Goal: Task Accomplishment & Management: Complete application form

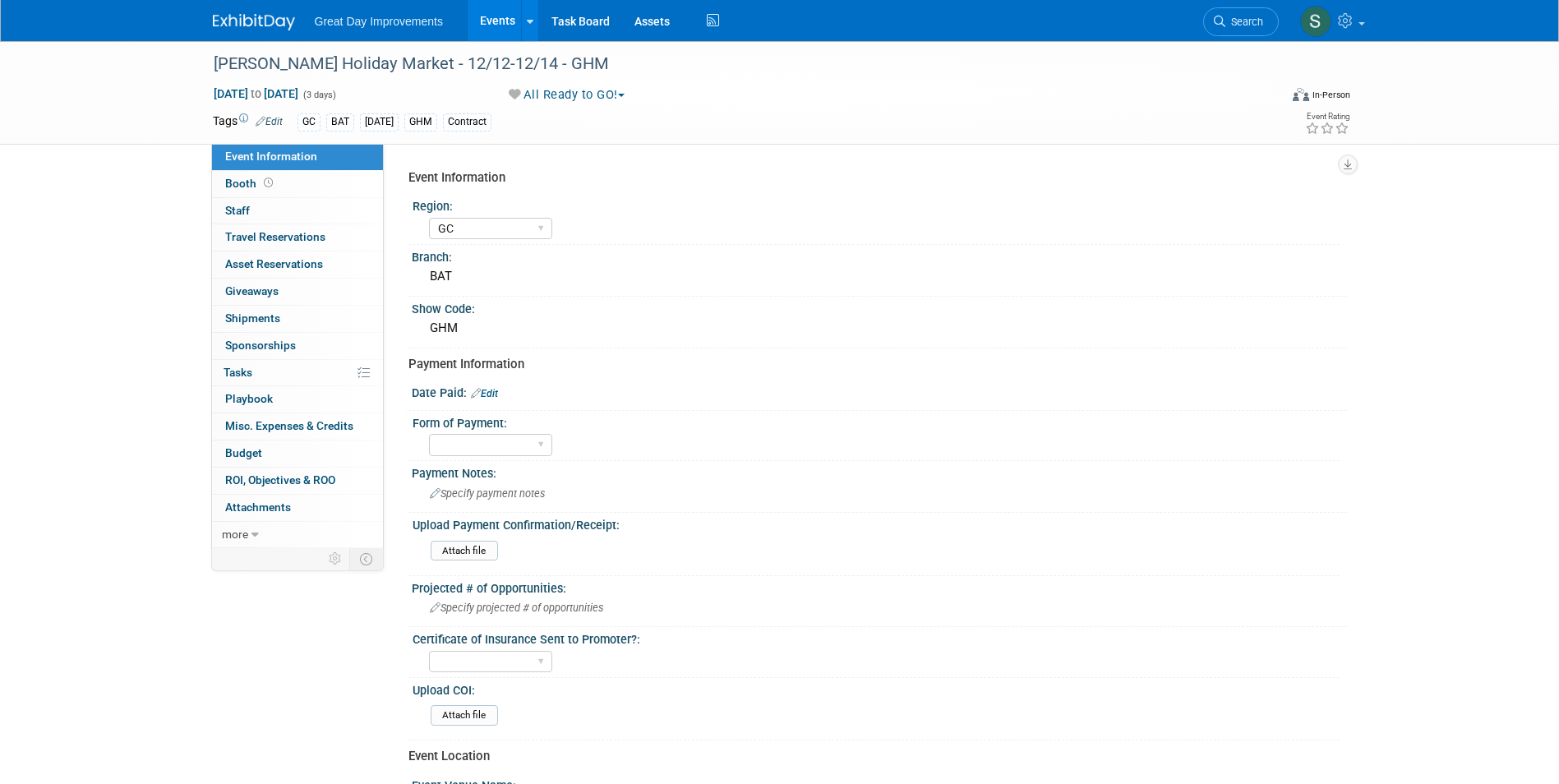
select select "GC"
click at [1226, 24] on span "Search" at bounding box center [1245, 22] width 38 height 12
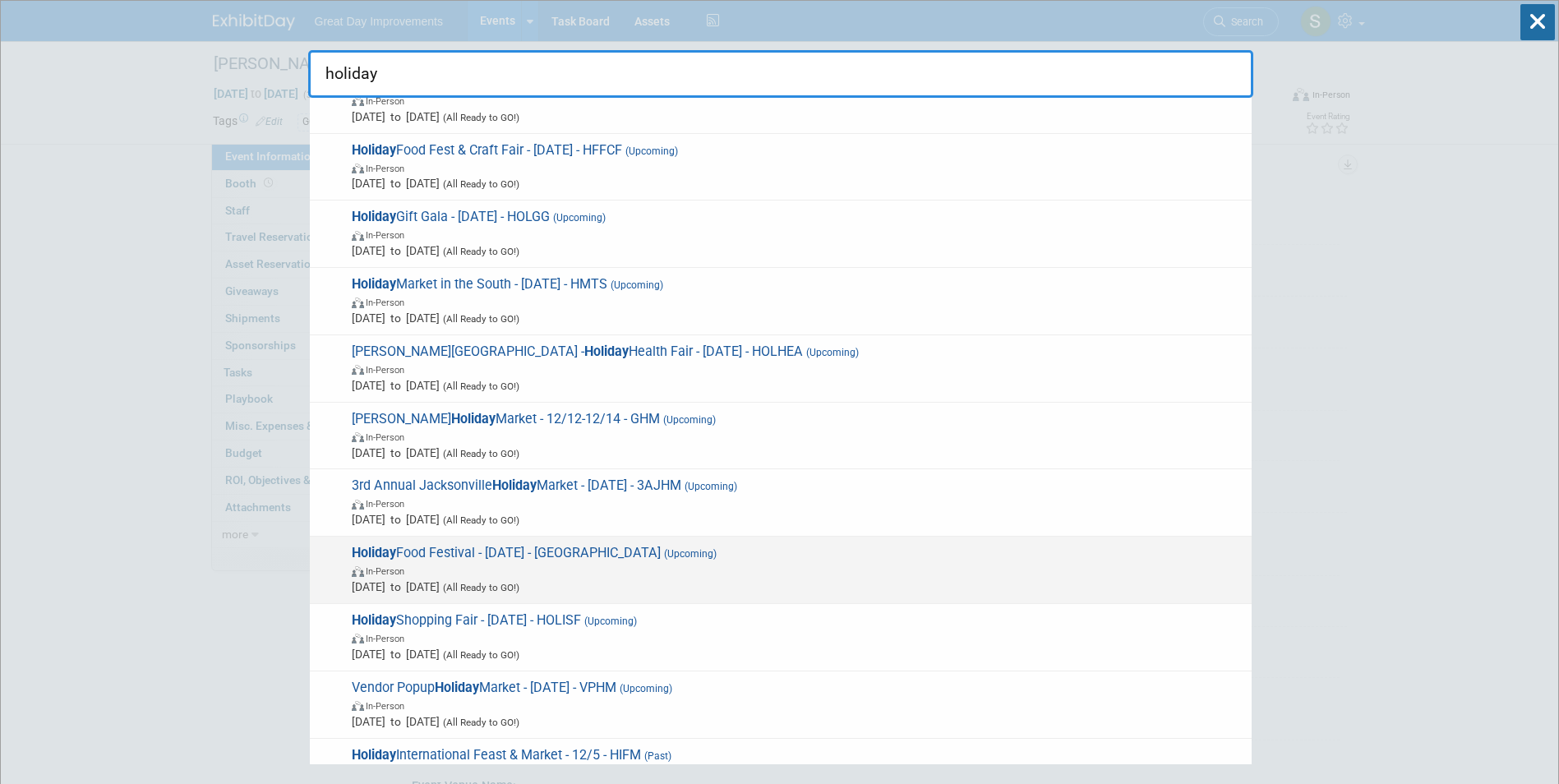
scroll to position [740, 0]
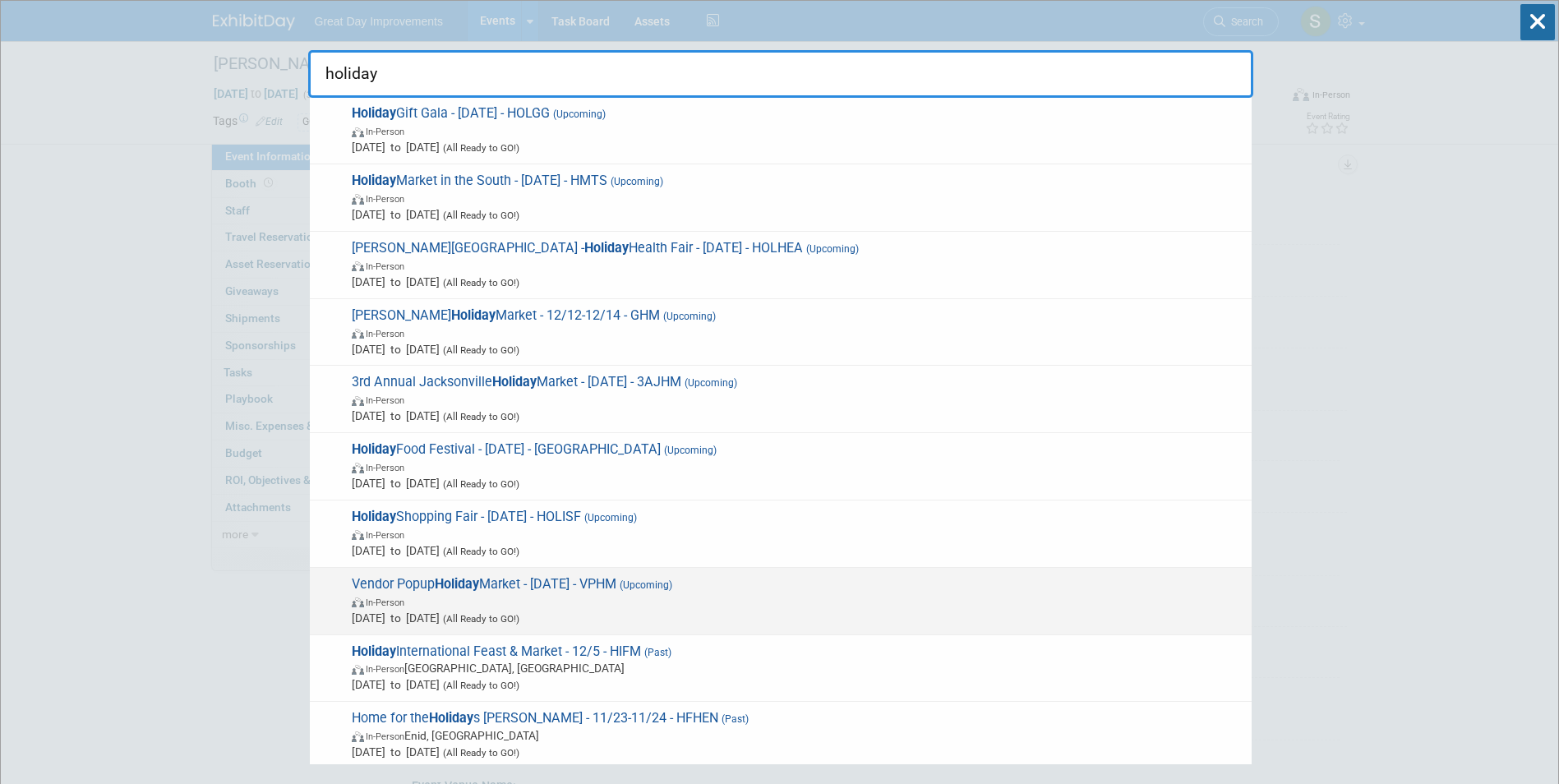
type input "holiday"
click at [590, 602] on span "In-Person" at bounding box center [797, 600] width 892 height 16
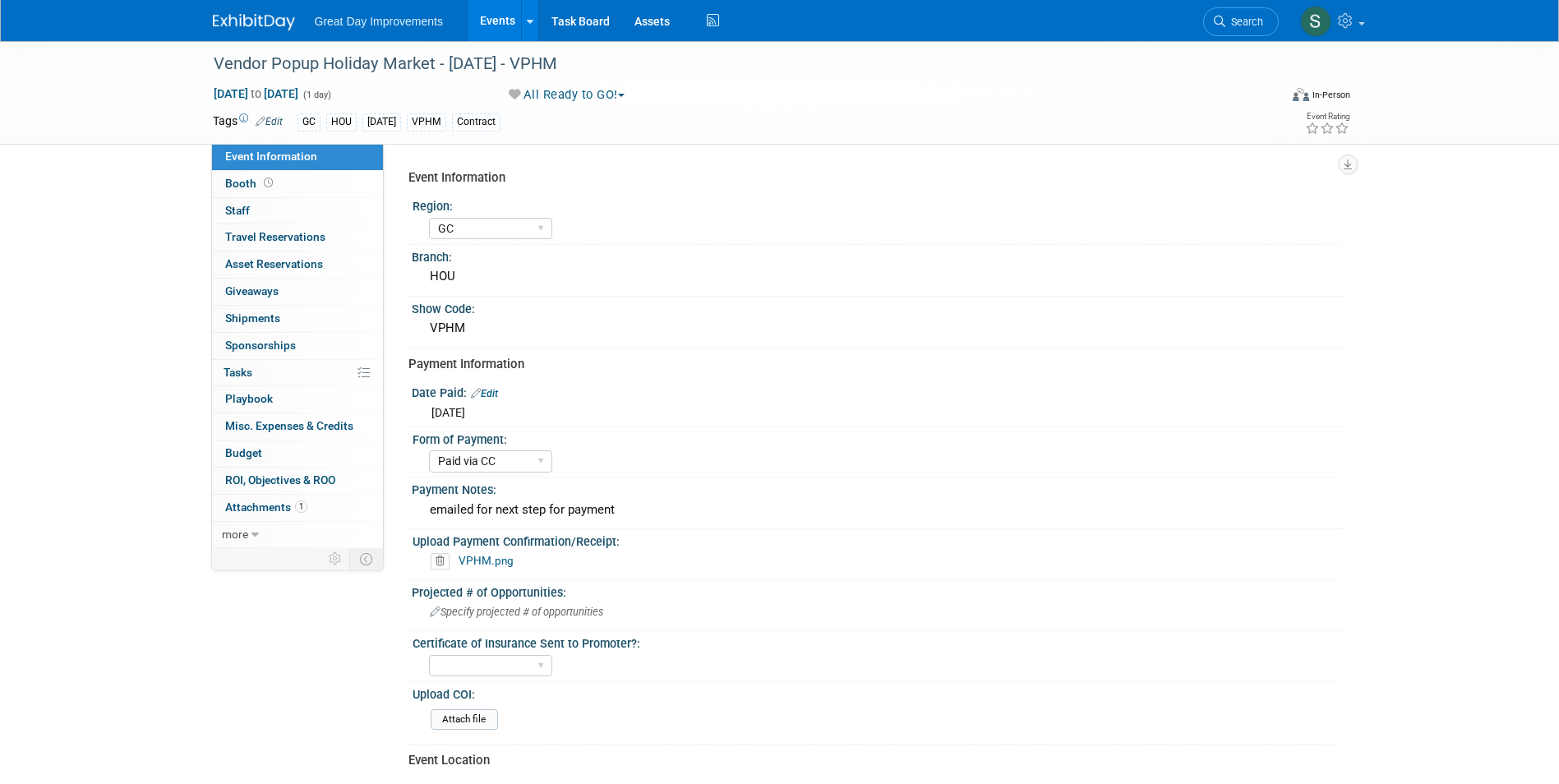
select select "GC"
select select "Paid via CC"
click at [509, 560] on link "VPHM.png" at bounding box center [486, 560] width 55 height 13
click at [1230, 23] on span "Search" at bounding box center [1245, 22] width 38 height 12
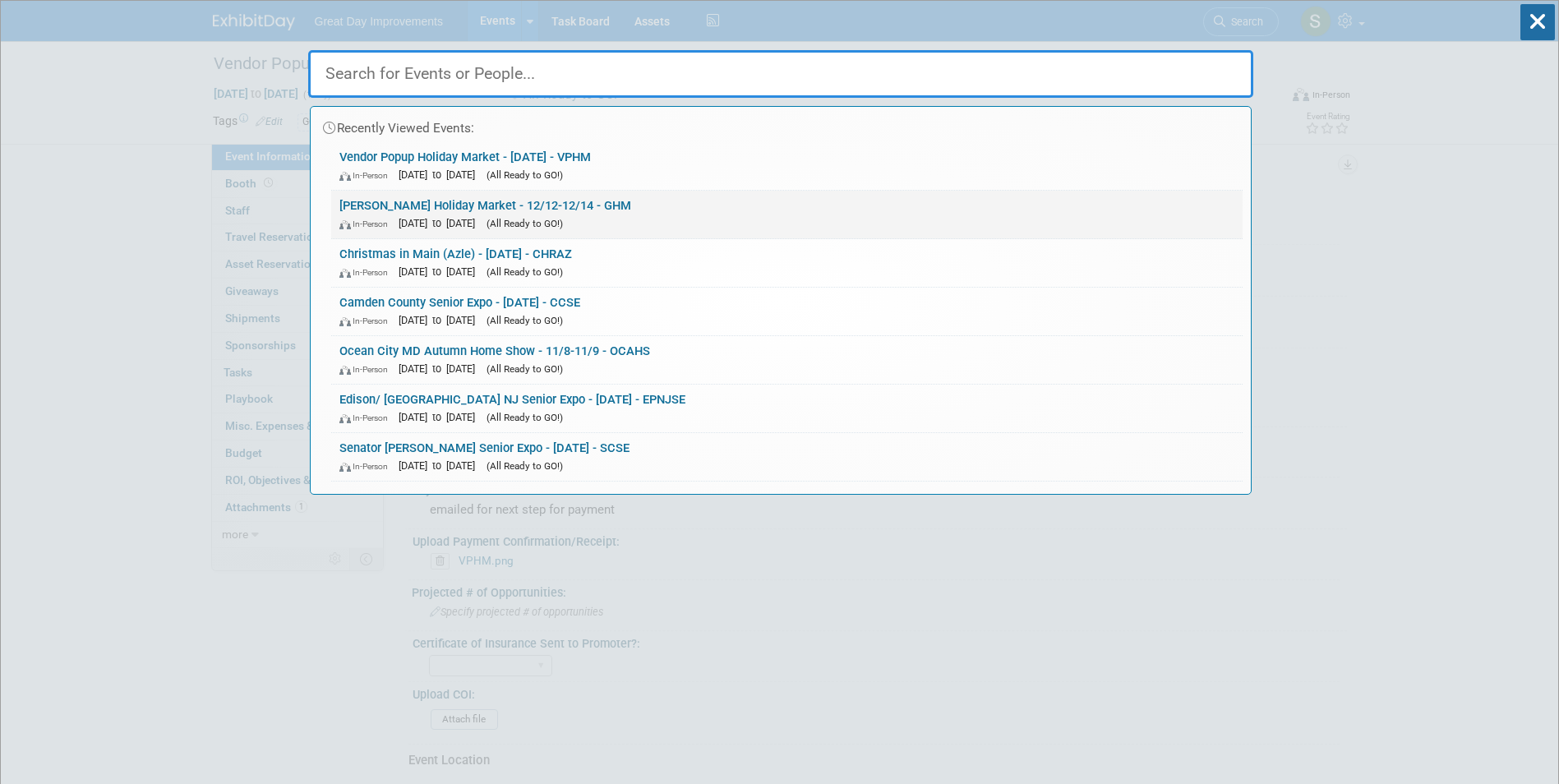
click at [864, 199] on link "Gonzales Holiday Market - 12/12-12/14 - GHM In-Person Dec 12, 2025 to Dec 14, 2…" at bounding box center [787, 215] width 911 height 48
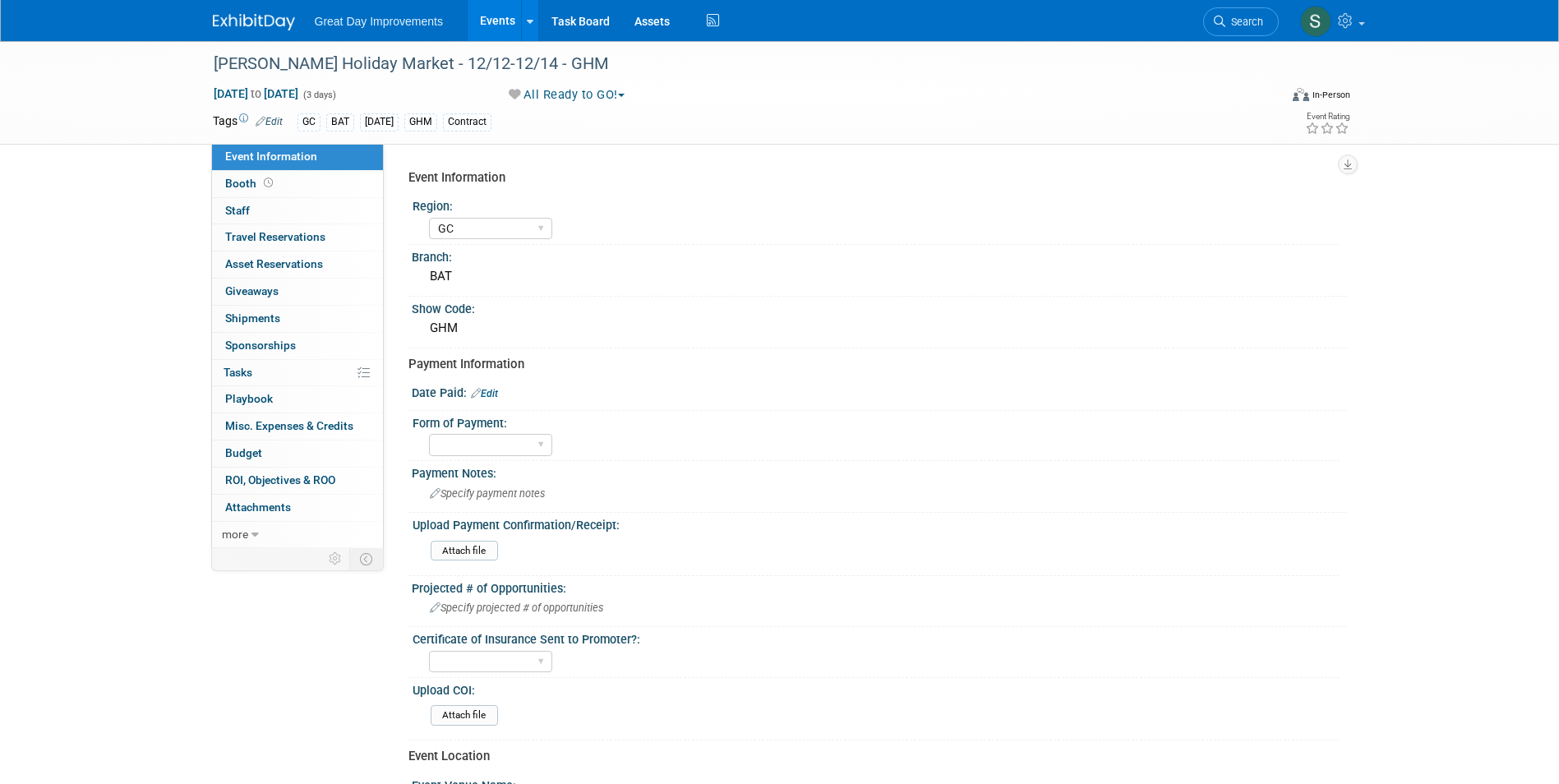
select select "GC"
click at [273, 28] on img at bounding box center [253, 22] width 82 height 16
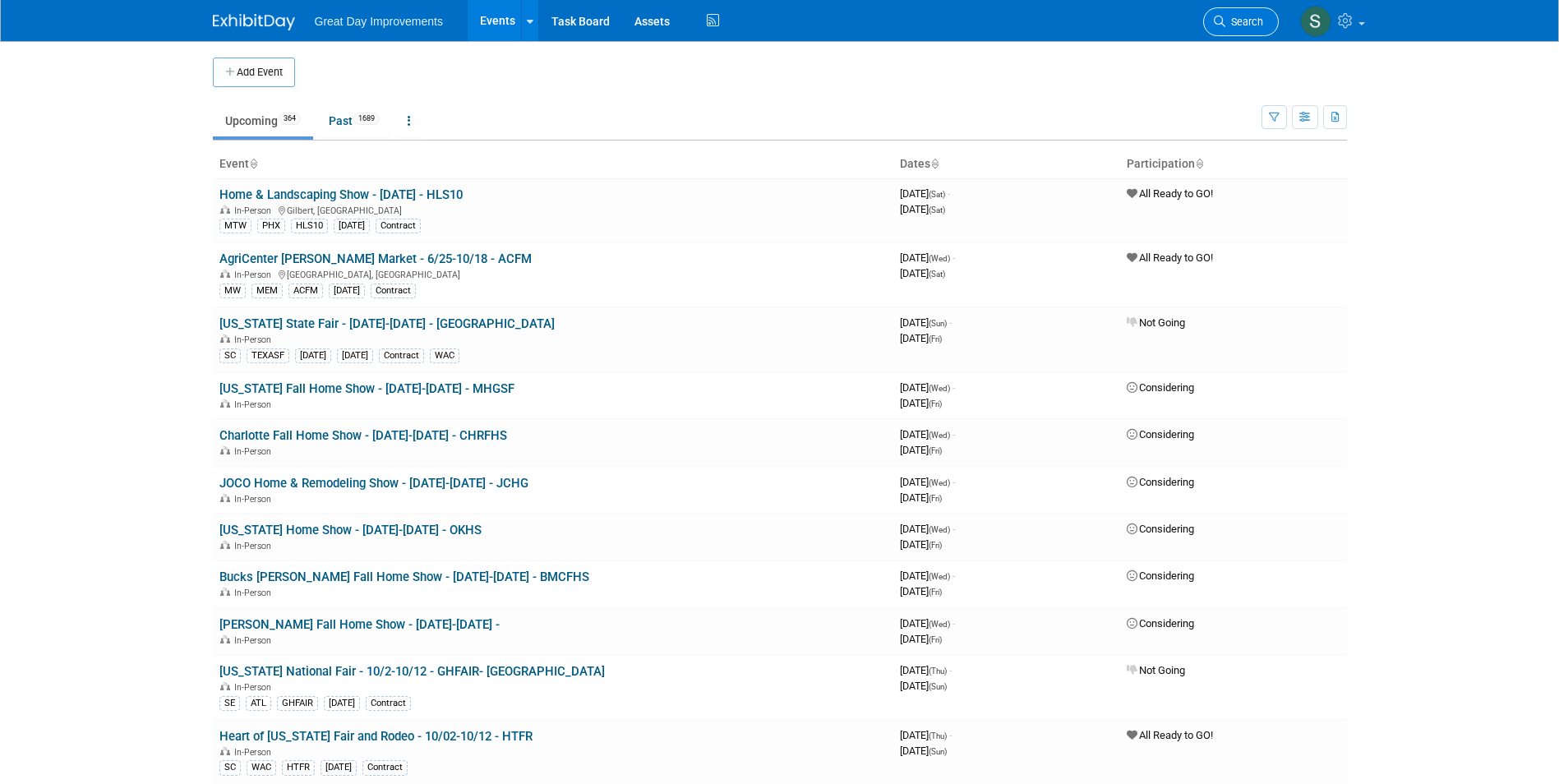
click at [1234, 21] on span "Search" at bounding box center [1245, 22] width 38 height 12
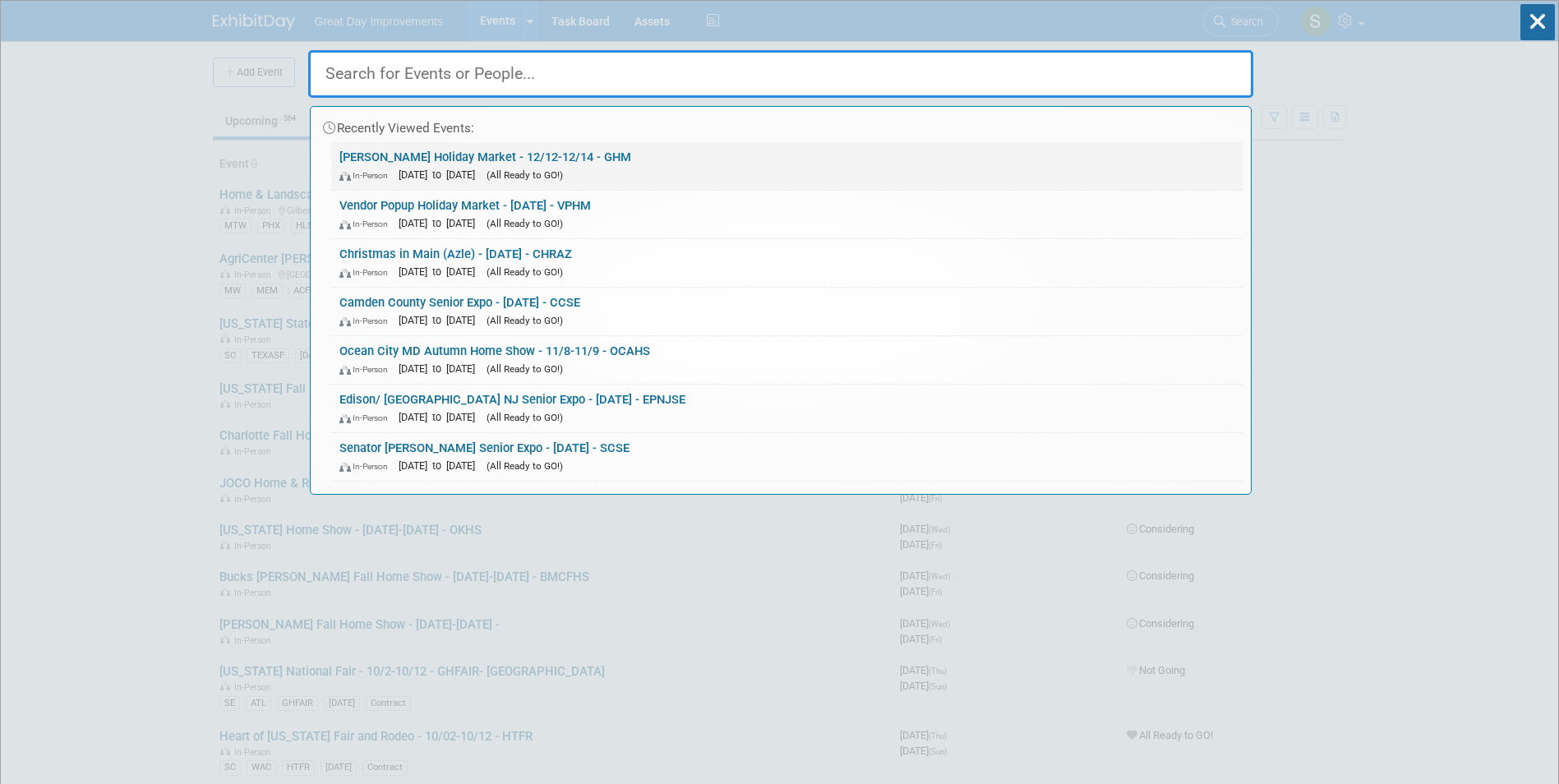
click at [780, 149] on link "Gonzales Holiday Market - 12/12-12/14 - GHM In-Person Dec 12, 2025 to Dec 14, 2…" at bounding box center [787, 166] width 911 height 48
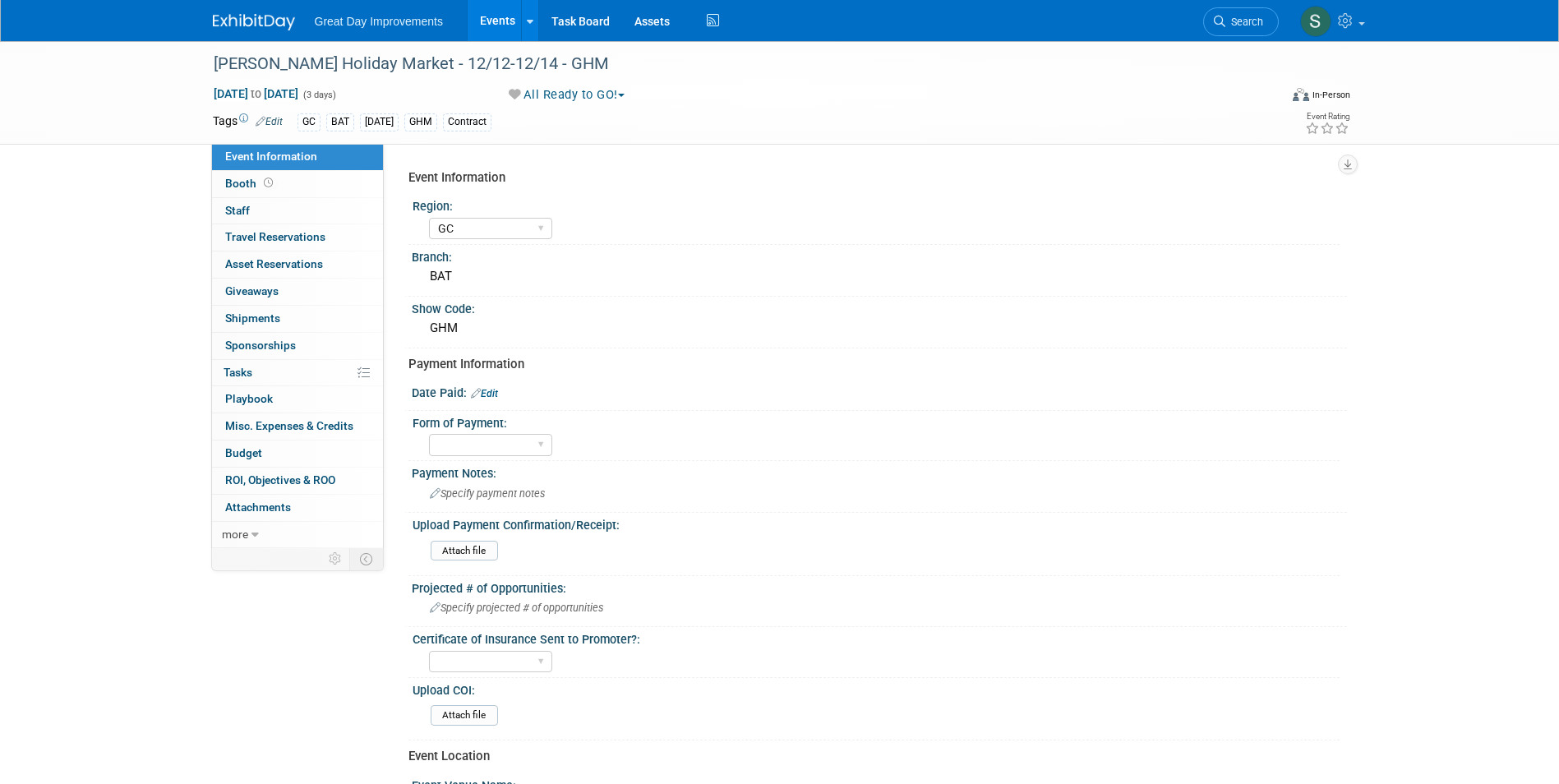
select select "GC"
click at [1245, 29] on link "Search" at bounding box center [1241, 22] width 75 height 29
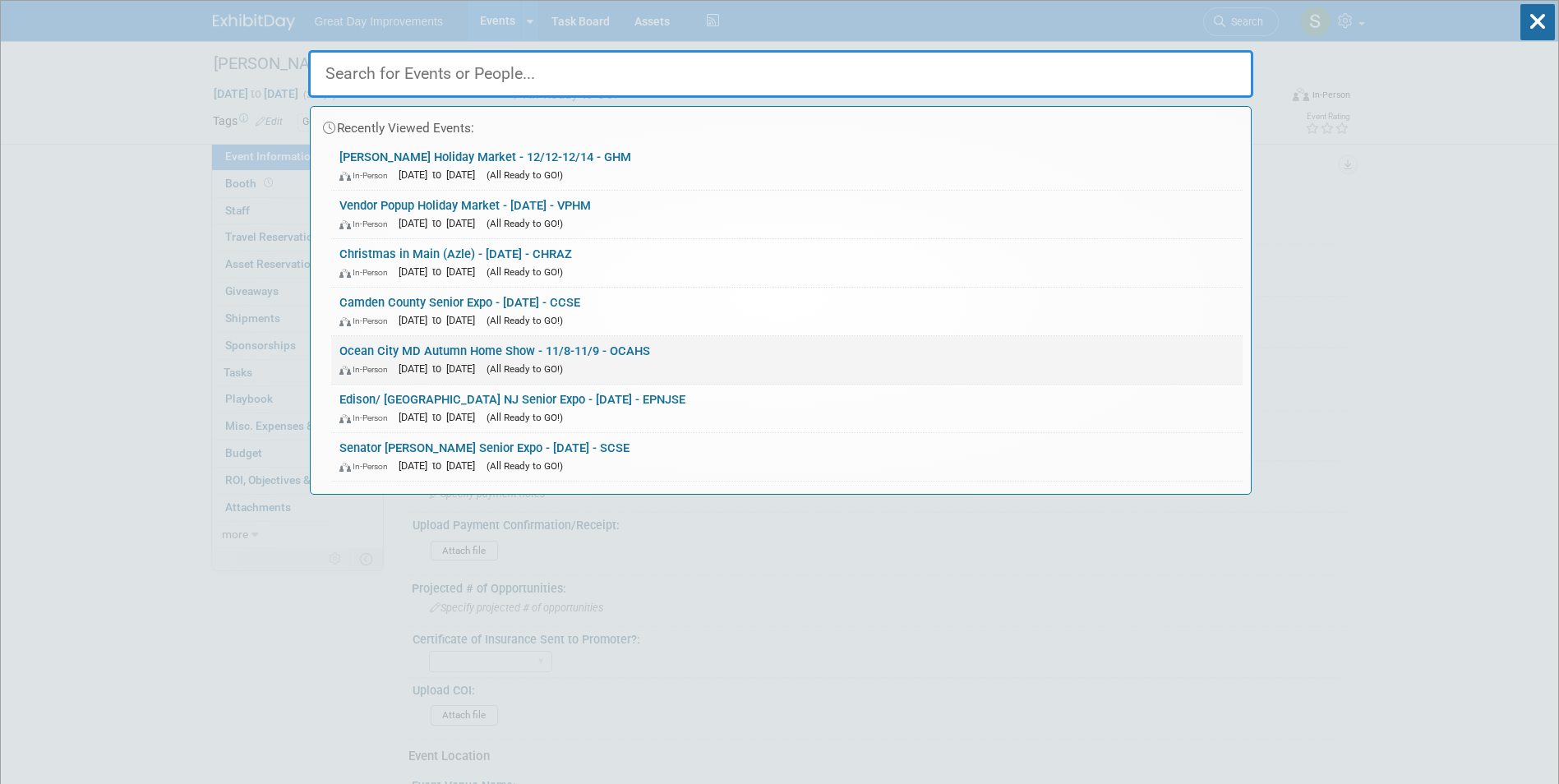
click at [645, 362] on div "In-Person Nov 8, 2025 to Nov 9, 2025 (All Ready to GO!)" at bounding box center [787, 368] width 895 height 17
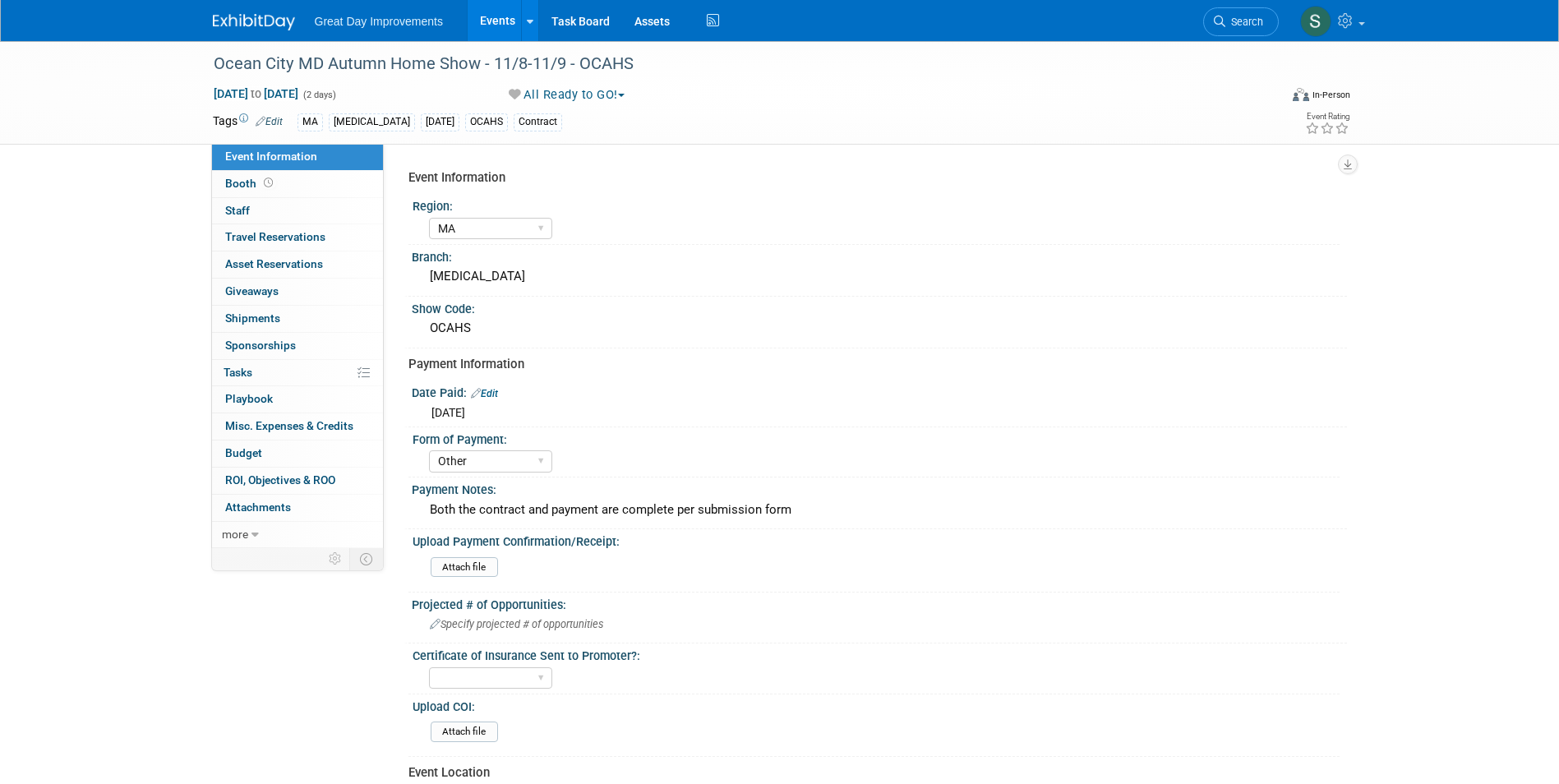
select select "MA"
select select "Other"
click at [728, 514] on div "Both the contract and payment are complete per submission form" at bounding box center [878, 509] width 910 height 25
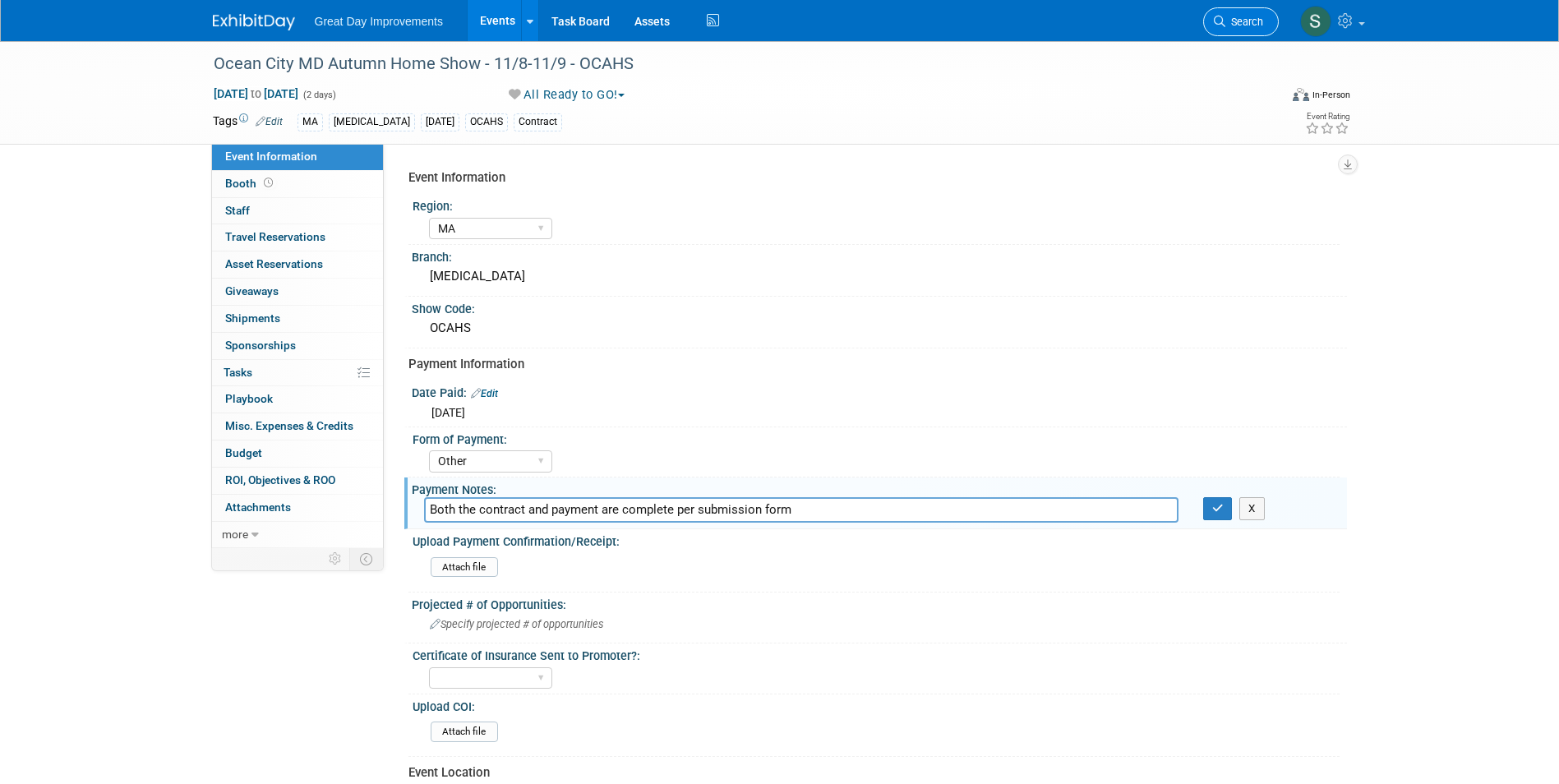
click at [1236, 23] on span "Search" at bounding box center [1245, 22] width 38 height 12
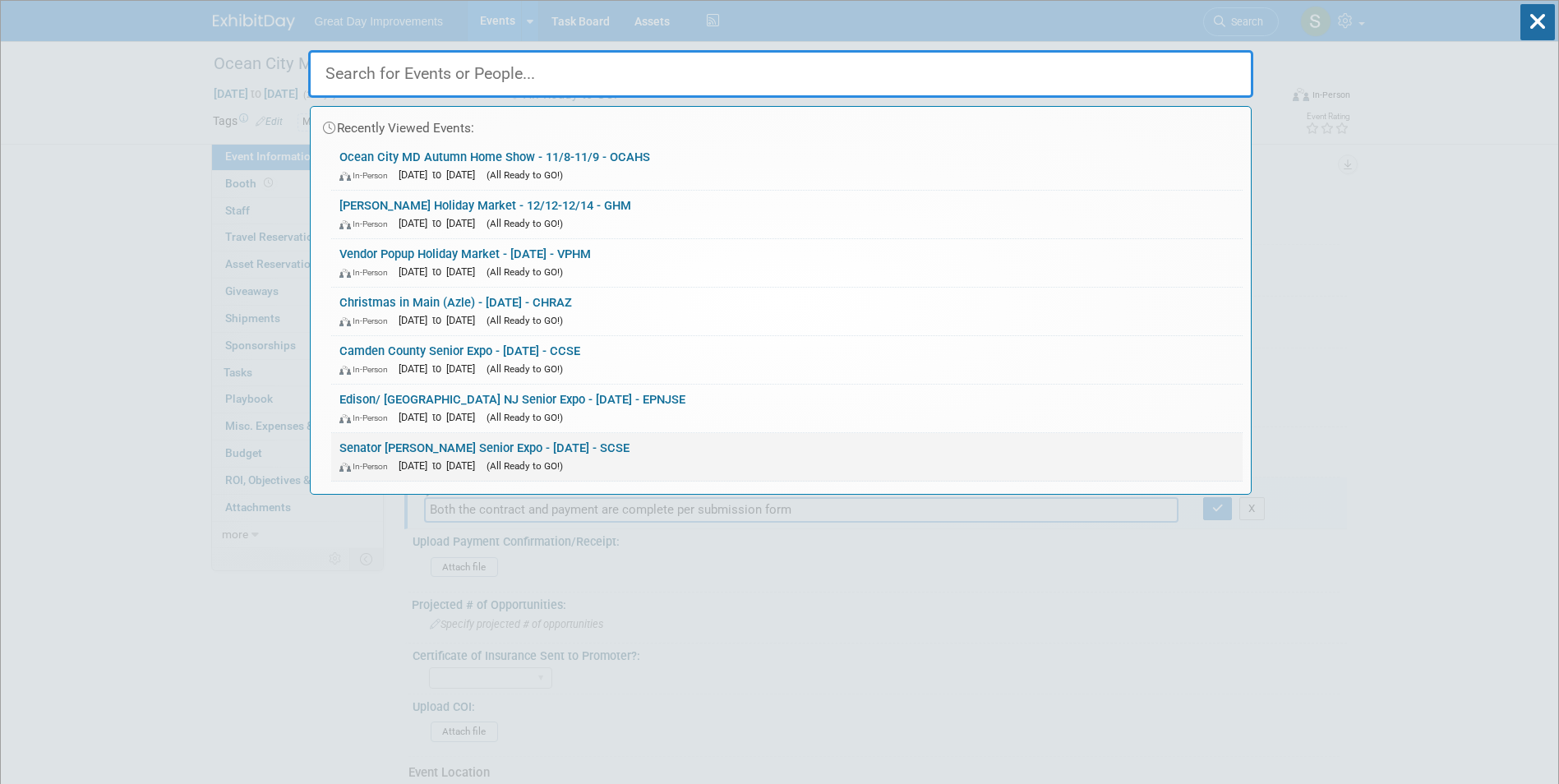
click at [590, 443] on link "Senator Comitta Senior Expo - 10/14/25 - SCSE In-Person Oct 14, 2025 to Oct 14,…" at bounding box center [787, 456] width 911 height 48
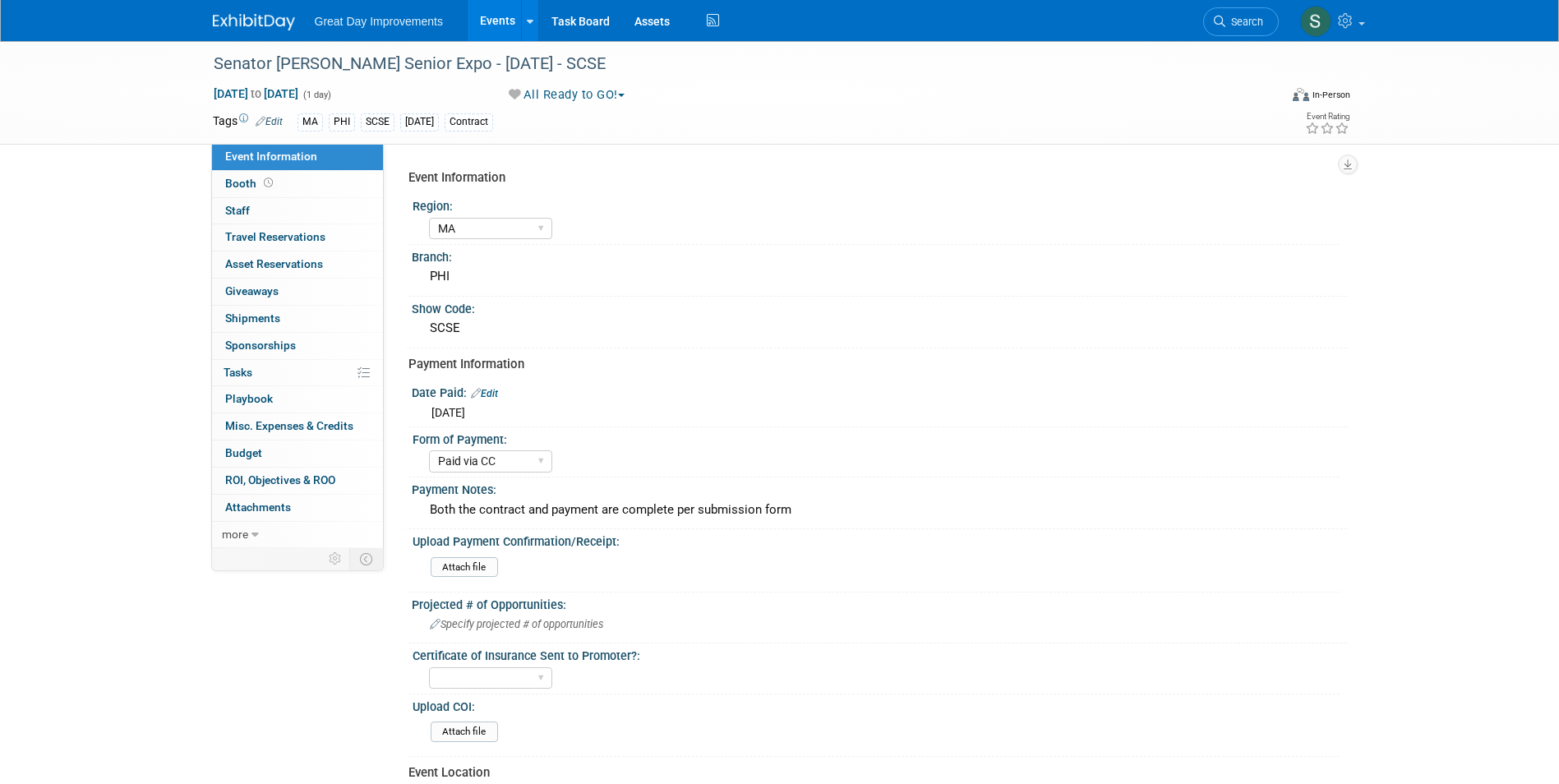
select select "MA"
select select "Paid via CC"
click at [1226, 25] on span "Search" at bounding box center [1245, 22] width 38 height 12
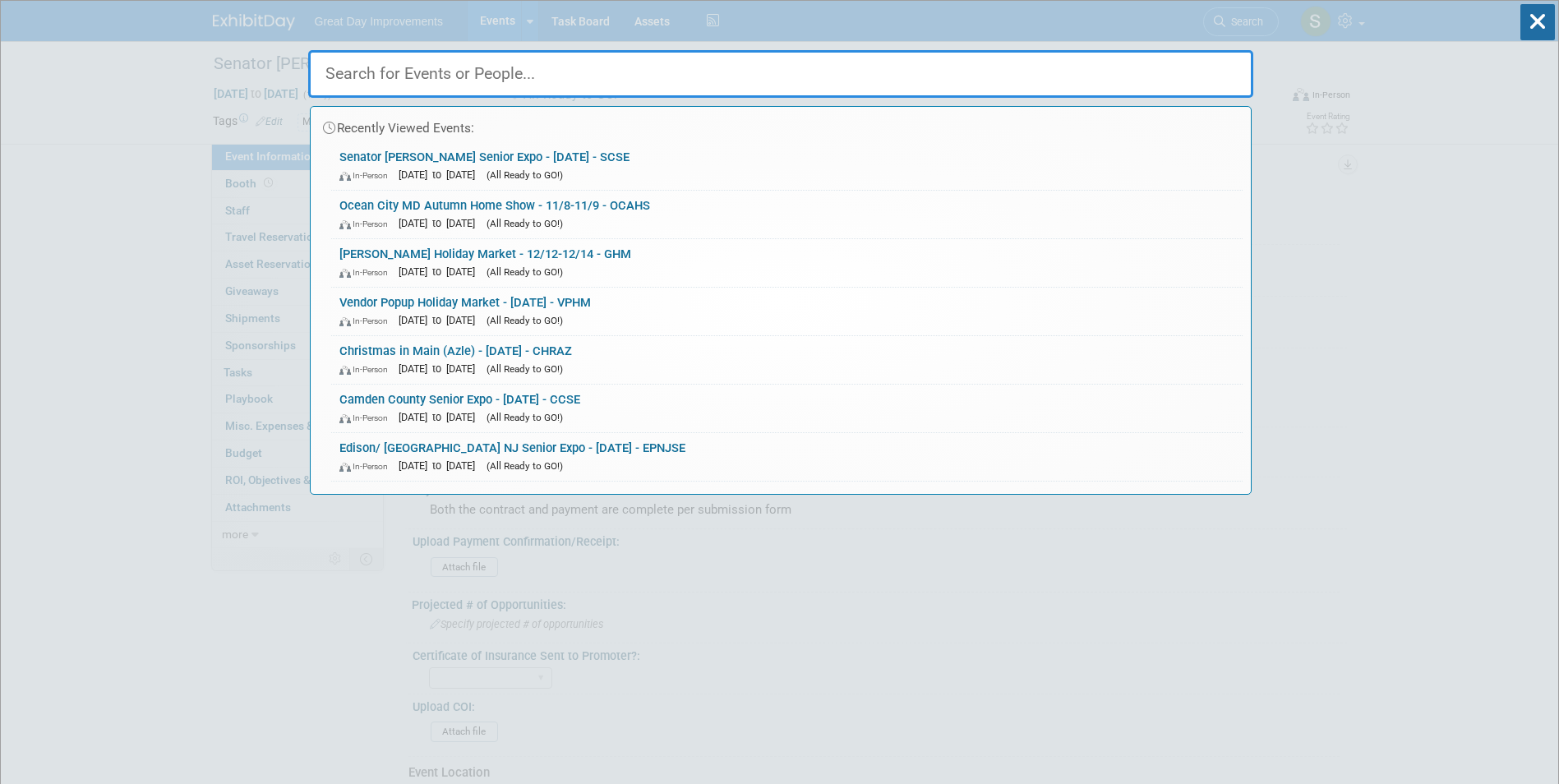
click at [741, 69] on input "text" at bounding box center [780, 73] width 945 height 48
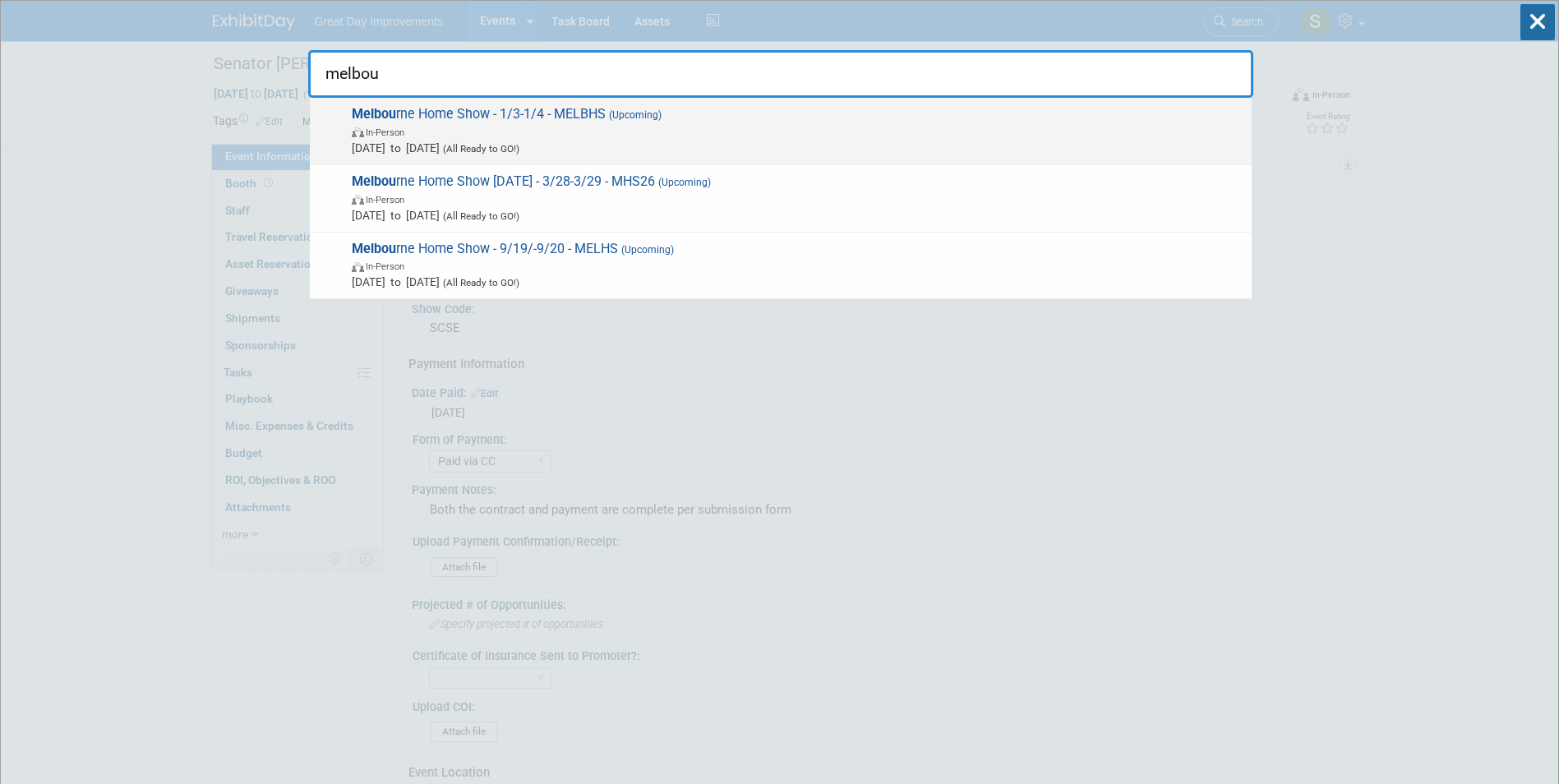
type input "melbou"
click at [727, 153] on span "Jan 3, 2026 to Jan 4, 2026 (All Ready to GO!)" at bounding box center [797, 147] width 892 height 16
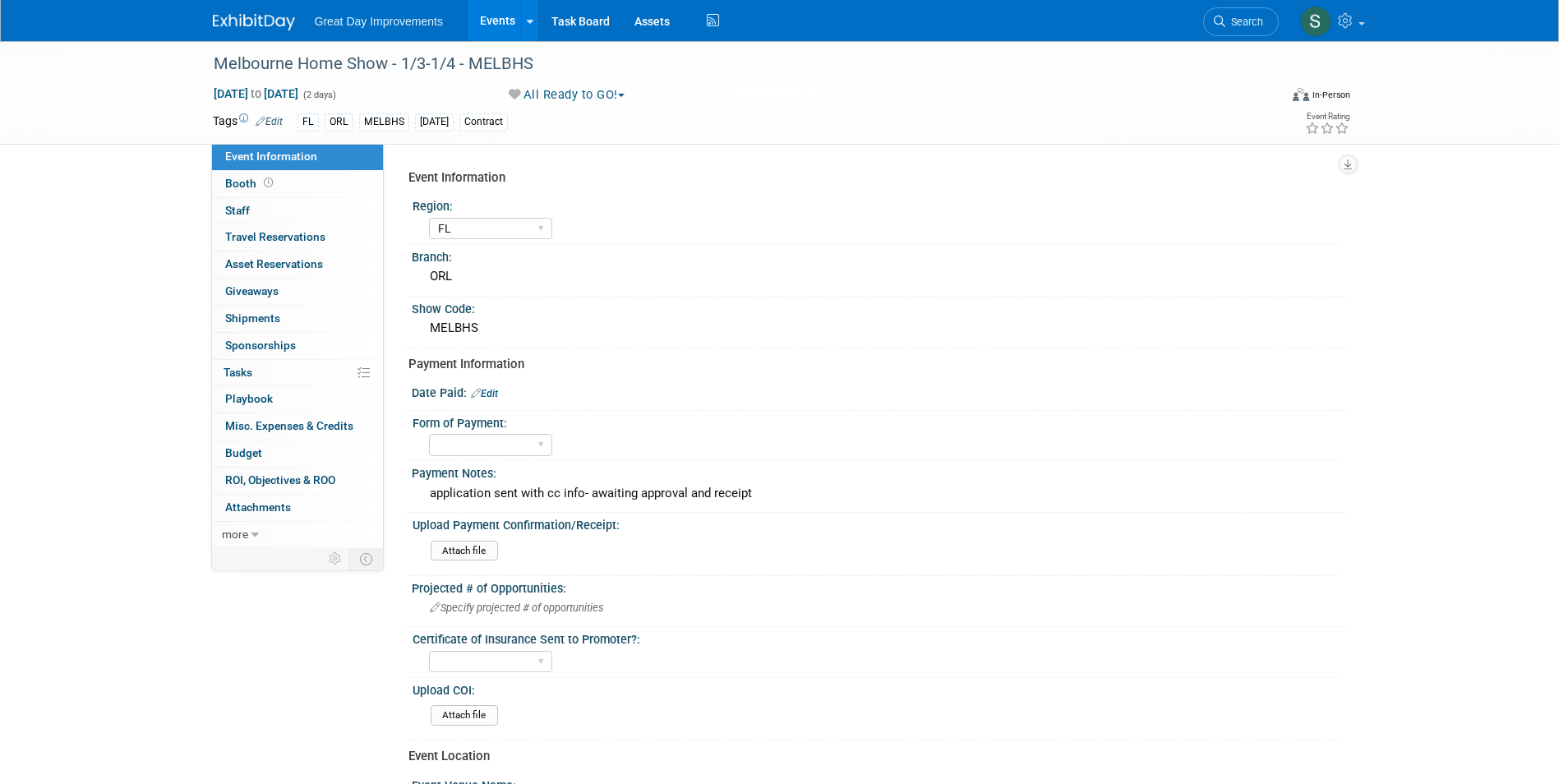
select select "FL"
click at [638, 495] on div "application sent with cc info- awaiting approval and receipt" at bounding box center [878, 493] width 910 height 25
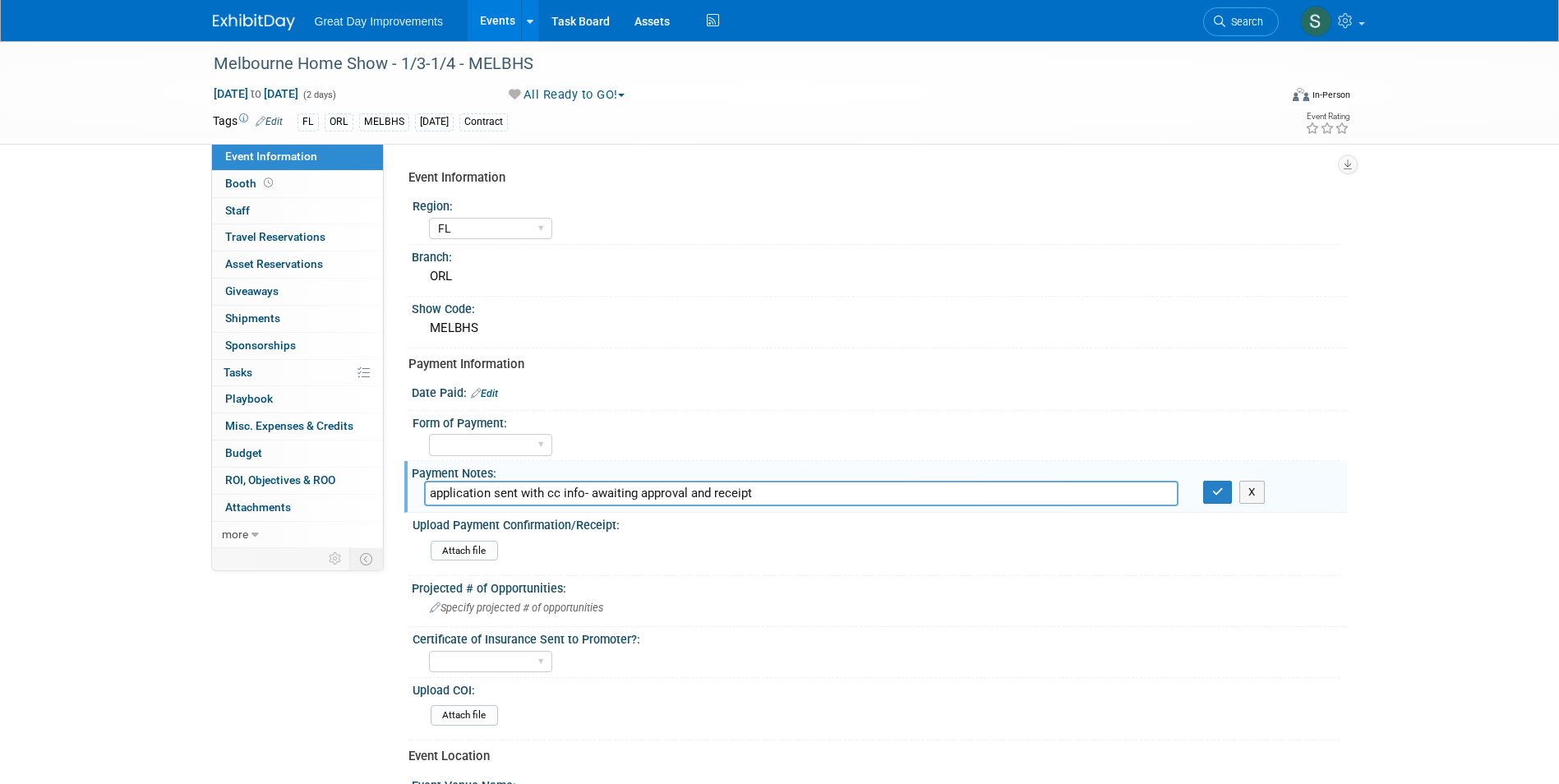
click at [638, 495] on input "application sent with cc info- awaiting approval and receipt" at bounding box center [800, 493] width 754 height 25
click at [1253, 24] on span "Search" at bounding box center [1245, 22] width 38 height 12
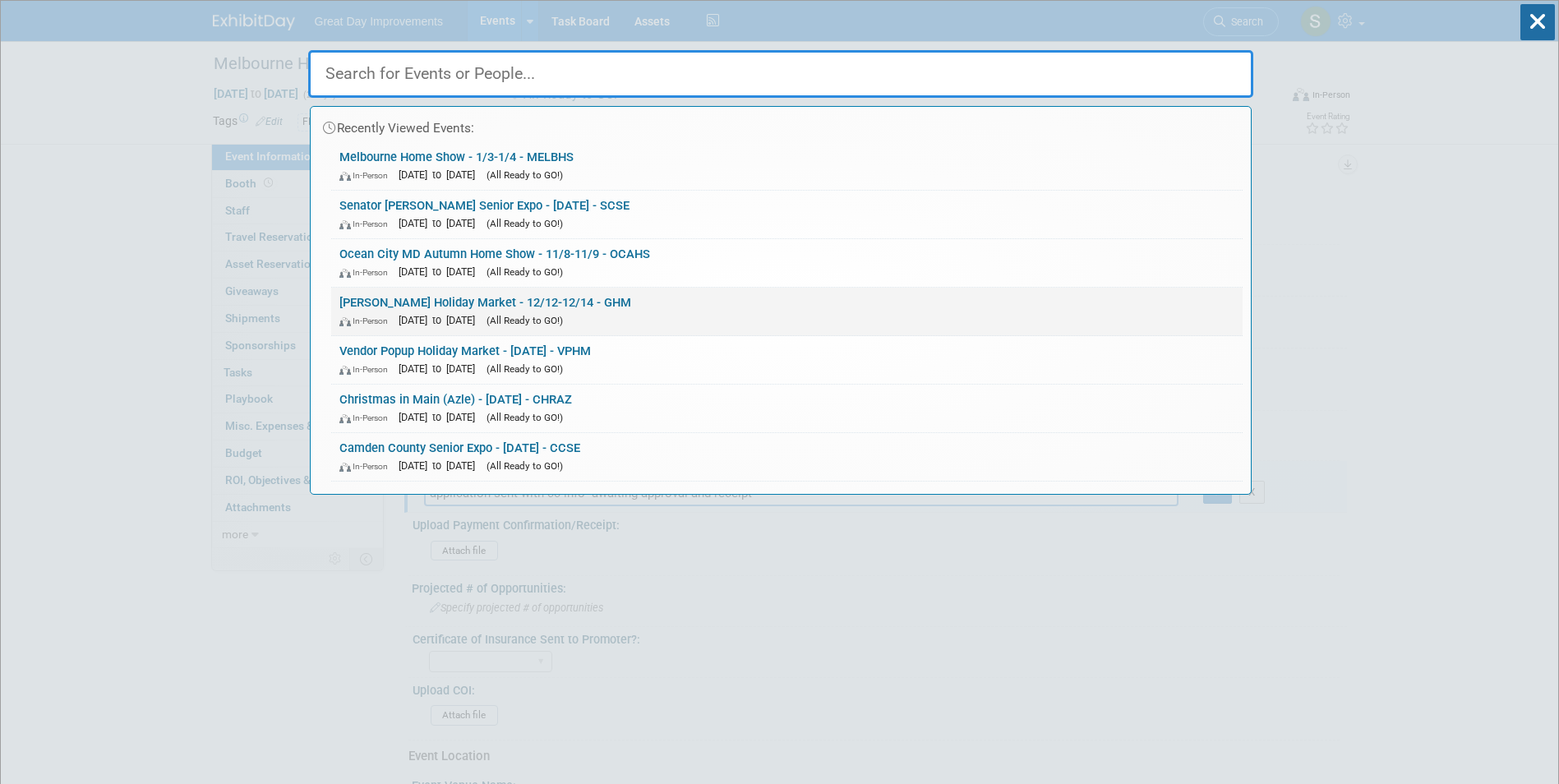
click at [657, 305] on link "Gonzales Holiday Market - 12/12-12/14 - GHM In-Person Dec 12, 2025 to Dec 14, 2…" at bounding box center [787, 312] width 911 height 48
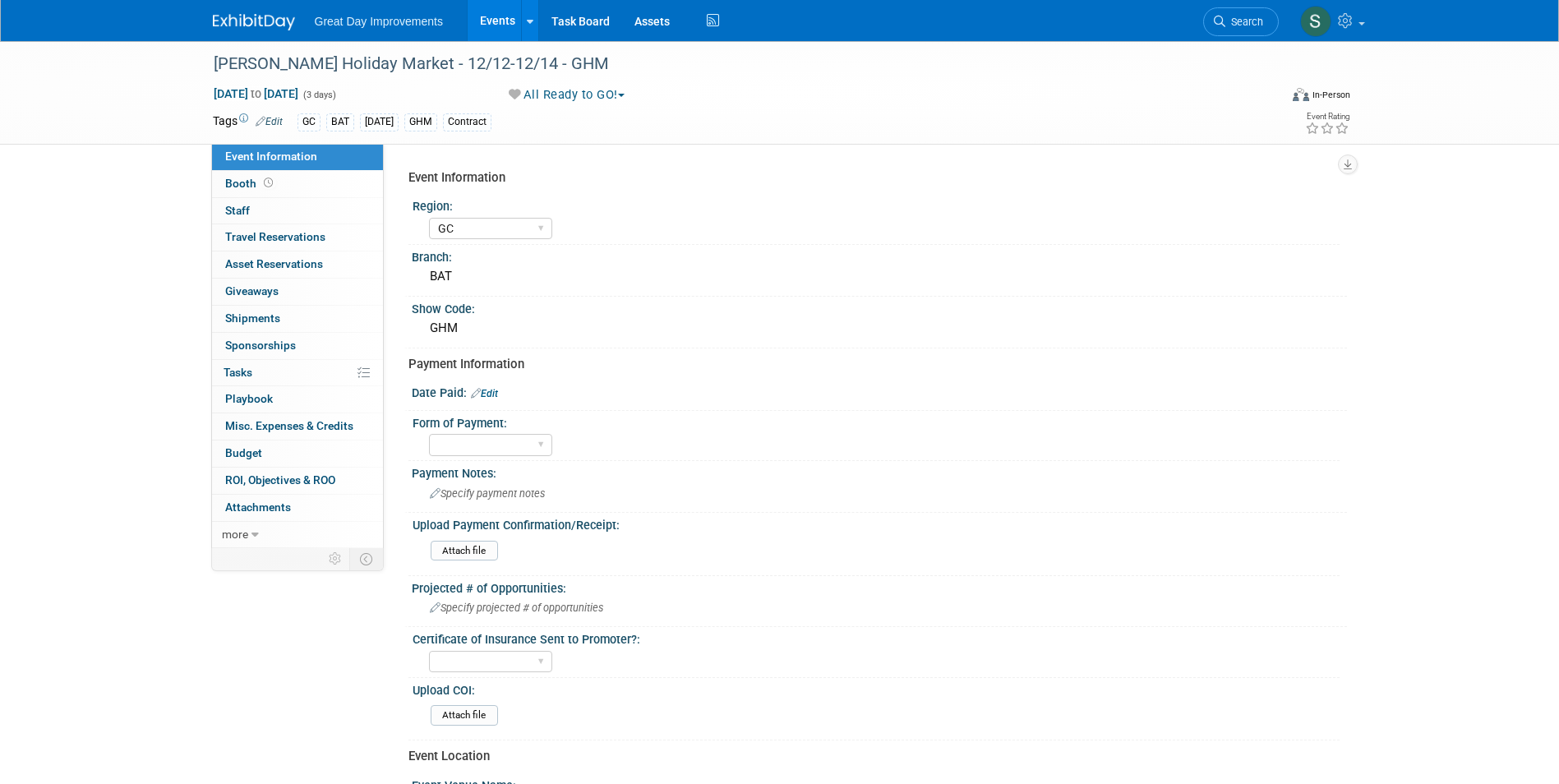
select select "GC"
click at [592, 517] on div "Upload Payment Confirmation/Receipt:" at bounding box center [876, 523] width 927 height 21
click at [579, 505] on div "Specify payment notes" at bounding box center [878, 493] width 910 height 25
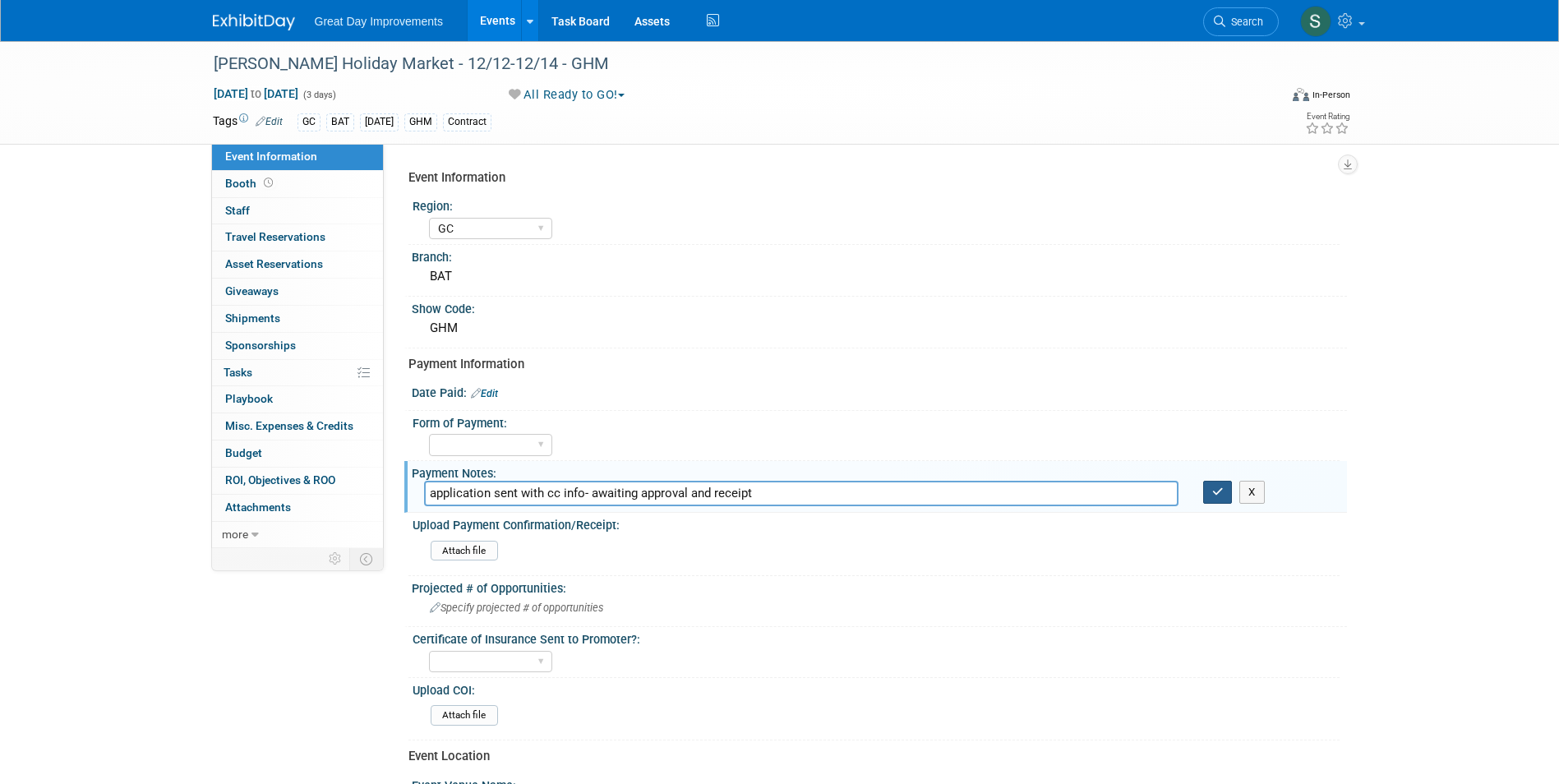
type input "application sent with cc info- awaiting approval and receipt"
click at [1213, 490] on icon "button" at bounding box center [1218, 491] width 11 height 10
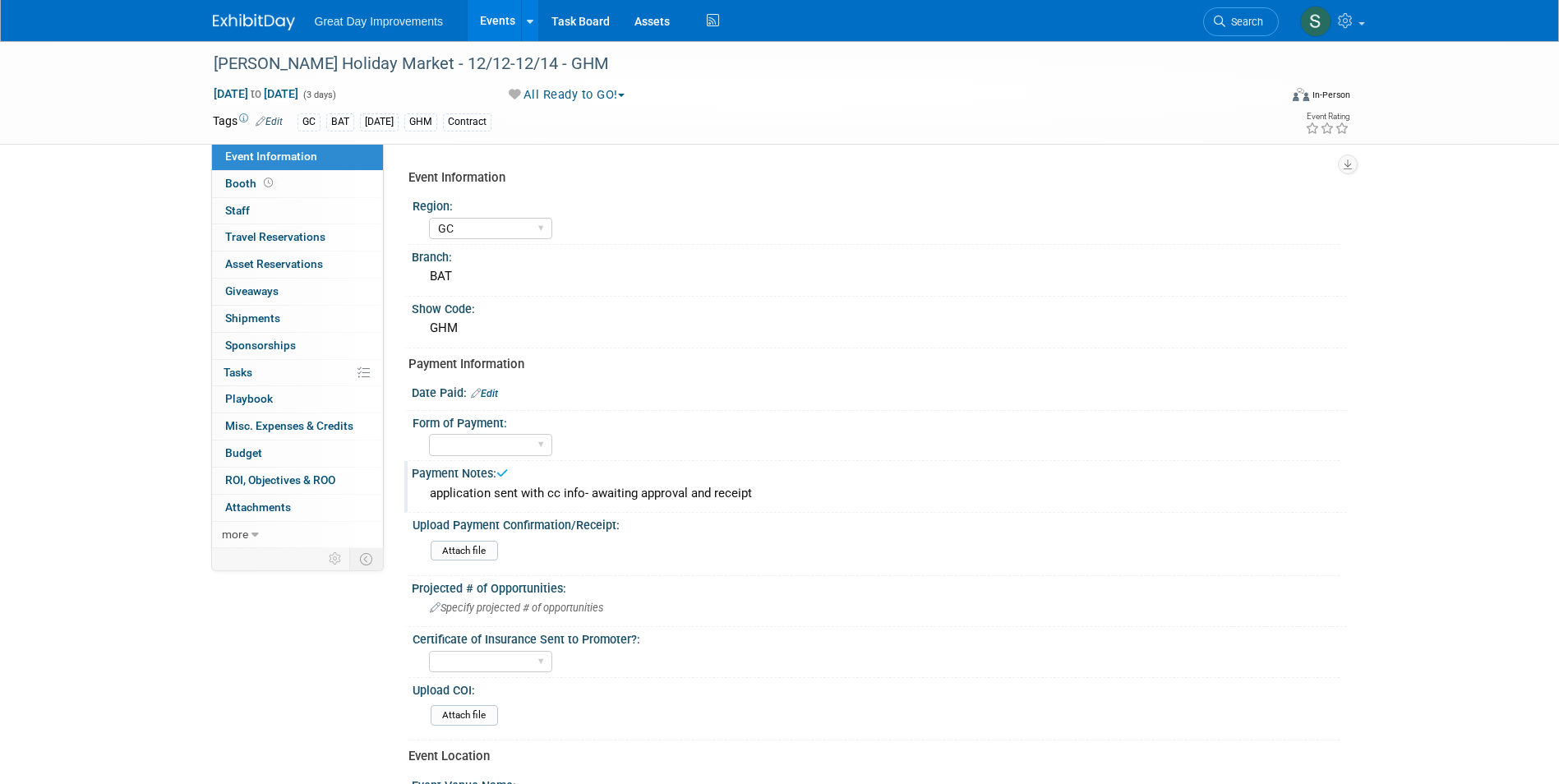
click at [229, 14] on link at bounding box center [264, 14] width 102 height 13
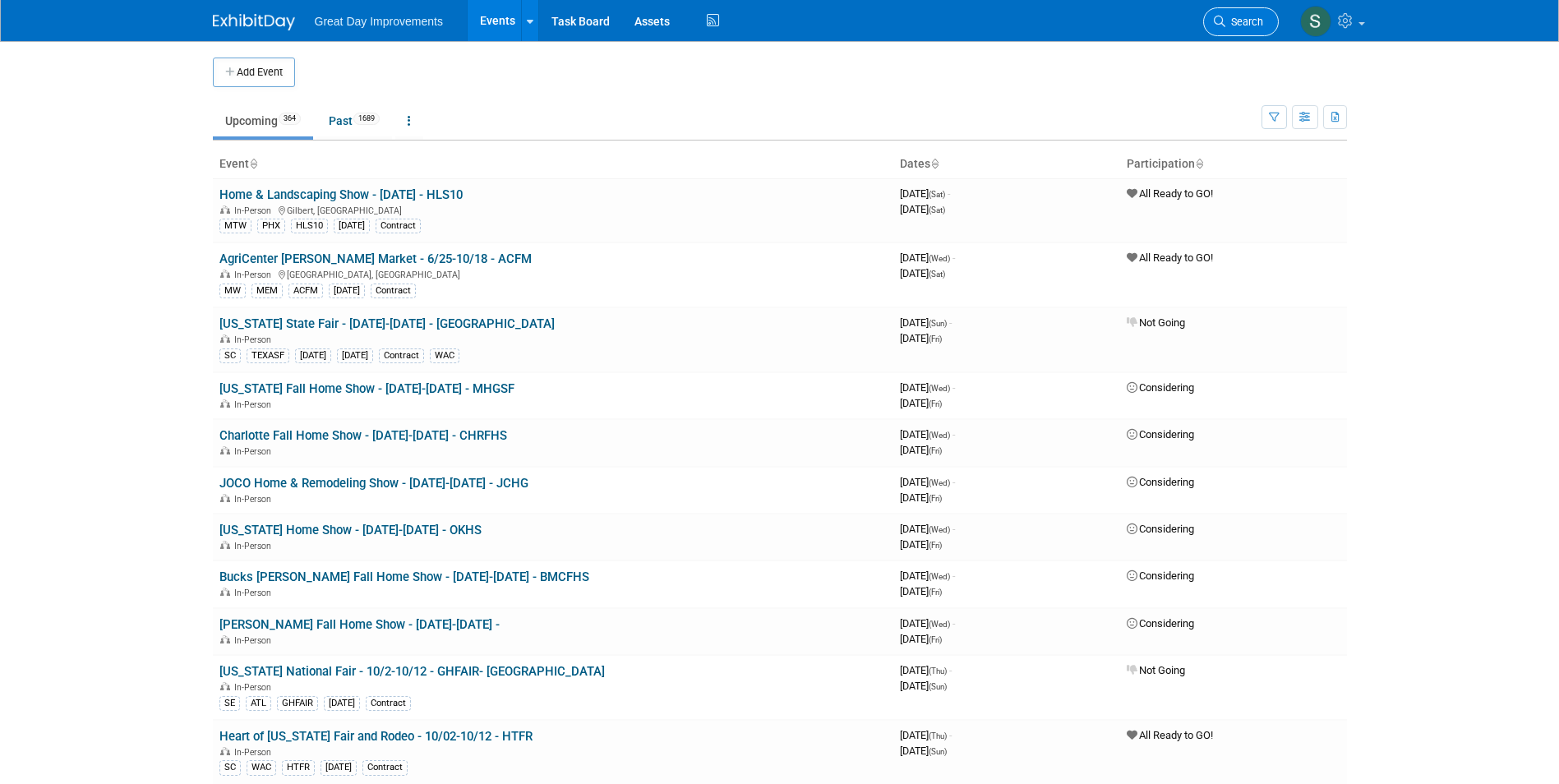
click at [1222, 22] on icon at bounding box center [1219, 22] width 11 height 11
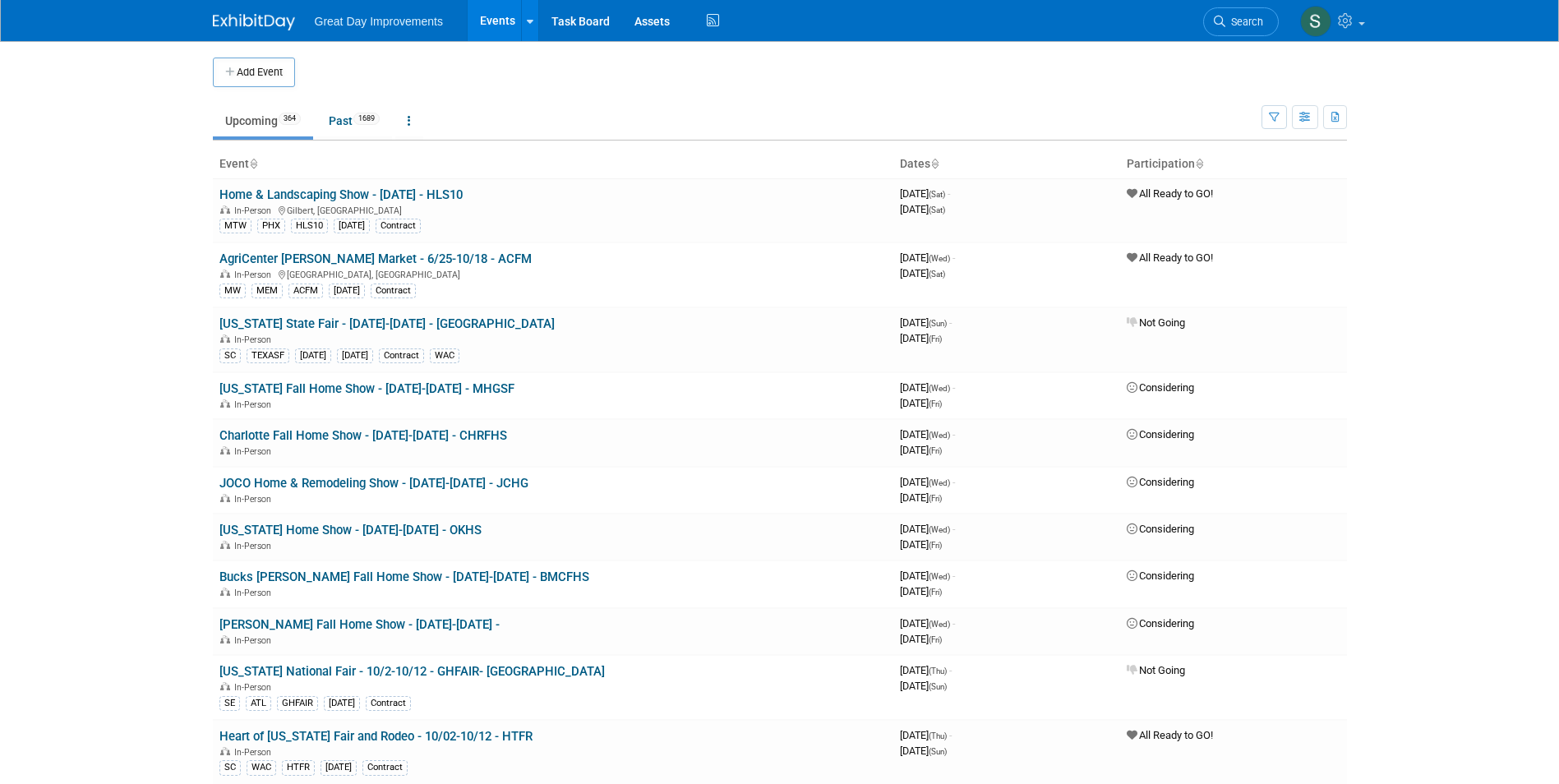
click at [271, 71] on button "Add Event" at bounding box center [253, 72] width 82 height 29
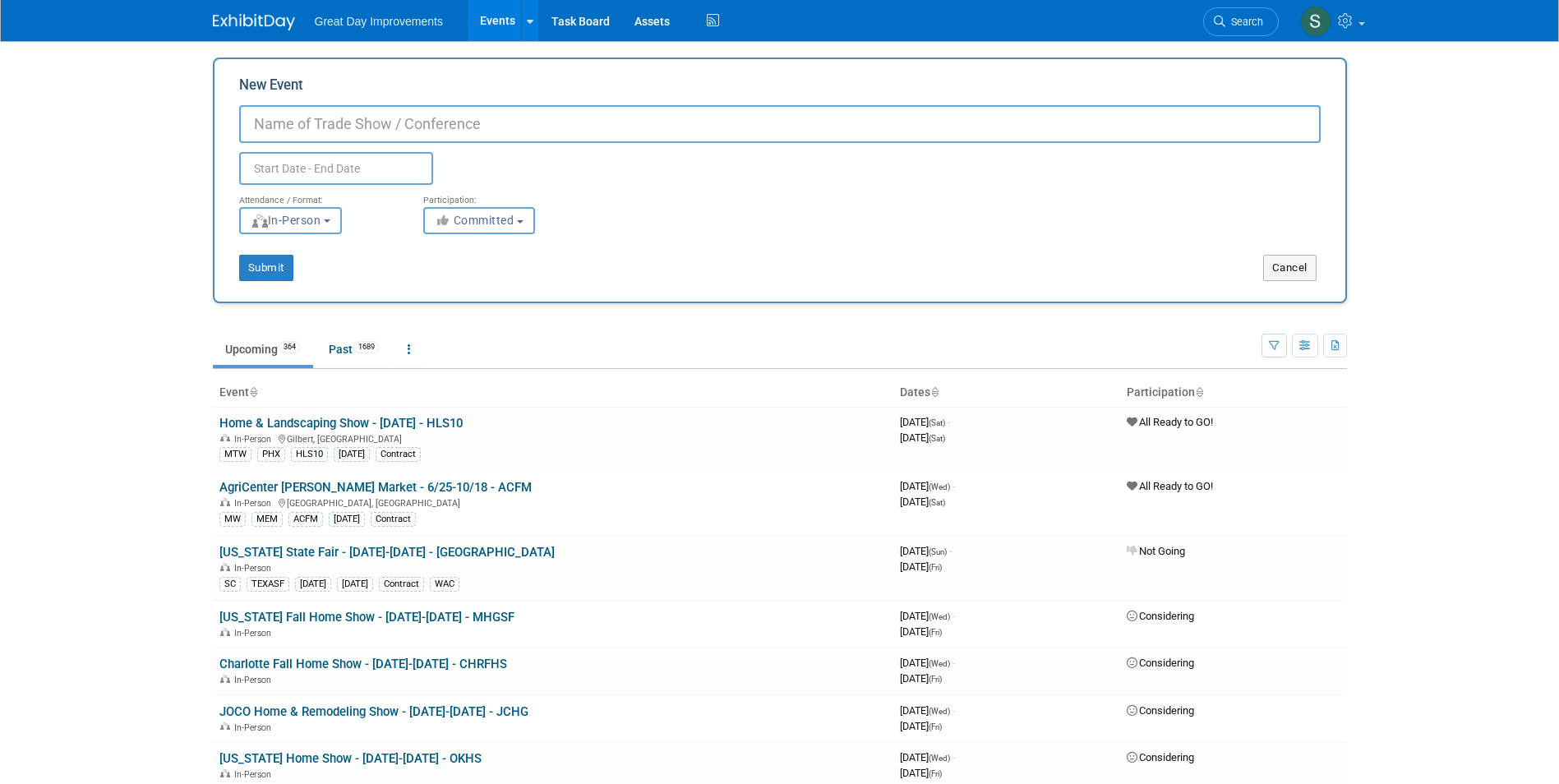
paste input "BBQ Bacon & Brews Fest"
type input "BBQ Bacon & Brews Fest - 1/24-1/25 - BBQBAC"
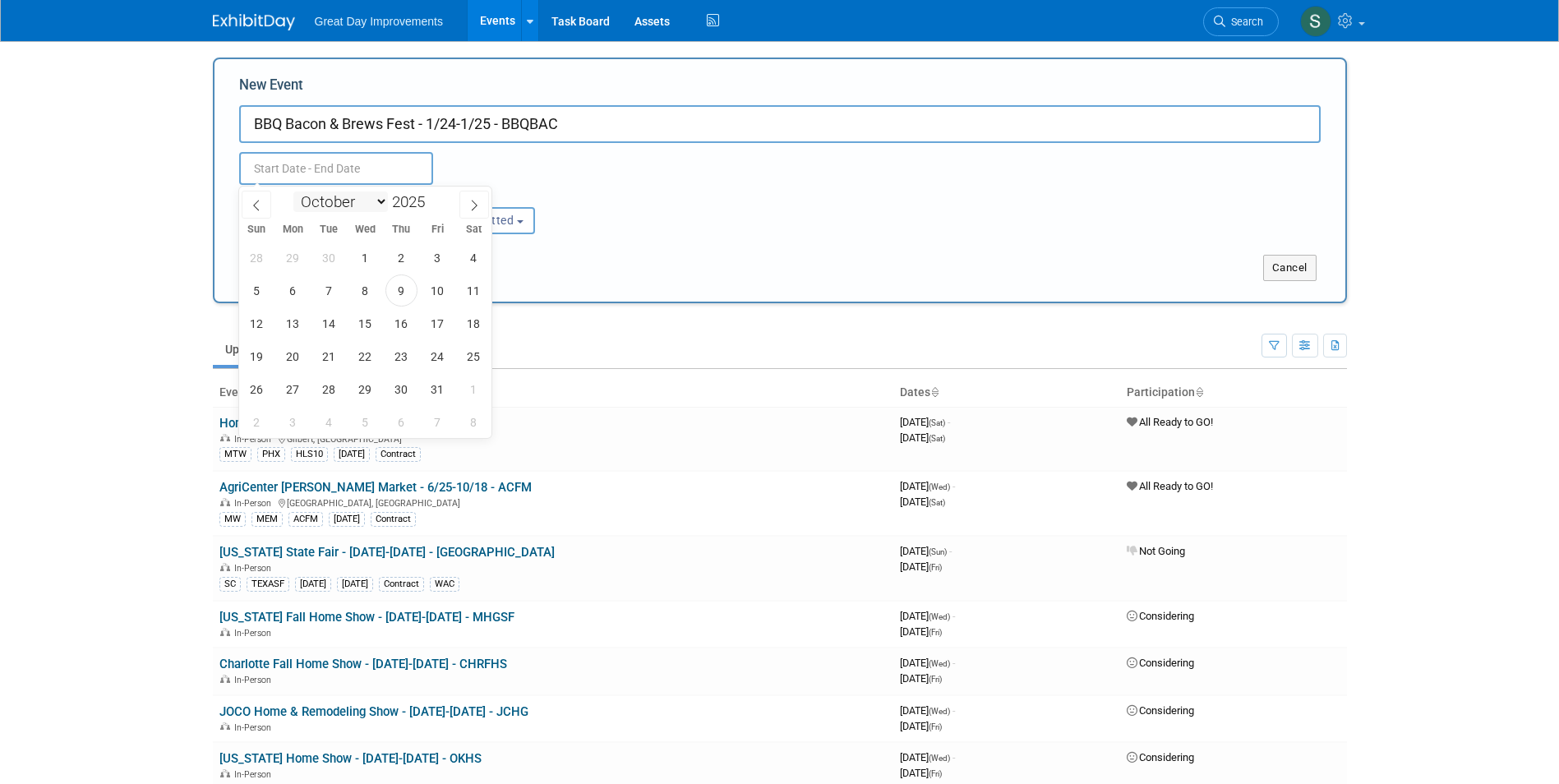
click at [343, 202] on select "January February March April May June July August September October November De…" at bounding box center [341, 201] width 94 height 21
select select "0"
click at [294, 191] on select "January February March April May June July August September October November De…" at bounding box center [341, 201] width 94 height 21
click at [431, 198] on span at bounding box center [431, 197] width 11 height 9
type input "2026"
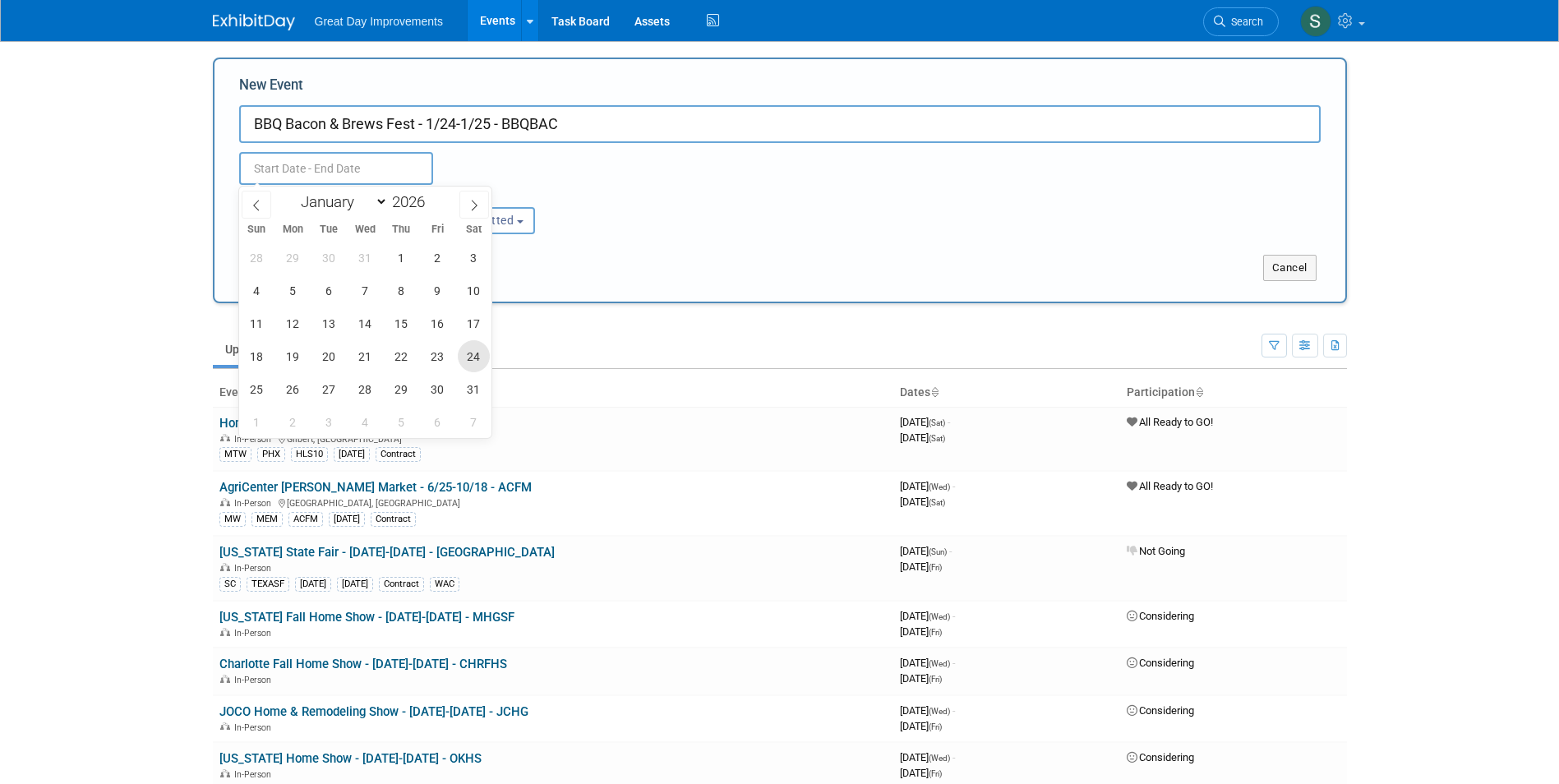
click at [462, 360] on span "24" at bounding box center [474, 356] width 32 height 32
click at [255, 392] on span "25" at bounding box center [257, 389] width 32 height 32
type input "[DATE] to [DATE]"
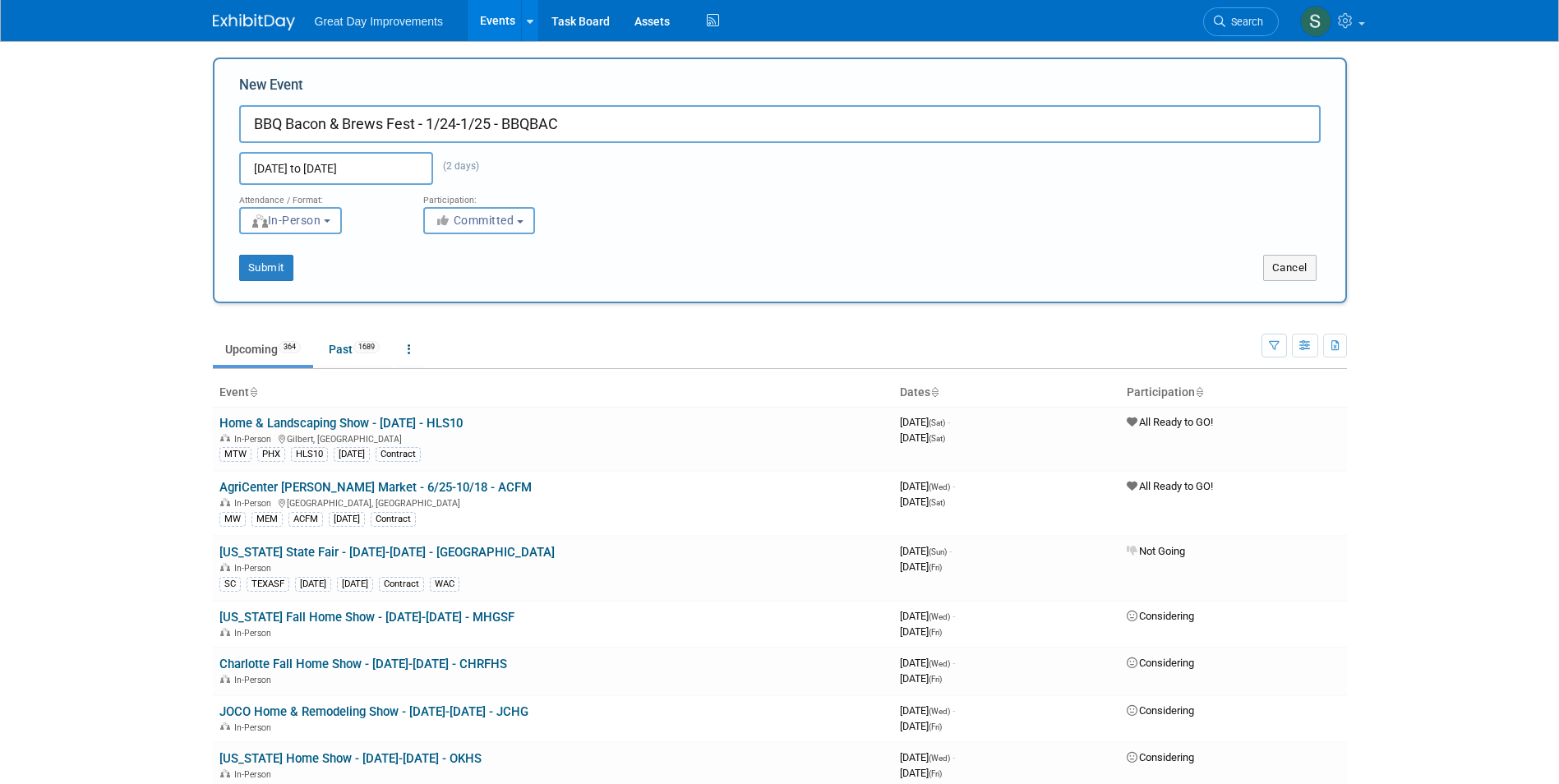
click at [487, 216] on span "Committed" at bounding box center [474, 220] width 80 height 13
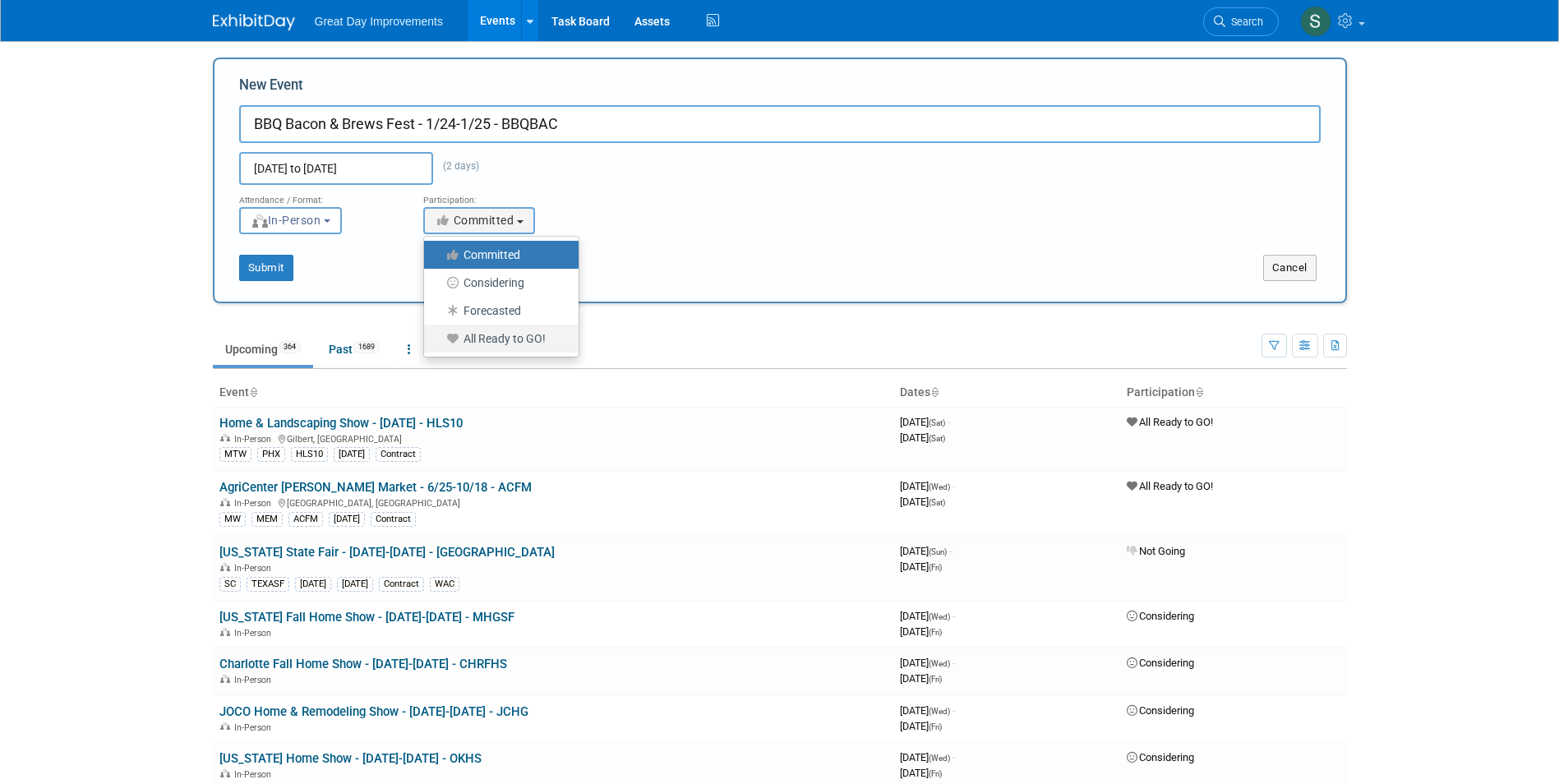
click at [485, 343] on label "All Ready to GO!" at bounding box center [497, 338] width 130 height 22
click at [439, 343] on input "All Ready to GO!" at bounding box center [433, 338] width 10 height 10
select select "102"
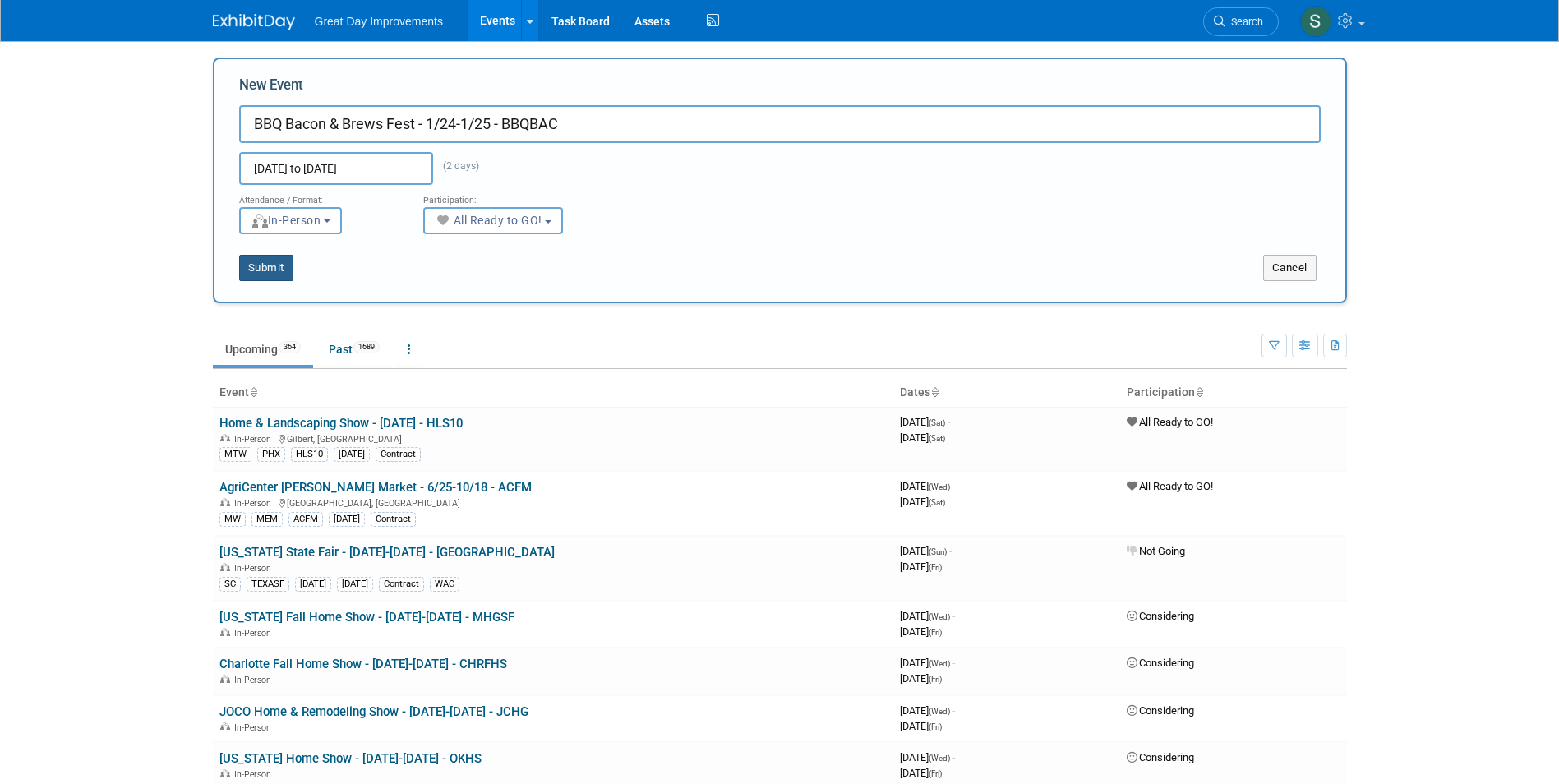
click at [271, 278] on button "Submit" at bounding box center [266, 268] width 55 height 26
type input "BBQ Bacon & Brews Fest - 1/24-1/25 - BBQBAC"
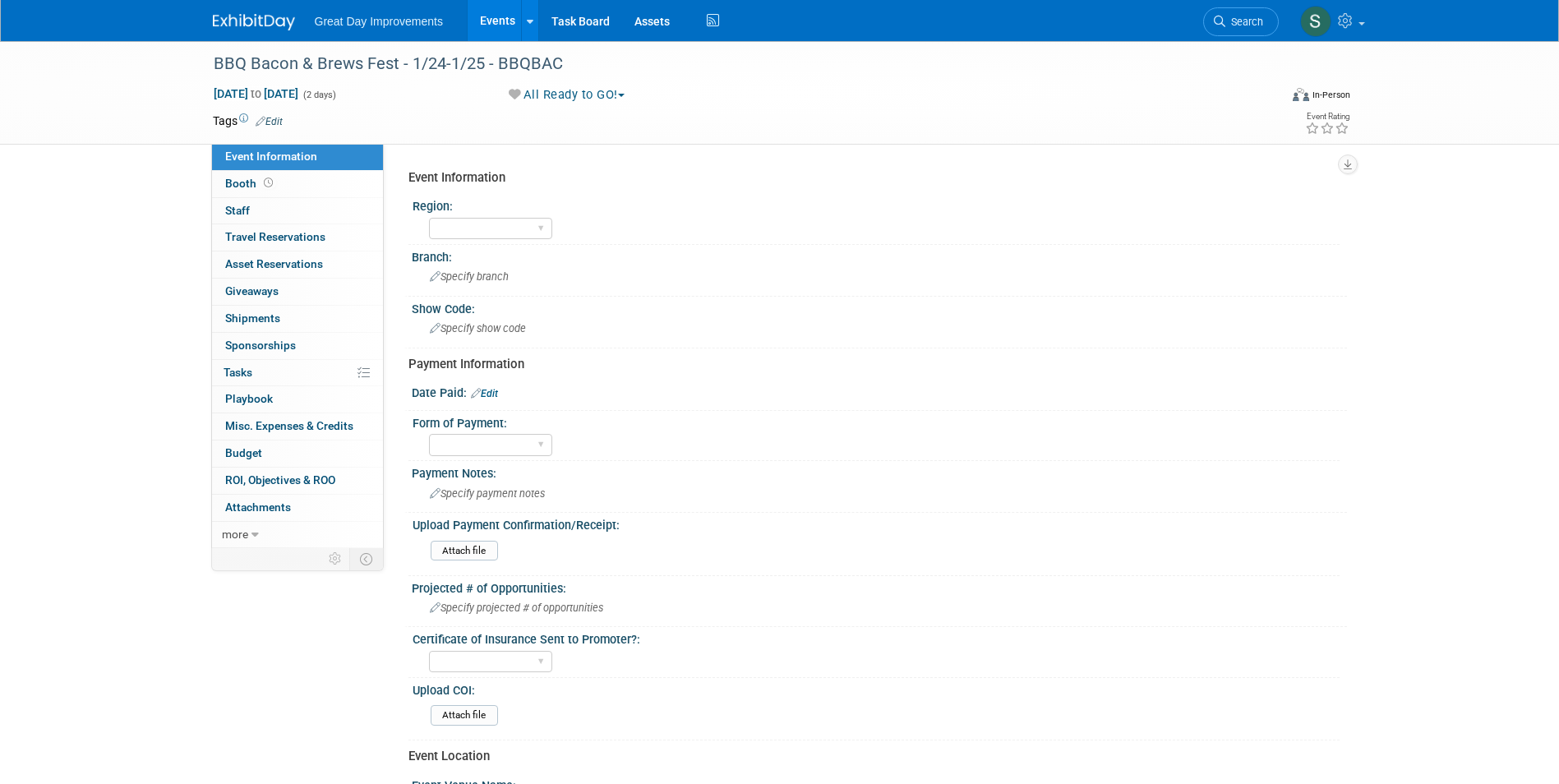
click at [271, 120] on link "Edit" at bounding box center [268, 121] width 27 height 11
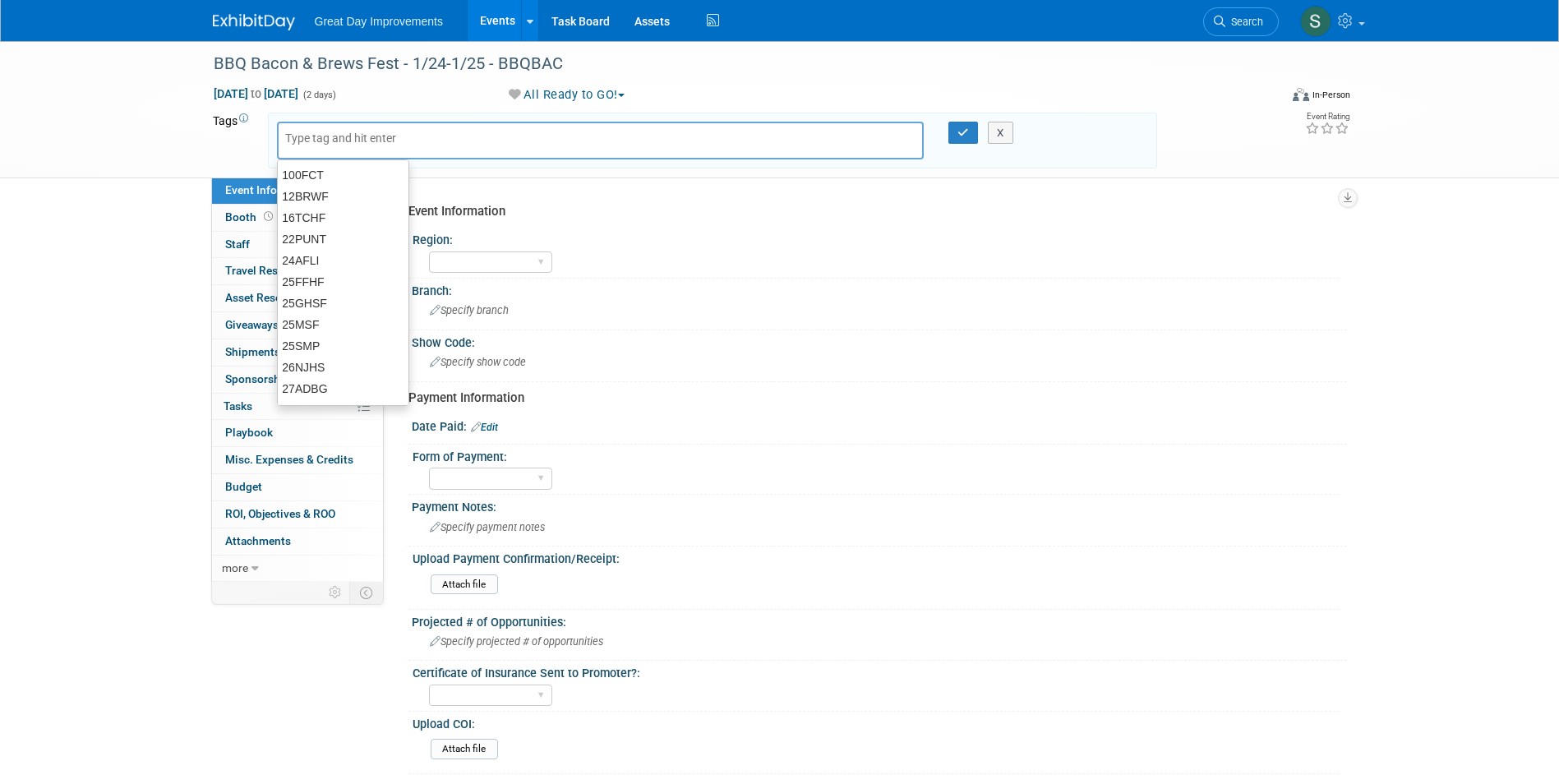
click at [317, 125] on div at bounding box center [601, 140] width 648 height 38
click at [320, 133] on input "text" at bounding box center [351, 137] width 132 height 16
click at [320, 144] on input "text" at bounding box center [351, 137] width 132 height 16
type input "FL"
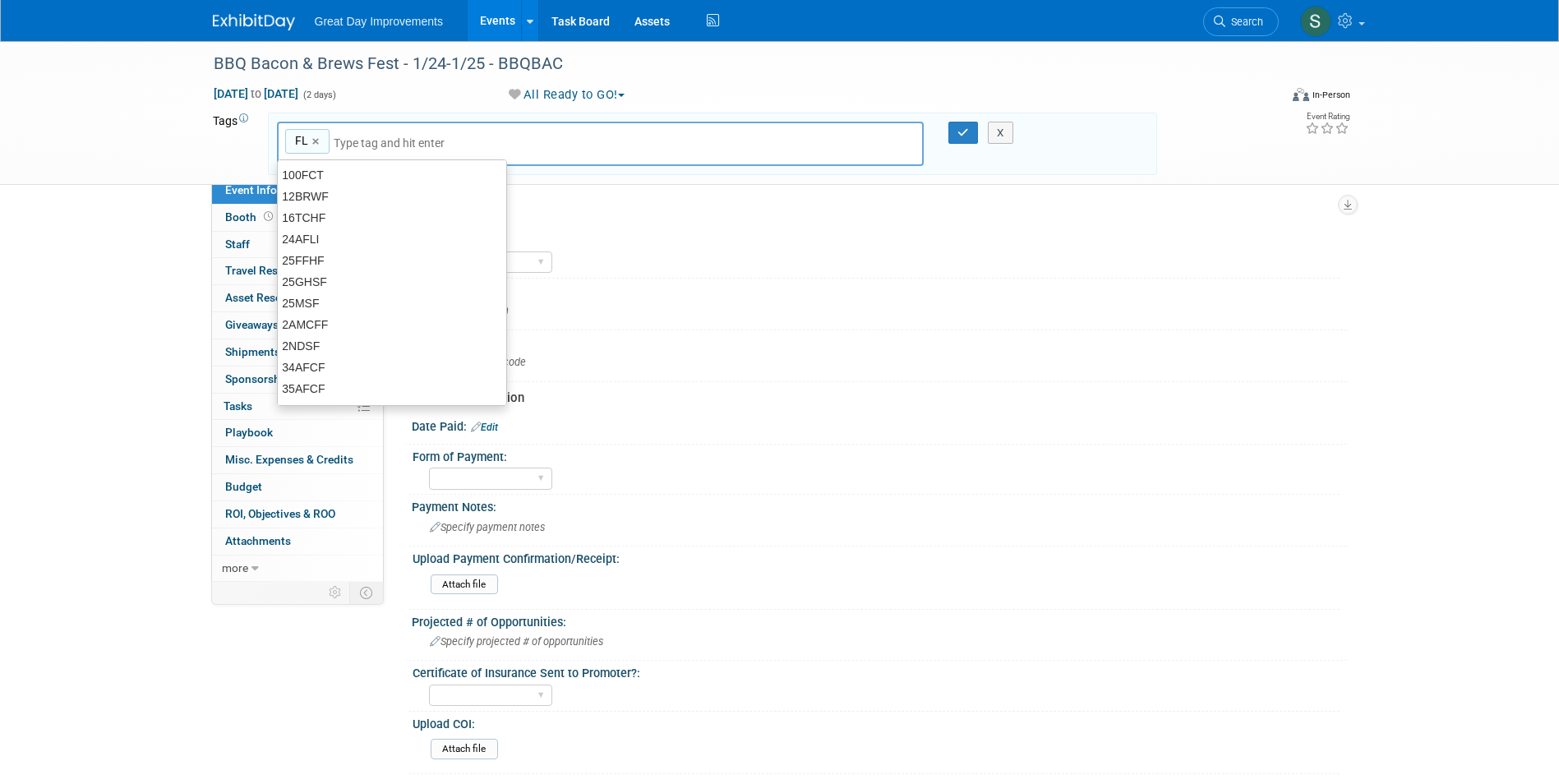
type input "FL"
type input "JAC"
type input "FL, JAC"
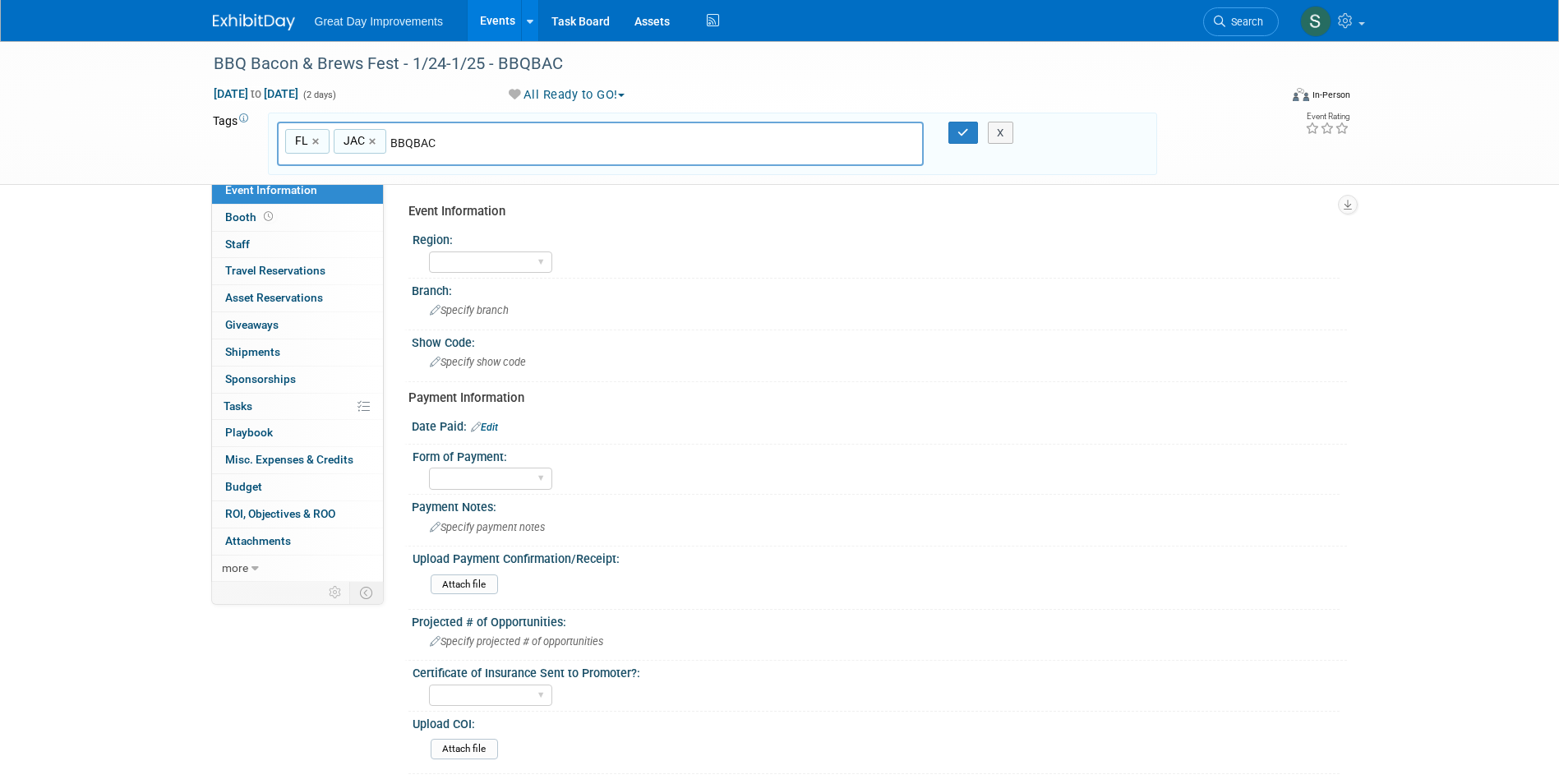
type input "BBQBAC"
type input "FL, JAC, BBQBAC"
type input "[DATE]"
type input "FL, JAC, BBQBAC, JAN26"
type input "Contract"
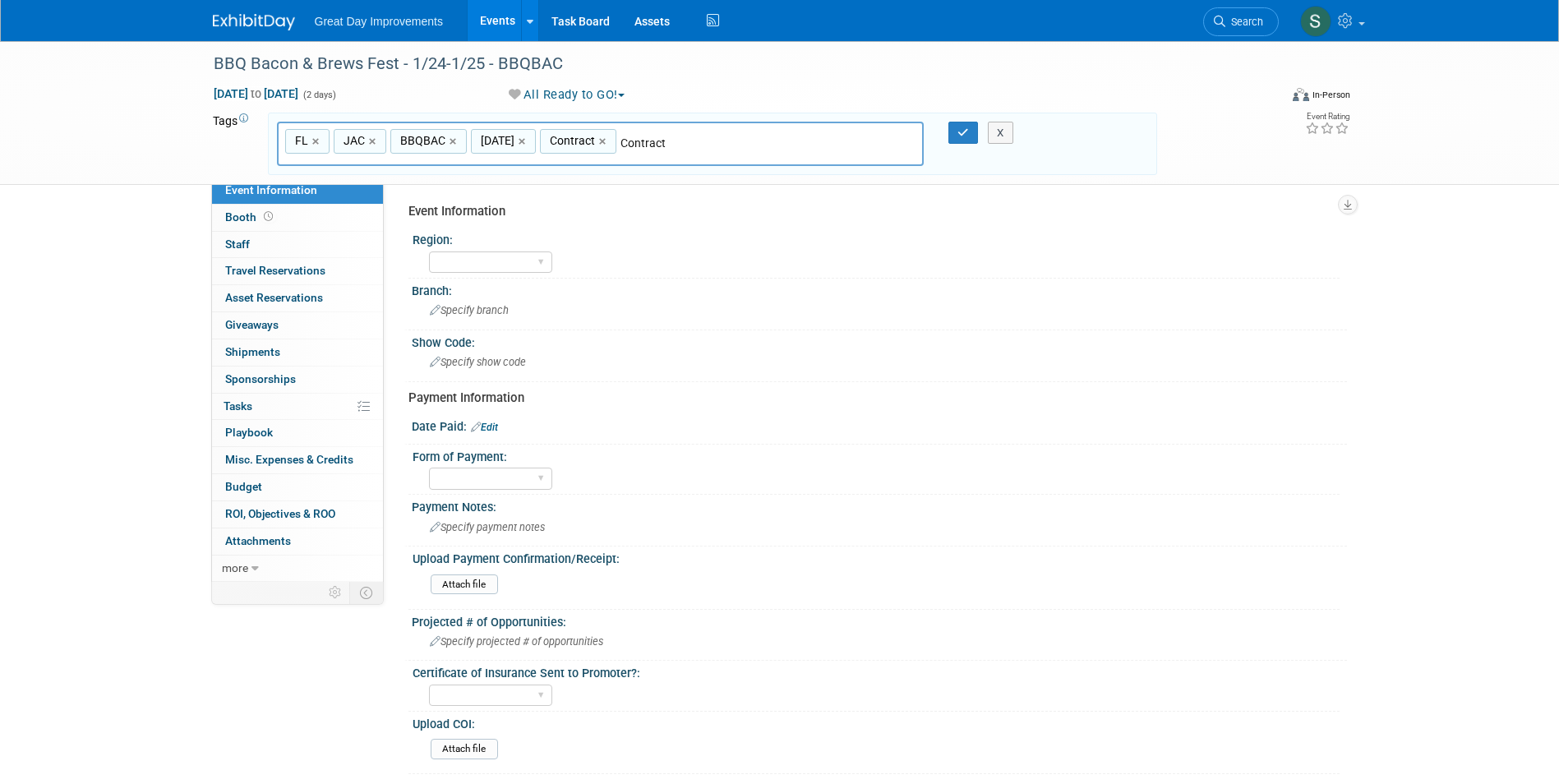
type input "FL, JAC, BBQBAC, JAN26, Contract"
click at [962, 127] on icon "button" at bounding box center [963, 132] width 11 height 10
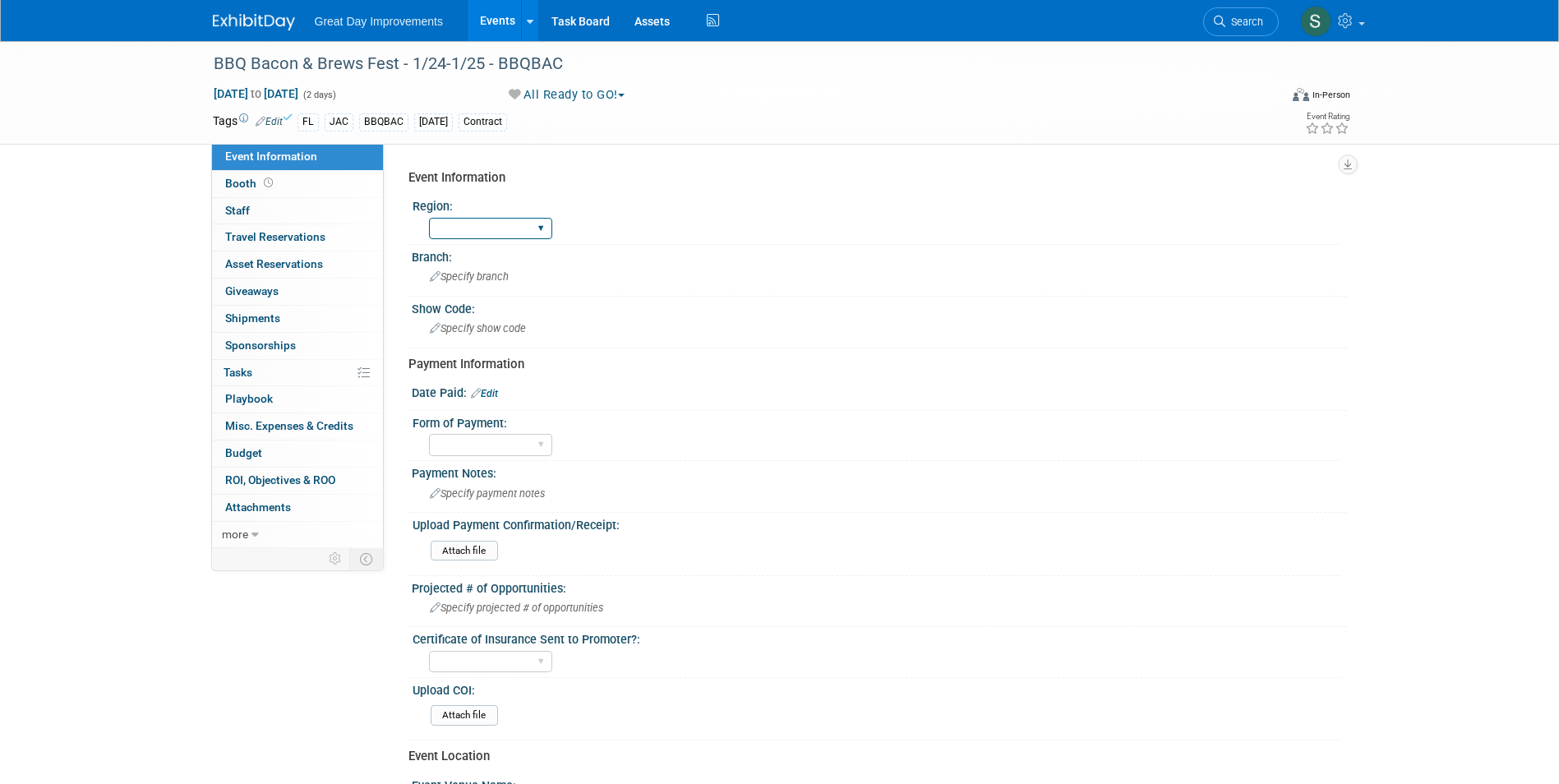
click at [507, 226] on select "GC MA MW MTW NE NEW OV PL PNW SA SE SC UMW FL" at bounding box center [490, 229] width 123 height 23
select select "FL"
click at [429, 217] on select "GC MA MW MTW NE NEW OV PL PNW SA SE SC UMW FL" at bounding box center [490, 229] width 123 height 23
click at [467, 284] on div "Specify branch" at bounding box center [878, 276] width 910 height 25
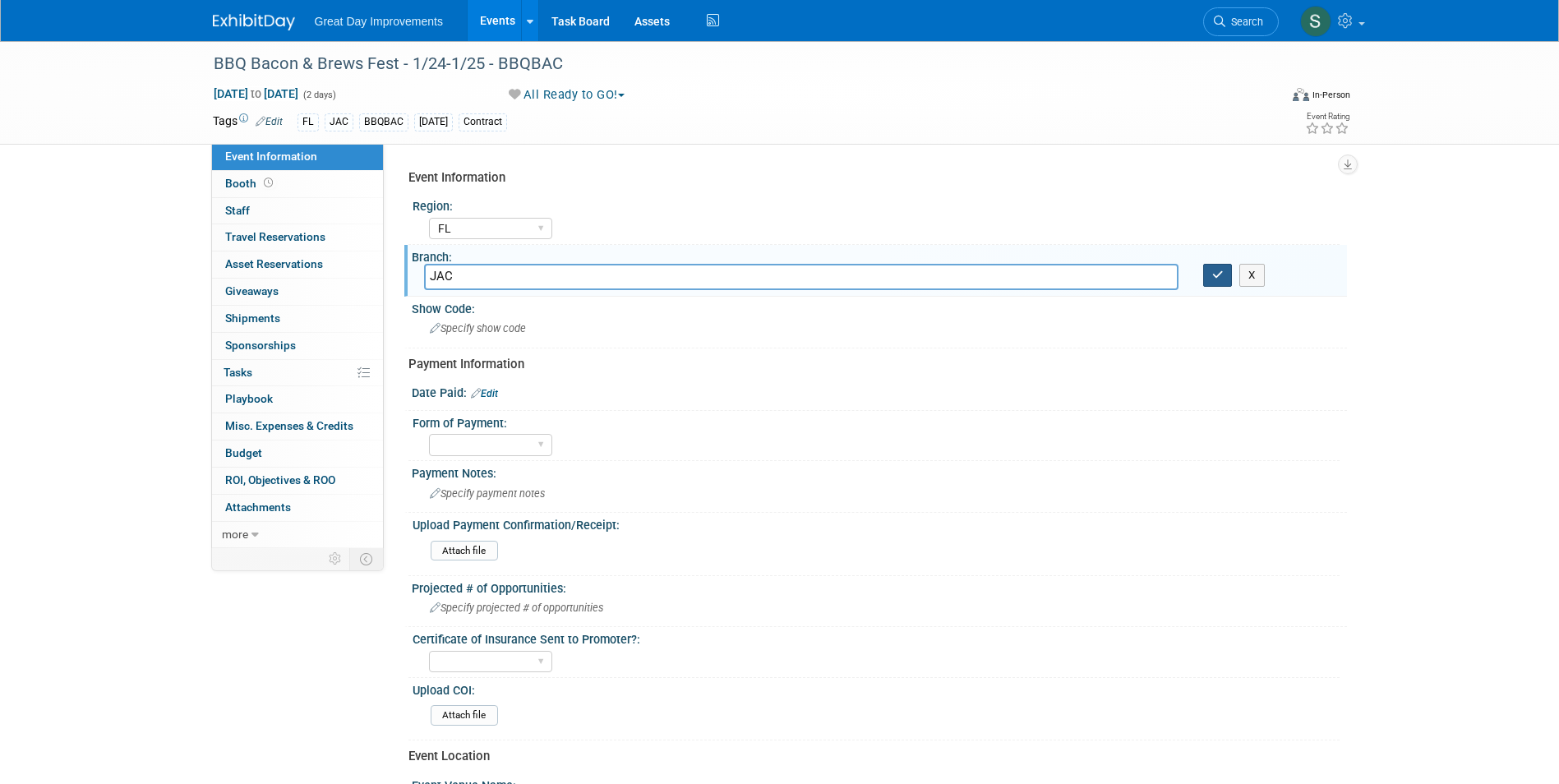
type input "JAC"
click at [1215, 276] on icon "button" at bounding box center [1218, 274] width 11 height 10
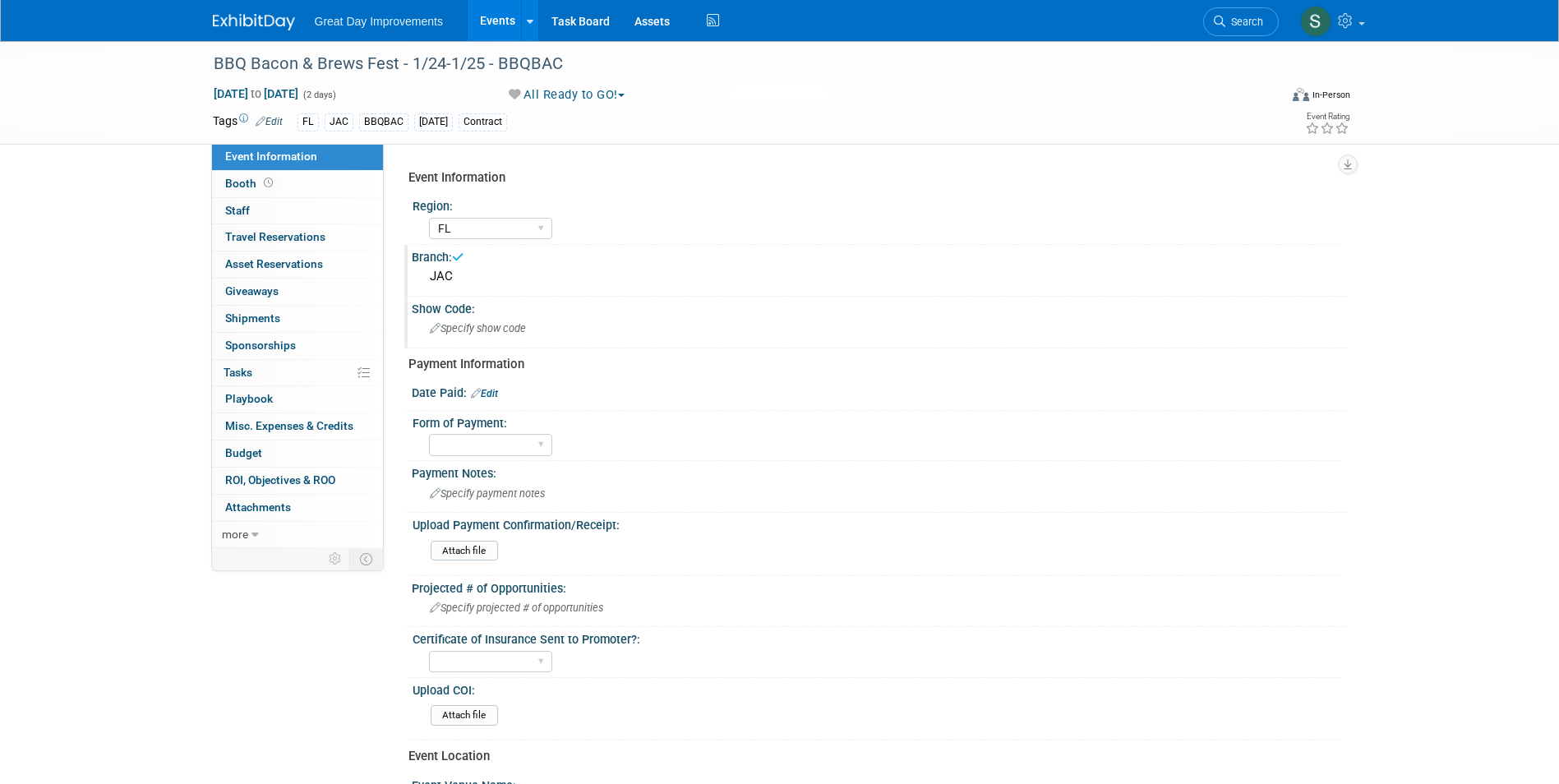
click at [490, 317] on div "Specify show code" at bounding box center [878, 328] width 910 height 25
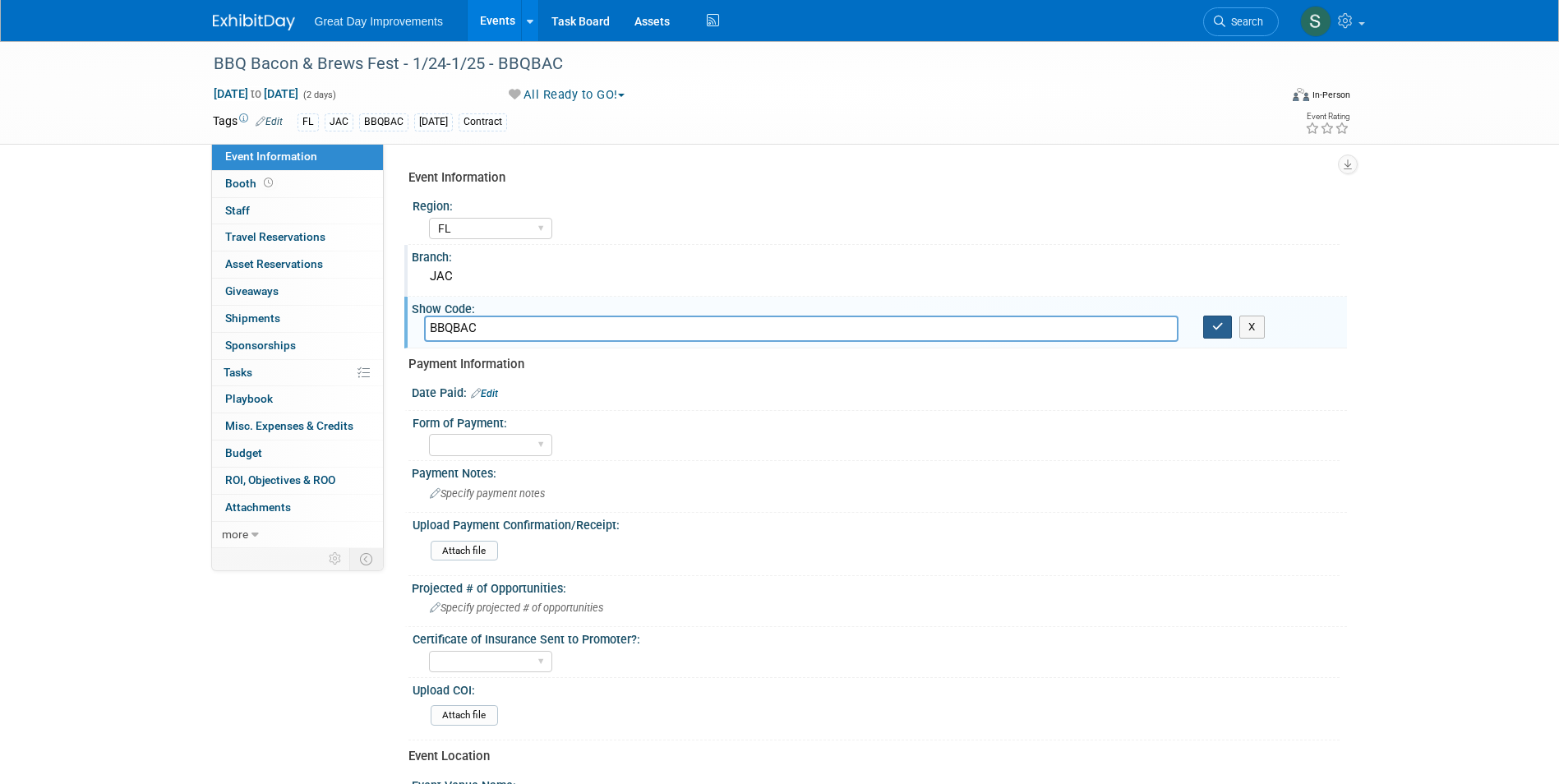
type input "BBQBAC"
click at [1219, 327] on icon "button" at bounding box center [1218, 326] width 11 height 10
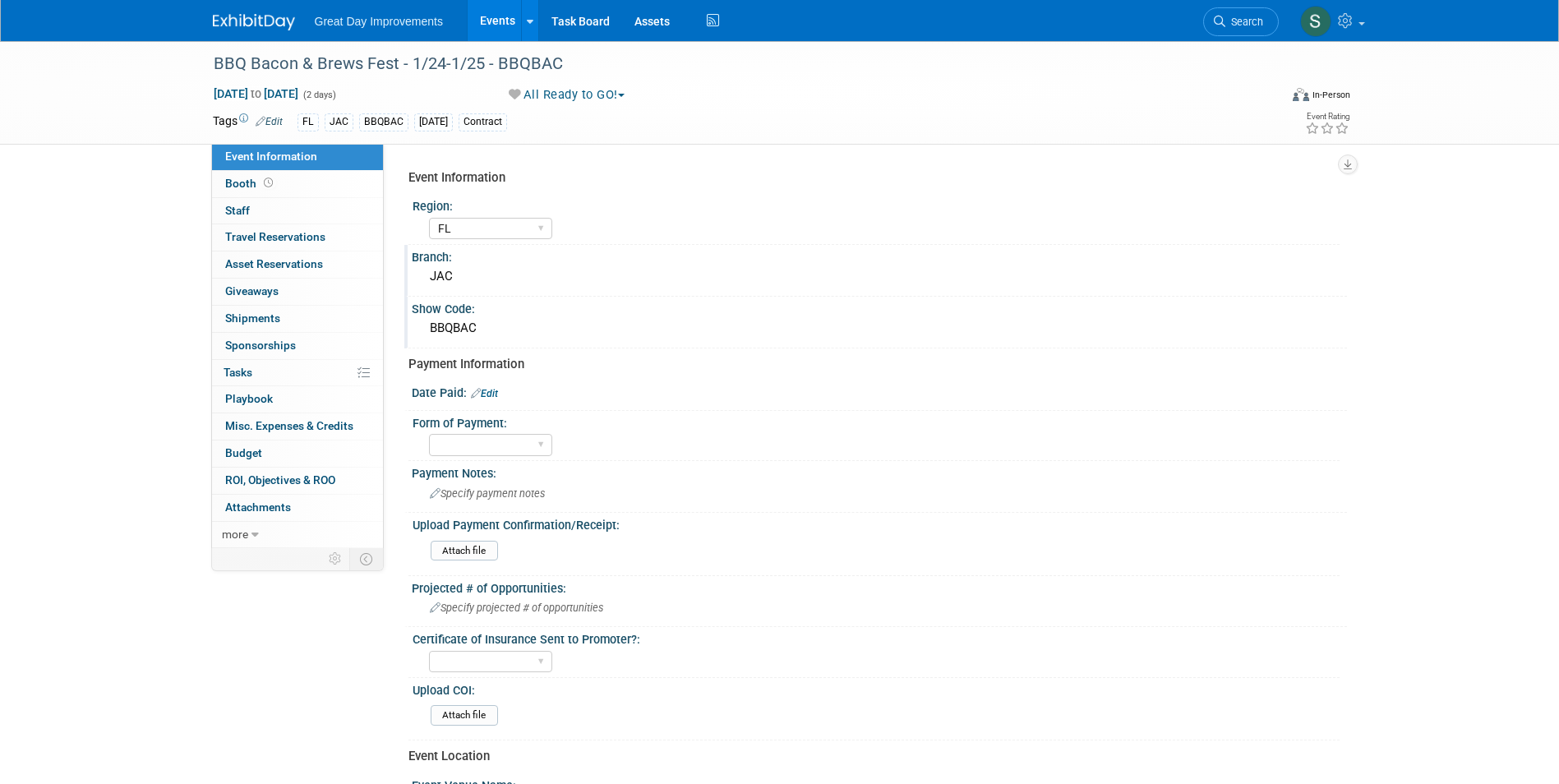
click at [229, 17] on img at bounding box center [253, 22] width 82 height 16
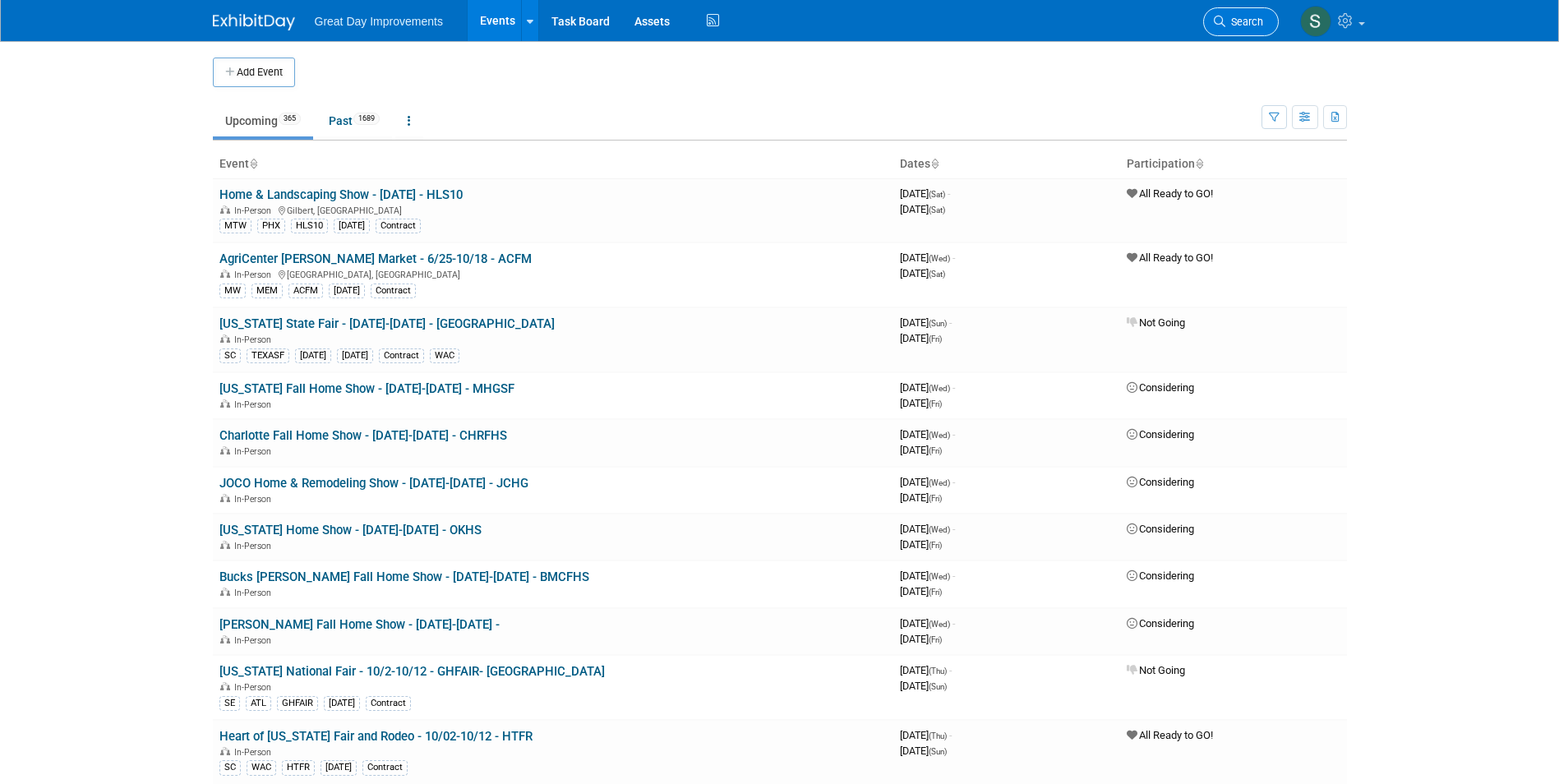
click at [1234, 31] on link "Search" at bounding box center [1241, 22] width 75 height 29
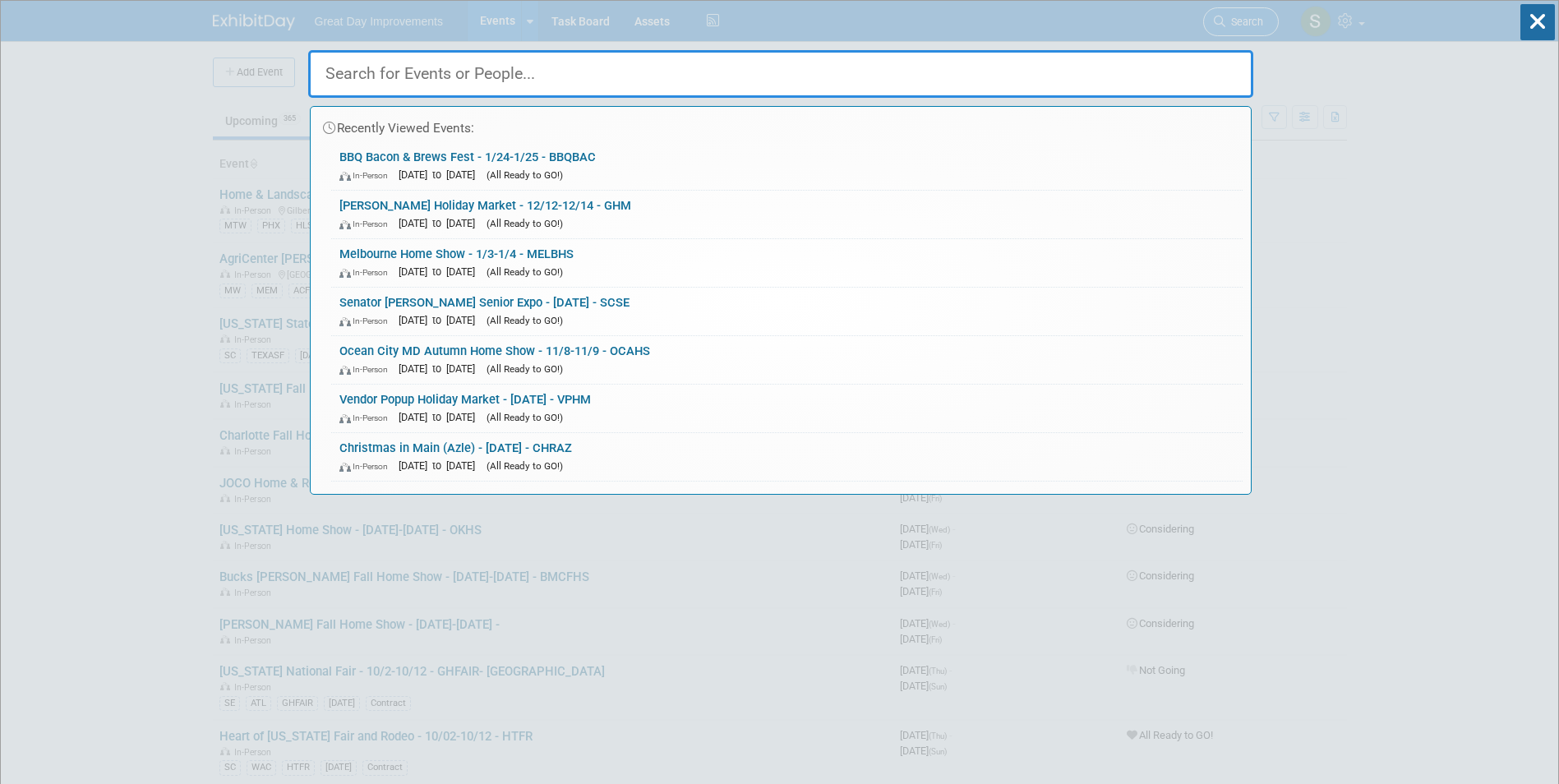
click at [1234, 31] on div "Recently Viewed Events: BBQ Bacon & Brews Fest - 1/24-1/25 - BBQBAC In-Person […" at bounding box center [780, 248] width 945 height 494
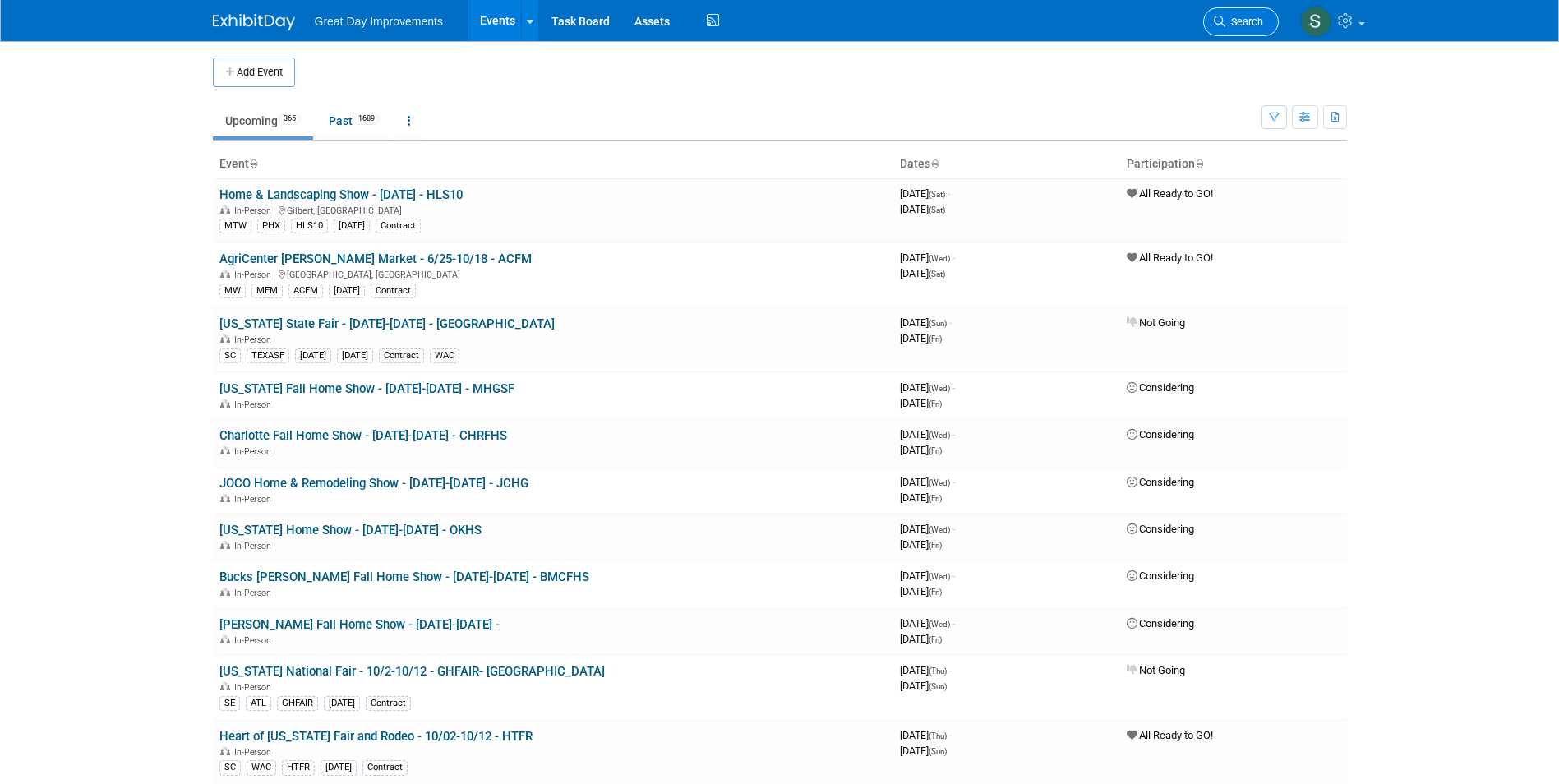
click at [1215, 20] on icon at bounding box center [1219, 22] width 11 height 11
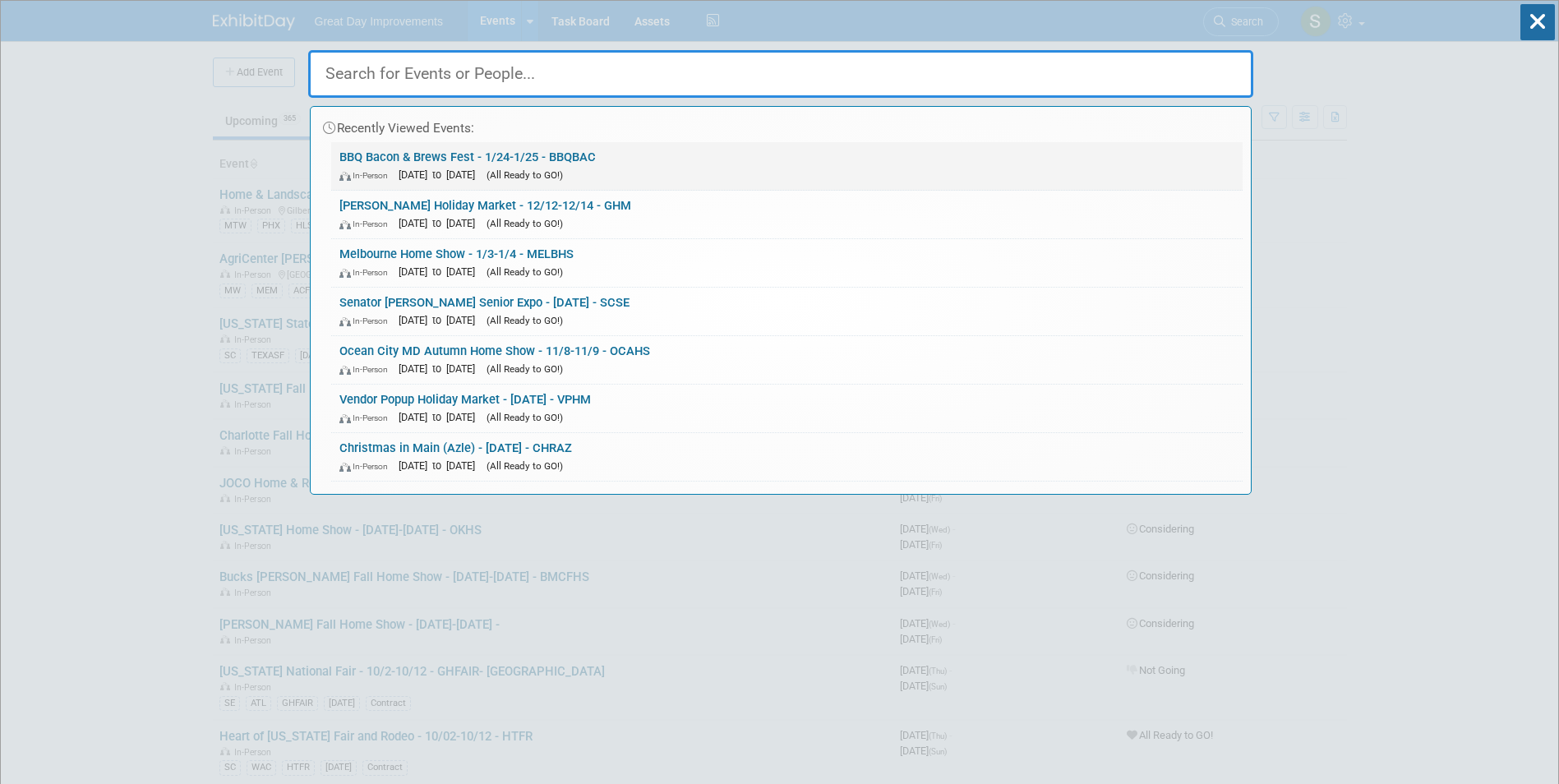
click at [651, 171] on div "In-Person [DATE] to [DATE] (All Ready to GO!)" at bounding box center [787, 174] width 895 height 17
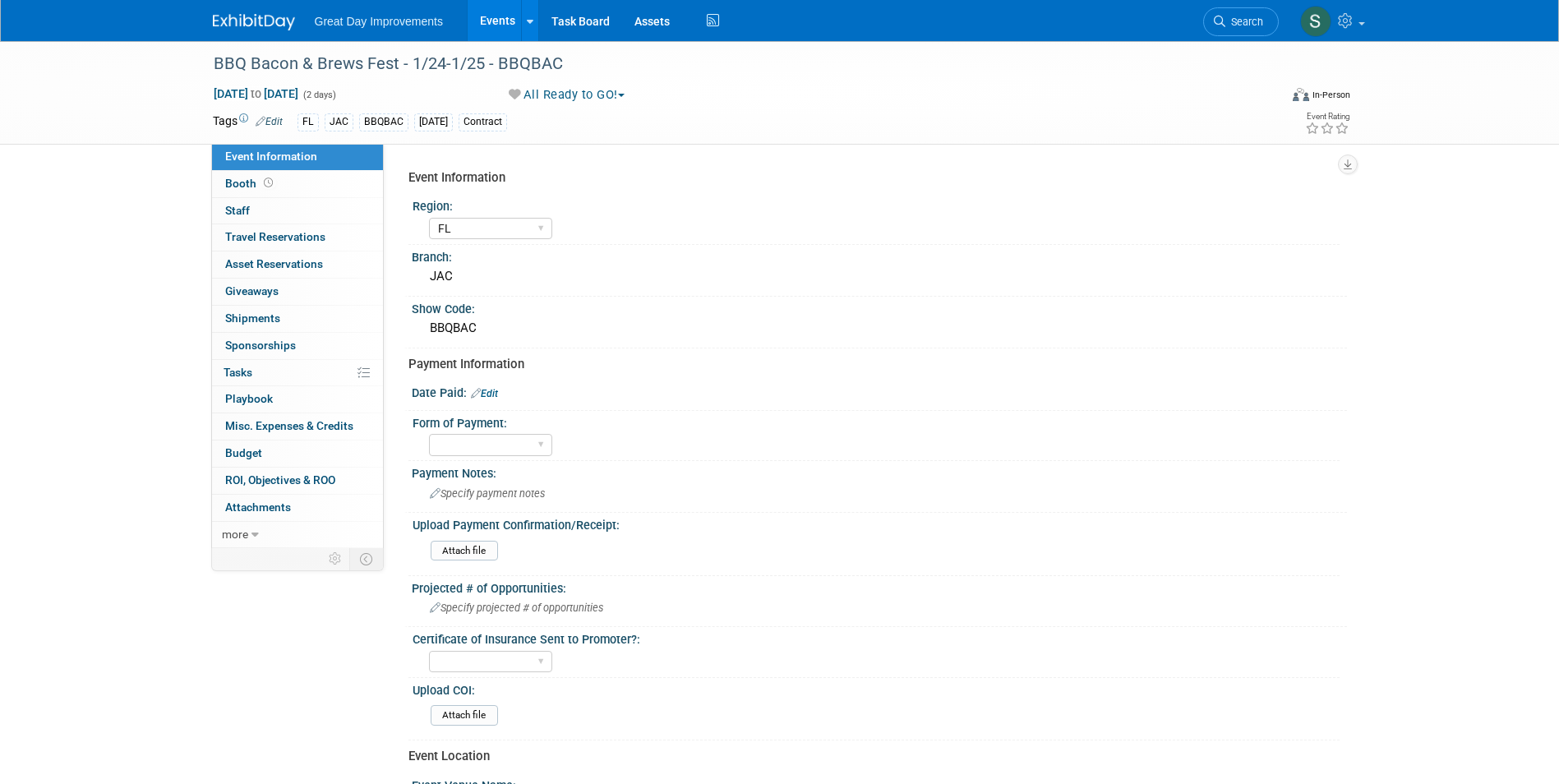
select select "FL"
click at [493, 385] on div "Date Paid: Edit" at bounding box center [878, 391] width 935 height 22
click at [493, 392] on link "Edit" at bounding box center [484, 393] width 27 height 11
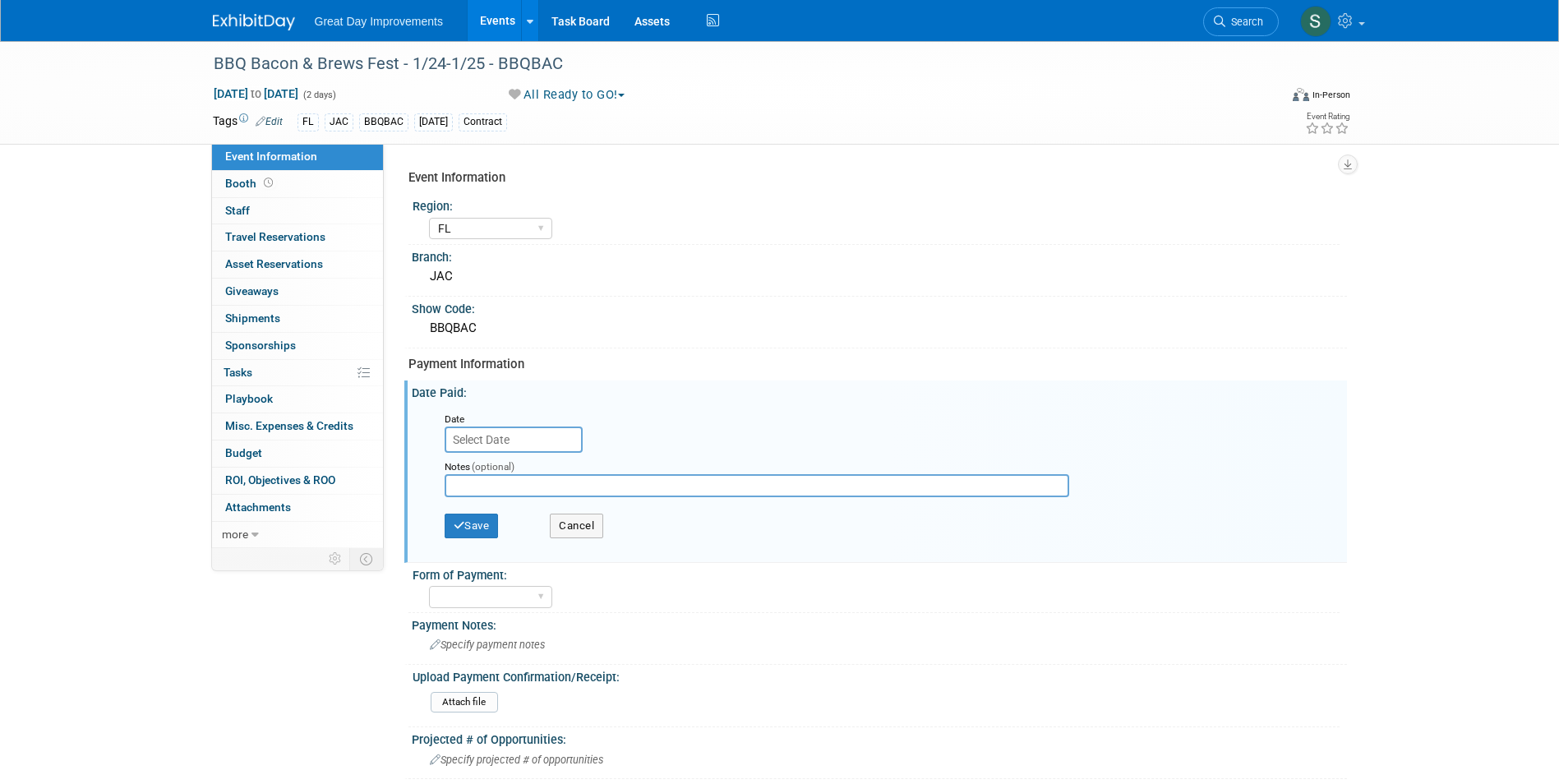
click at [523, 449] on body "Great Day Improvements Events Add Event Bulk Upload Events Shareable Event Boar…" at bounding box center [780, 392] width 1559 height 784
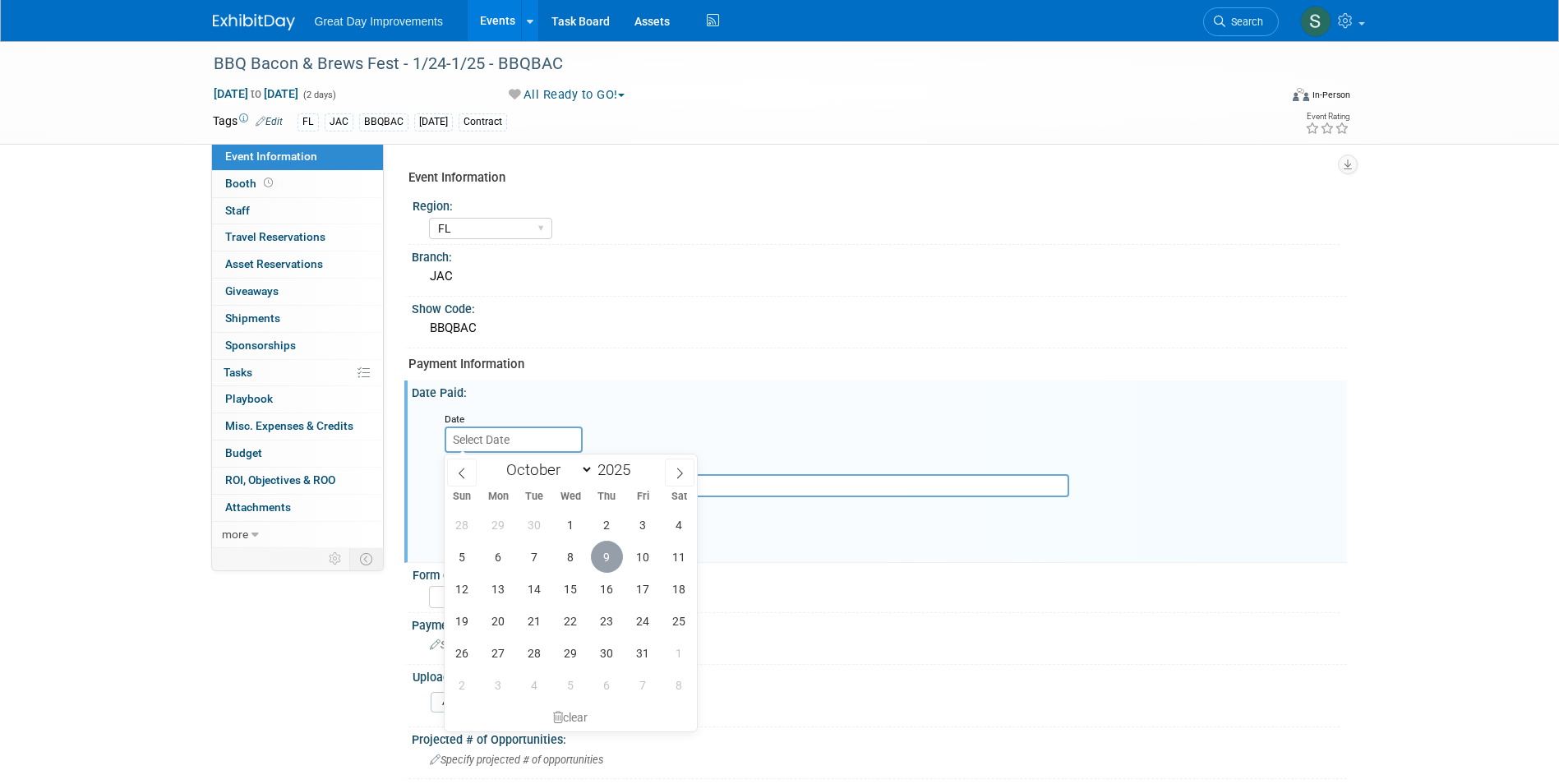
click at [602, 552] on span "9" at bounding box center [607, 556] width 32 height 32
type input "[DATE]"
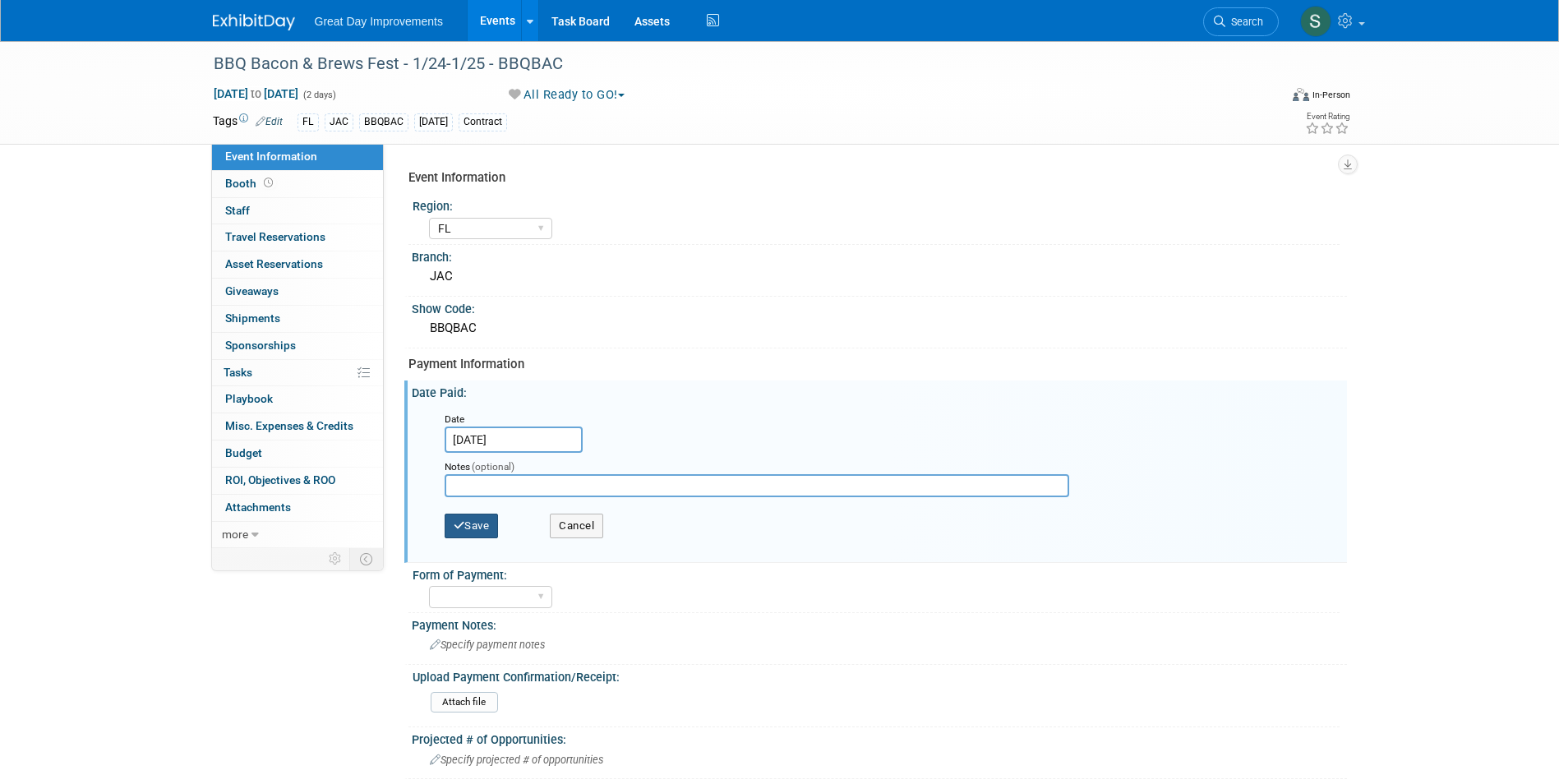
click at [481, 515] on button "Save" at bounding box center [472, 526] width 55 height 24
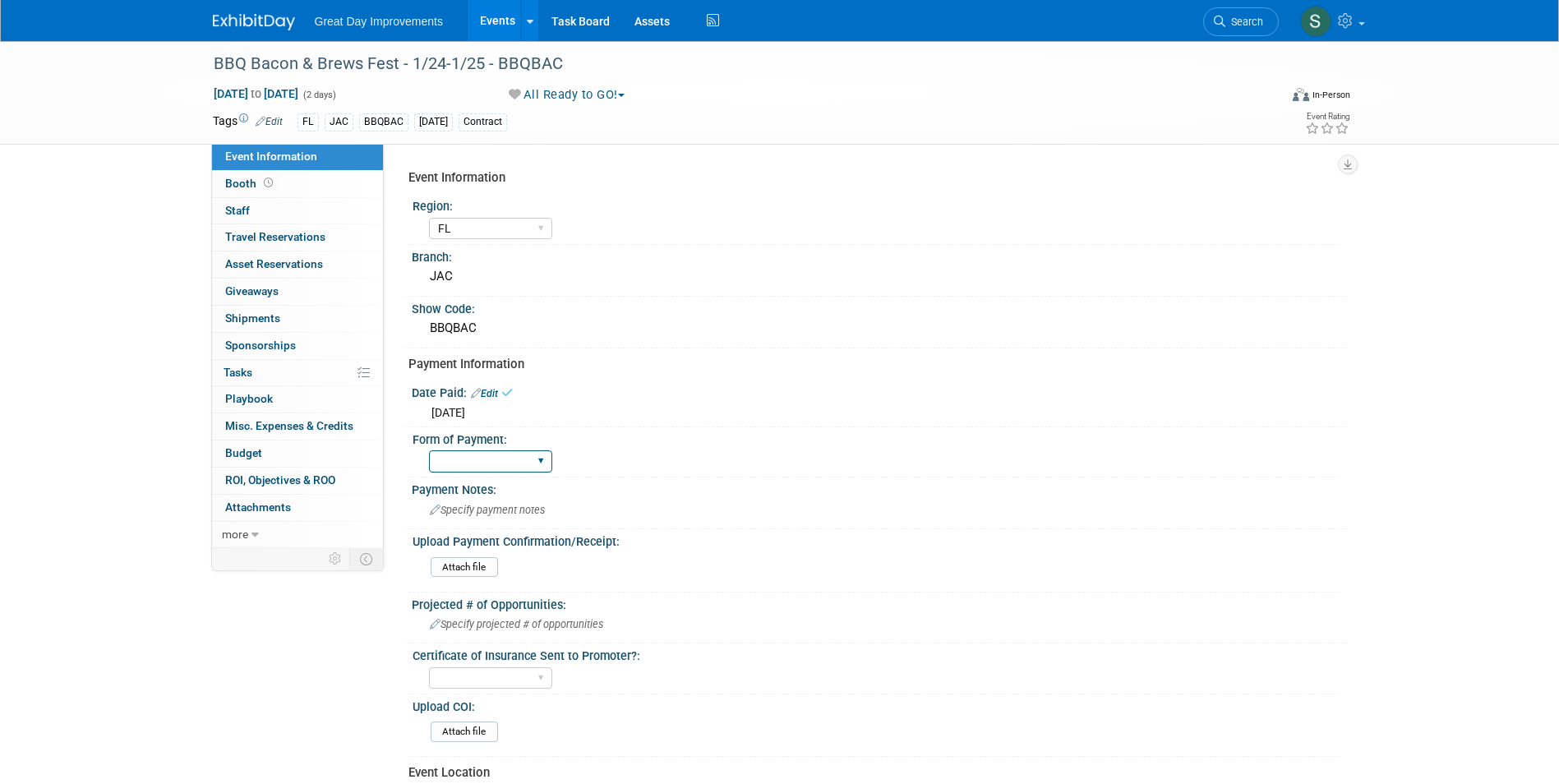
click at [489, 458] on select "Paid via CC Check Requested Pay at the Gate Other" at bounding box center [490, 461] width 123 height 23
select select "Paid via CC"
click at [429, 450] on select "Paid via CC Check Requested Pay at the Gate Other" at bounding box center [490, 461] width 123 height 23
click at [475, 571] on input "file" at bounding box center [385, 568] width 223 height 19
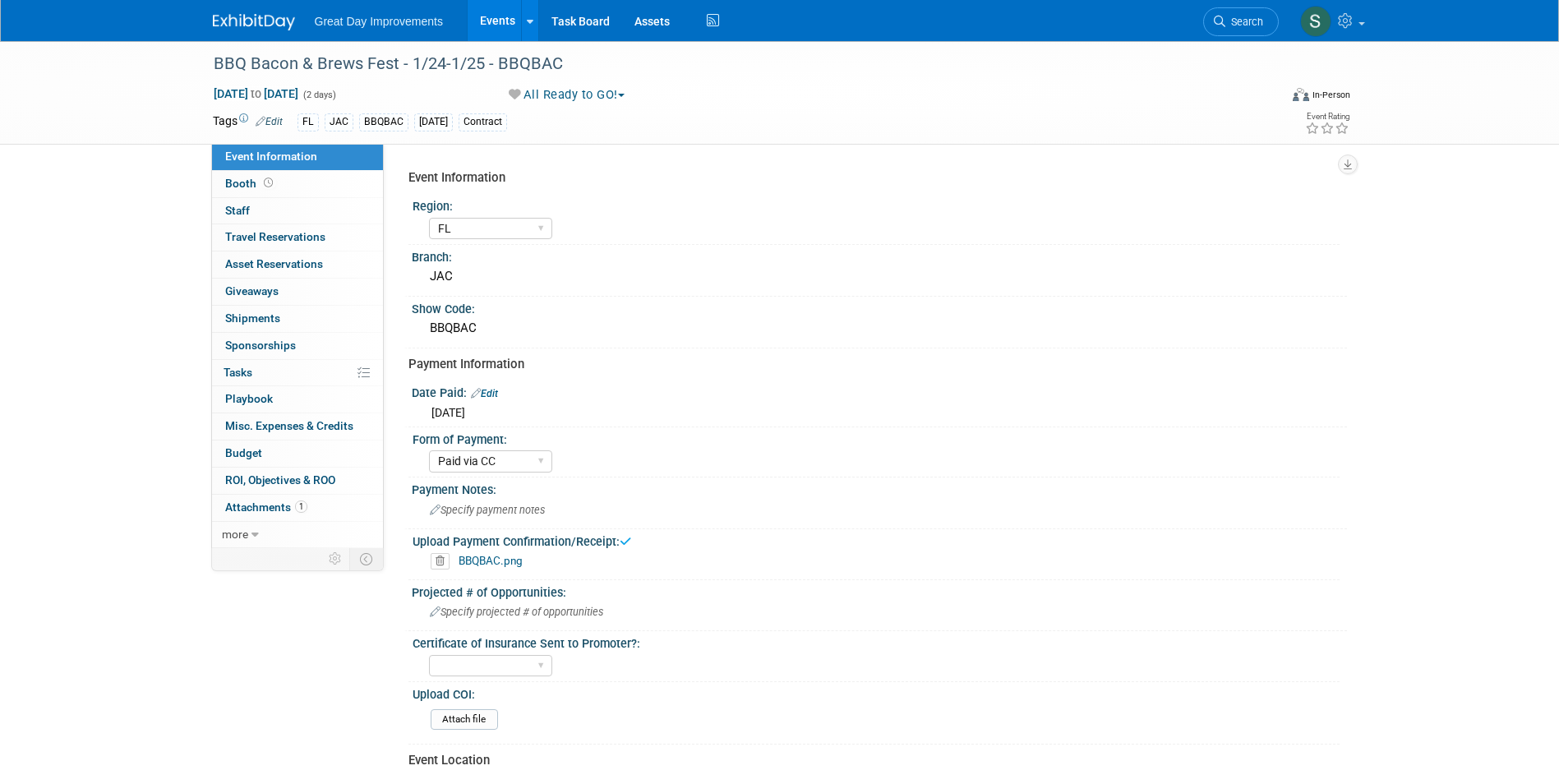
click at [248, 11] on link at bounding box center [264, 14] width 102 height 13
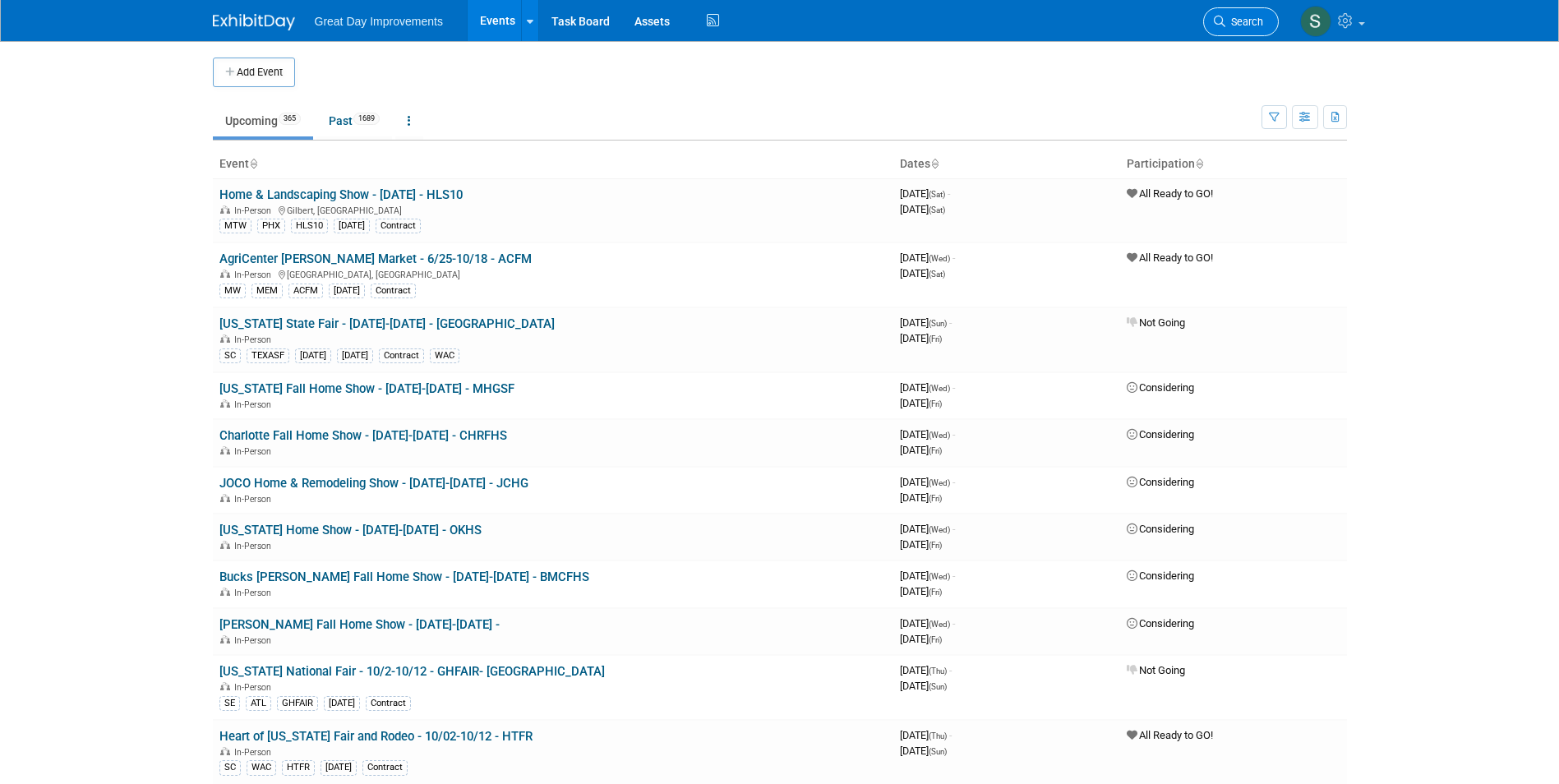
click at [1233, 17] on span "Search" at bounding box center [1245, 22] width 38 height 12
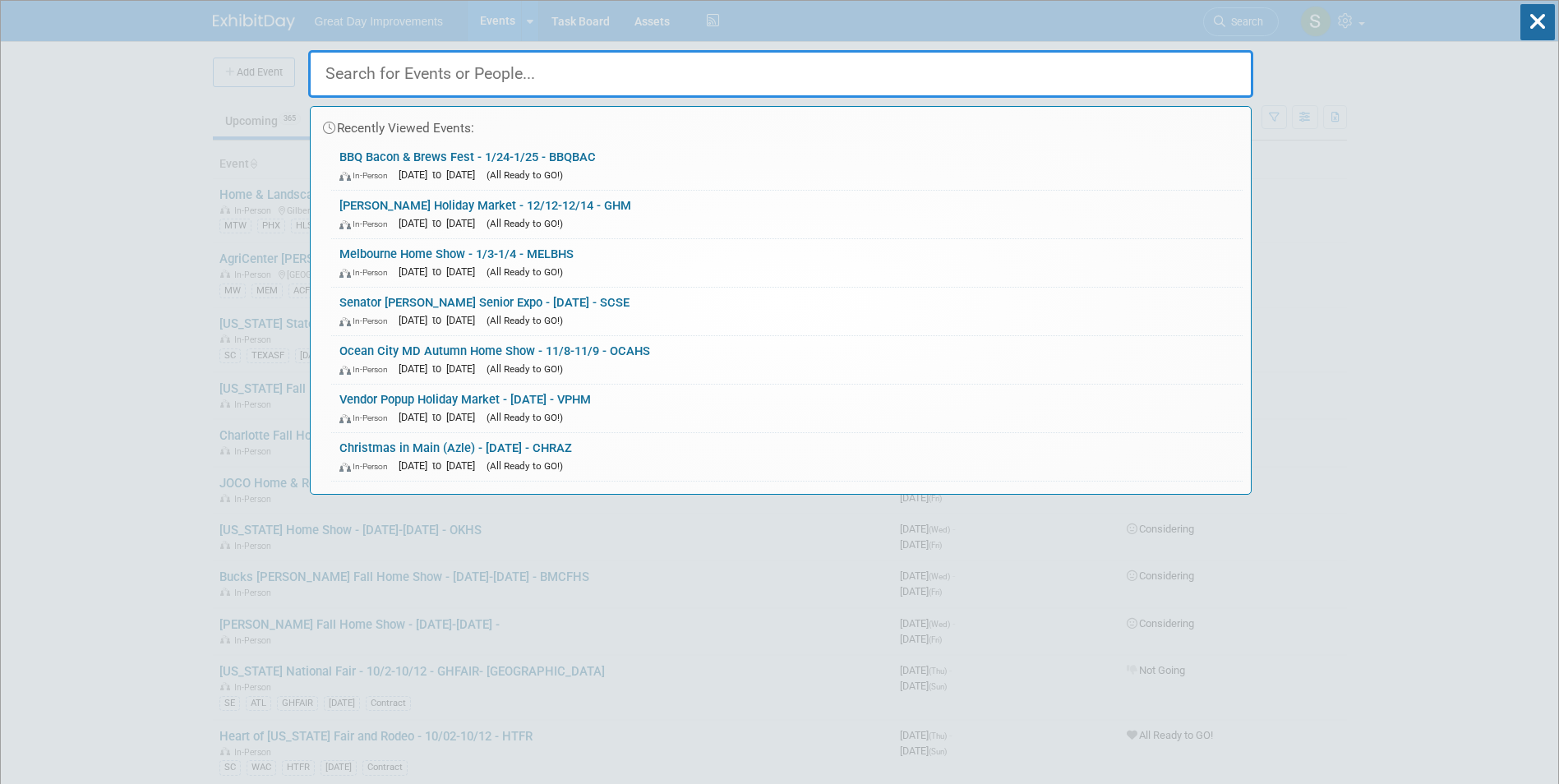
click at [676, 136] on div "Recently Viewed Events:" at bounding box center [780, 124] width 924 height 36
click at [680, 148] on link "BBQ Bacon & Brews Fest - 1/24-1/25 - BBQBAC In-Person Jan 24, 2026 to Jan 25, 2…" at bounding box center [787, 166] width 911 height 48
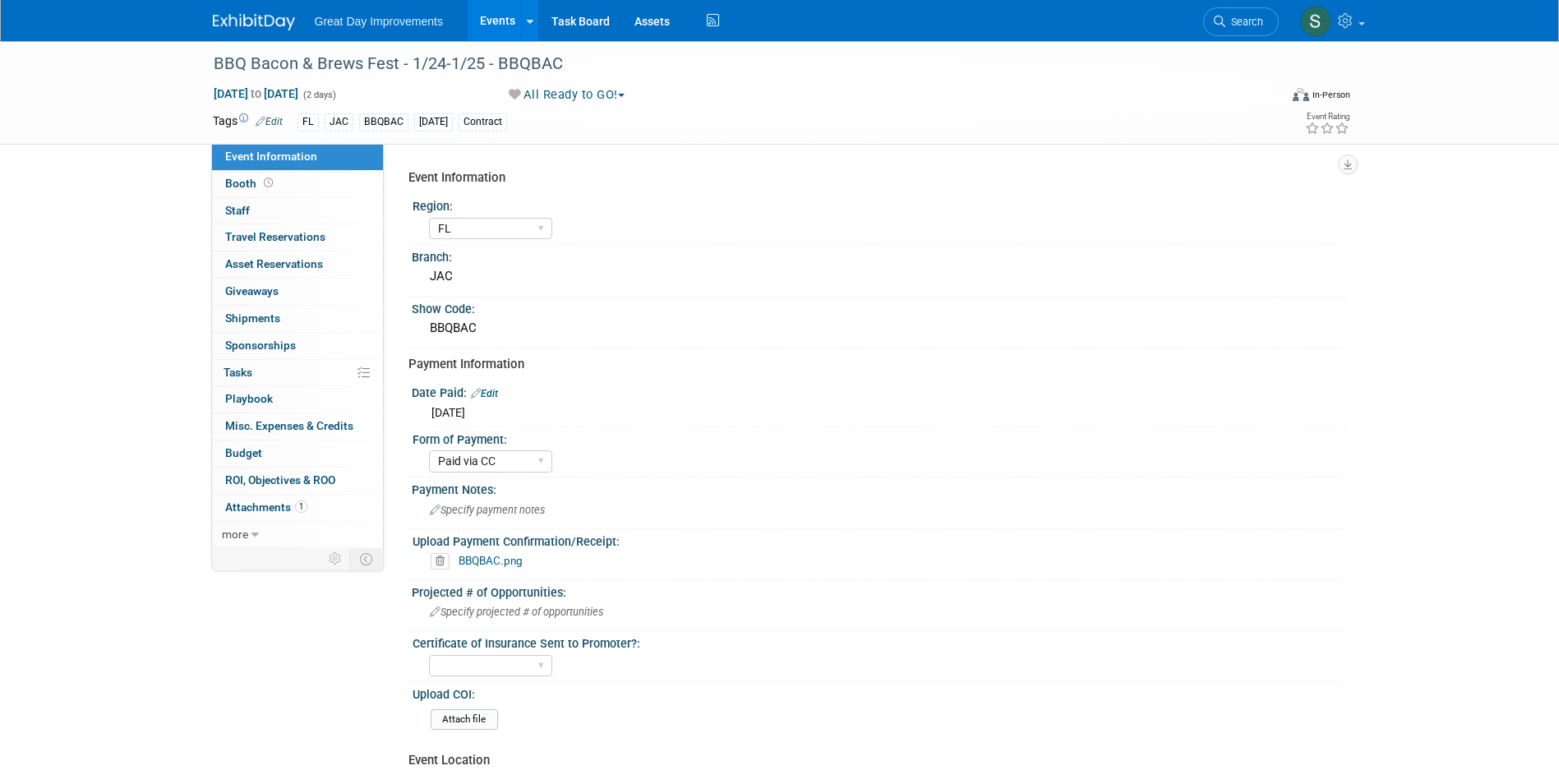
select select "FL"
select select "Paid via CC"
click at [275, 27] on img at bounding box center [253, 22] width 82 height 16
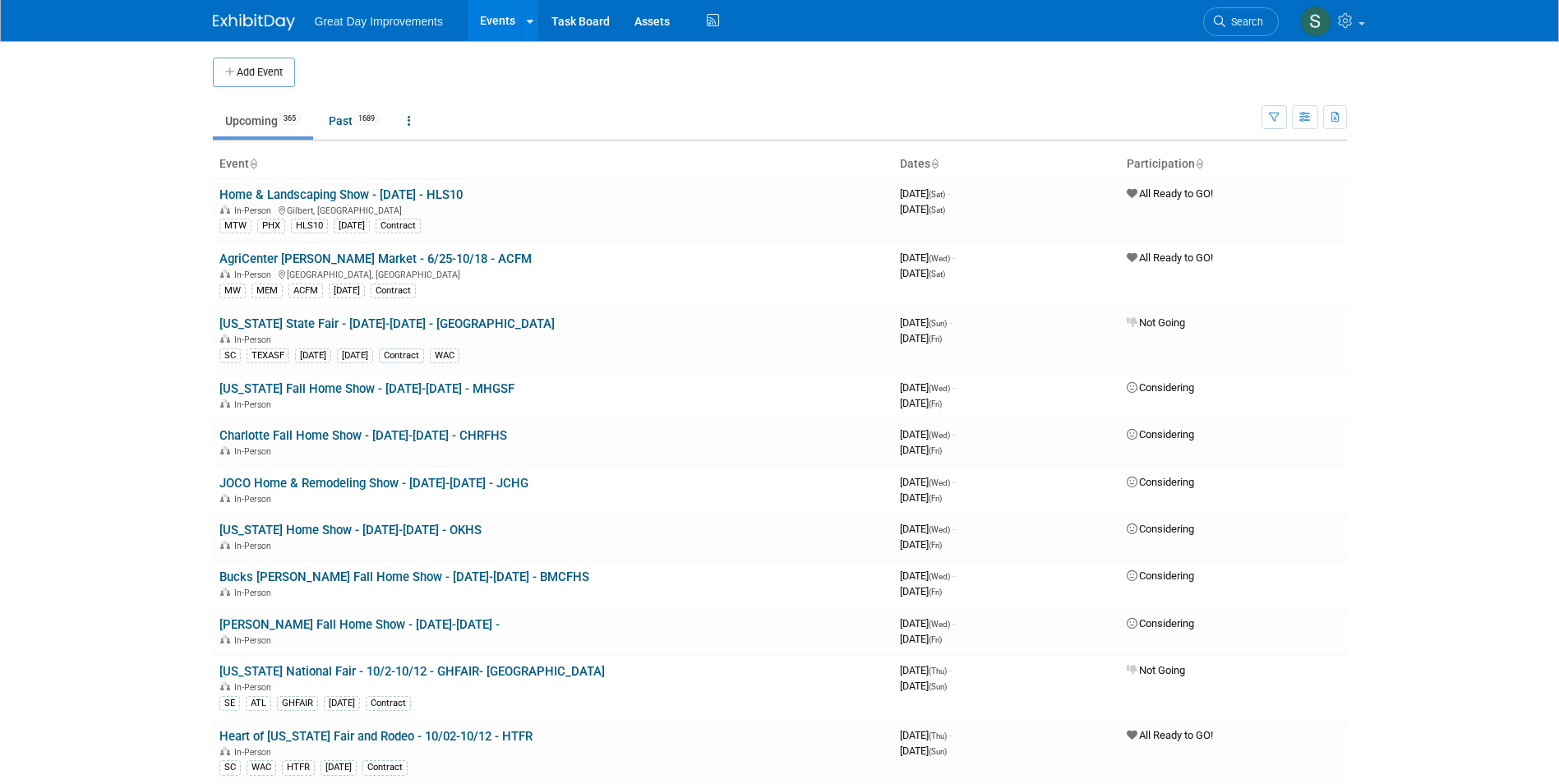
click at [285, 77] on button "Add Event" at bounding box center [253, 72] width 82 height 29
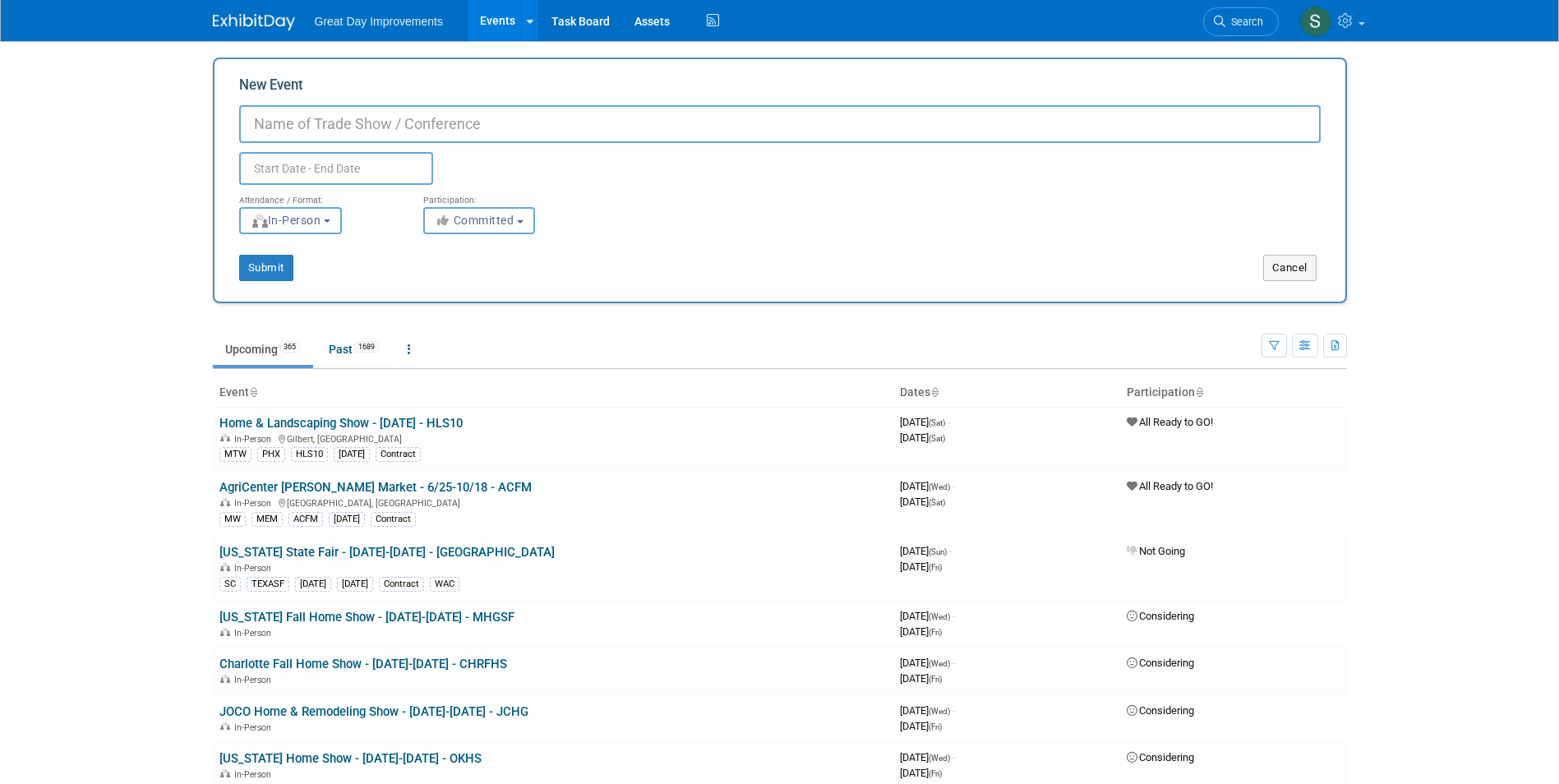
paste input "Strawberry Festival"
type input "Strawberry Festival - 3/7-3/8 - STRFES"
click at [483, 223] on span "Committed" at bounding box center [474, 220] width 80 height 13
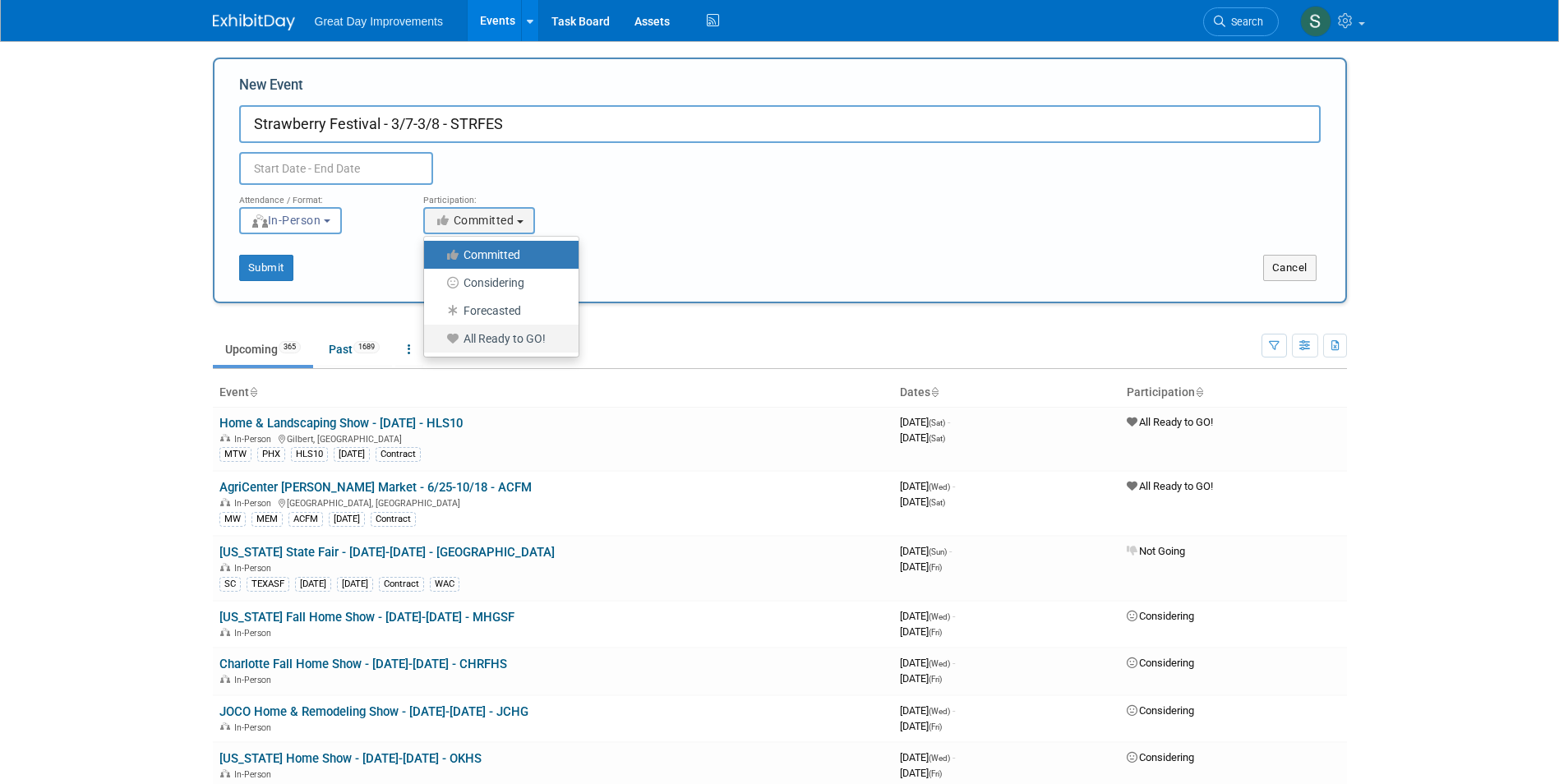
click at [540, 343] on label "All Ready to GO!" at bounding box center [497, 338] width 130 height 22
click at [439, 343] on input "All Ready to GO!" at bounding box center [433, 338] width 10 height 10
select select "102"
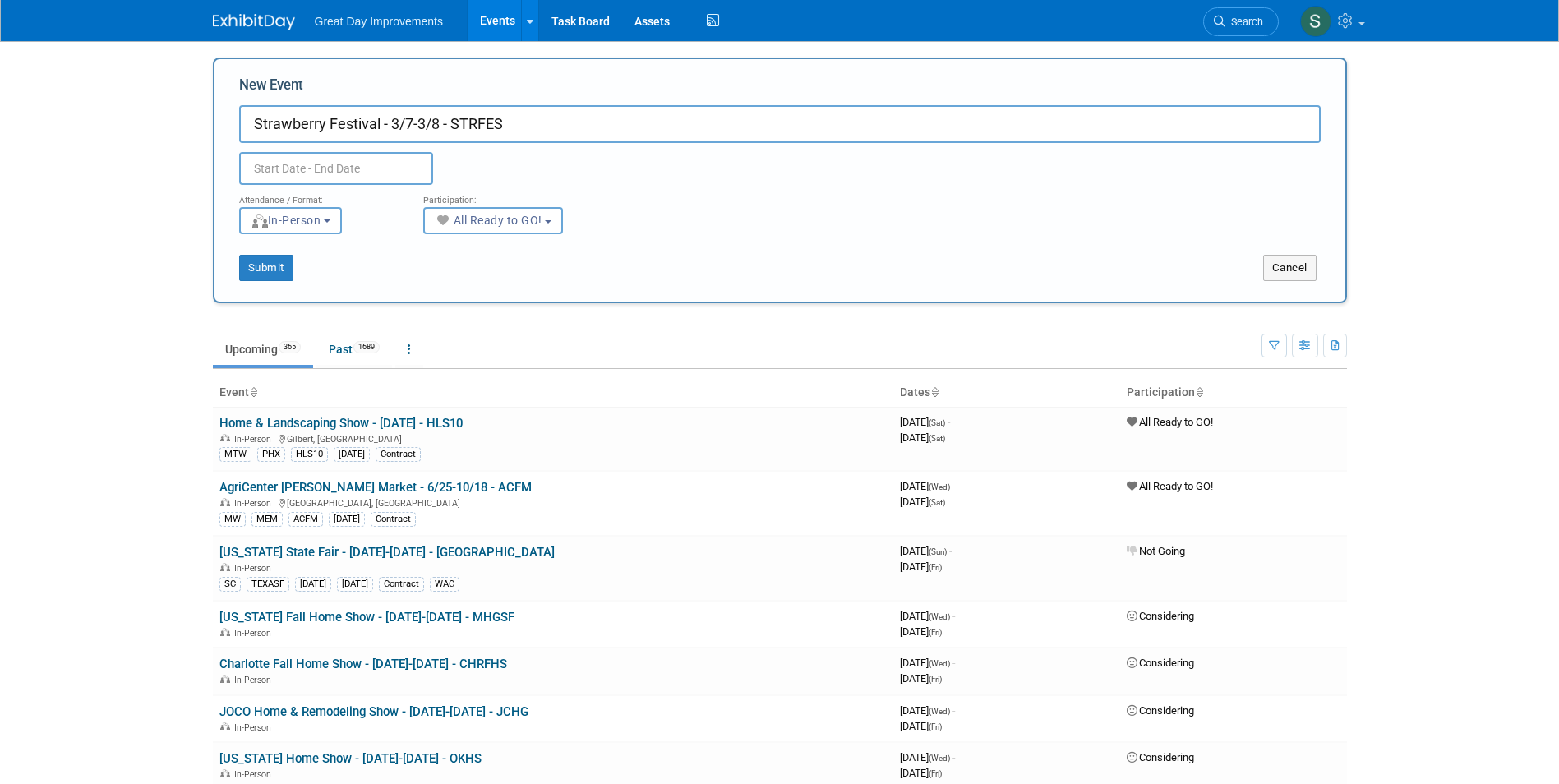
click at [344, 155] on input "text" at bounding box center [336, 168] width 194 height 33
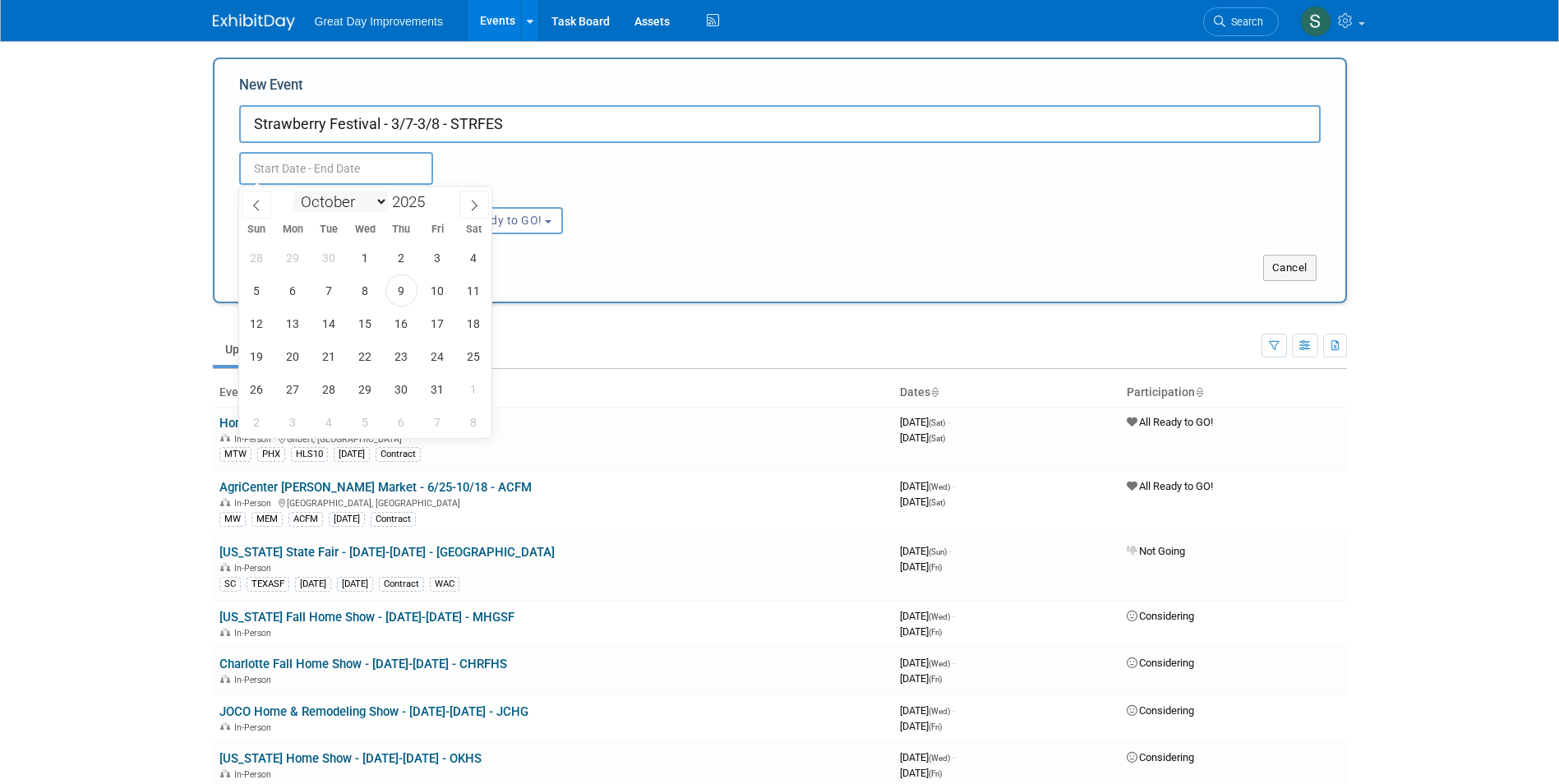
click at [364, 205] on select "January February March April May June July August September October November De…" at bounding box center [341, 201] width 94 height 21
click at [432, 199] on span at bounding box center [431, 197] width 11 height 9
type input "2026"
click at [378, 206] on select "January February March April May June July August September October November De…" at bounding box center [341, 201] width 94 height 21
select select "2"
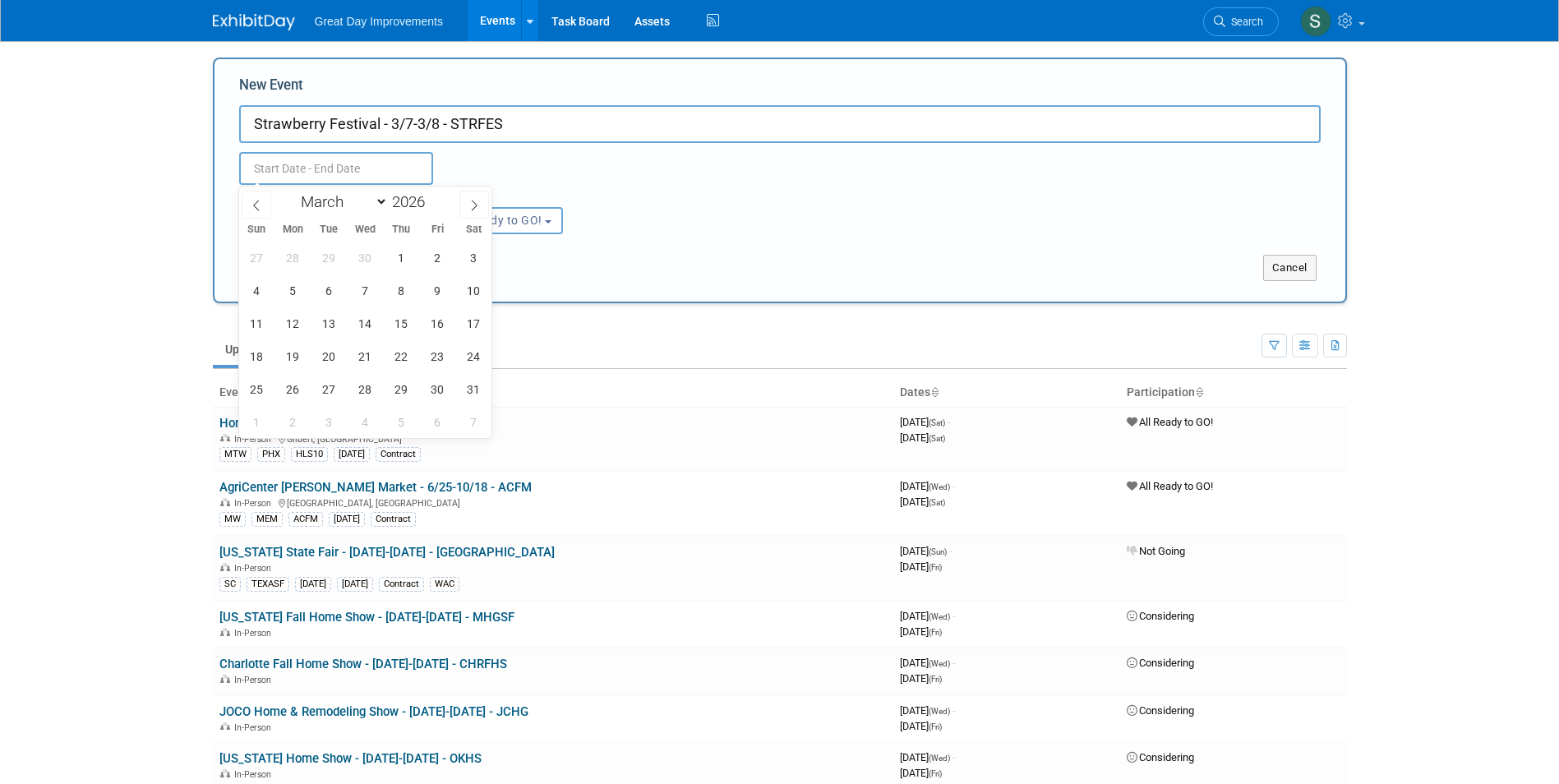
click at [294, 191] on select "January February March April May June July August September October November De…" at bounding box center [341, 201] width 94 height 21
click at [470, 260] on span "7" at bounding box center [474, 258] width 32 height 32
click at [258, 296] on span "8" at bounding box center [257, 291] width 32 height 32
type input "Mar 7, 2026 to Mar 8, 2026"
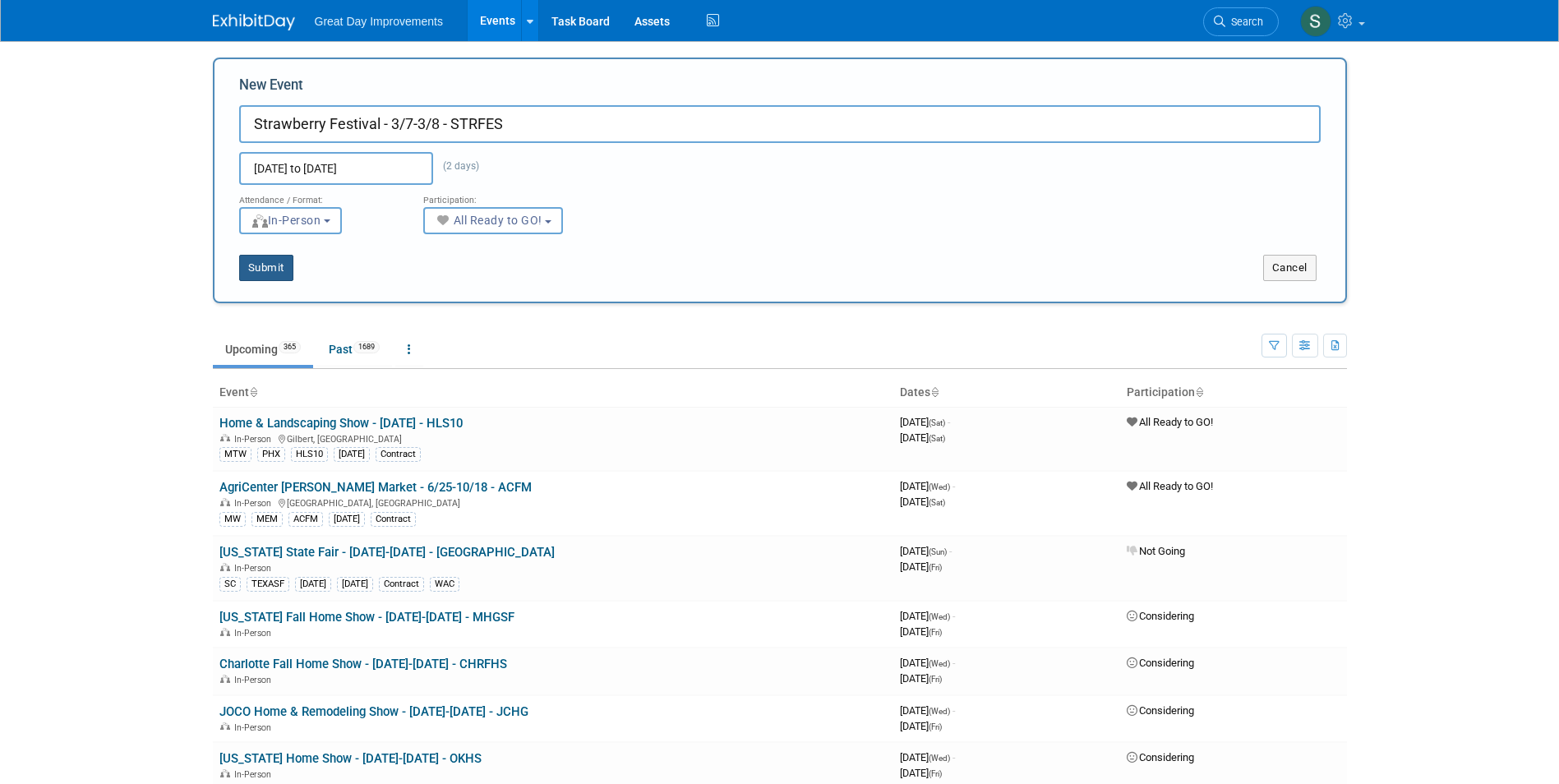
click at [254, 273] on button "Submit" at bounding box center [266, 268] width 55 height 26
type input "Strawberry Festival - 3/7-3/8 - STRFES"
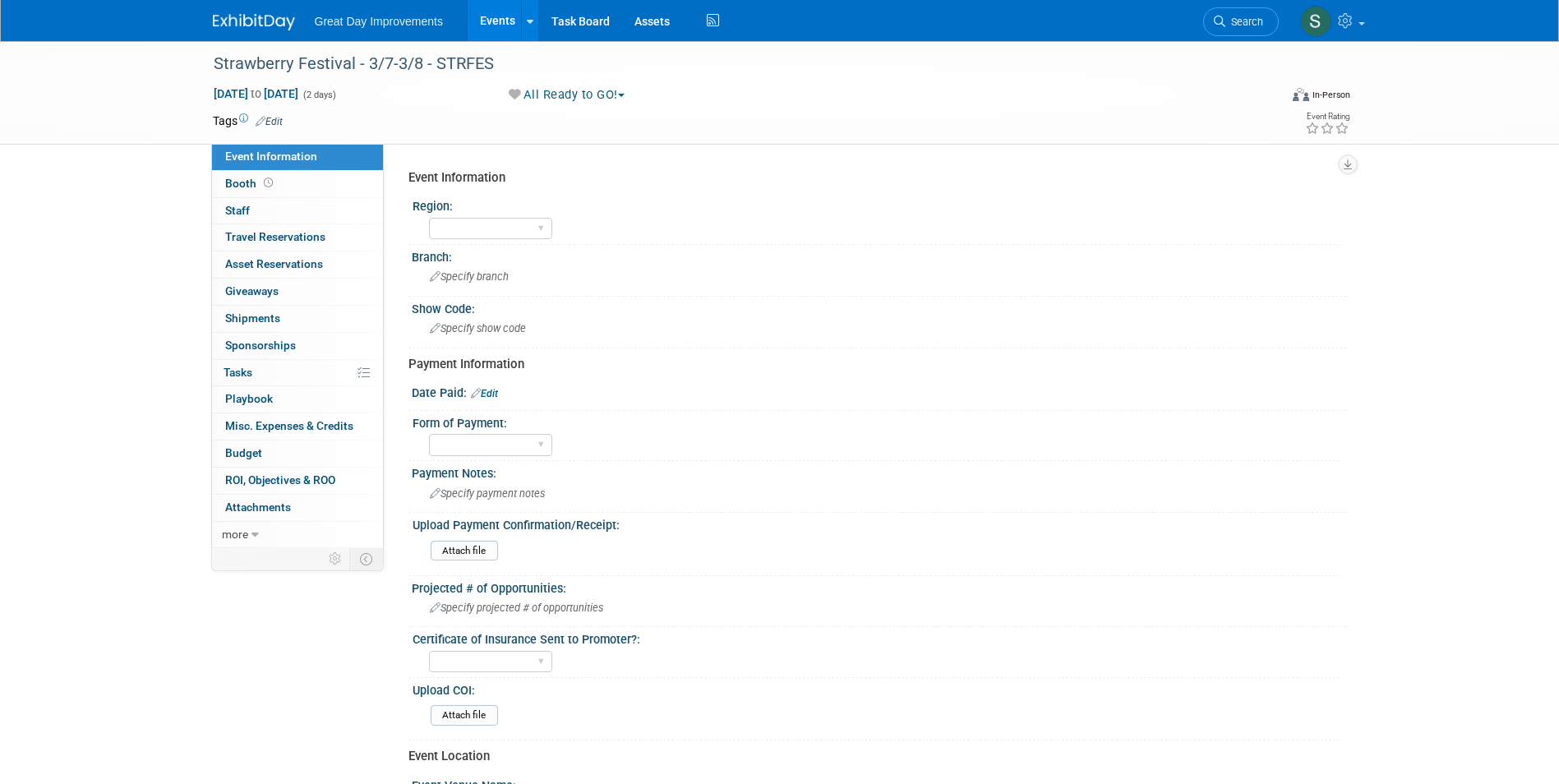
drag, startPoint x: 281, startPoint y: 113, endPoint x: 279, endPoint y: 120, distance: 7.3
click at [279, 120] on td "Tags Edit" at bounding box center [248, 120] width 70 height 16
click at [276, 121] on link "Edit" at bounding box center [268, 121] width 27 height 11
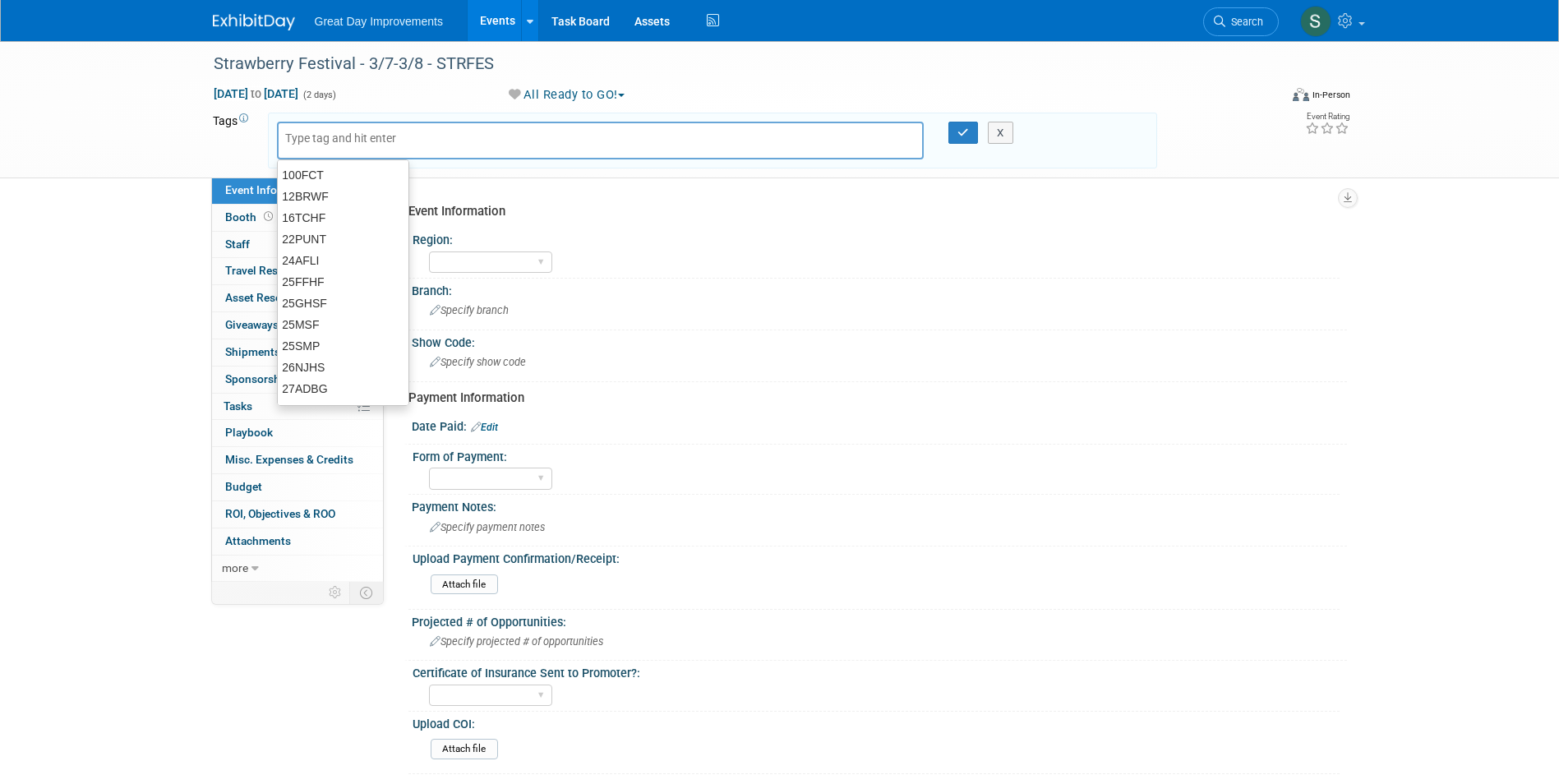
click at [385, 146] on input "text" at bounding box center [351, 137] width 132 height 16
type input "FL"
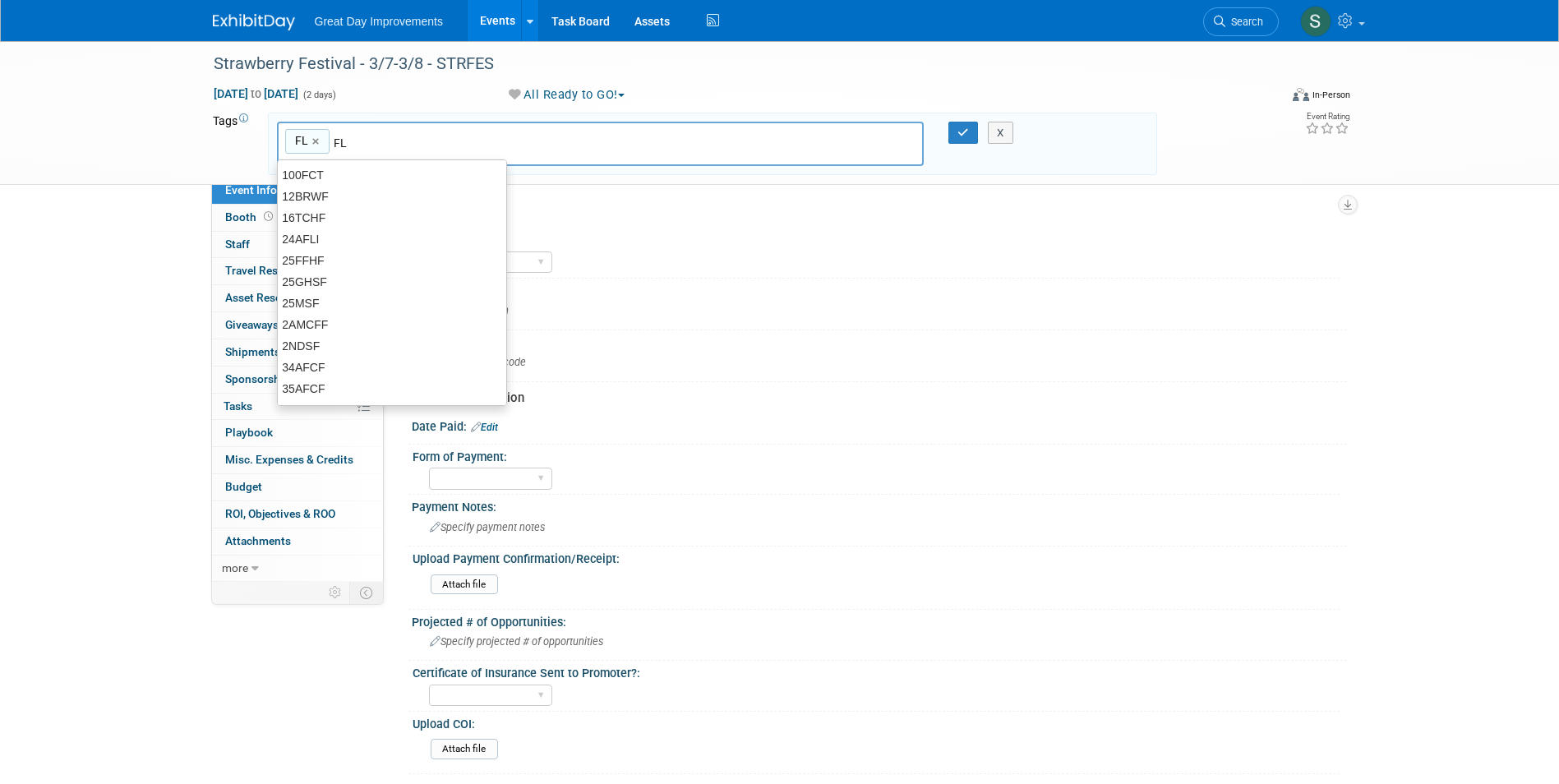
type input "FL"
type input "JAC"
type input "FL, JAC"
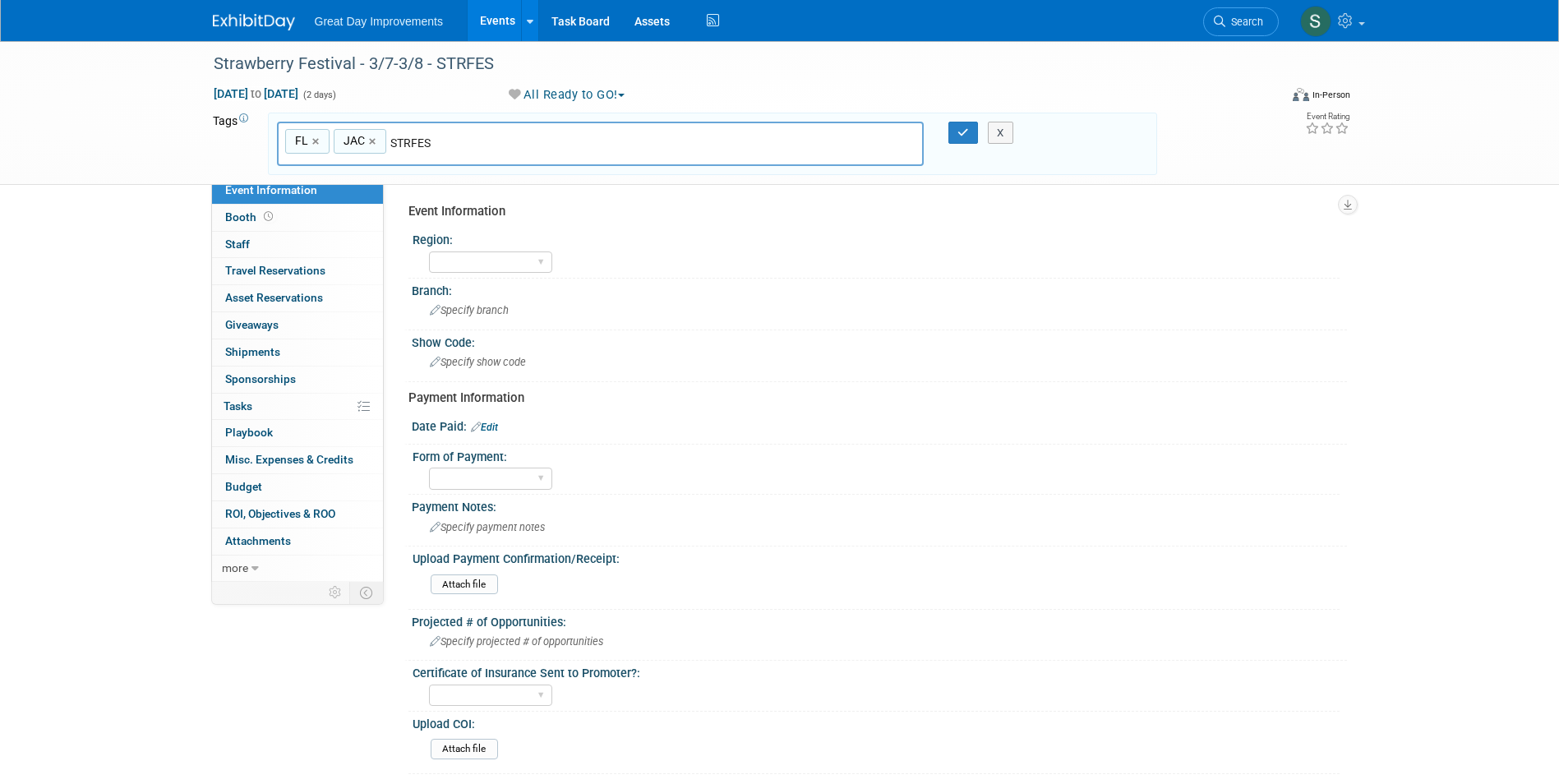
type input "STRFES"
type input "FL, JAC, STRFES"
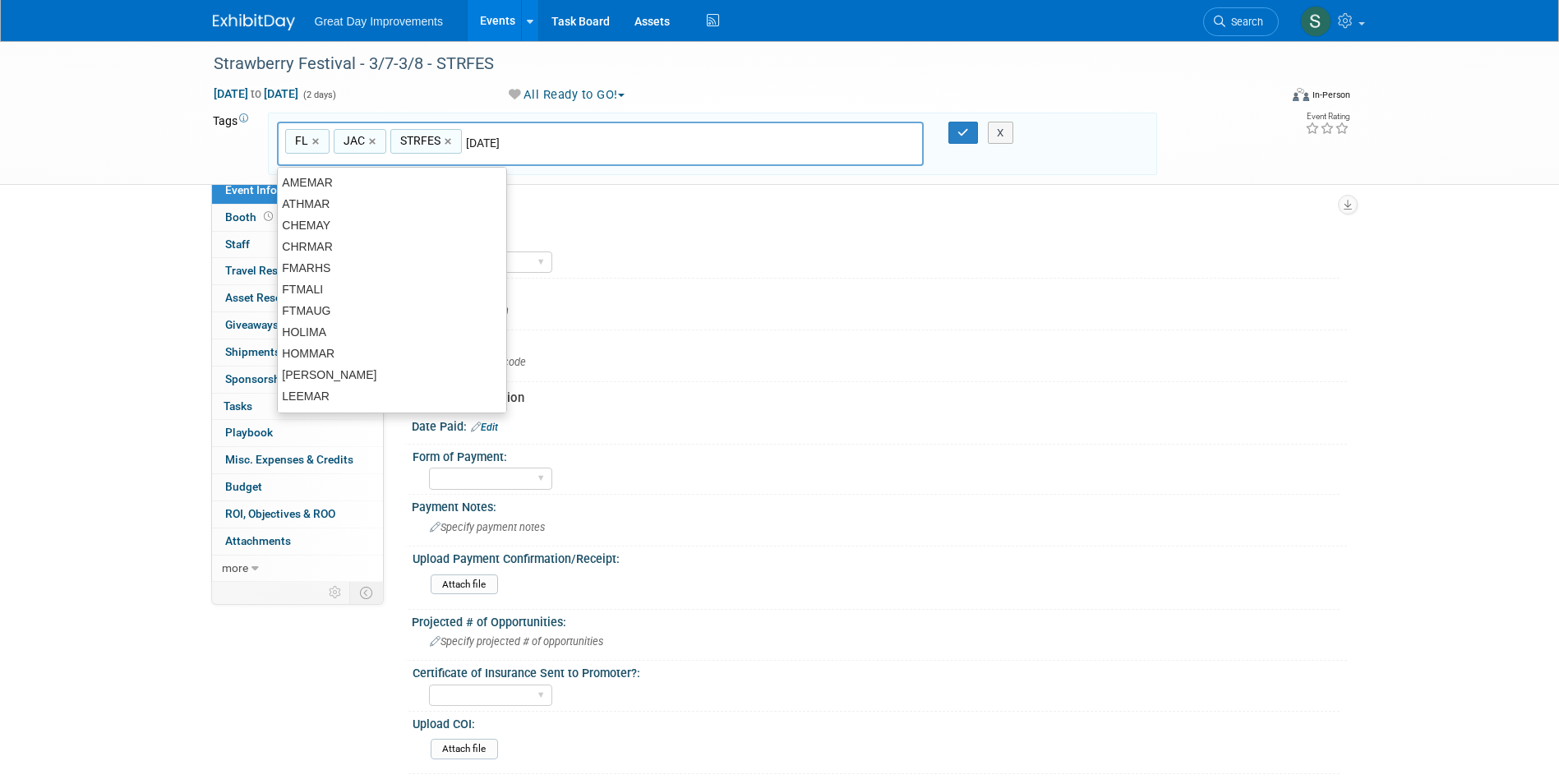
type input "[DATE]"
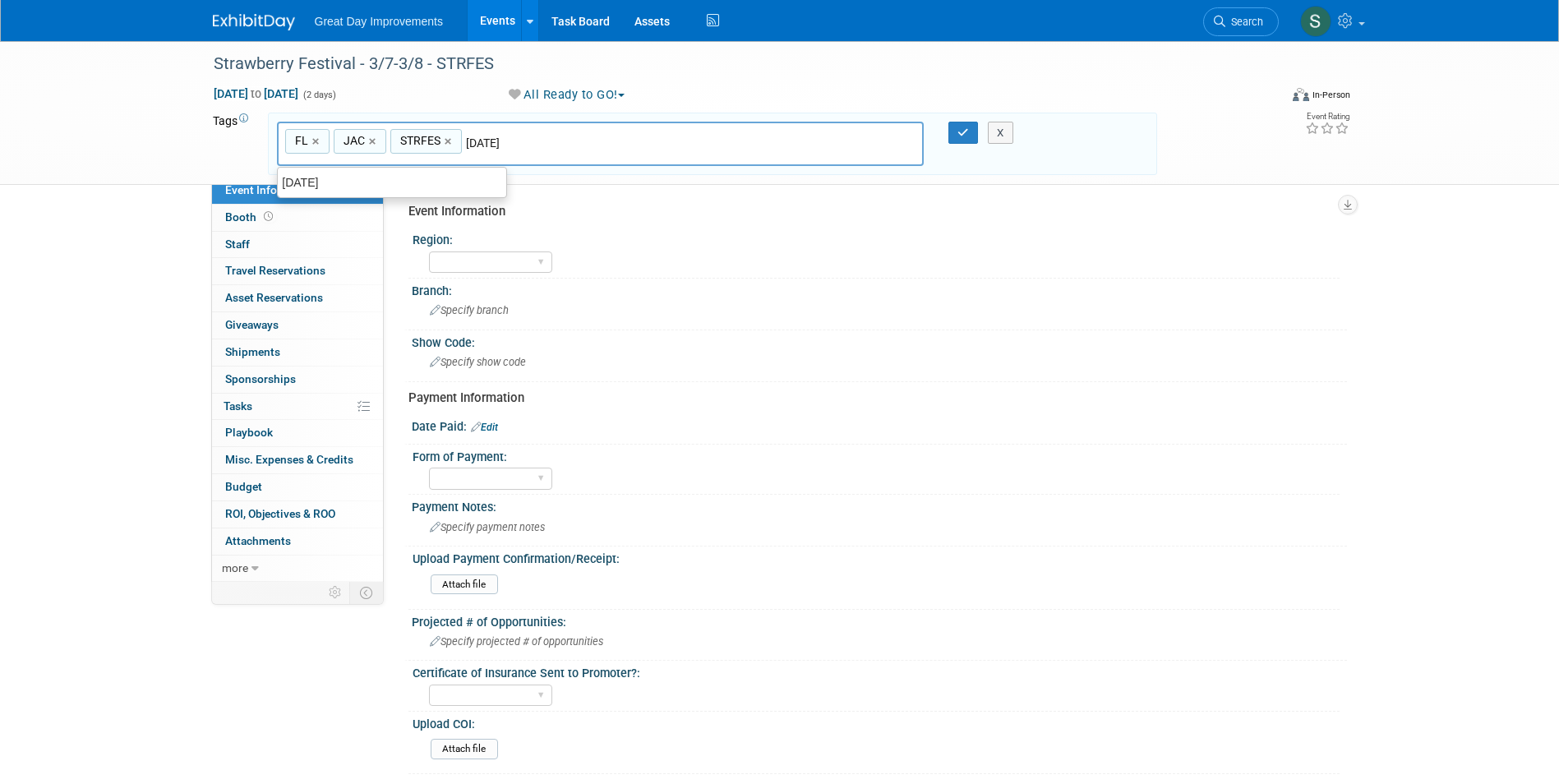
type input "FL, JAC, STRFES, MAR26"
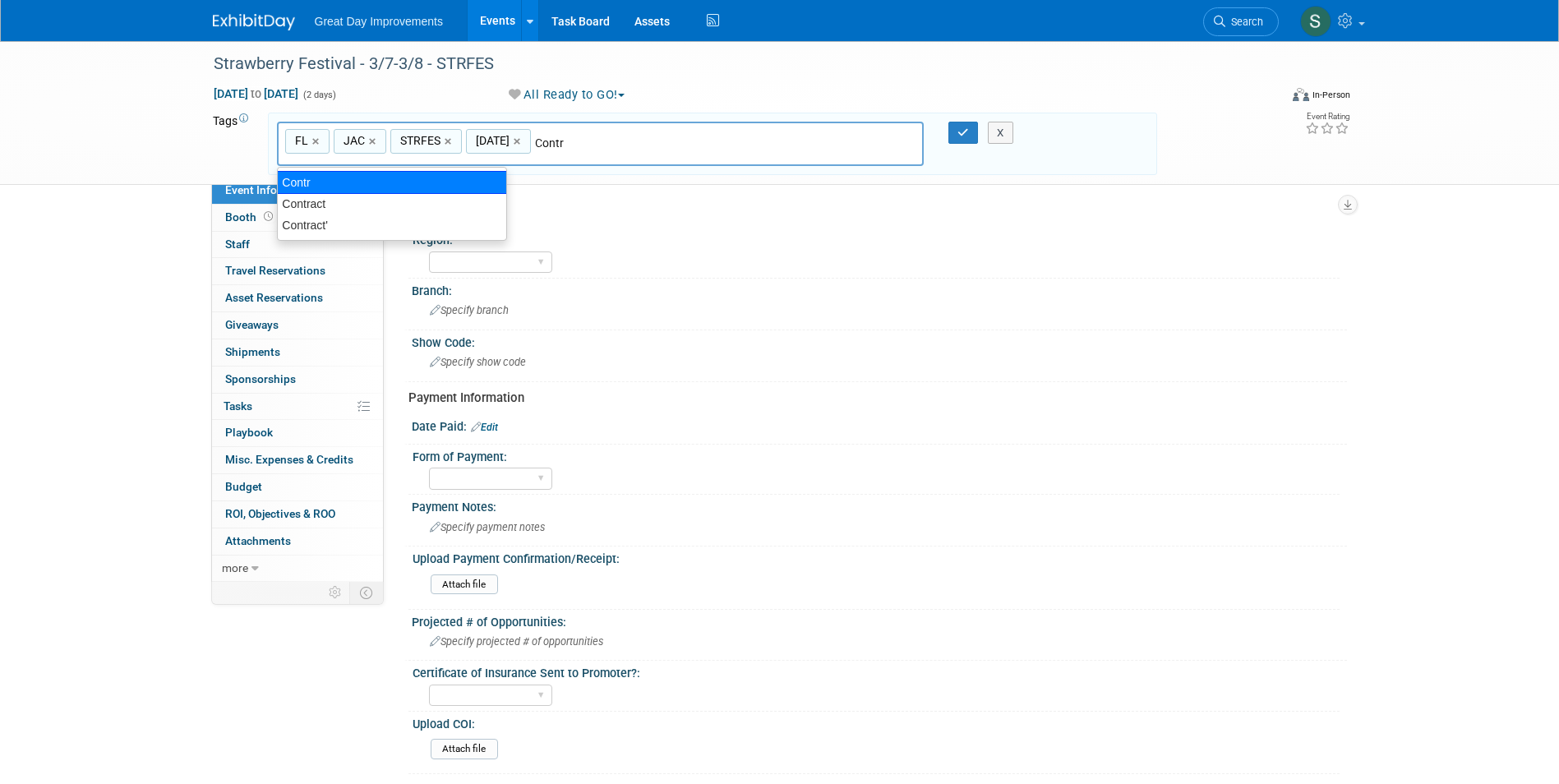
type input "Contract"
type input "FL, JAC, STRFES, MAR26, Contract"
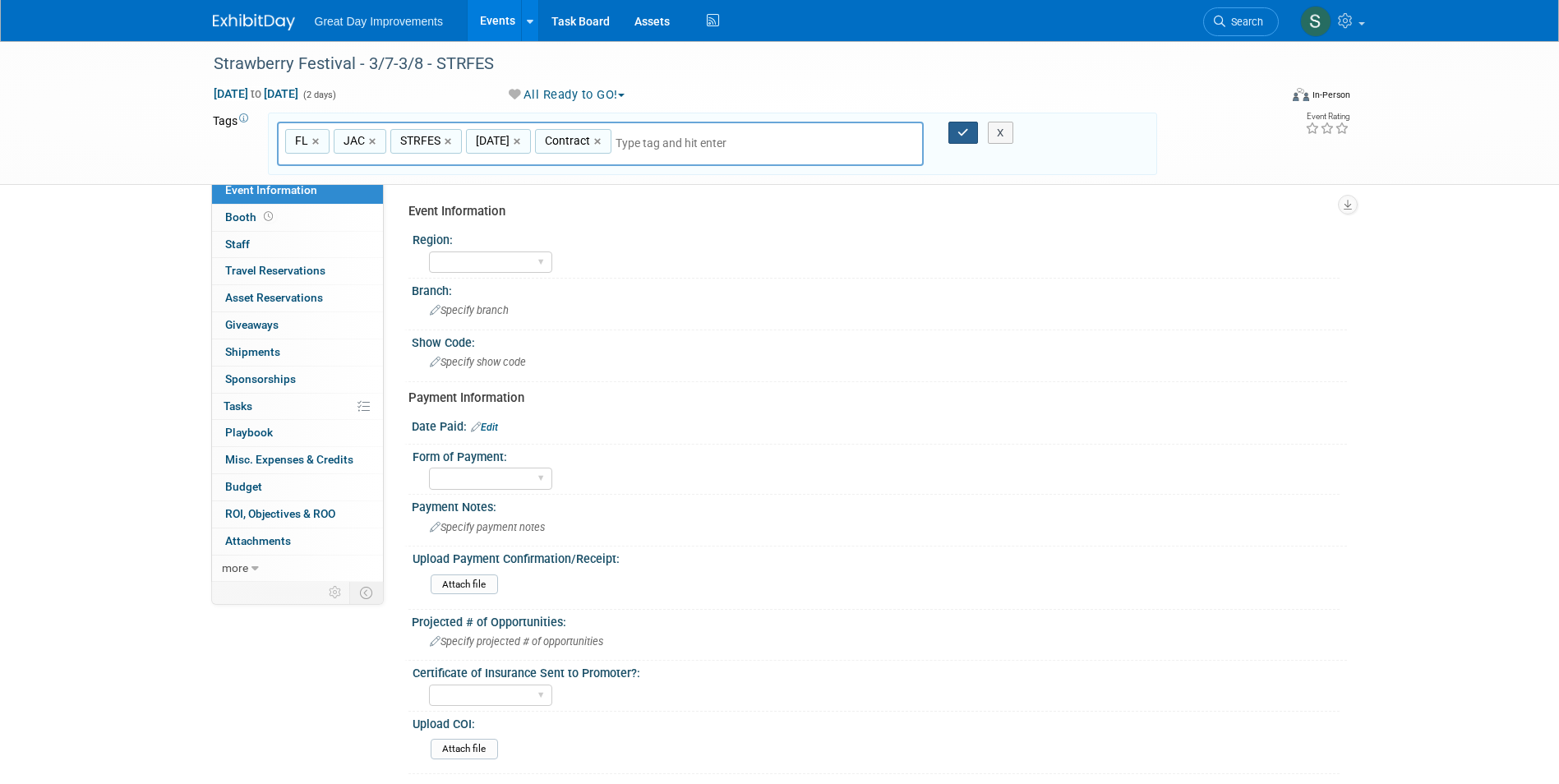
drag, startPoint x: 963, startPoint y: 133, endPoint x: 898, endPoint y: 152, distance: 67.7
click at [962, 133] on icon "button" at bounding box center [963, 132] width 11 height 10
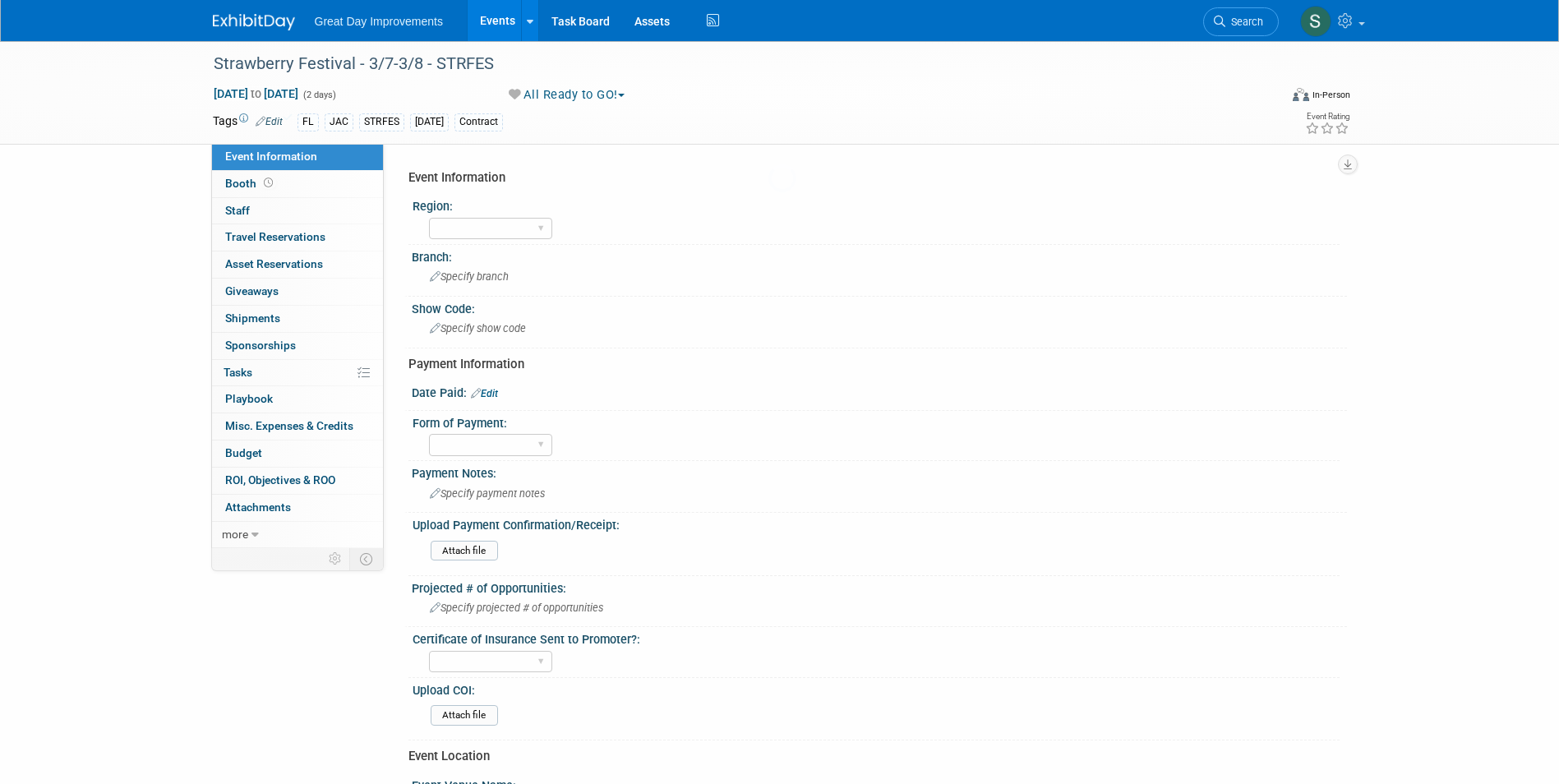
click at [501, 257] on div "Branch:" at bounding box center [878, 255] width 935 height 21
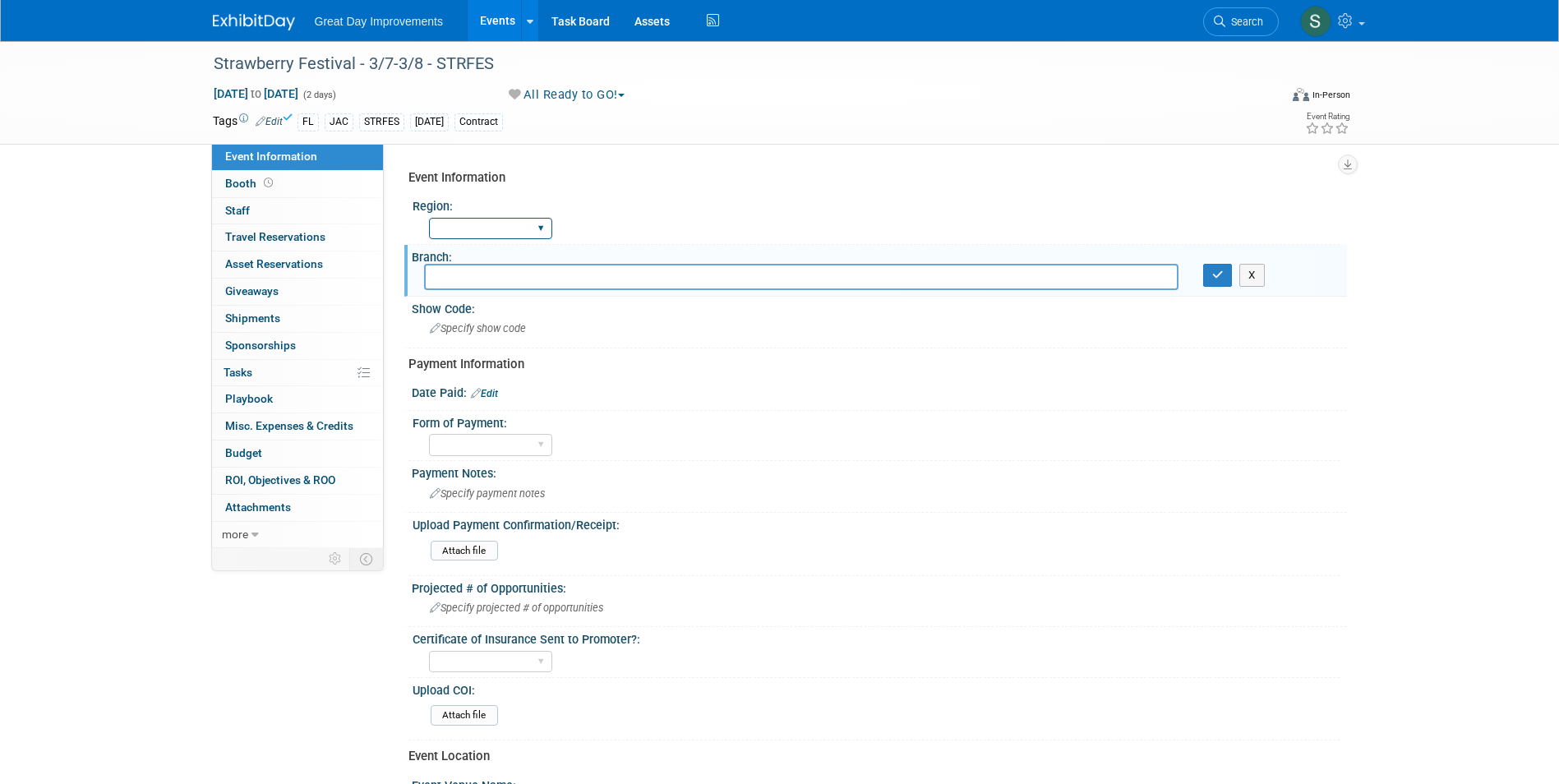
click at [495, 239] on select "GC MA MW MTW NE NEW OV PL PNW SA SE SC UMW FL" at bounding box center [490, 229] width 123 height 23
select select "FL"
click at [429, 217] on select "GC MA MW MTW NE NEW OV PL PNW SA SE SC UMW FL" at bounding box center [490, 229] width 123 height 23
click at [554, 280] on input "text" at bounding box center [800, 276] width 754 height 25
type input "JAC"
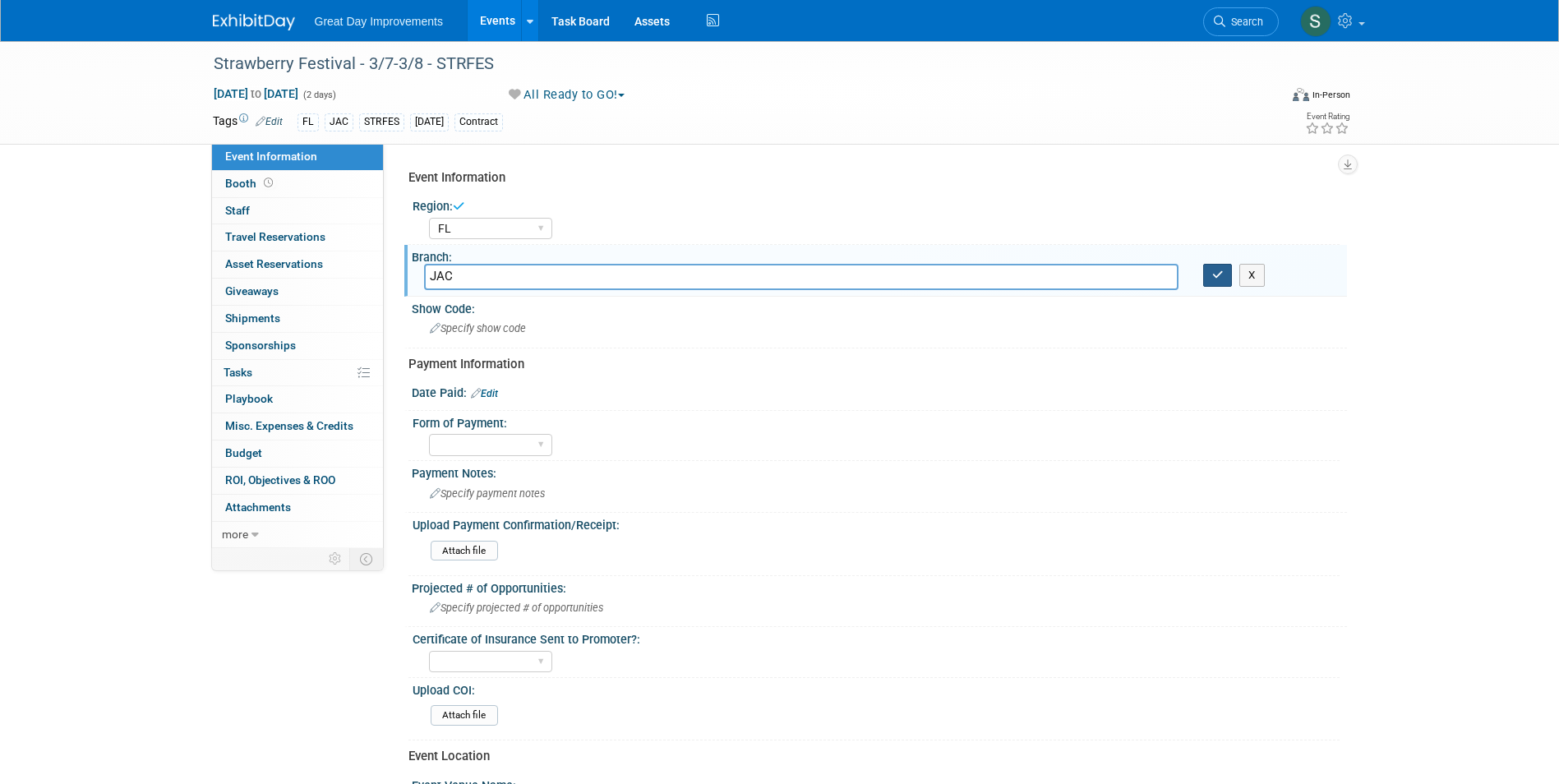
click at [1203, 264] on button "button" at bounding box center [1217, 275] width 29 height 23
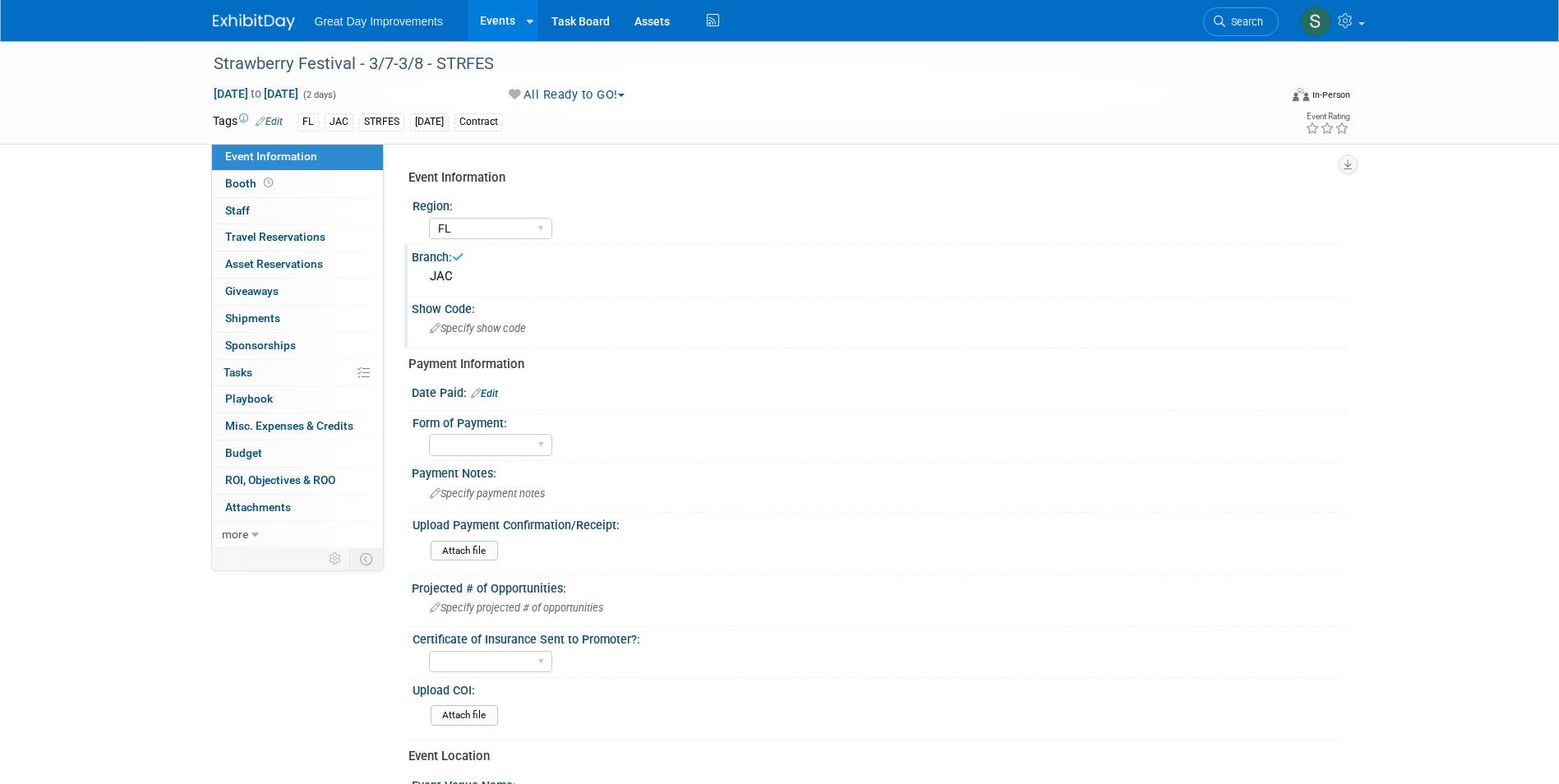
click at [493, 334] on div "Specify show code" at bounding box center [878, 328] width 910 height 25
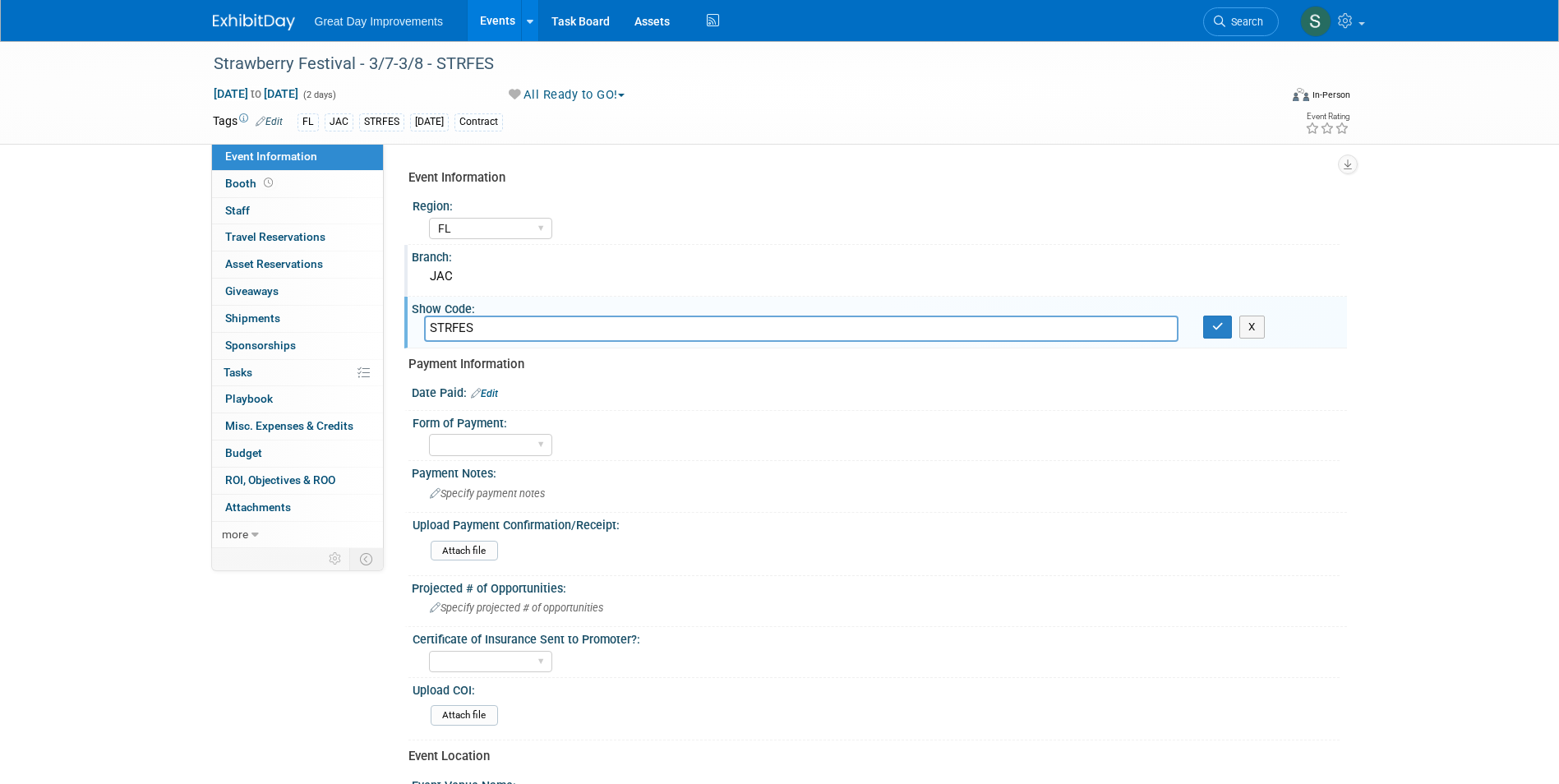
type input "STRFES"
click at [1203, 315] on button "button" at bounding box center [1217, 327] width 29 height 23
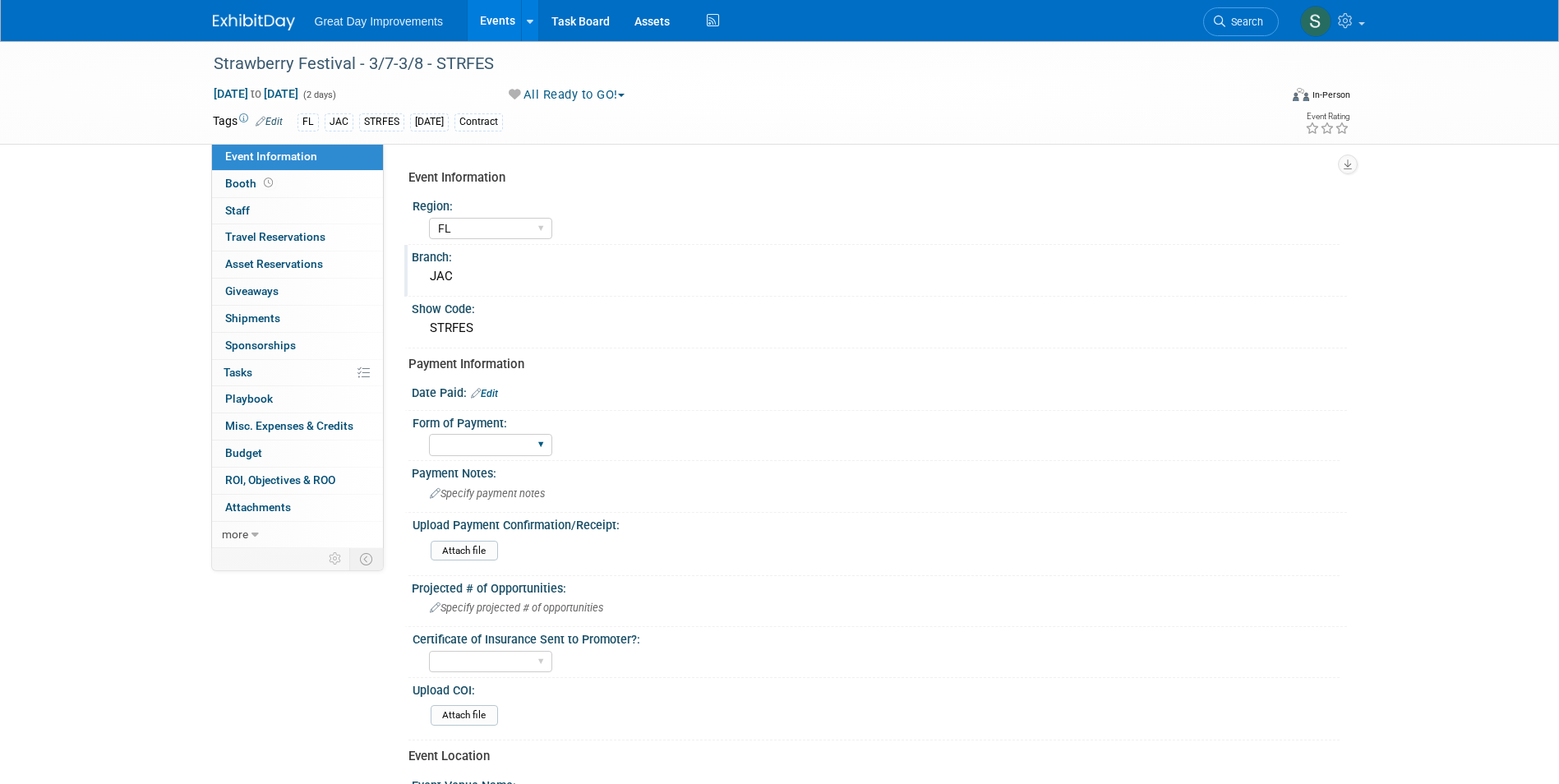
click at [536, 430] on div "Paid via CC Check Requested Pay at the Gate Other" at bounding box center [490, 445] width 123 height 30
click at [536, 440] on select "Paid via CC Check Requested Pay at the Gate Other" at bounding box center [490, 445] width 123 height 23
select select "Paid via CC"
click at [429, 434] on select "Paid via CC Check Requested Pay at the Gate Other" at bounding box center [490, 445] width 123 height 23
click at [491, 400] on div at bounding box center [878, 402] width 910 height 4
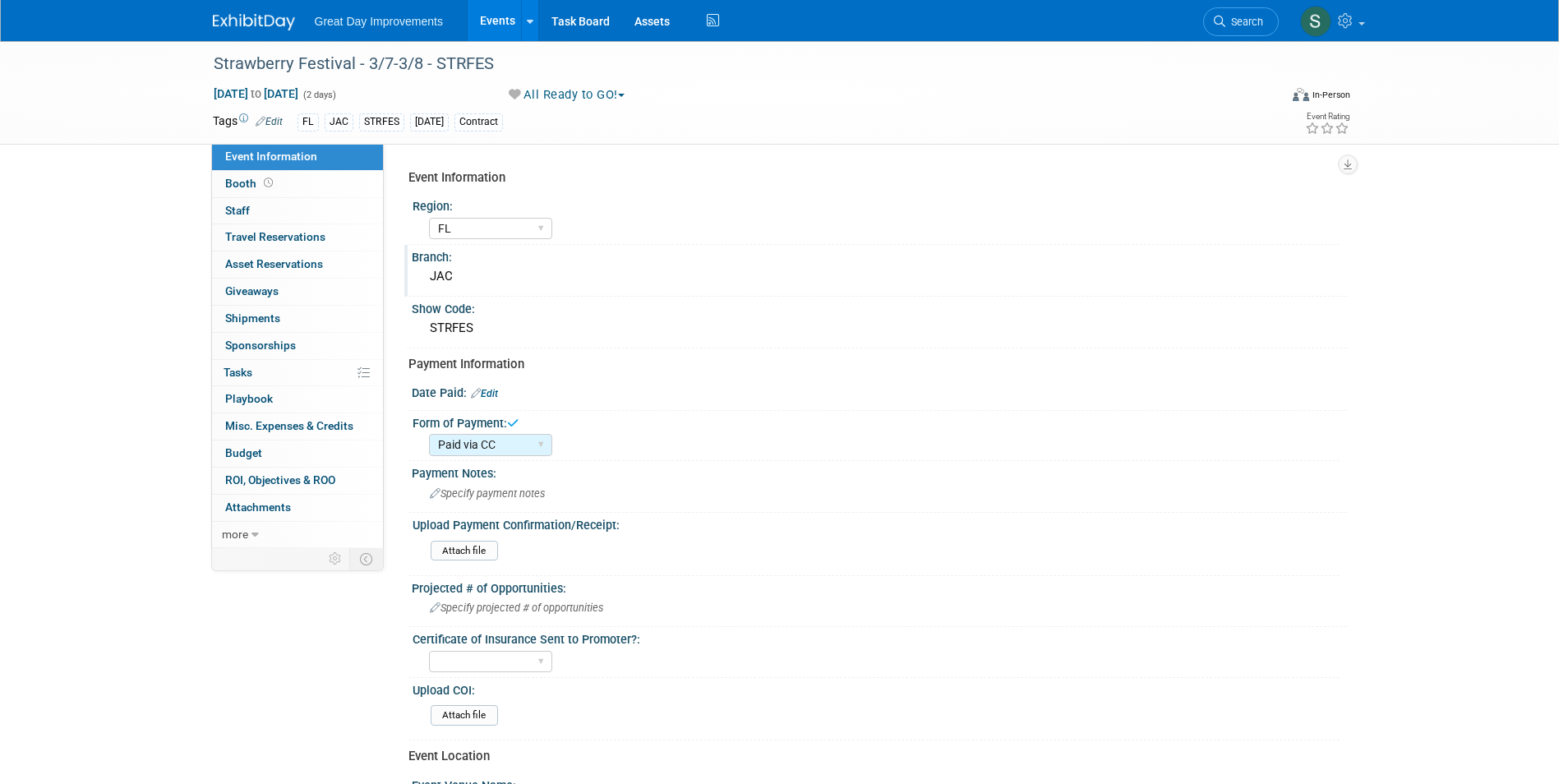
click at [490, 398] on link "Edit" at bounding box center [484, 393] width 27 height 11
select select "9"
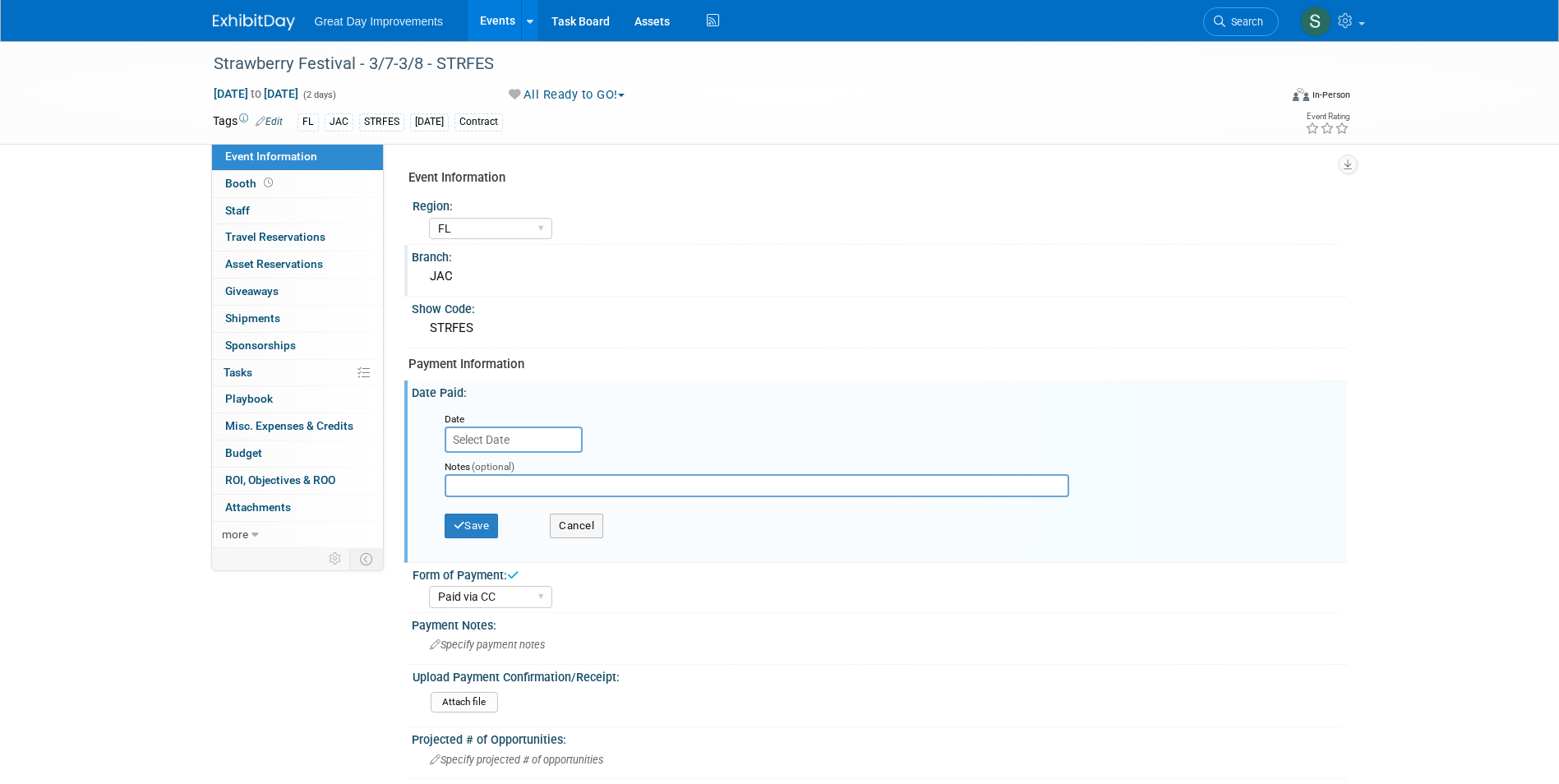
click at [550, 447] on input "text" at bounding box center [513, 440] width 138 height 26
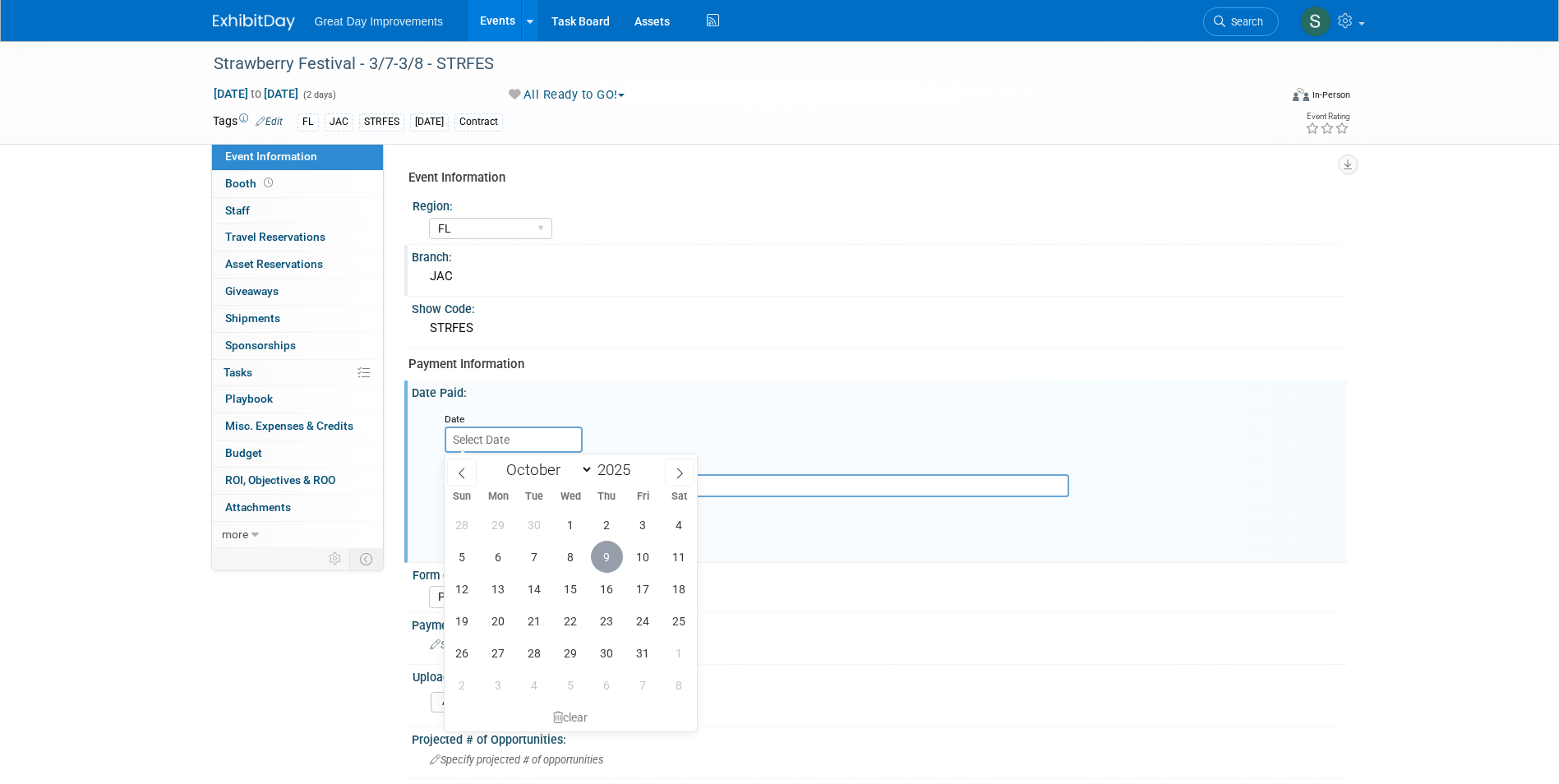
click at [611, 560] on span "9" at bounding box center [607, 556] width 32 height 32
type input "Oct 9, 2025"
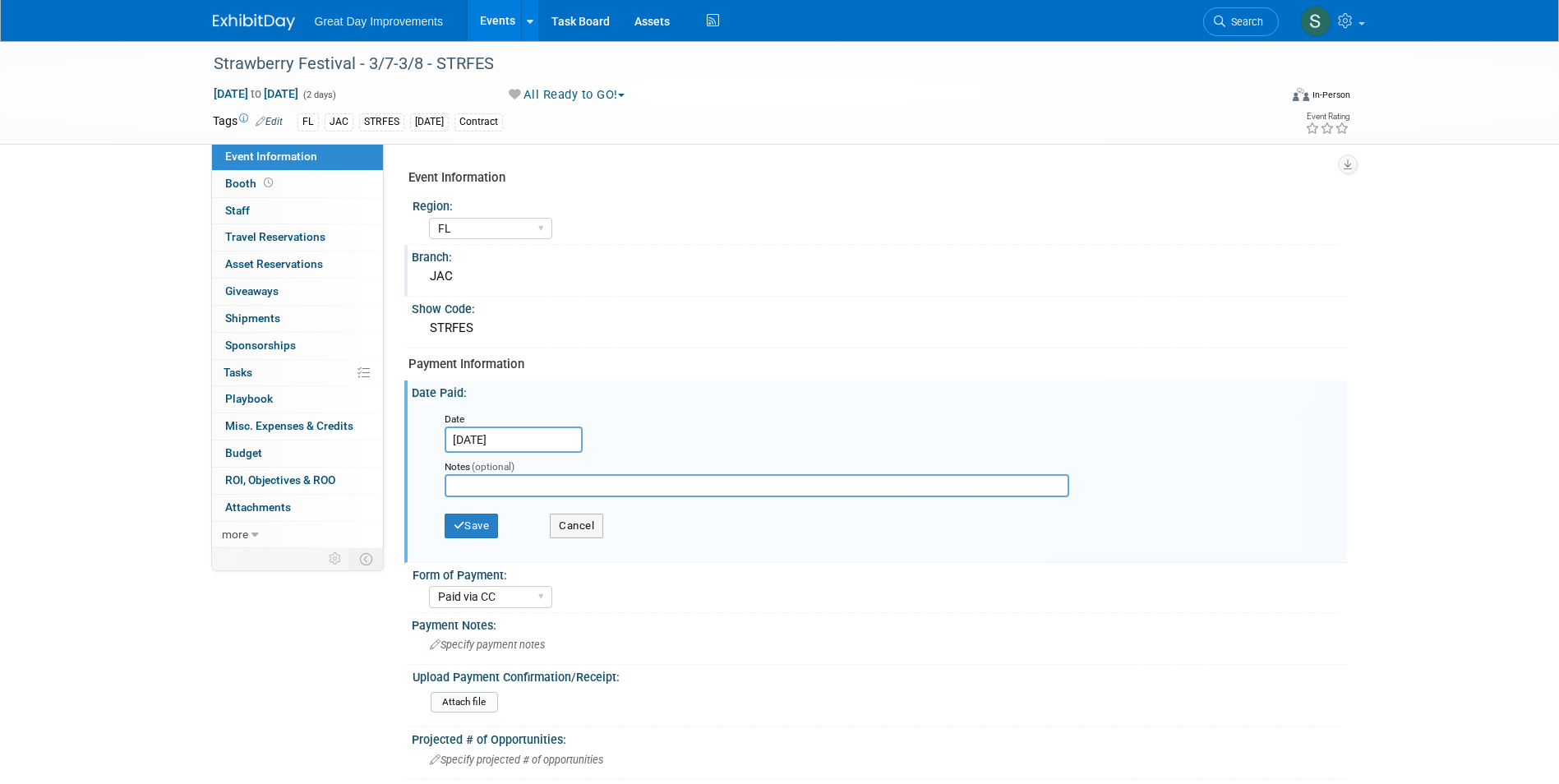
click at [490, 512] on div "Save Cancel" at bounding box center [882, 528] width 876 height 45
click at [487, 517] on button "Save" at bounding box center [472, 526] width 55 height 24
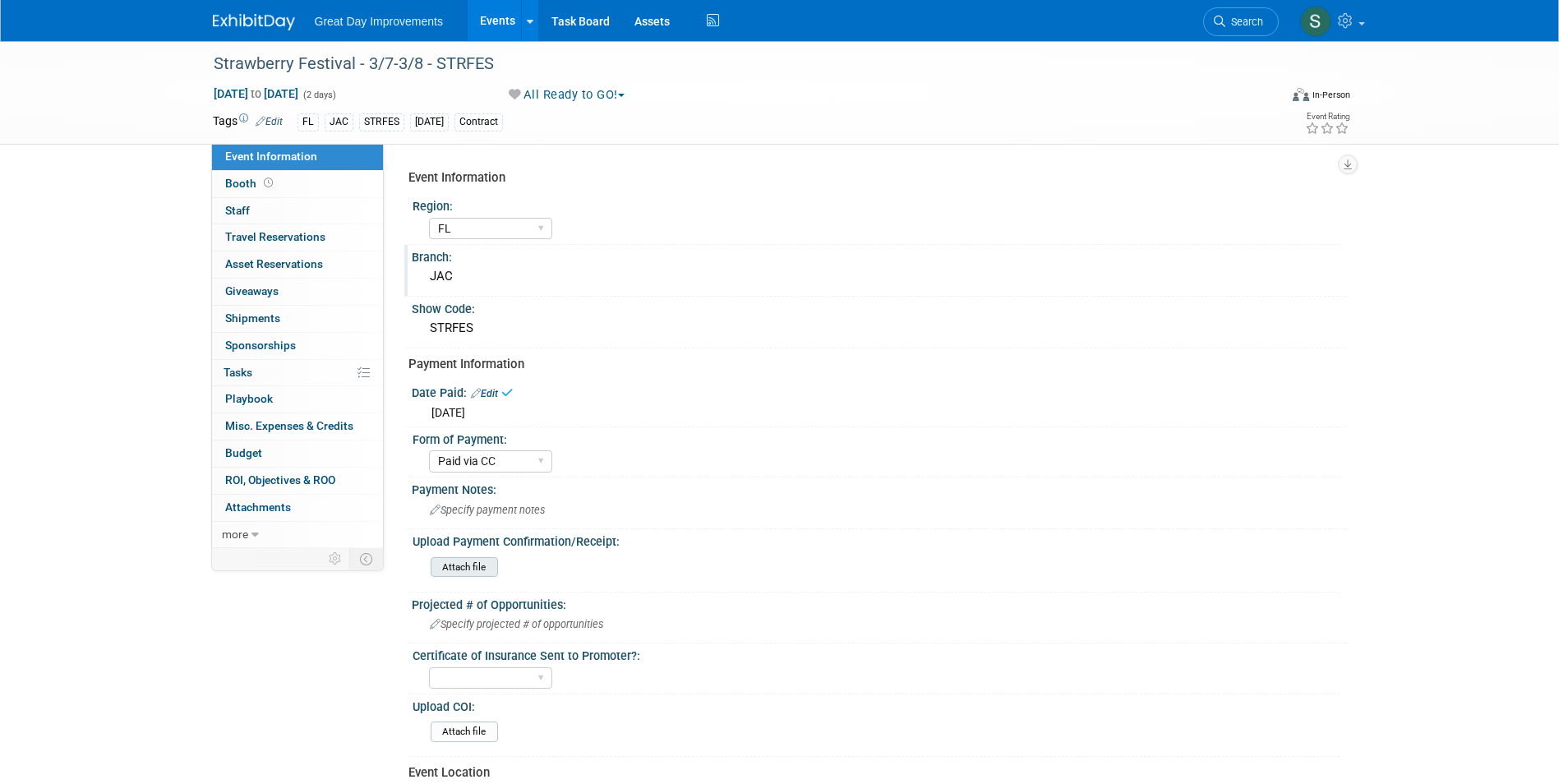
click at [473, 558] on input "file" at bounding box center [385, 568] width 223 height 19
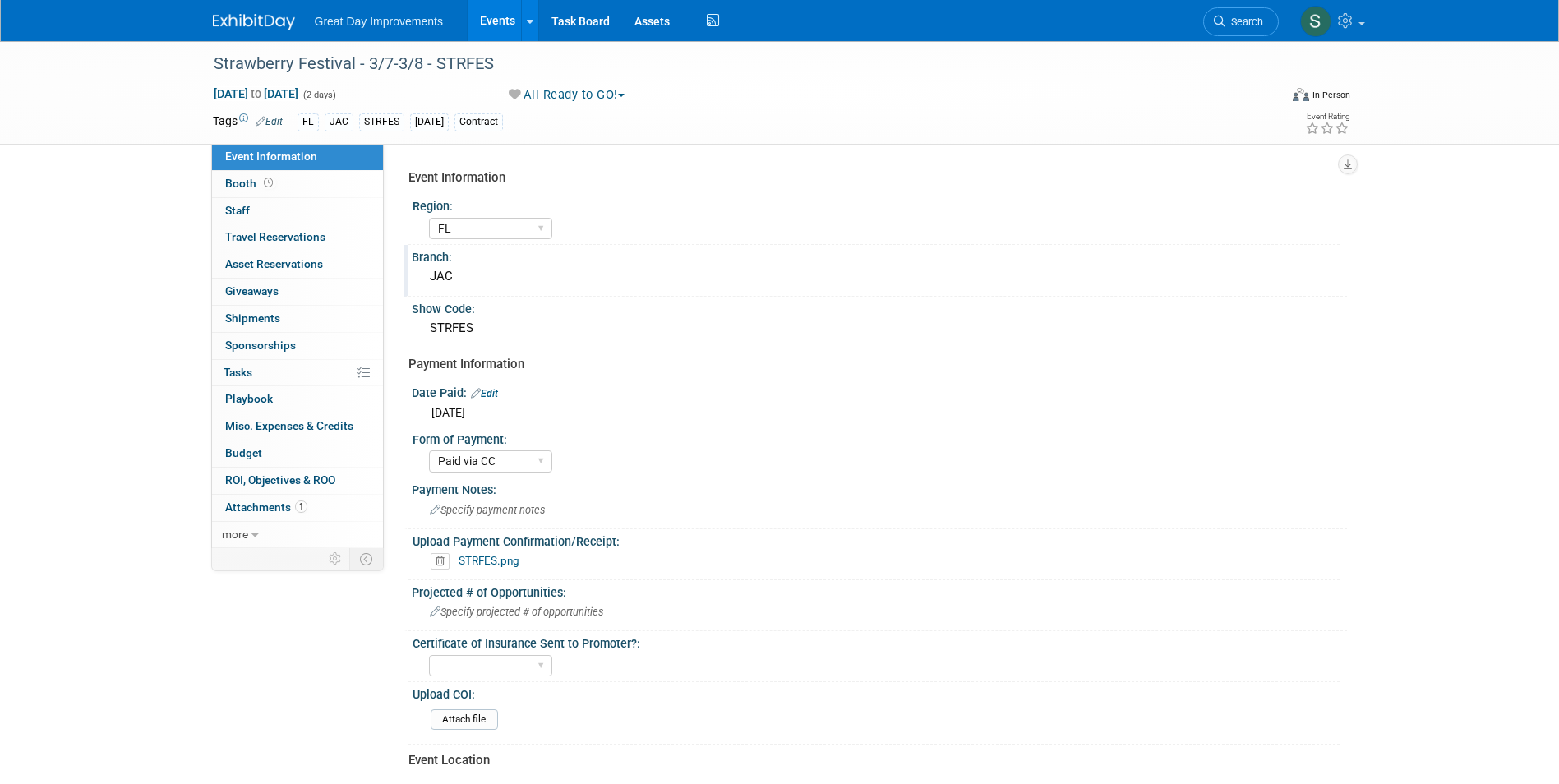
click at [257, 14] on img at bounding box center [253, 22] width 82 height 16
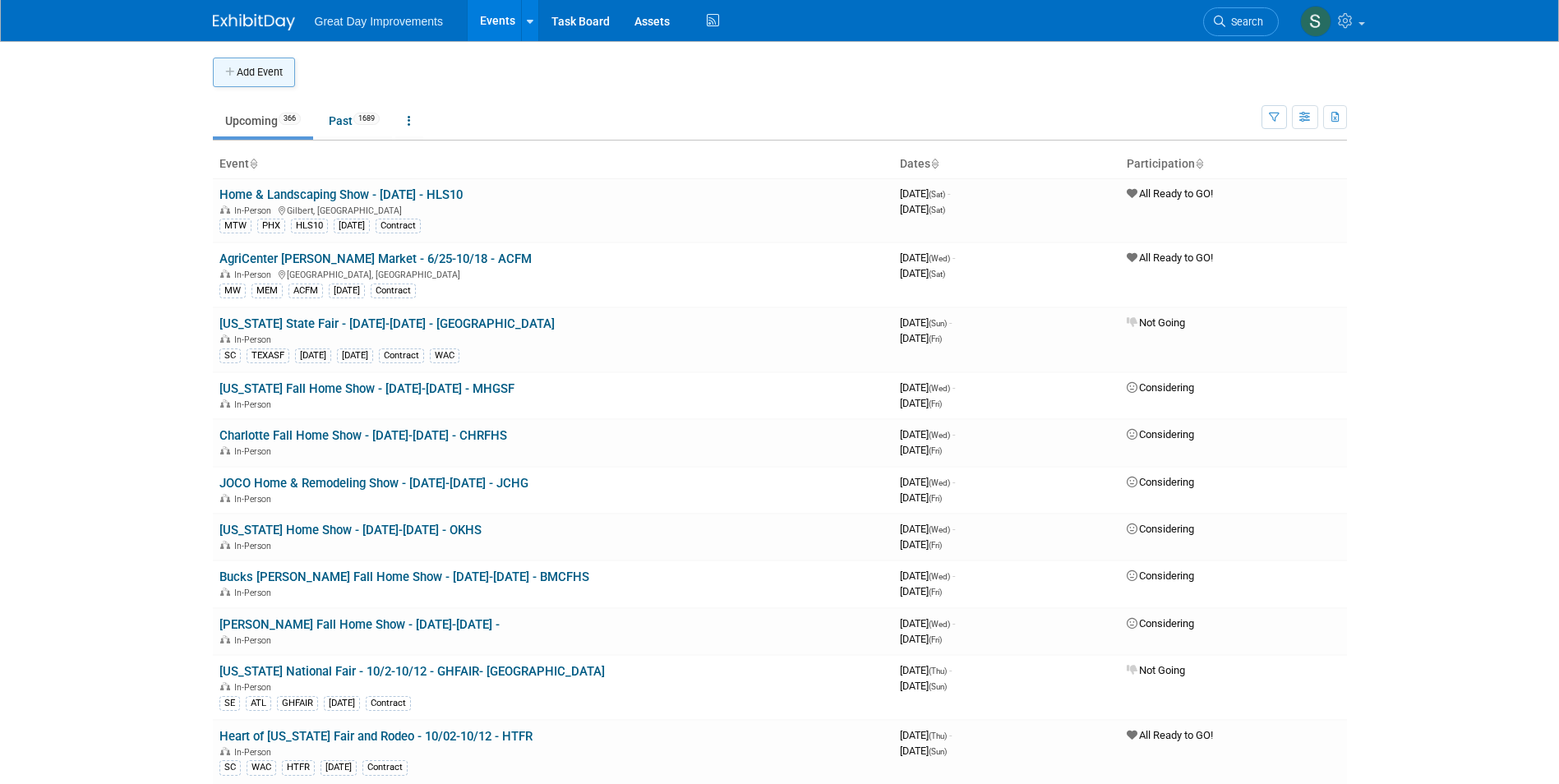
click at [217, 84] on button "Add Event" at bounding box center [253, 72] width 82 height 29
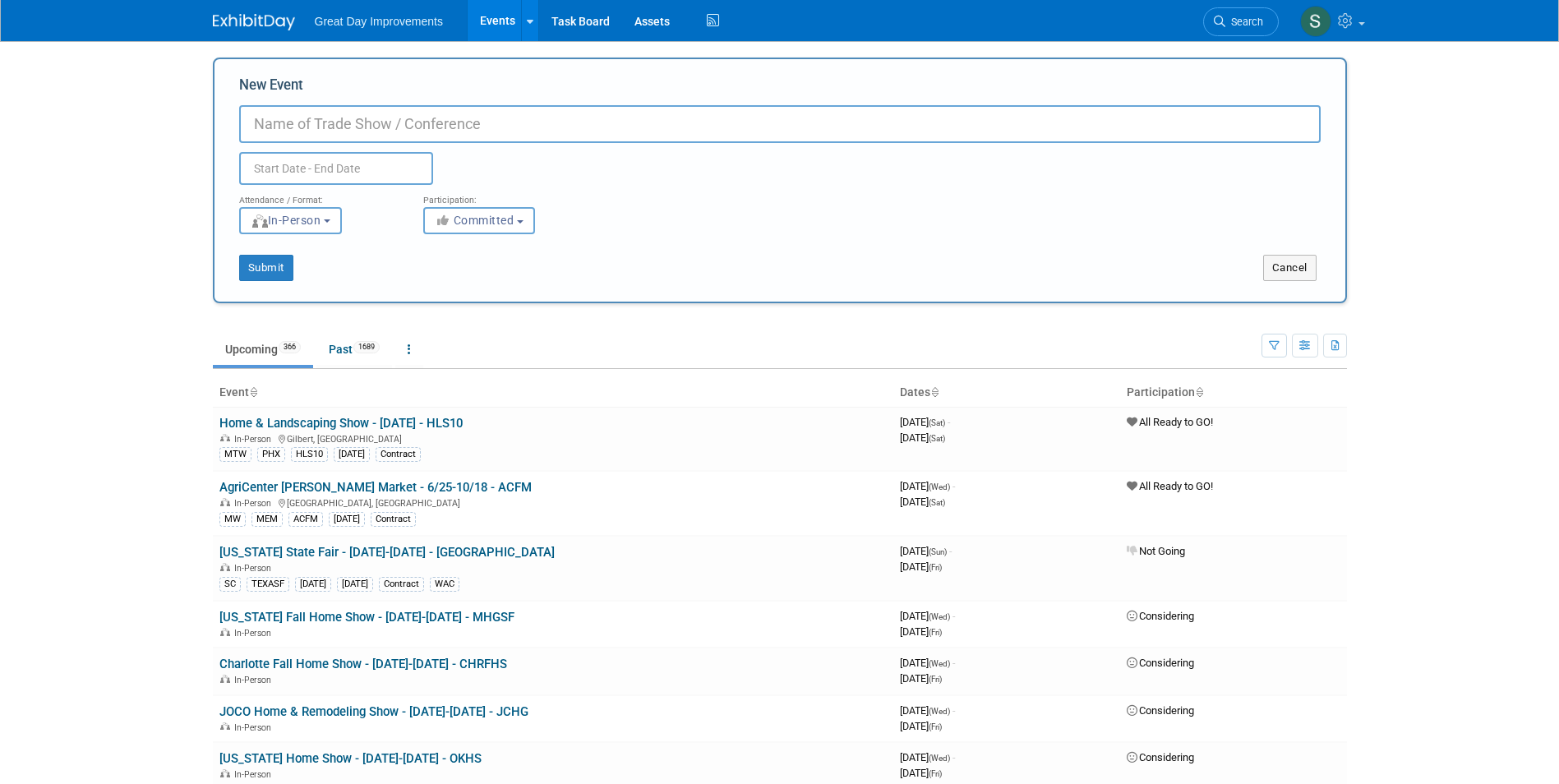
paste input "50th Annual Images Festival of the Arts"
type input "50th Annual Images Festival of the Arts - 1/23-1/25 - AIFA"
click at [460, 218] on span "Committed" at bounding box center [474, 220] width 80 height 13
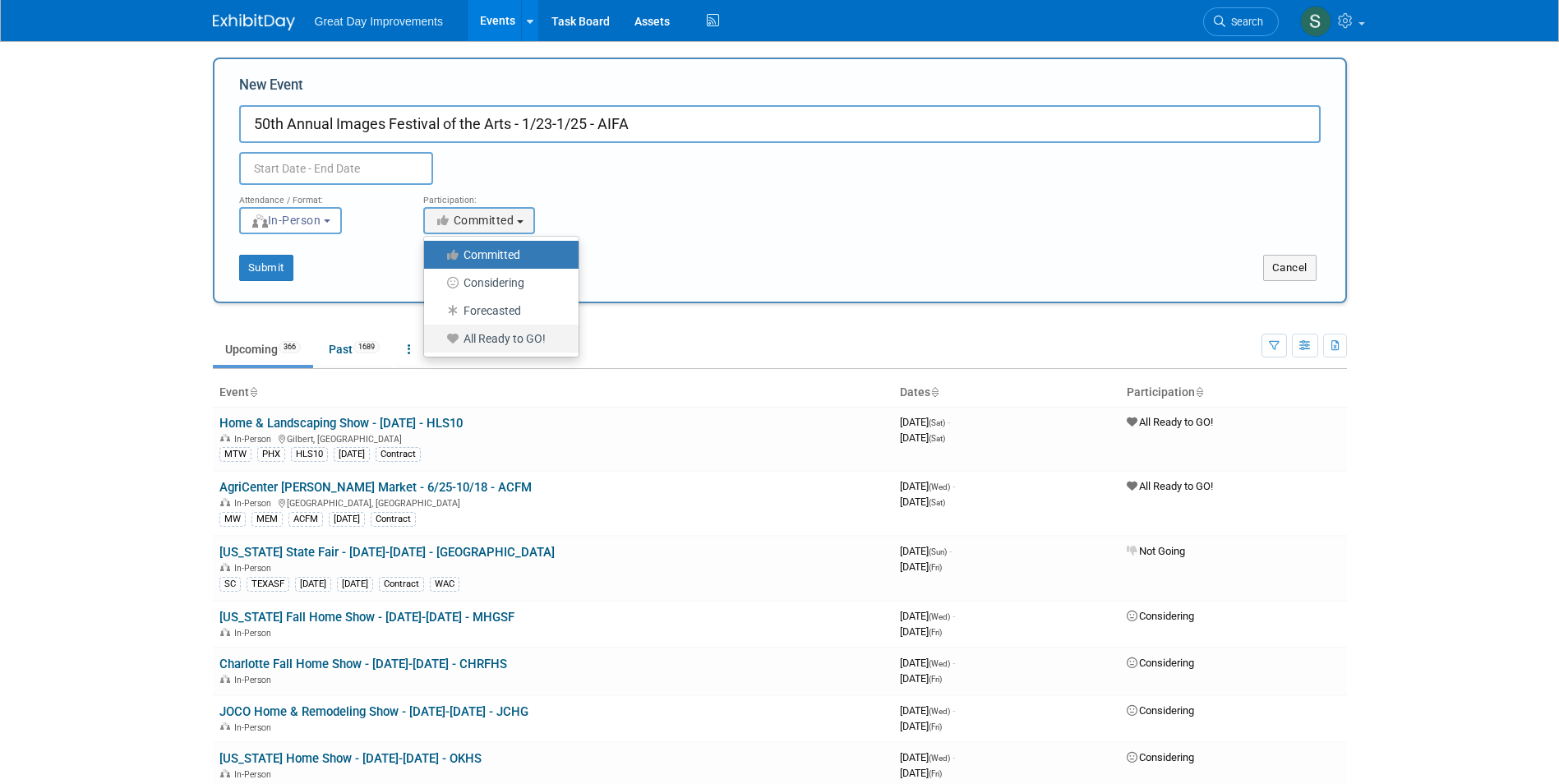
click at [516, 333] on label "All Ready to GO!" at bounding box center [497, 338] width 130 height 22
click at [439, 333] on input "All Ready to GO!" at bounding box center [433, 338] width 10 height 10
select select "102"
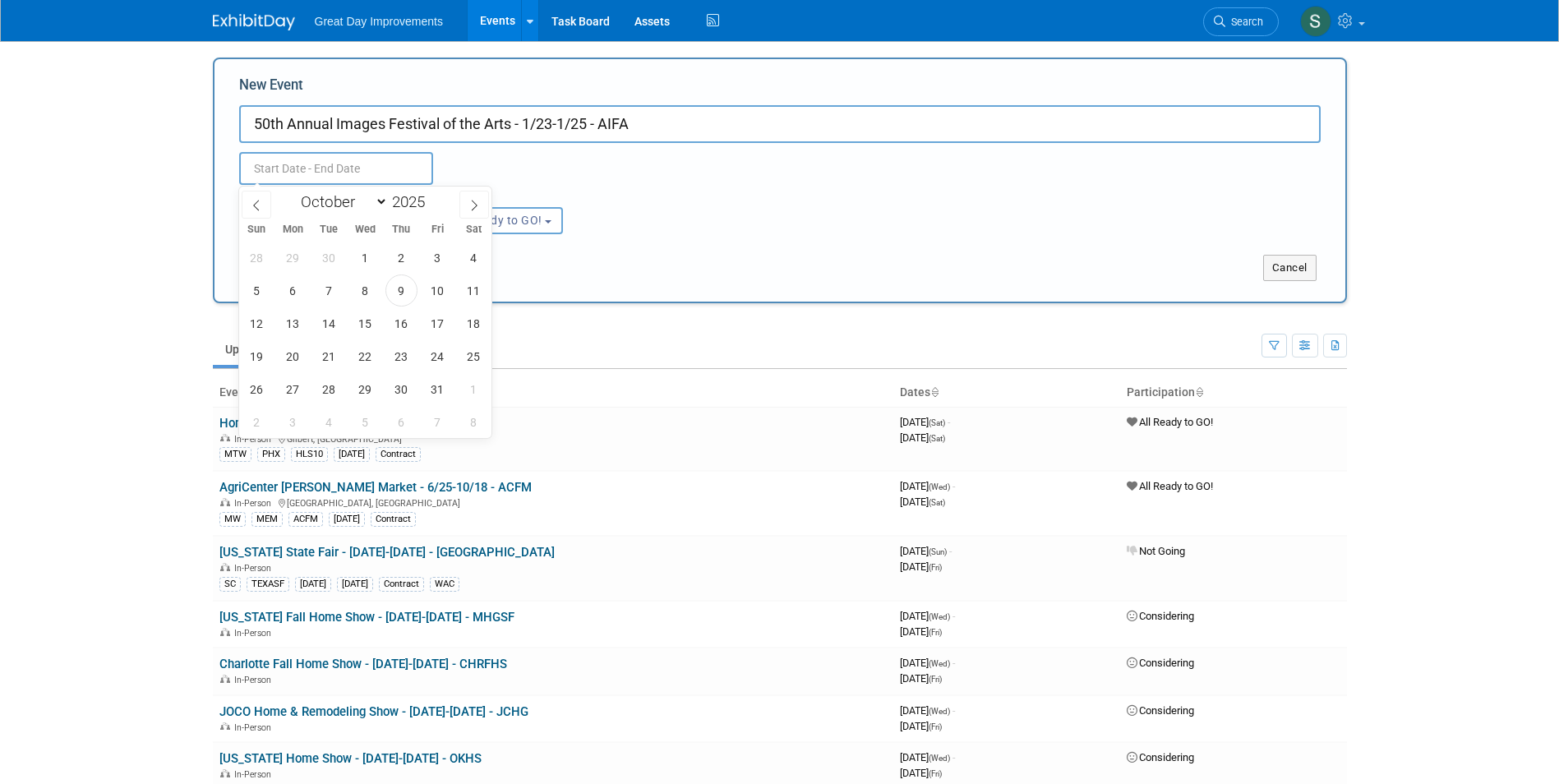
click at [390, 152] on input "text" at bounding box center [336, 168] width 194 height 33
click at [378, 198] on select "January February March April May June July August September October November De…" at bounding box center [341, 201] width 94 height 21
select select "0"
click at [294, 191] on select "January February March April May June July August September October November De…" at bounding box center [341, 201] width 94 height 21
click at [429, 198] on span at bounding box center [431, 197] width 11 height 9
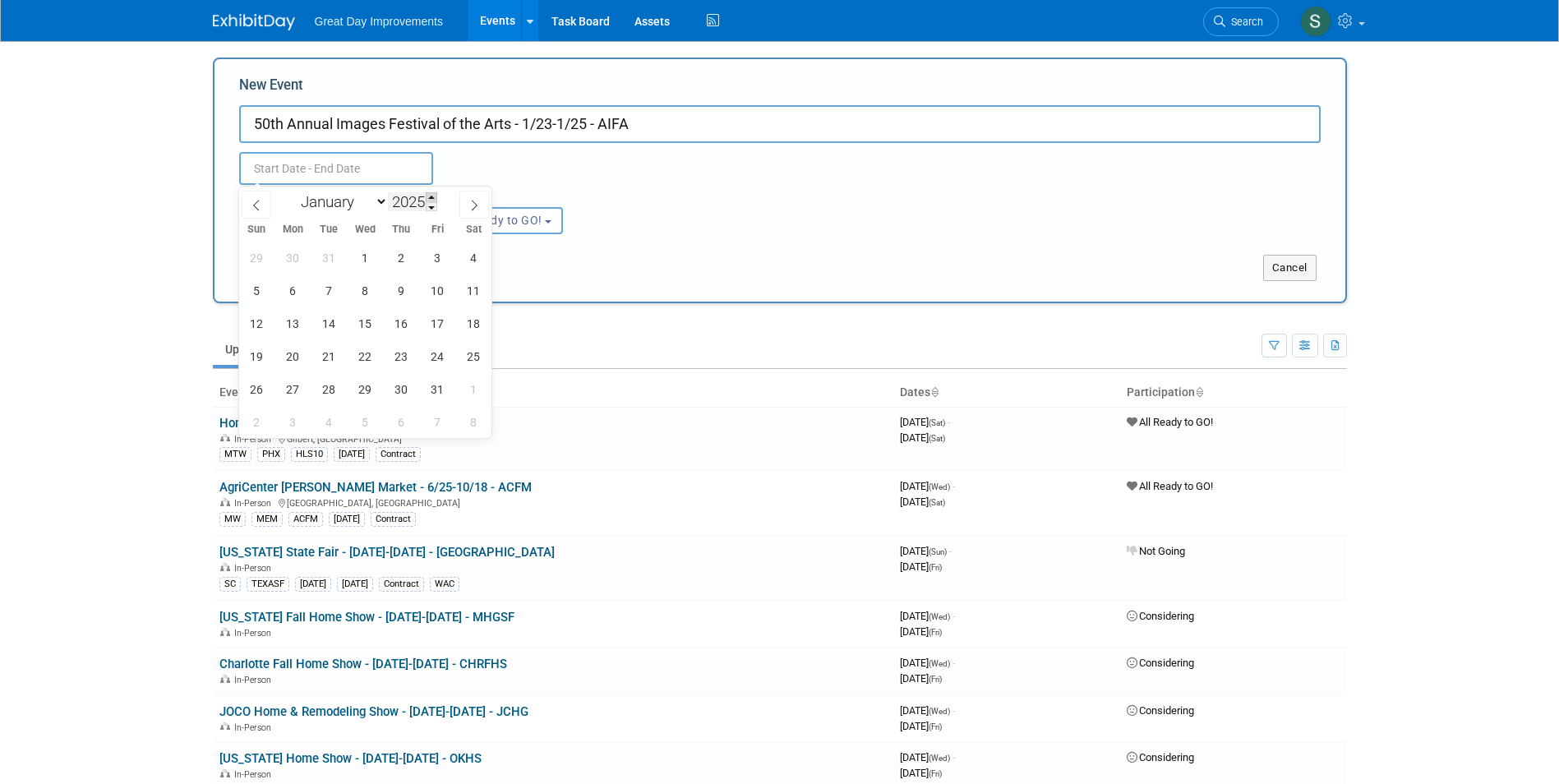
type input "2026"
click at [441, 359] on span "23" at bounding box center [438, 356] width 32 height 32
click at [254, 387] on span "25" at bounding box center [257, 389] width 32 height 32
type input "Jan 23, 2026 to Jan 25, 2026"
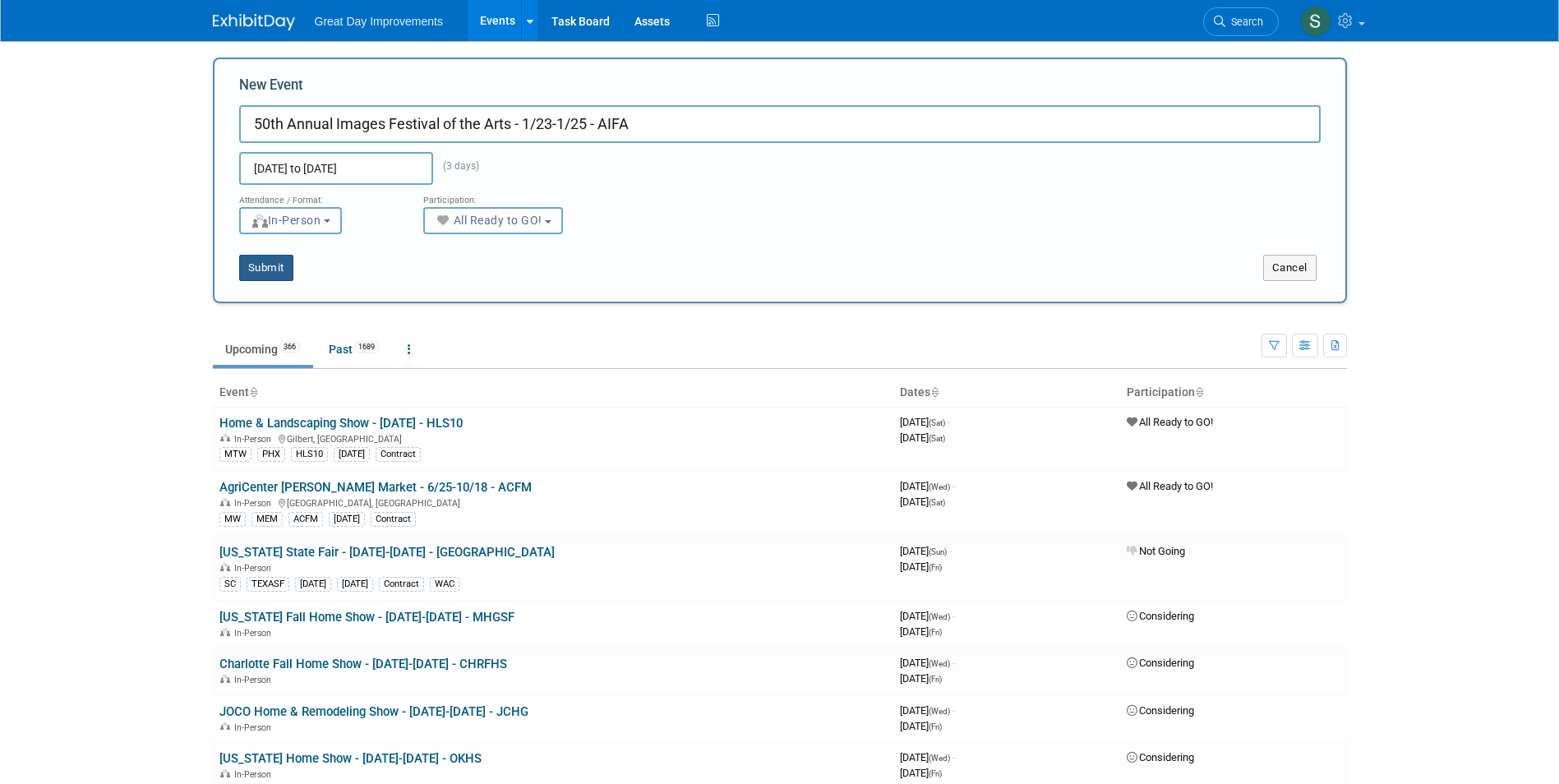
click at [282, 272] on button "Submit" at bounding box center [266, 268] width 55 height 26
type input "50th Annual Images Festival of the Arts - 1/23-1/25 - AIFA"
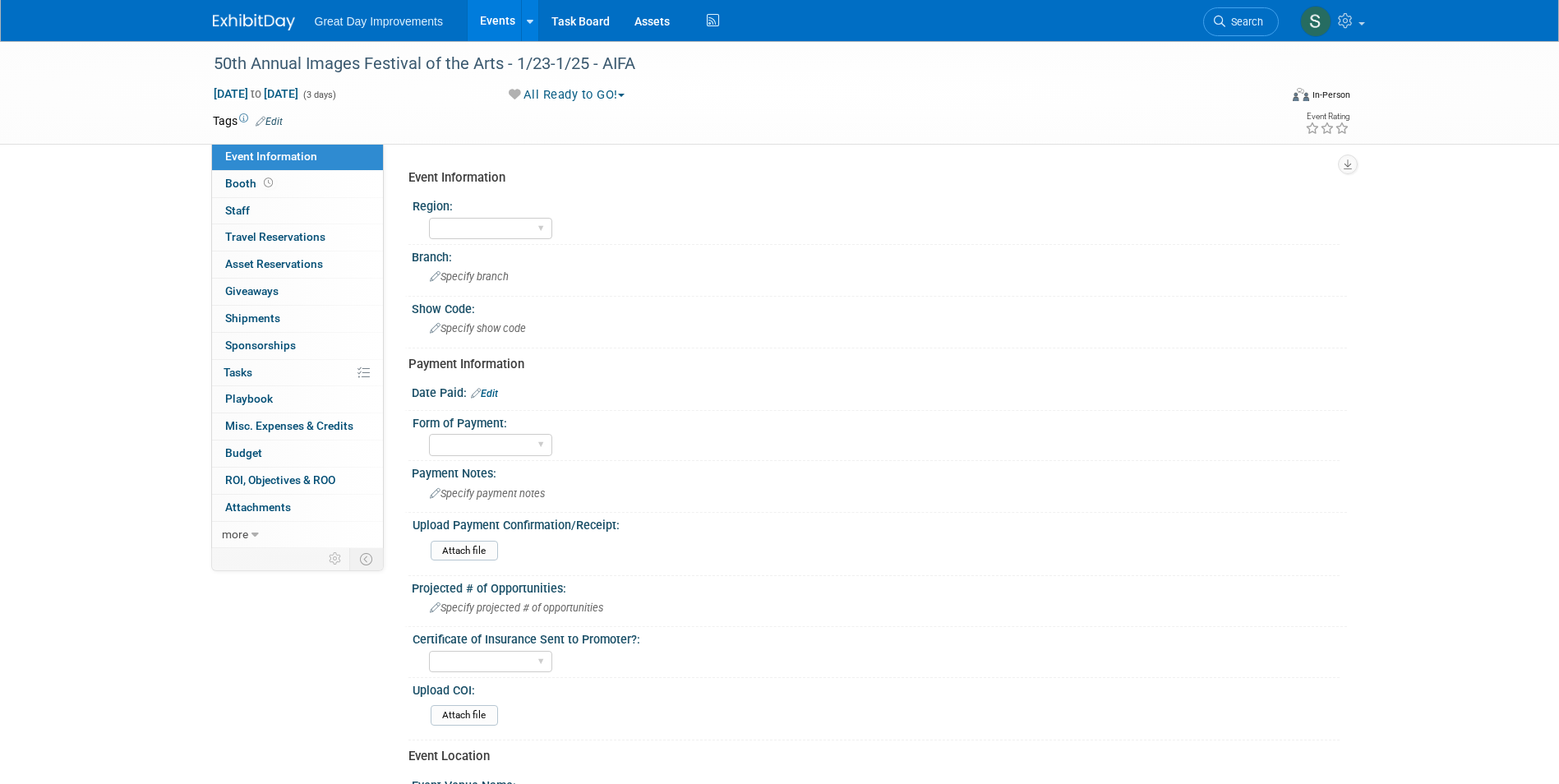
click at [276, 117] on link "Edit" at bounding box center [268, 121] width 27 height 11
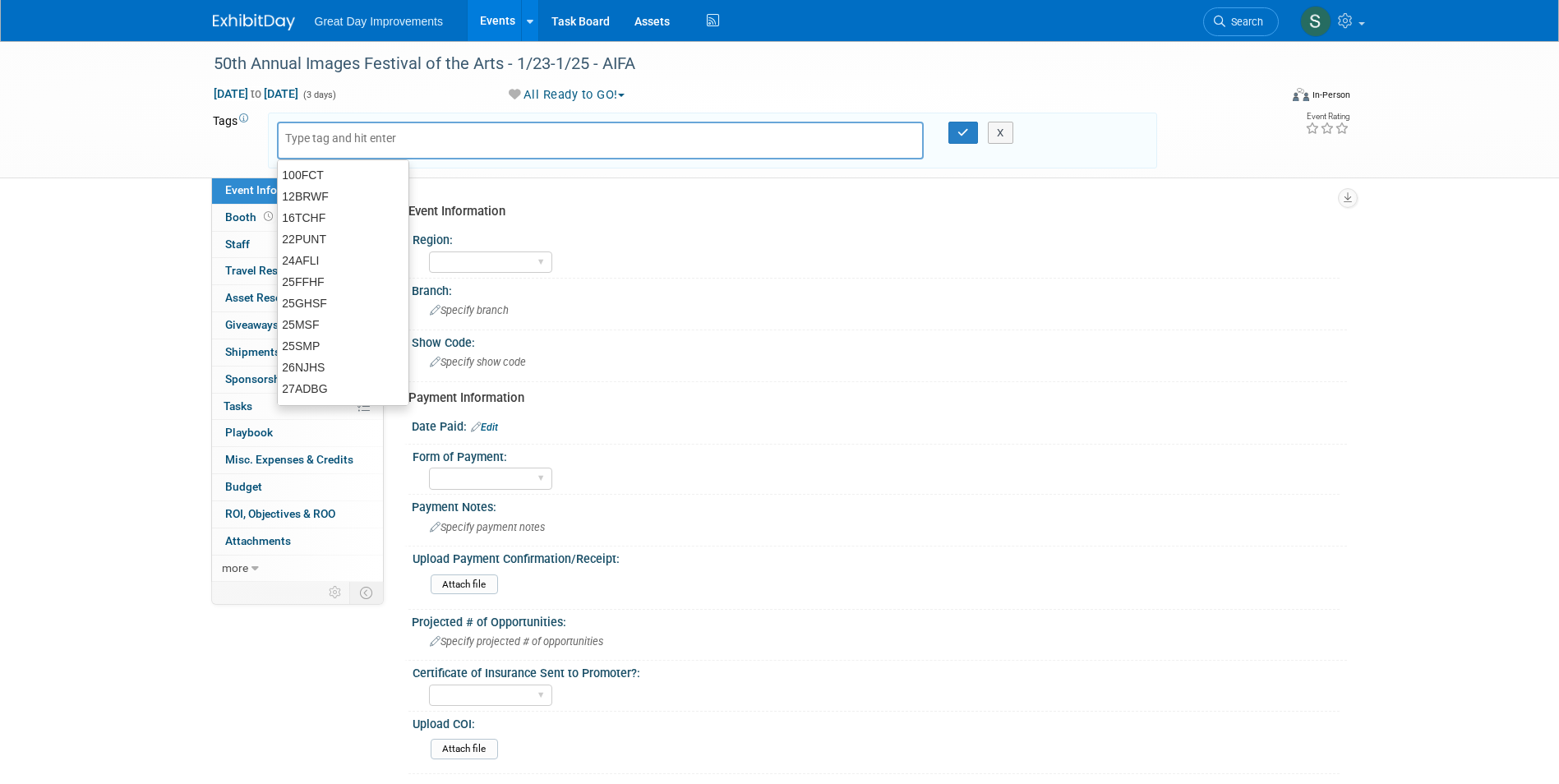
click at [317, 141] on input "text" at bounding box center [351, 137] width 132 height 16
type input "FL"
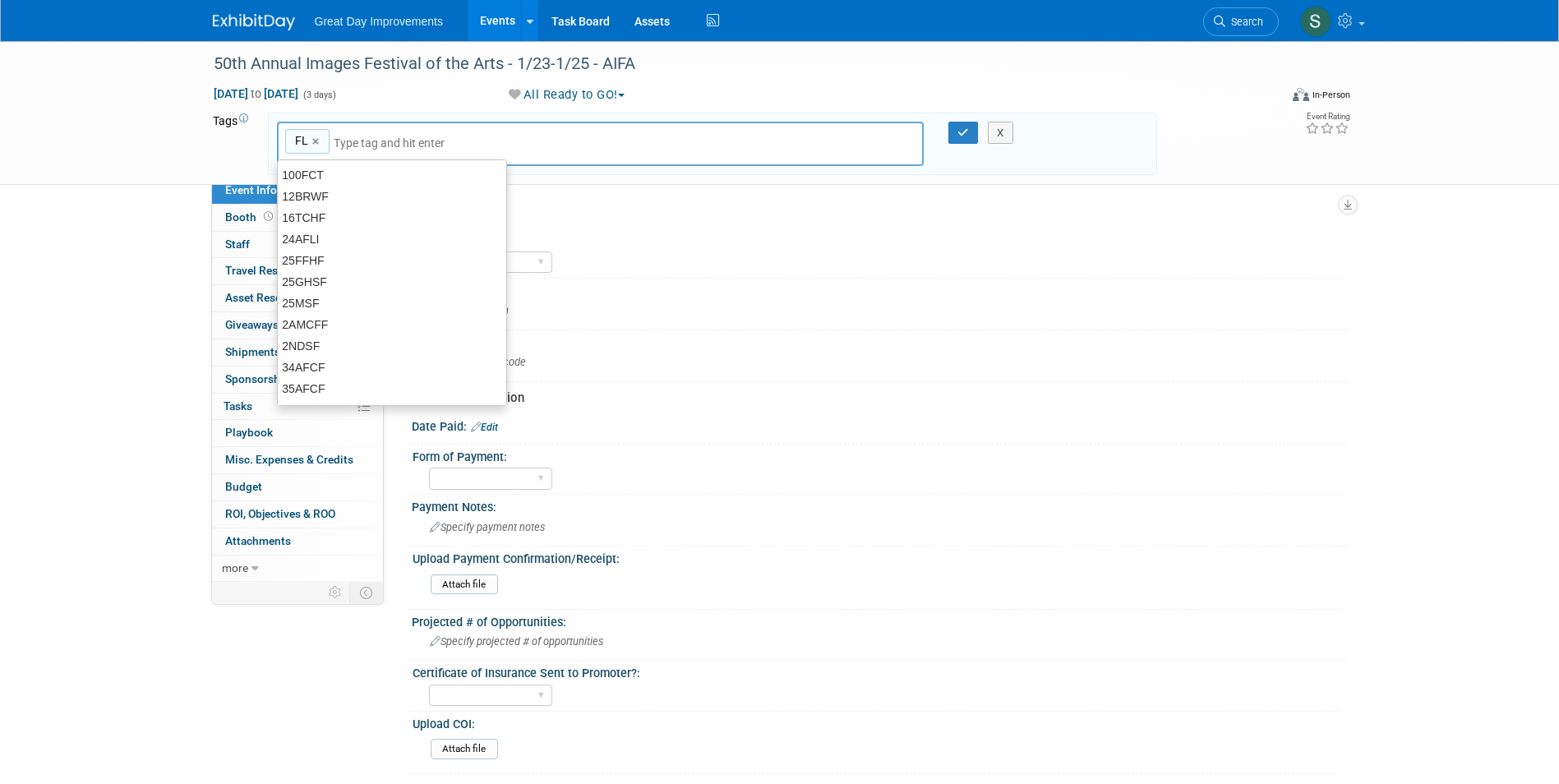
type input "FL"
type input "ORL"
type input "FL, ORL"
type input "AIFA"
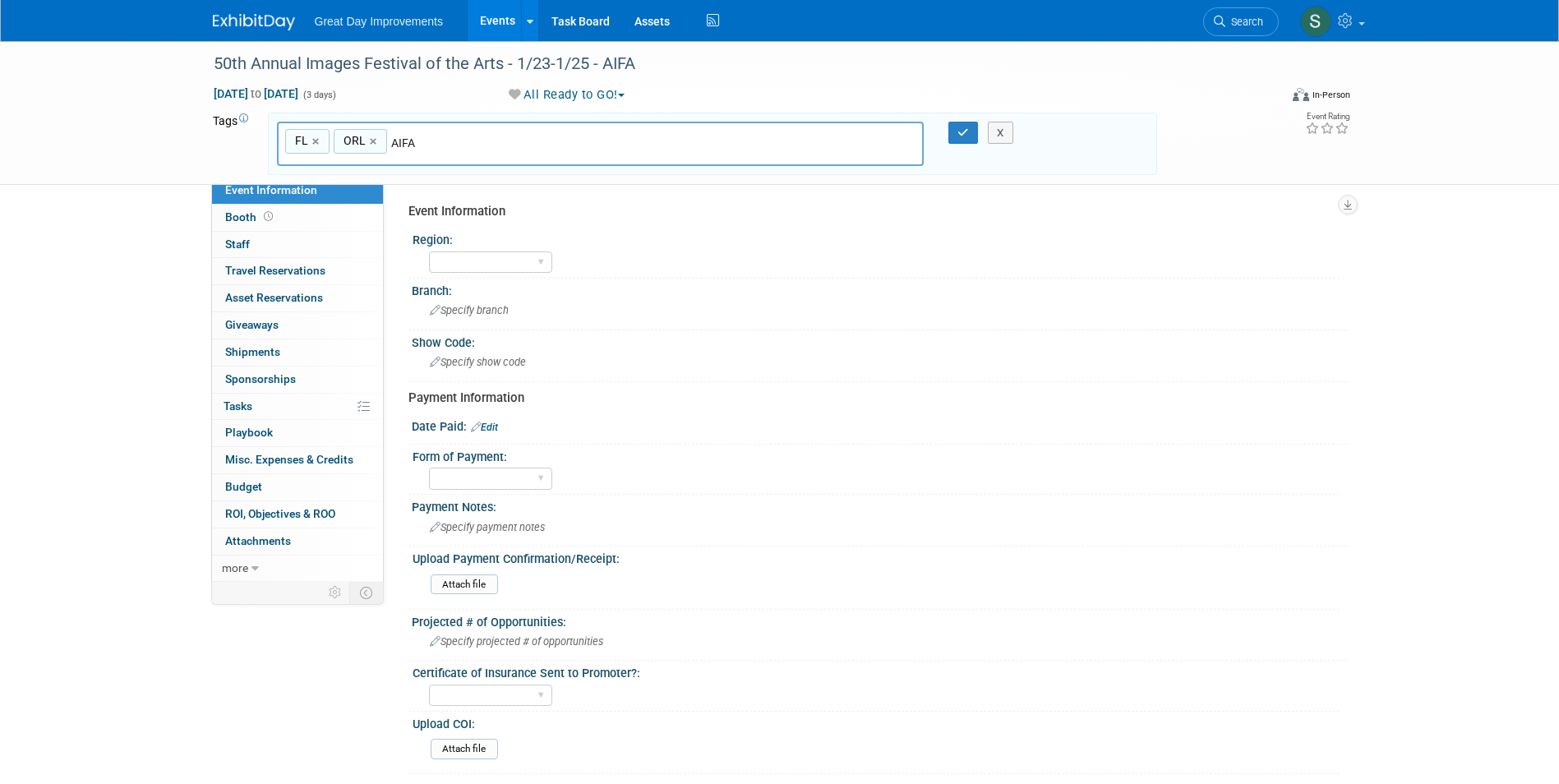
type input "FL, ORL, AIFA"
type input "[DATE]"
type input "FL, ORL, AIFA, JAN26"
type input "Contract"
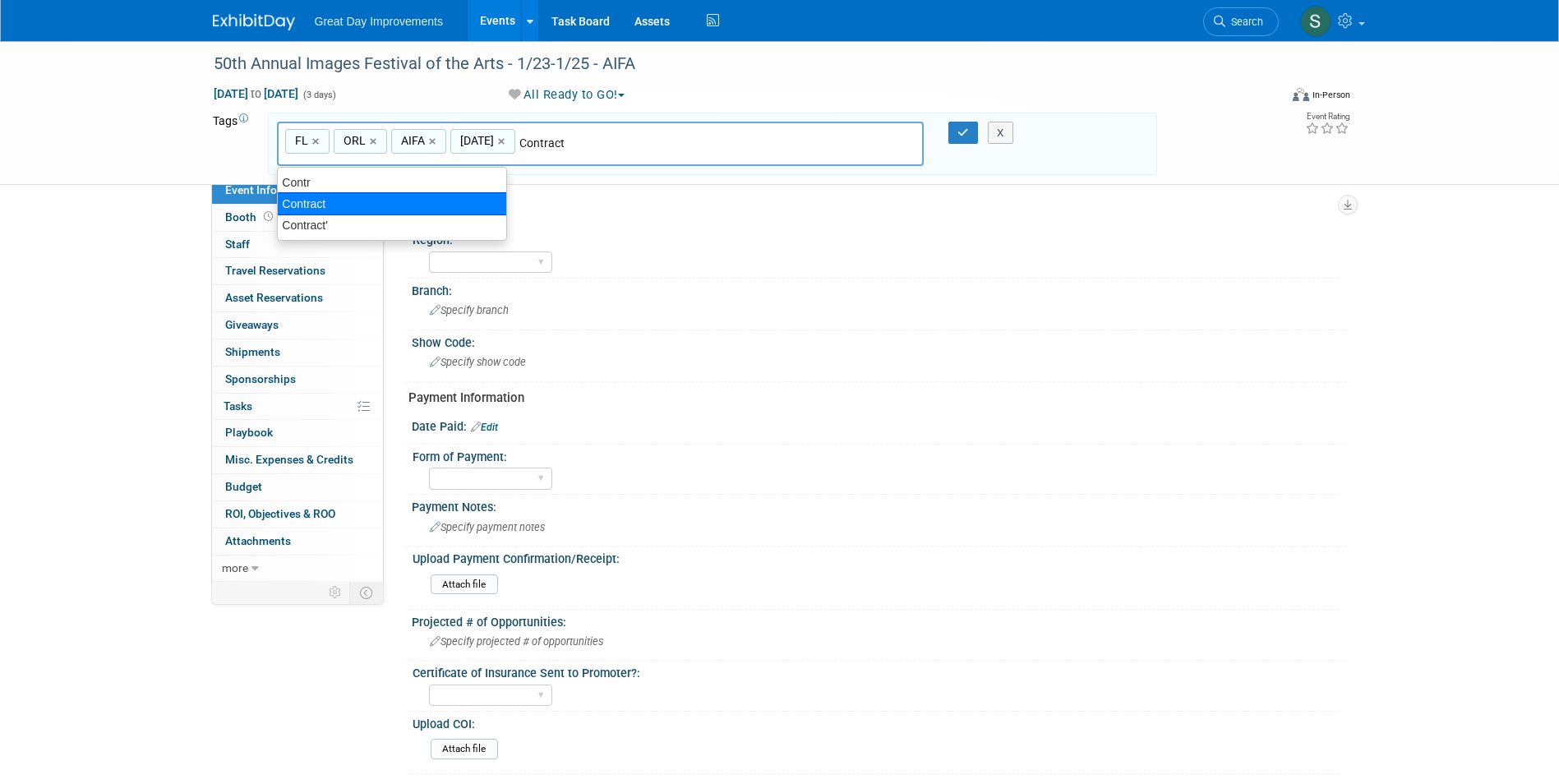
type input "FL, ORL, AIFA, JAN26, Contract"
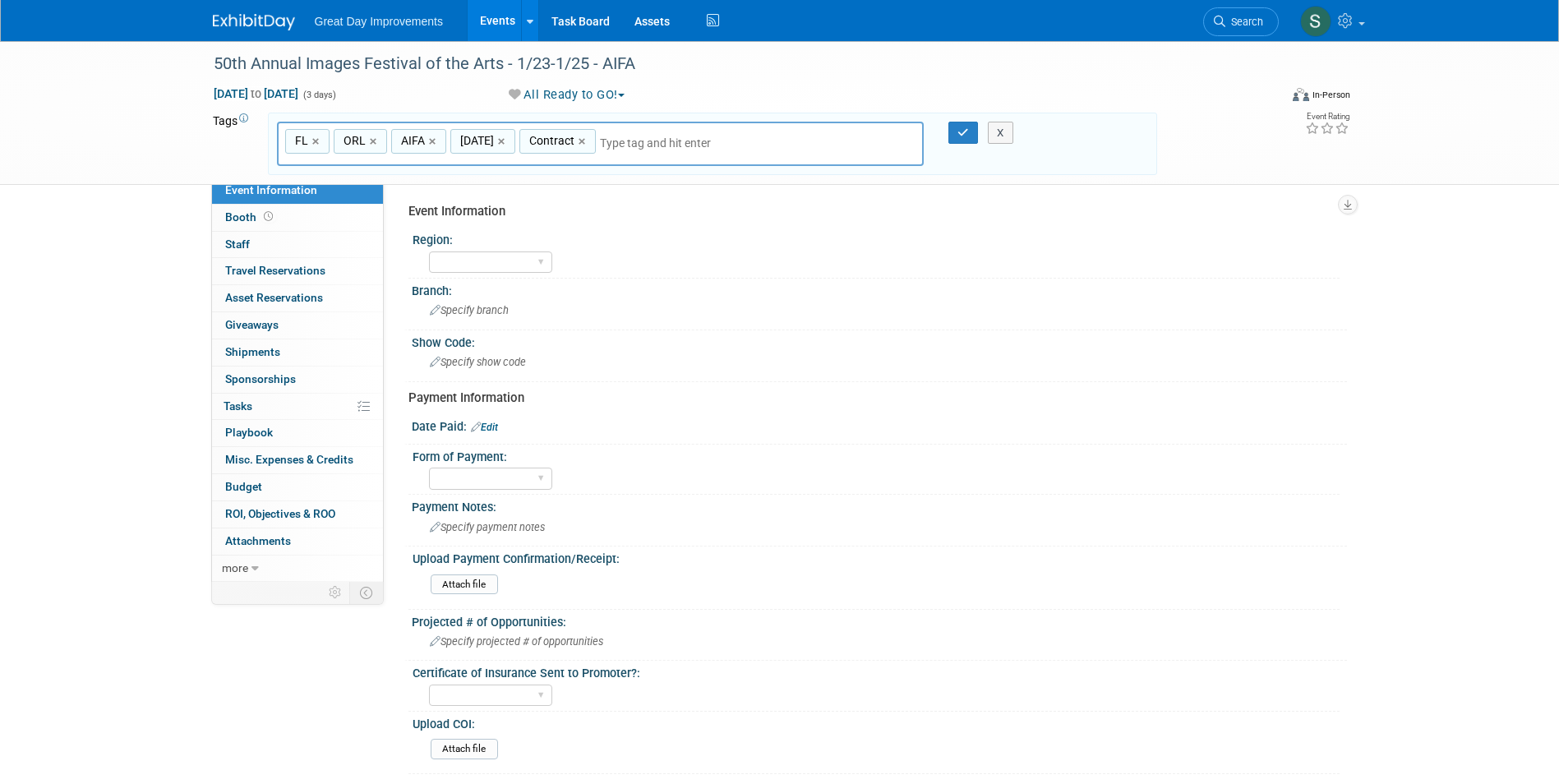
click at [971, 126] on div "X" at bounding box center [1007, 133] width 74 height 23
click at [965, 139] on button "button" at bounding box center [962, 133] width 29 height 23
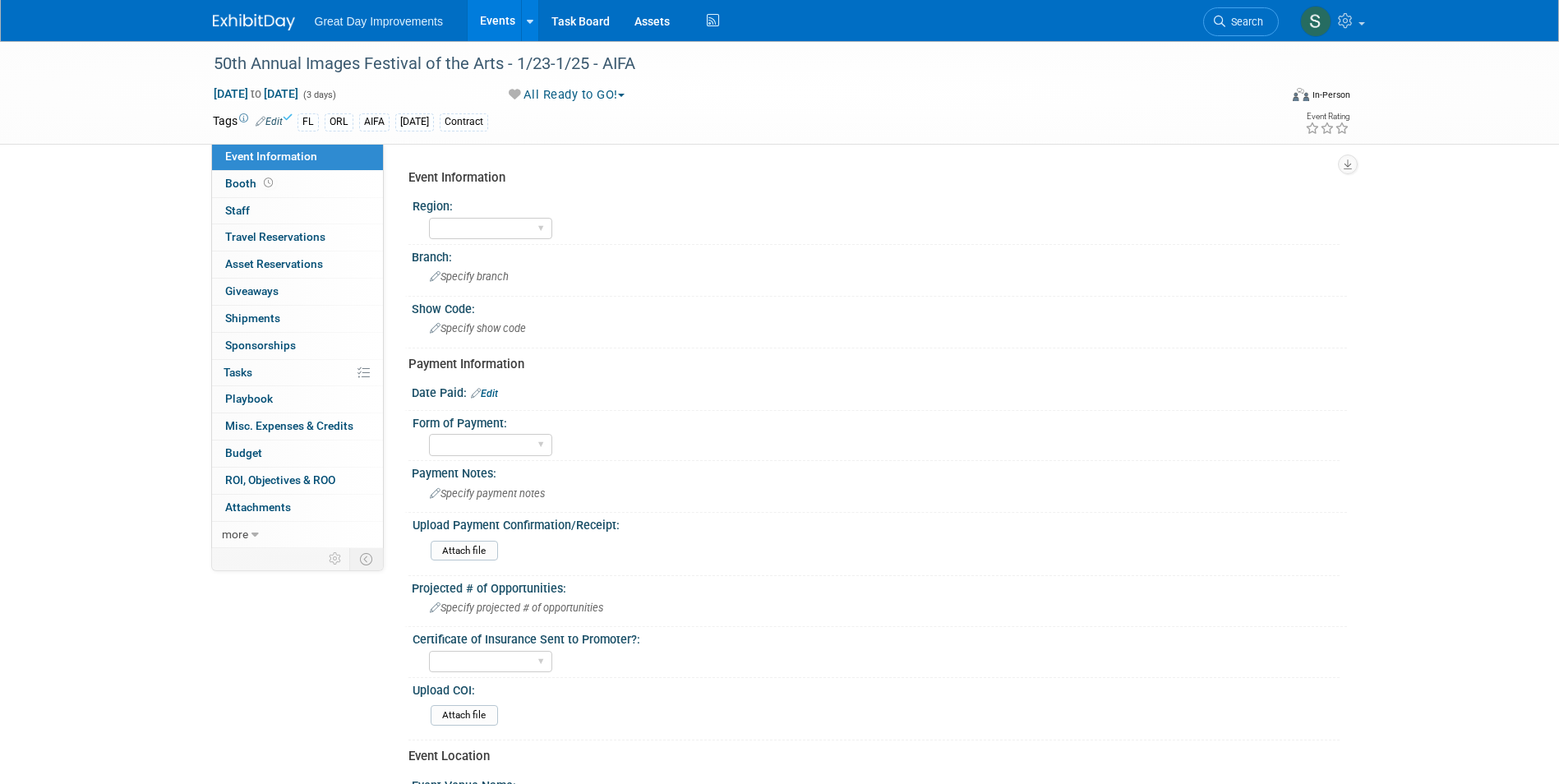
click at [522, 211] on div "Region:" at bounding box center [876, 204] width 927 height 21
click at [522, 224] on select "GC MA MW MTW NE NEW OV PL PNW SA SE SC UMW FL" at bounding box center [490, 229] width 123 height 23
select select "FL"
click at [429, 217] on select "GC MA MW MTW NE NEW OV PL PNW SA SE SC UMW FL" at bounding box center [490, 229] width 123 height 23
click at [517, 271] on div "Specify branch" at bounding box center [878, 276] width 910 height 25
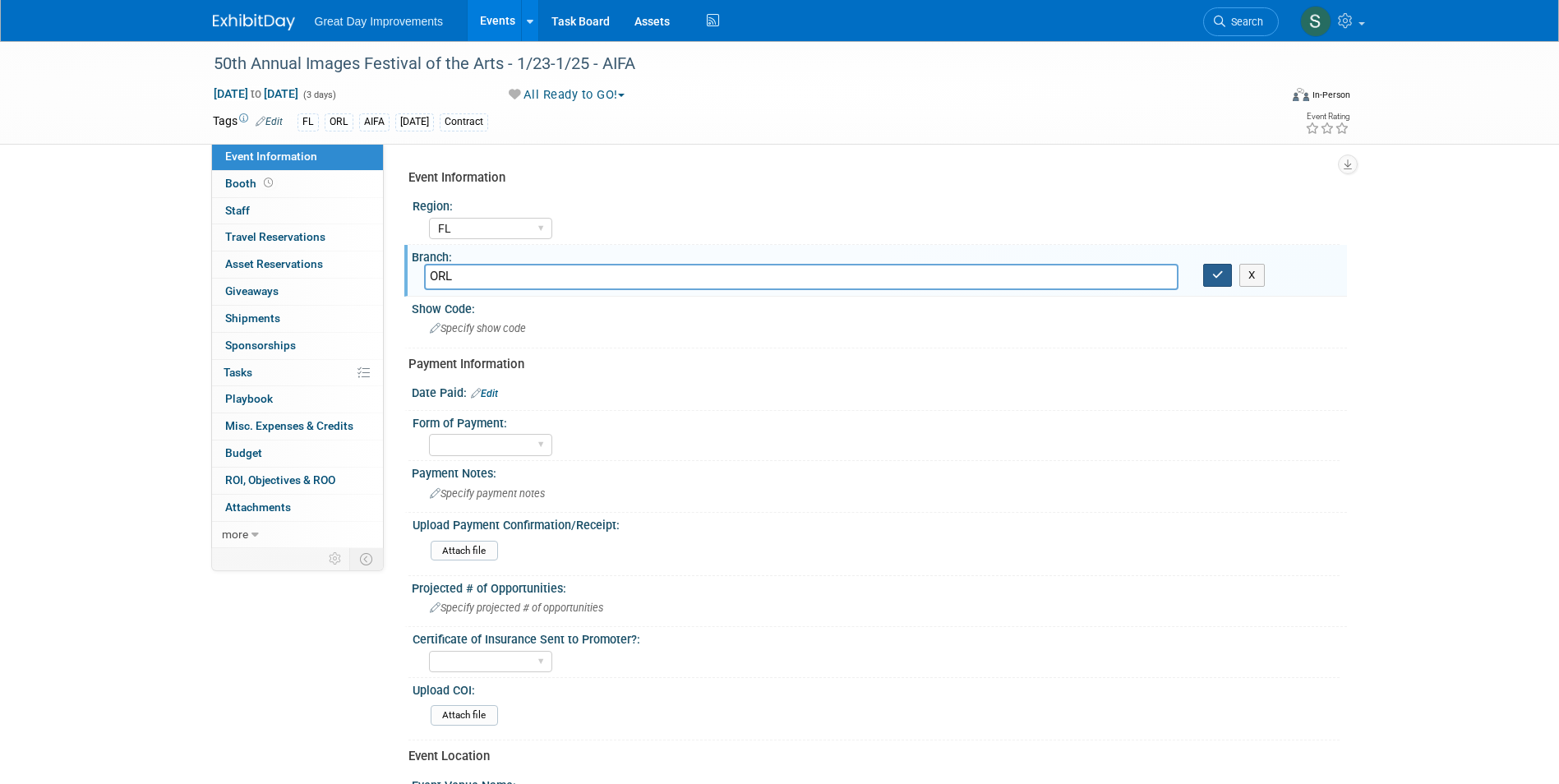
type input "ORL"
click at [1211, 277] on button "button" at bounding box center [1217, 275] width 29 height 23
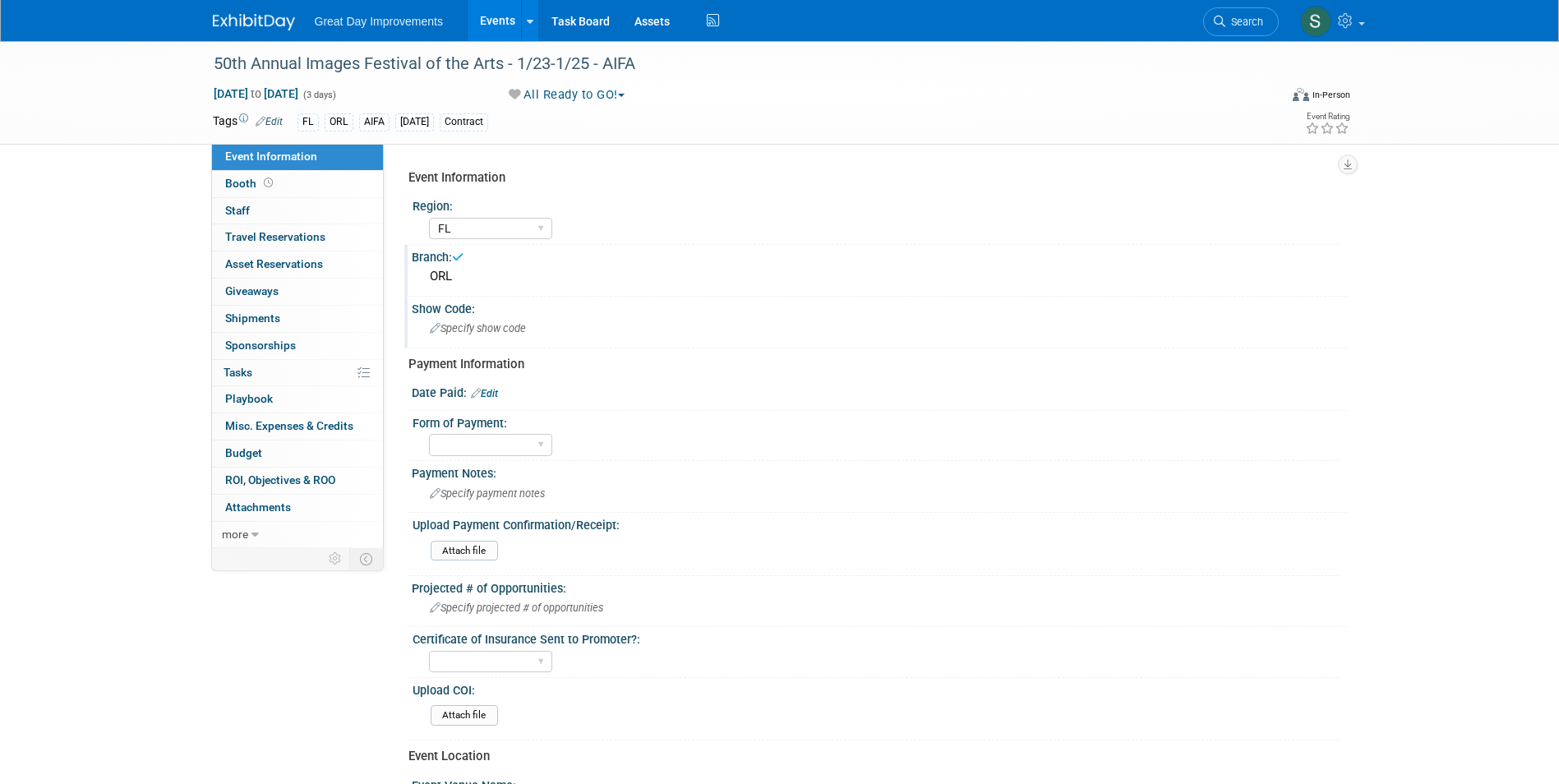
click at [632, 322] on div "Specify show code" at bounding box center [878, 328] width 910 height 25
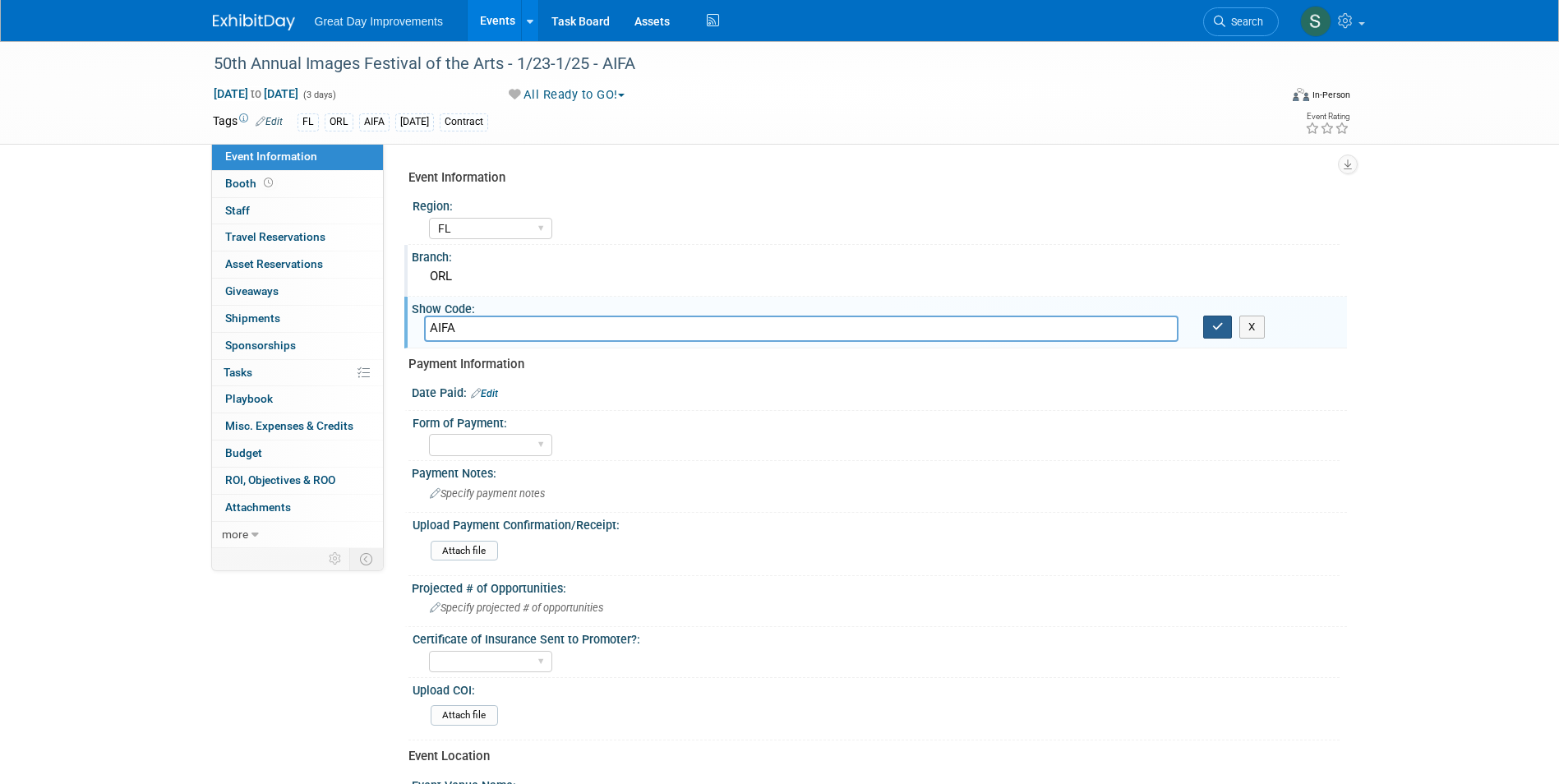
type input "AIFA"
click at [1217, 331] on icon "button" at bounding box center [1218, 326] width 11 height 10
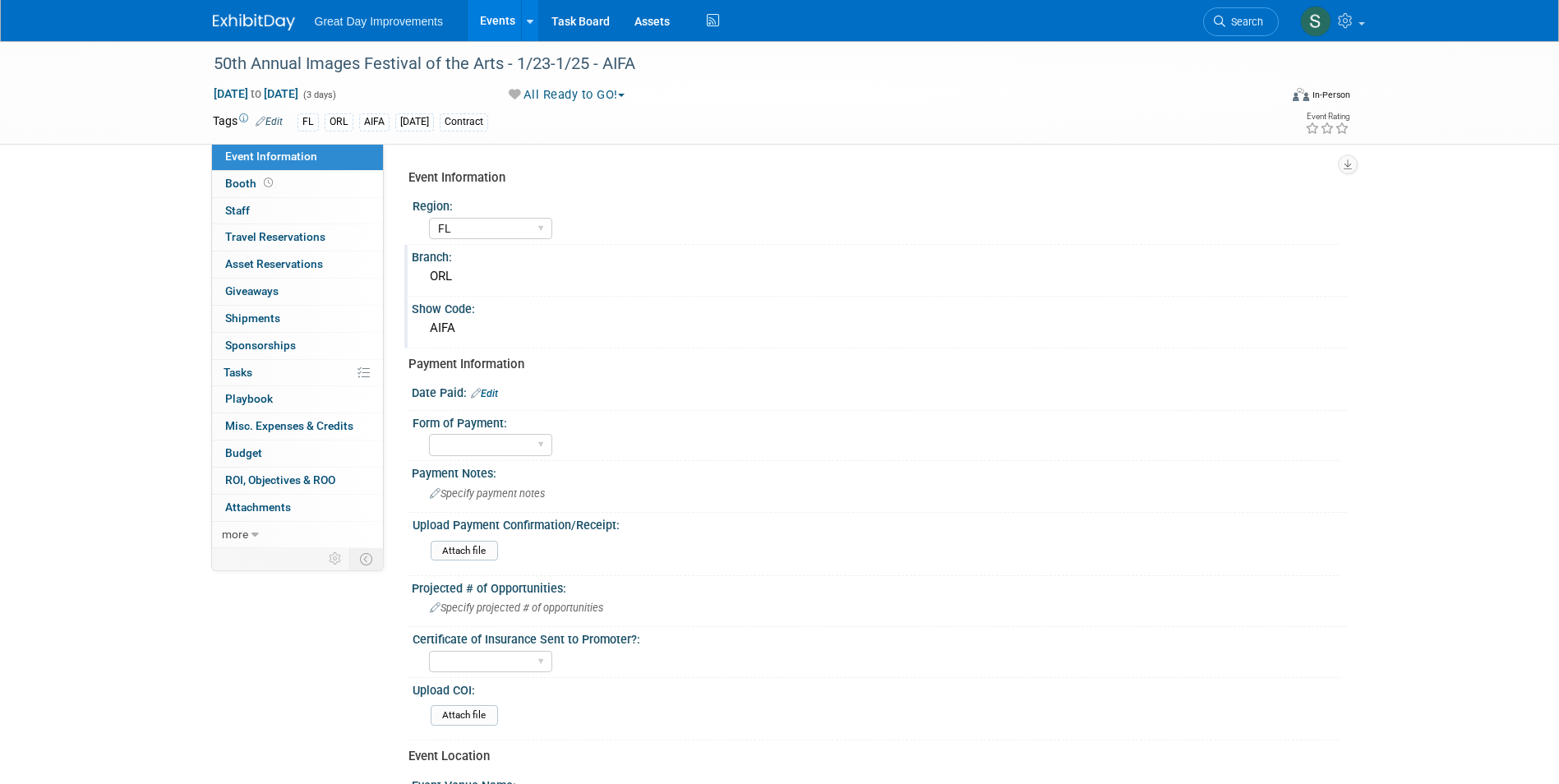
click at [502, 400] on div at bounding box center [878, 402] width 910 height 4
click at [493, 392] on link "Edit" at bounding box center [484, 393] width 27 height 11
select select "9"
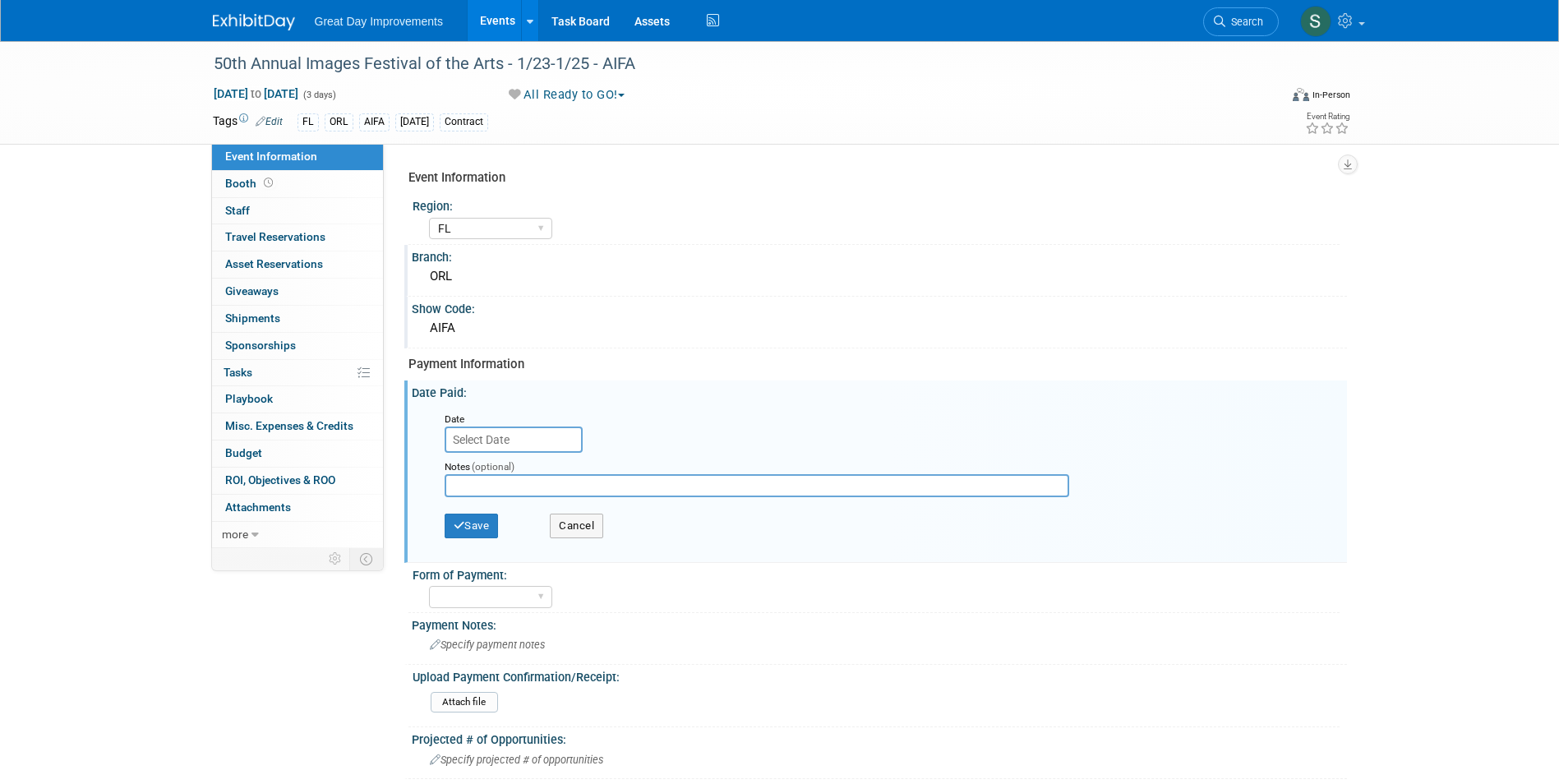
click at [515, 438] on input "text" at bounding box center [513, 440] width 138 height 26
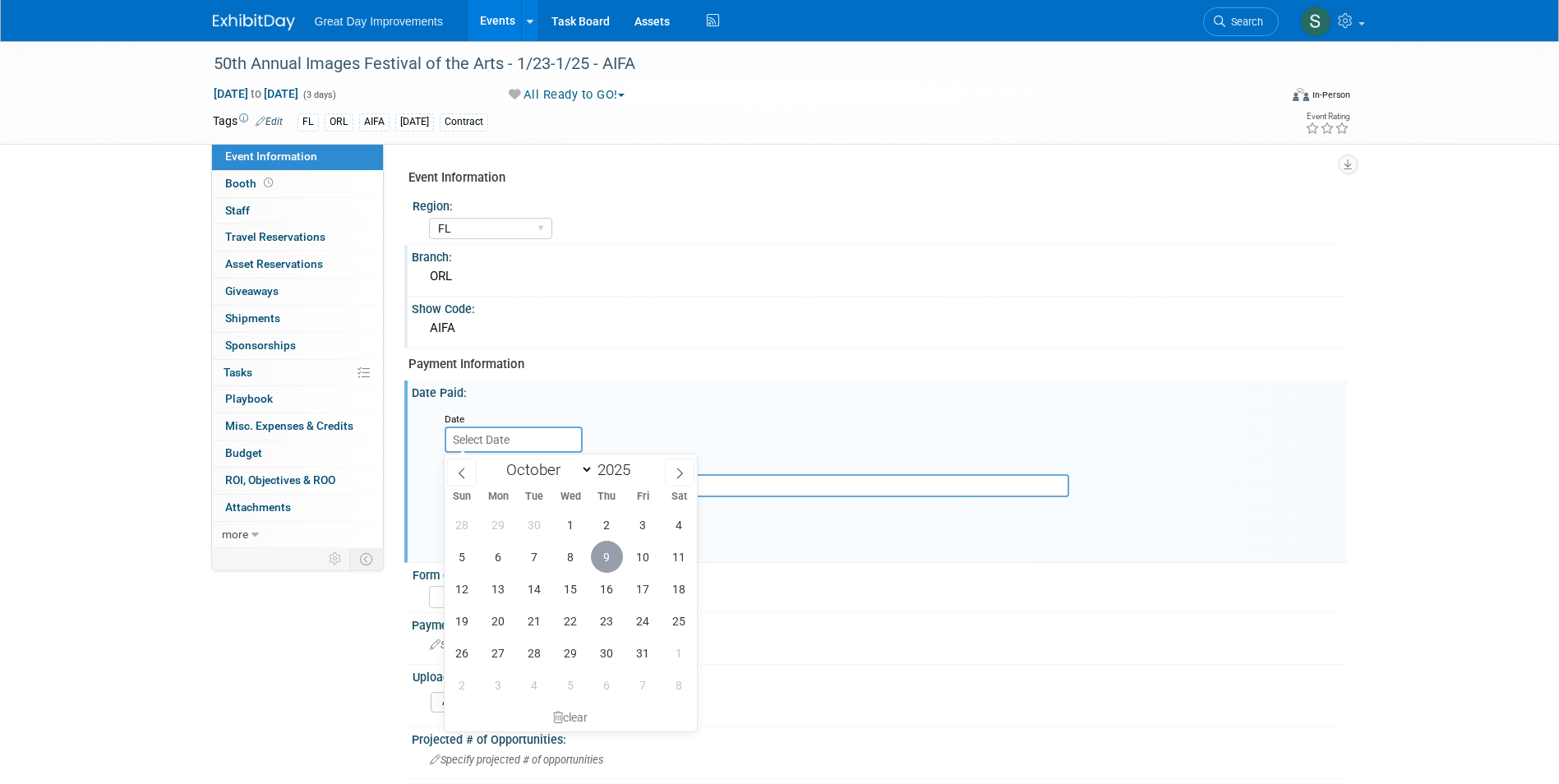
click at [607, 552] on span "9" at bounding box center [607, 556] width 32 height 32
type input "Oct 9, 2025"
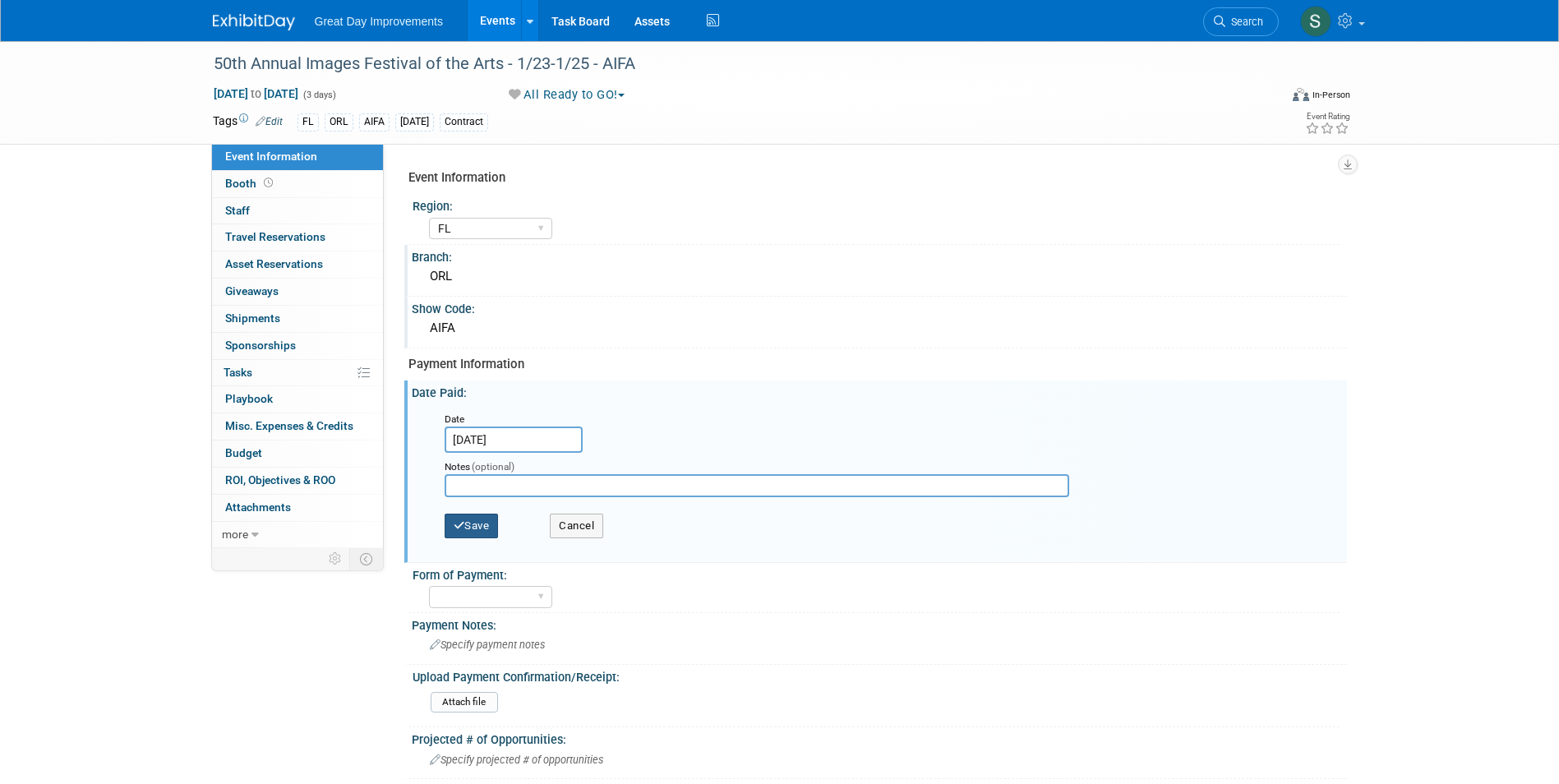
click at [489, 514] on button "Save" at bounding box center [472, 526] width 55 height 24
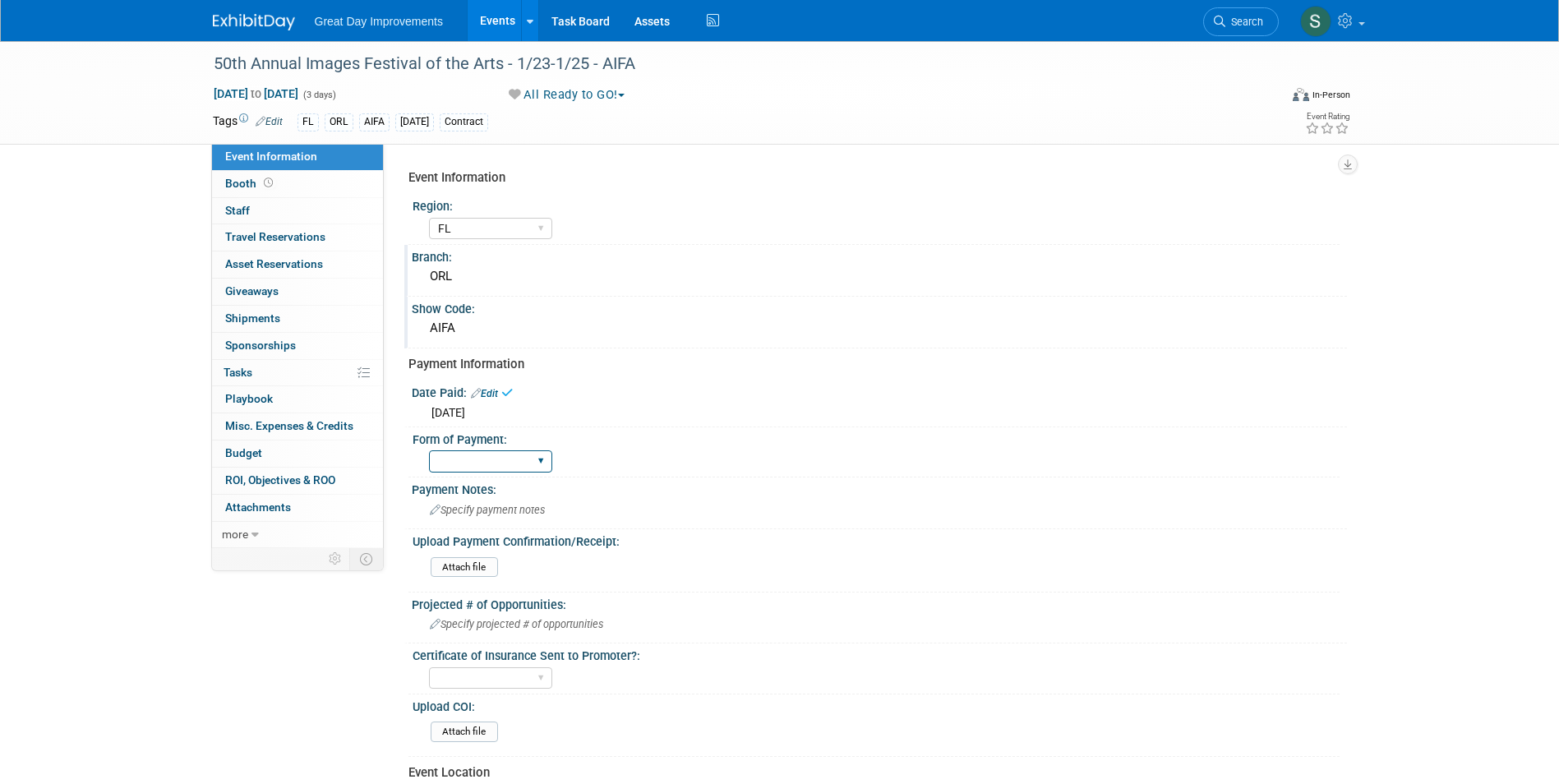
click at [483, 459] on select "Paid via CC Check Requested Pay at the Gate Other" at bounding box center [490, 461] width 123 height 23
select select "Paid via CC"
click at [429, 450] on select "Paid via CC Check Requested Pay at the Gate Other" at bounding box center [490, 461] width 123 height 23
click at [461, 567] on input "file" at bounding box center [385, 568] width 223 height 19
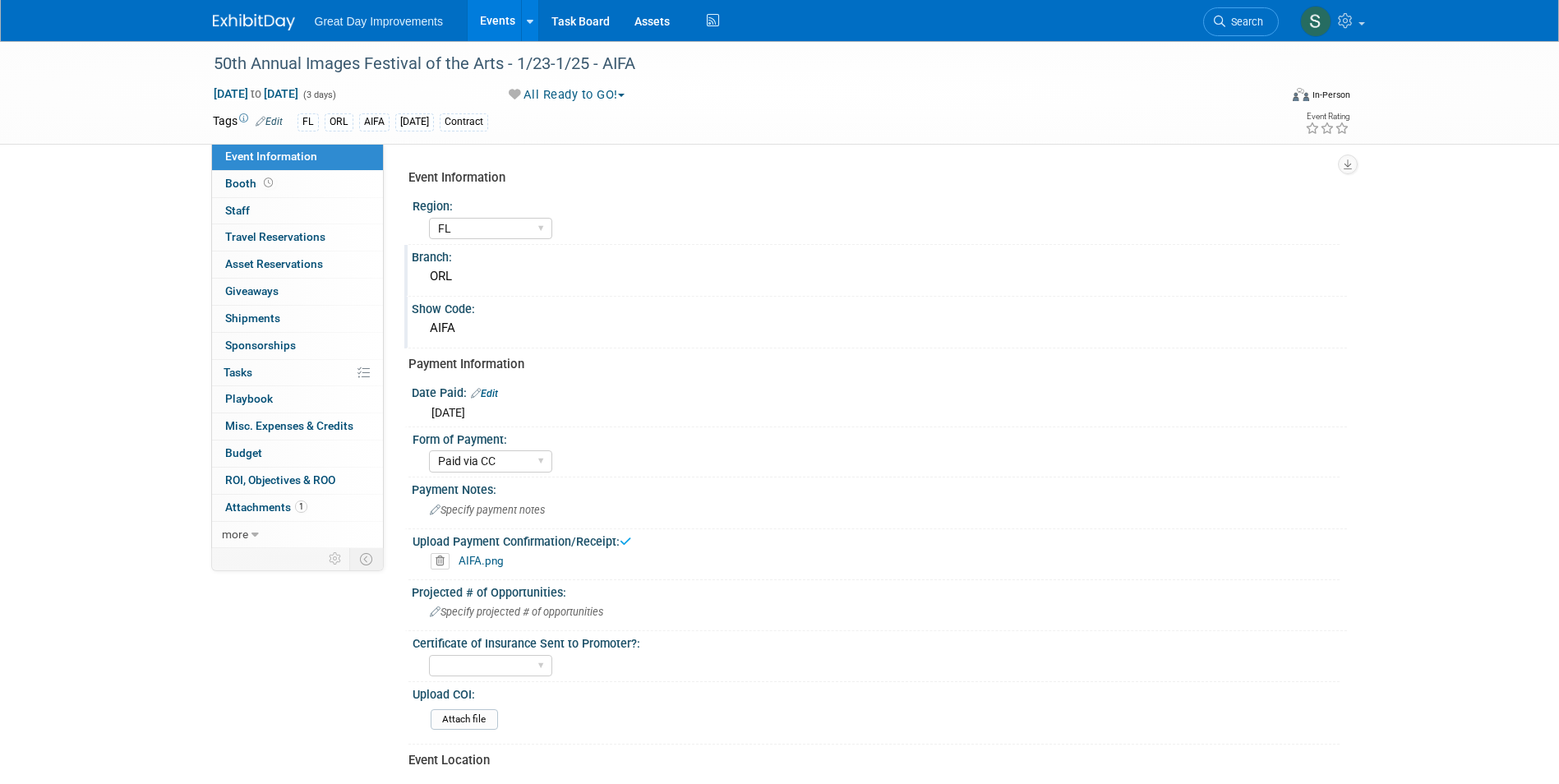
click at [273, 22] on img at bounding box center [253, 22] width 82 height 16
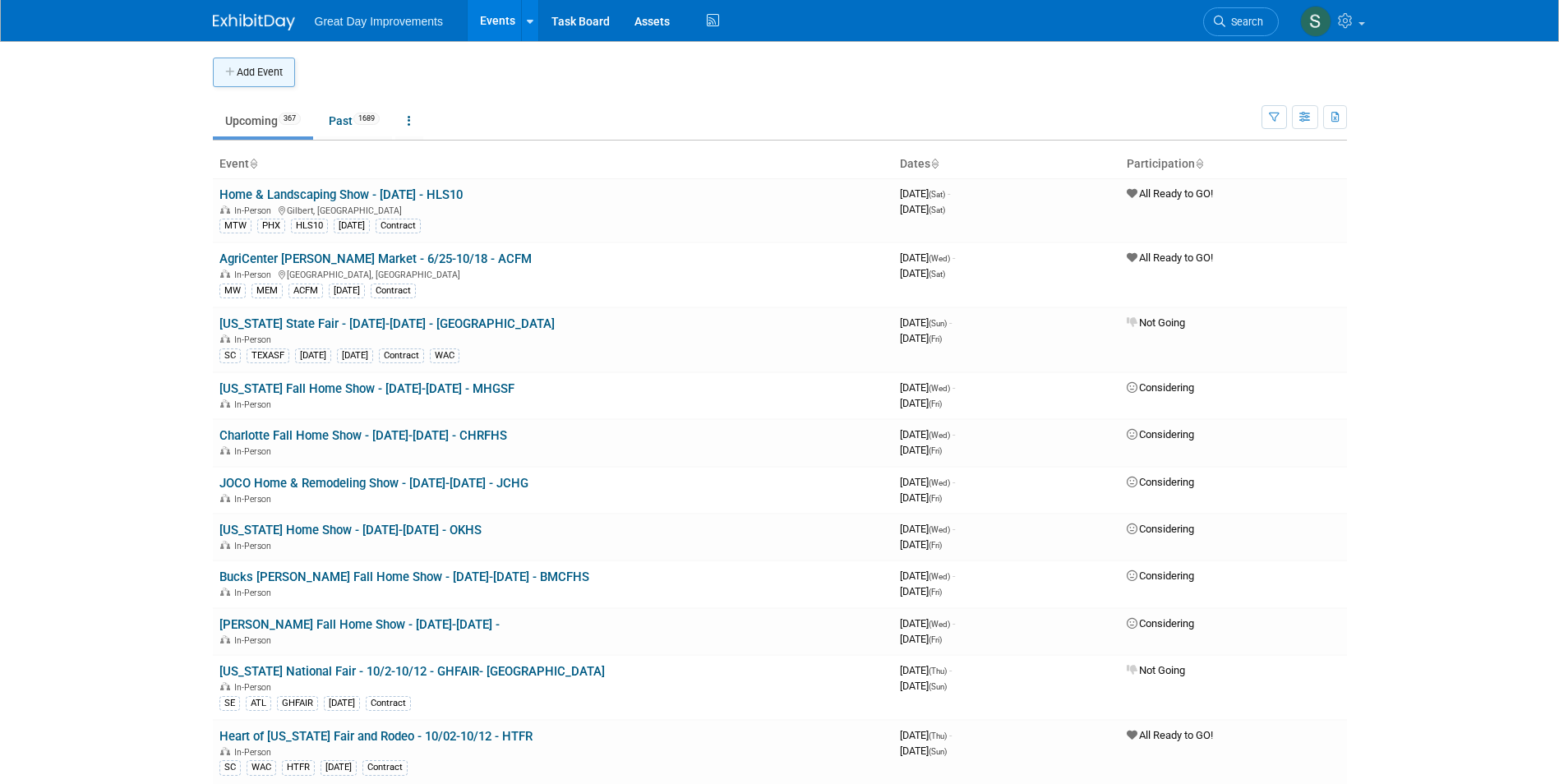
click at [268, 87] on button "Add Event" at bounding box center [253, 72] width 82 height 29
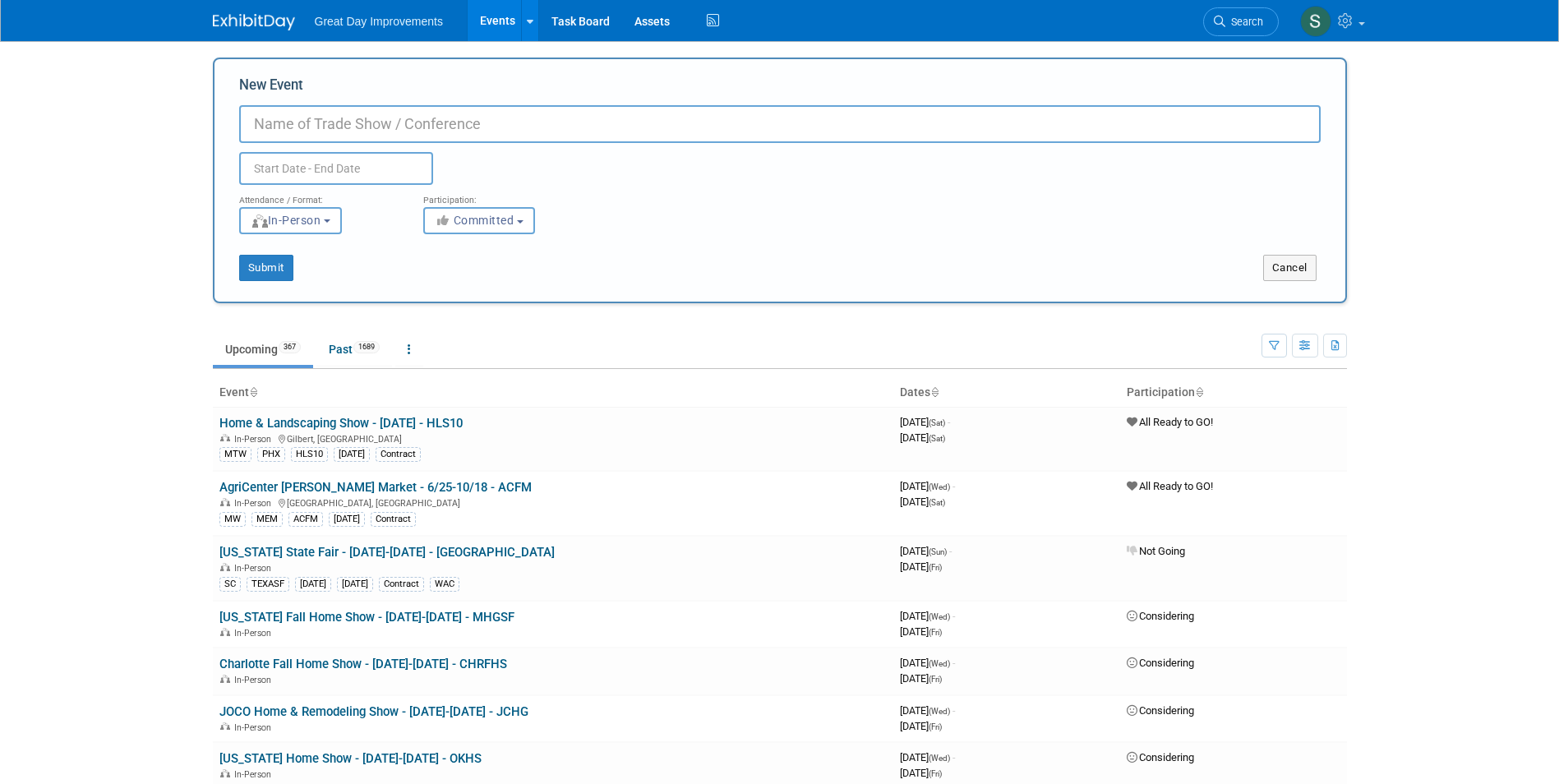
paste input "Strawberry Festival - Melbourne"
type input "Strawberry Festival - [GEOGRAPHIC_DATA] - 3/14-3/15 - MELSF"
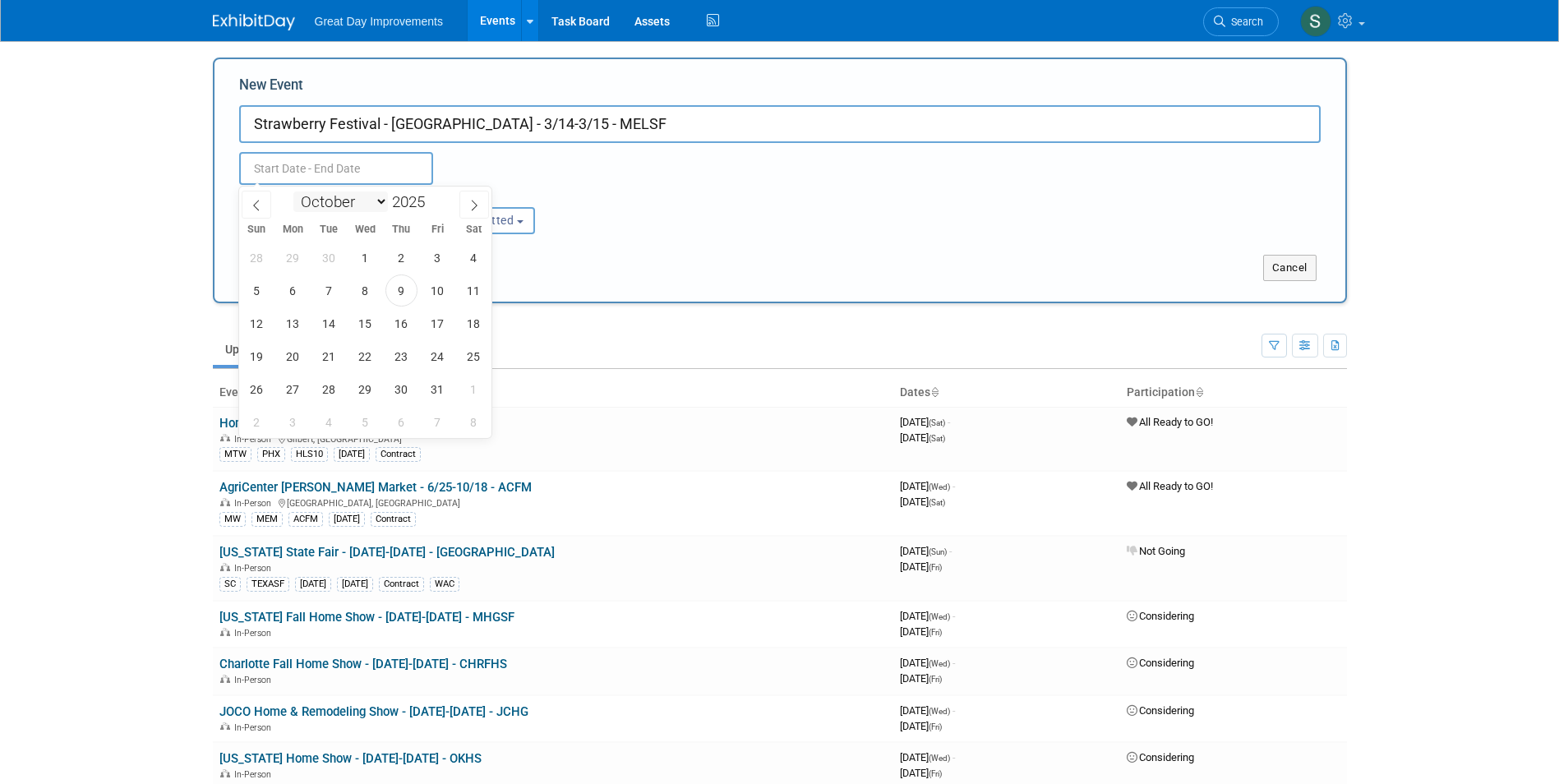
click at [320, 200] on select "January February March April May June July August September October November De…" at bounding box center [341, 201] width 94 height 21
select select "2"
click at [294, 191] on select "January February March April May June July August September October November De…" at bounding box center [341, 201] width 94 height 21
click at [432, 198] on span at bounding box center [431, 197] width 11 height 9
type input "2026"
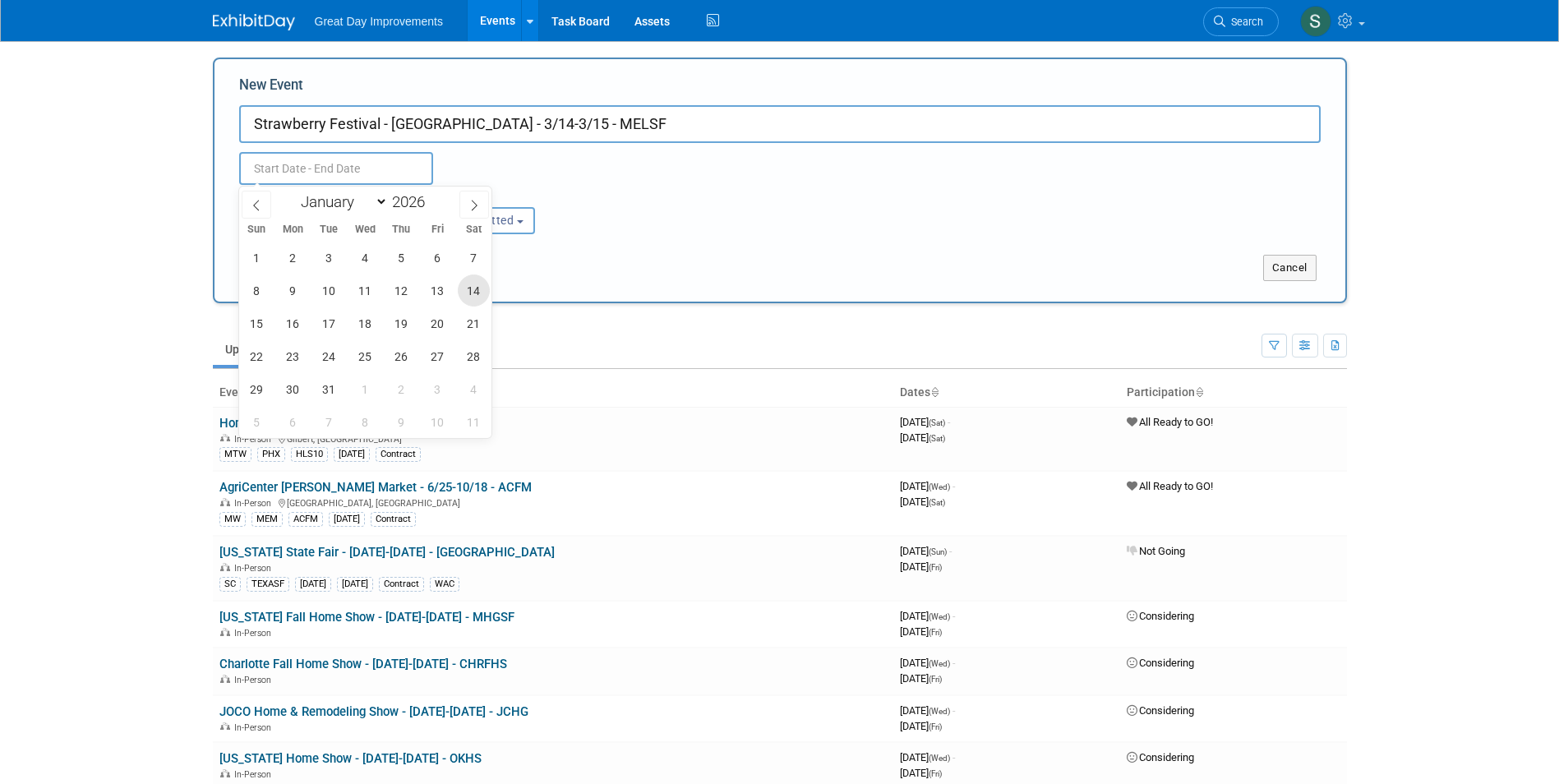
click at [482, 296] on span "14" at bounding box center [474, 291] width 32 height 32
drag, startPoint x: 259, startPoint y: 326, endPoint x: 266, endPoint y: 317, distance: 11.4
click at [258, 326] on span "15" at bounding box center [257, 323] width 32 height 32
type input "Mar 14, 2026 to Mar 15, 2026"
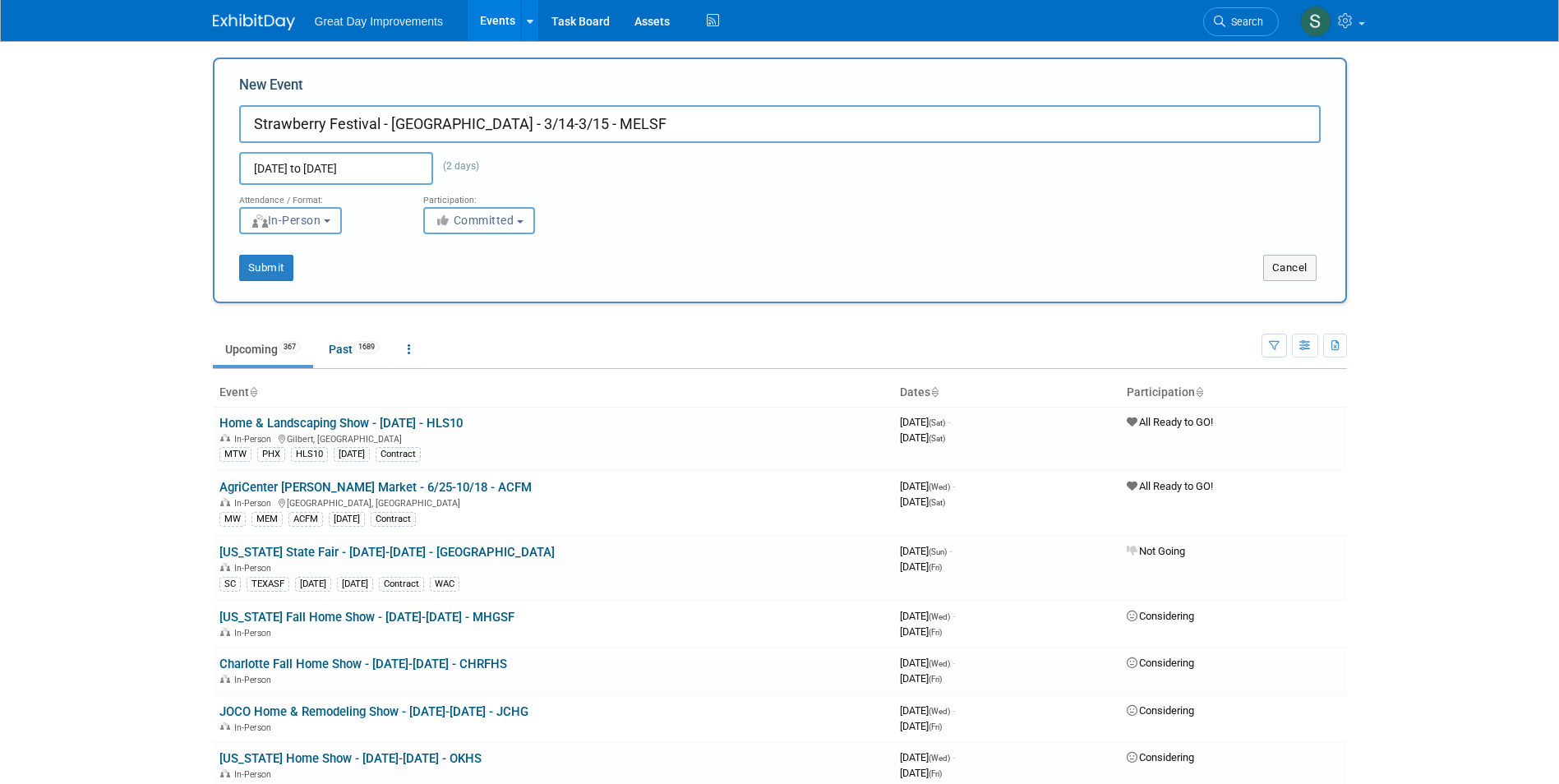
click at [482, 218] on span "Committed" at bounding box center [474, 220] width 80 height 13
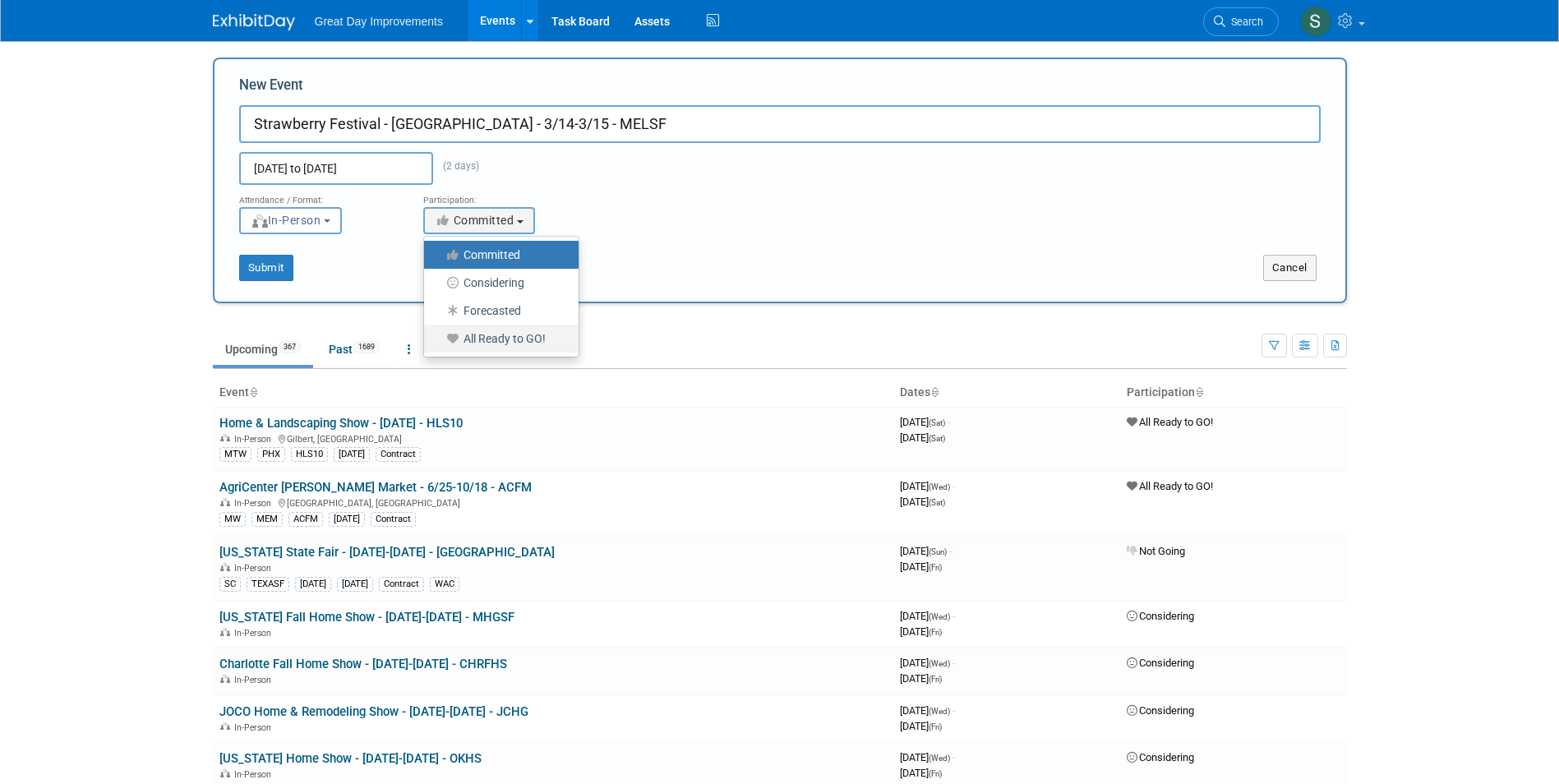
click at [485, 335] on label "All Ready to GO!" at bounding box center [497, 338] width 130 height 22
click at [439, 335] on input "All Ready to GO!" at bounding box center [433, 338] width 10 height 10
select select "102"
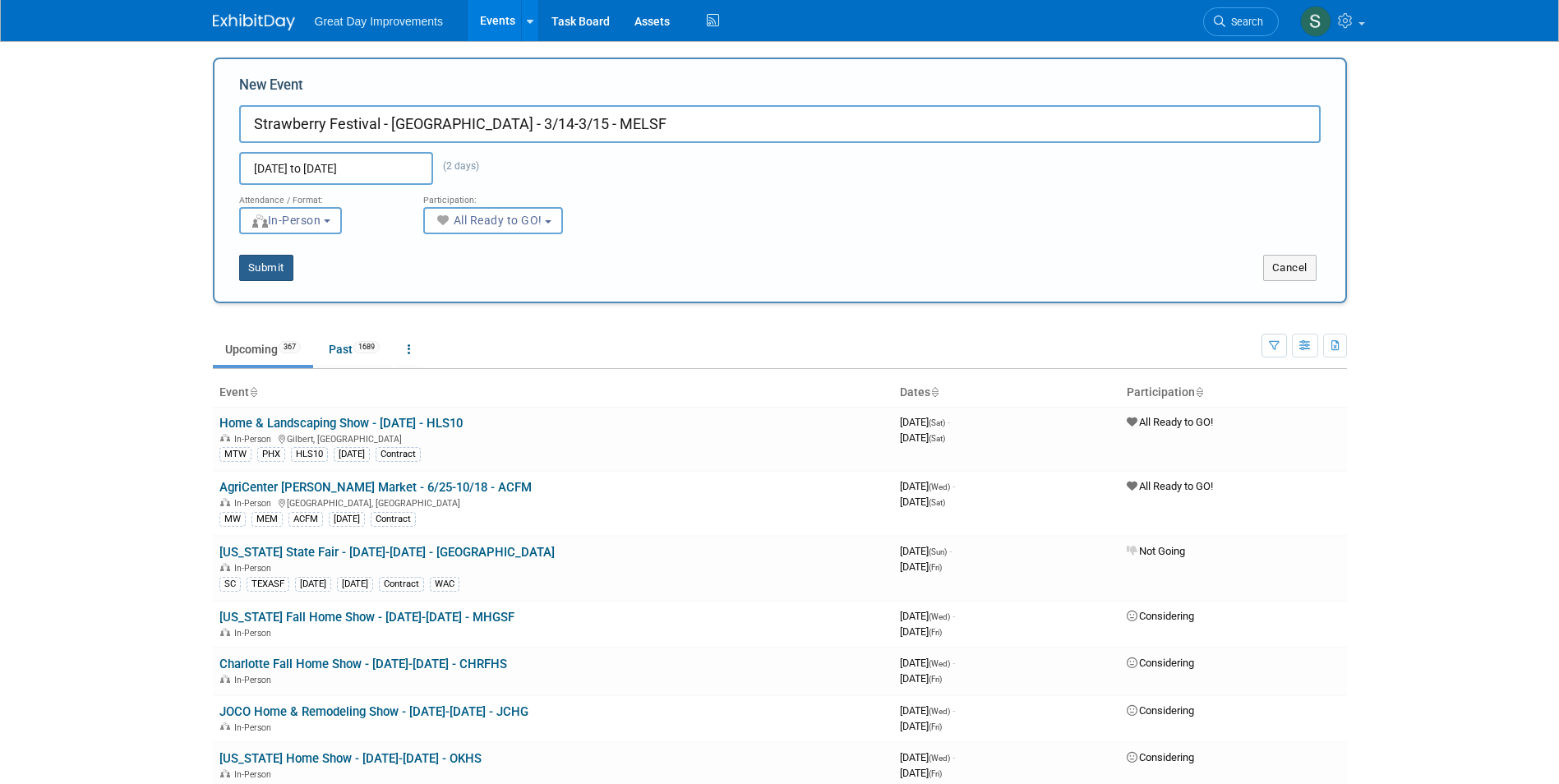
click at [257, 273] on button "Submit" at bounding box center [266, 268] width 55 height 26
type input "Strawberry Festival - [GEOGRAPHIC_DATA] - 3/14-3/15 - MELSF"
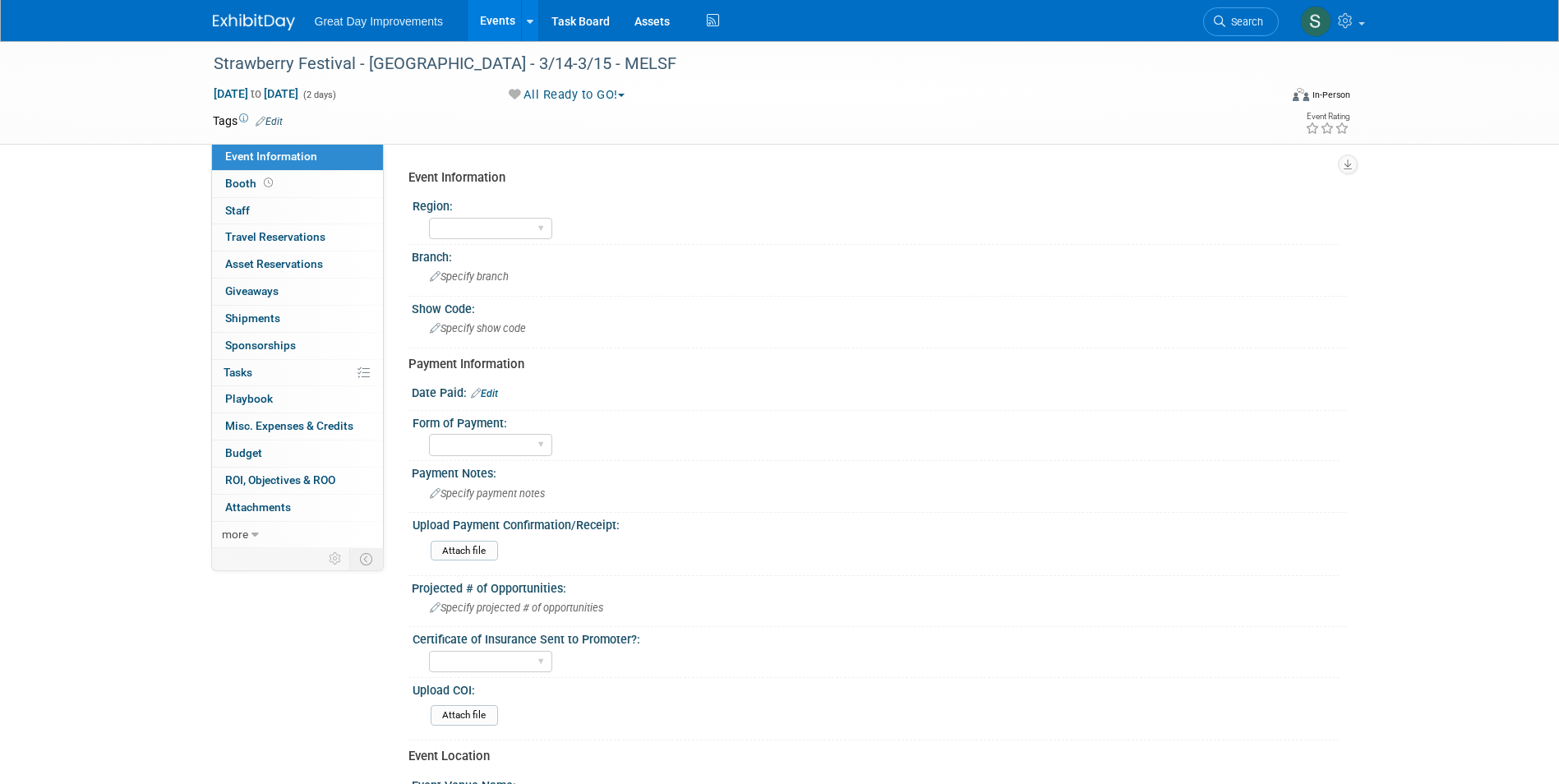
click at [268, 121] on link "Edit" at bounding box center [268, 121] width 27 height 11
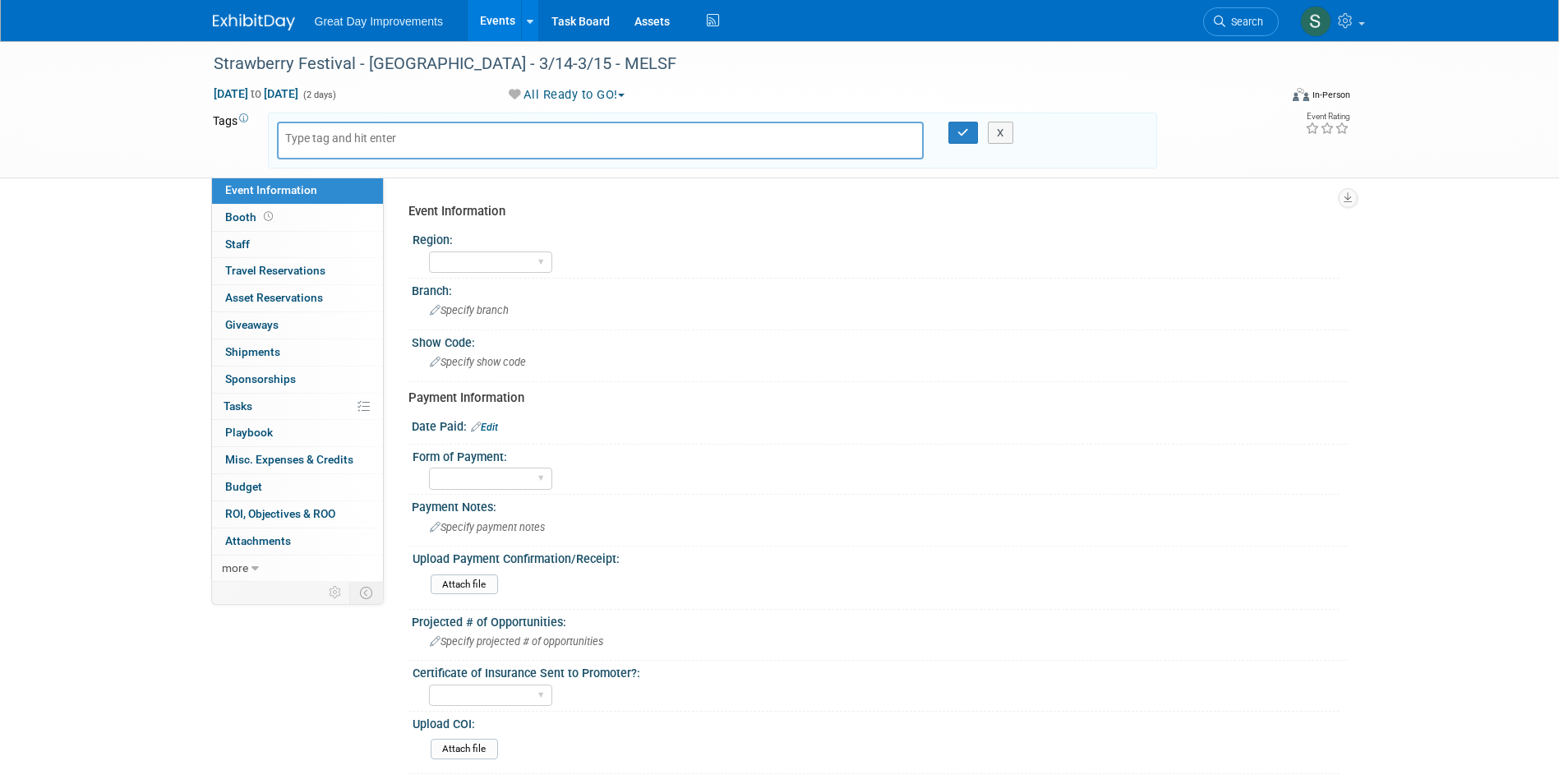
click at [317, 140] on body "Great Day Improvements Events Add Event Bulk Upload Events Shareable Event Boar…" at bounding box center [780, 392] width 1559 height 784
click at [315, 141] on input "text" at bounding box center [351, 137] width 132 height 16
click at [317, 142] on input "text" at bounding box center [351, 137] width 132 height 16
type input "FL"
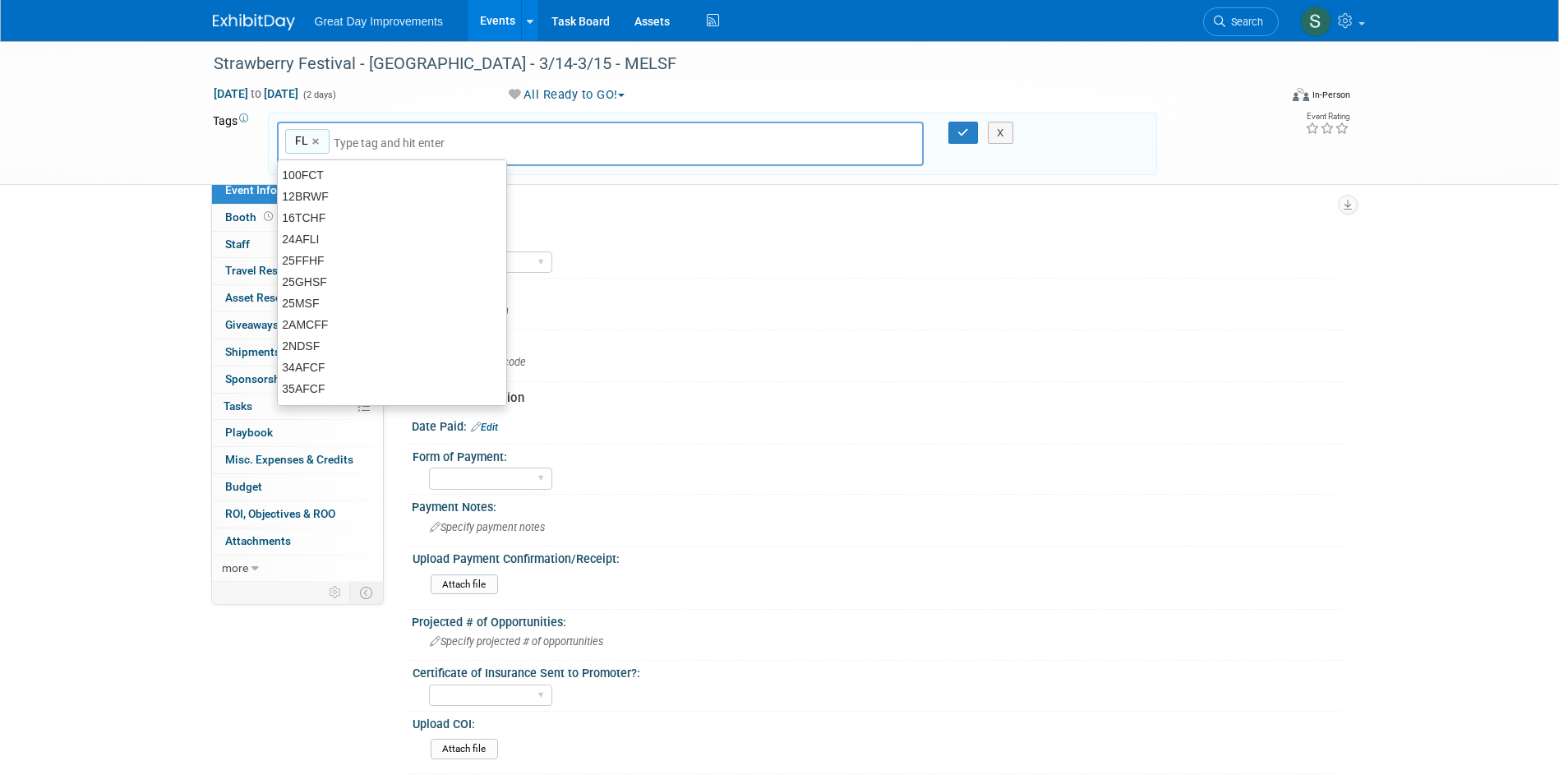
type input "FL"
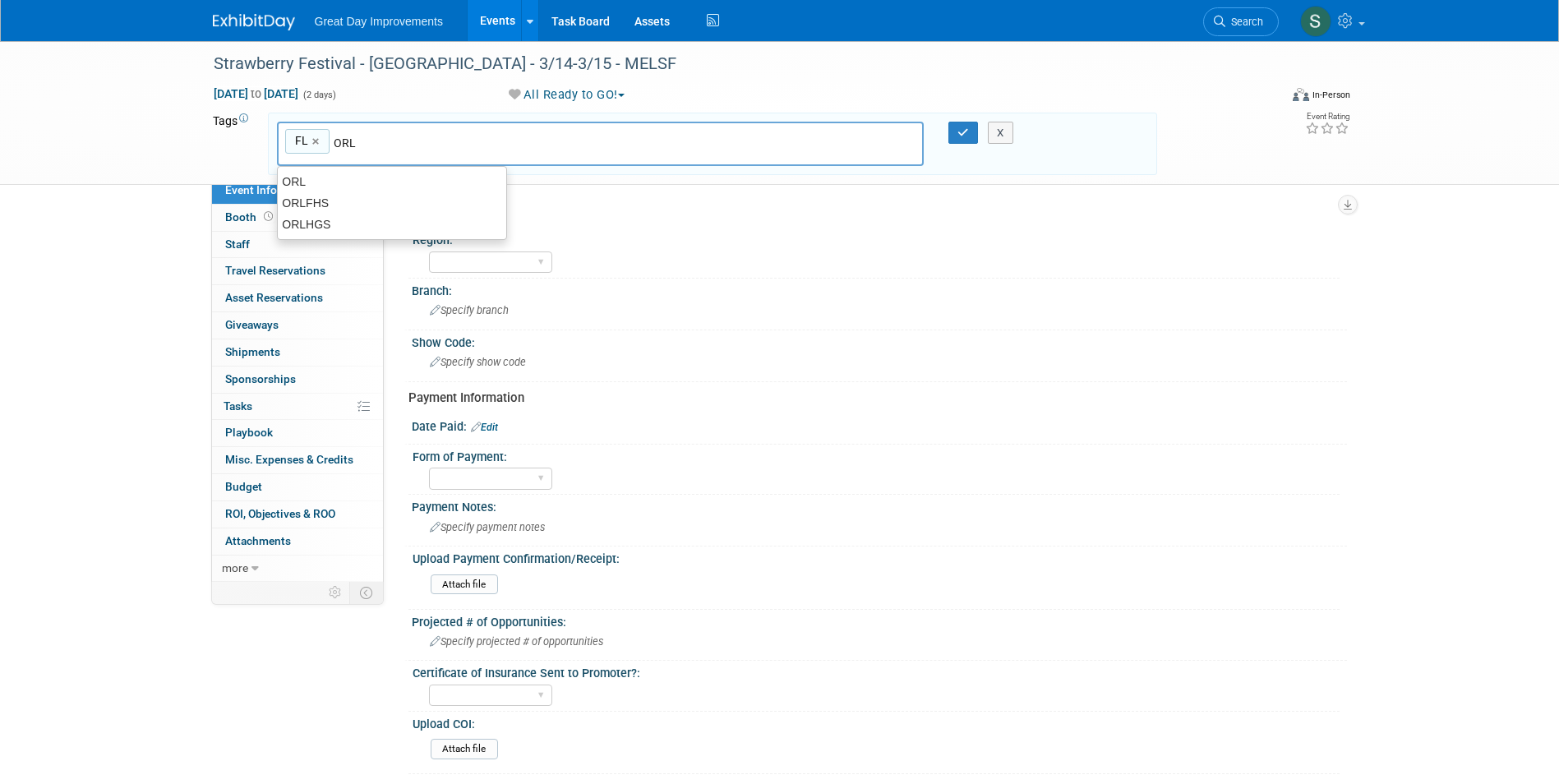
type input "ORL"
type input "FL, [GEOGRAPHIC_DATA]"
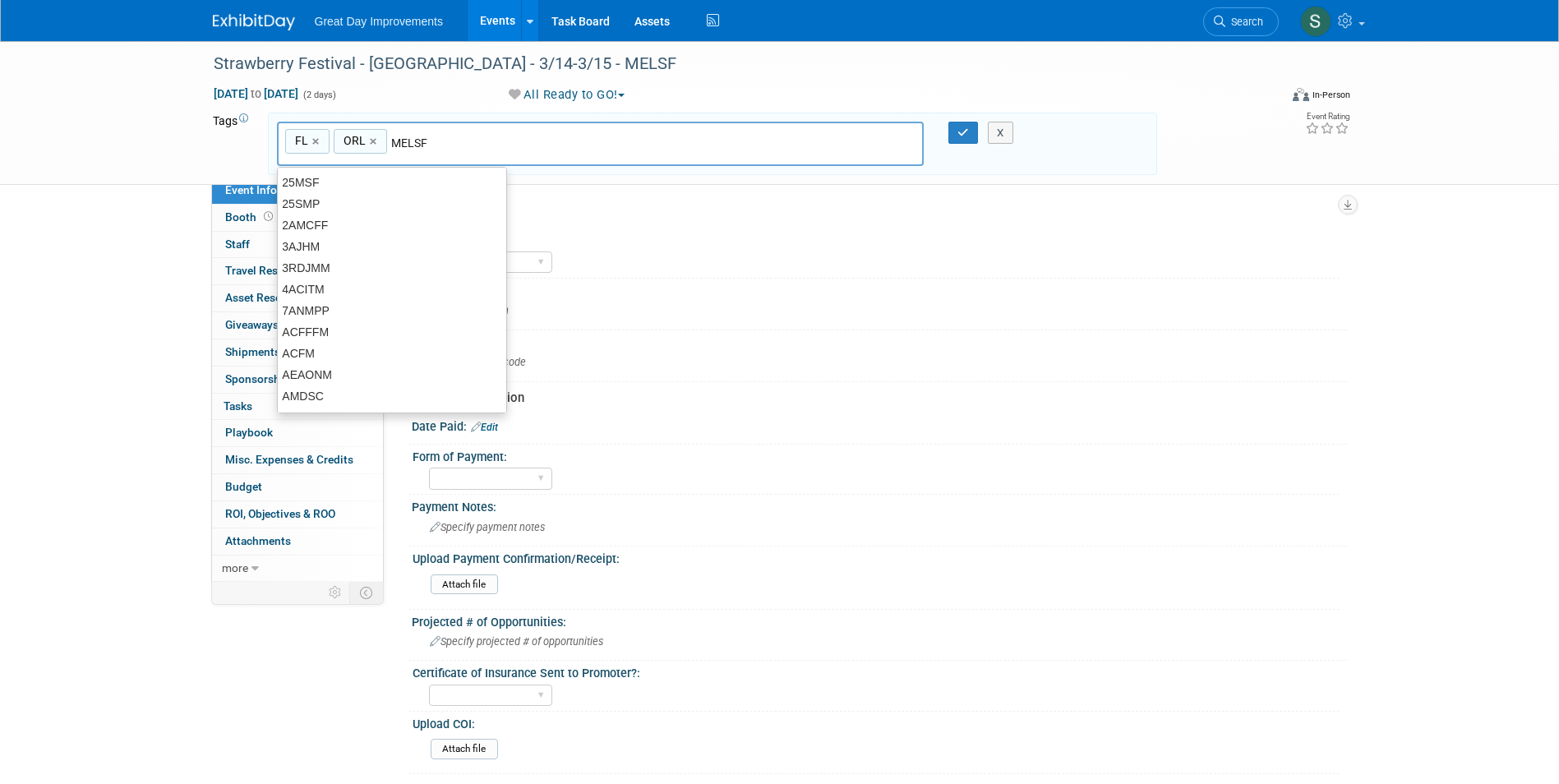
type input "MELSF"
type input "FL, ORL, MELSF"
type input "[DATE]"
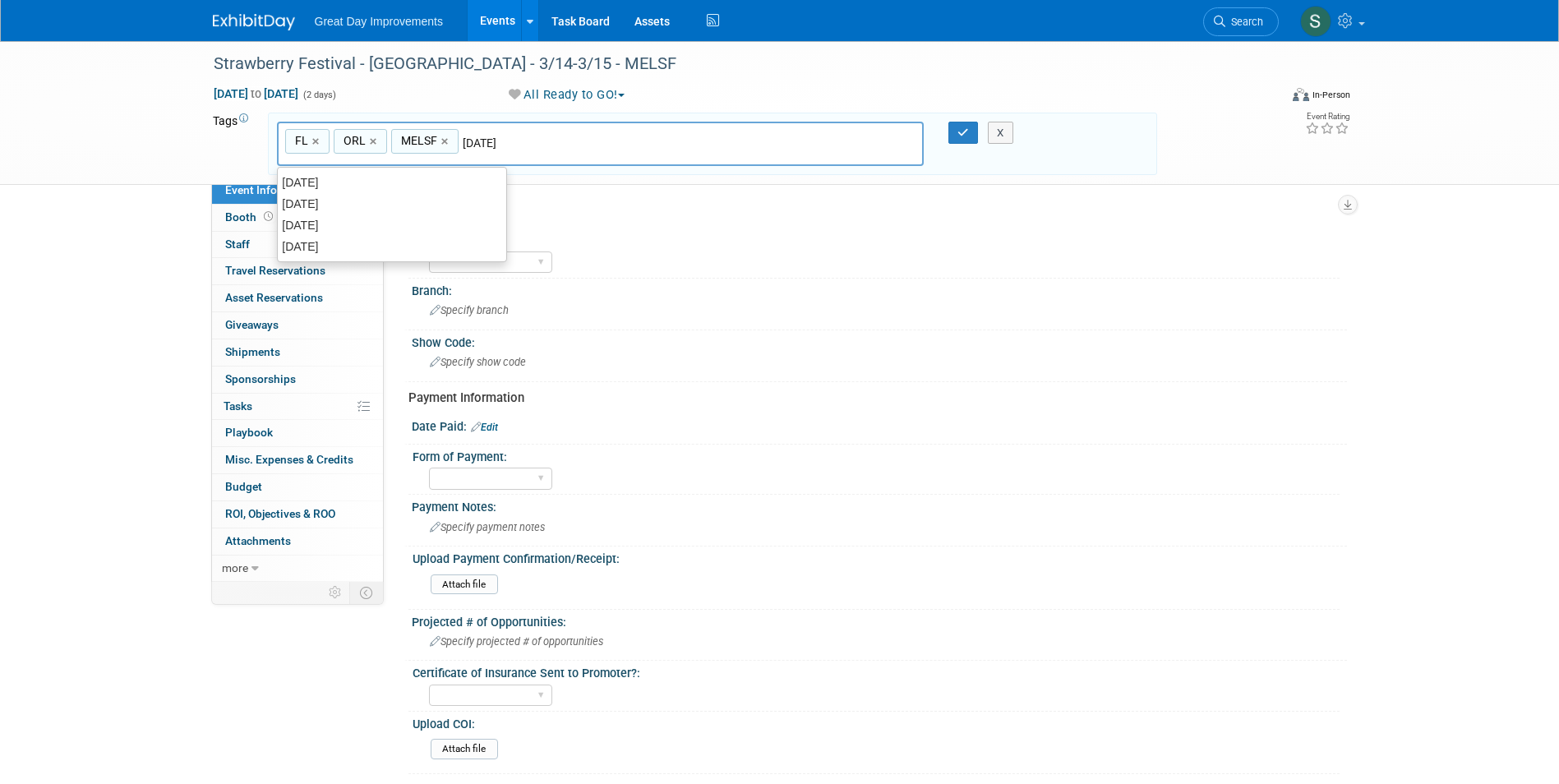
type input "FL, ORL, MELSF, [DATE]"
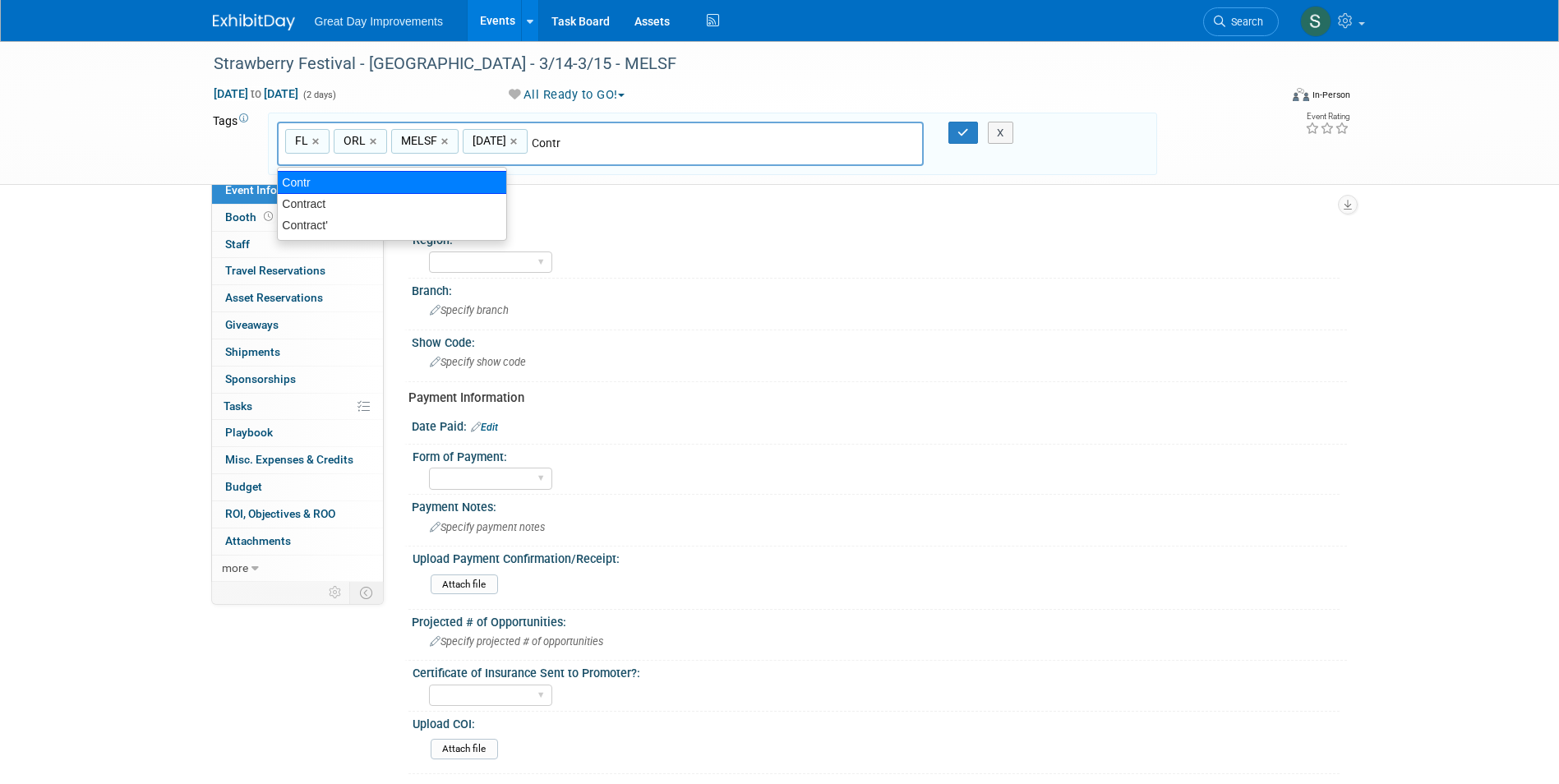
type input "Contract"
type input "FL, ORL, MELSF, [DATE], Contract"
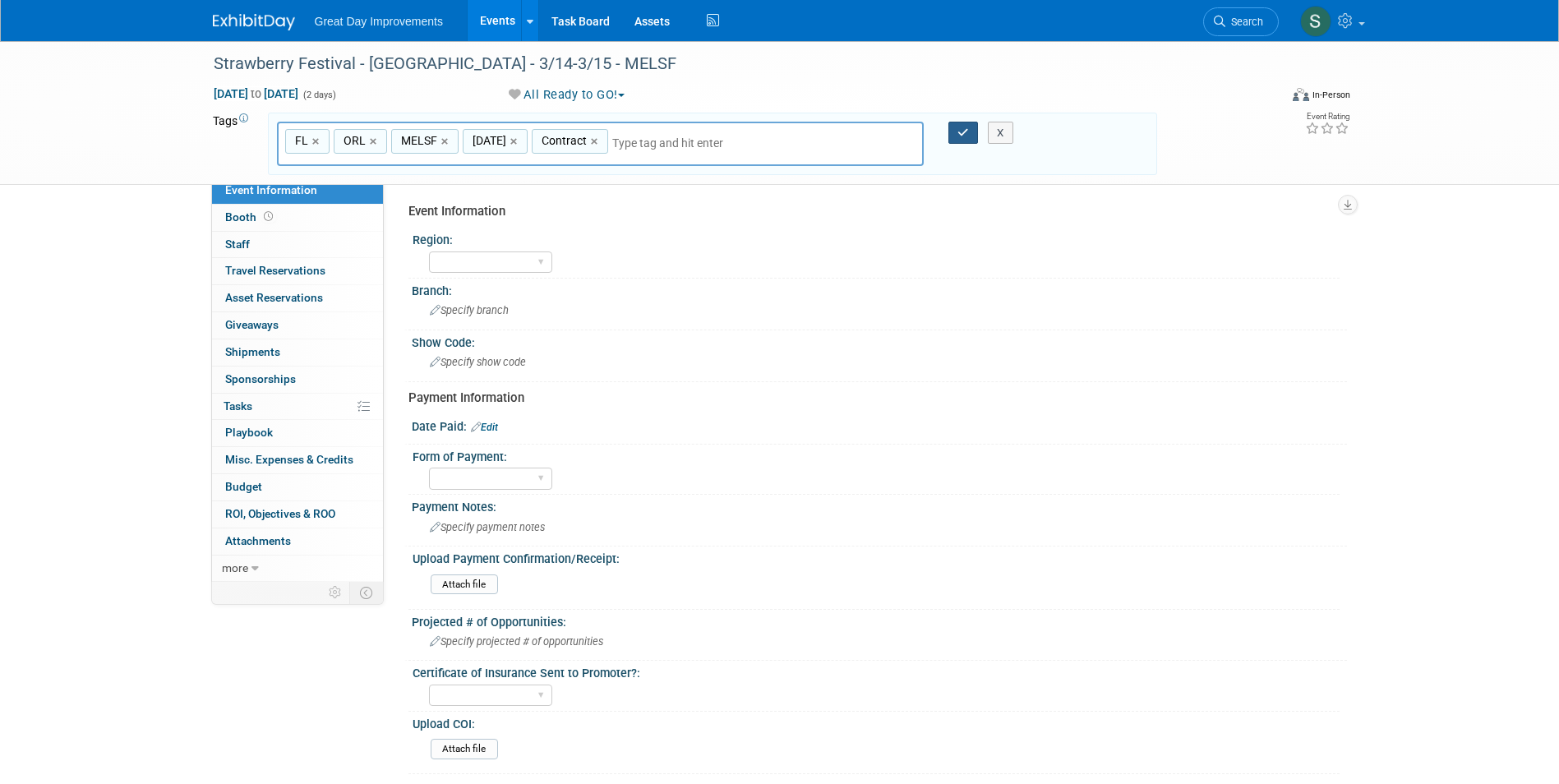
click at [962, 124] on button "button" at bounding box center [962, 133] width 29 height 23
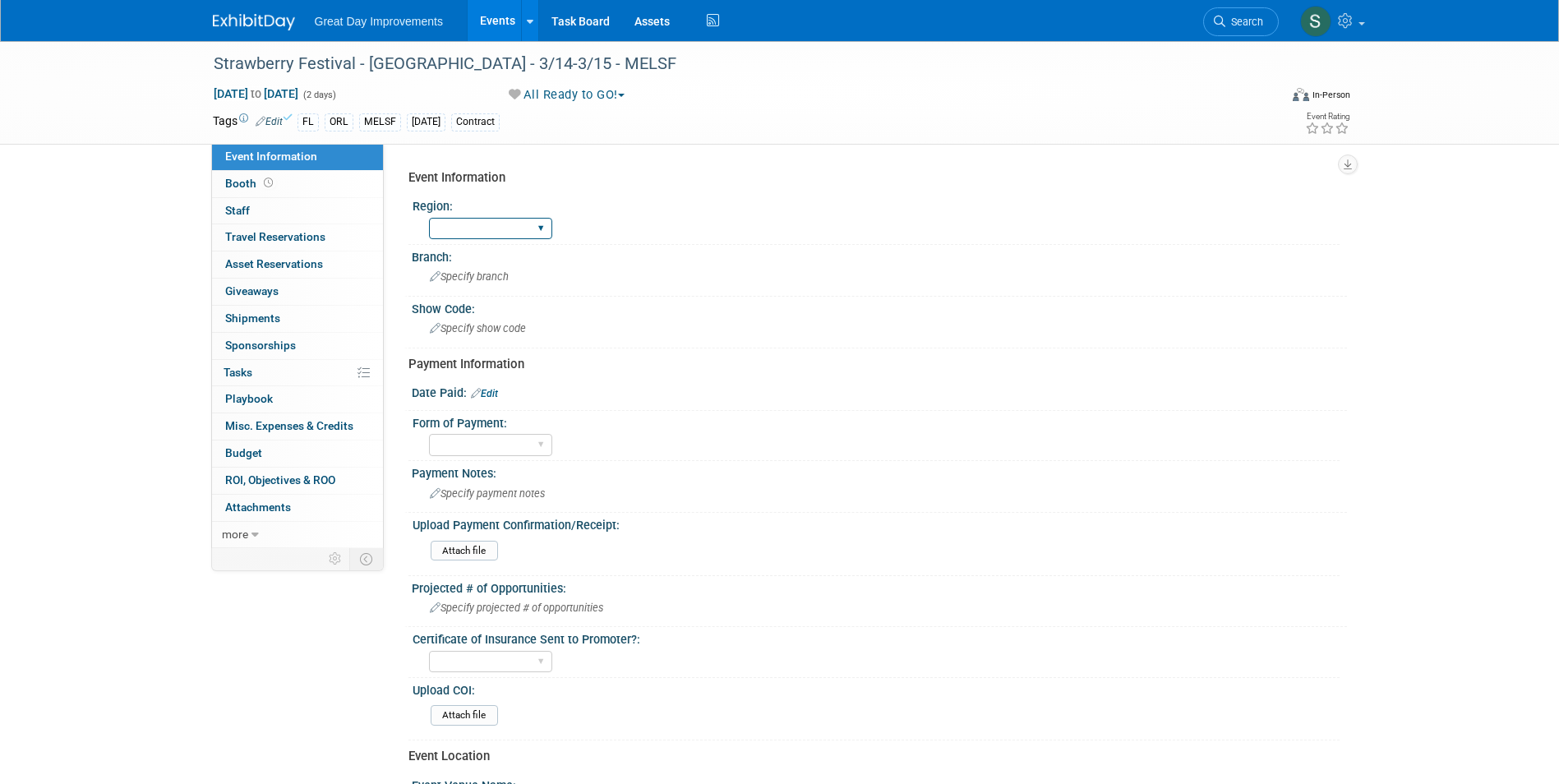
click at [514, 219] on select "GC MA MW MTW NE NEW OV PL PNW SA SE SC UMW FL" at bounding box center [490, 229] width 123 height 23
select select "FL"
click at [429, 217] on select "GC MA MW MTW NE NEW OV PL PNW SA SE SC UMW FL" at bounding box center [490, 229] width 123 height 23
click at [500, 279] on span "Specify branch" at bounding box center [470, 276] width 79 height 12
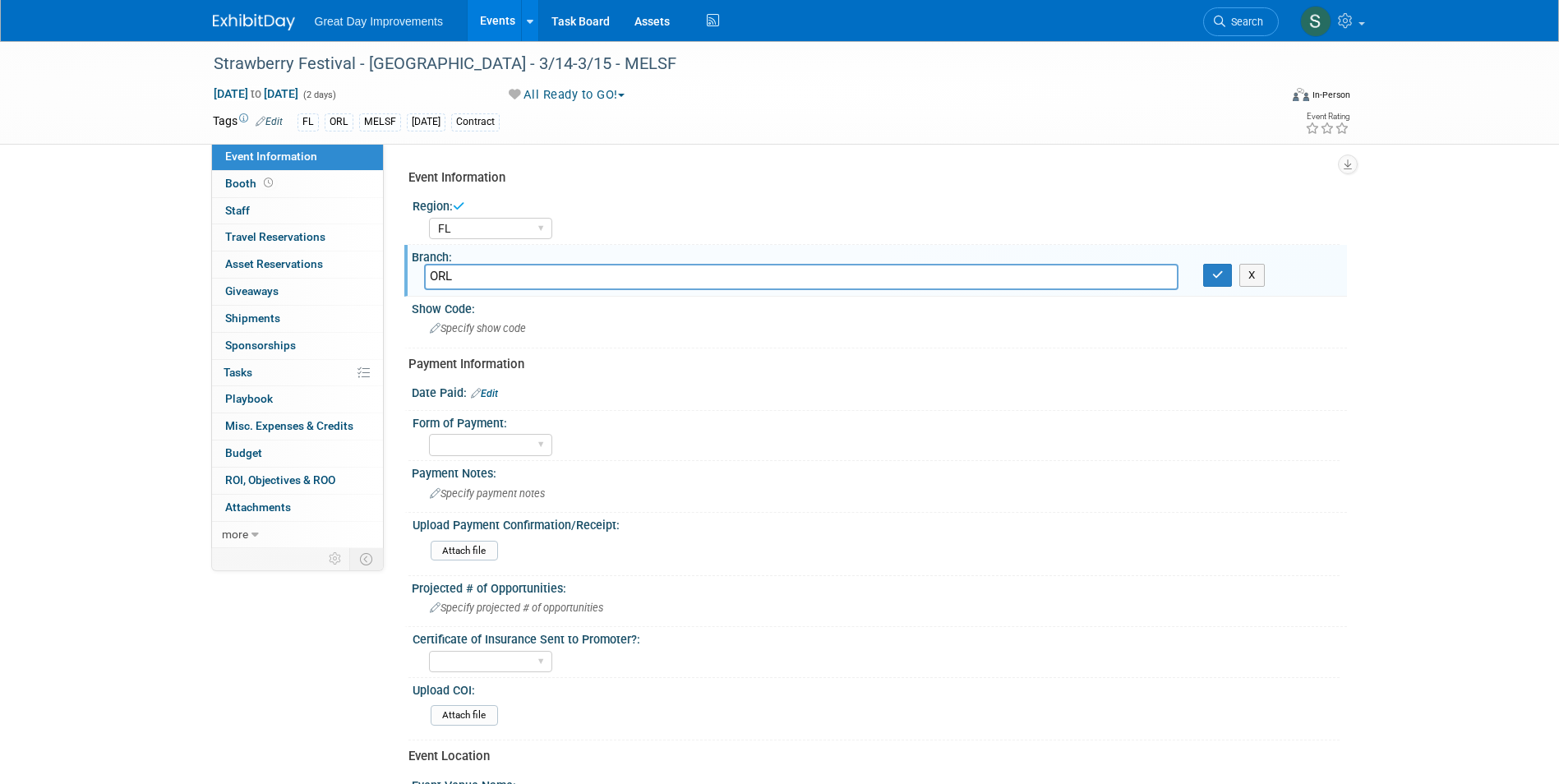
type input "ORL"
click at [1203, 264] on button "button" at bounding box center [1217, 275] width 29 height 23
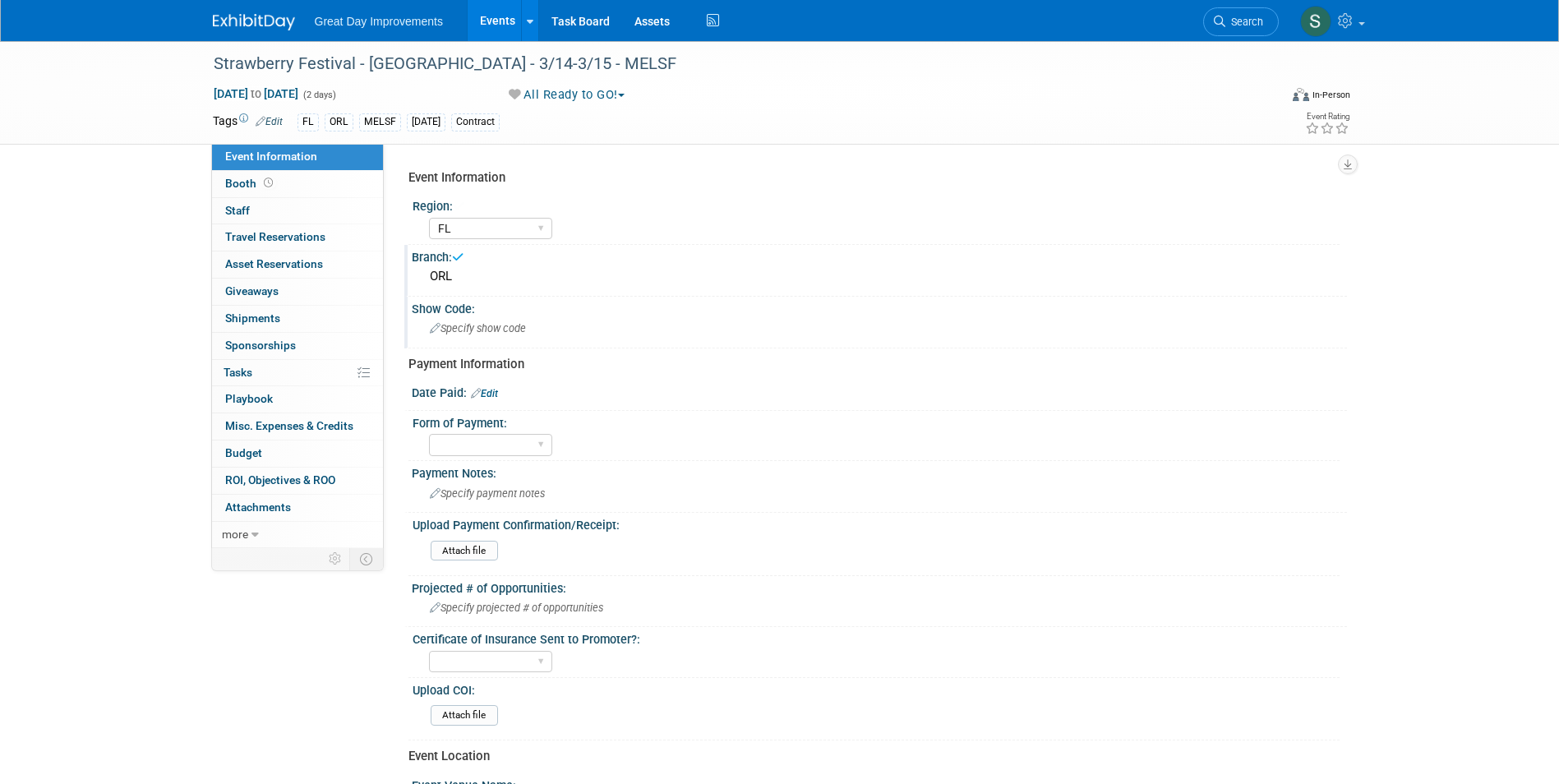
click at [491, 323] on span "Specify show code" at bounding box center [478, 328] width 96 height 12
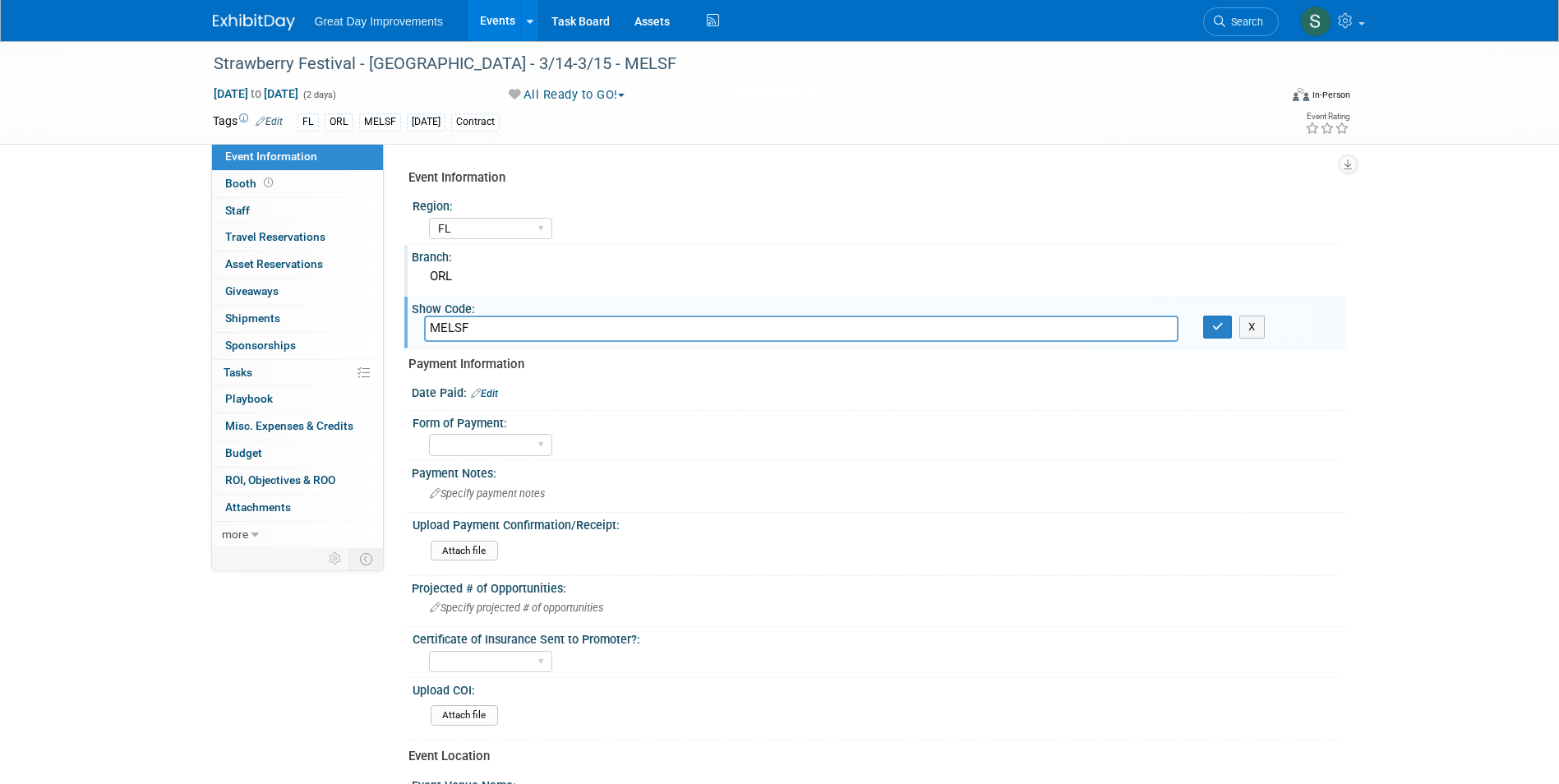
type input "MELSF"
click at [1203, 315] on button "button" at bounding box center [1217, 327] width 29 height 23
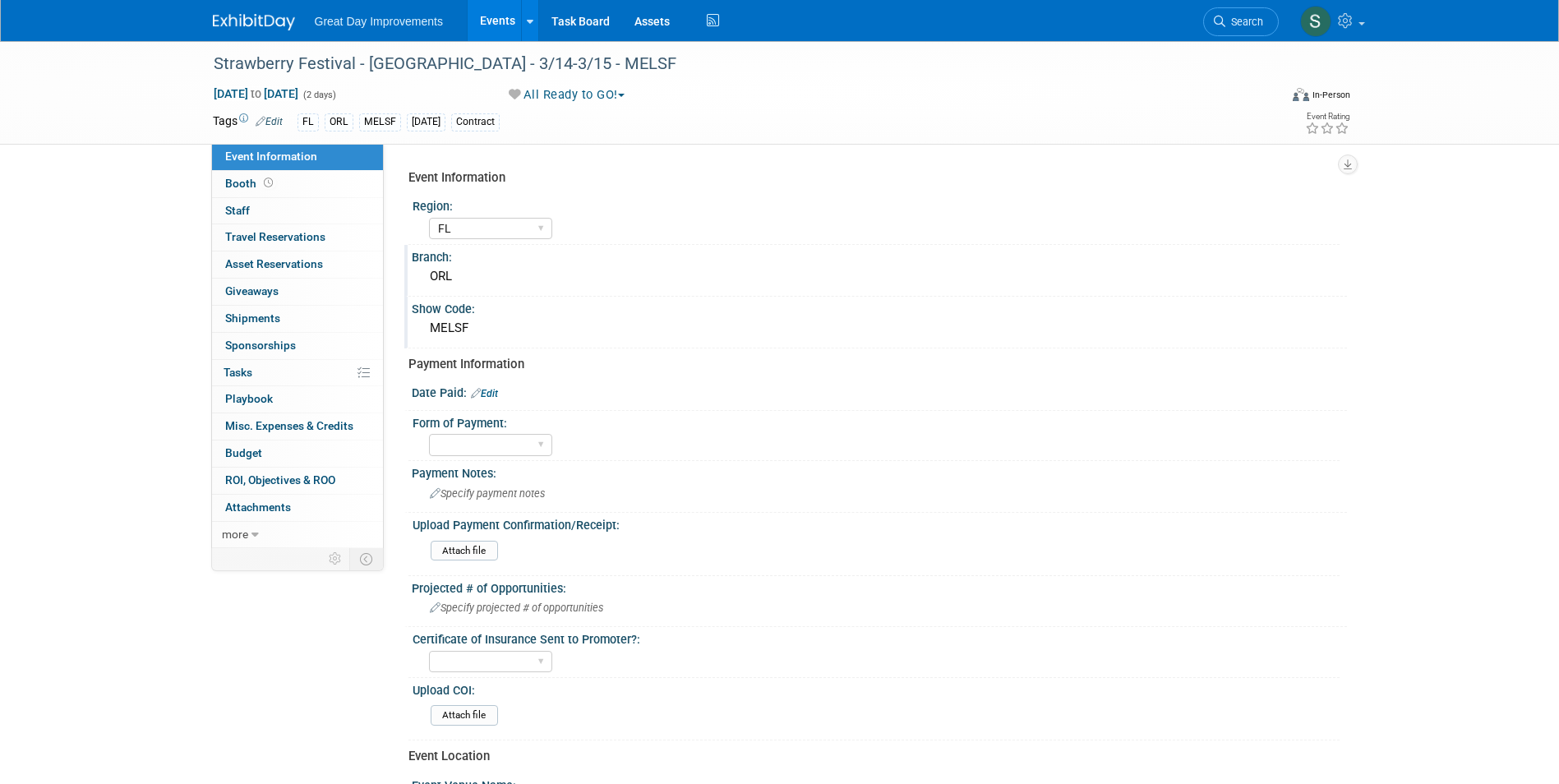
click at [490, 389] on link "Edit" at bounding box center [484, 393] width 27 height 11
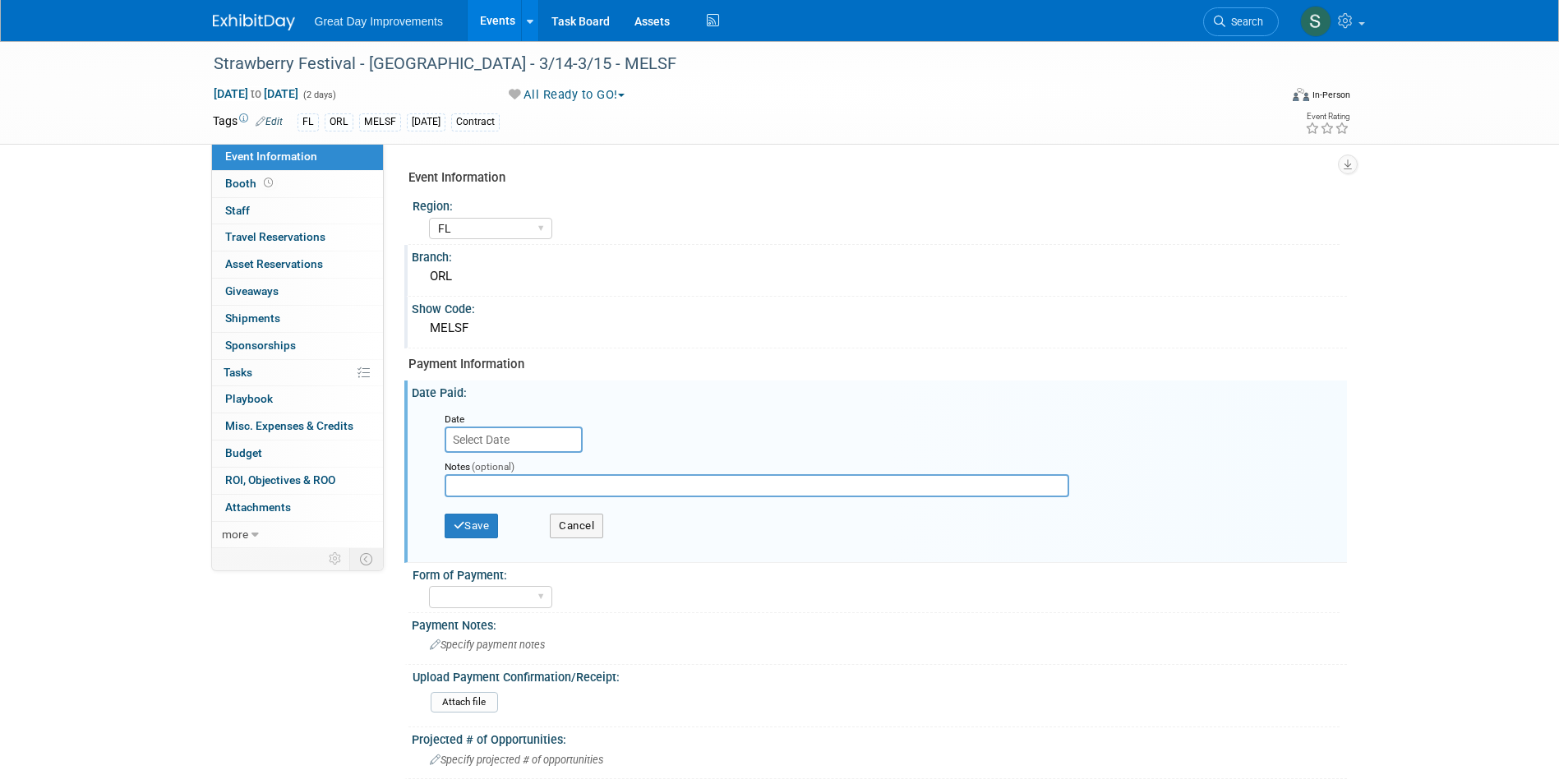
click at [514, 448] on input "text" at bounding box center [513, 440] width 138 height 26
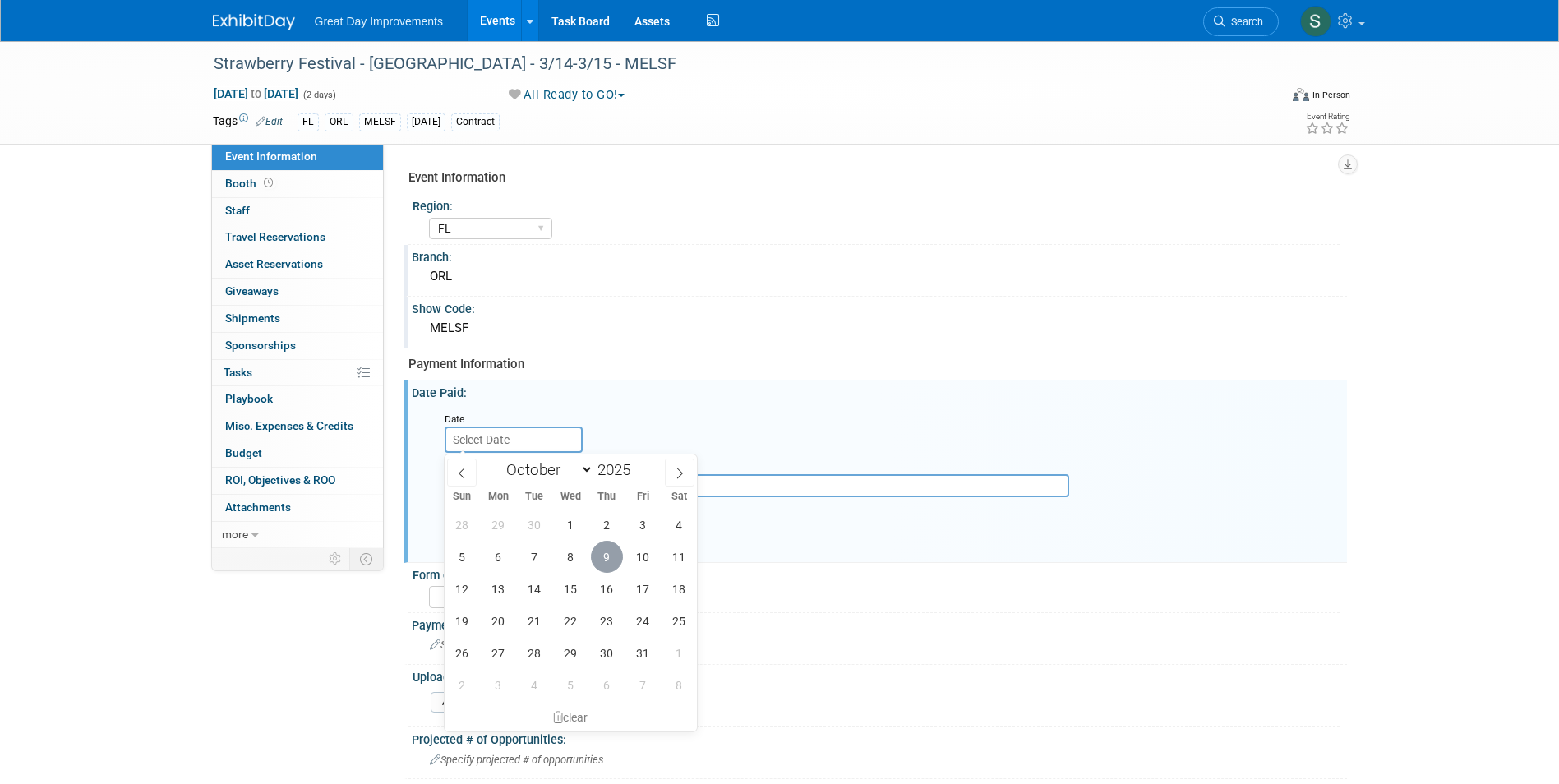
click at [610, 552] on span "9" at bounding box center [607, 556] width 32 height 32
type input "[DATE]"
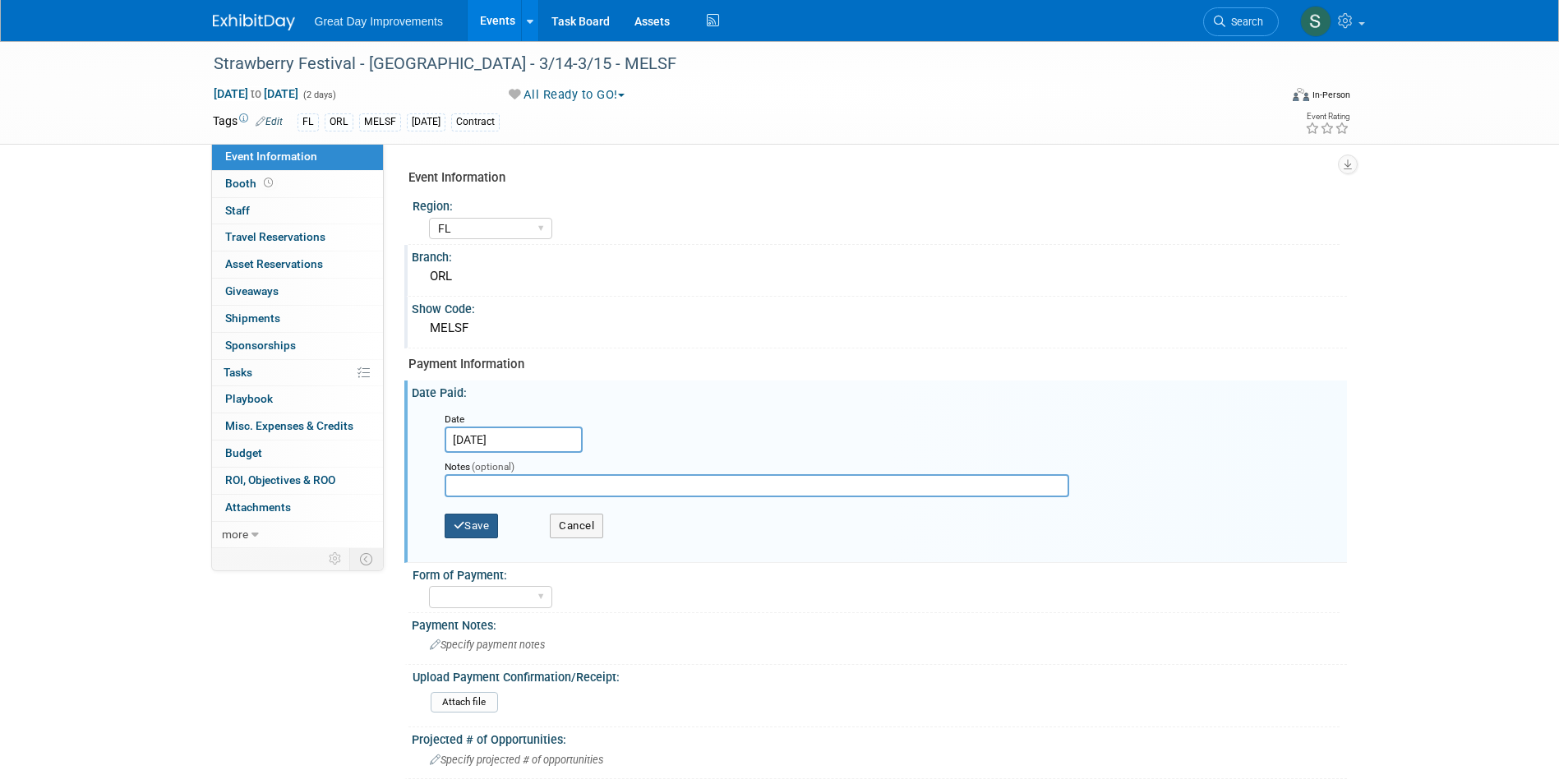
click at [495, 521] on button "Save" at bounding box center [472, 526] width 55 height 24
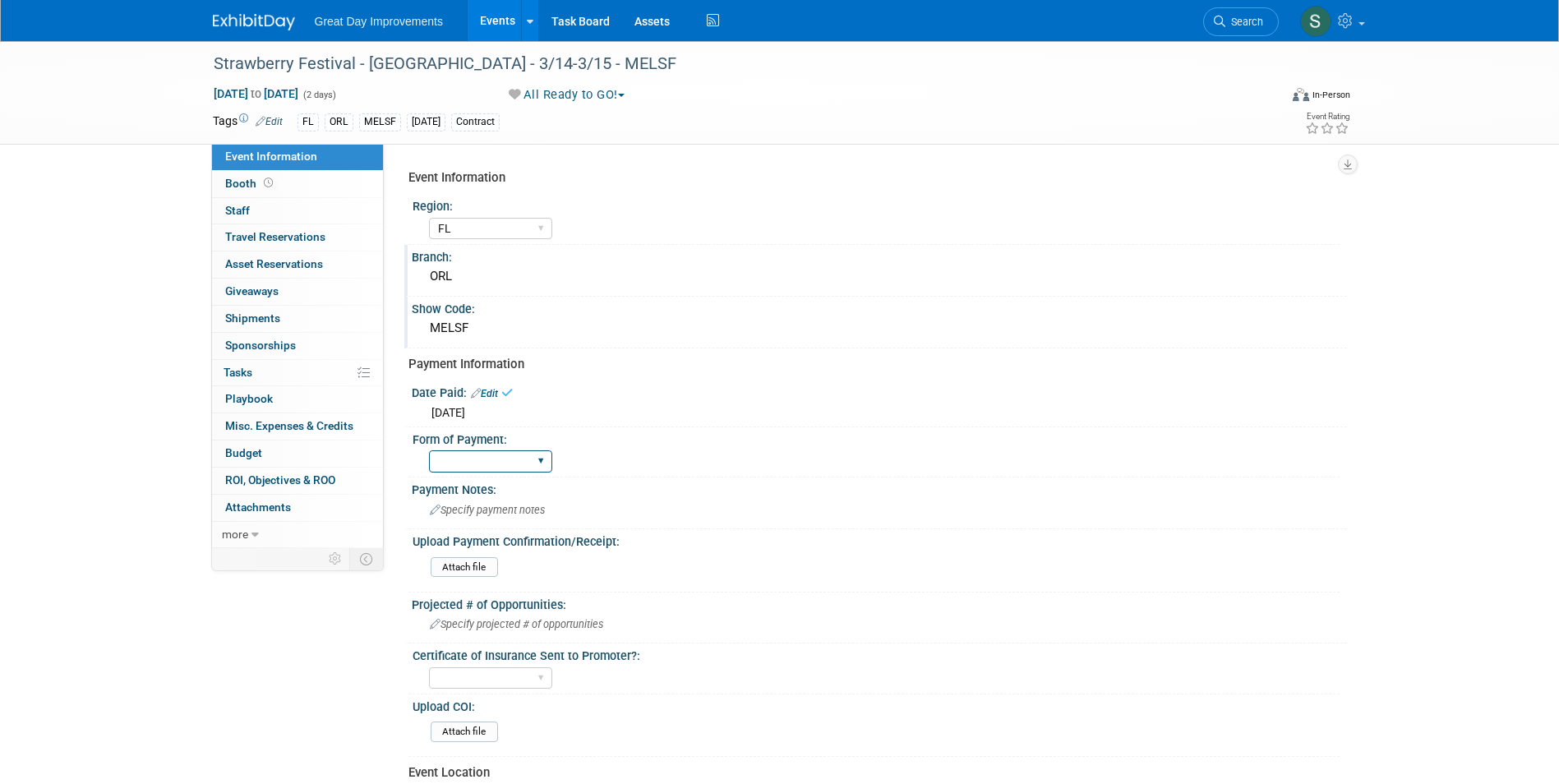
click at [487, 460] on select "Paid via CC Check Requested Pay at the Gate Other" at bounding box center [490, 461] width 123 height 23
select select "Paid via CC"
click at [429, 450] on select "Paid via CC Check Requested Pay at the Gate Other" at bounding box center [490, 461] width 123 height 23
click at [471, 578] on div "Attach file" at bounding box center [881, 570] width 903 height 26
drag, startPoint x: 471, startPoint y: 578, endPoint x: 466, endPoint y: 566, distance: 13.0
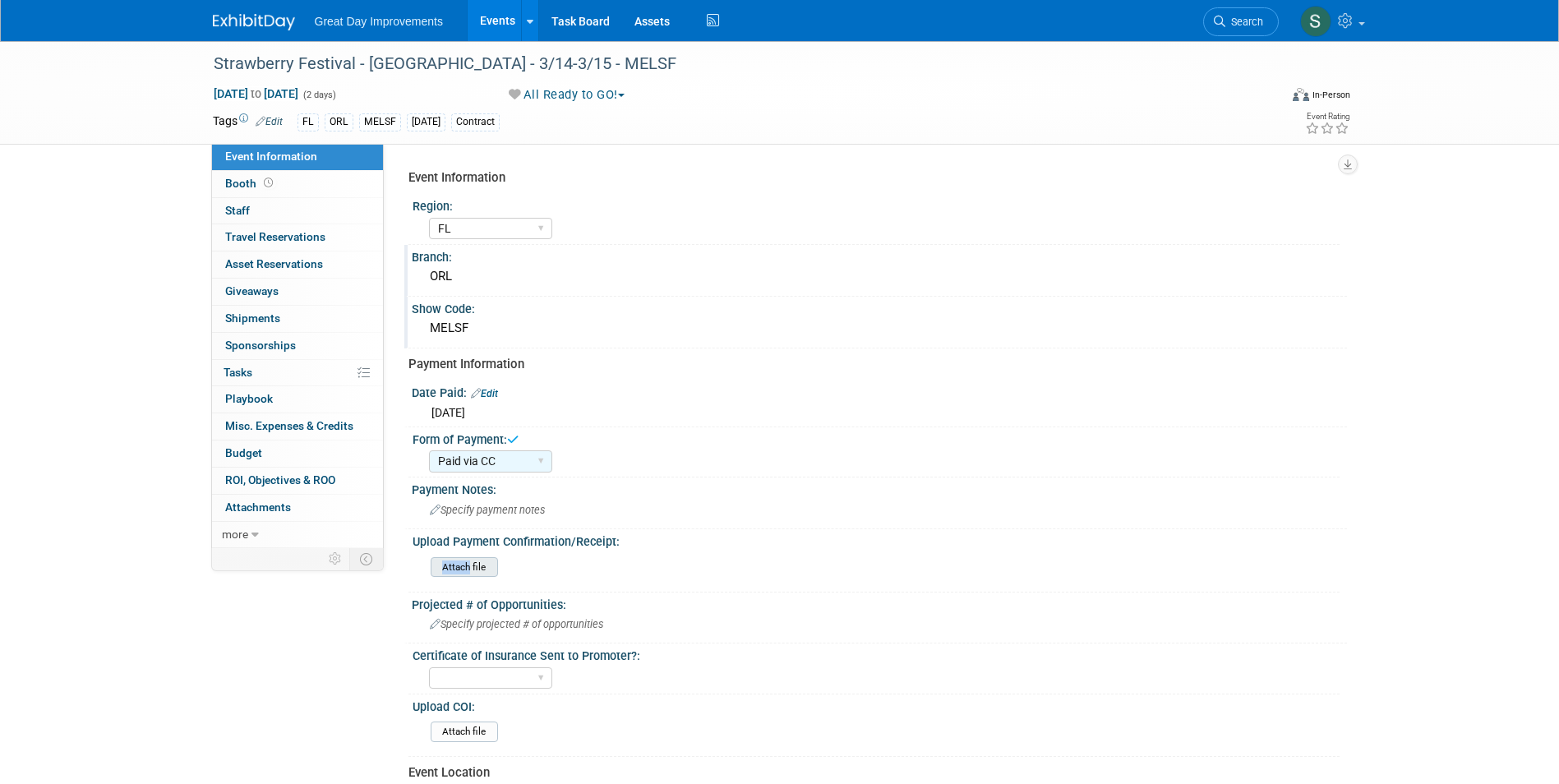
click at [466, 566] on input "file" at bounding box center [385, 568] width 223 height 19
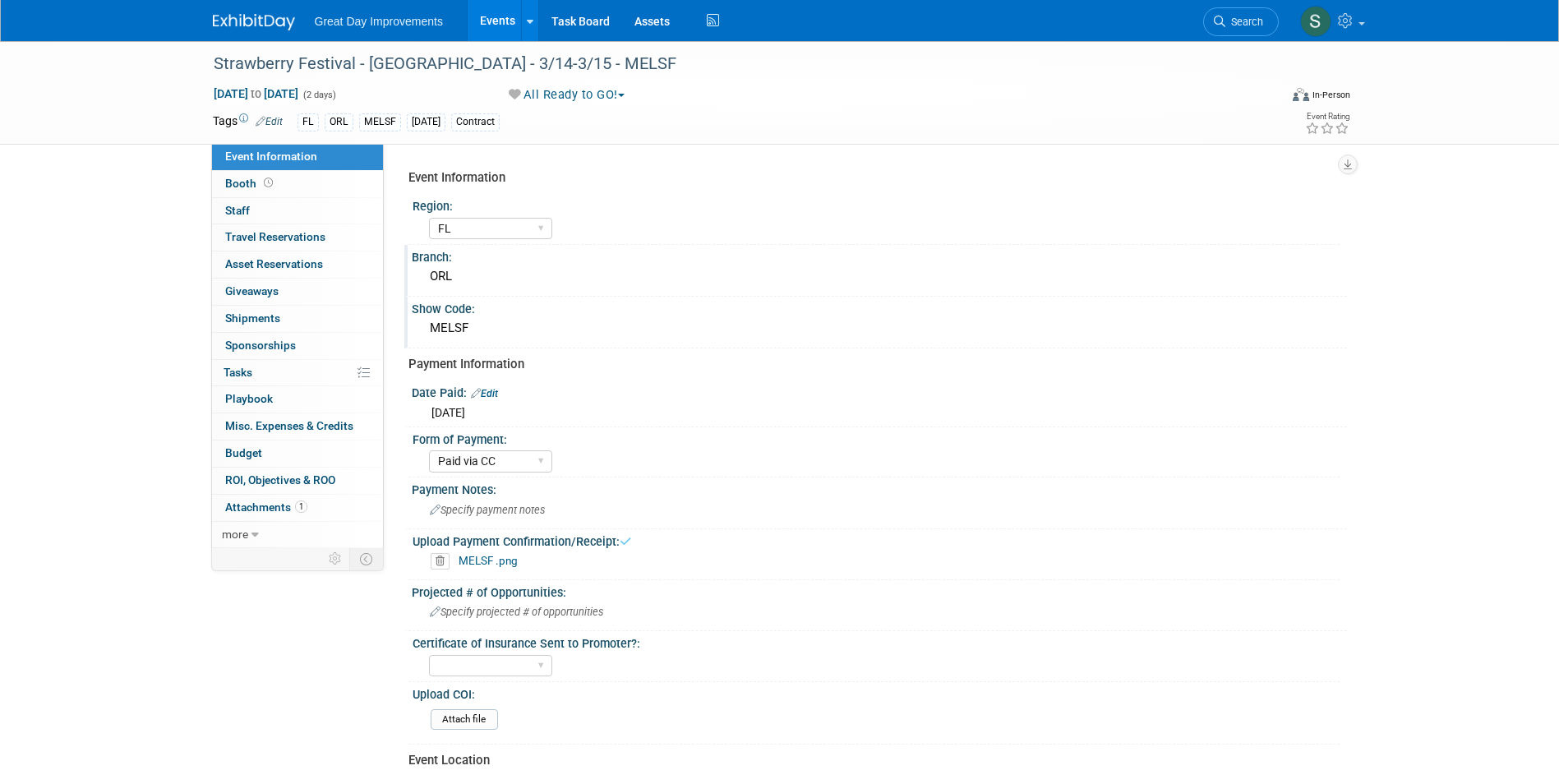
click at [265, 17] on img at bounding box center [253, 22] width 82 height 16
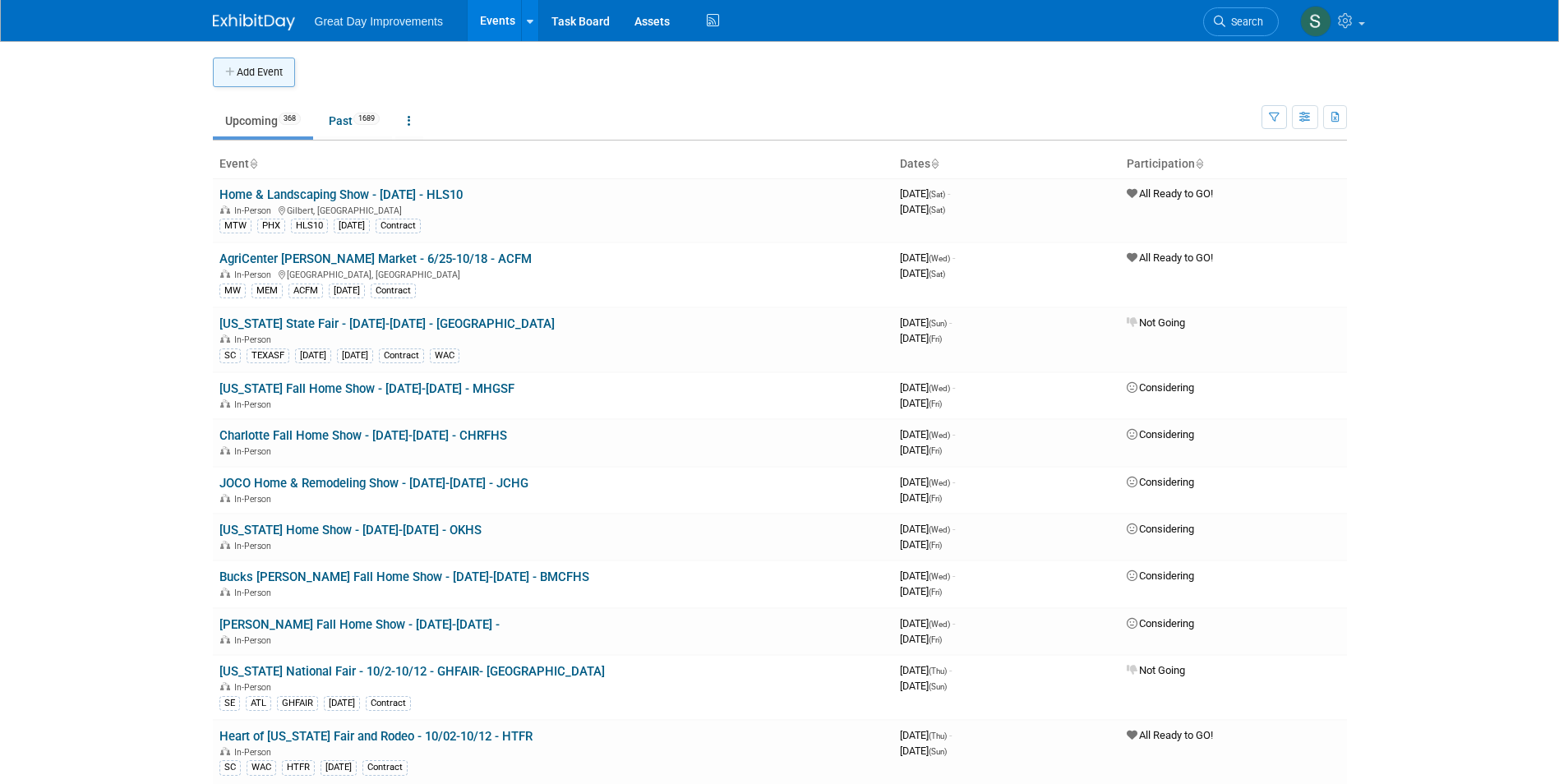
click at [248, 81] on button "Add Event" at bounding box center [253, 72] width 82 height 29
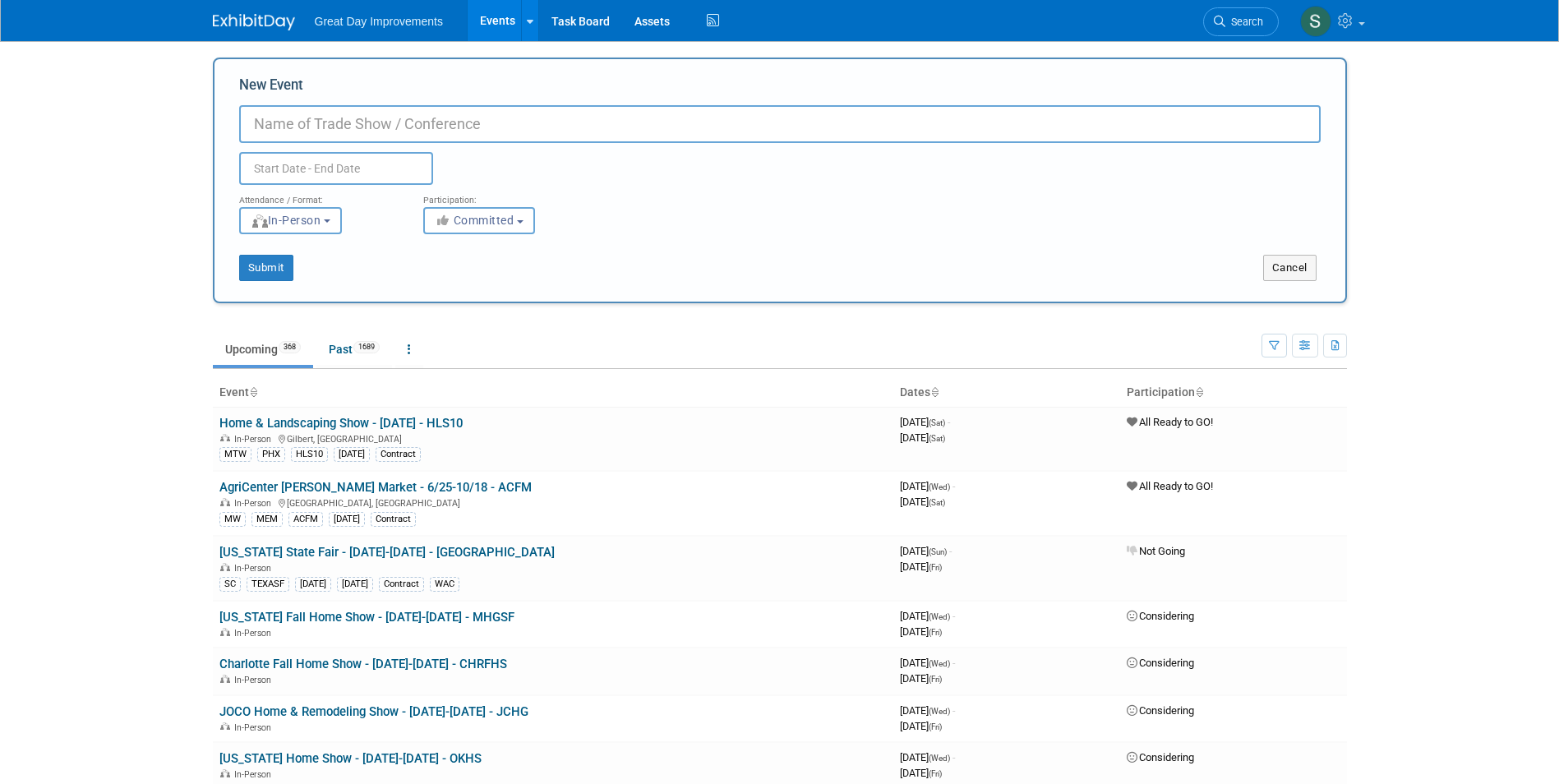
paste input "Strawberry Festival - [GEOGRAPHIC_DATA]"
click at [540, 131] on input "Strawberry Festival - 2/21-2/22 -" at bounding box center [780, 124] width 1082 height 38
type input "Strawberry Festival - 2/21-2/22 - STRAF"
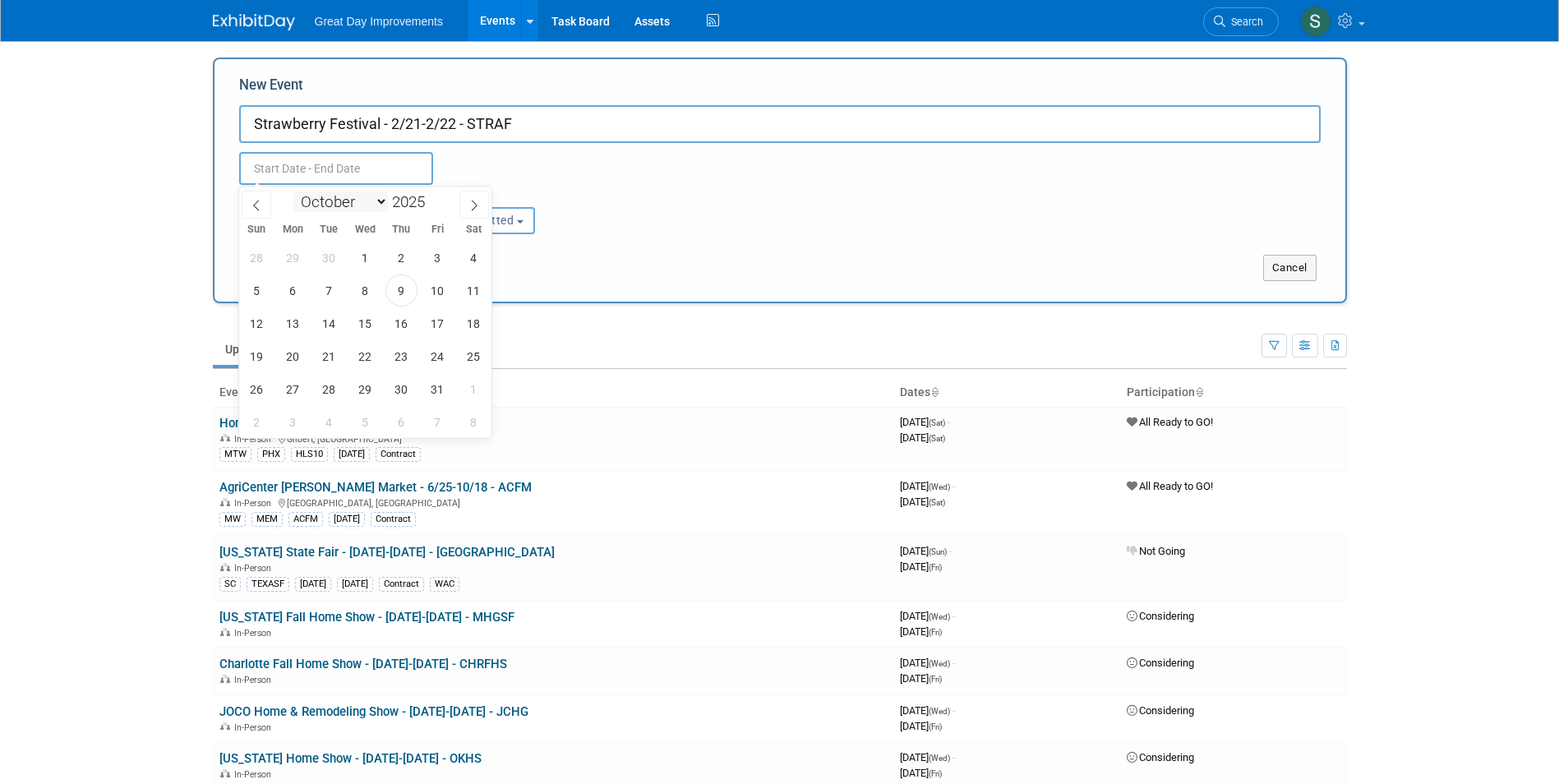
click at [321, 207] on select "January February March April May June July August September October November De…" at bounding box center [341, 201] width 94 height 21
select select "1"
click at [294, 191] on select "January February March April May June July August September October November De…" at bounding box center [341, 201] width 94 height 21
click at [430, 198] on span at bounding box center [431, 197] width 11 height 9
type input "2026"
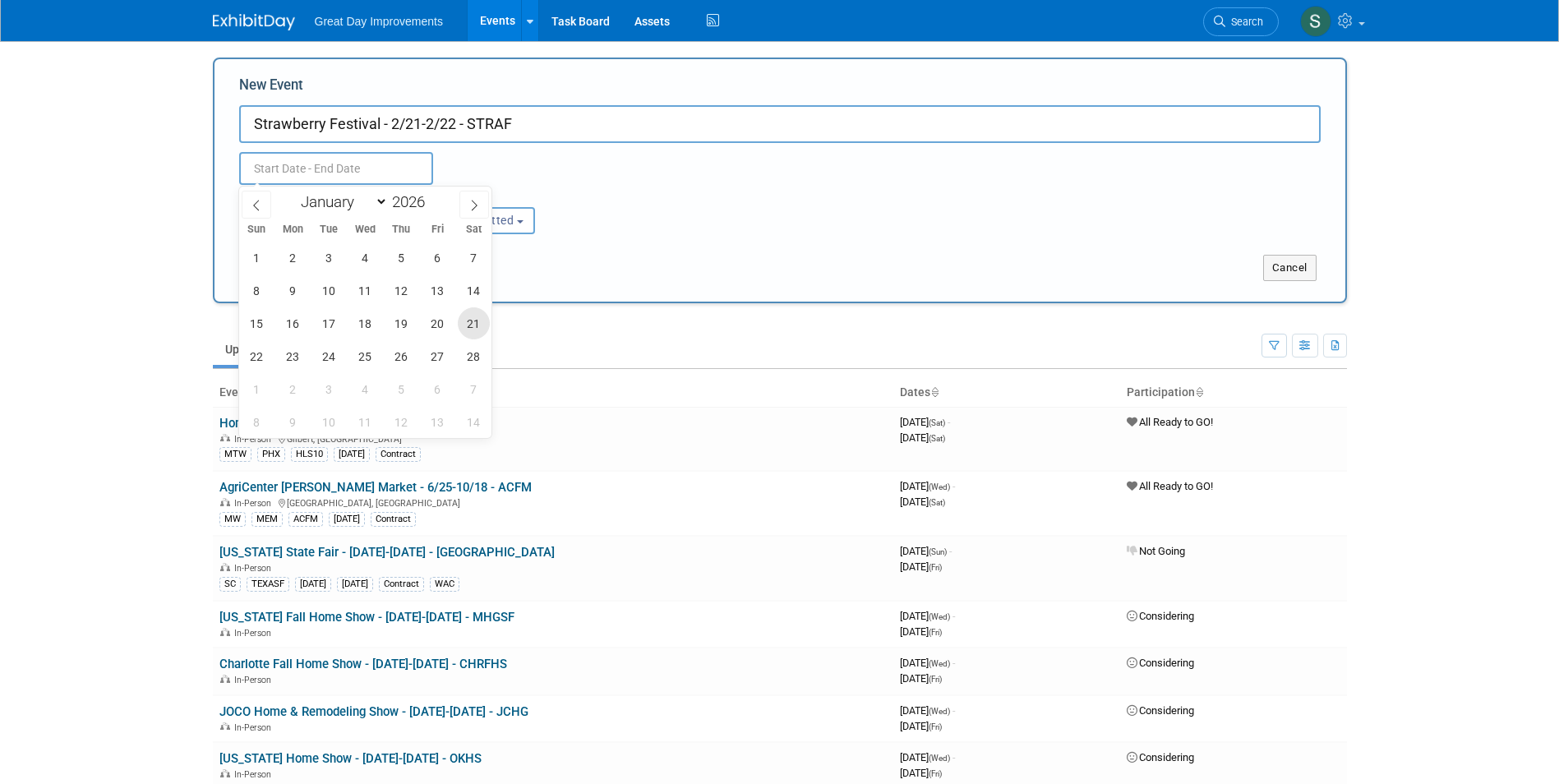
click at [473, 322] on span "21" at bounding box center [474, 323] width 32 height 32
click at [250, 354] on span "22" at bounding box center [257, 356] width 32 height 32
type input "[DATE] to [DATE]"
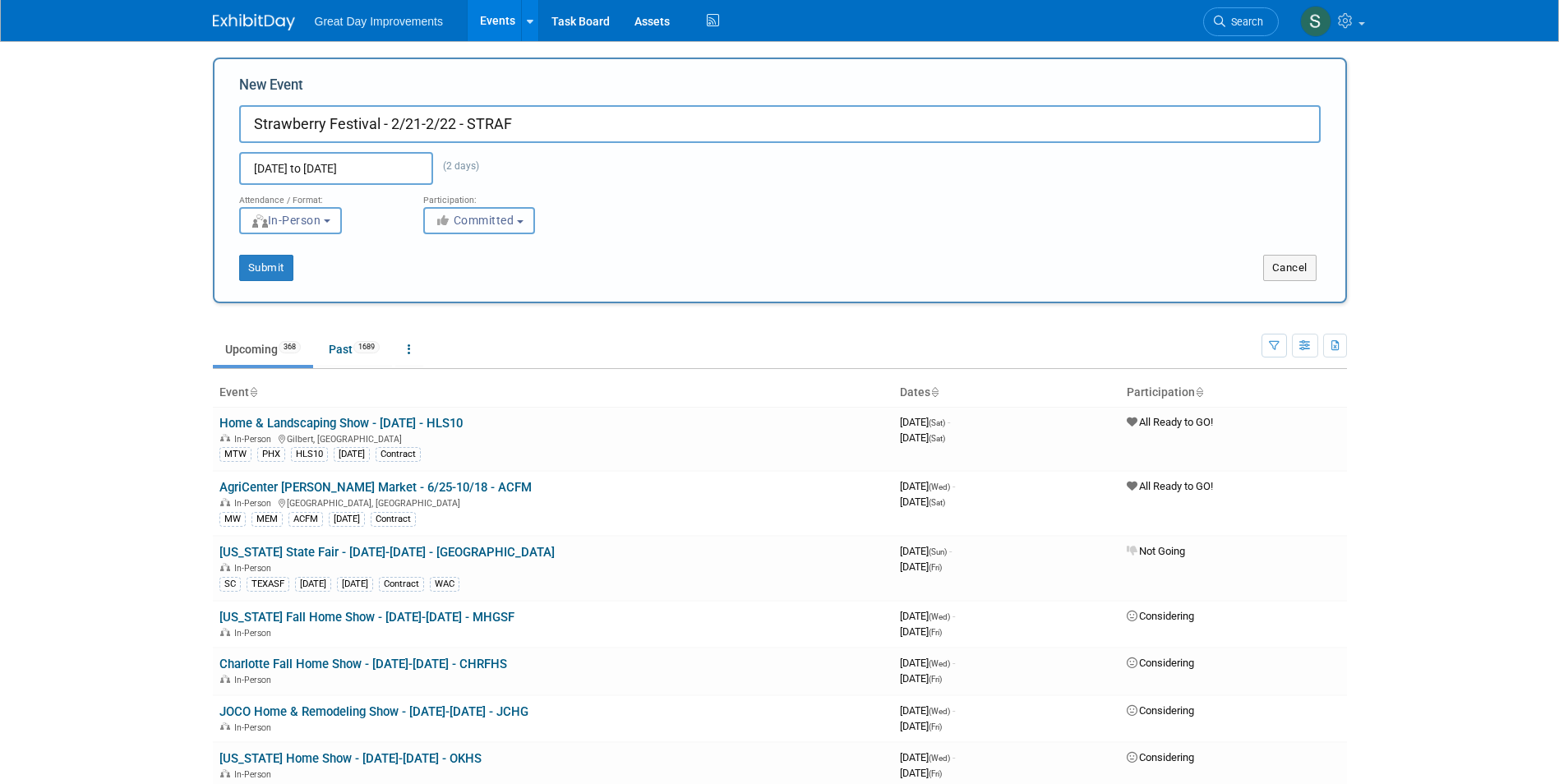
click at [484, 223] on span "Committed" at bounding box center [474, 220] width 80 height 13
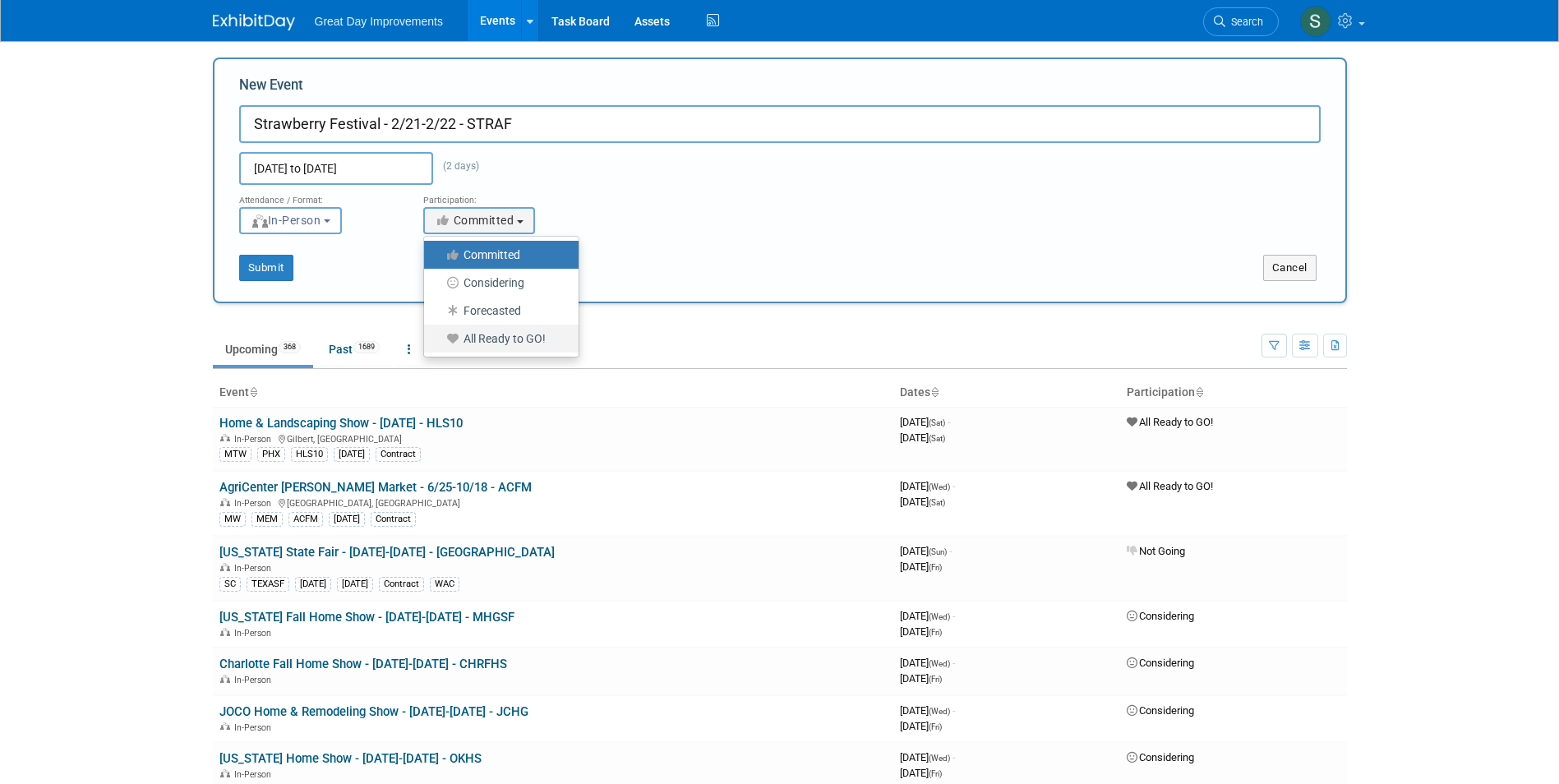
click at [489, 333] on label "All Ready to GO!" at bounding box center [497, 338] width 130 height 22
click at [439, 333] on input "All Ready to GO!" at bounding box center [433, 338] width 10 height 10
select select "102"
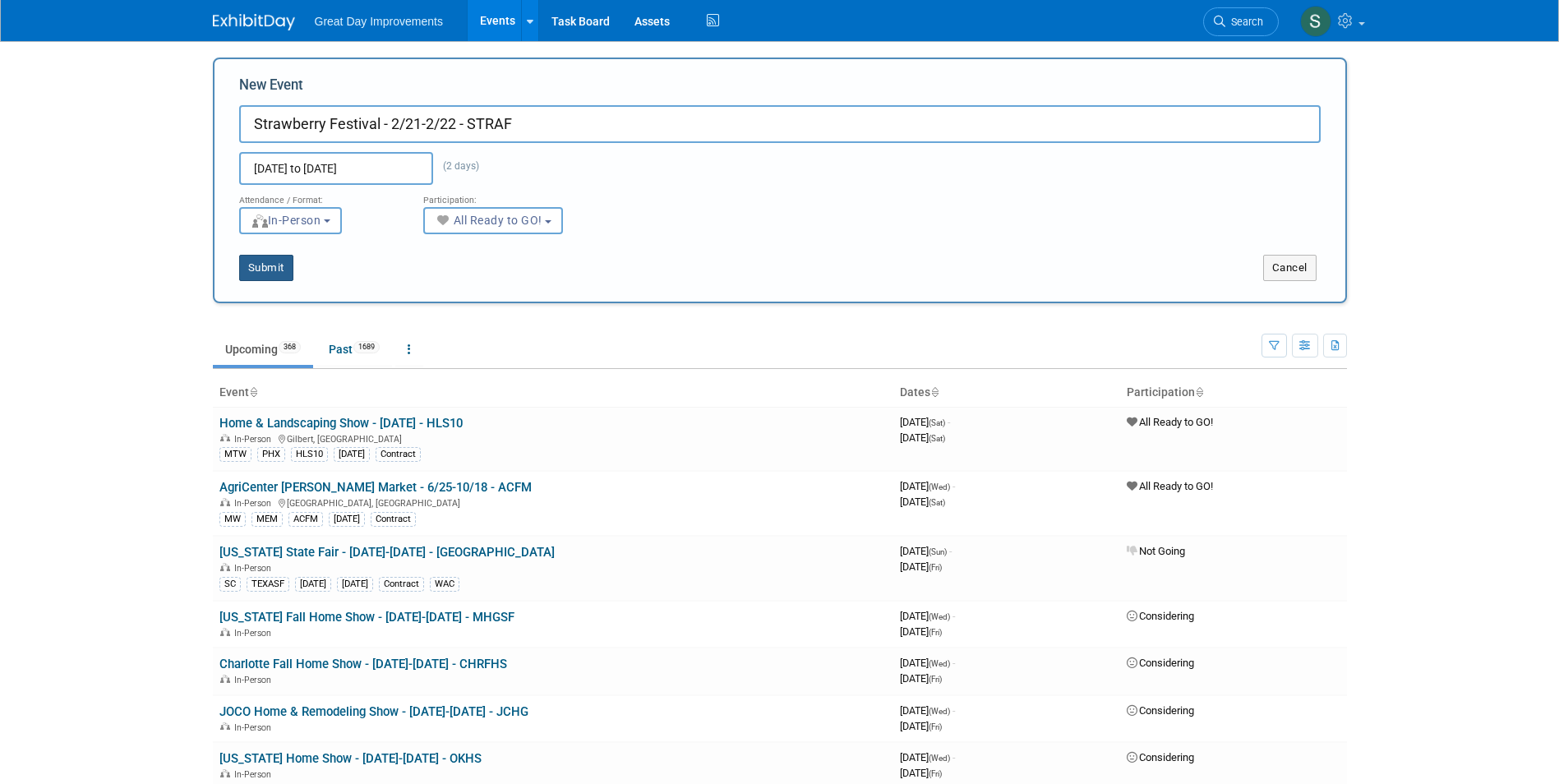
click at [263, 270] on button "Submit" at bounding box center [266, 268] width 55 height 26
type input "Strawberry Festival - 2/21-2/22 - STRAF"
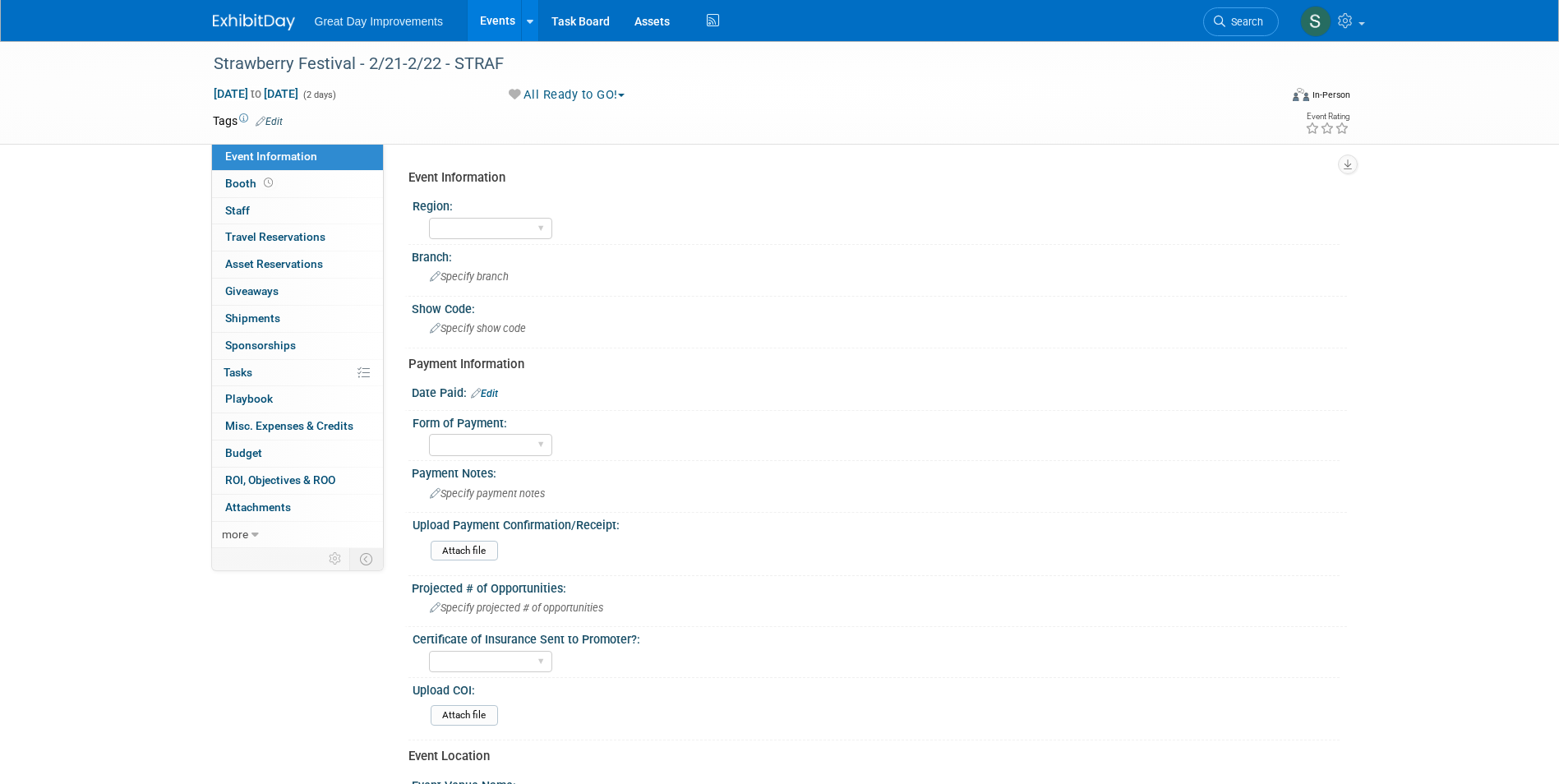
click at [275, 123] on link "Edit" at bounding box center [268, 121] width 27 height 11
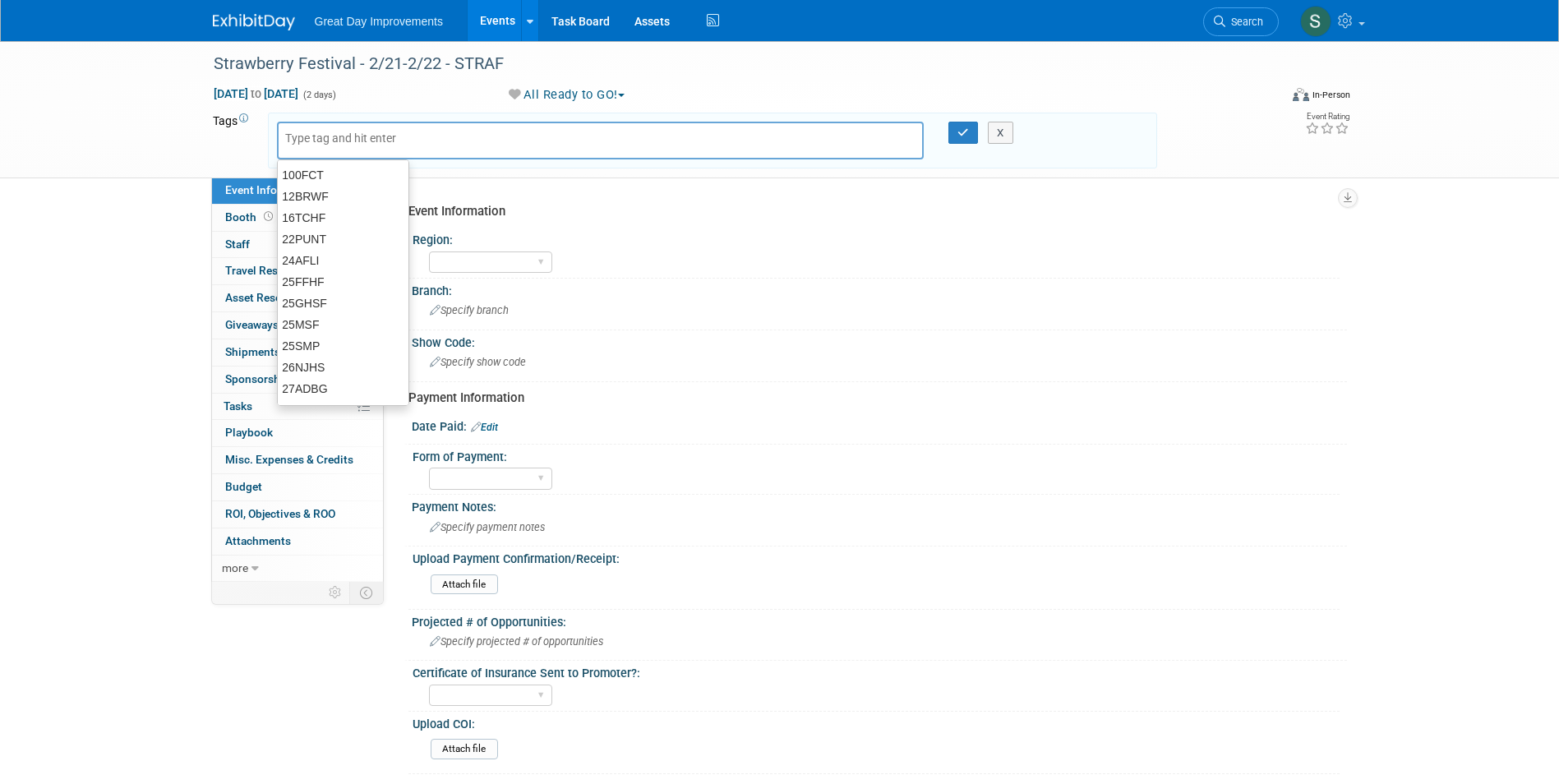
click at [315, 140] on input "text" at bounding box center [351, 137] width 132 height 16
click at [316, 143] on input "text" at bounding box center [351, 137] width 132 height 16
type input "FL"
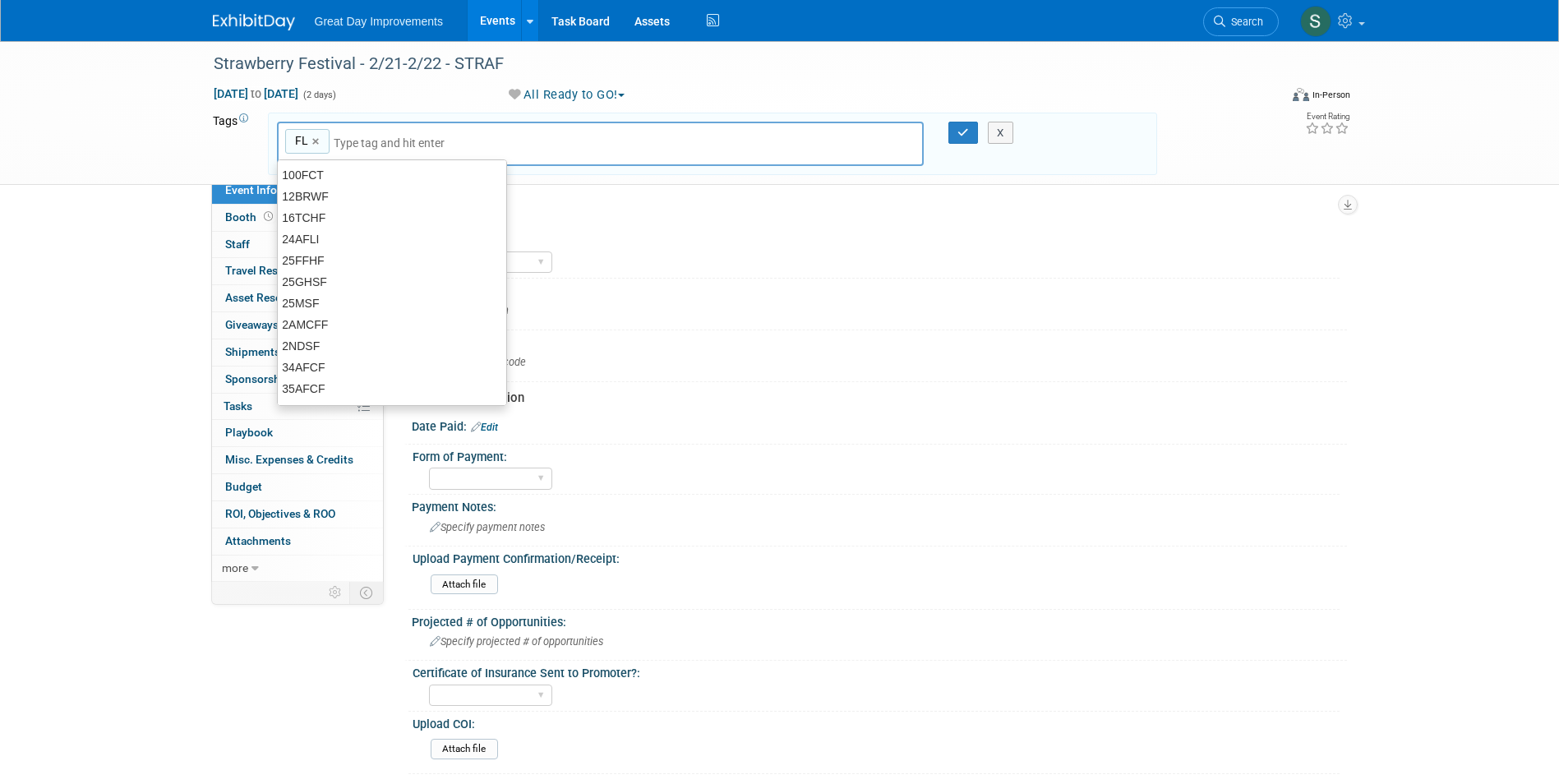
type input "FL"
type input "ORL"
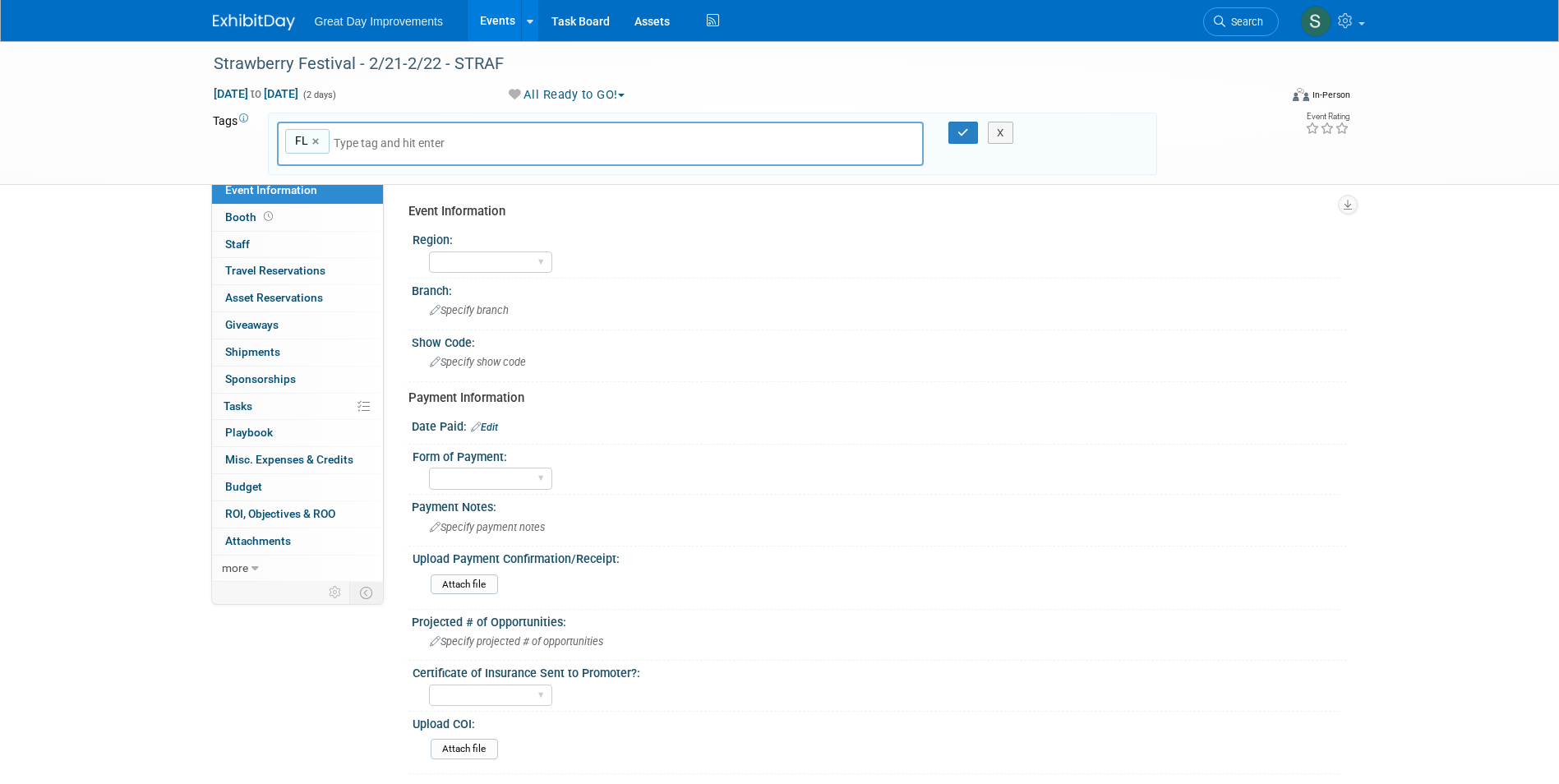
type input "S"
type input "FL, [GEOGRAPHIC_DATA]"
type input "STRAF"
type input "FL, ORL, STRAF"
type input "[DATE]"
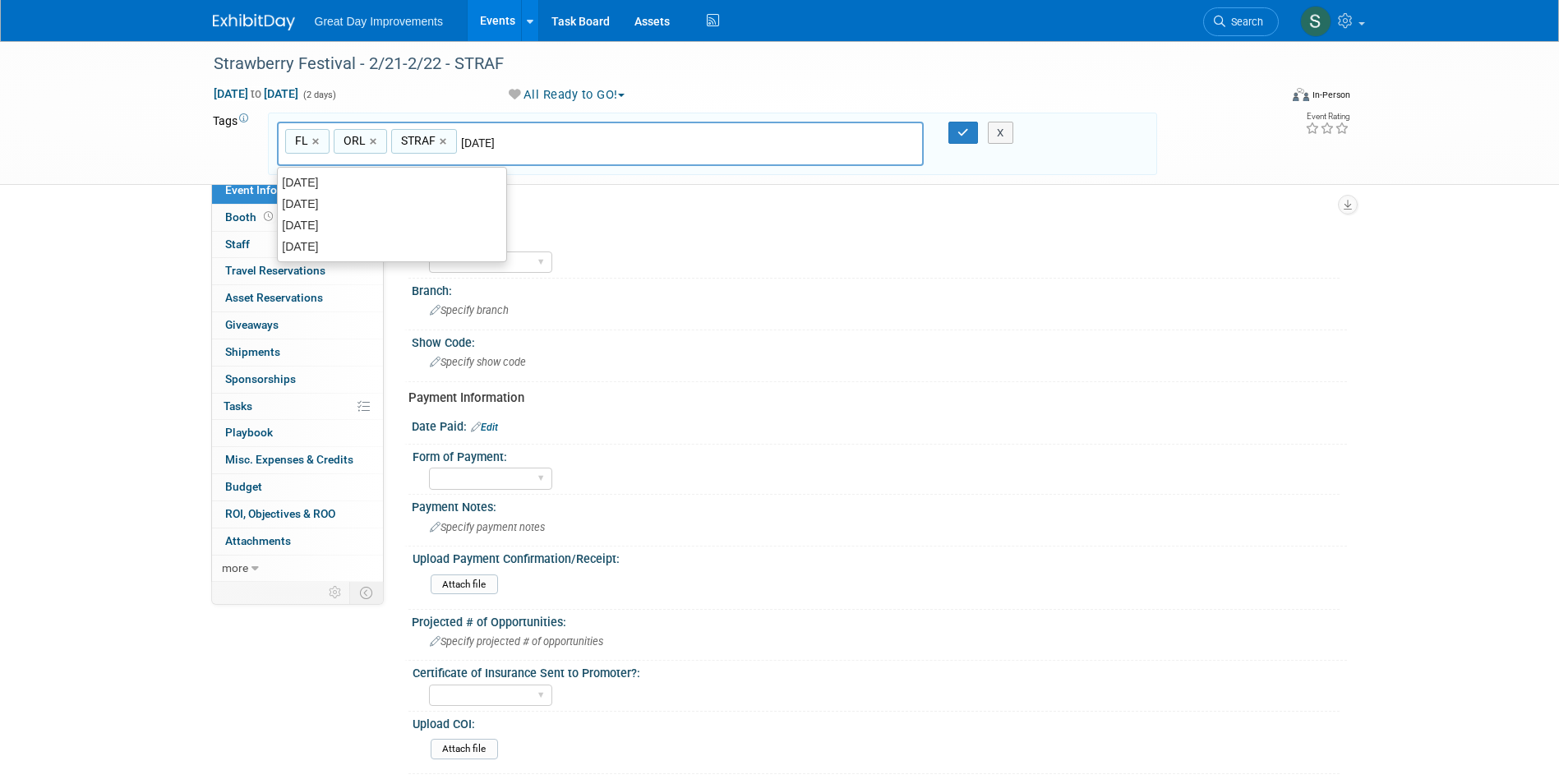
type input "FL, ORL, STRAF, [DATE]"
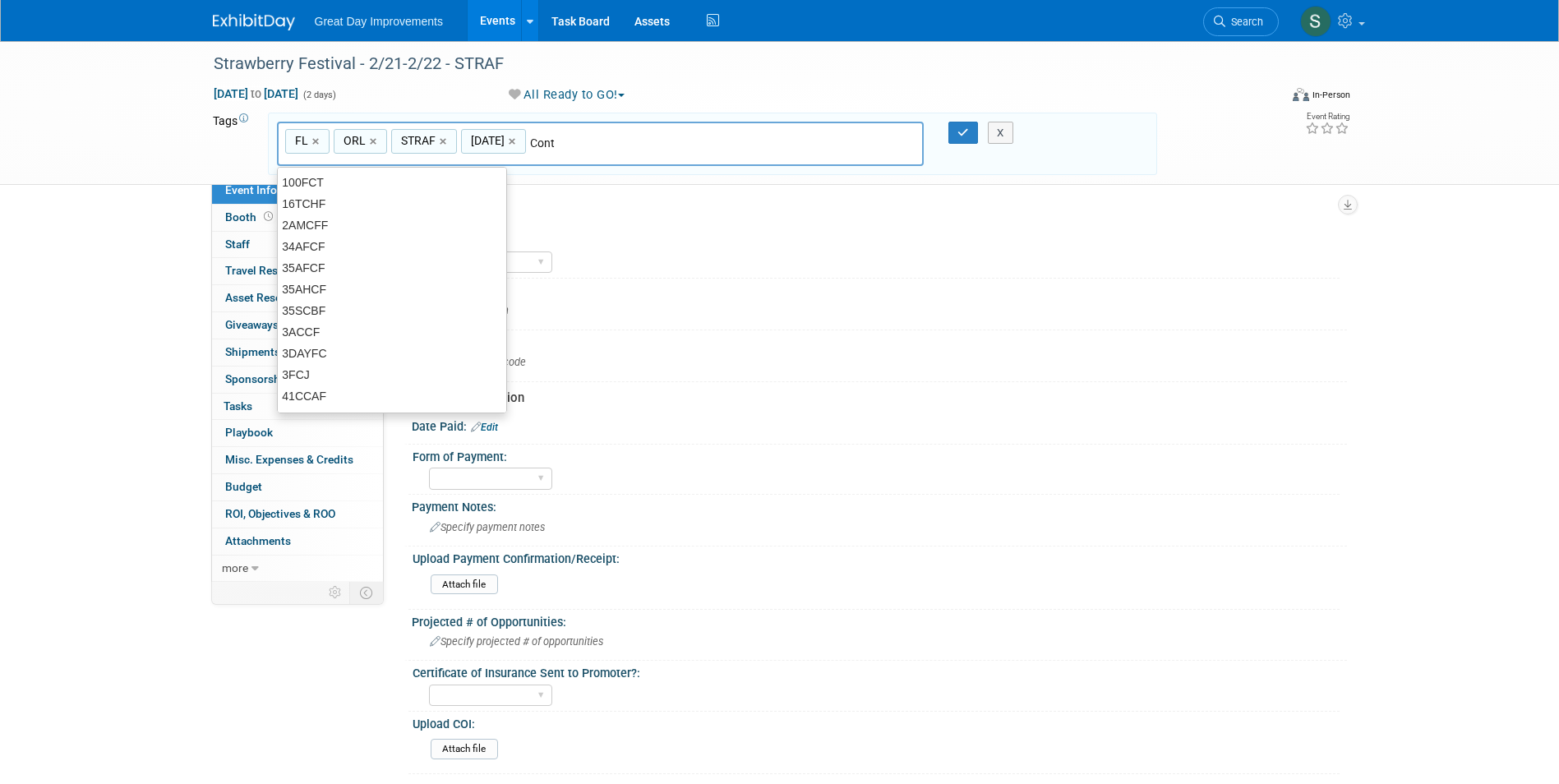
type input "Contr"
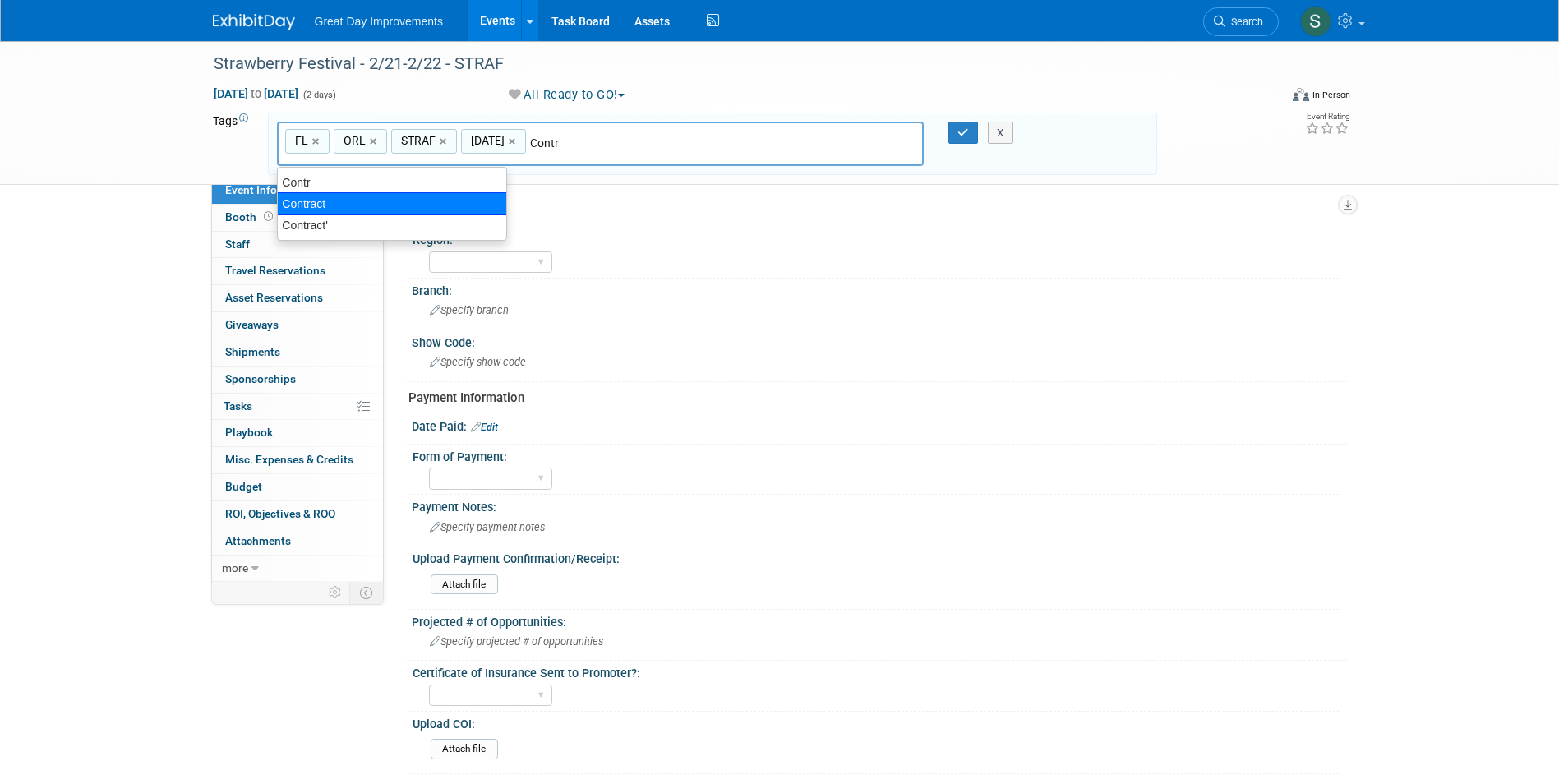
click at [353, 199] on div "Contract" at bounding box center [392, 203] width 230 height 23
type input "FL, ORL, STRAF, [DATE], Contract"
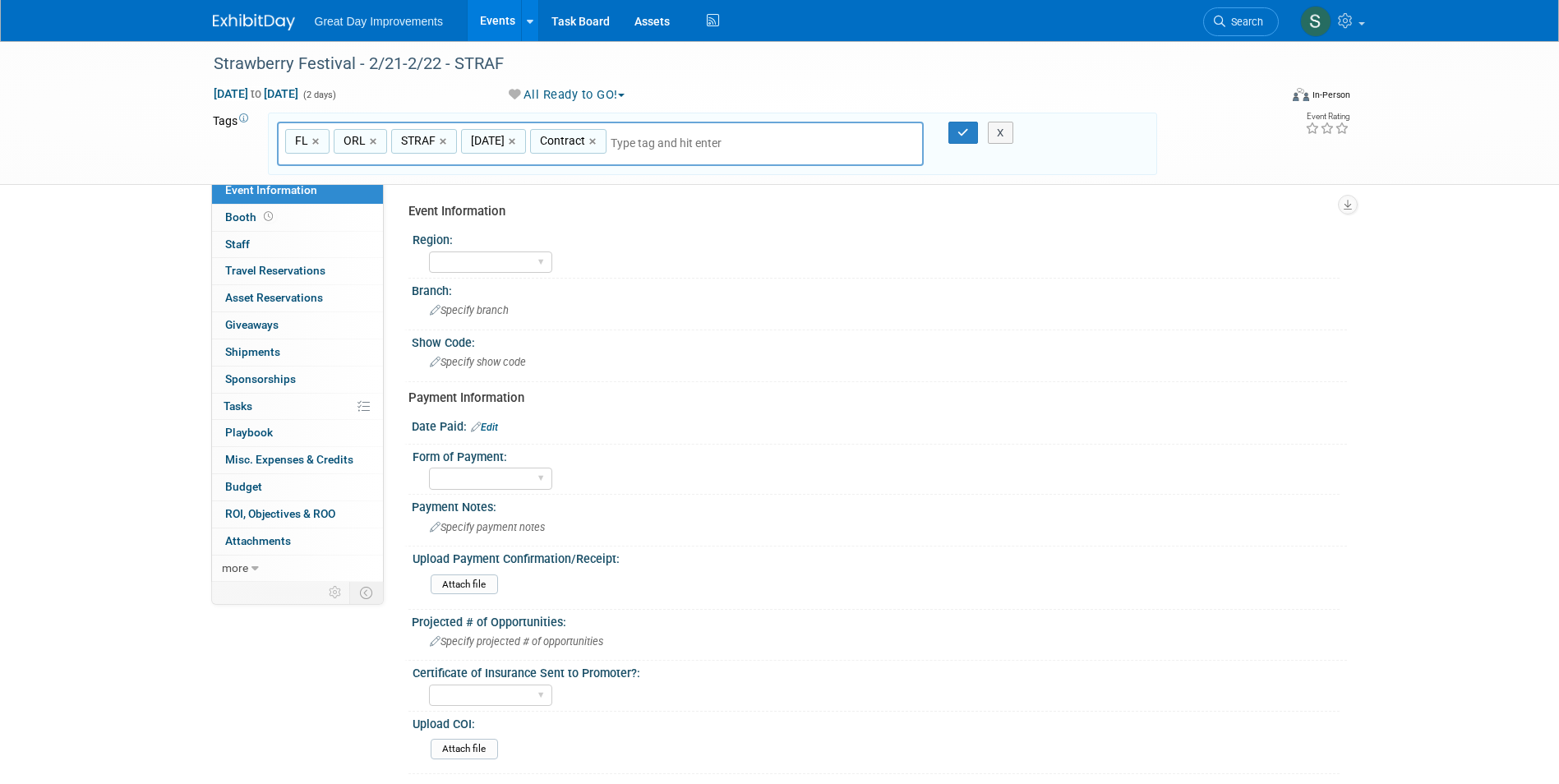
click at [980, 133] on div "X" at bounding box center [1007, 133] width 74 height 23
click at [970, 133] on button "button" at bounding box center [962, 133] width 29 height 23
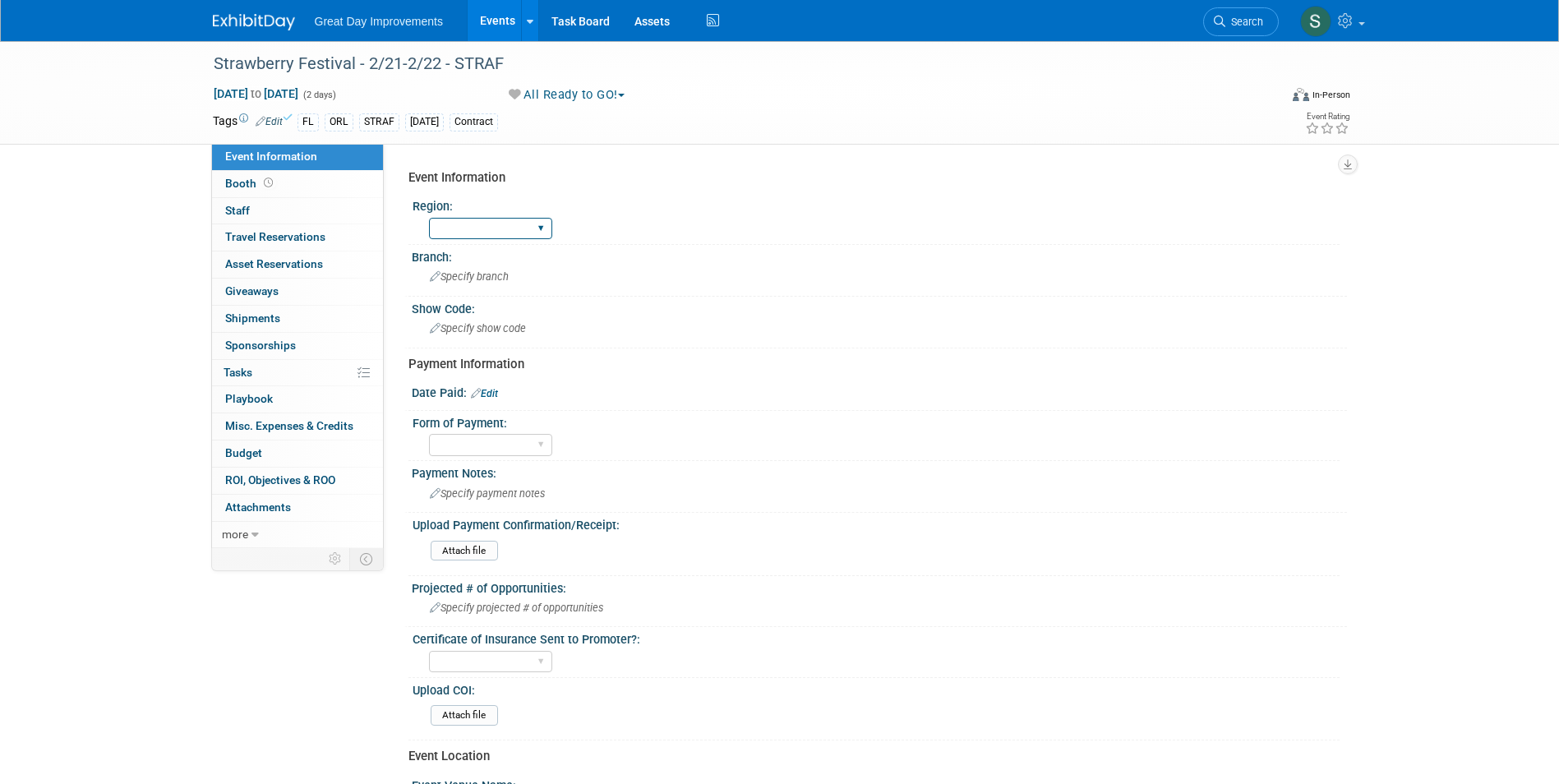
click at [534, 223] on select "GC MA MW MTW NE NEW OV PL PNW SA SE SC UMW FL" at bounding box center [490, 229] width 123 height 23
select select "FL"
click at [429, 217] on select "GC MA MW MTW NE NEW OV PL PNW SA SE SC UMW FL" at bounding box center [490, 229] width 123 height 23
click at [499, 277] on span "Specify branch" at bounding box center [470, 276] width 79 height 12
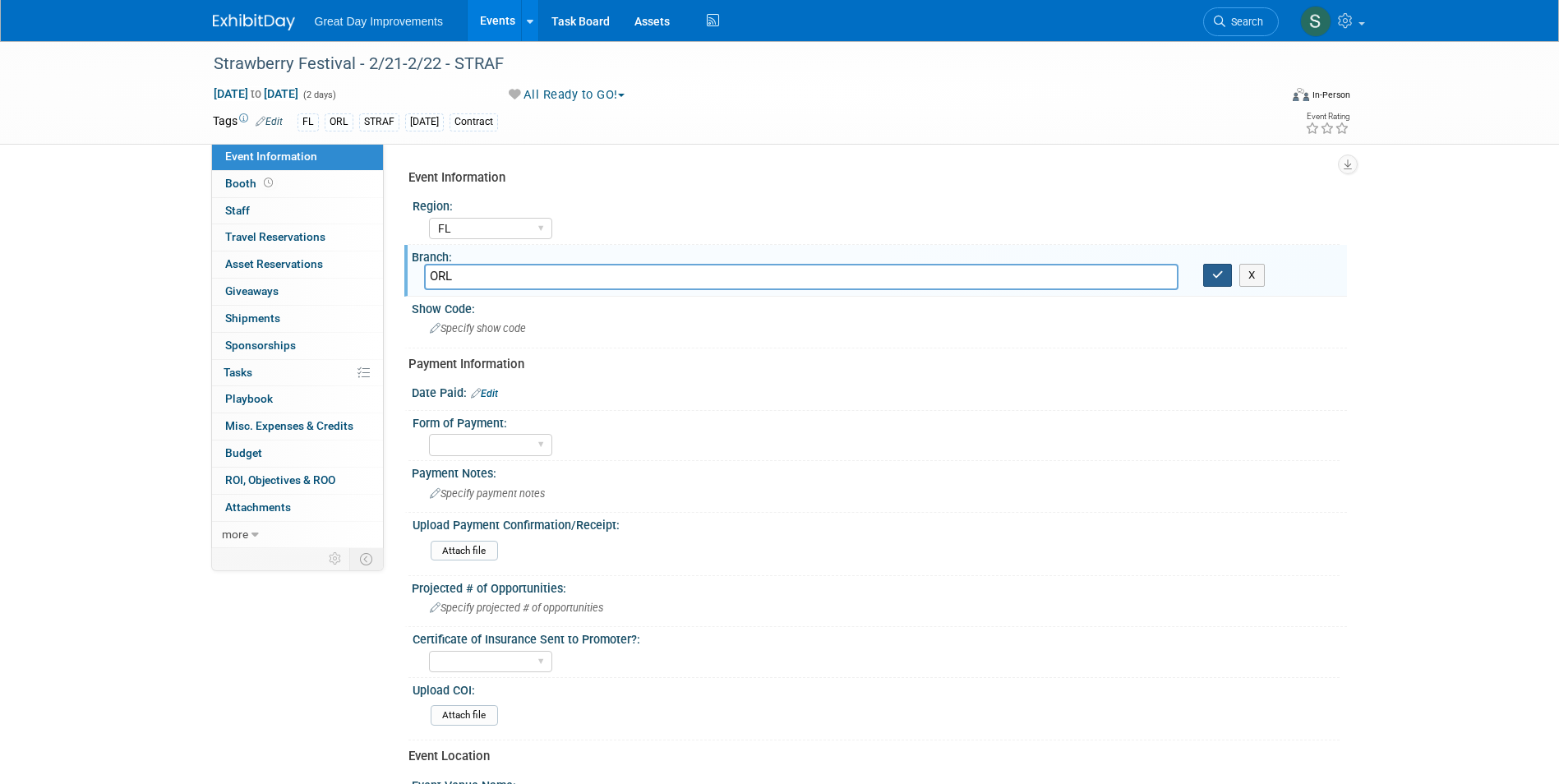
type input "ORL"
click at [1213, 275] on icon "button" at bounding box center [1218, 274] width 11 height 10
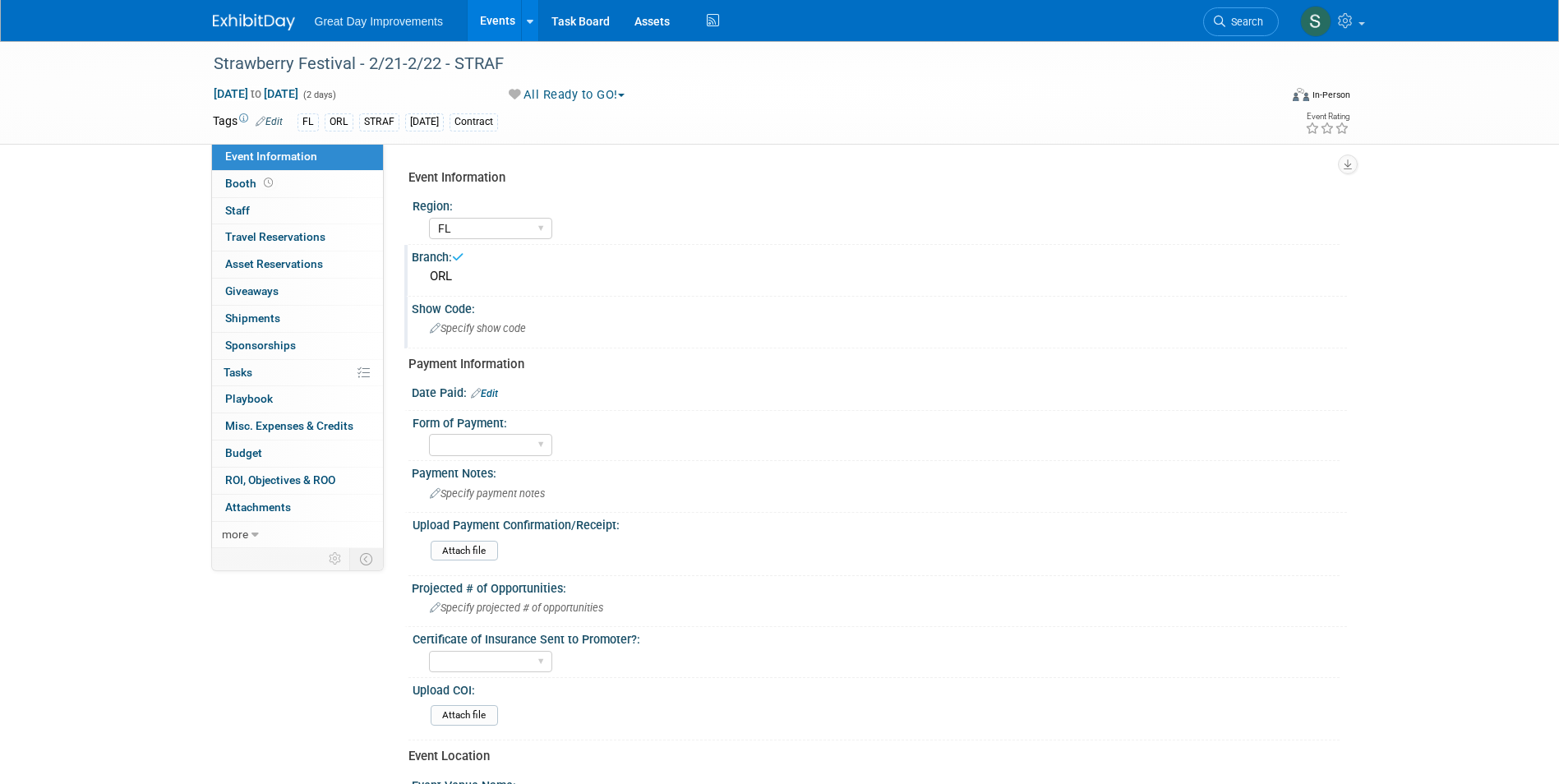
click at [454, 313] on div "Show Code:" at bounding box center [878, 307] width 935 height 21
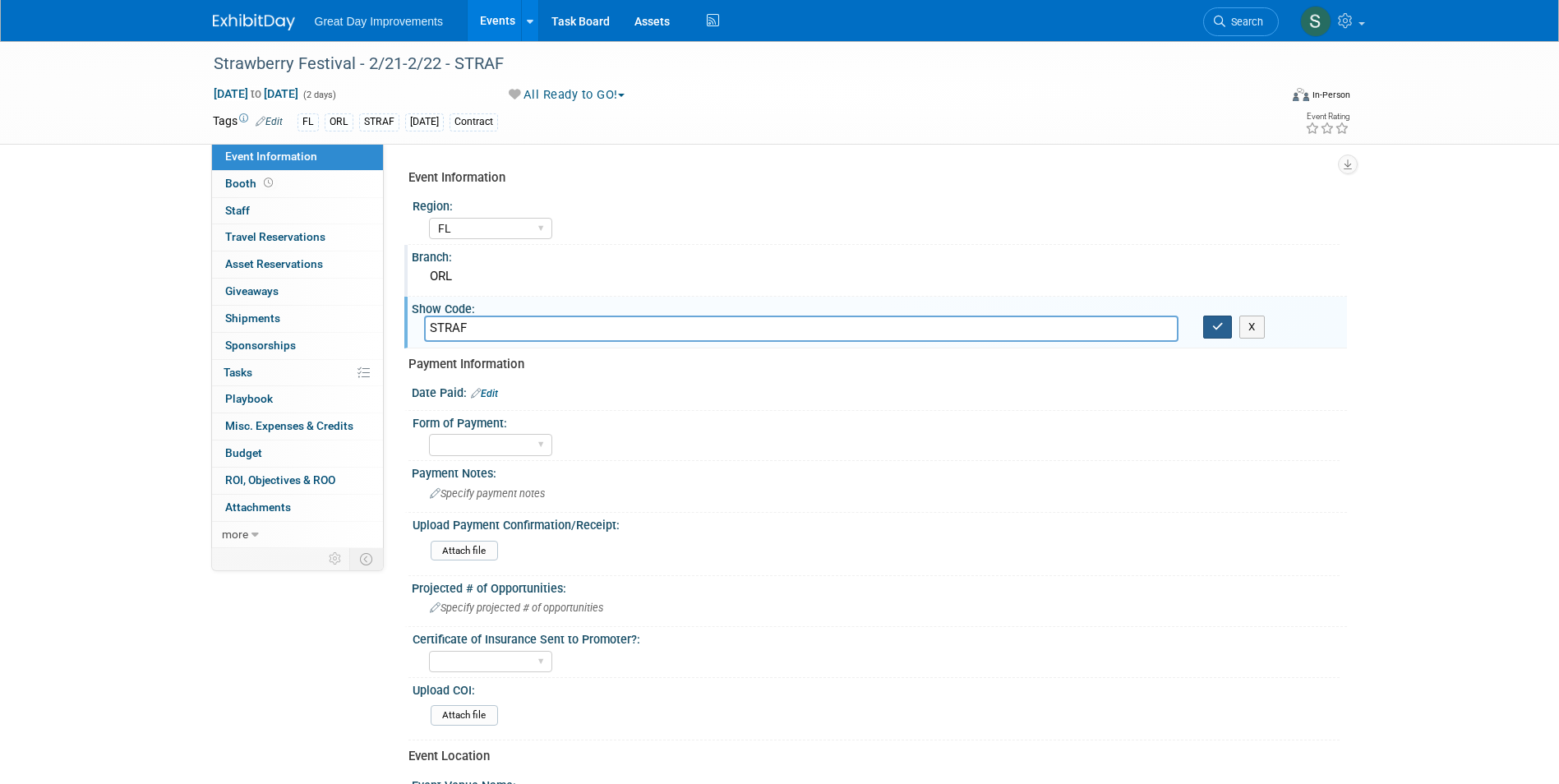
type input "STRAF"
click at [1209, 326] on button "button" at bounding box center [1217, 327] width 29 height 23
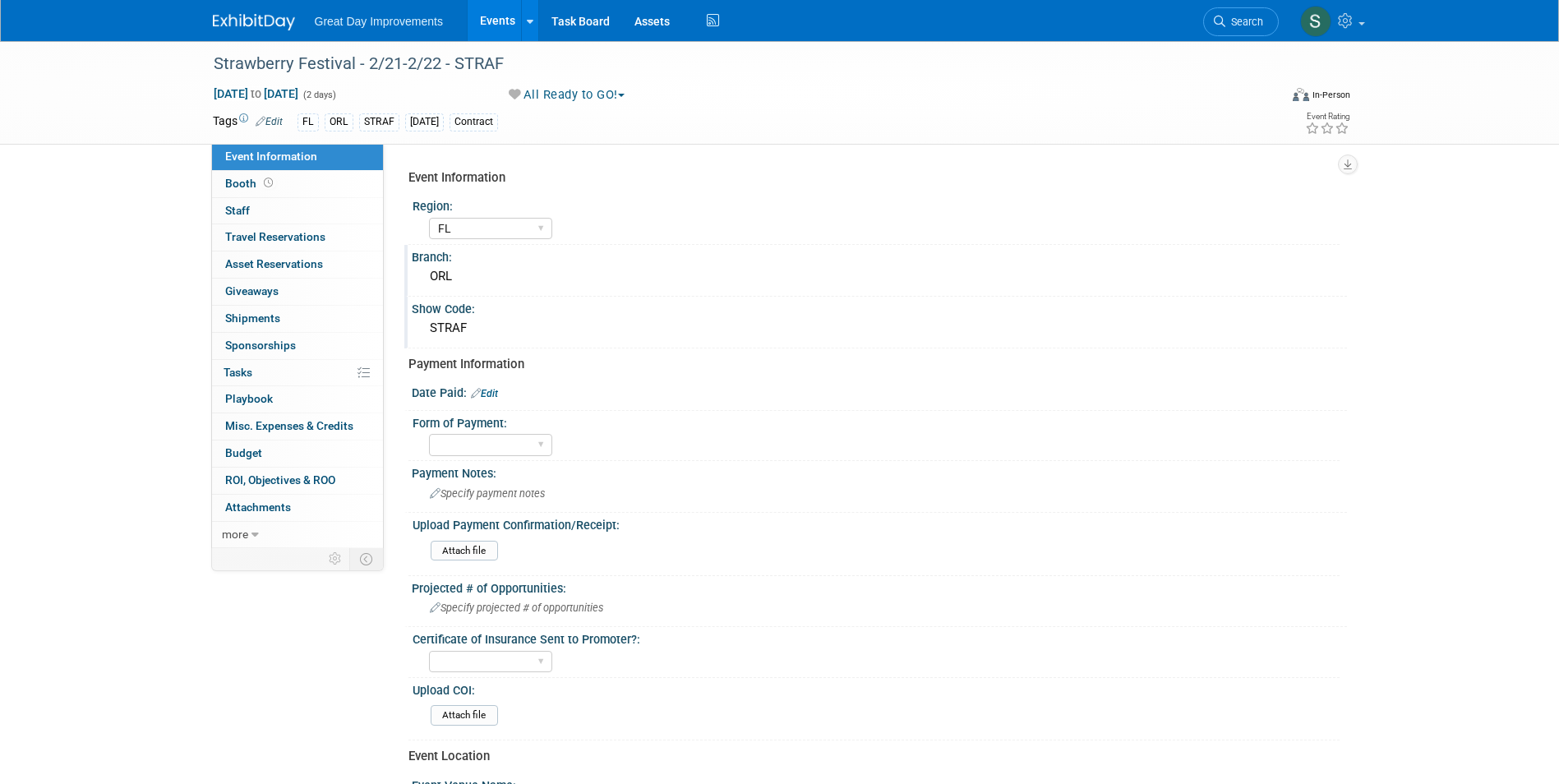
click at [487, 396] on link "Edit" at bounding box center [484, 393] width 27 height 11
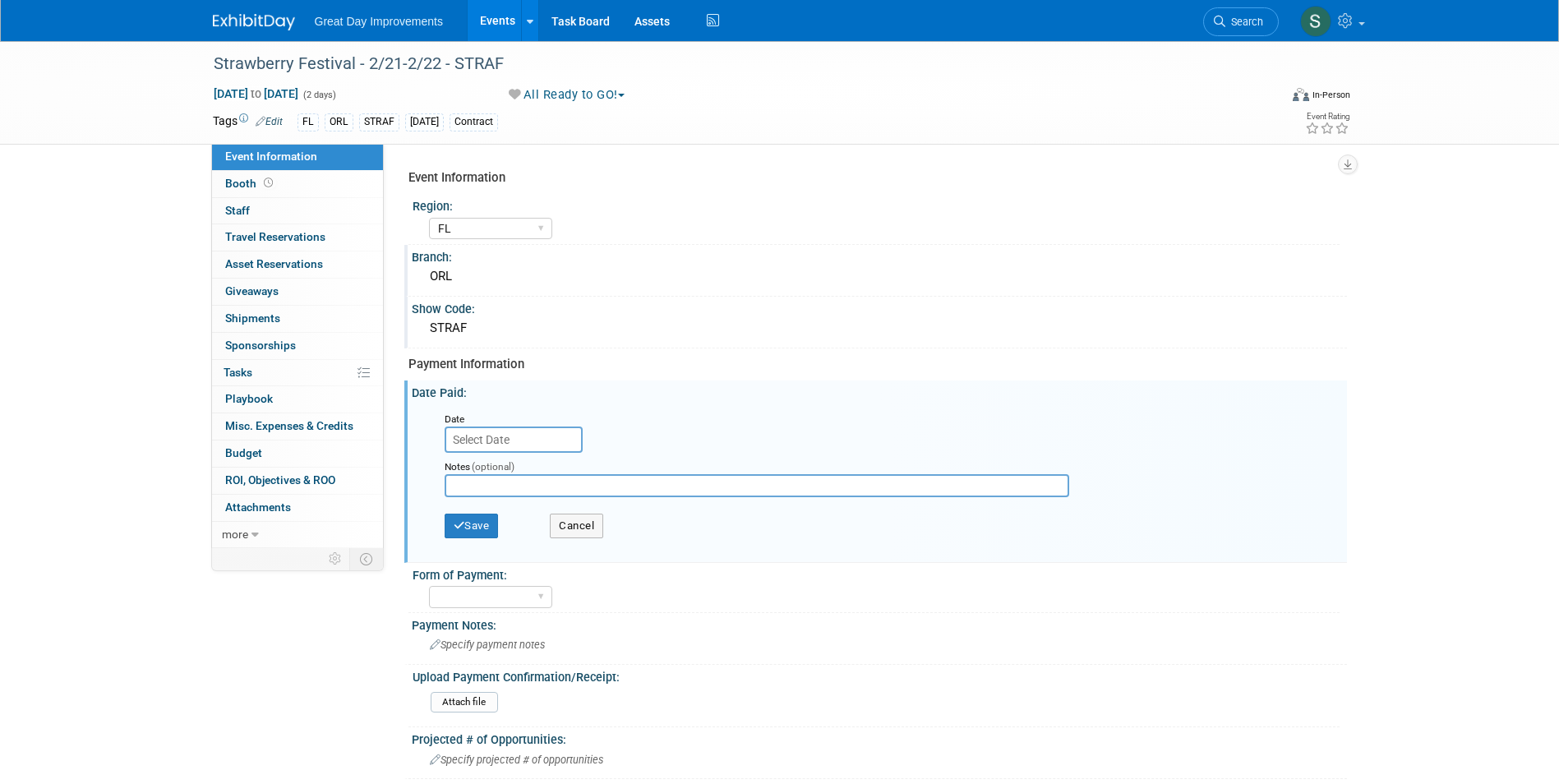
click at [504, 437] on input "text" at bounding box center [513, 440] width 138 height 26
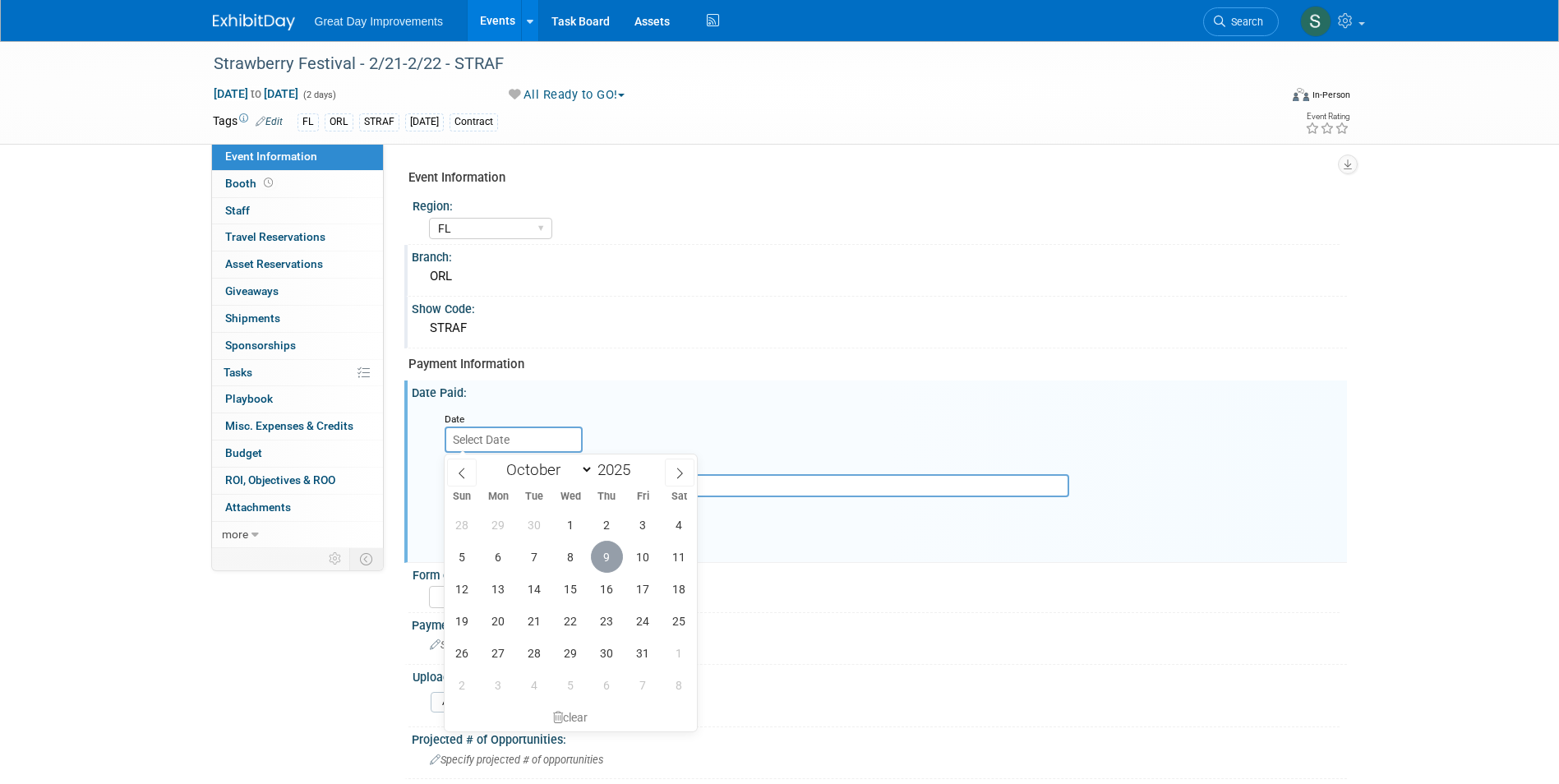
click at [609, 560] on span "9" at bounding box center [607, 556] width 32 height 32
type input "Oct 9, 2025"
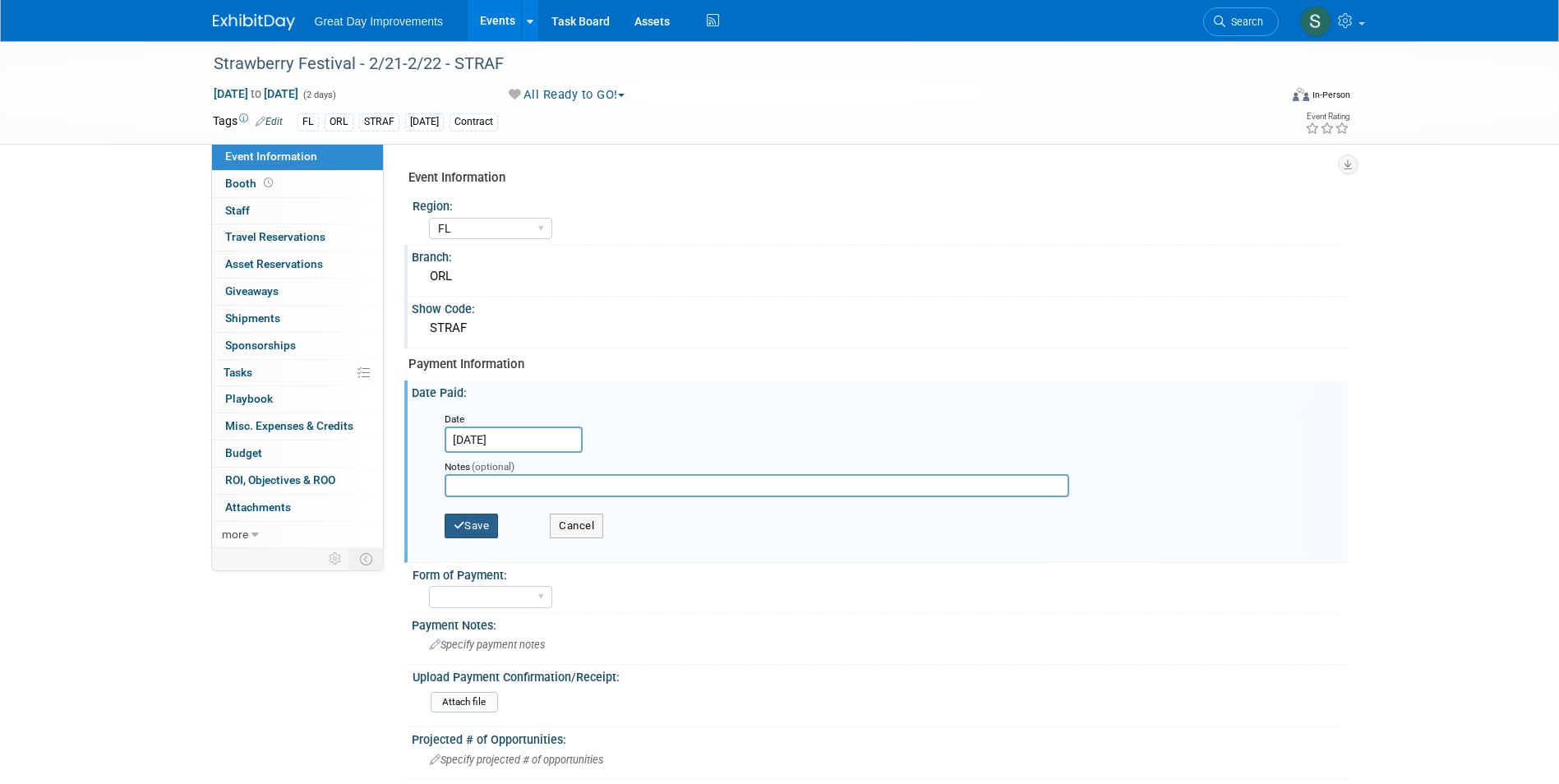
click at [464, 514] on button "Save" at bounding box center [472, 526] width 55 height 24
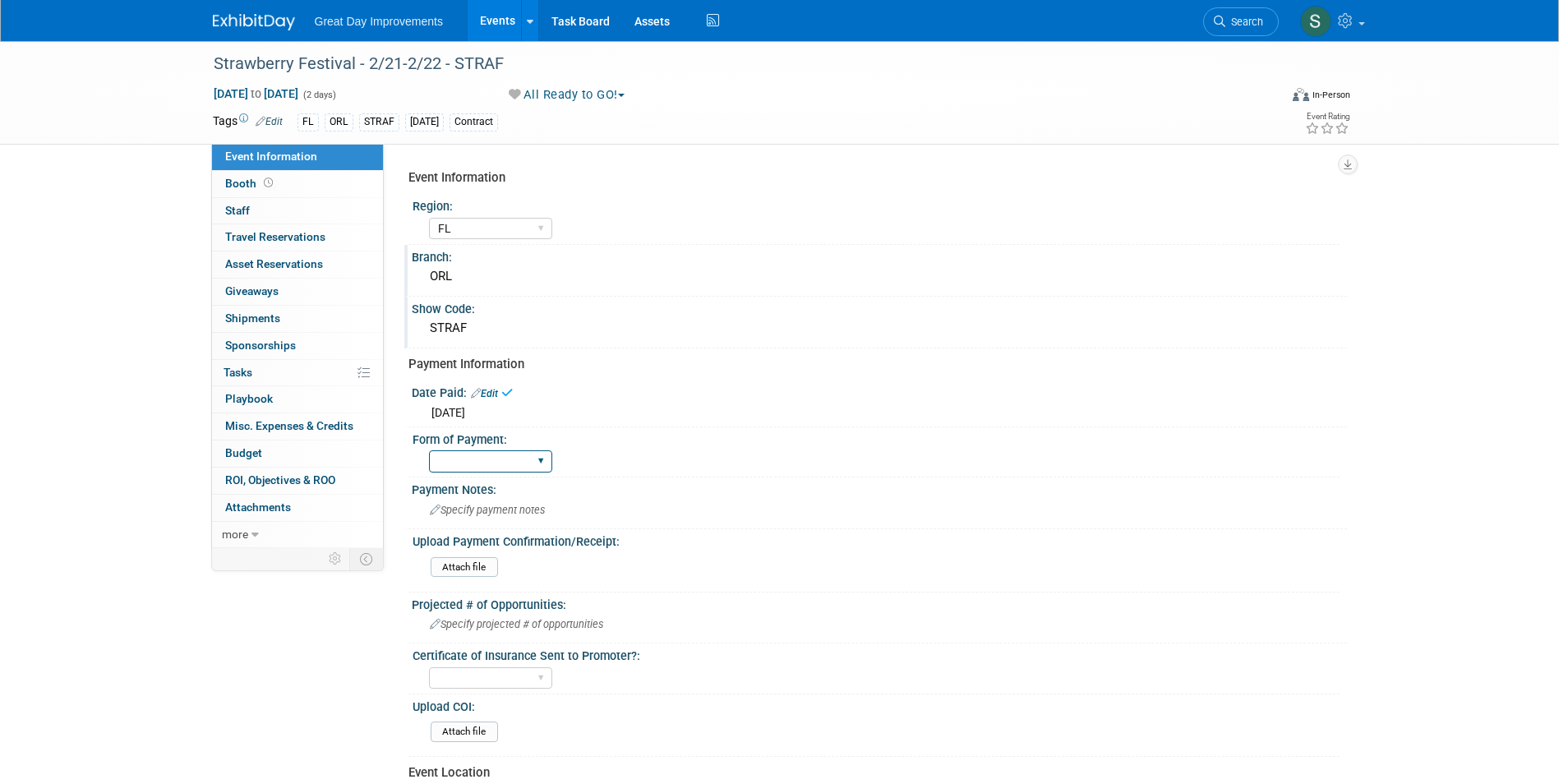
click at [500, 461] on select "Paid via CC Check Requested Pay at the Gate Other" at bounding box center [490, 461] width 123 height 23
select select "Paid via CC"
click at [429, 450] on select "Paid via CC Check Requested Pay at the Gate Other" at bounding box center [490, 461] width 123 height 23
click at [479, 568] on input "file" at bounding box center [385, 568] width 223 height 19
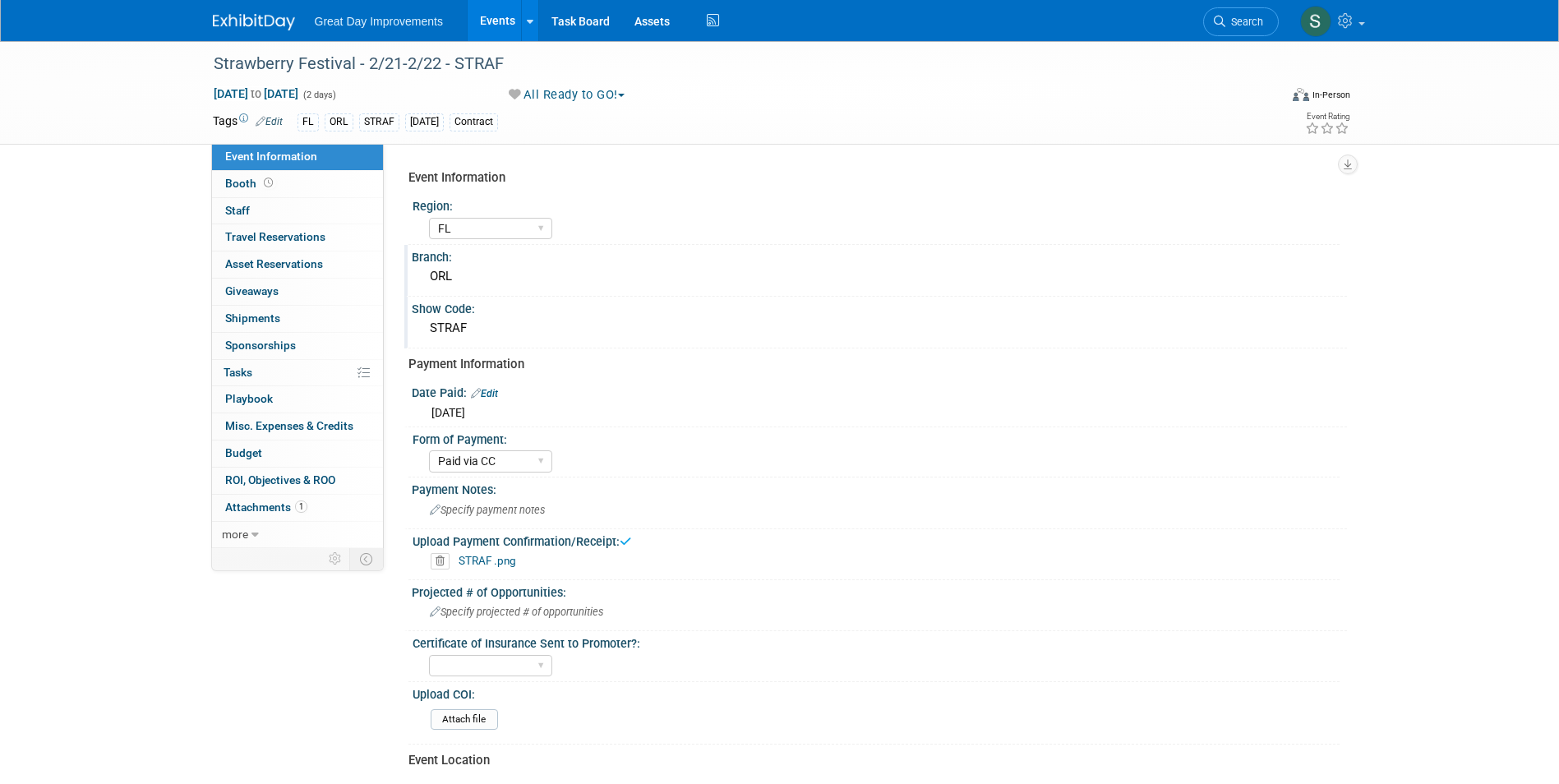
click at [253, 22] on img at bounding box center [253, 22] width 82 height 16
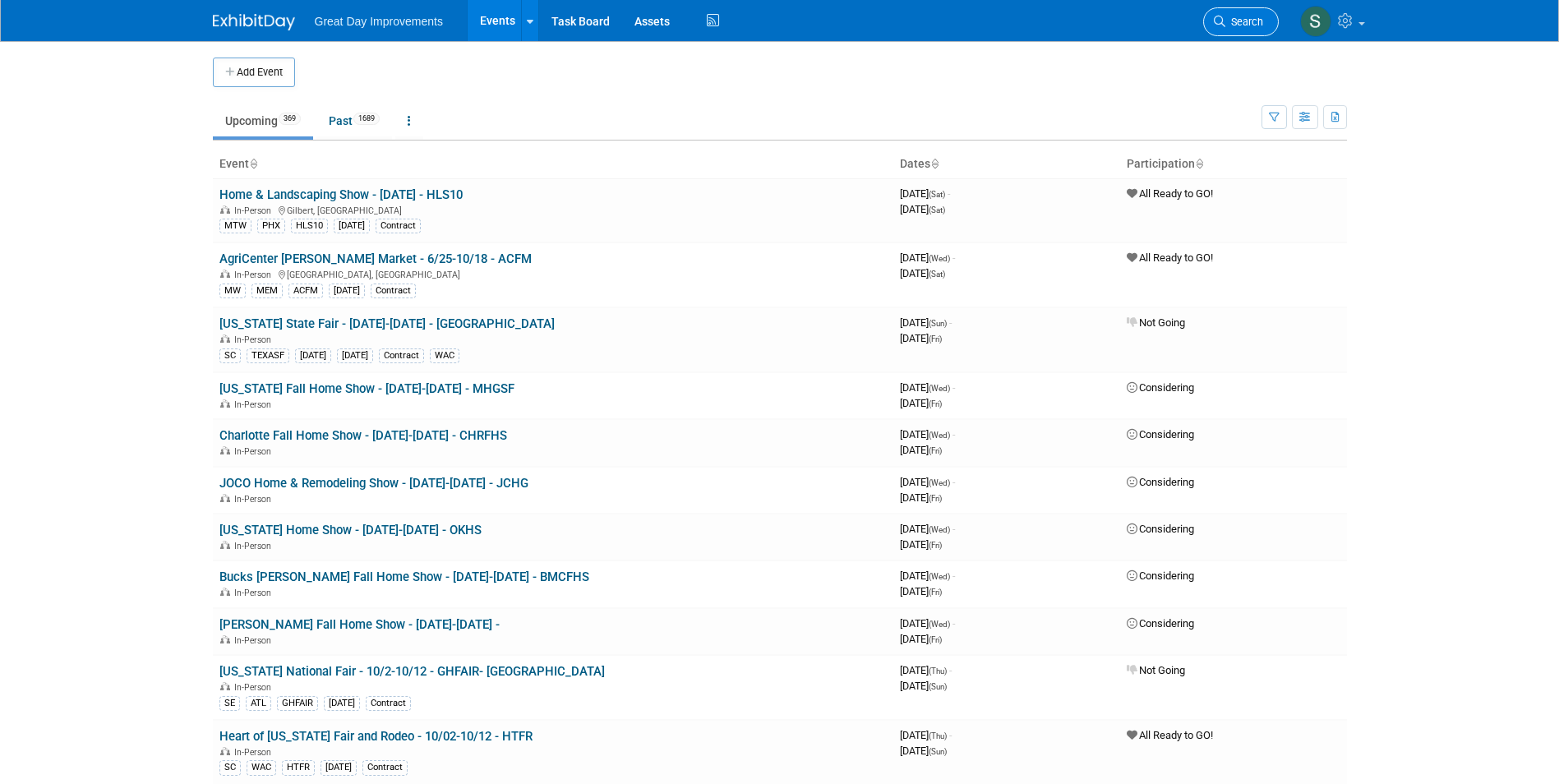
click at [1233, 28] on link "Search" at bounding box center [1241, 22] width 75 height 29
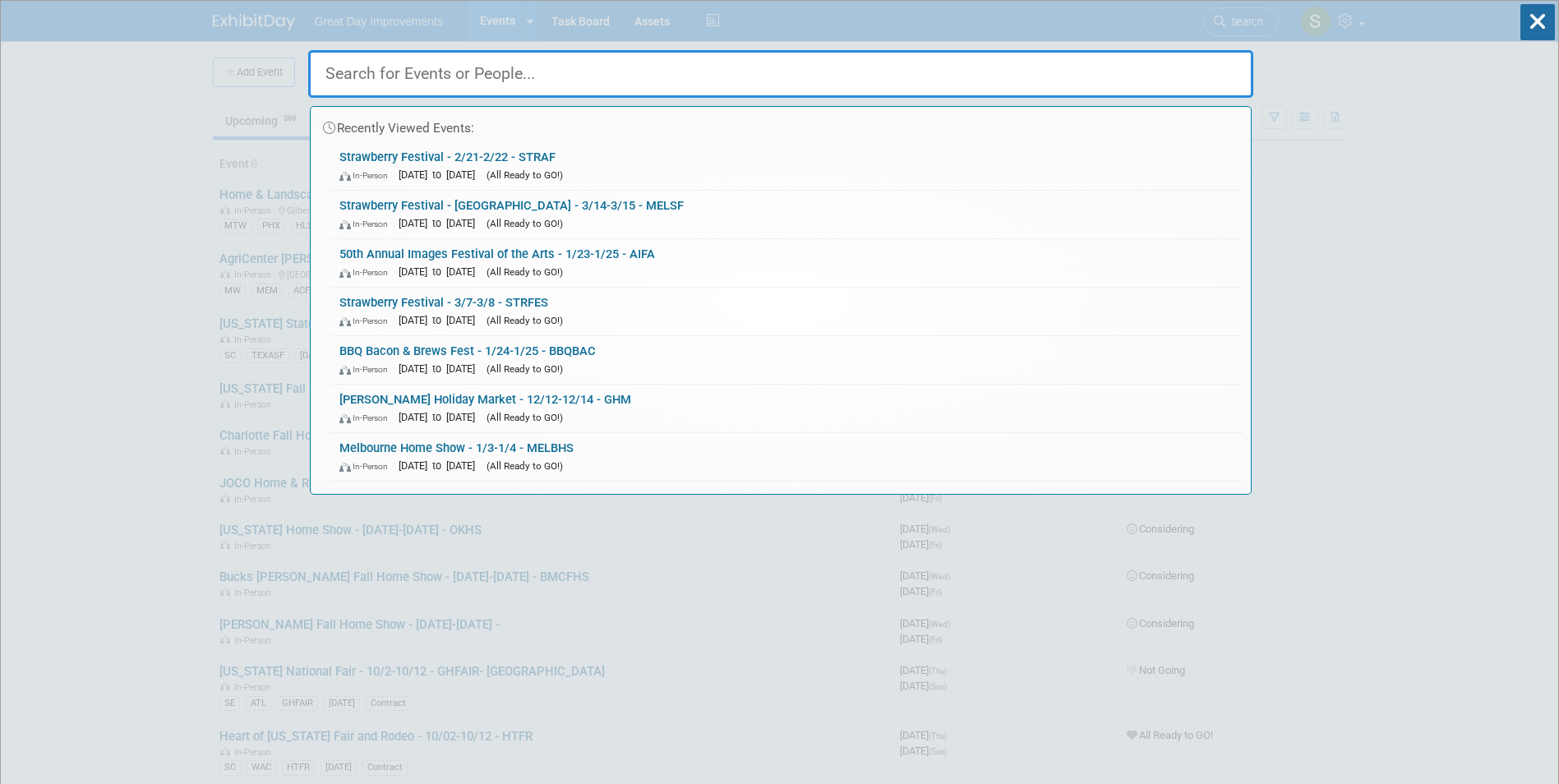
paste input "17th Annual Orlando Home & Garden Show"
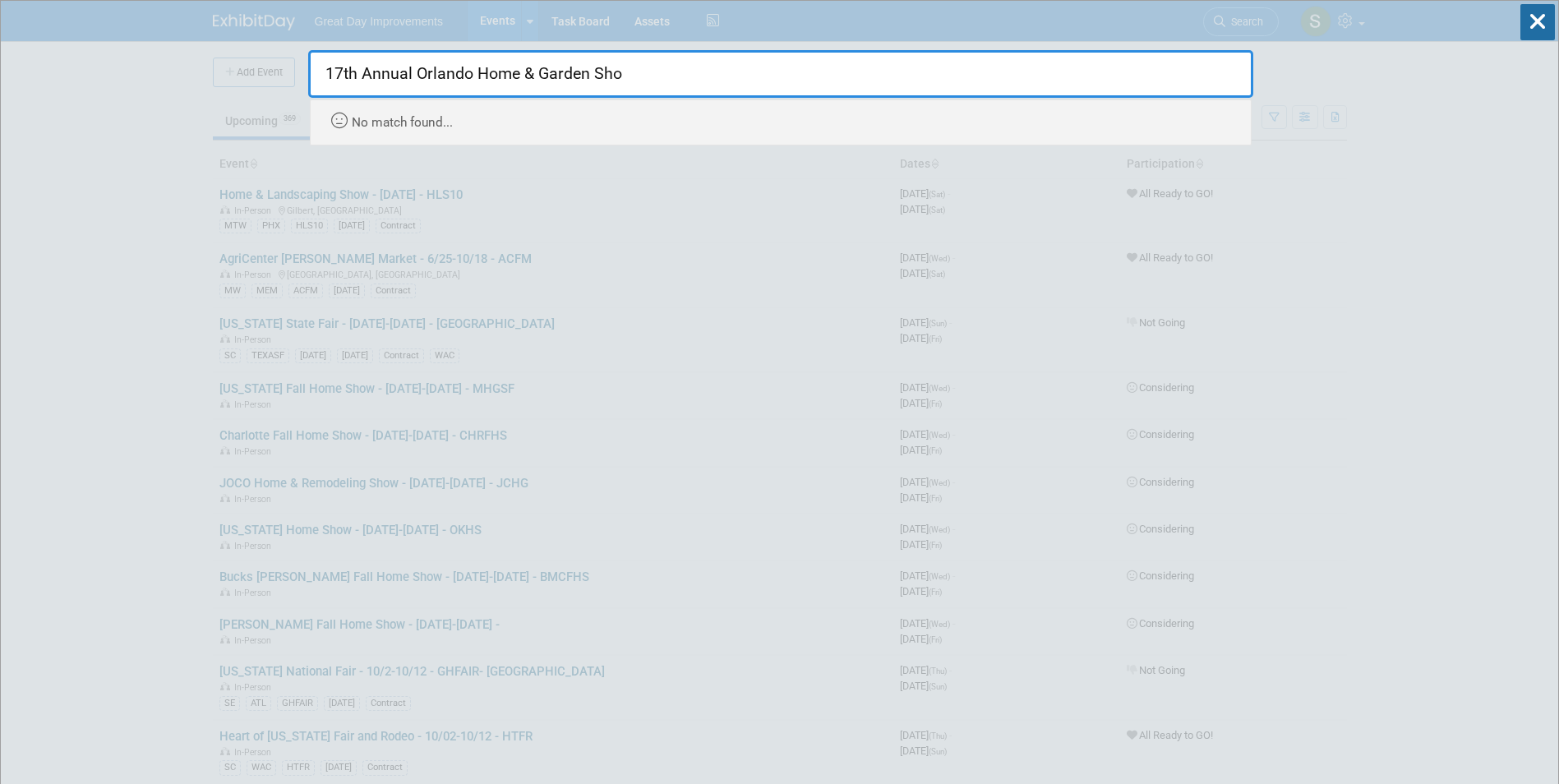
click at [624, 81] on input "17th Annual Orlando Home & Garden Sho" at bounding box center [780, 73] width 945 height 48
drag, startPoint x: 512, startPoint y: 82, endPoint x: 780, endPoint y: 111, distance: 269.6
click at [780, 111] on div "17th Annual Orlando Home & Garden Sho Recently Viewed Events: Strawberry Festiv…" at bounding box center [780, 94] width 945 height 104
type input "1"
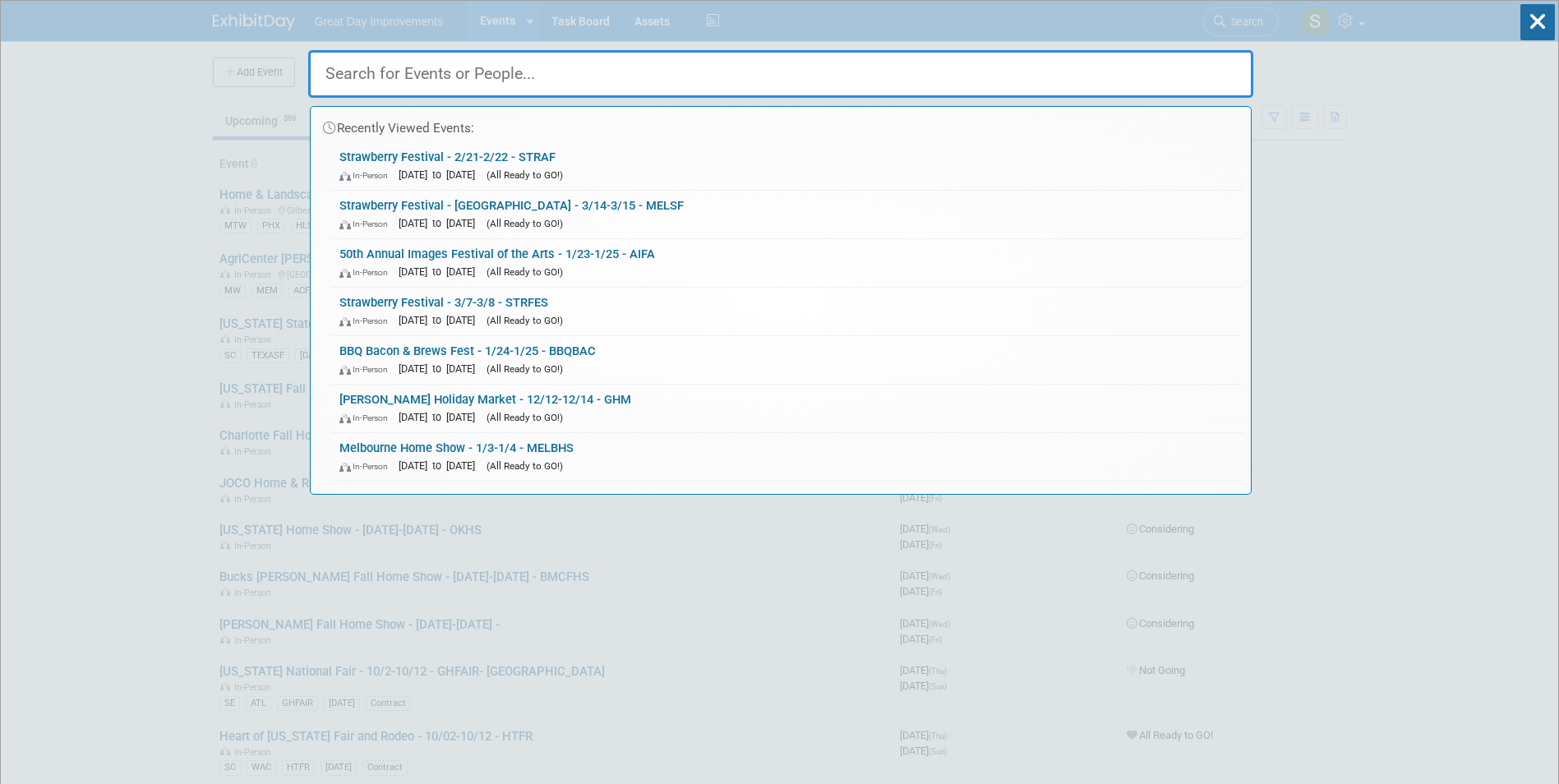
click at [548, 72] on input "text" at bounding box center [780, 73] width 945 height 48
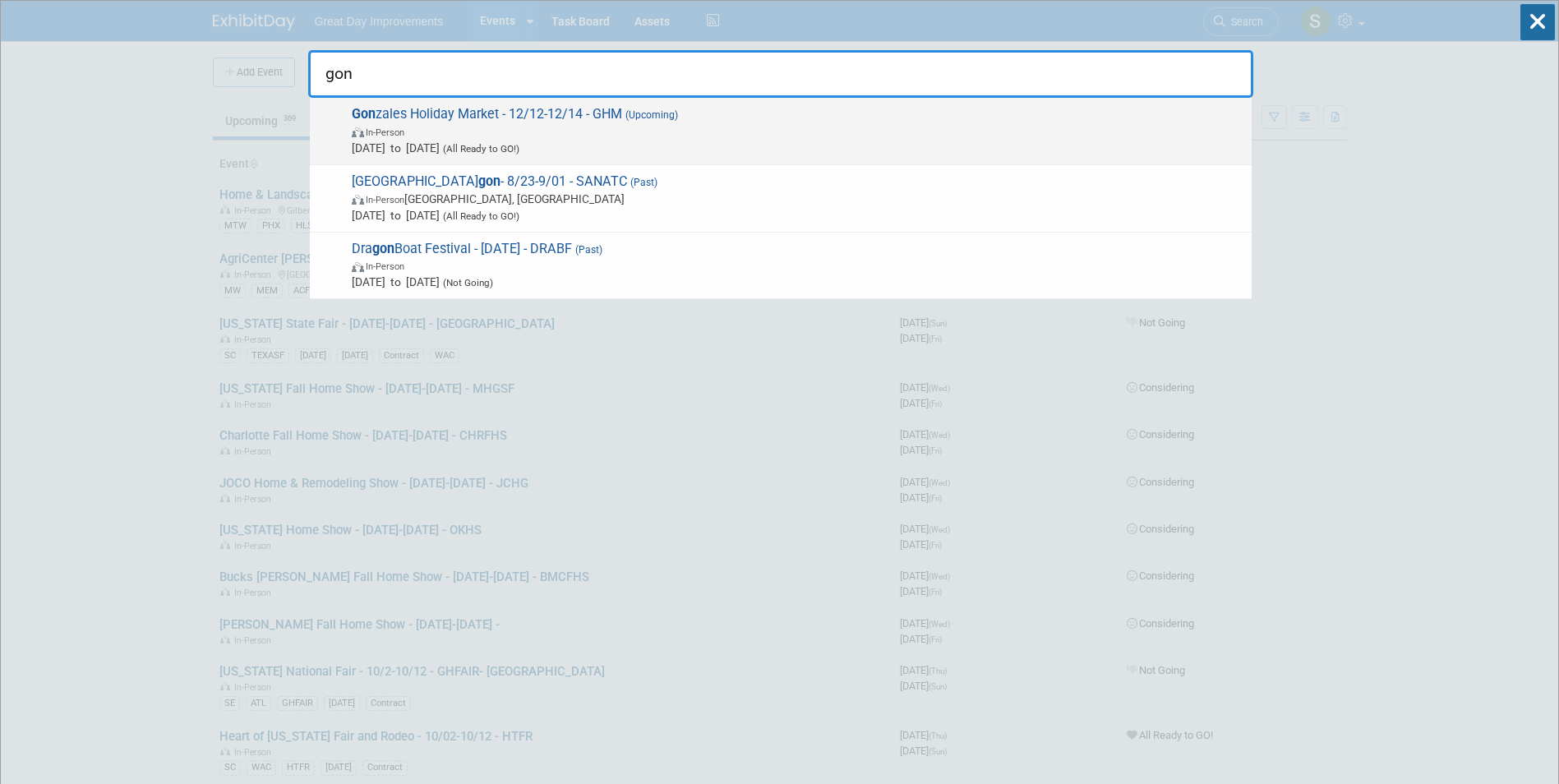
type input "gon"
click at [571, 130] on span "In-Person" at bounding box center [797, 131] width 892 height 16
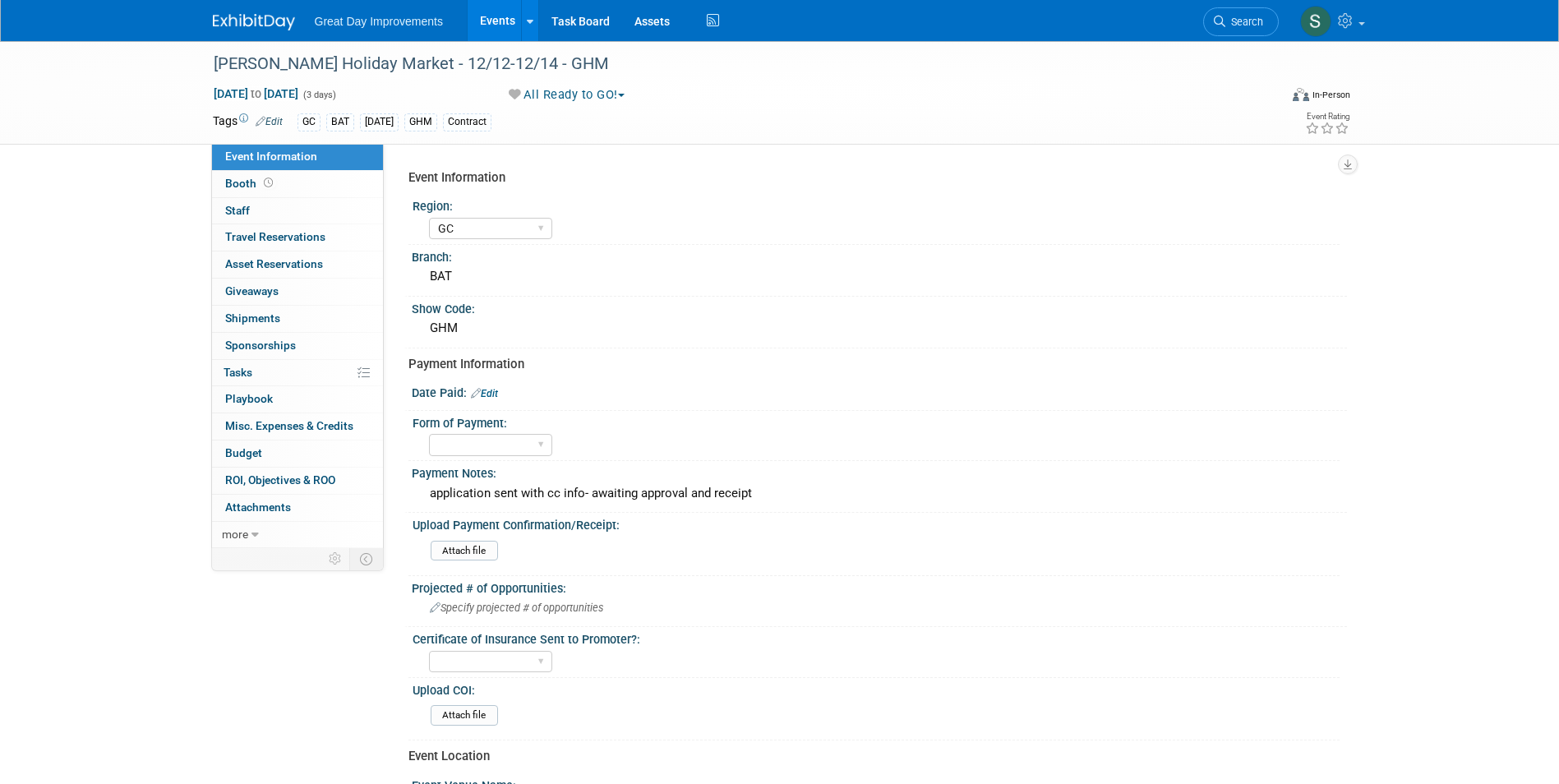
select select "GC"
click at [493, 397] on link "Edit" at bounding box center [484, 393] width 27 height 11
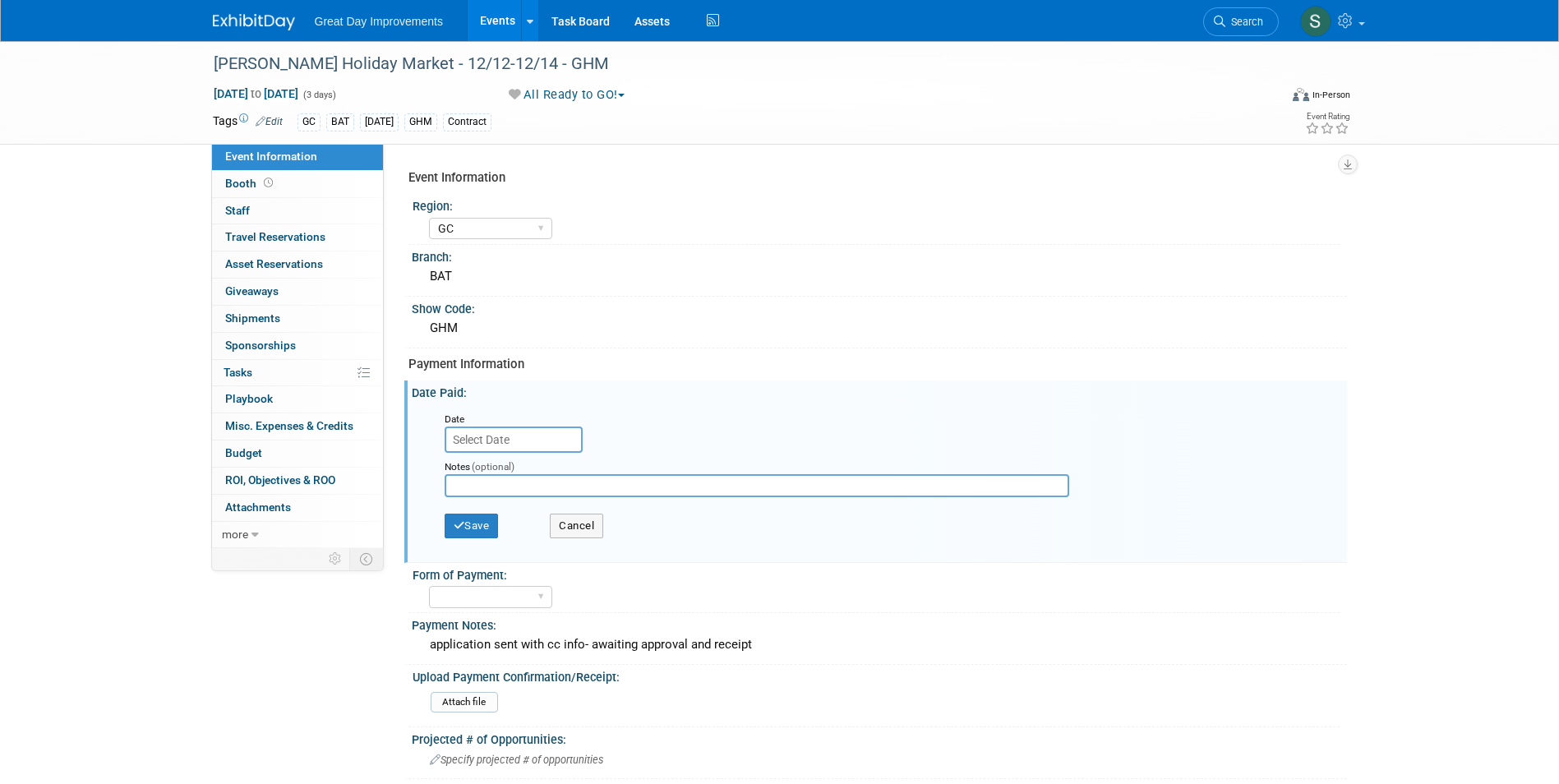
click at [530, 445] on input "text" at bounding box center [513, 440] width 138 height 26
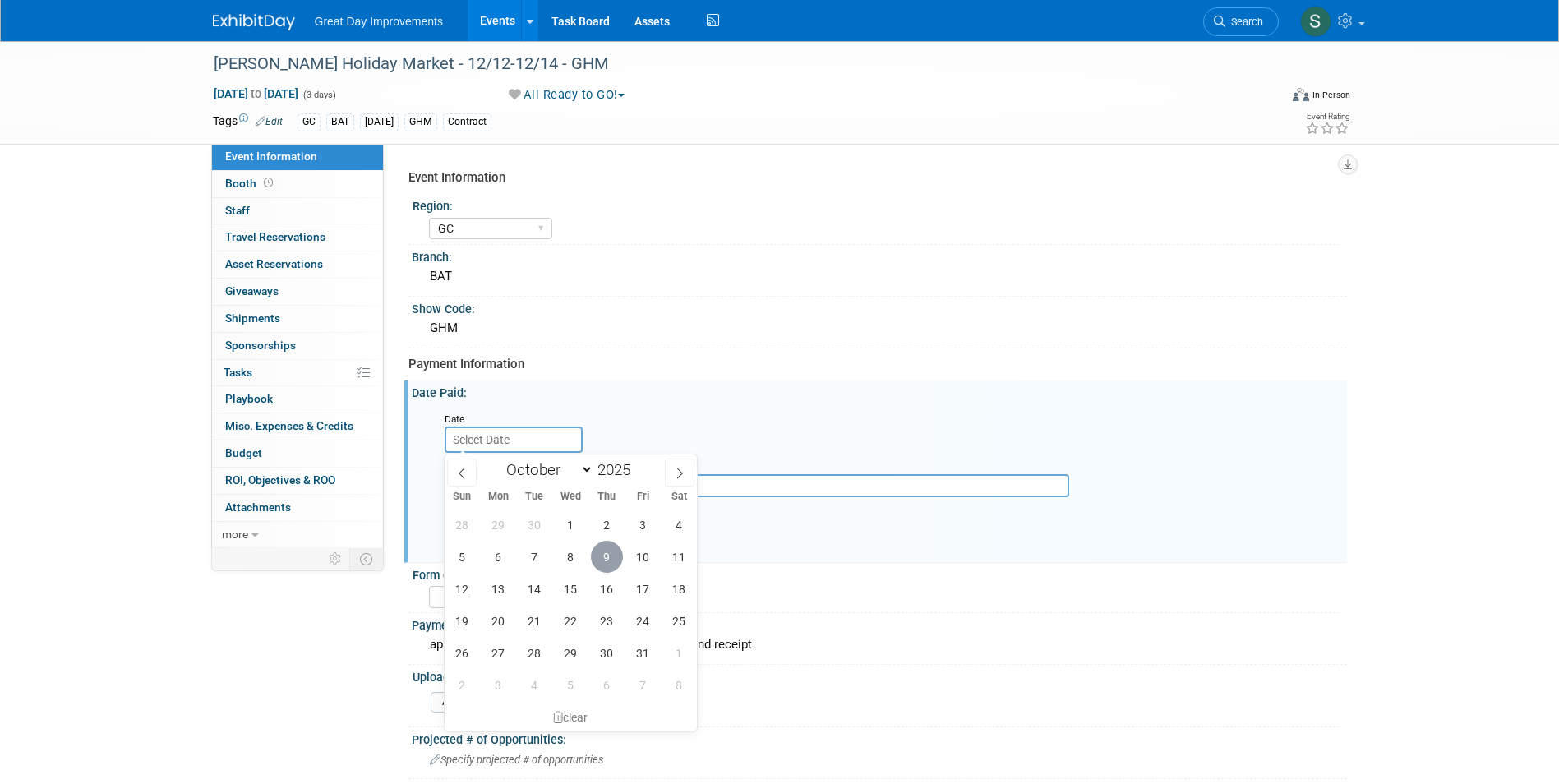
click at [610, 555] on span "9" at bounding box center [607, 556] width 32 height 32
type input "Oct 9, 2025"
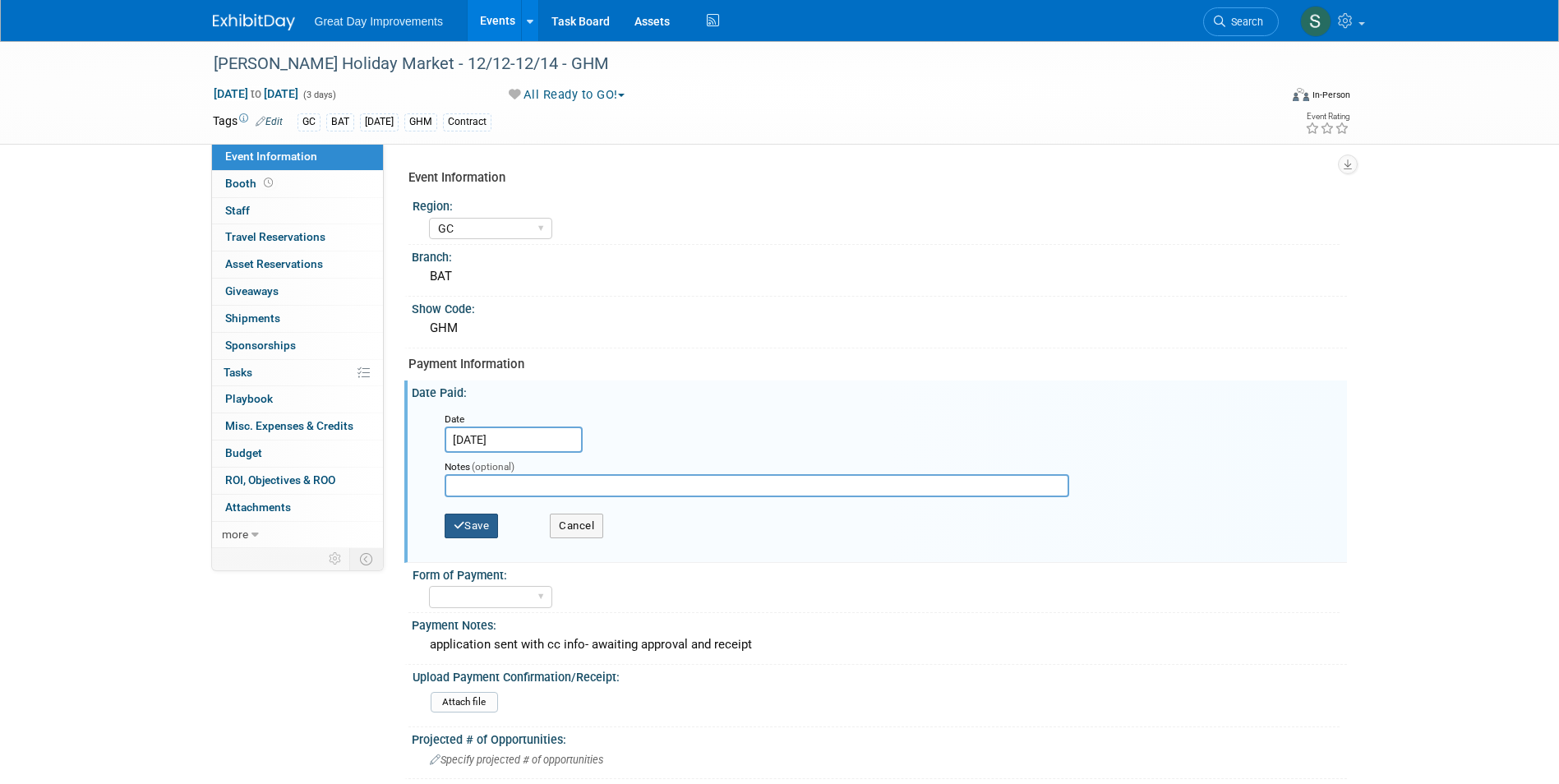
click at [480, 514] on button "Save" at bounding box center [472, 526] width 55 height 24
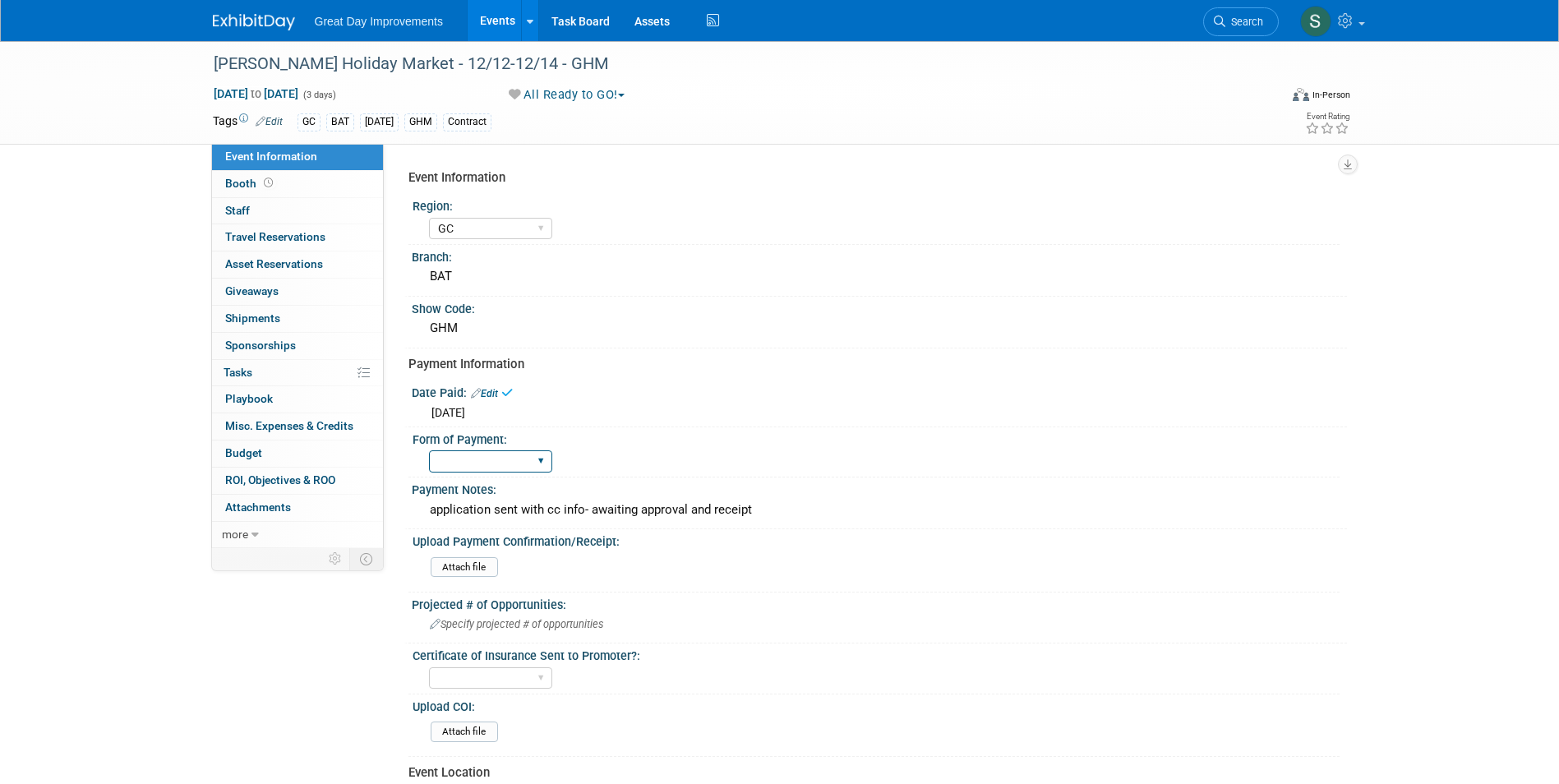
click at [488, 461] on select "Paid via CC Check Requested Pay at the Gate Other" at bounding box center [490, 461] width 123 height 23
select select "Paid via CC"
click at [429, 450] on select "Paid via CC Check Requested Pay at the Gate Other" at bounding box center [490, 461] width 123 height 23
click at [236, 12] on link at bounding box center [264, 14] width 102 height 13
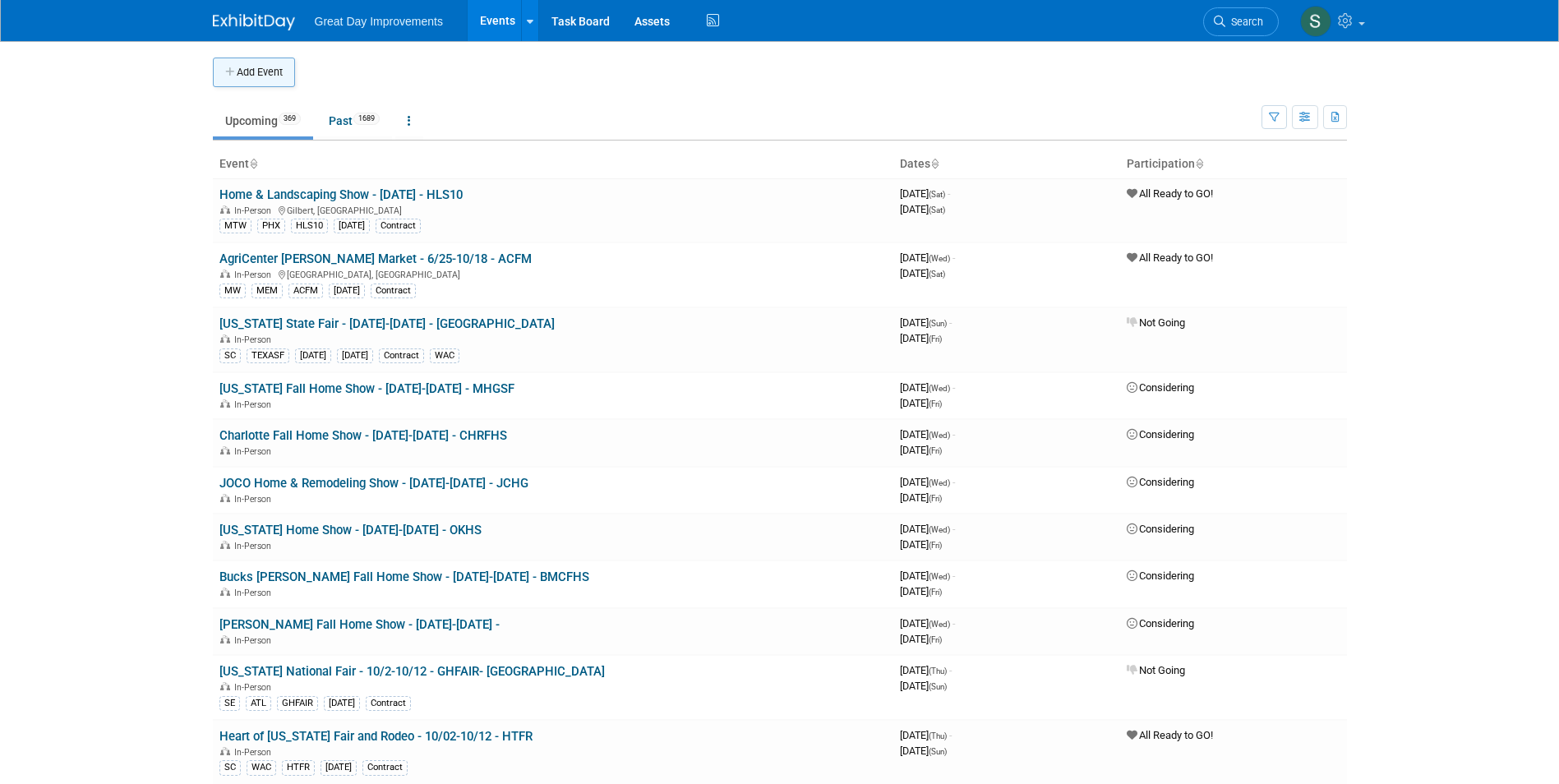
click at [262, 59] on div "Add Event" at bounding box center [780, 64] width 1134 height 46
drag, startPoint x: 262, startPoint y: 59, endPoint x: 242, endPoint y: 72, distance: 23.9
click at [240, 72] on button "Add Event" at bounding box center [253, 72] width 82 height 29
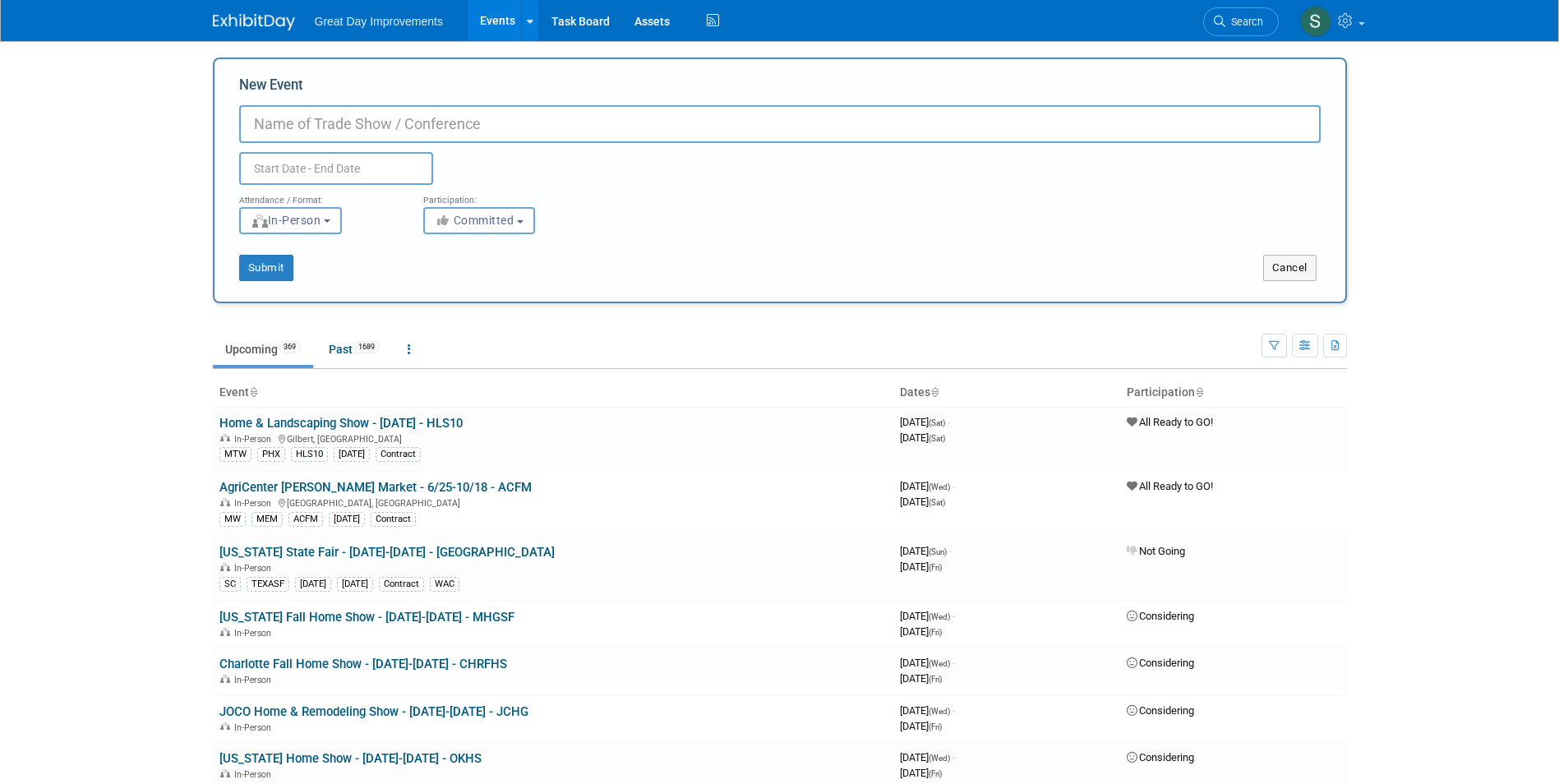
paste input "Tri-State Home, Garden & Lifestyle Show"
type input "Tri-State Home, Garden & Lifestyle Show - 1/31-2/3 - TRIHG"
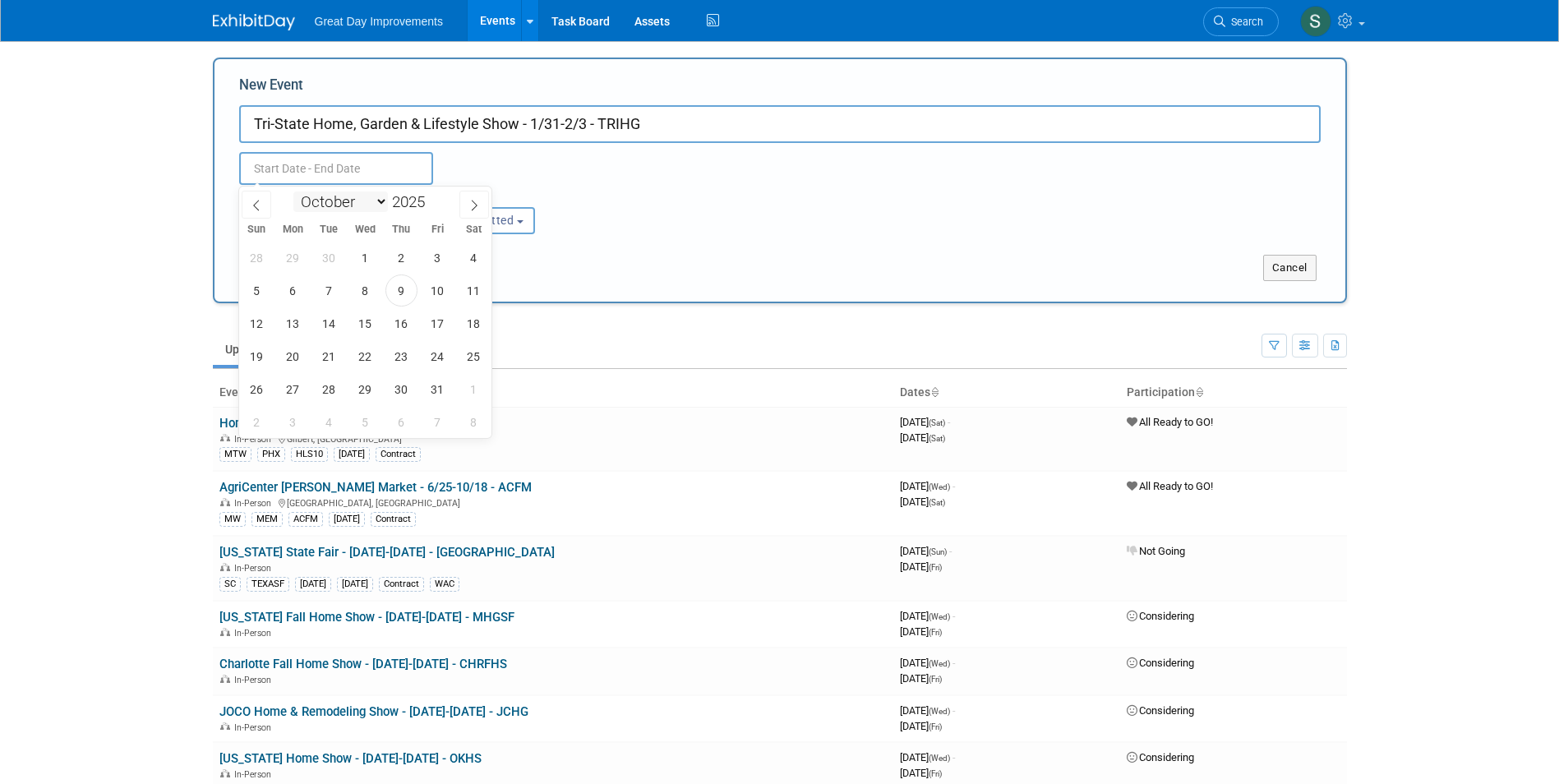
click at [333, 209] on select "January February March April May June July August September October November De…" at bounding box center [341, 201] width 94 height 21
select select "0"
click at [294, 191] on select "January February March April May June July August September October November De…" at bounding box center [341, 201] width 94 height 21
click at [430, 198] on span at bounding box center [431, 197] width 11 height 9
type input "2026"
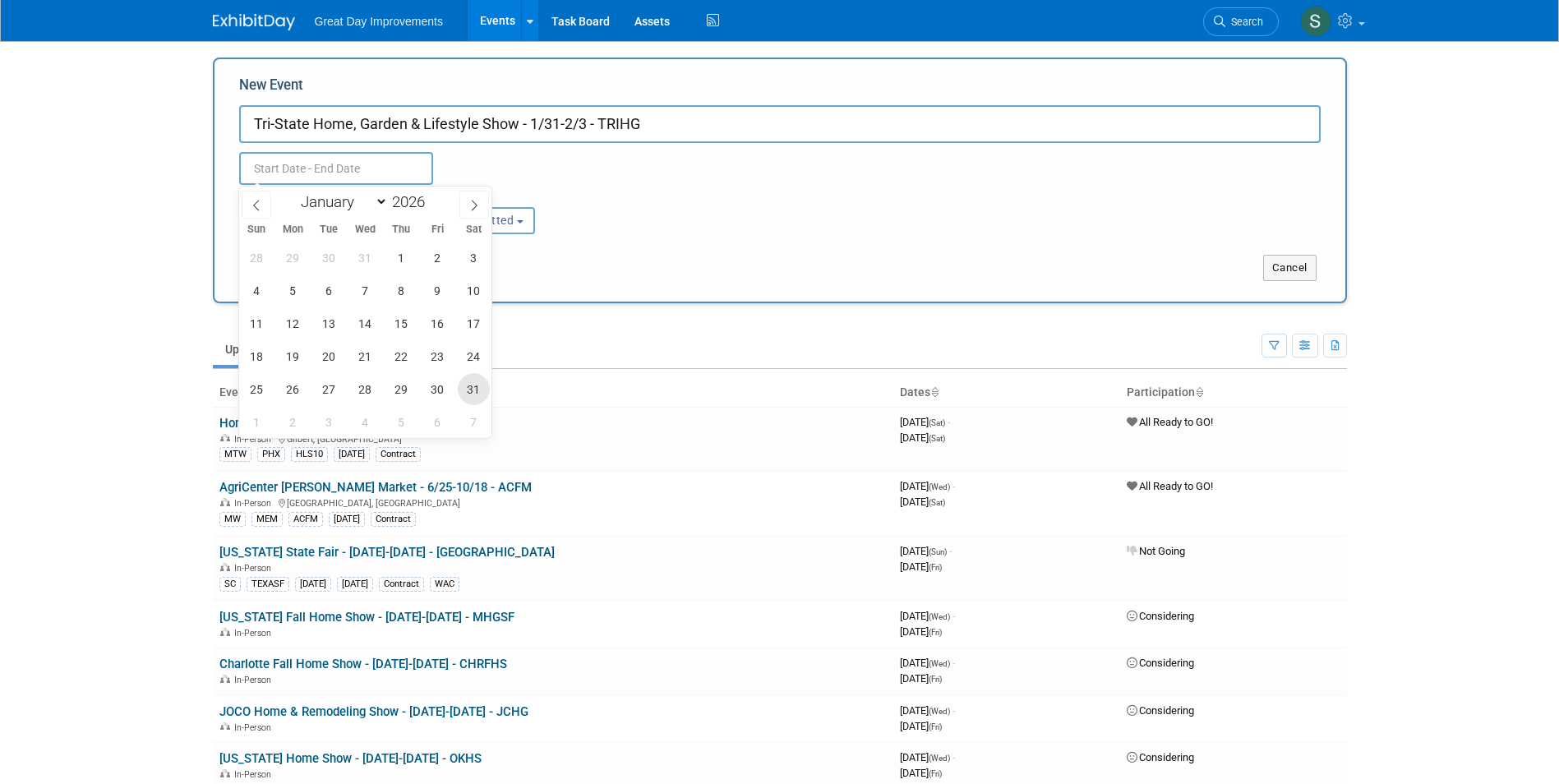
click at [471, 387] on span "31" at bounding box center [474, 389] width 32 height 32
click at [336, 419] on span "3" at bounding box center [329, 422] width 32 height 32
type input "Jan 31, 2026 to Feb 3, 2026"
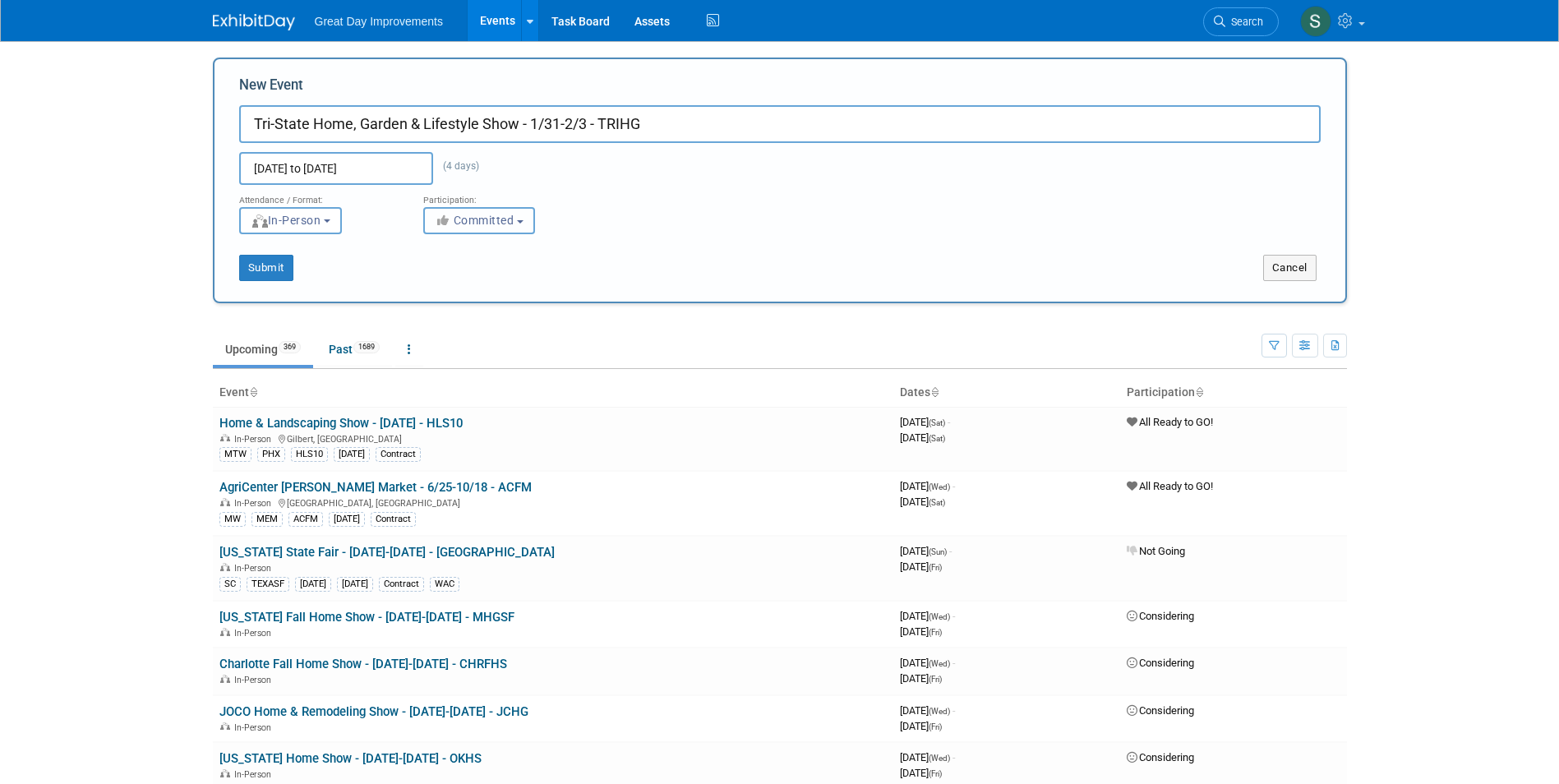
click at [477, 222] on span "Committed" at bounding box center [474, 220] width 80 height 13
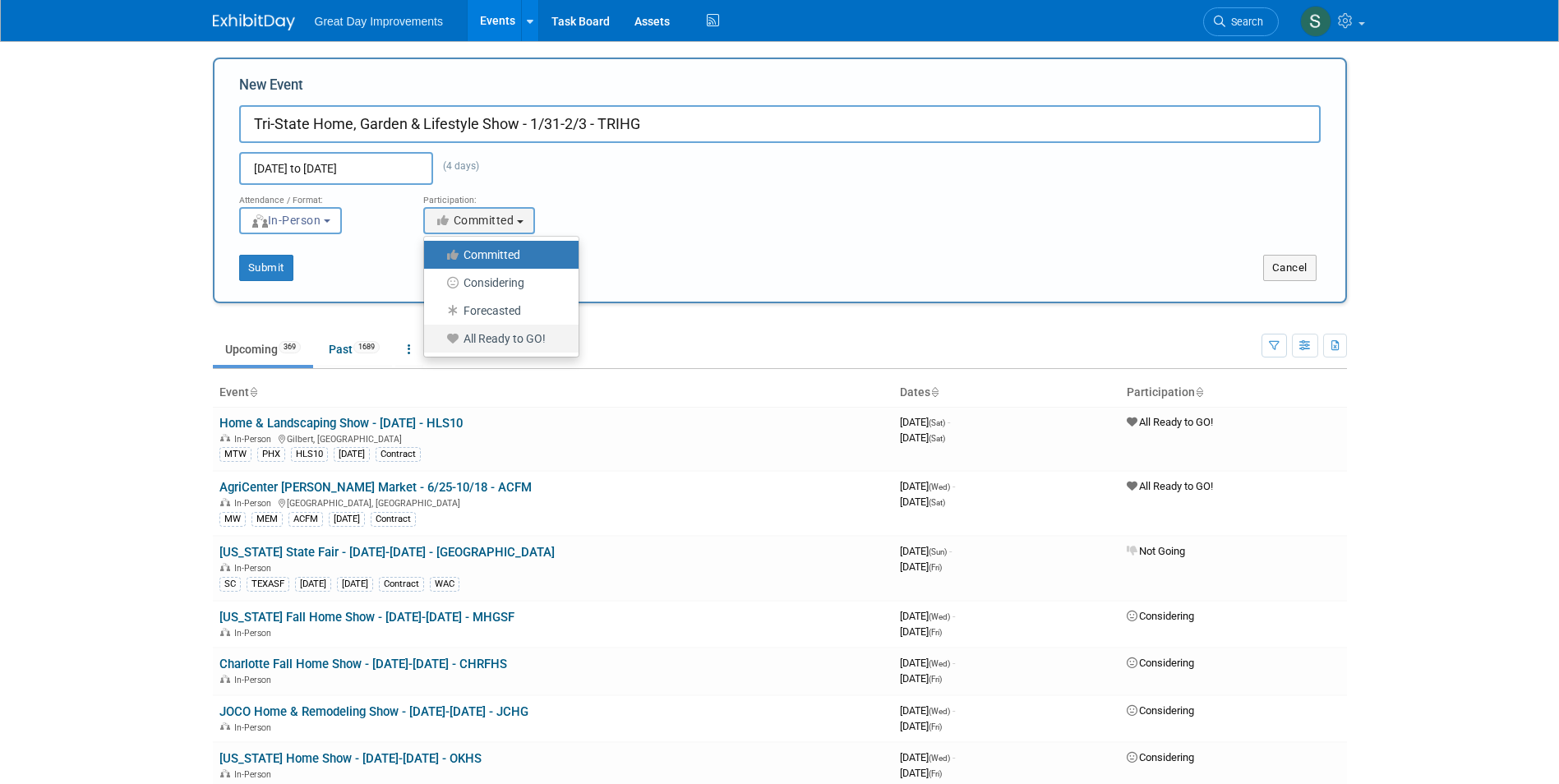
click at [492, 336] on label "All Ready to GO!" at bounding box center [497, 338] width 130 height 22
click at [439, 336] on input "All Ready to GO!" at bounding box center [433, 338] width 10 height 10
select select "102"
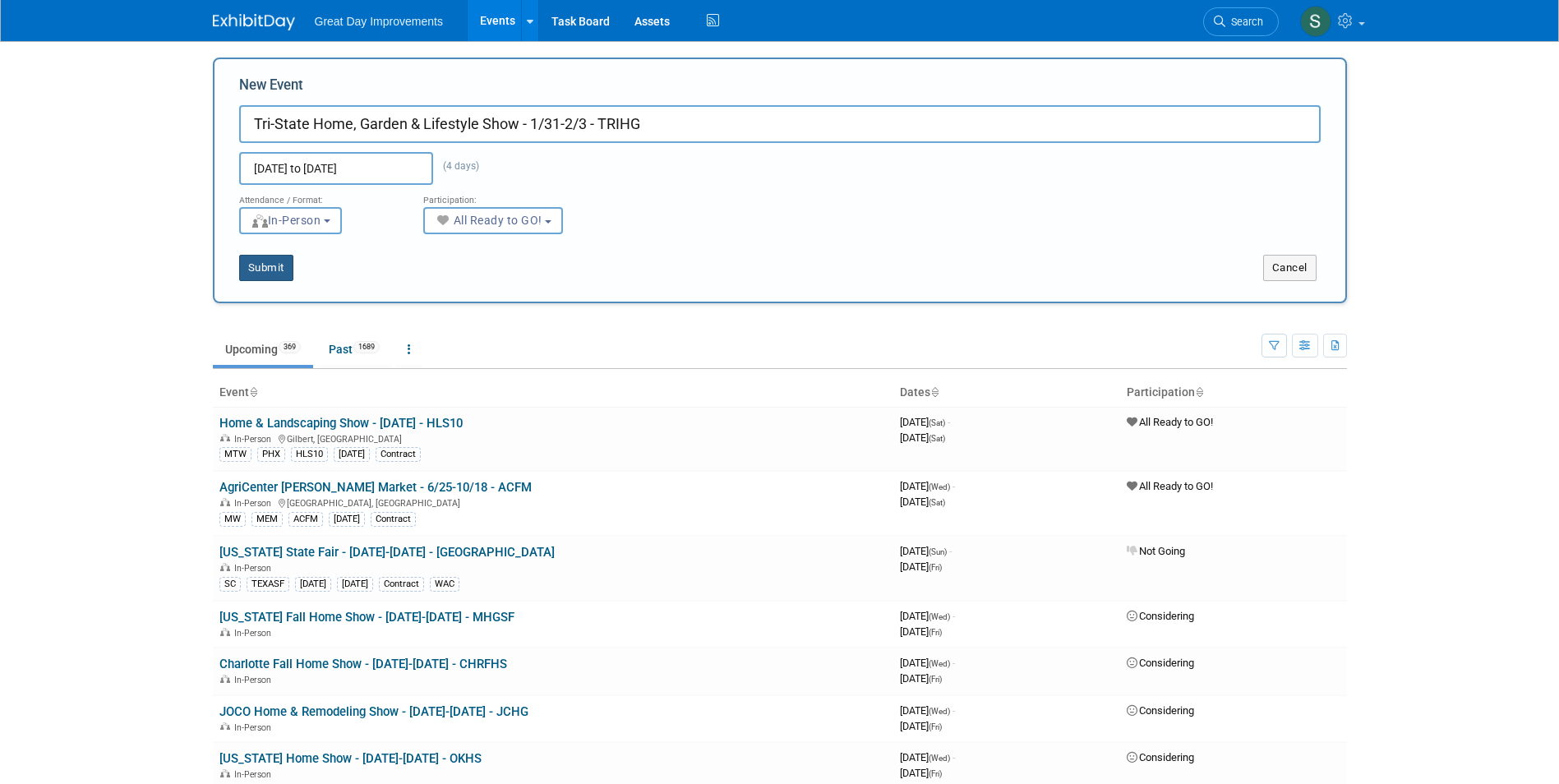
click at [274, 266] on button "Submit" at bounding box center [266, 268] width 55 height 26
type input "Tri-State Home, Garden & Lifestyle Show - 1/31-2/3 - TRIHG"
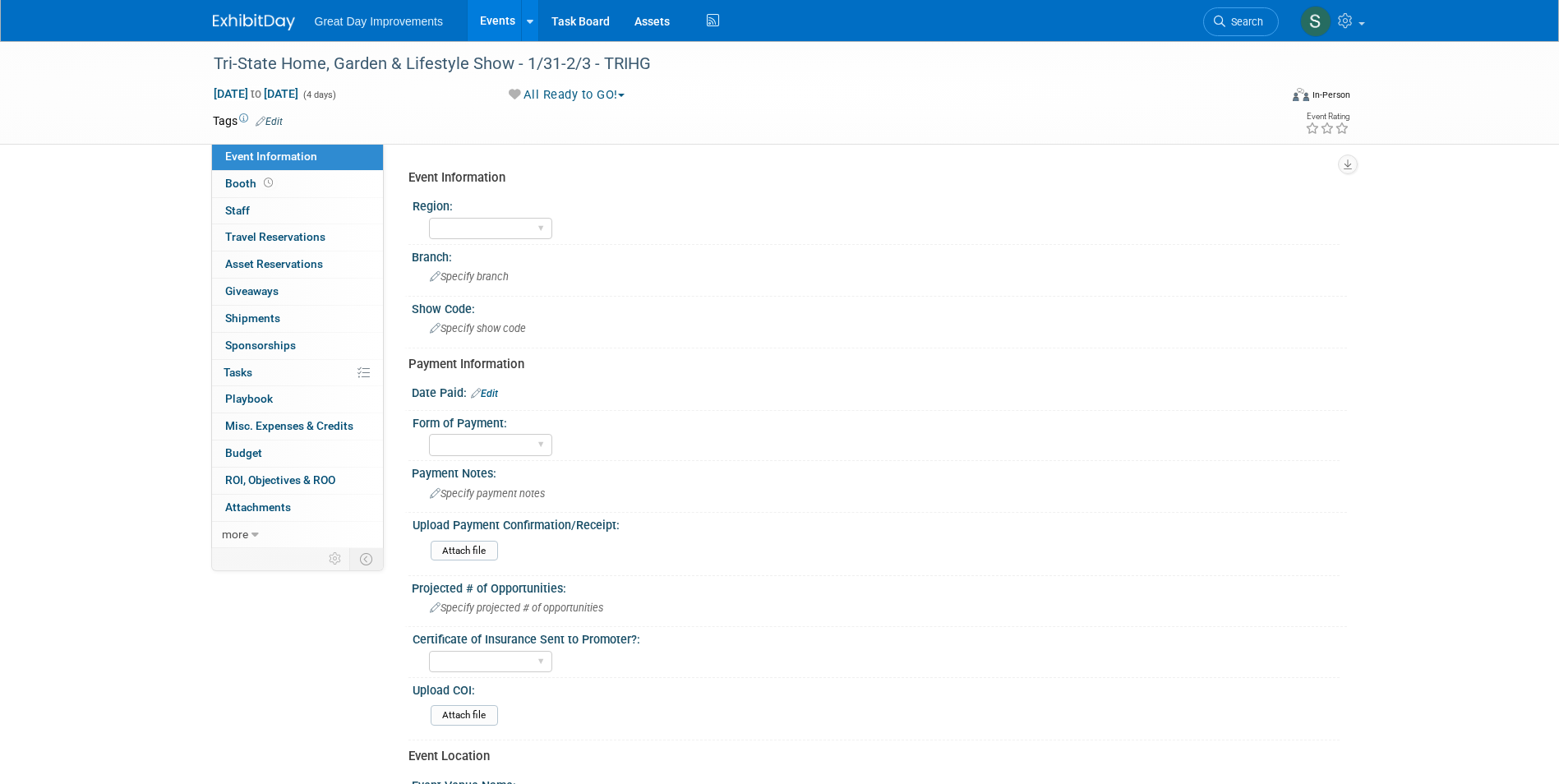
click at [278, 123] on link "Edit" at bounding box center [268, 121] width 27 height 11
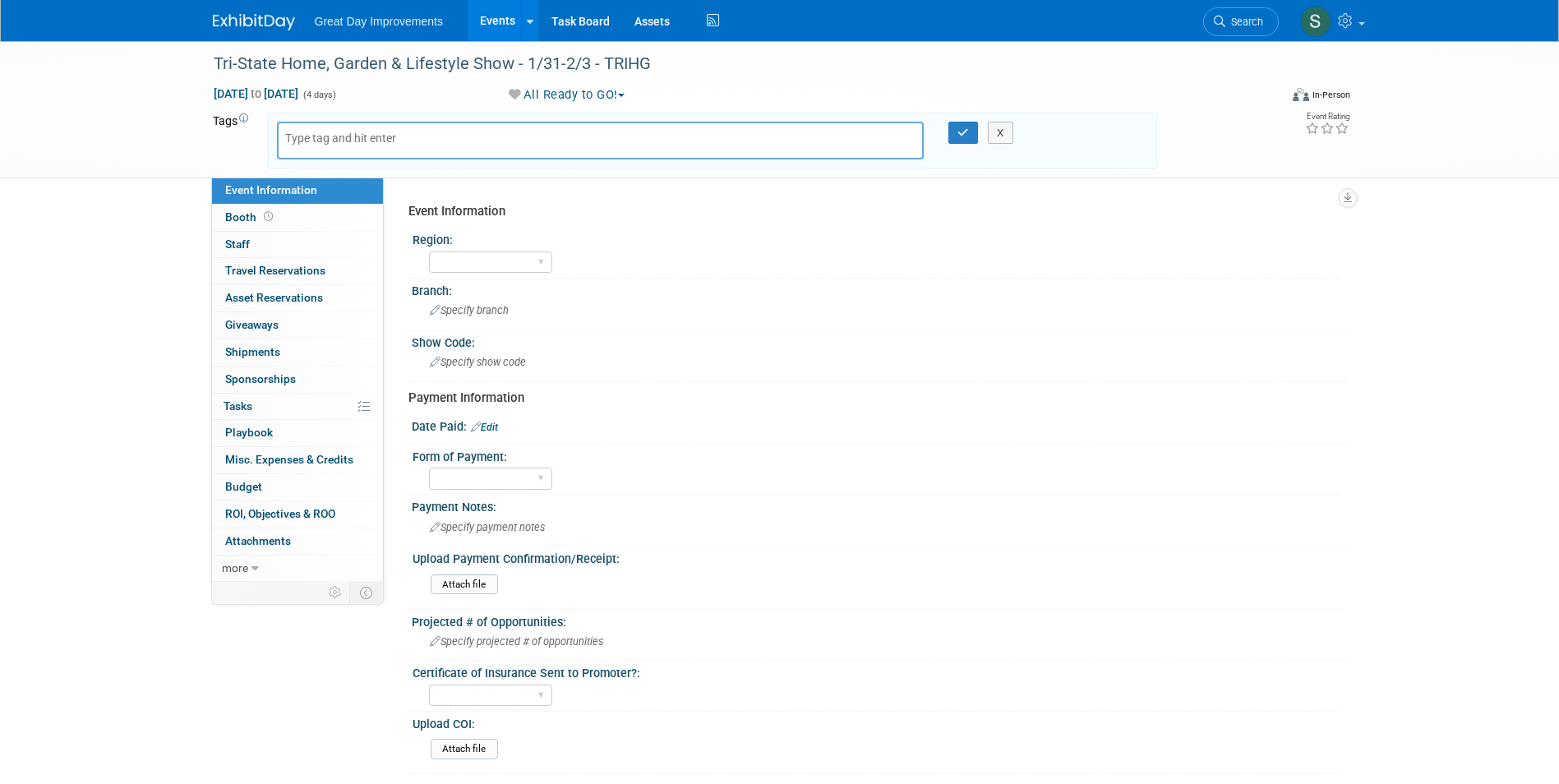
click at [299, 139] on body "Great Day Improvements Events Add Event Bulk Upload Events Shareable Event Boar…" at bounding box center [780, 392] width 1559 height 784
click at [299, 139] on input "text" at bounding box center [351, 137] width 132 height 16
type input "MTW"
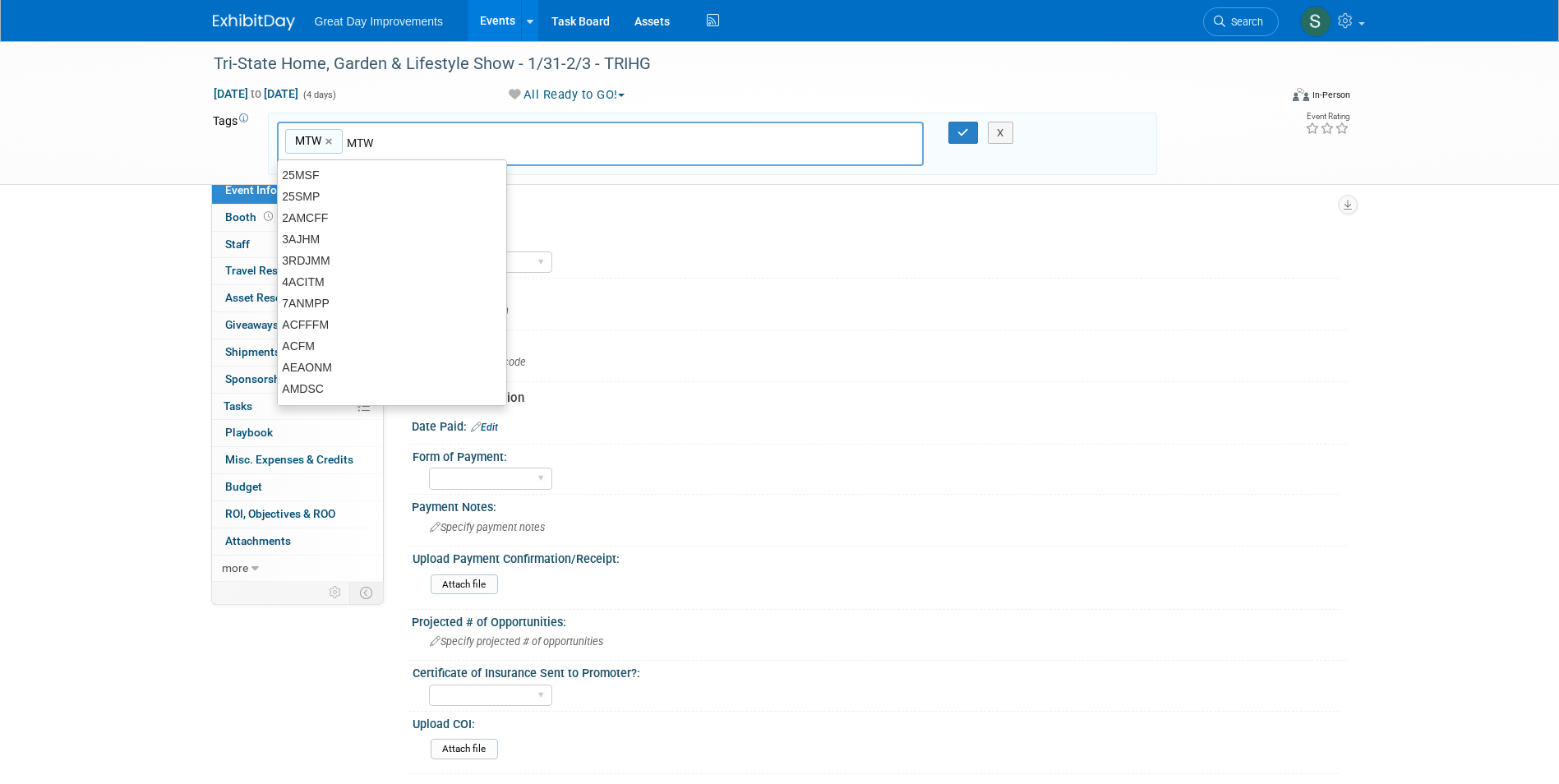
type input "MTW"
type input "LAS"
type input "MTW, LAS"
type input "TRIHG"
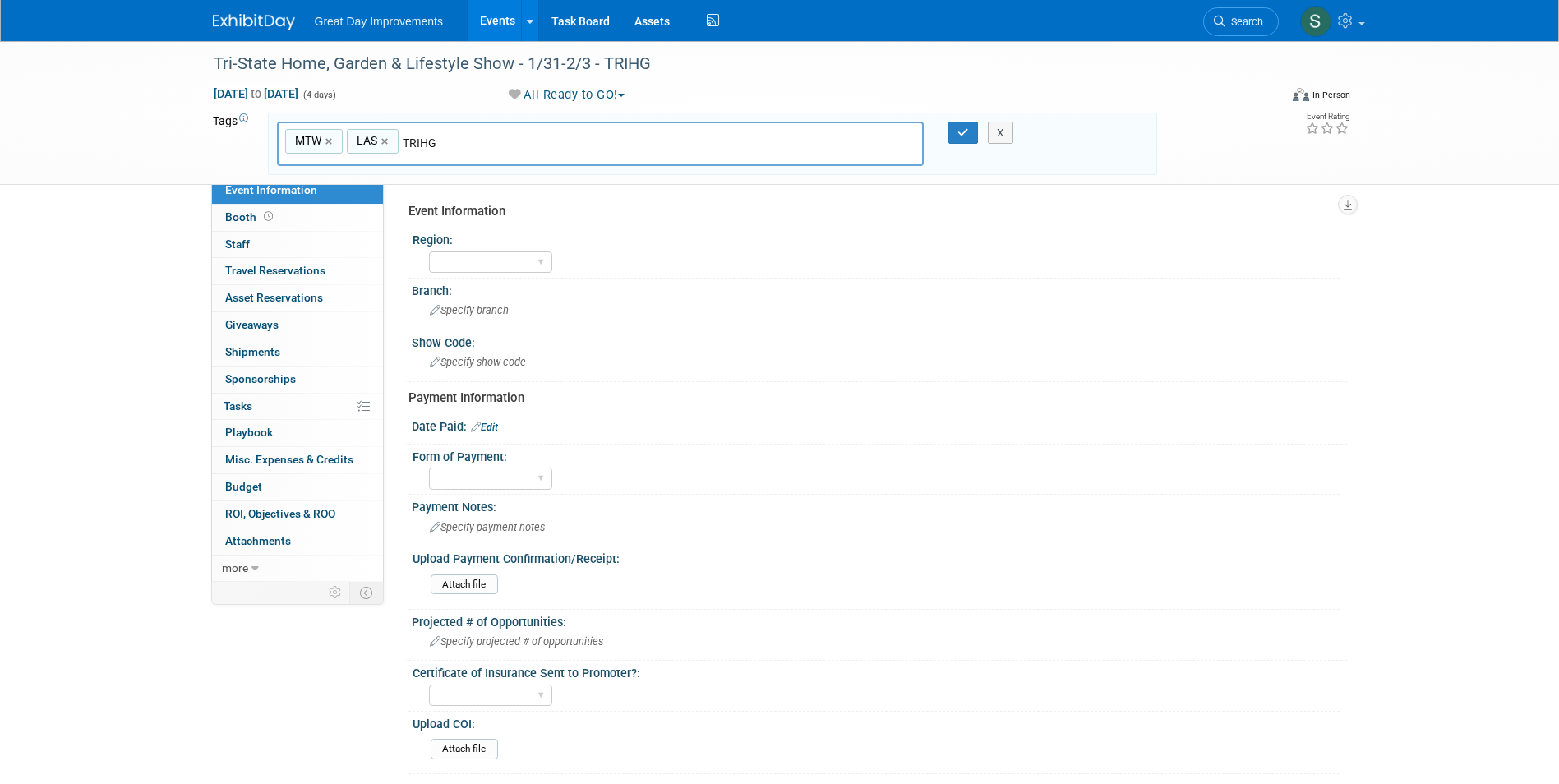
type input "MTW, LAS, TRIHG"
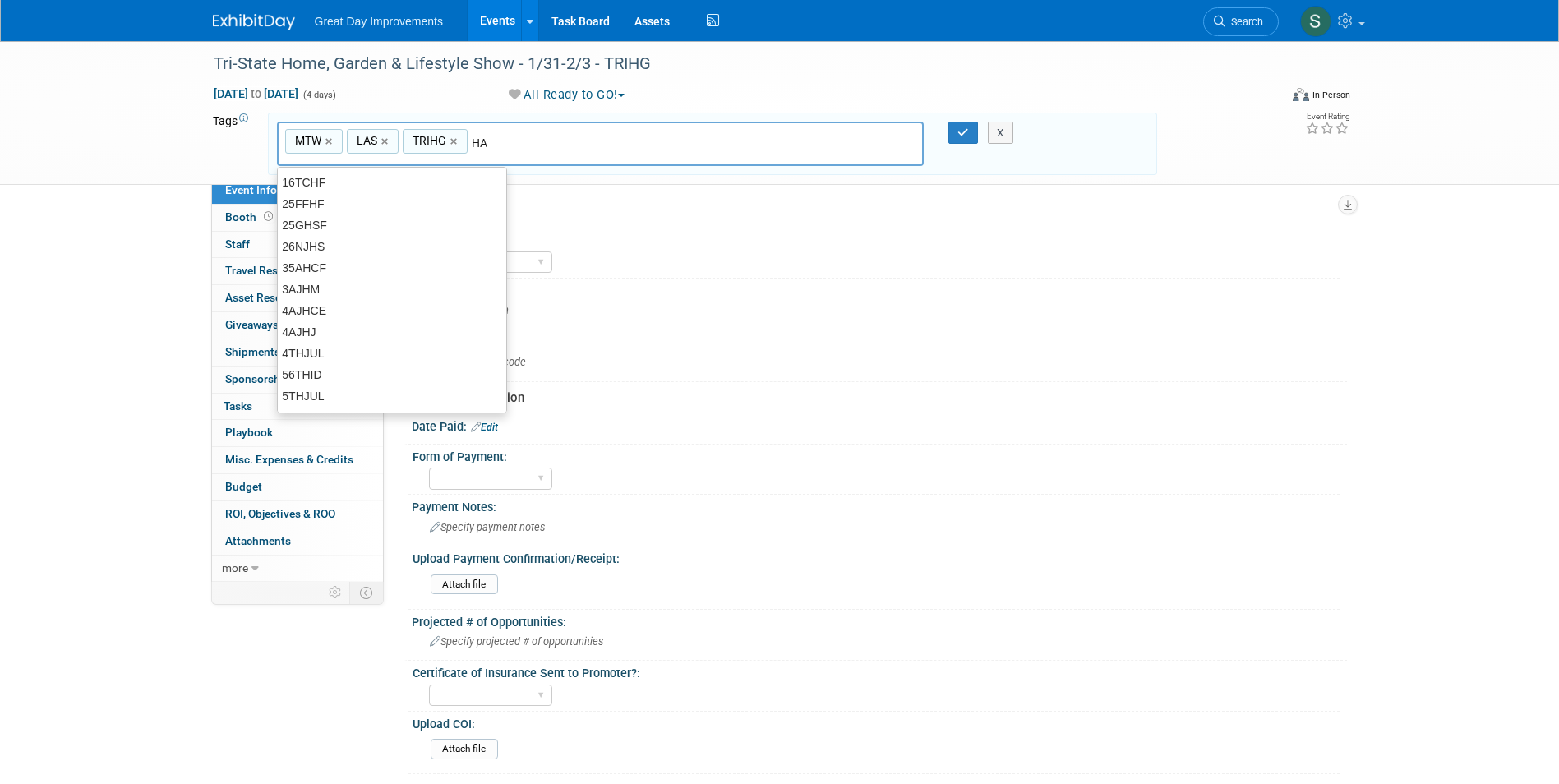
type input "H"
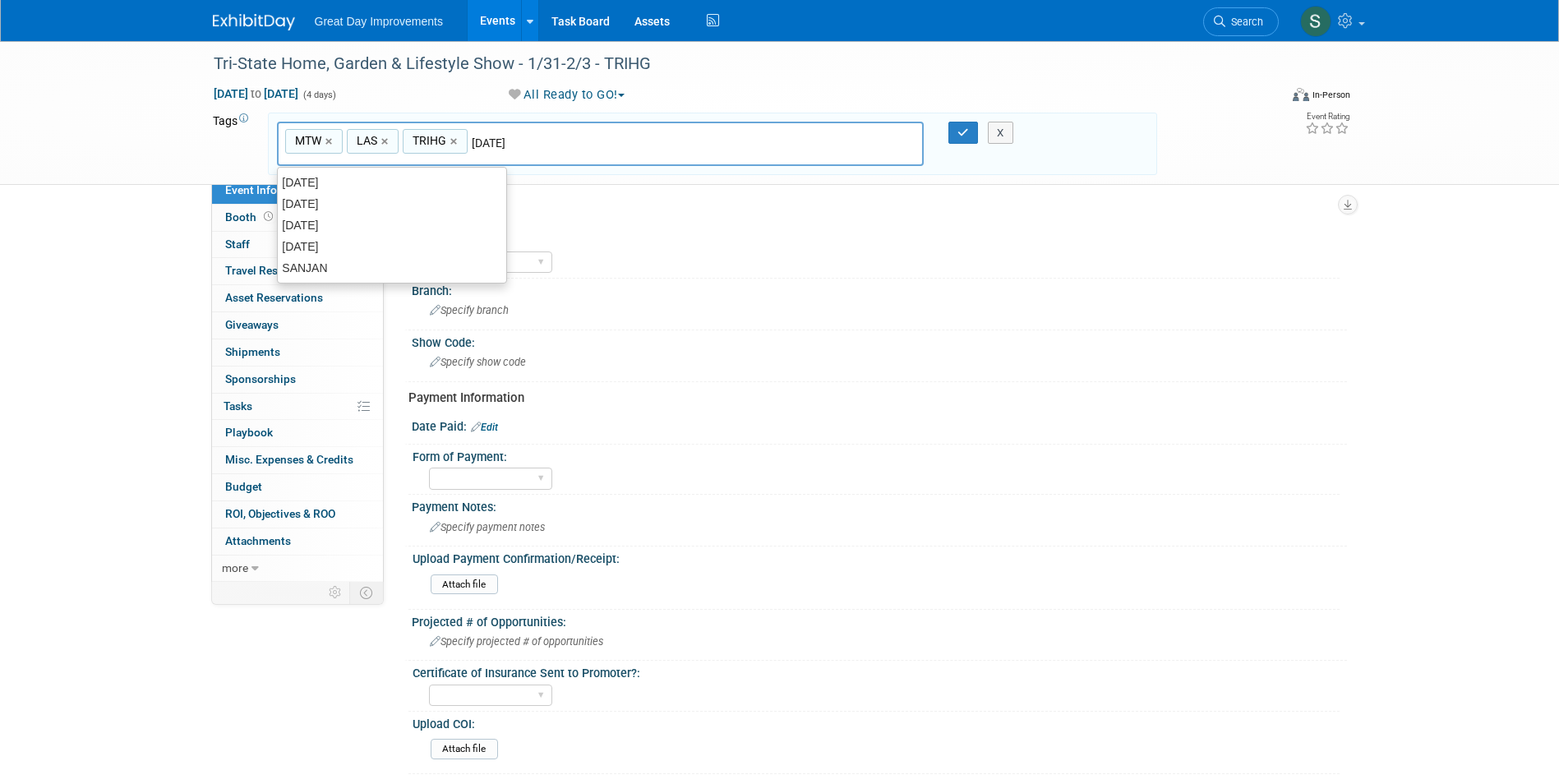
type input "[DATE]"
type input "MTW, LAS, TRIHG, [DATE]"
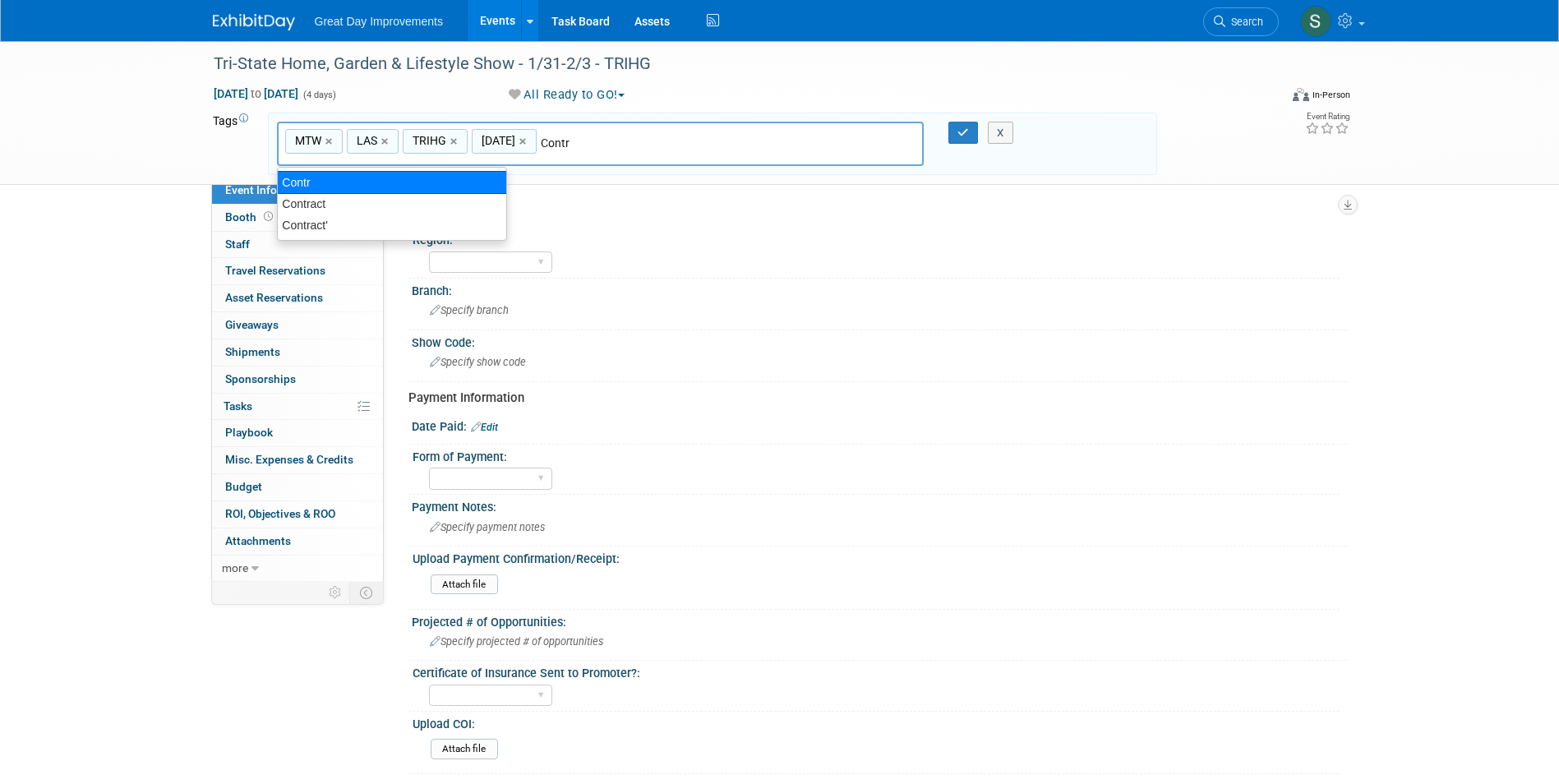
type input "Contract"
type input "MTW, LAS, TRIHG, [DATE], Contract"
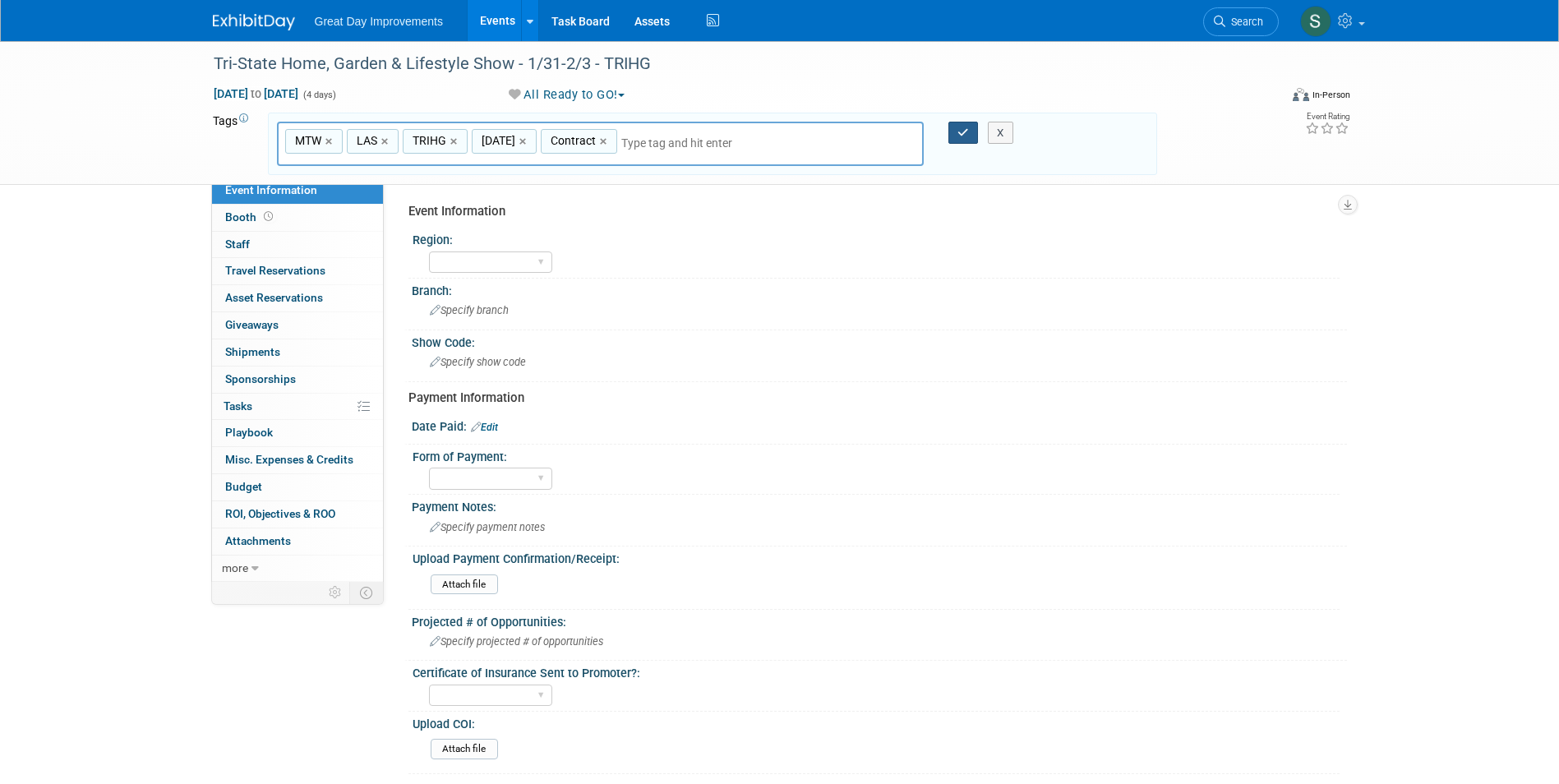
click at [955, 137] on button "button" at bounding box center [962, 133] width 29 height 23
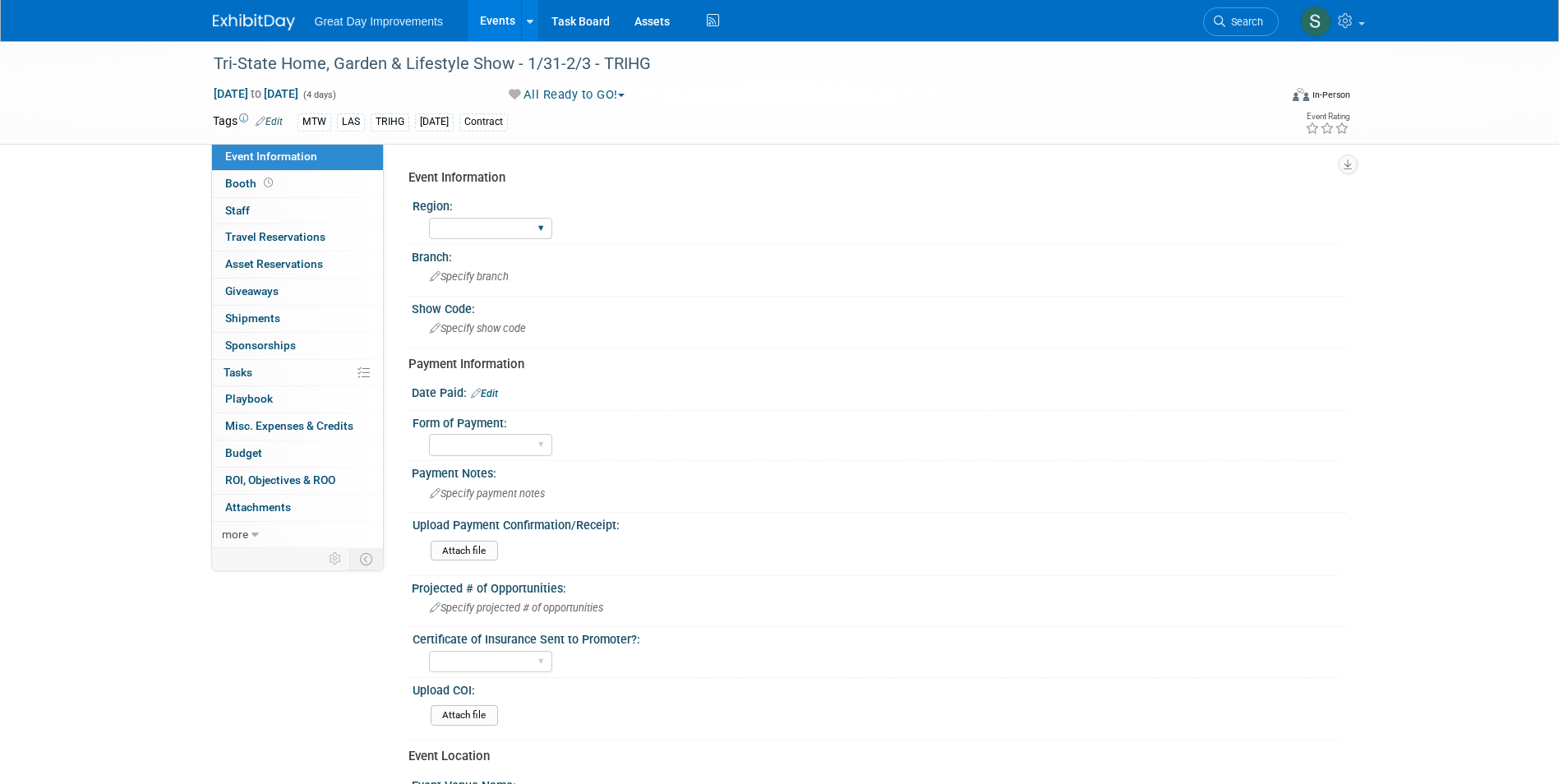
click at [523, 214] on div "GC MA MW MTW NE NEW OV PL PNW SA SE SC UMW FL" at bounding box center [490, 229] width 123 height 30
click at [521, 220] on select "GC MA MW MTW NE NEW OV PL PNW SA SE SC UMW FL" at bounding box center [490, 229] width 123 height 23
select select "MTW"
click at [429, 217] on select "GC MA MW MTW NE NEW OV PL PNW SA SE SC UMW FL" at bounding box center [490, 229] width 123 height 23
click at [502, 284] on div "Specify branch" at bounding box center [878, 276] width 910 height 25
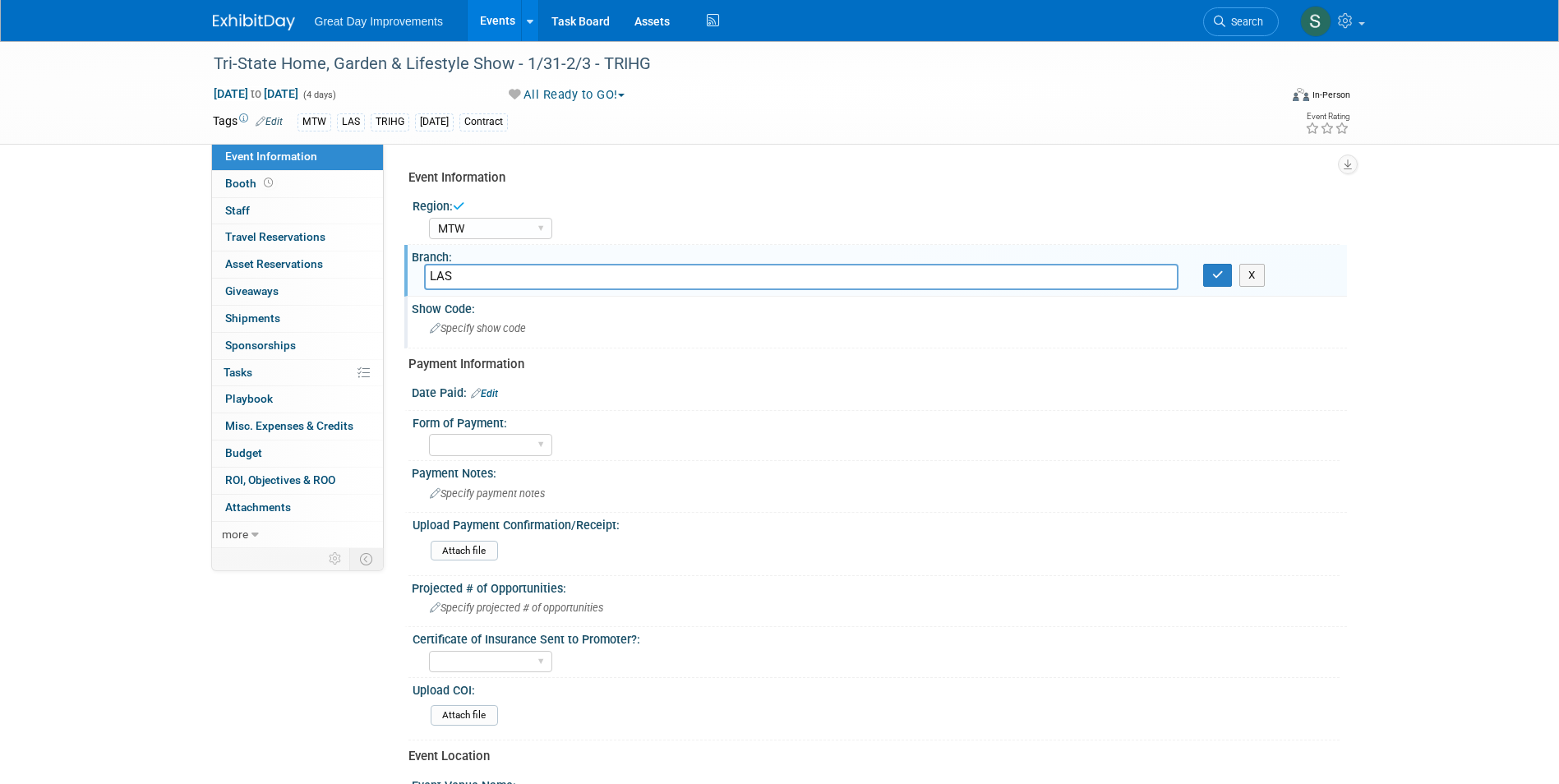
type input "LAS"
click at [1211, 264] on button "button" at bounding box center [1217, 275] width 29 height 23
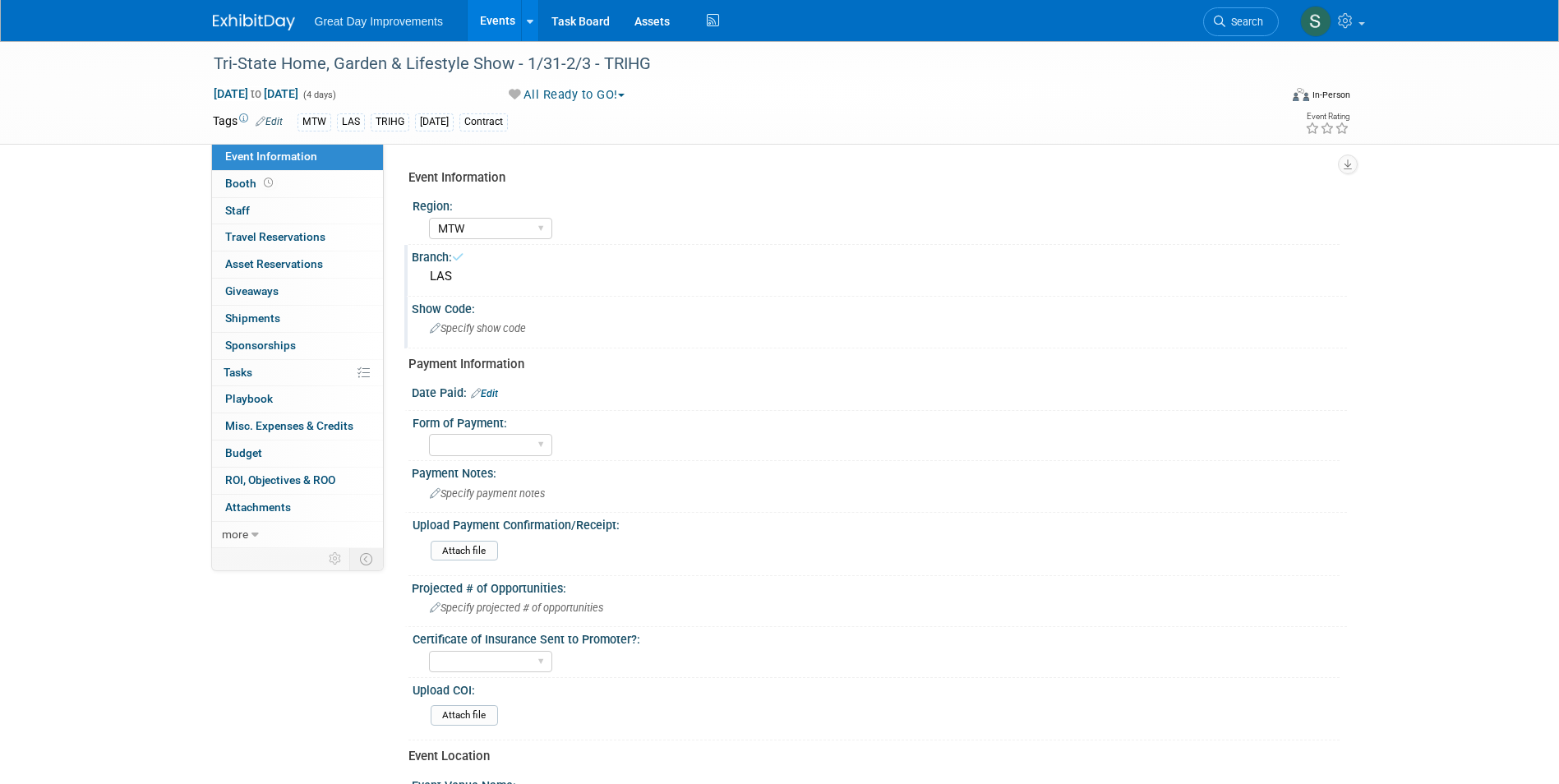
click at [581, 316] on div "Show Code: Specify show code" at bounding box center [876, 322] width 942 height 52
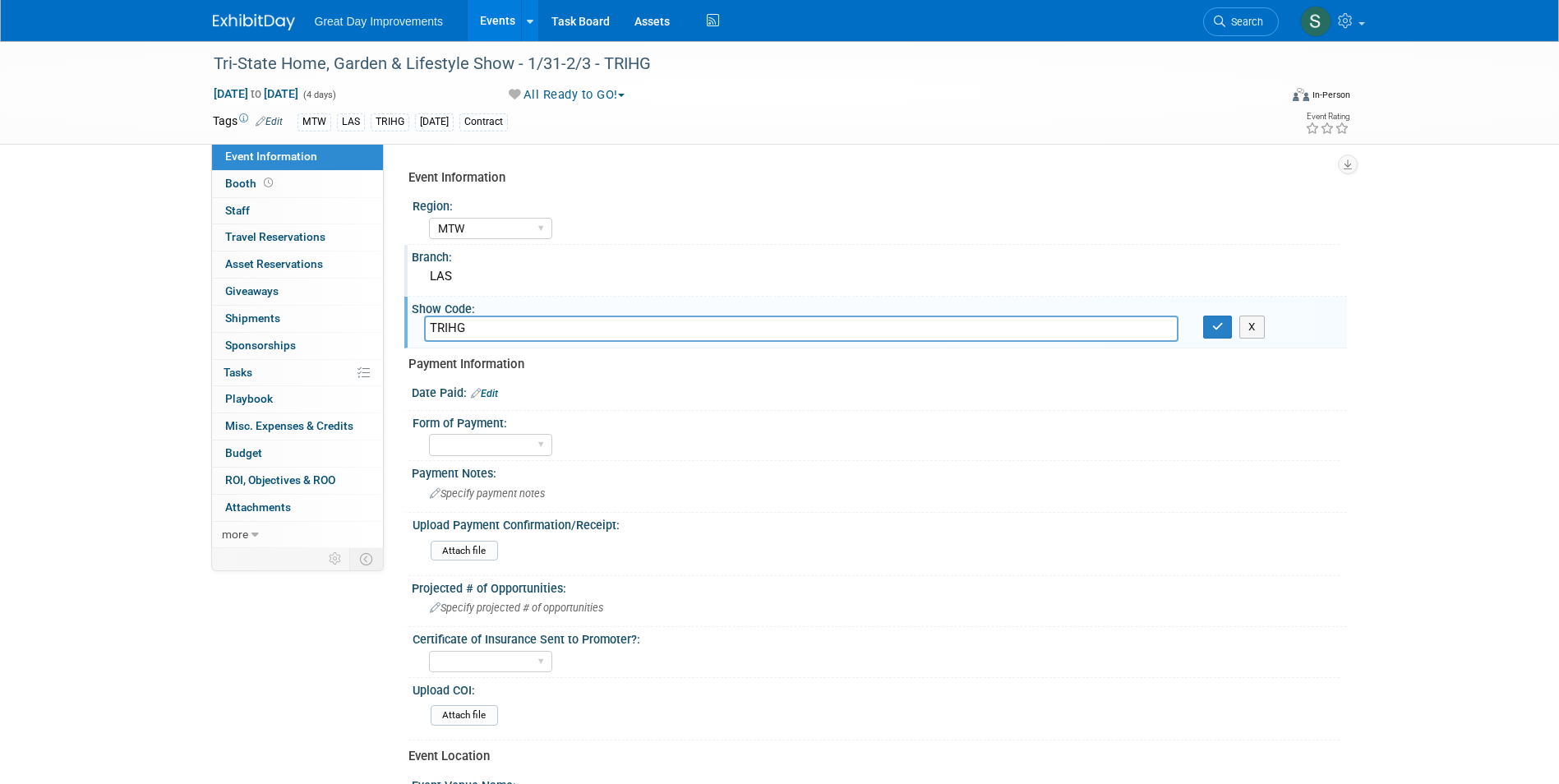
type input "TRIHG"
click at [1203, 315] on button "button" at bounding box center [1217, 327] width 29 height 23
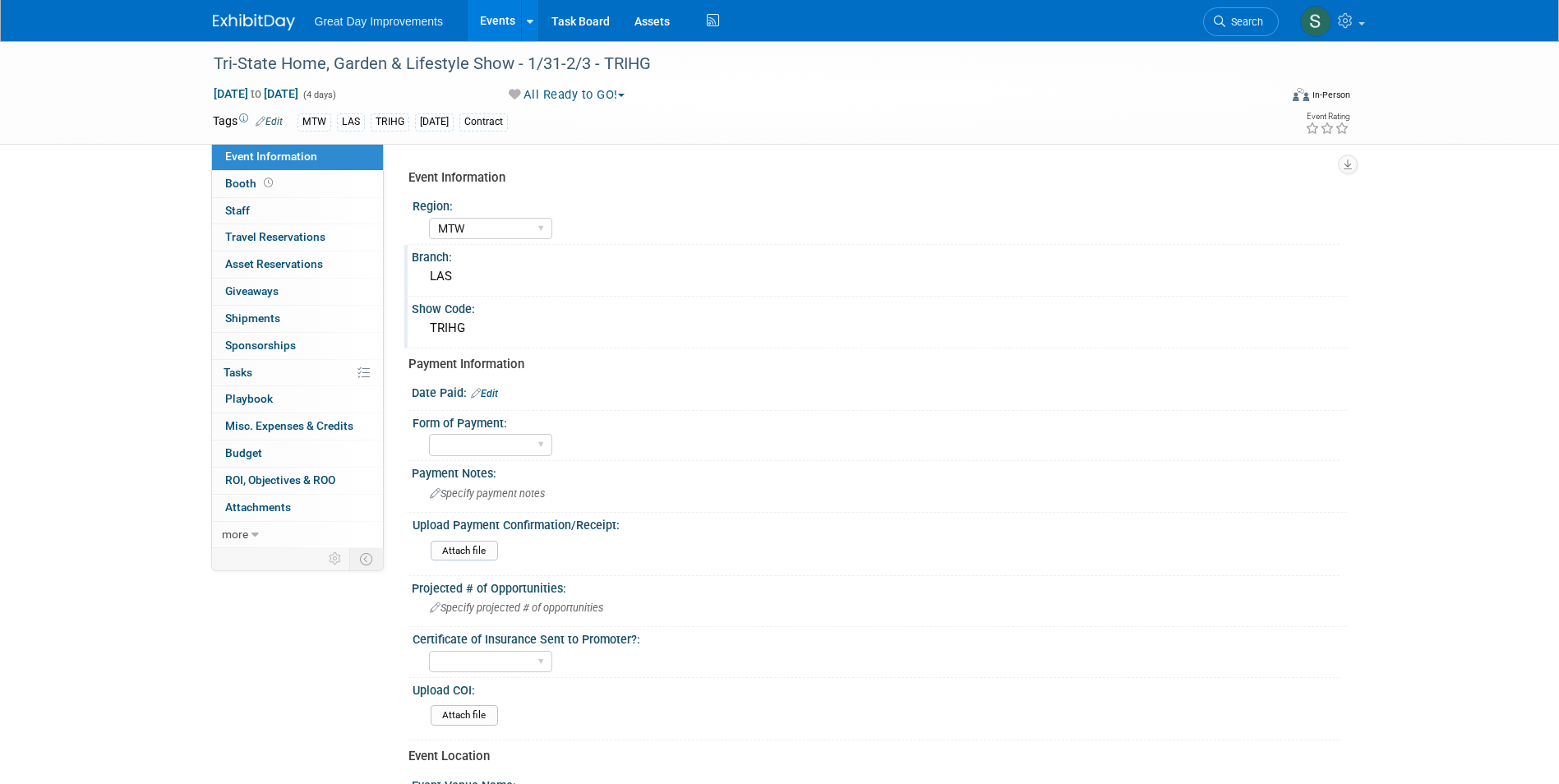
click at [249, 28] on img at bounding box center [253, 22] width 82 height 16
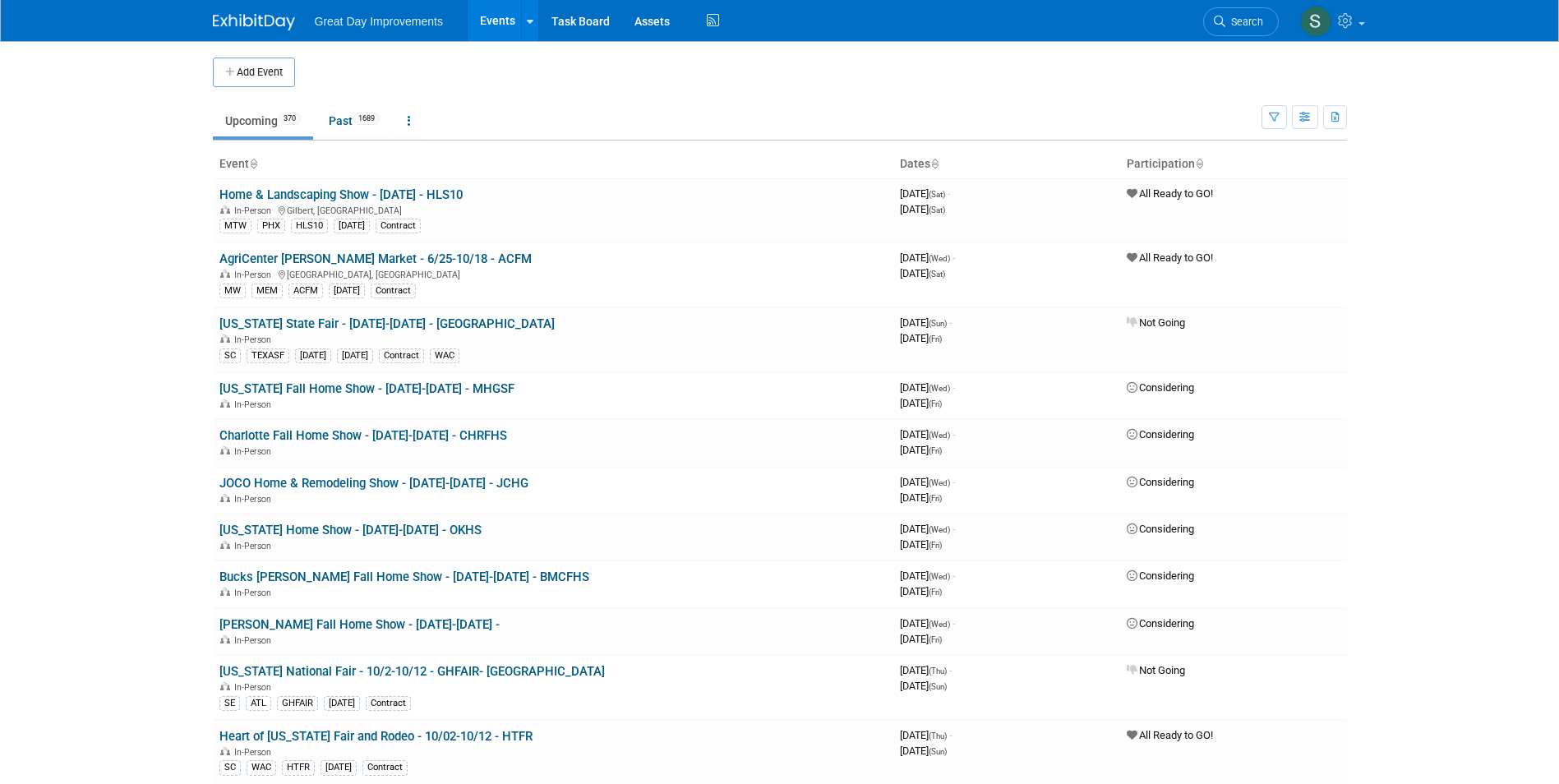
click at [265, 67] on button "Add Event" at bounding box center [253, 72] width 82 height 29
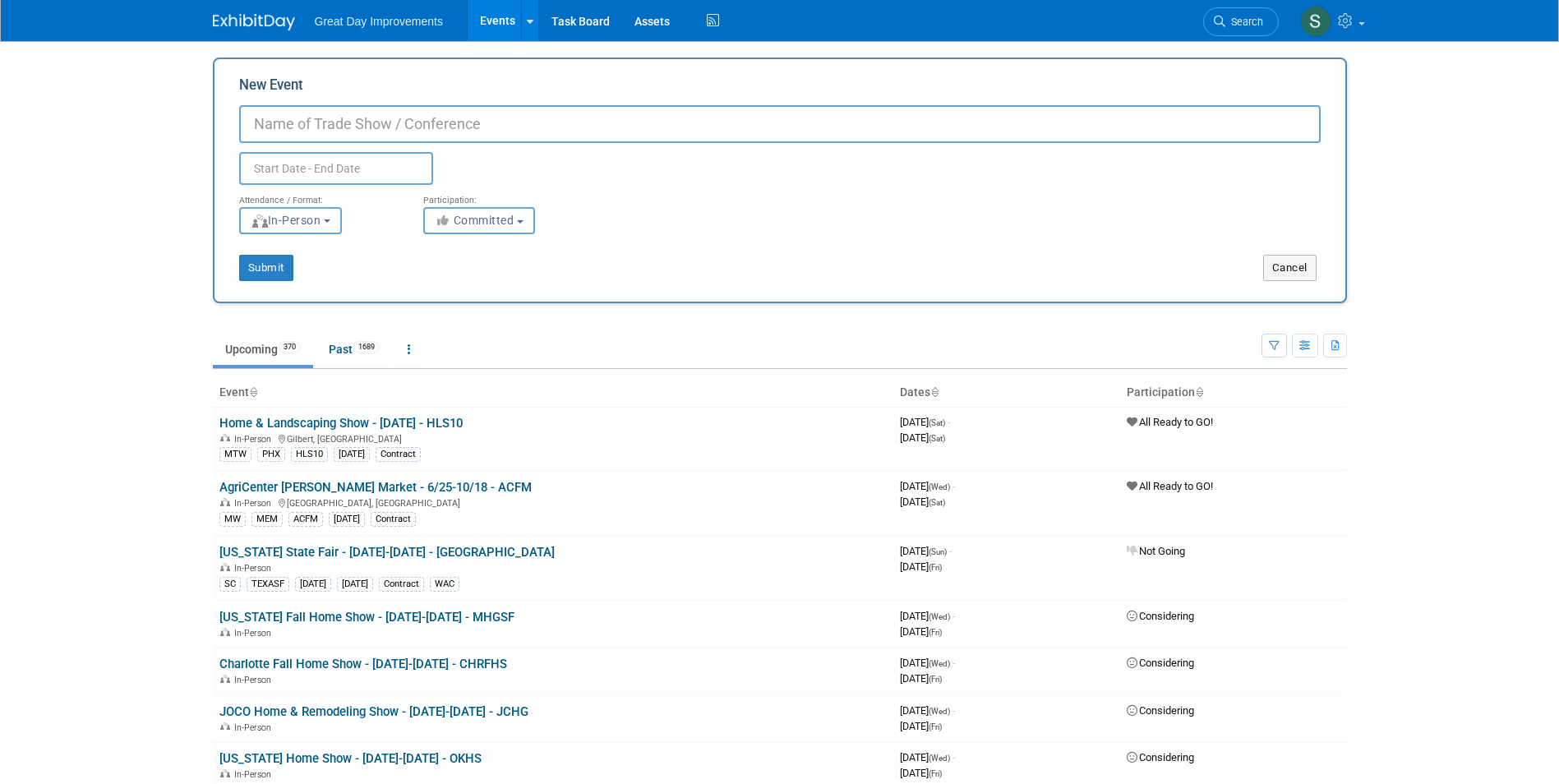
paste input "Houston Spring Home & Garden Show"
click at [758, 121] on input "Houston Spring Home & Garden Show - 2/6-2/8 -" at bounding box center [780, 124] width 1082 height 38
paste input "HOUHGS"
type input "Houston Spring Home & Garden Show - 2/6-2/8 - HOUHGS"
click at [453, 203] on div "Participation:" at bounding box center [503, 195] width 159 height 22
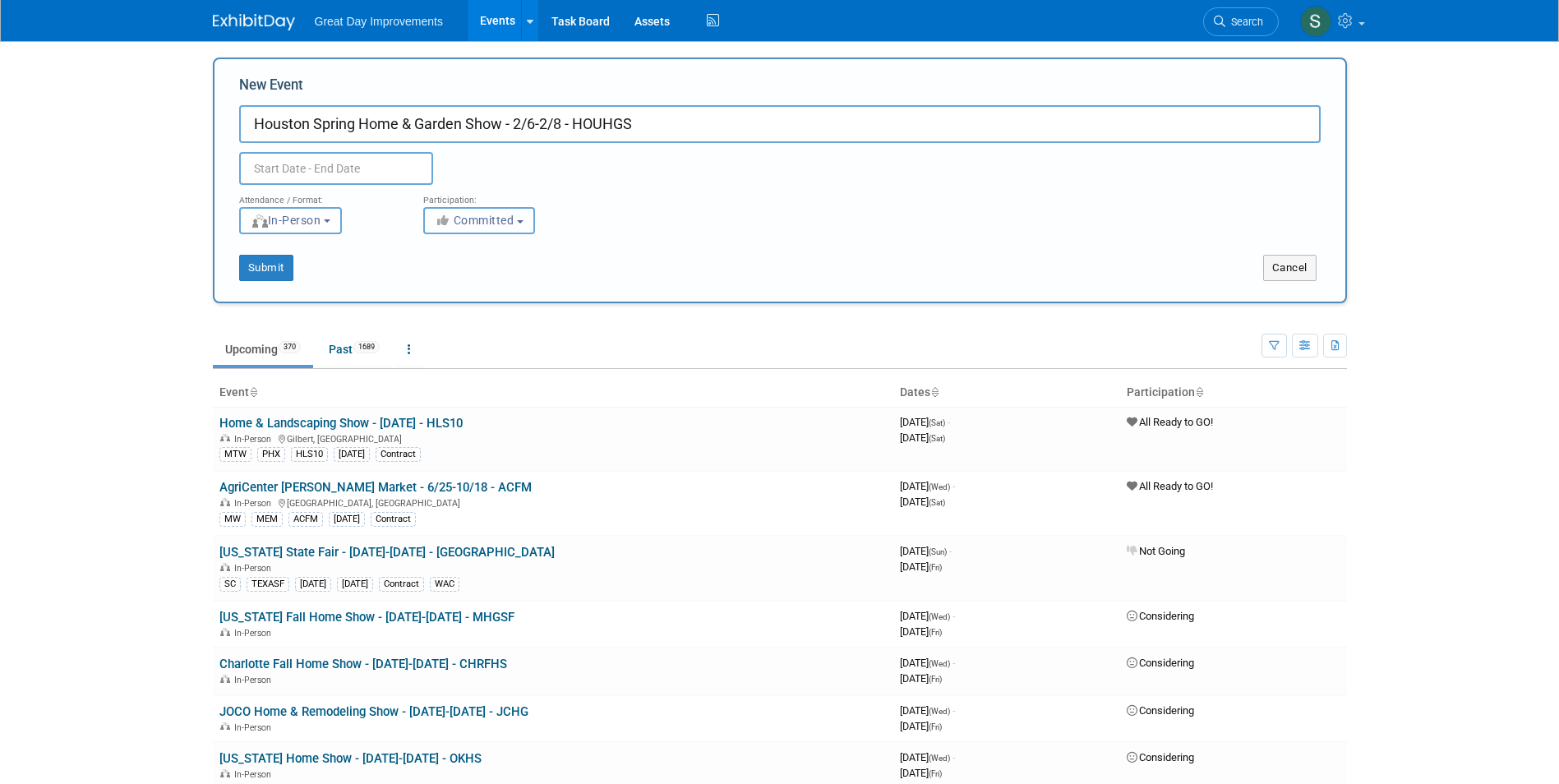
click at [461, 222] on span "Committed" at bounding box center [474, 220] width 80 height 13
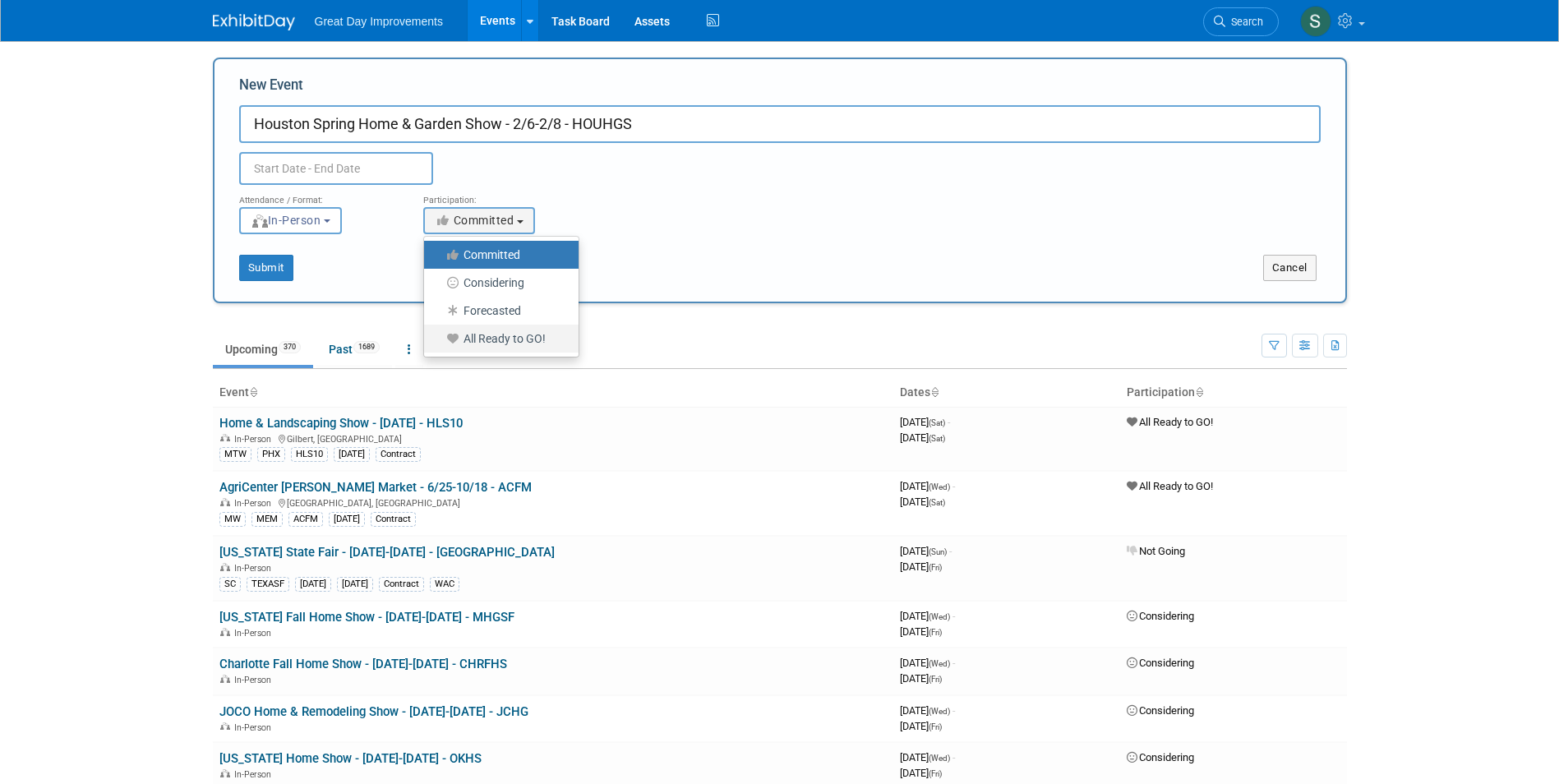
click at [482, 343] on label "All Ready to GO!" at bounding box center [497, 338] width 130 height 22
click at [439, 343] on input "All Ready to GO!" at bounding box center [433, 338] width 10 height 10
select select "102"
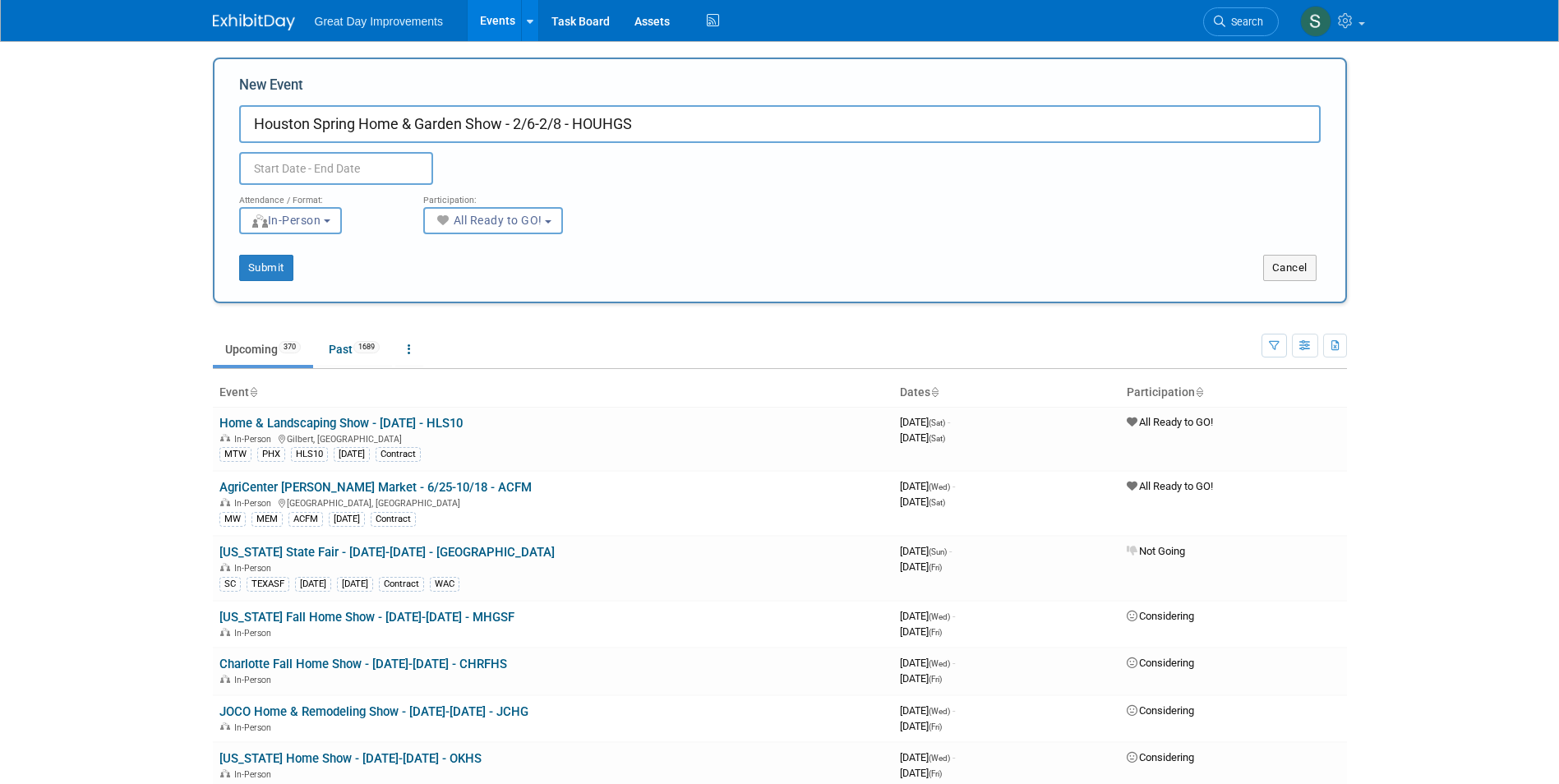
click at [359, 168] on input "text" at bounding box center [336, 168] width 194 height 33
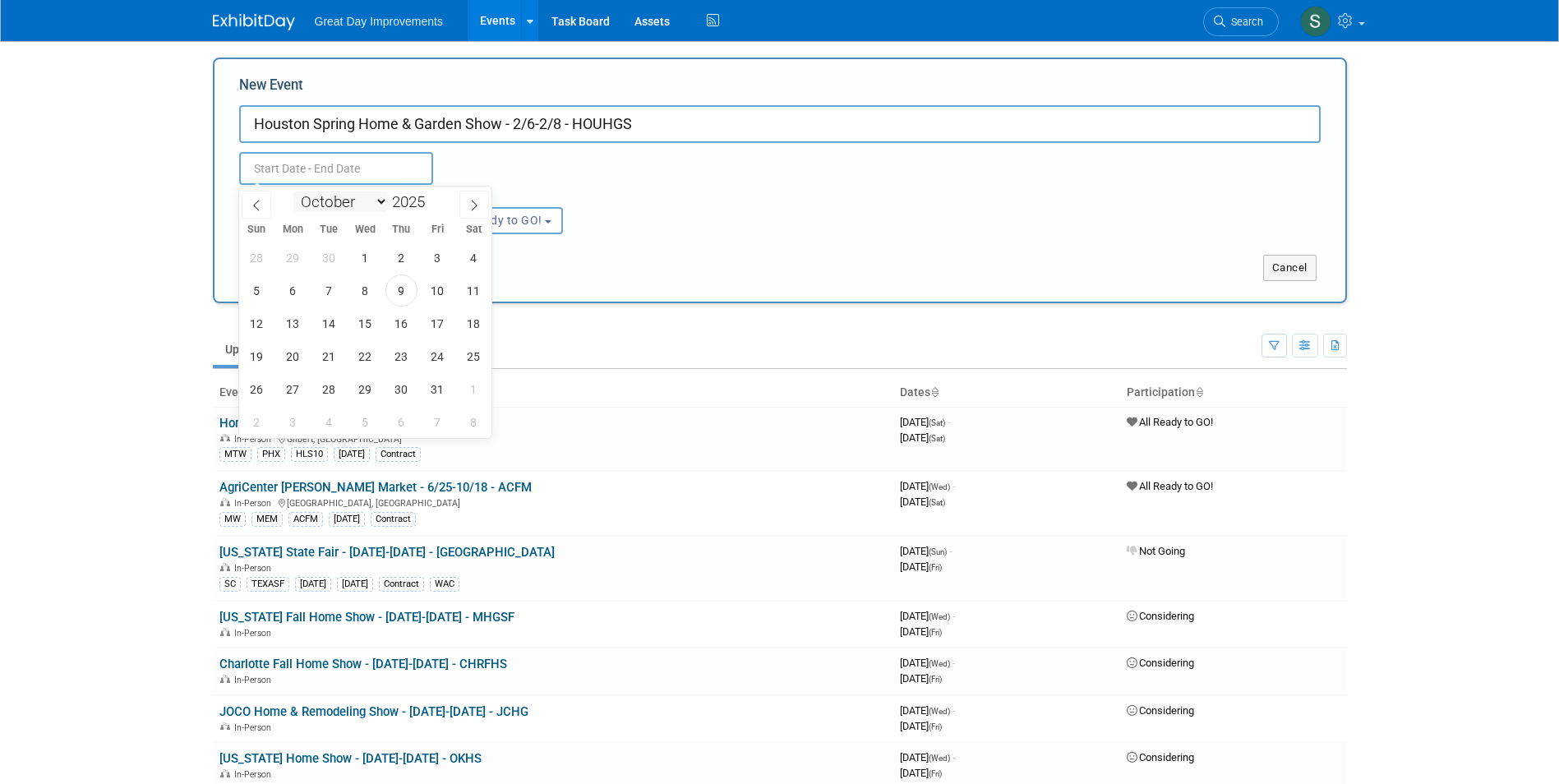
click at [378, 197] on select "January February March April May June July August September October November De…" at bounding box center [341, 201] width 94 height 21
select select "1"
click at [294, 191] on select "January February March April May June July August September October November De…" at bounding box center [341, 201] width 94 height 21
click at [428, 200] on span at bounding box center [431, 197] width 11 height 9
type input "2026"
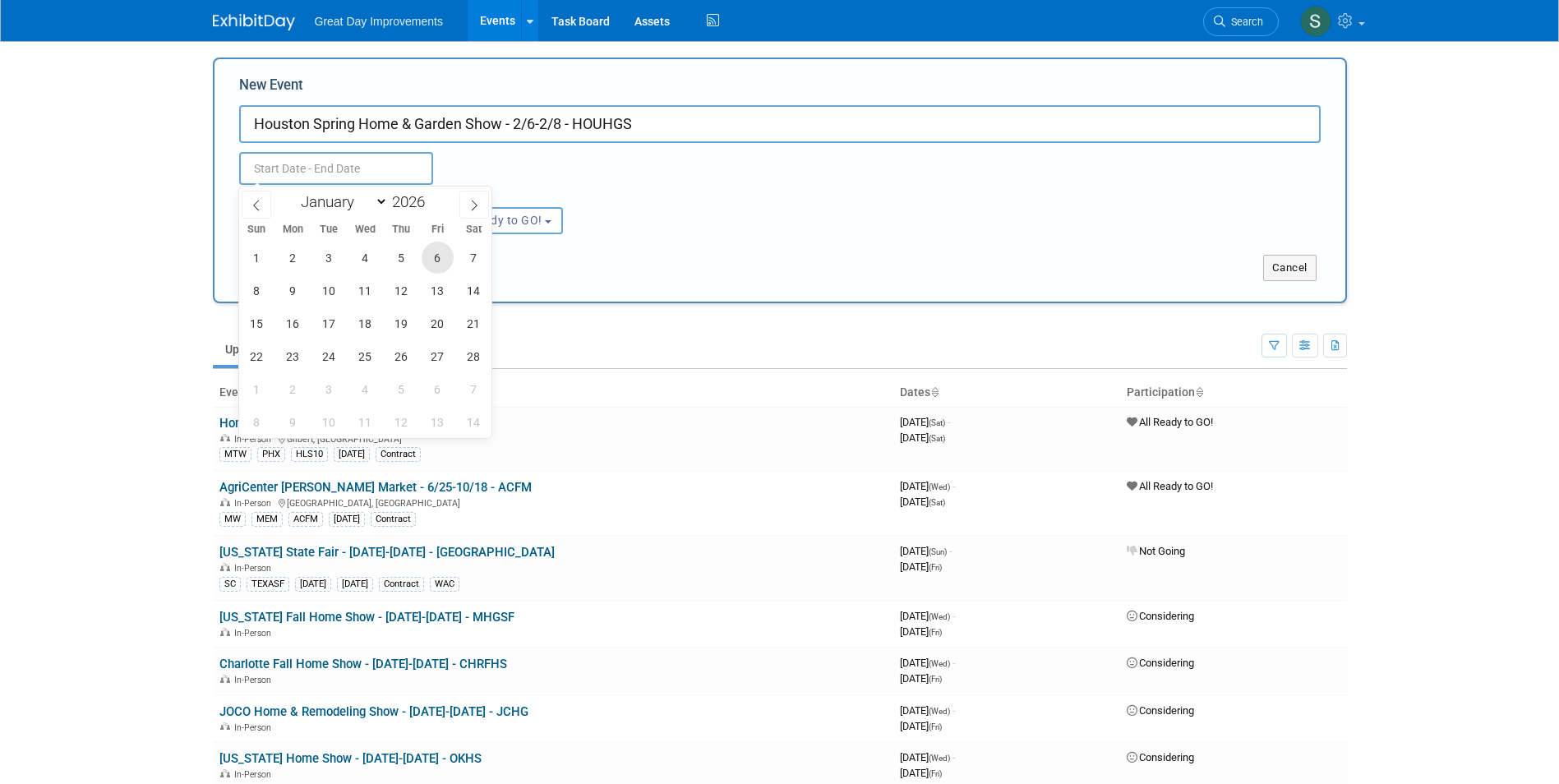
click at [434, 267] on span "6" at bounding box center [438, 258] width 32 height 32
click at [278, 293] on span "9" at bounding box center [293, 291] width 32 height 32
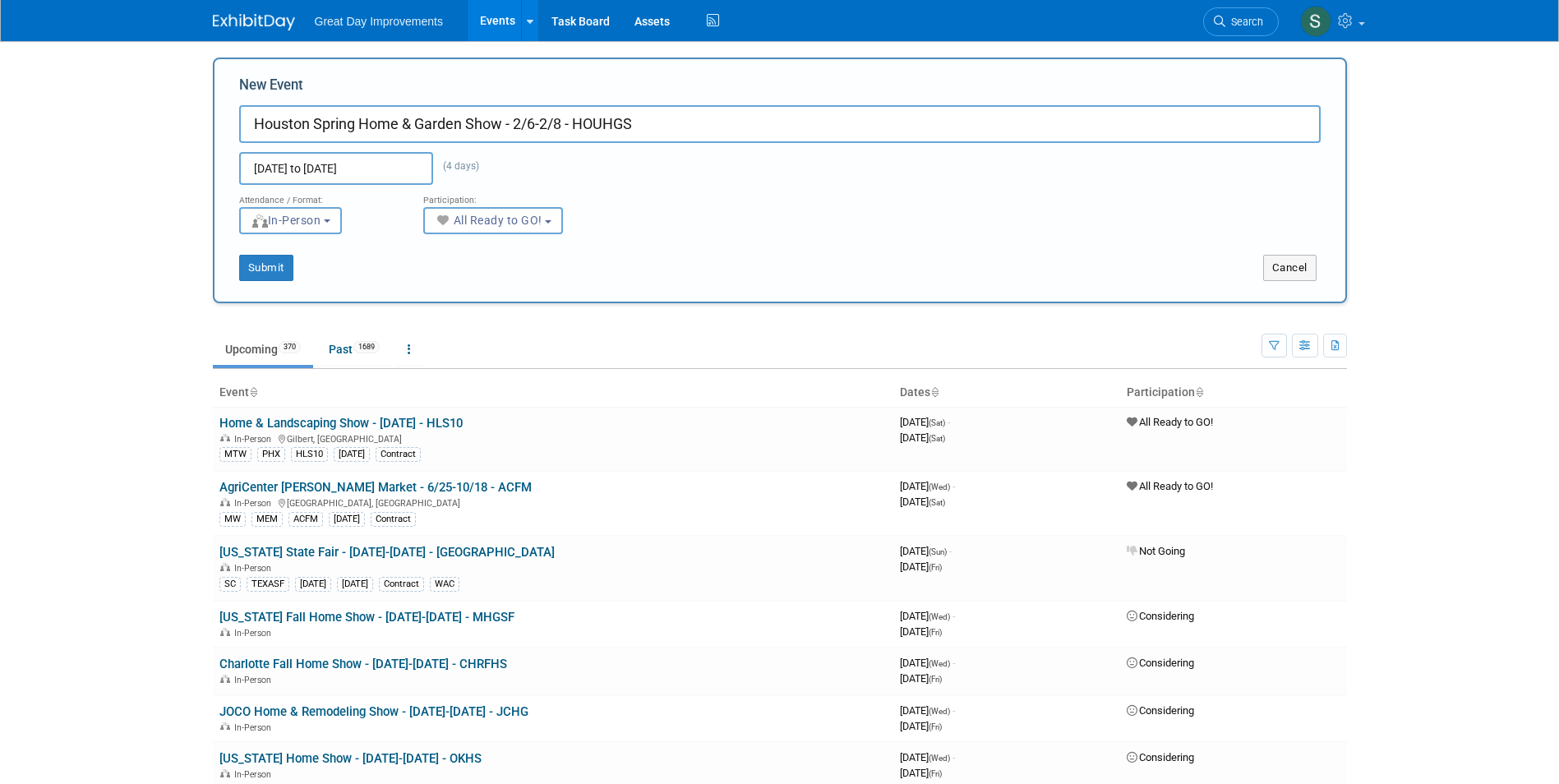
click at [303, 164] on input "[DATE] to [DATE]" at bounding box center [336, 168] width 194 height 33
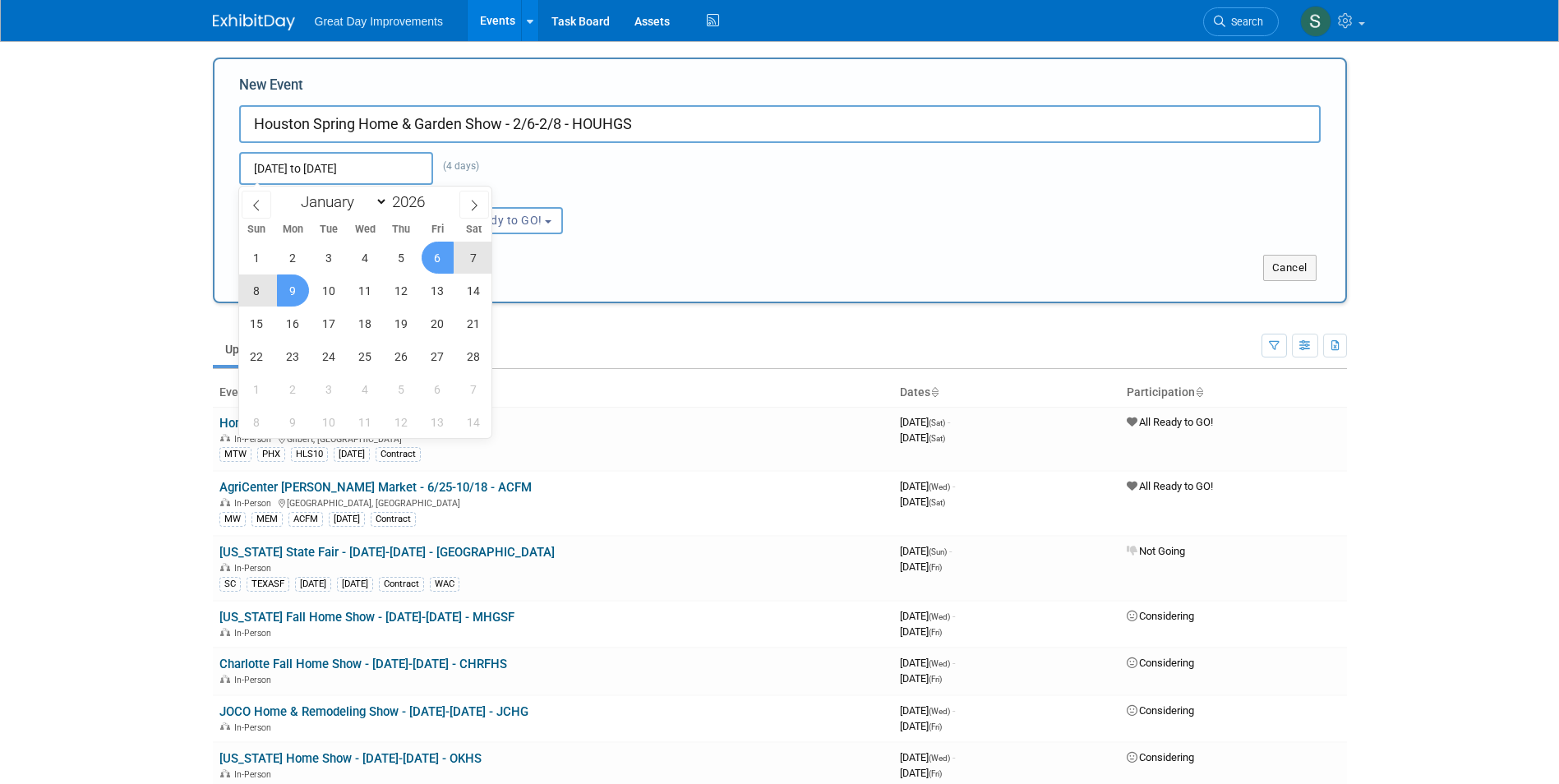
click at [266, 293] on span "8" at bounding box center [257, 291] width 32 height 32
click at [443, 261] on span "6" at bounding box center [438, 258] width 32 height 32
type input "[DATE] to [DATE]"
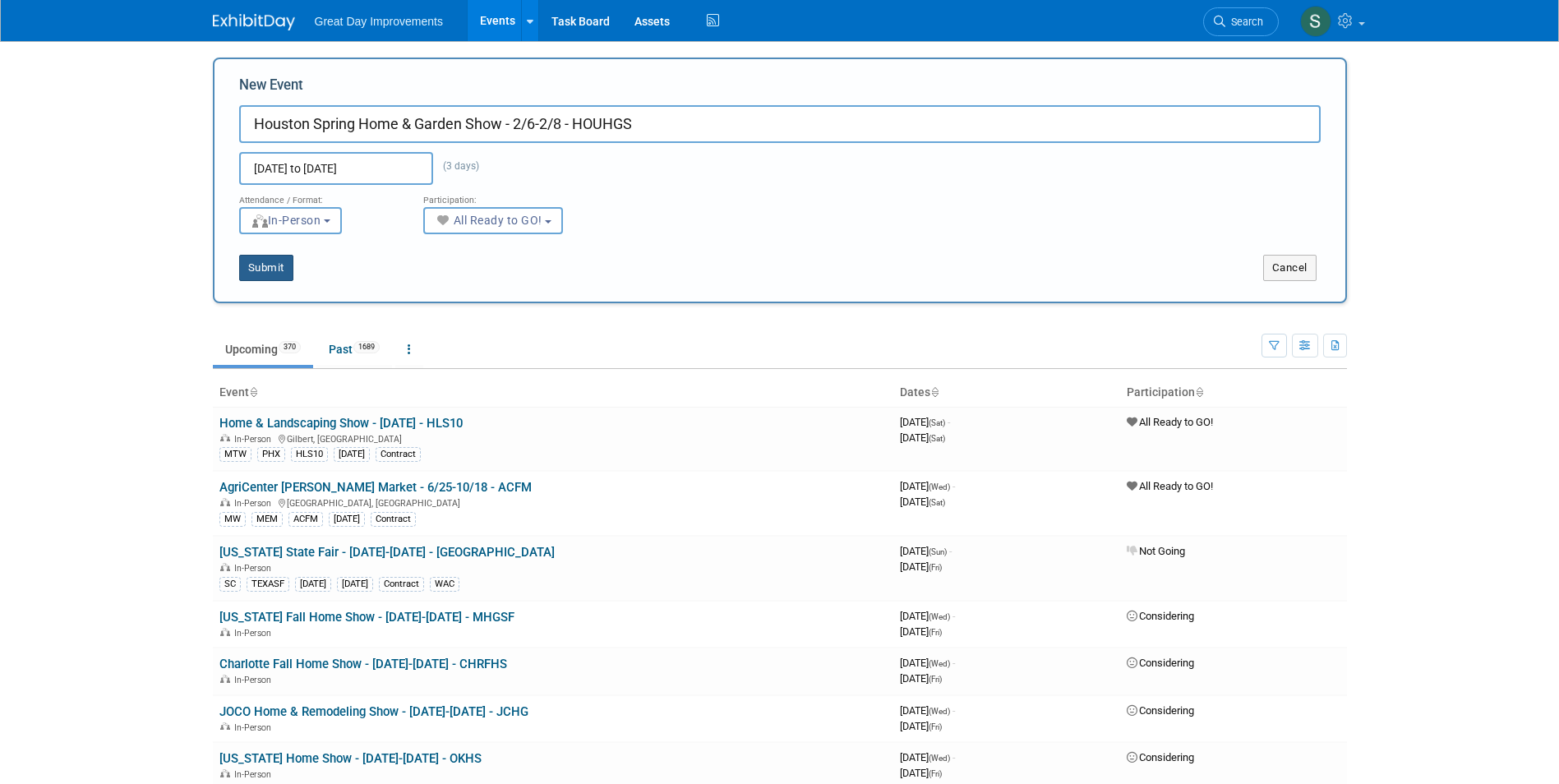
click at [262, 277] on button "Submit" at bounding box center [266, 268] width 55 height 26
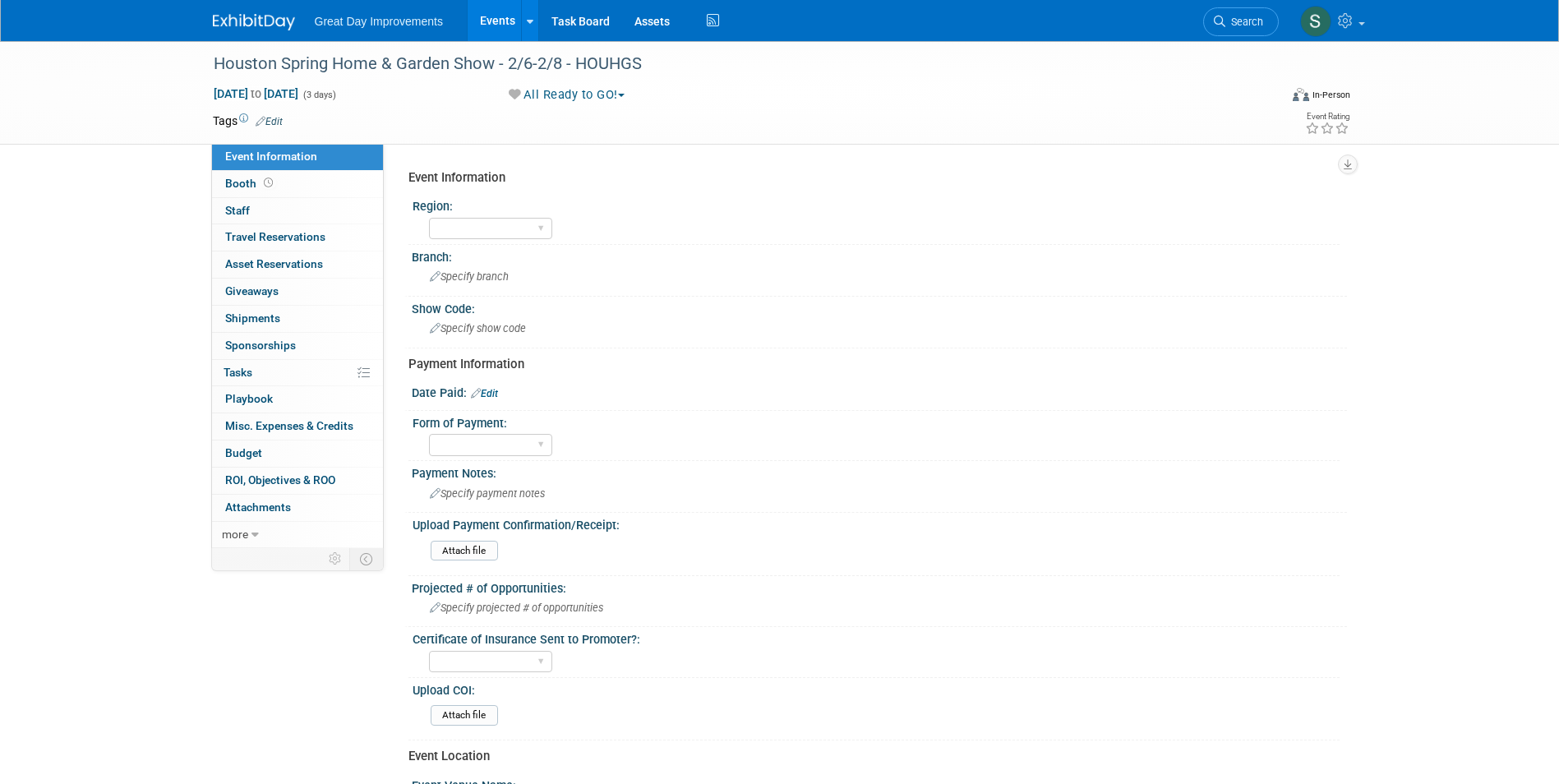
click at [280, 124] on link "Edit" at bounding box center [268, 121] width 27 height 11
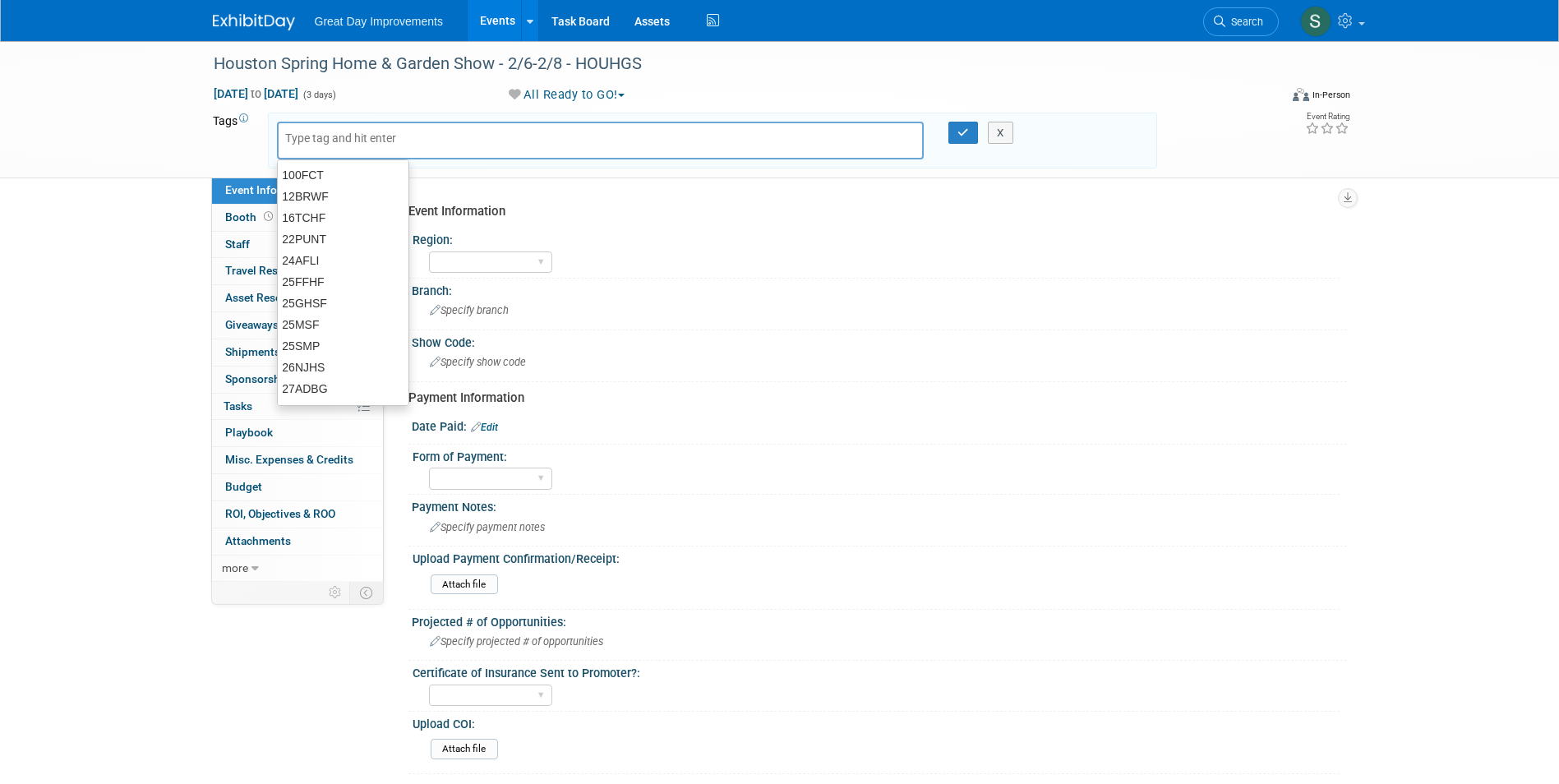
click at [338, 149] on div at bounding box center [601, 140] width 648 height 38
click at [314, 139] on input "text" at bounding box center [351, 137] width 132 height 16
click at [340, 144] on input "text" at bounding box center [400, 137] width 230 height 16
click at [334, 136] on input "text" at bounding box center [400, 137] width 230 height 16
click at [330, 141] on input "text" at bounding box center [400, 137] width 230 height 16
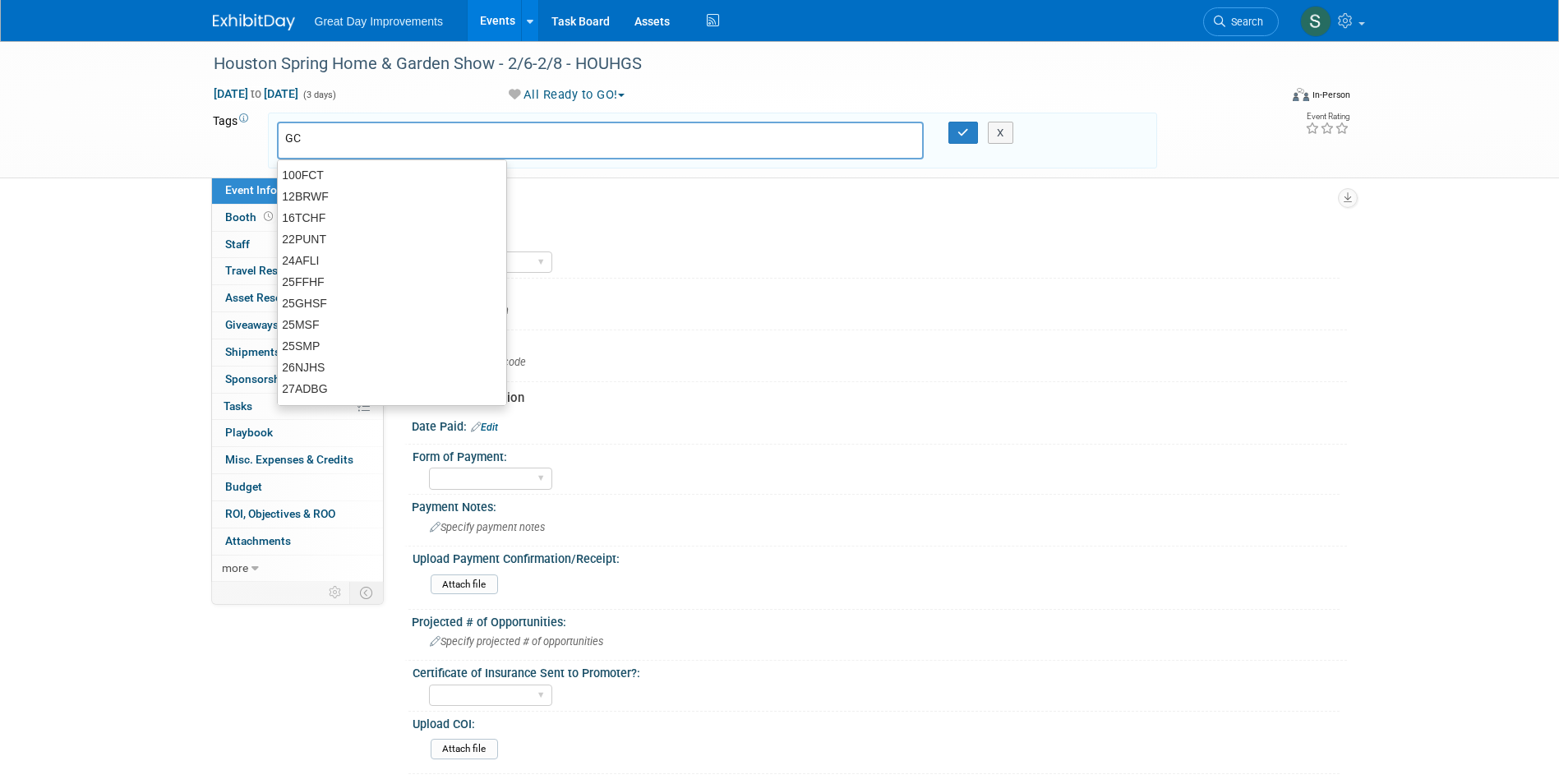
type input "GC"
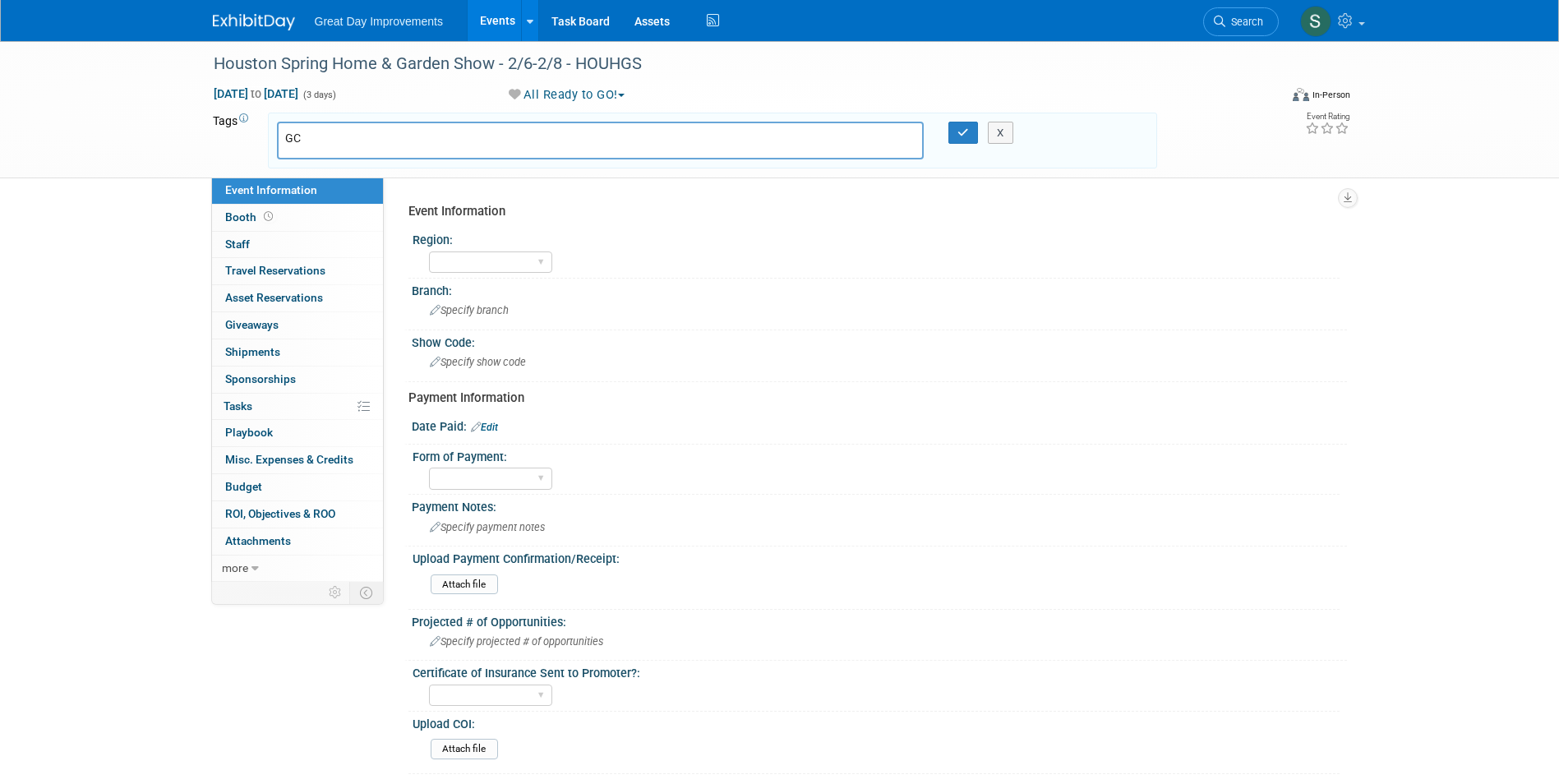
type input "GC"
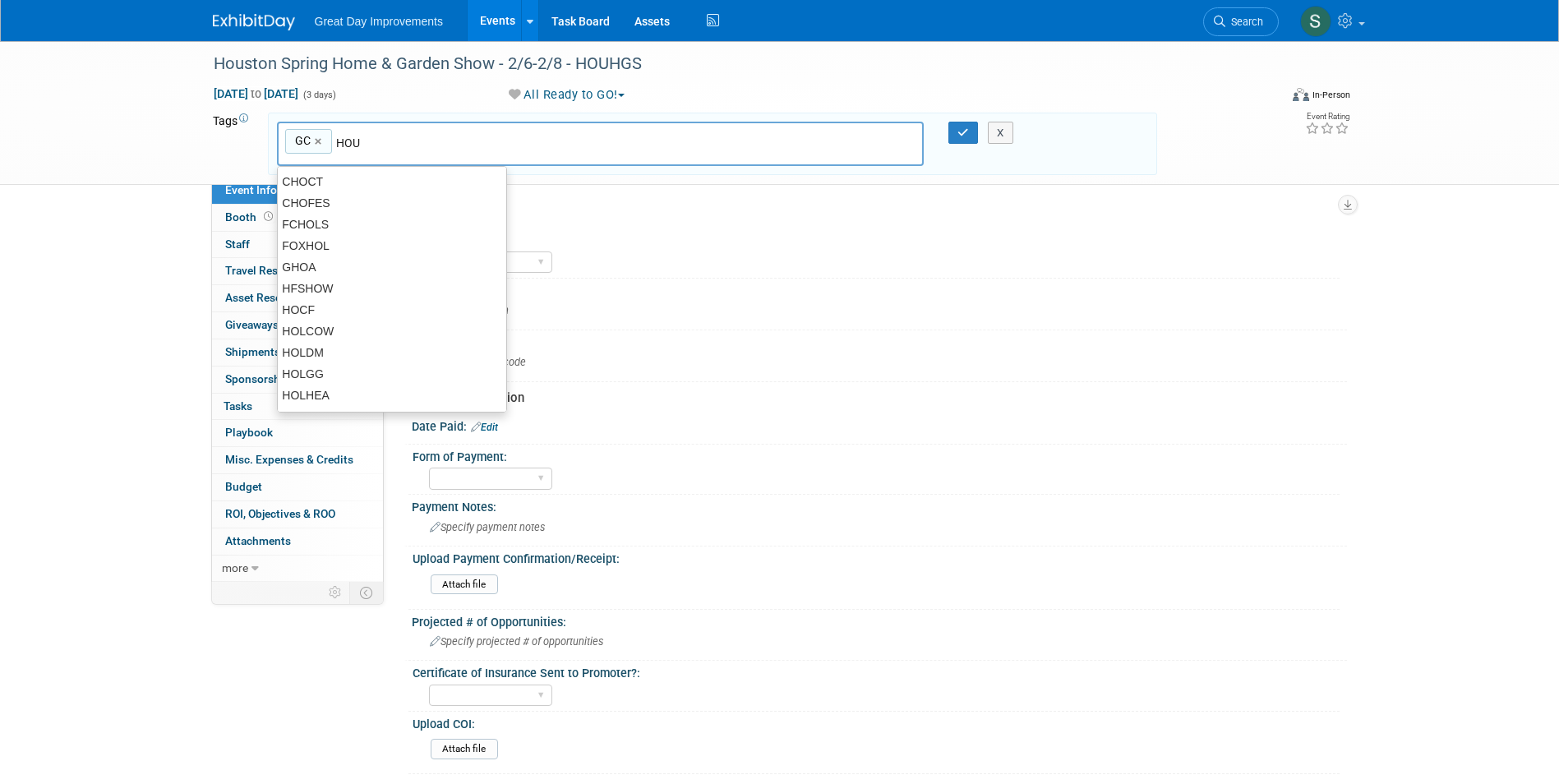
type input "HOU"
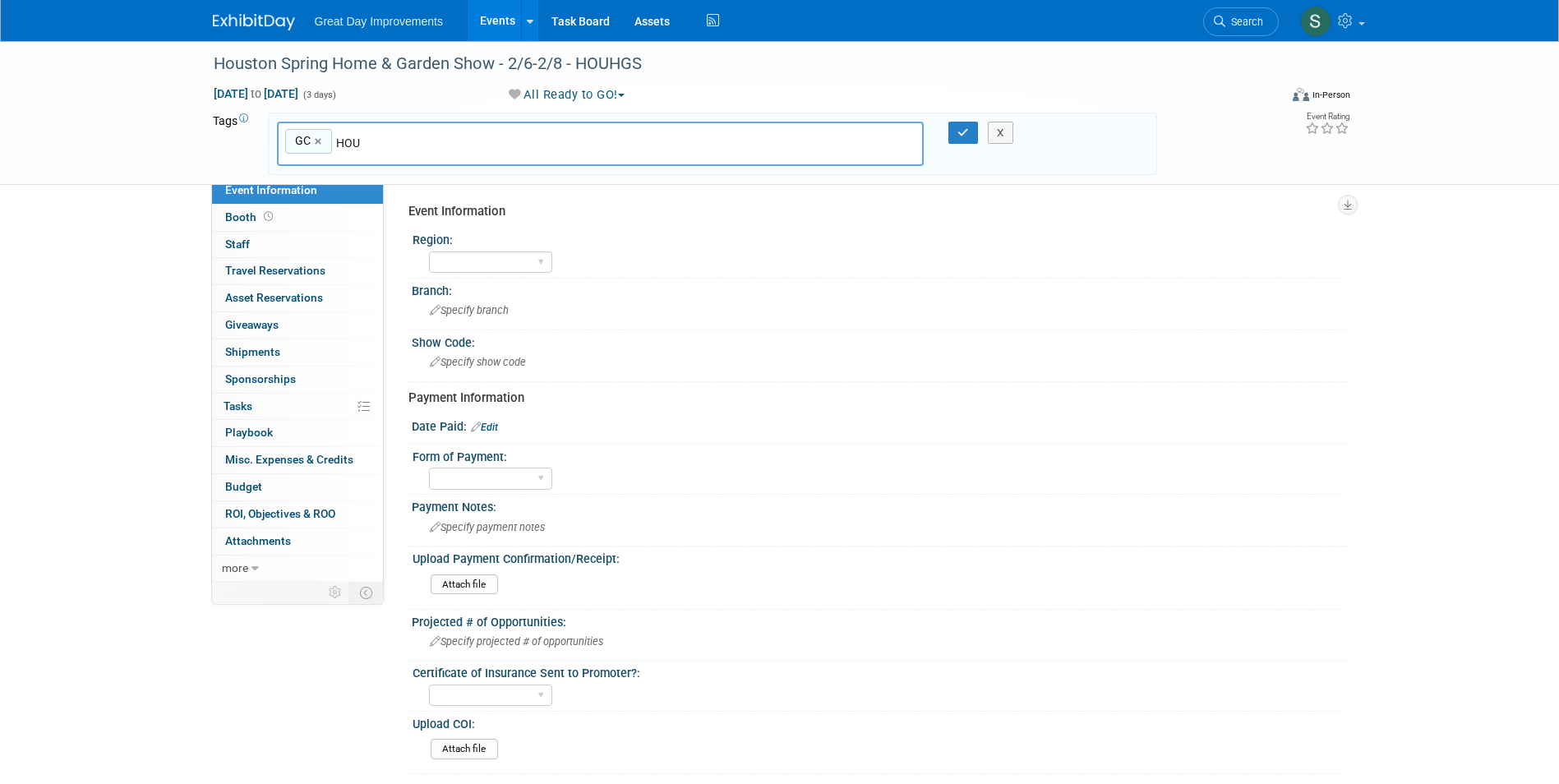
type input "GC, HOU"
type input "HOUHGS"
type input "GC, HOU, HOUHGS"
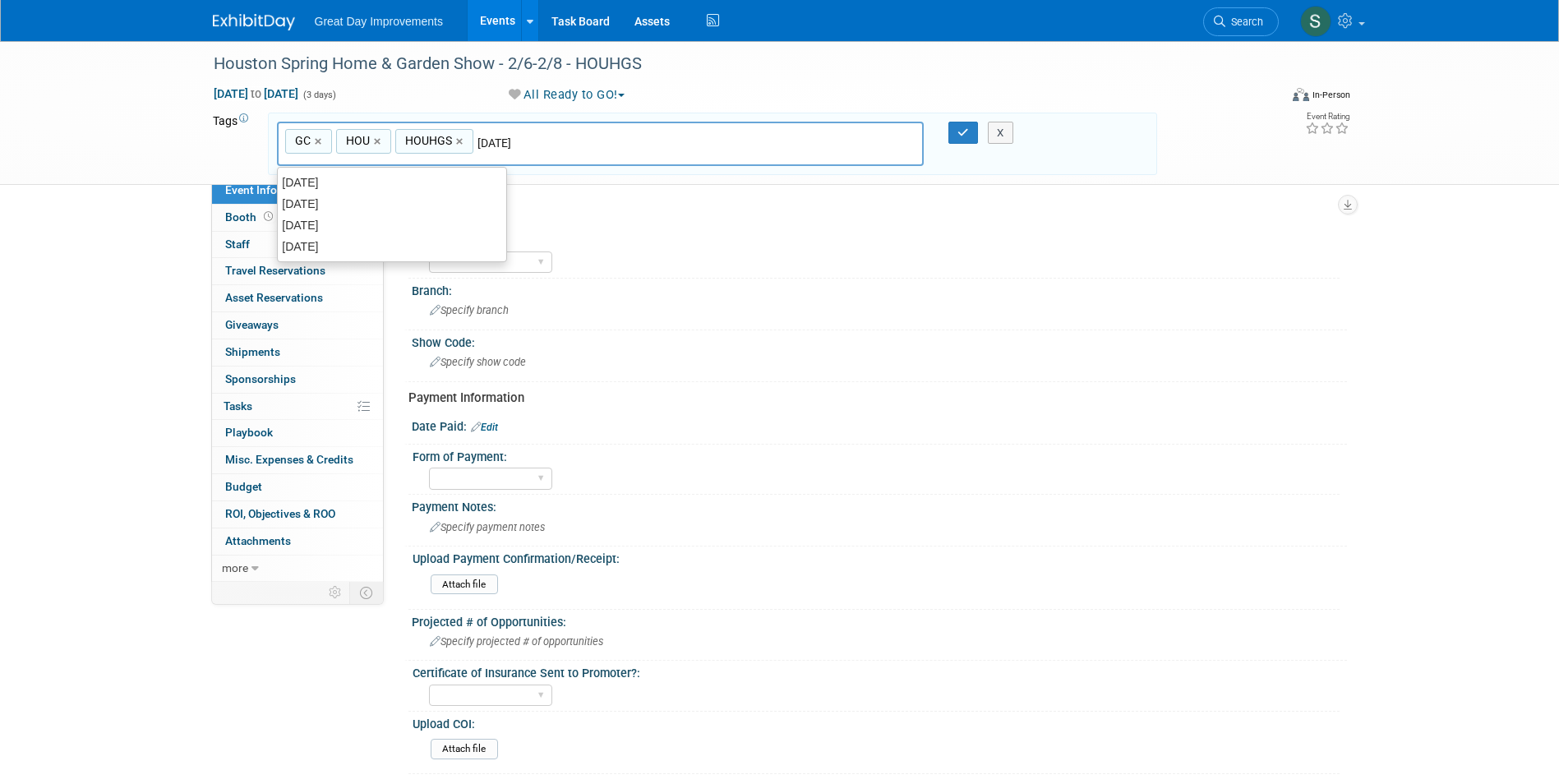
type input "[DATE]"
type input "GC, HOU, HOUHGS, [DATE]"
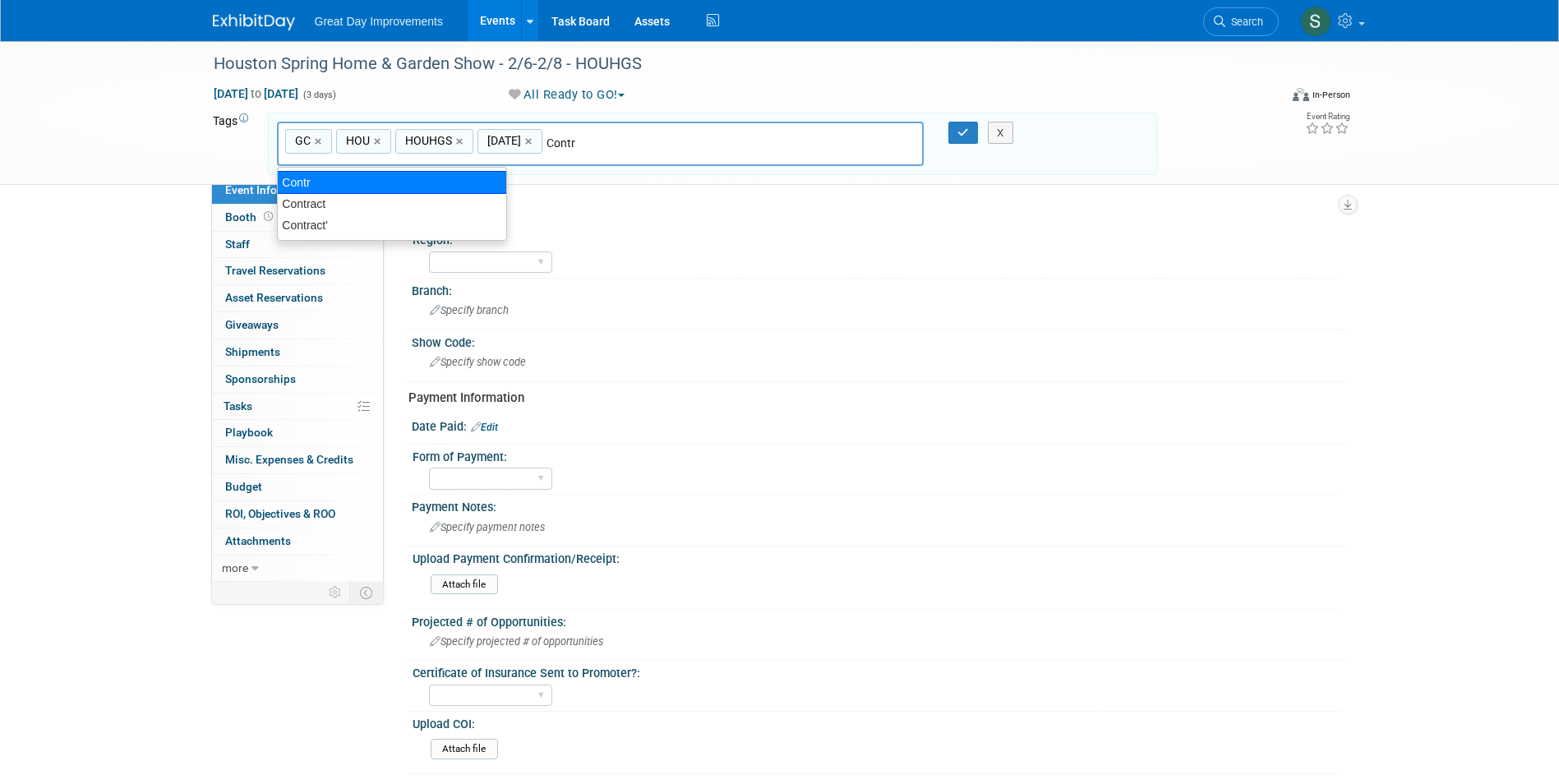
type input "Contract"
type input "GC, HOU, HOUHGS, [DATE], Contract"
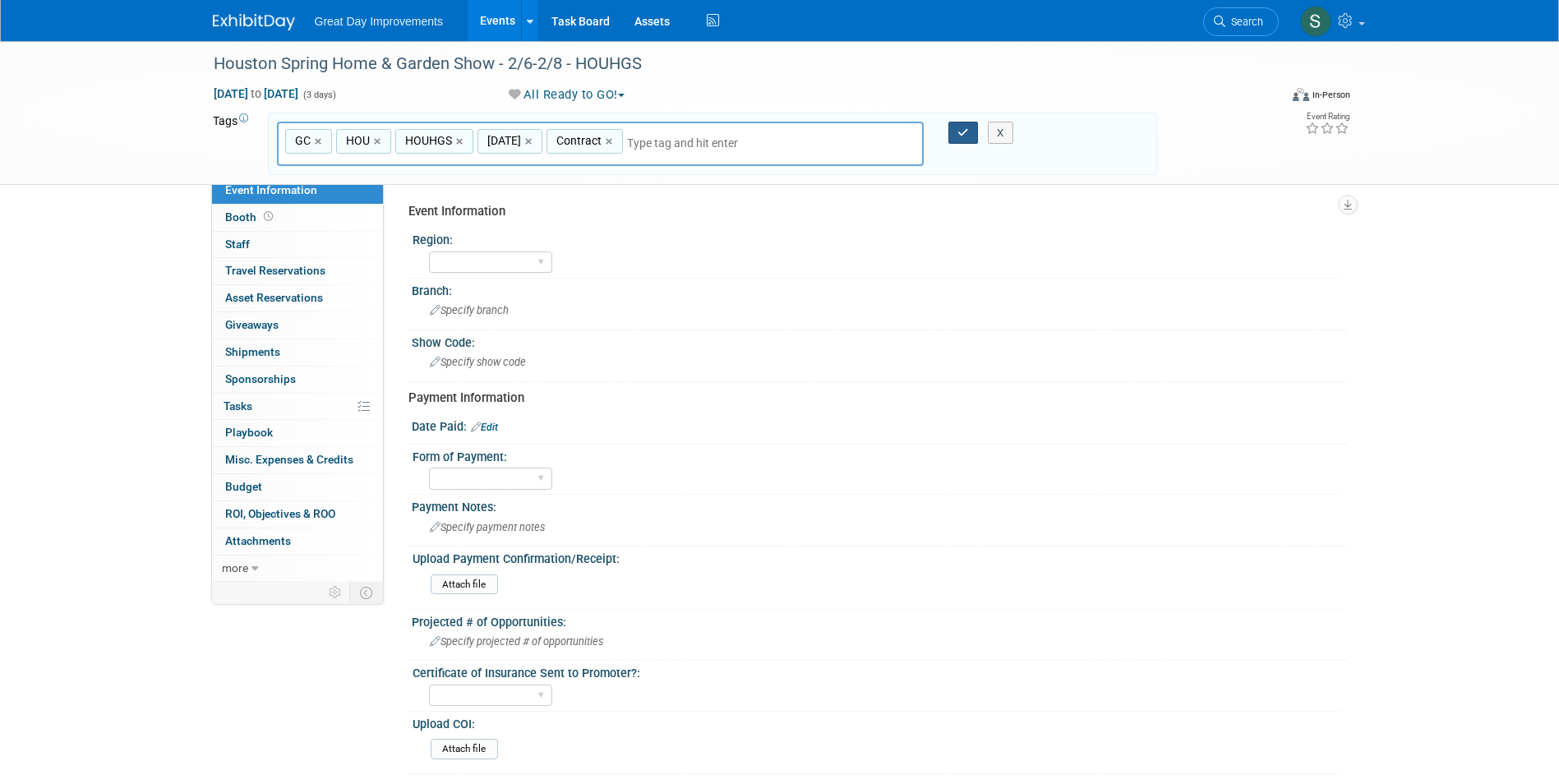
click at [963, 129] on icon "button" at bounding box center [963, 132] width 11 height 10
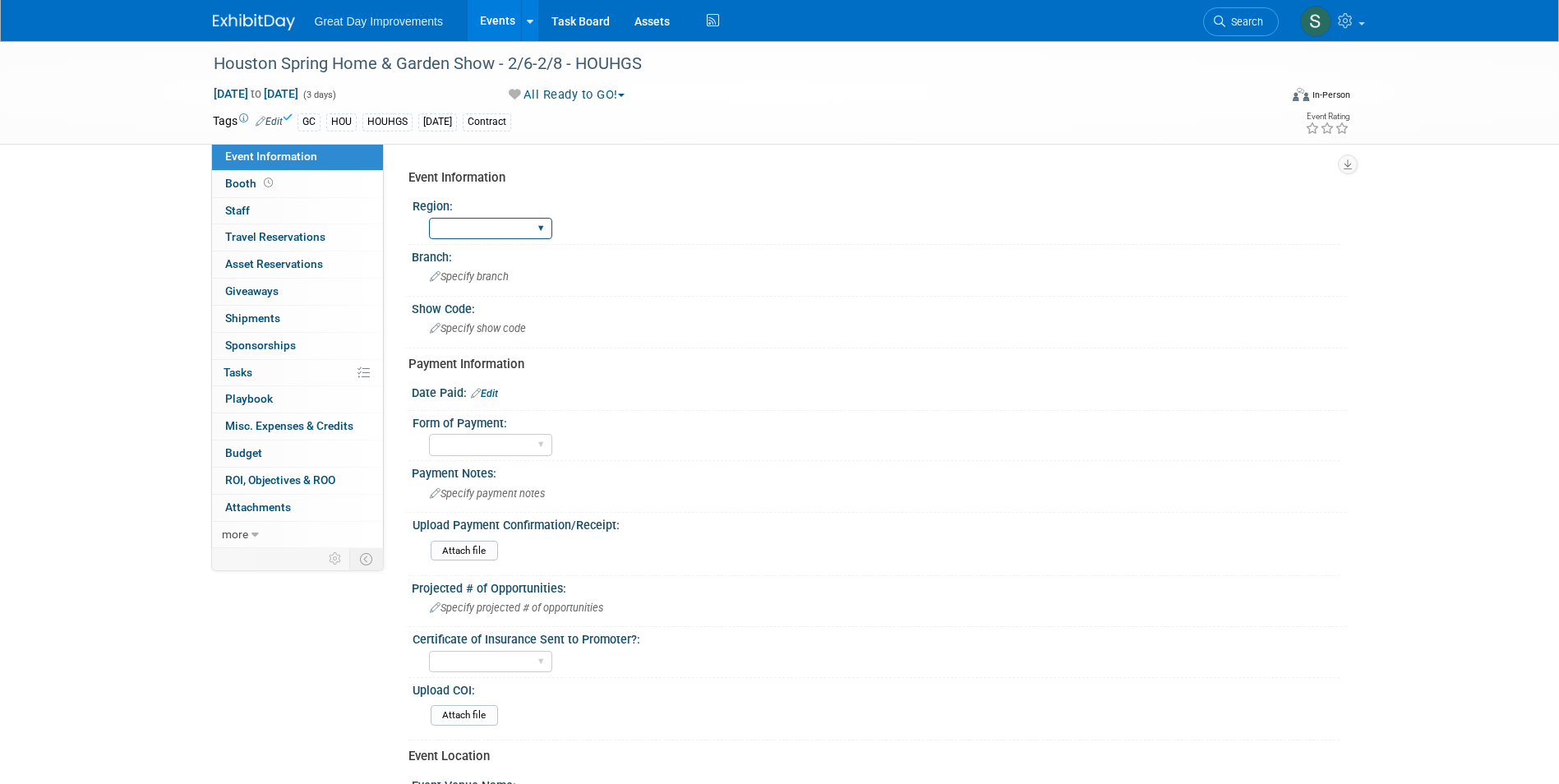
click at [480, 233] on select "GC MA MW MTW NE NEW OV PL PNW SA SE SC UMW FL" at bounding box center [490, 229] width 123 height 23
select select "GC"
click at [429, 217] on select "GC MA MW MTW NE NEW OV PL PNW SA SE SC UMW FL" at bounding box center [490, 229] width 123 height 23
click at [482, 280] on span "Specify branch" at bounding box center [470, 276] width 79 height 12
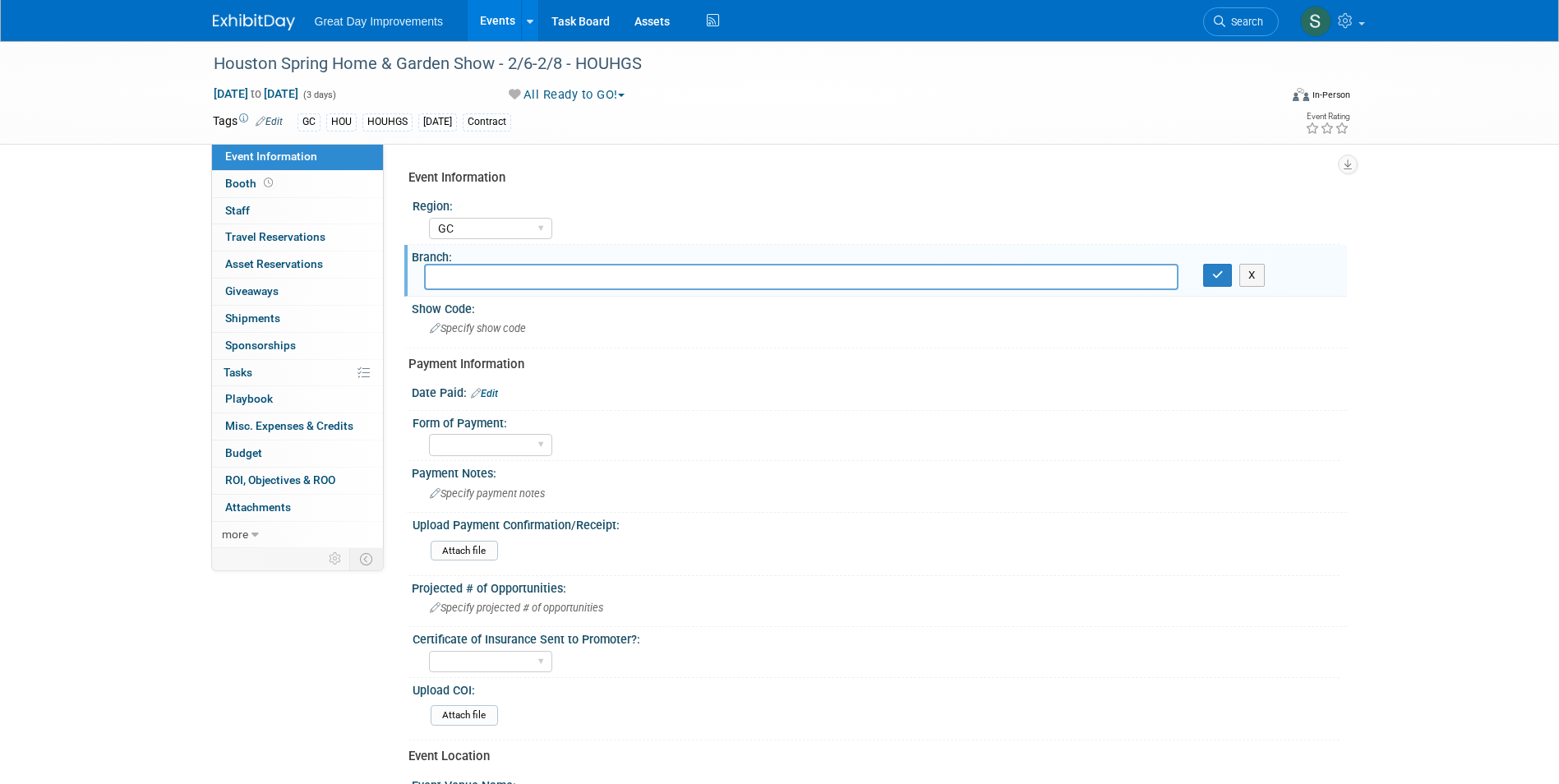
type input "J"
type input "HOU"
click at [1203, 264] on button "button" at bounding box center [1217, 275] width 29 height 23
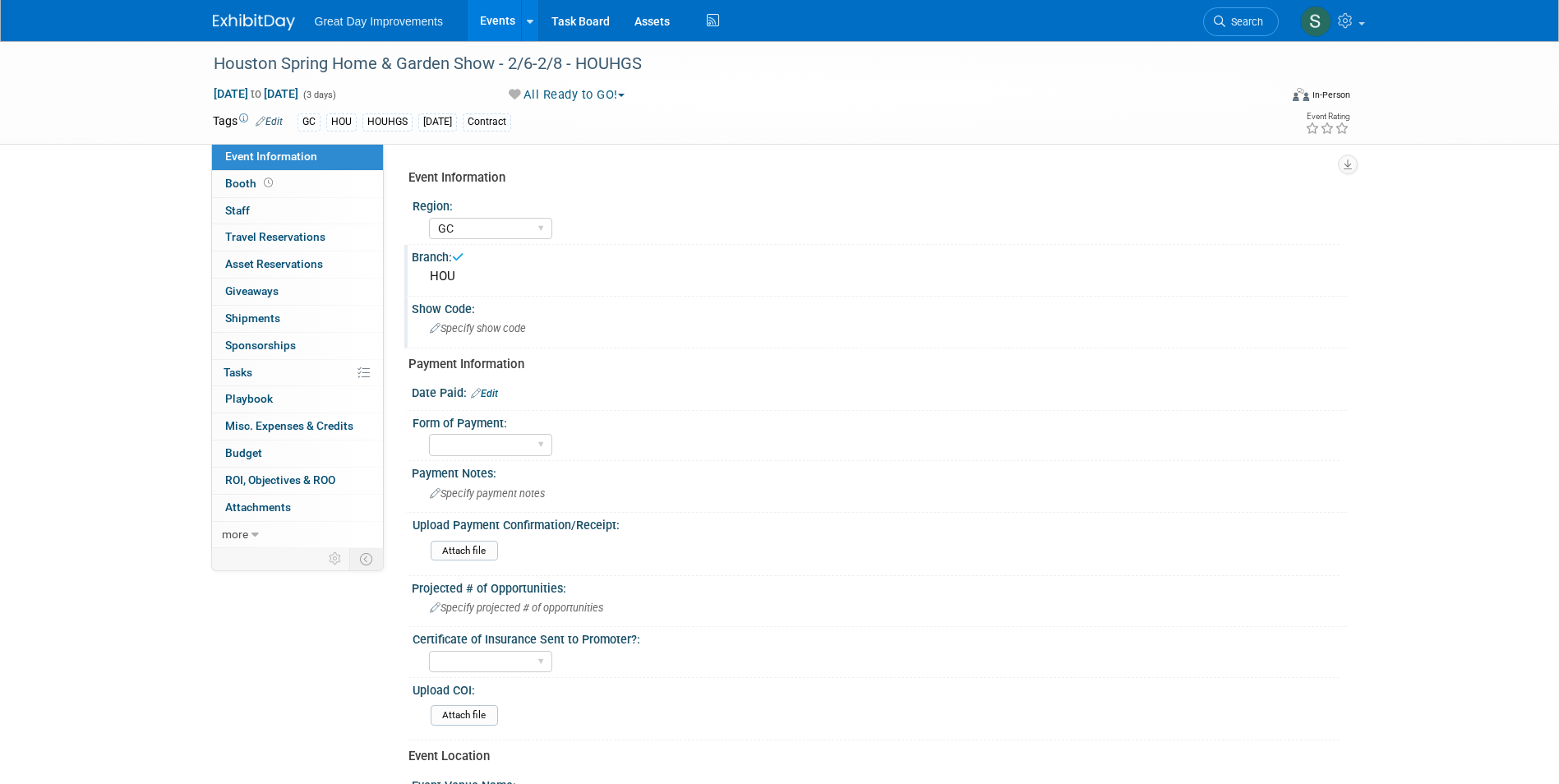
click at [804, 316] on div "Show Code: Specify show code" at bounding box center [876, 322] width 942 height 52
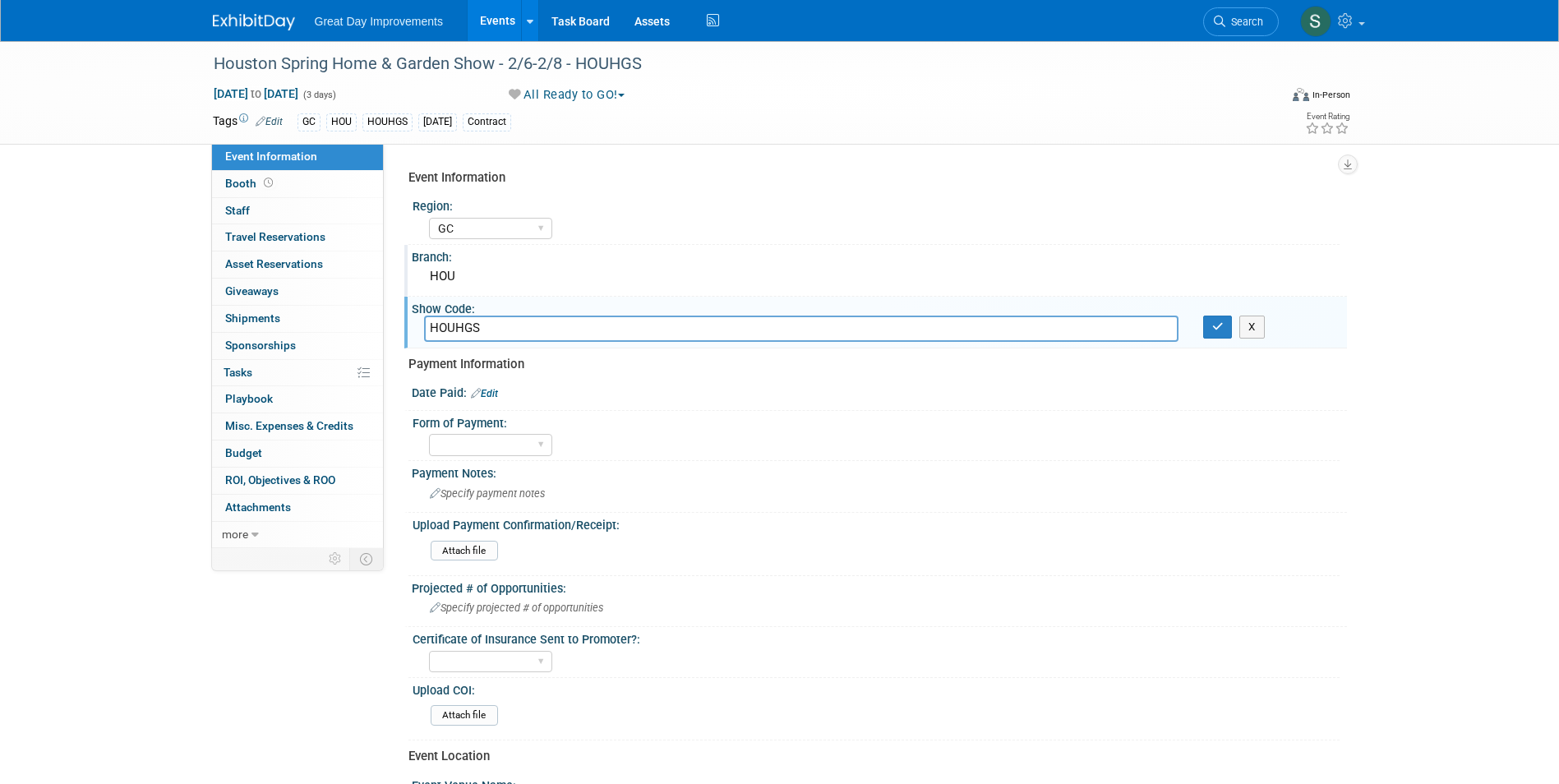
type input "HOUHGS"
click at [1203, 315] on button "button" at bounding box center [1217, 327] width 29 height 23
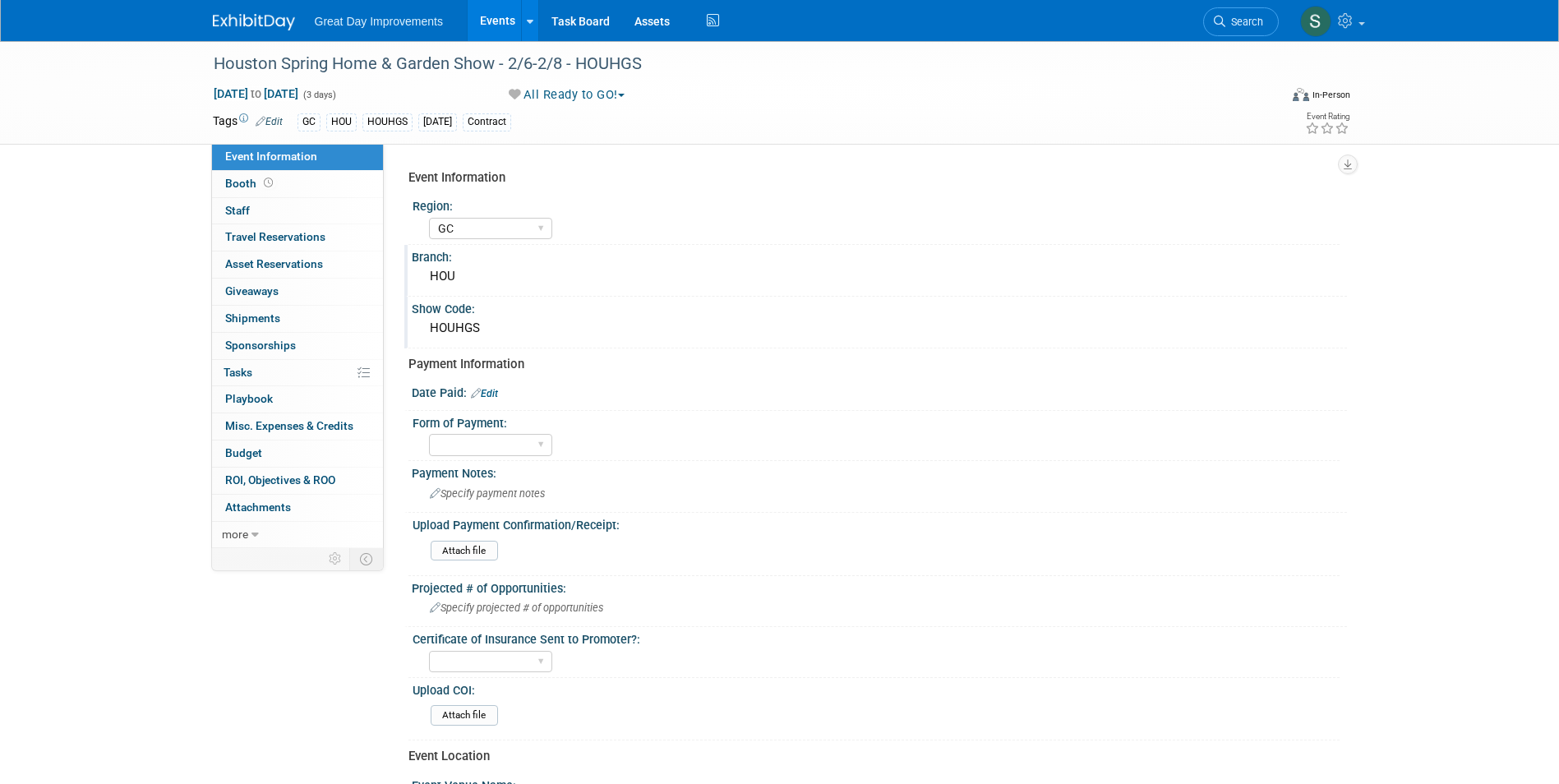
click at [498, 393] on link "Edit" at bounding box center [484, 393] width 27 height 11
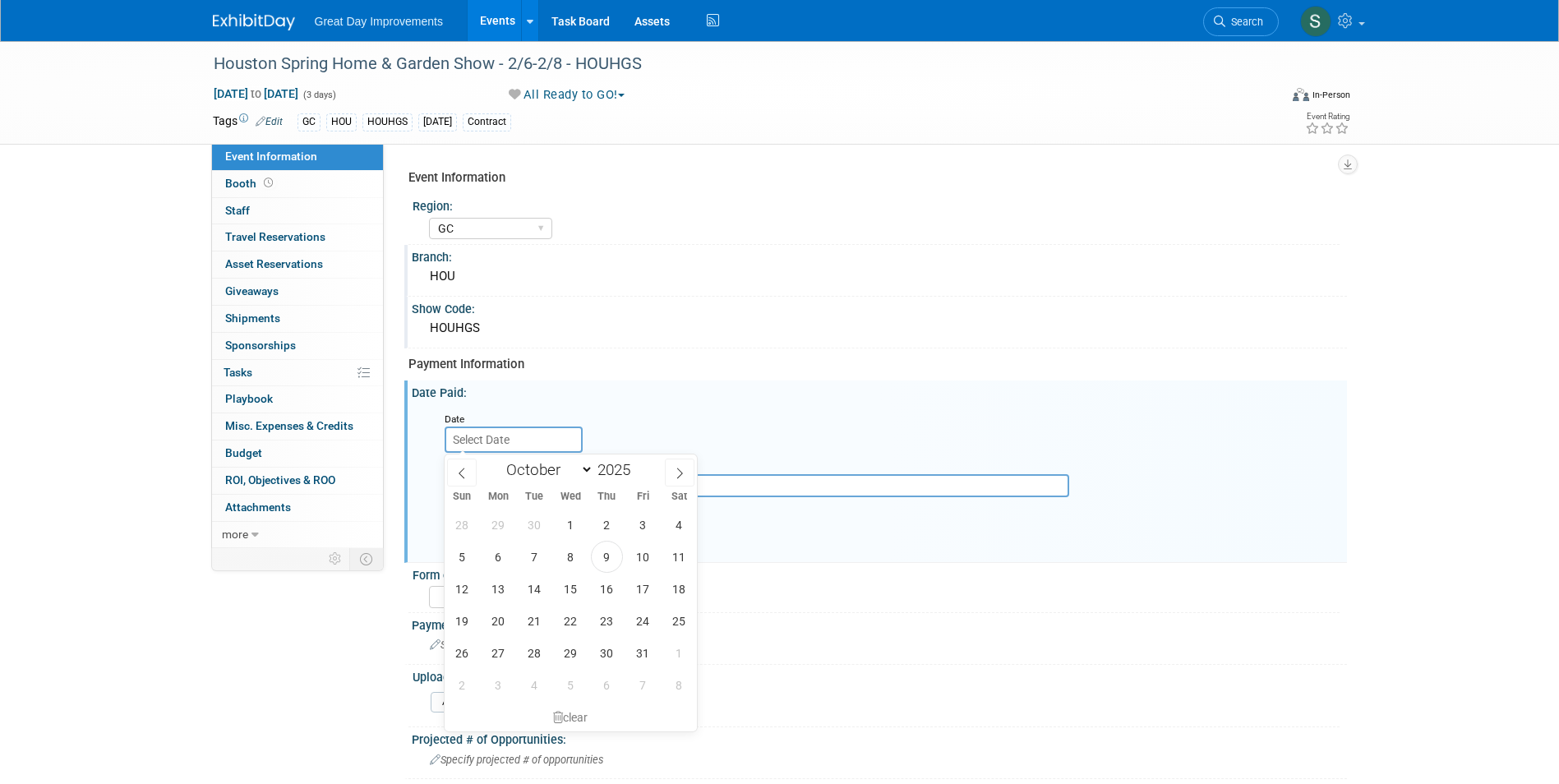
click at [502, 437] on input "text" at bounding box center [513, 440] width 138 height 26
click at [602, 564] on span "9" at bounding box center [607, 556] width 32 height 32
type input "[DATE]"
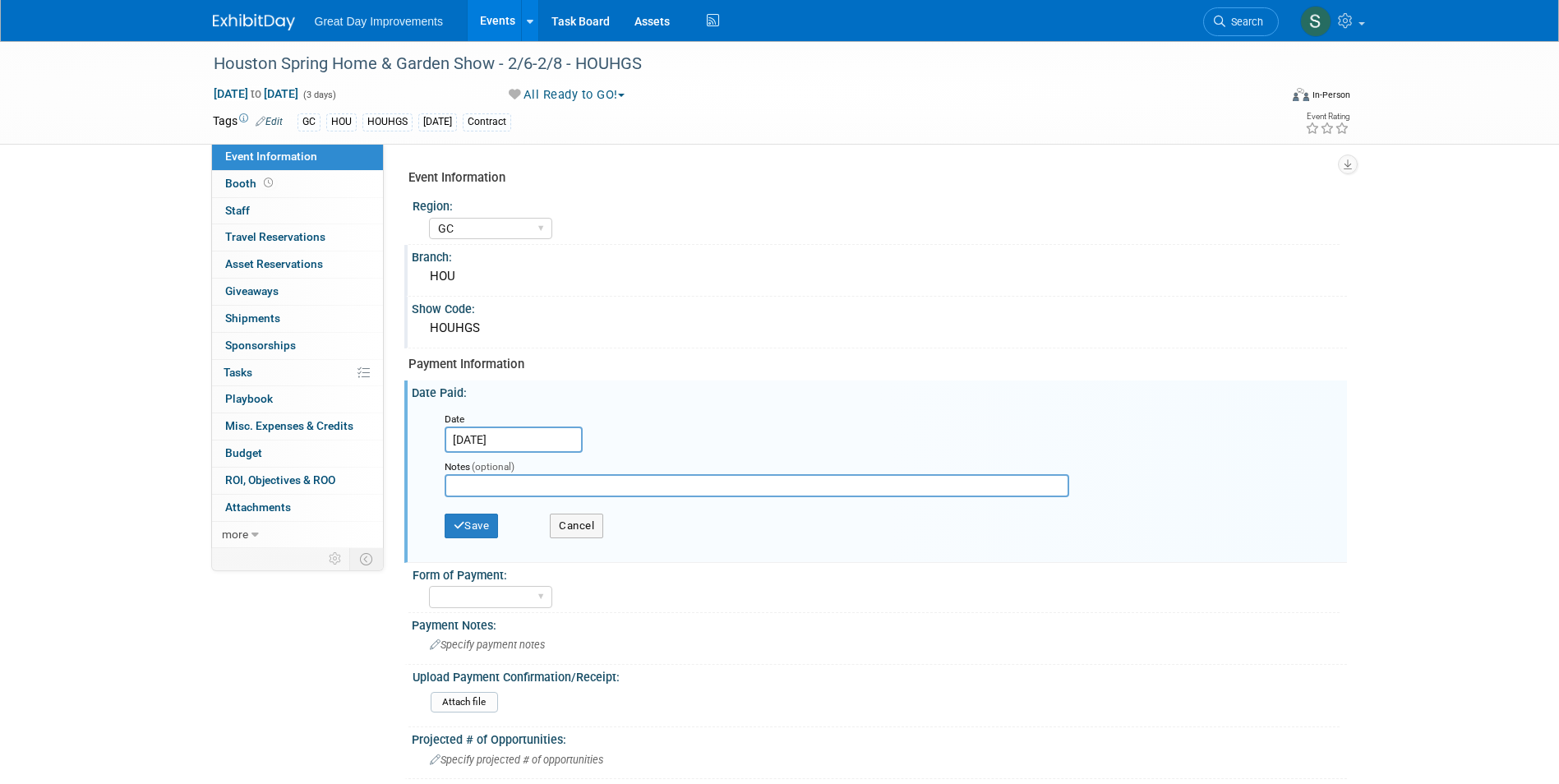
click at [484, 541] on div "Save Cancel" at bounding box center [882, 528] width 876 height 45
click at [484, 533] on button "Save" at bounding box center [472, 526] width 55 height 24
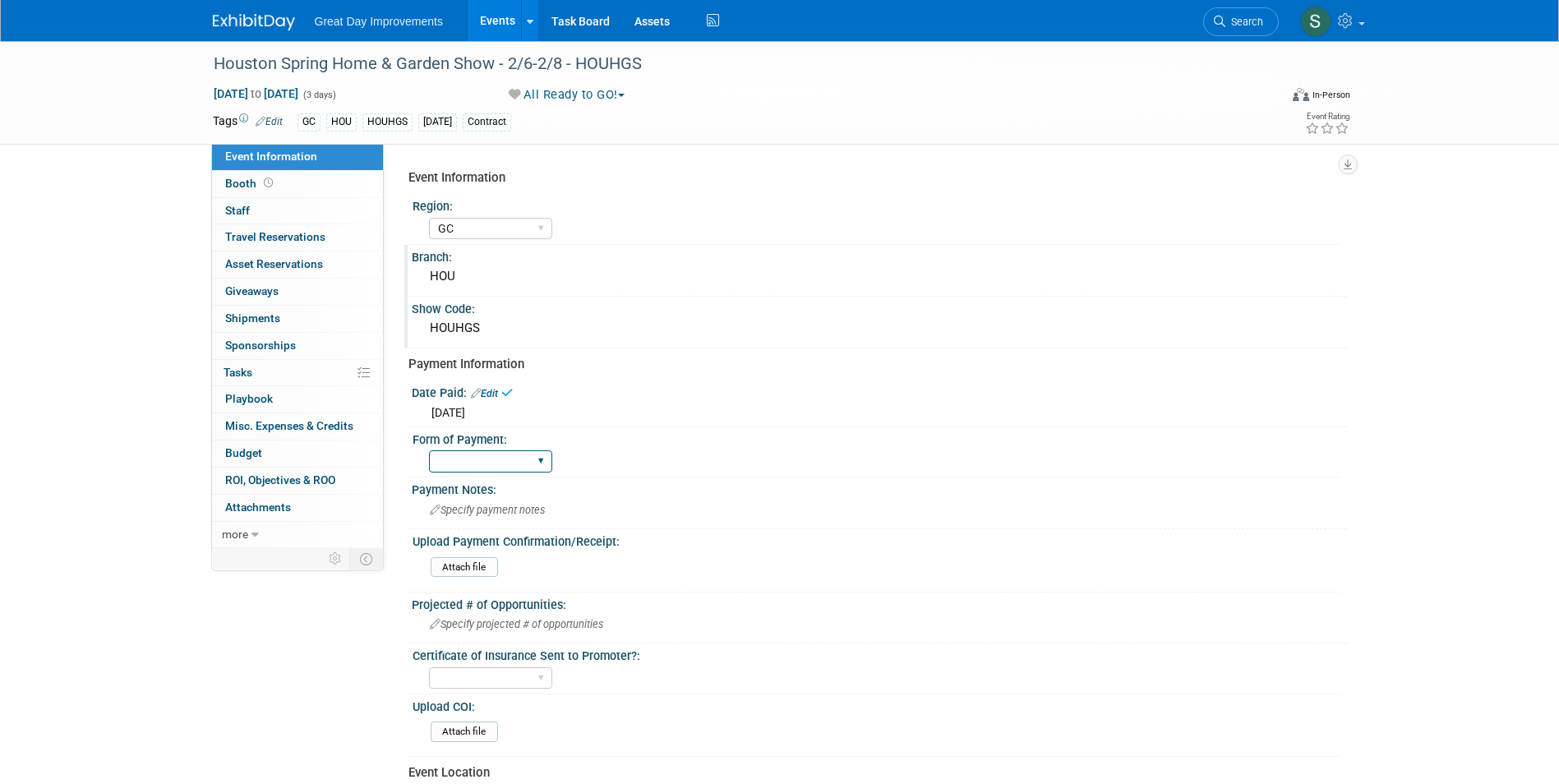
click at [485, 462] on select "Paid via CC Check Requested Pay at the Gate Other" at bounding box center [490, 461] width 123 height 23
select select "Paid via CC"
click at [429, 450] on select "Paid via CC Check Requested Pay at the Gate Other" at bounding box center [490, 461] width 123 height 23
click at [1257, 30] on link "Search" at bounding box center [1241, 22] width 75 height 29
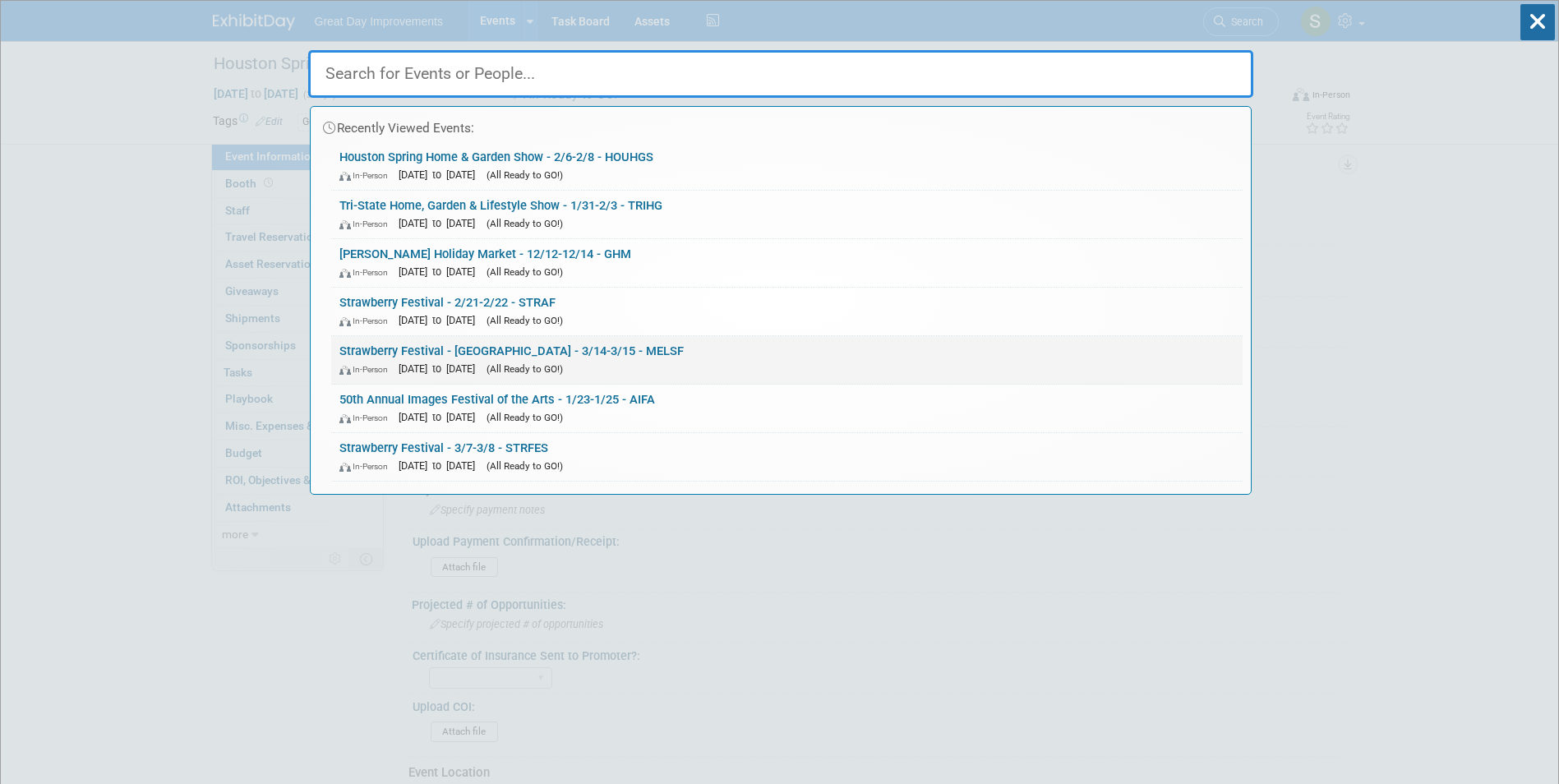
click at [655, 370] on div "In-Person [DATE] to [DATE] (All Ready to GO!)" at bounding box center [787, 368] width 895 height 17
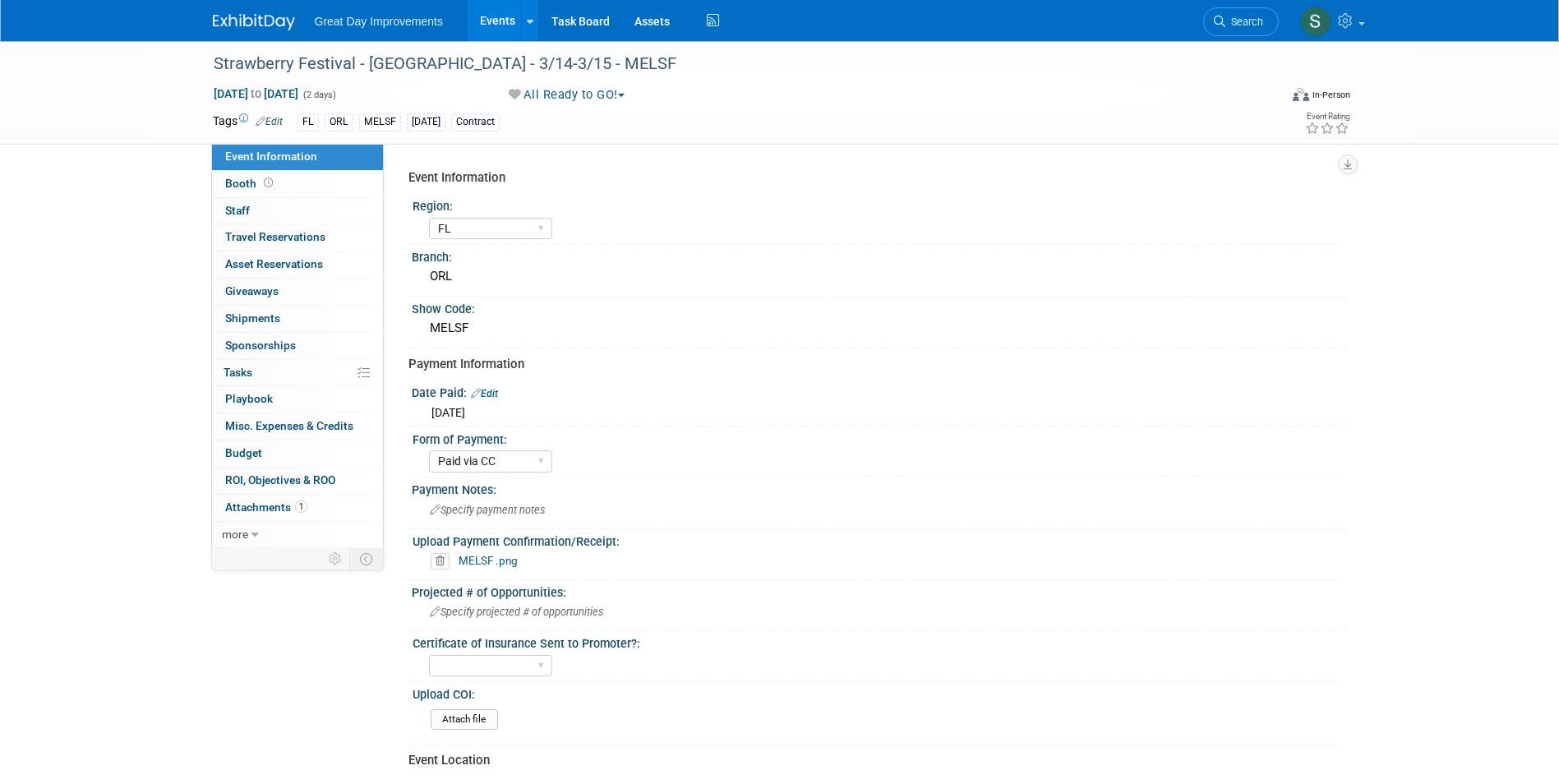
select select "FL"
select select "Paid via CC"
click at [1232, 25] on span "Search" at bounding box center [1245, 22] width 38 height 12
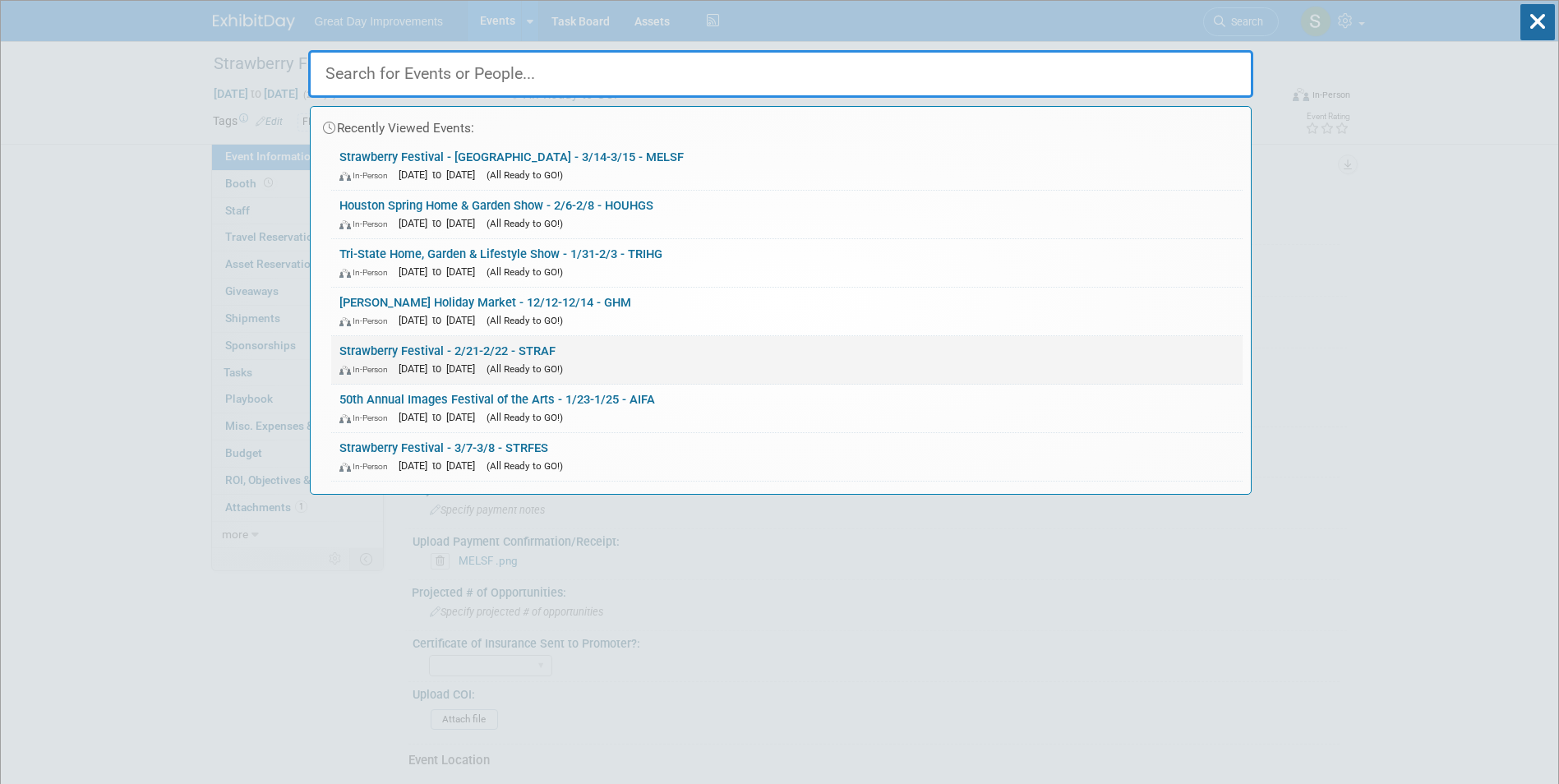
click at [657, 340] on link "Strawberry Festival - 2/21-2/22 - STRAF In-Person Feb 21, 2026 to Feb 22, 2026 …" at bounding box center [787, 360] width 911 height 48
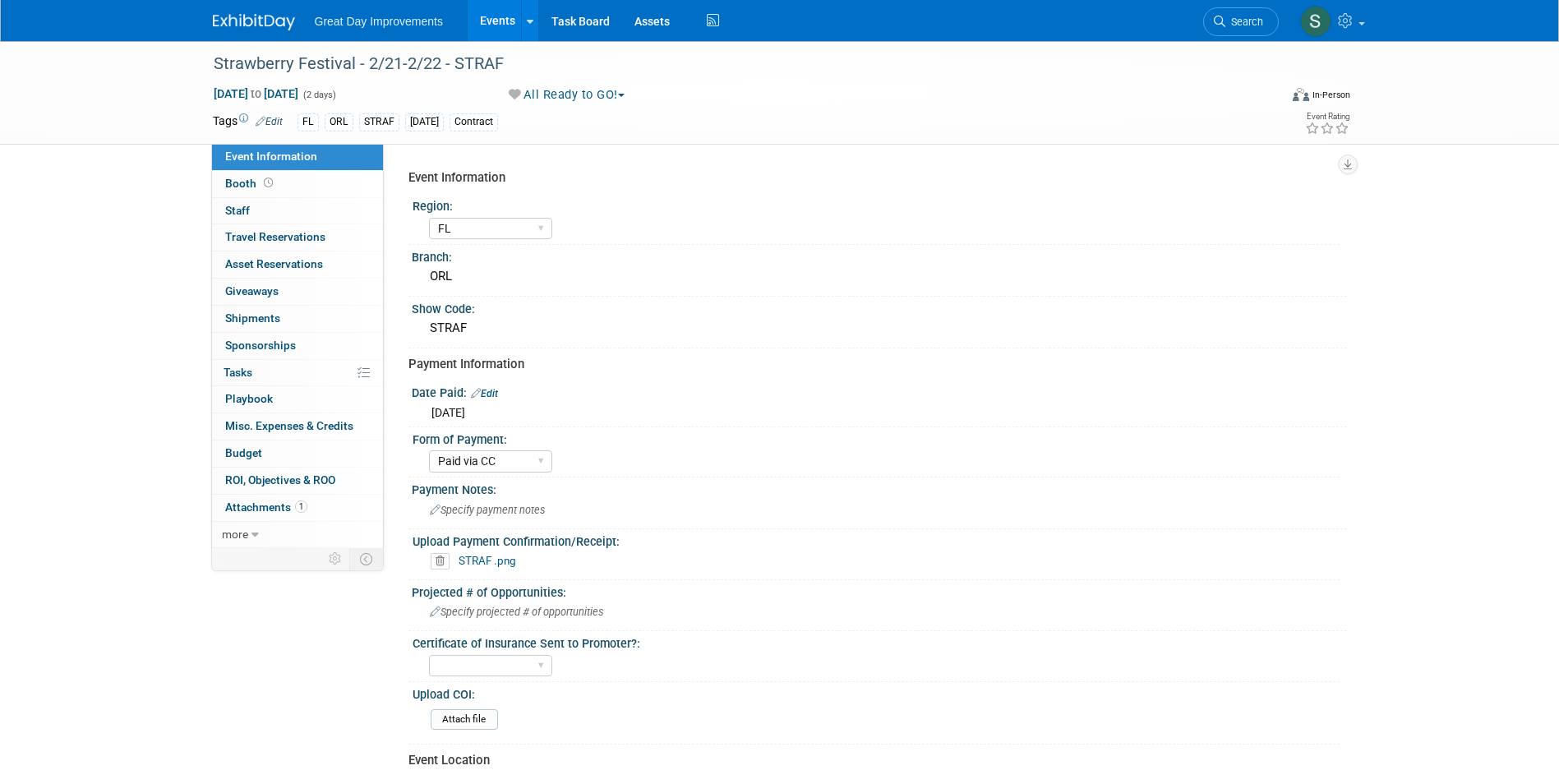
select select "FL"
select select "Paid via CC"
click at [1266, 16] on link "Search" at bounding box center [1241, 22] width 75 height 29
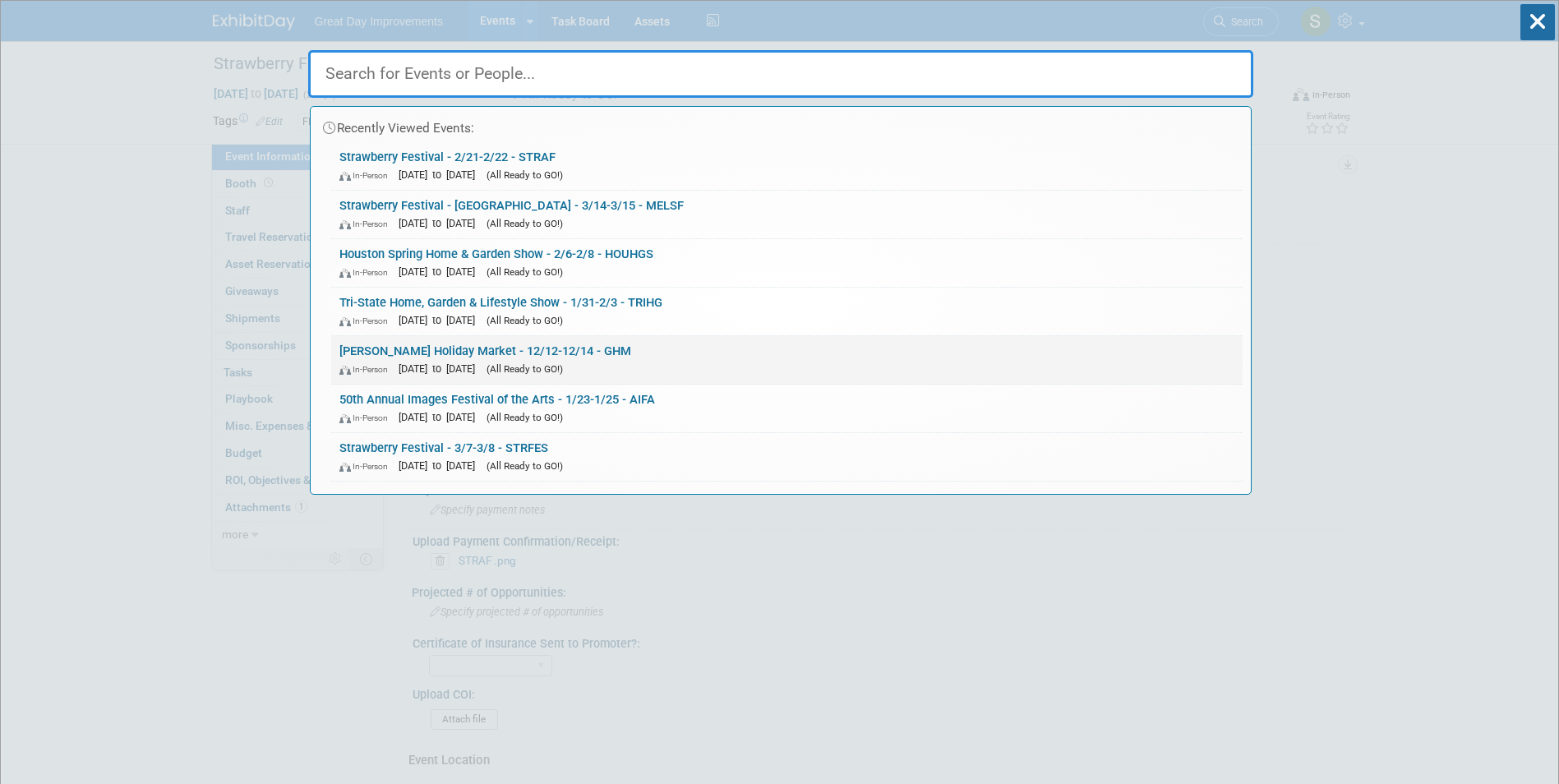
click at [635, 360] on div "In-Person Dec 12, 2025 to Dec 14, 2025 (All Ready to GO!)" at bounding box center [787, 368] width 895 height 17
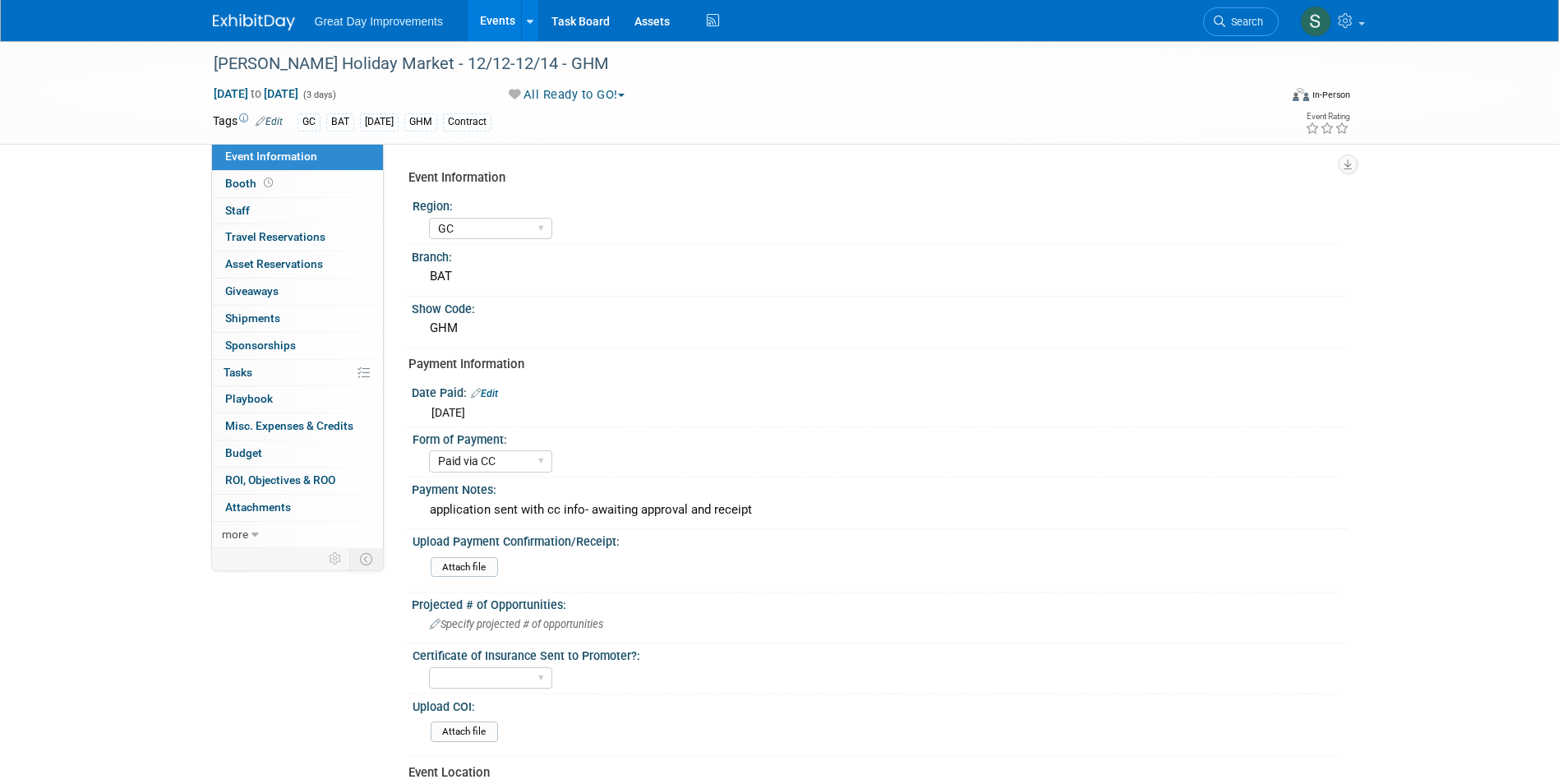
select select "GC"
select select "Paid via CC"
click at [696, 503] on div "application sent with cc info- awaiting approval and receipt" at bounding box center [878, 509] width 910 height 25
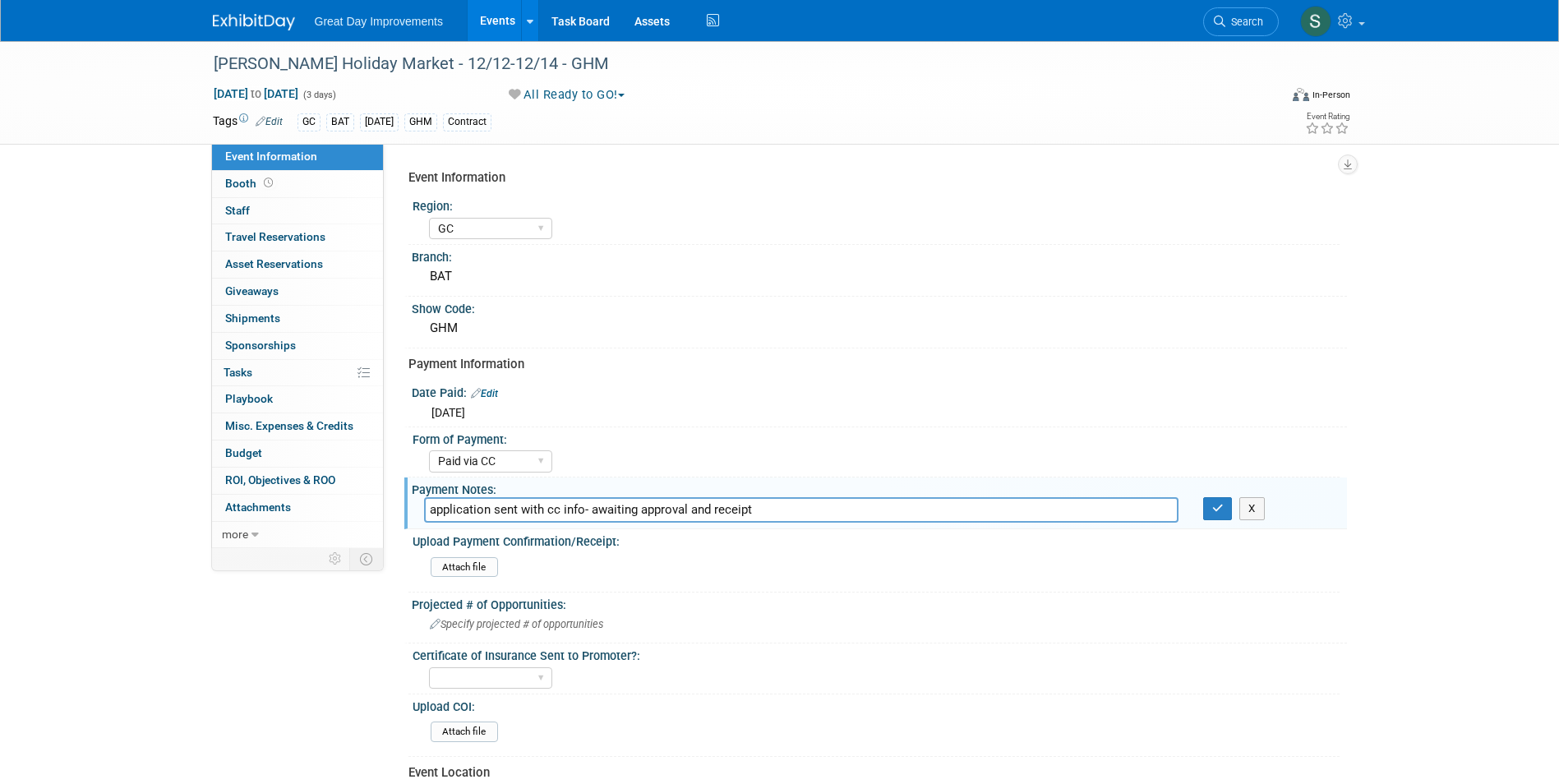
click at [696, 503] on input "application sent with cc info- awaiting approval and receipt" at bounding box center [800, 509] width 754 height 25
click at [1266, 32] on link "Search" at bounding box center [1241, 22] width 75 height 29
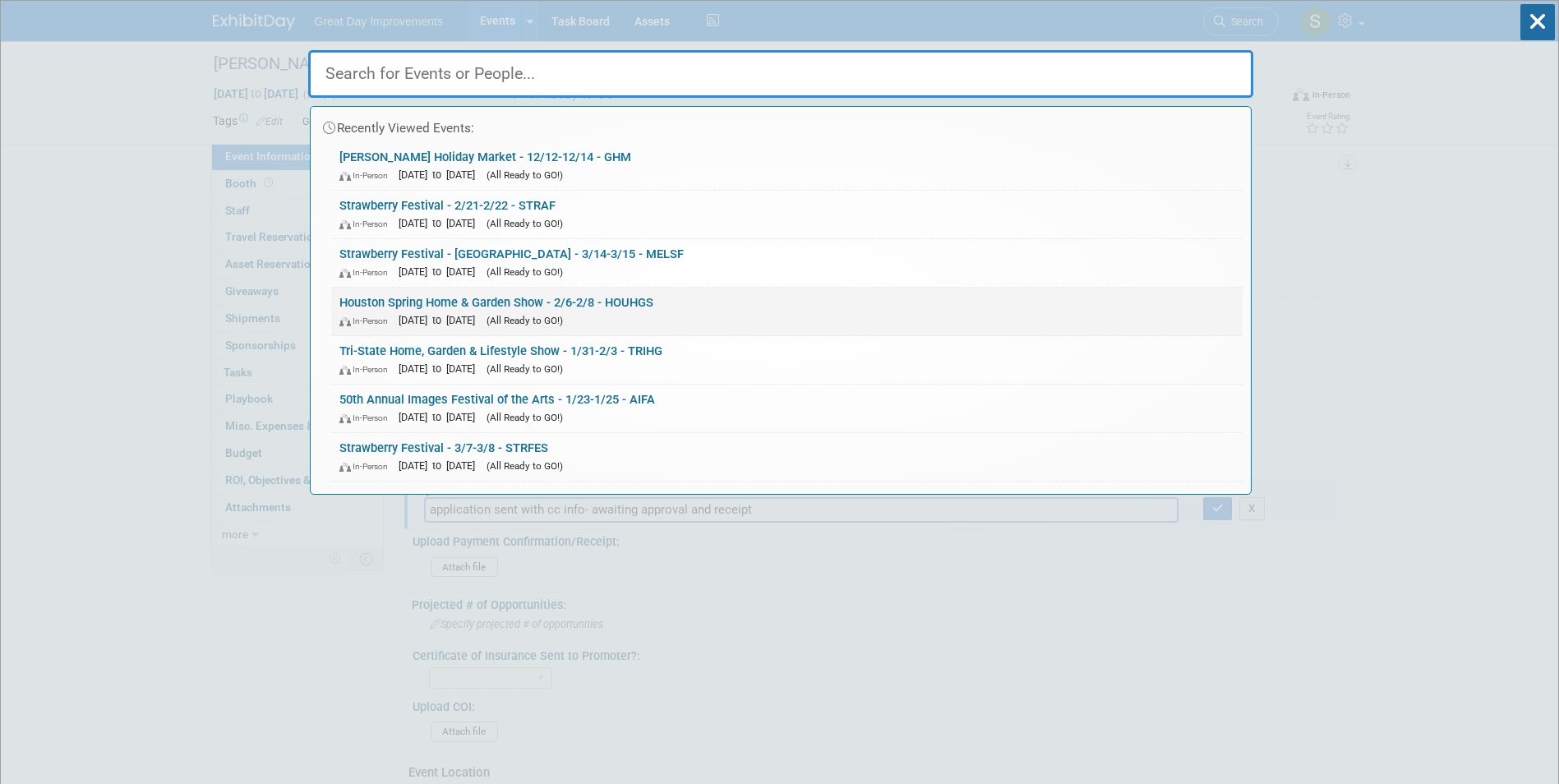
click at [661, 315] on div "In-Person Feb 6, 2026 to Feb 8, 2026 (All Ready to GO!)" at bounding box center [787, 320] width 895 height 17
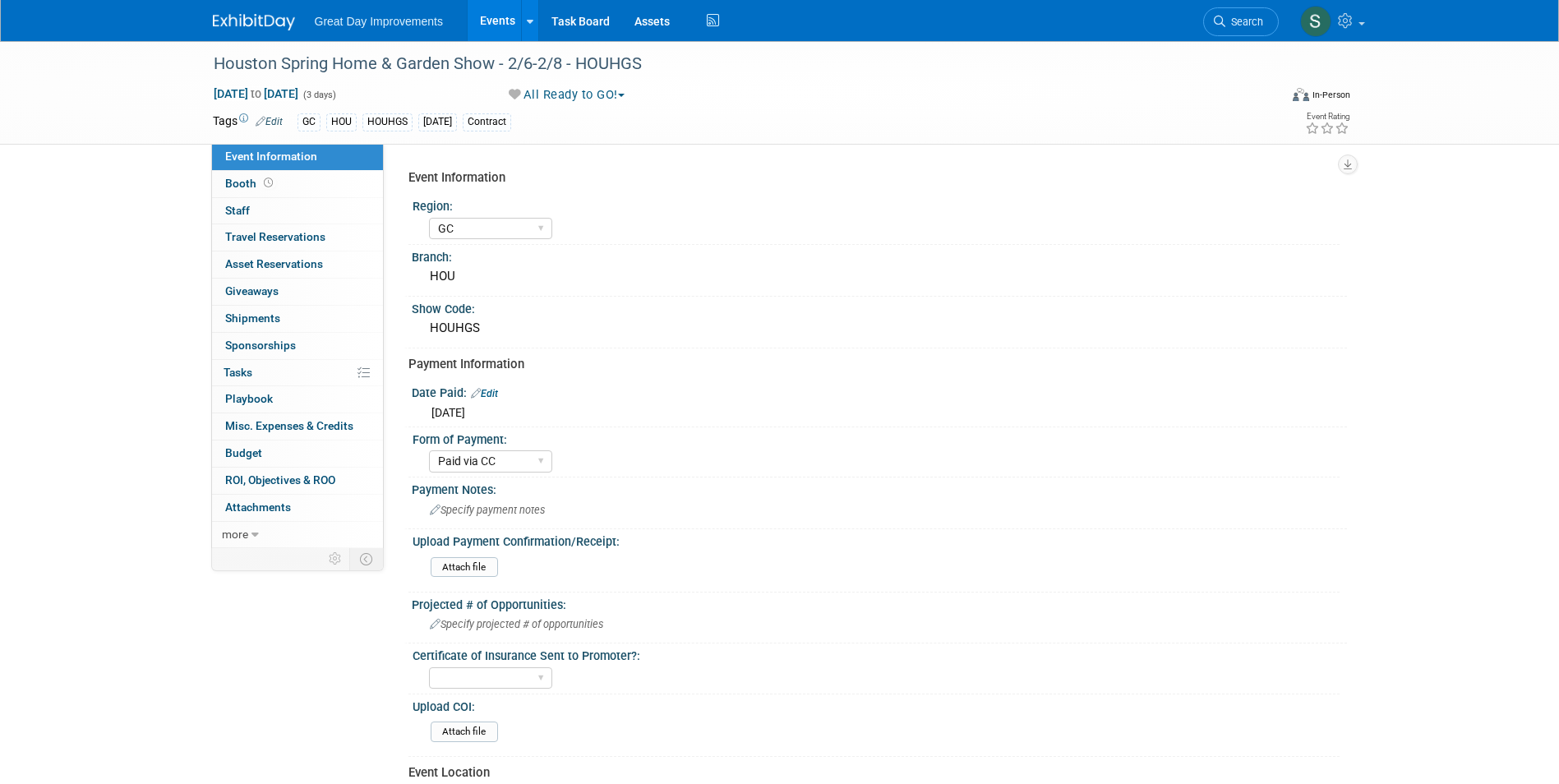
select select "GC"
select select "Paid via CC"
click at [502, 509] on span "Specify payment notes" at bounding box center [488, 509] width 115 height 12
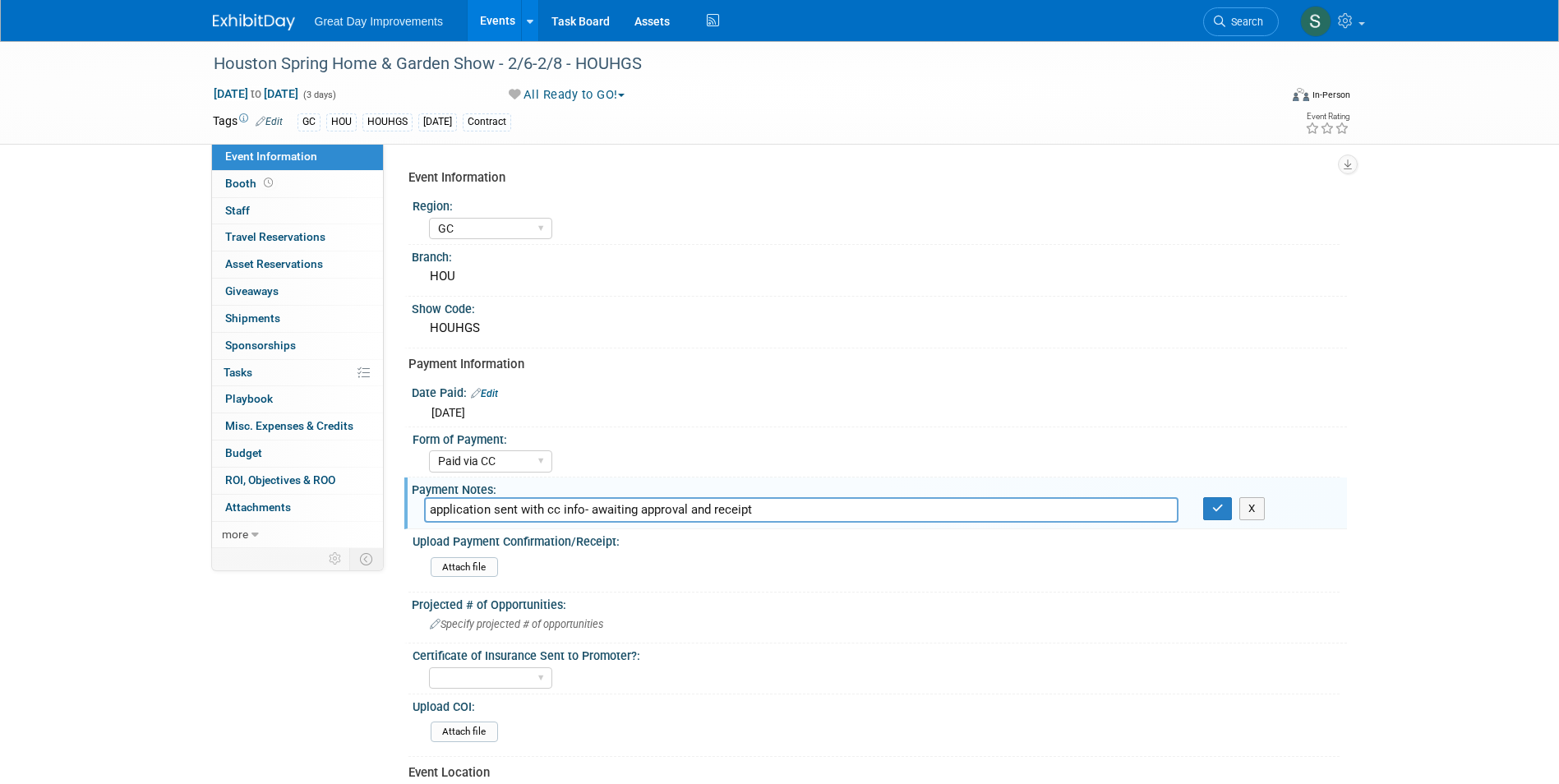
type input "application sent with cc info- awaiting approval and receipt"
click at [1224, 504] on button "button" at bounding box center [1217, 508] width 29 height 23
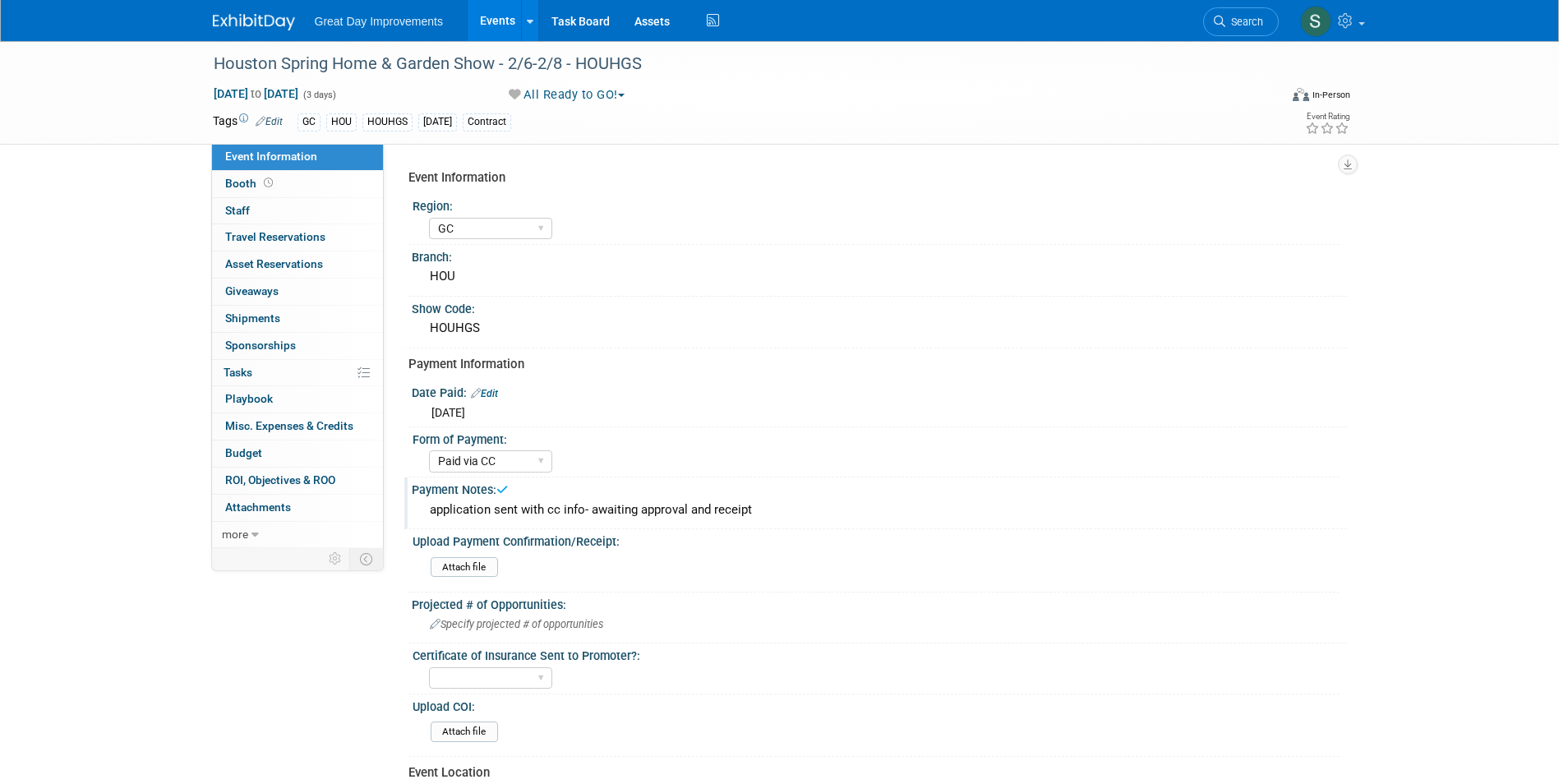
click at [243, 20] on img at bounding box center [253, 22] width 82 height 16
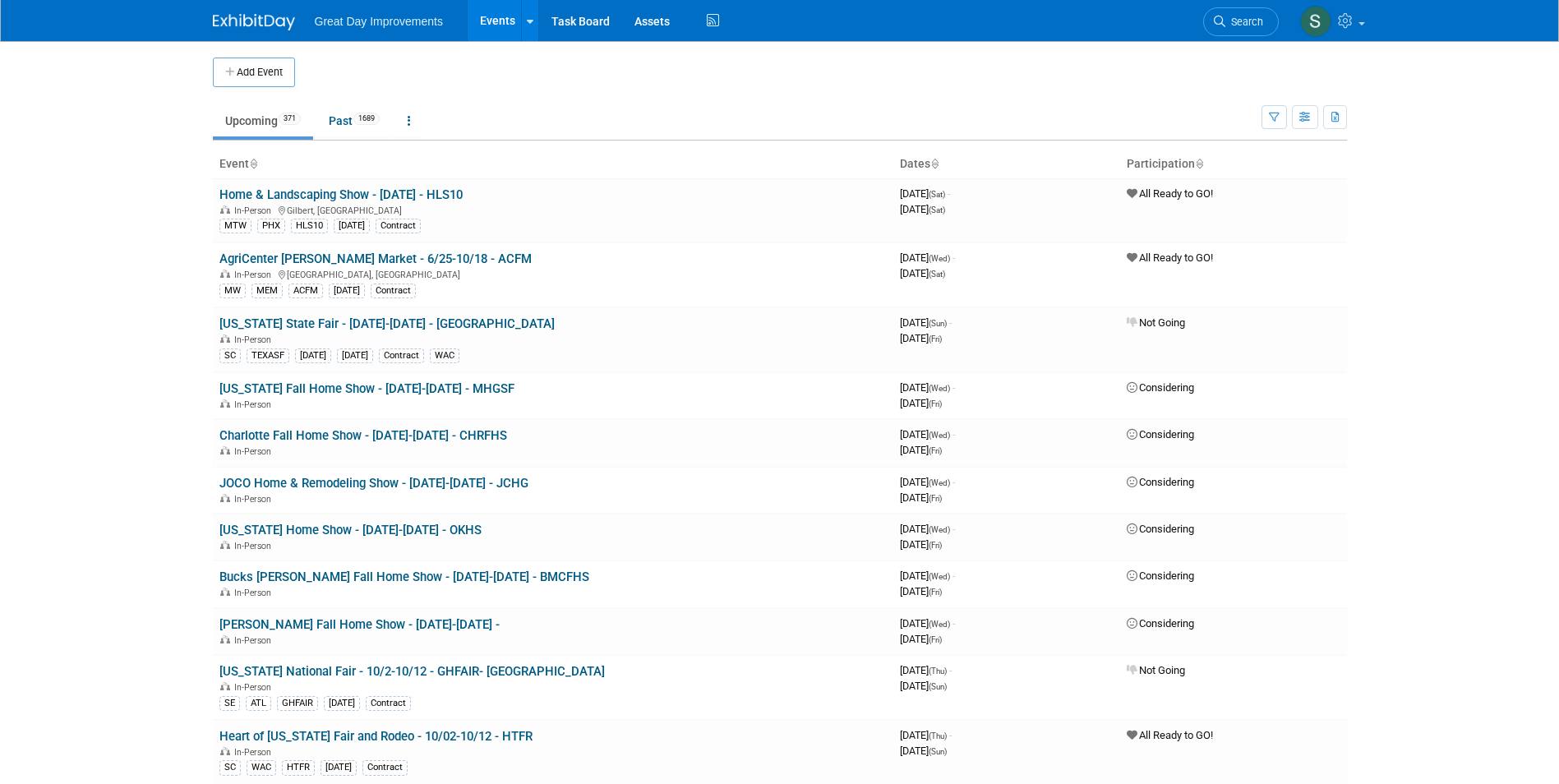
click at [295, 74] on button "Add Event" at bounding box center [253, 72] width 82 height 29
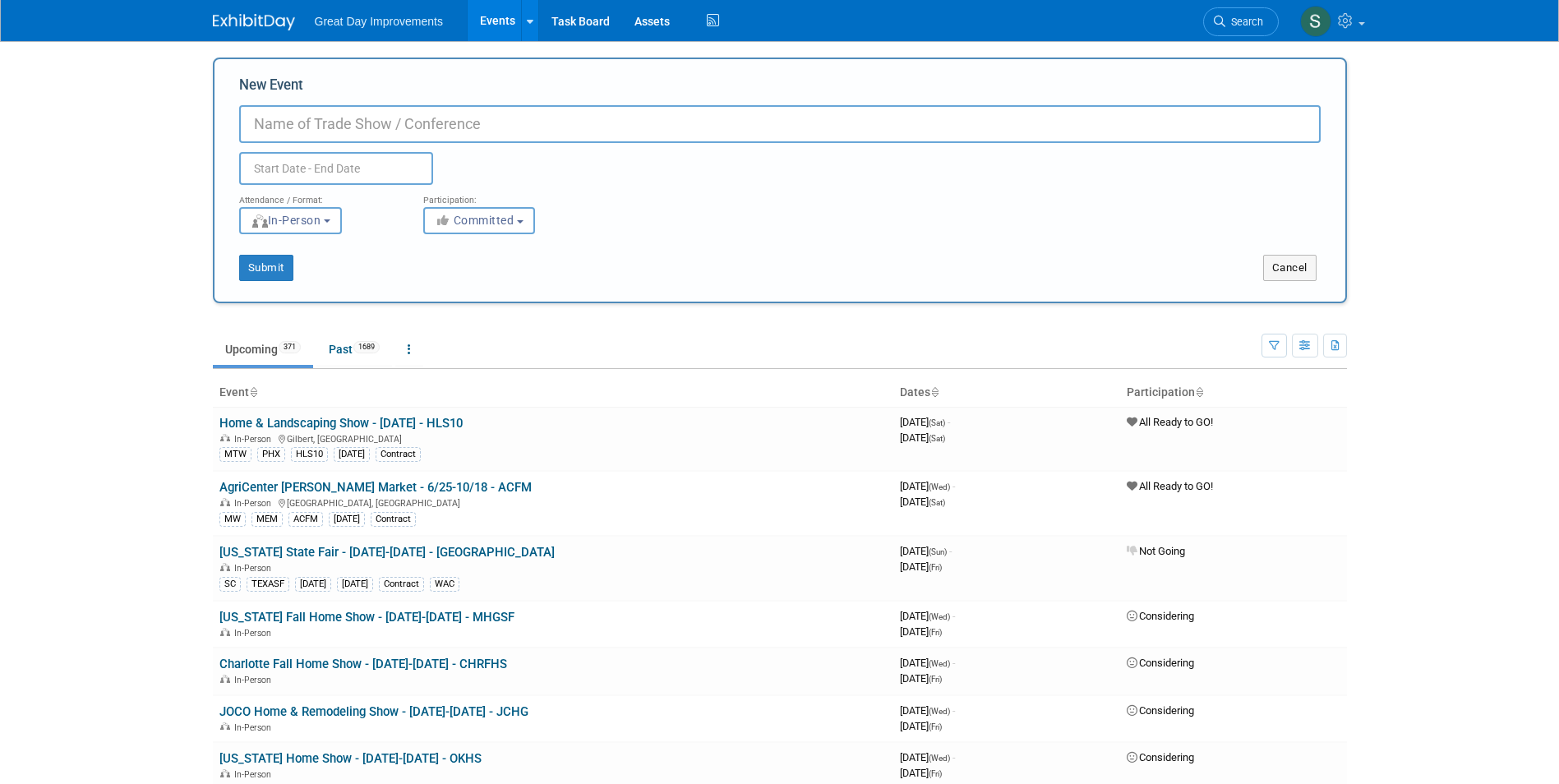
paste input "[PERSON_NAME] AZ Home Show"
type input "[PERSON_NAME] AZ Home Show - 10/2-10/4 - AZHS"
click at [510, 214] on button "Committed" at bounding box center [479, 220] width 112 height 27
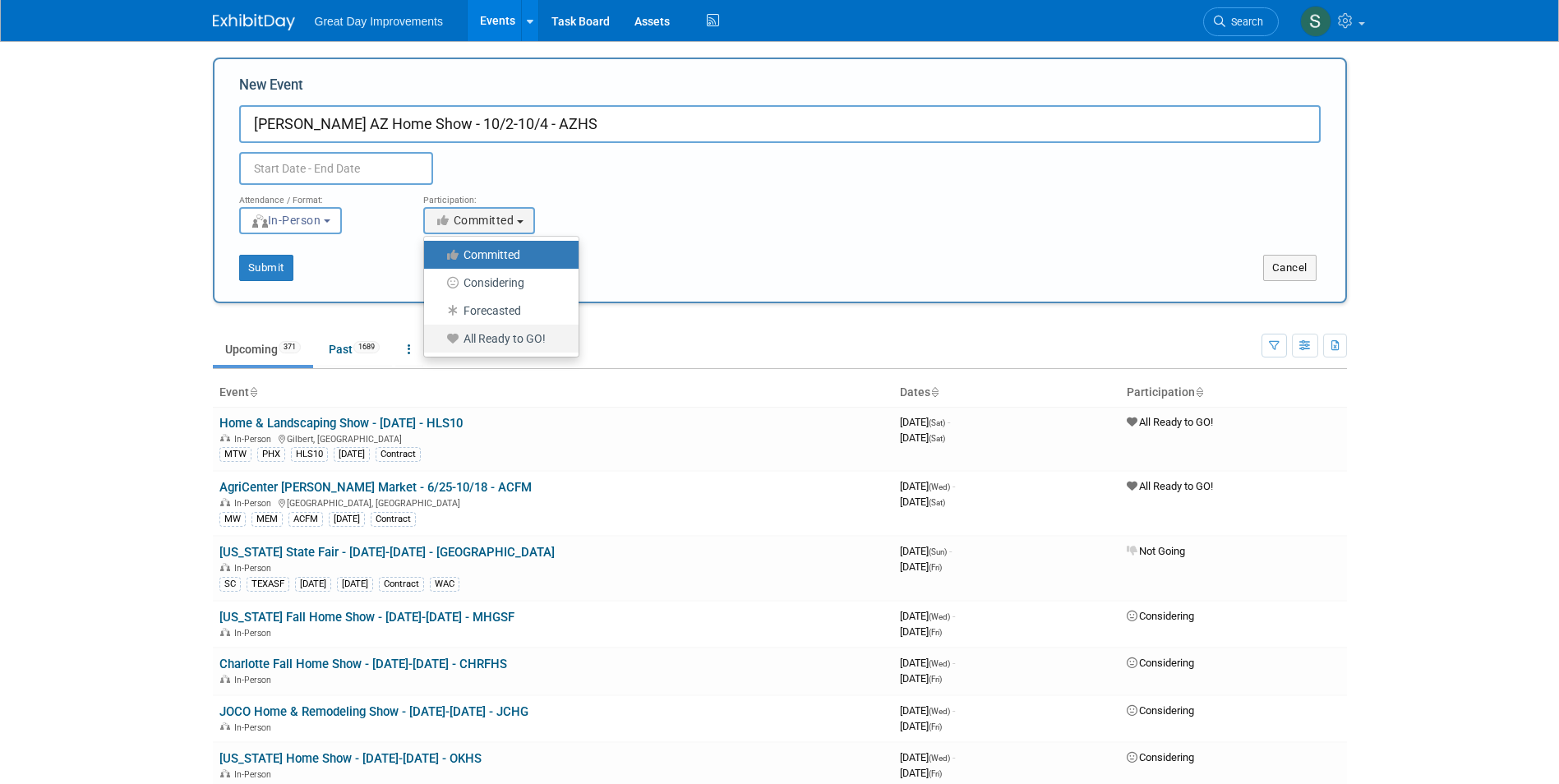
click at [474, 334] on label "All Ready to GO!" at bounding box center [497, 338] width 130 height 22
click at [439, 334] on input "All Ready to GO!" at bounding box center [433, 338] width 10 height 10
select select "102"
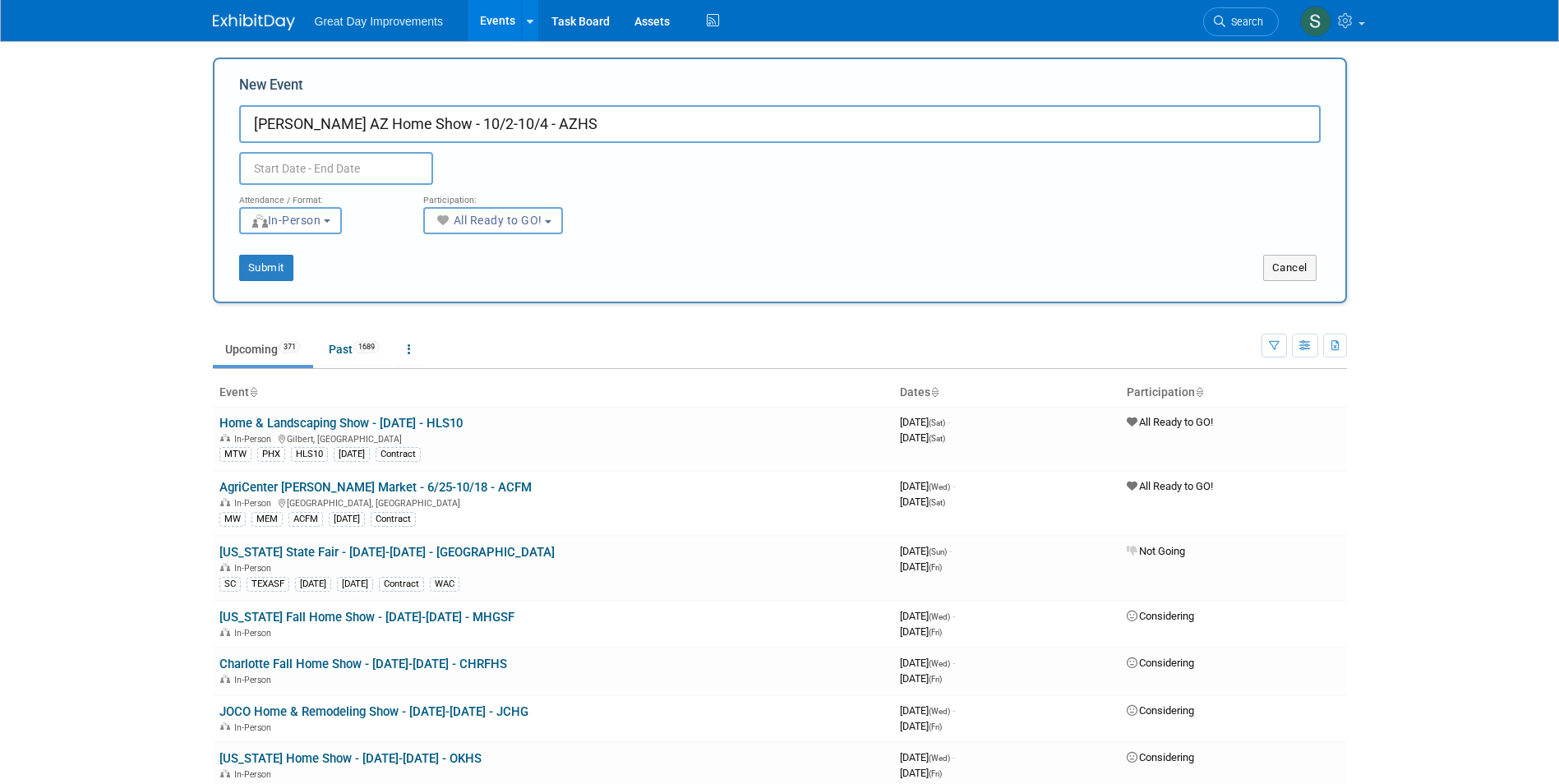
click at [378, 184] on div "Attendance / Format:" at bounding box center [318, 195] width 159 height 22
click at [373, 173] on input "text" at bounding box center [336, 168] width 194 height 33
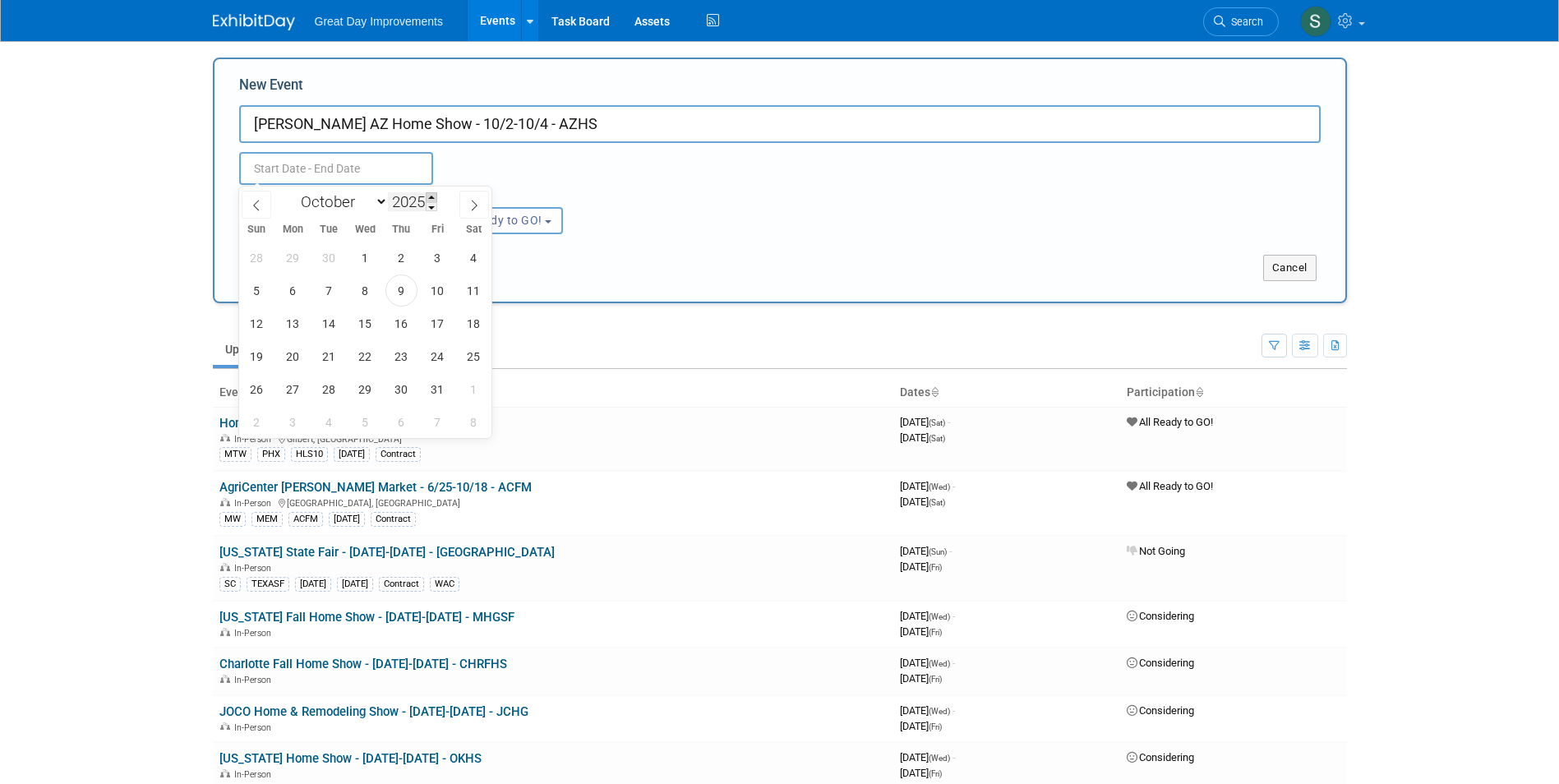
click at [433, 197] on span at bounding box center [431, 197] width 11 height 9
type input "2026"
click at [449, 259] on span "2" at bounding box center [438, 258] width 32 height 32
click at [261, 297] on span "4" at bounding box center [257, 291] width 32 height 32
type input "[DATE] to [DATE]"
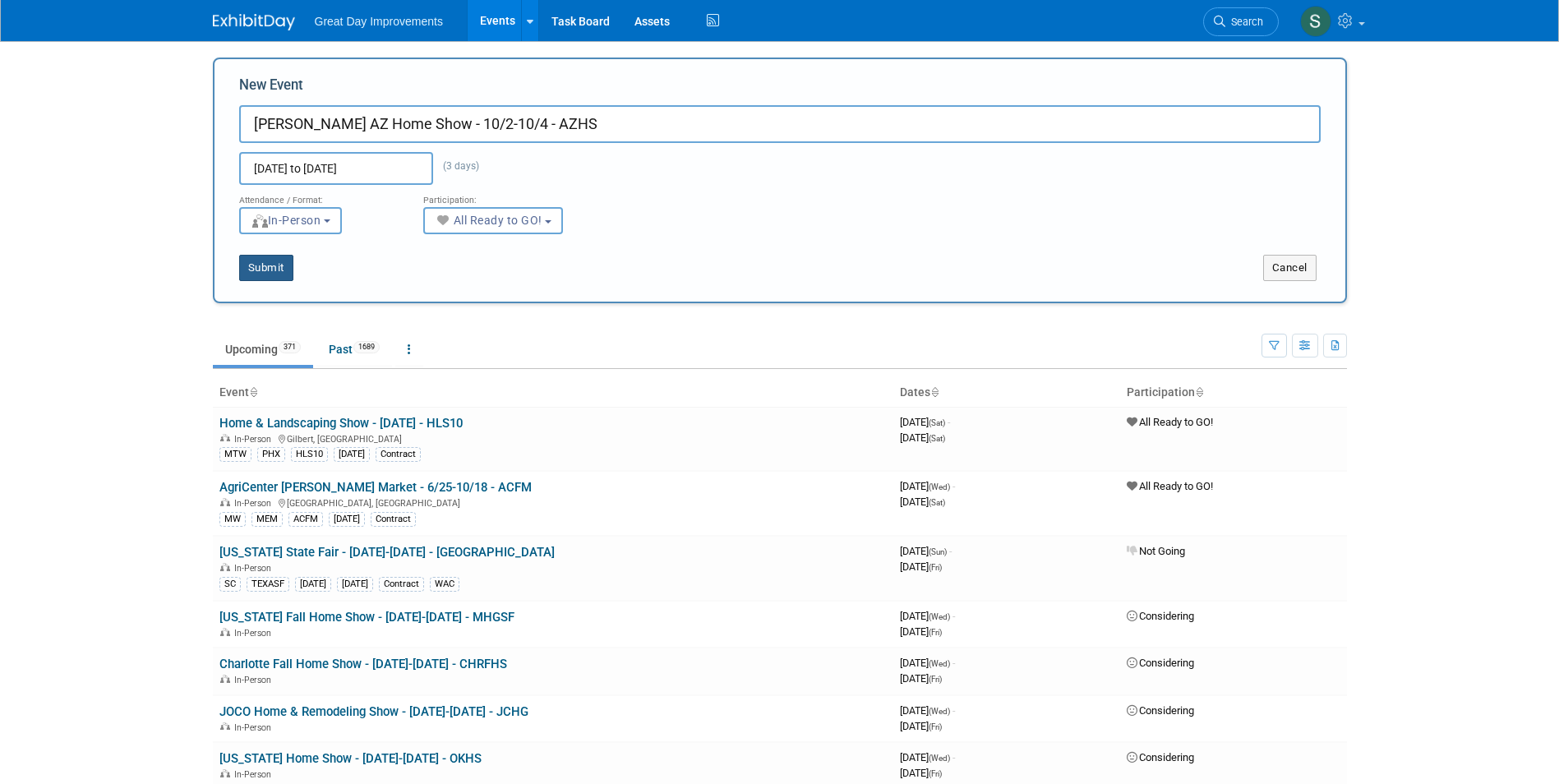
click at [268, 261] on button "Submit" at bounding box center [266, 268] width 55 height 26
type input "[PERSON_NAME] AZ Home Show - 10/2-10/4 - AZHS"
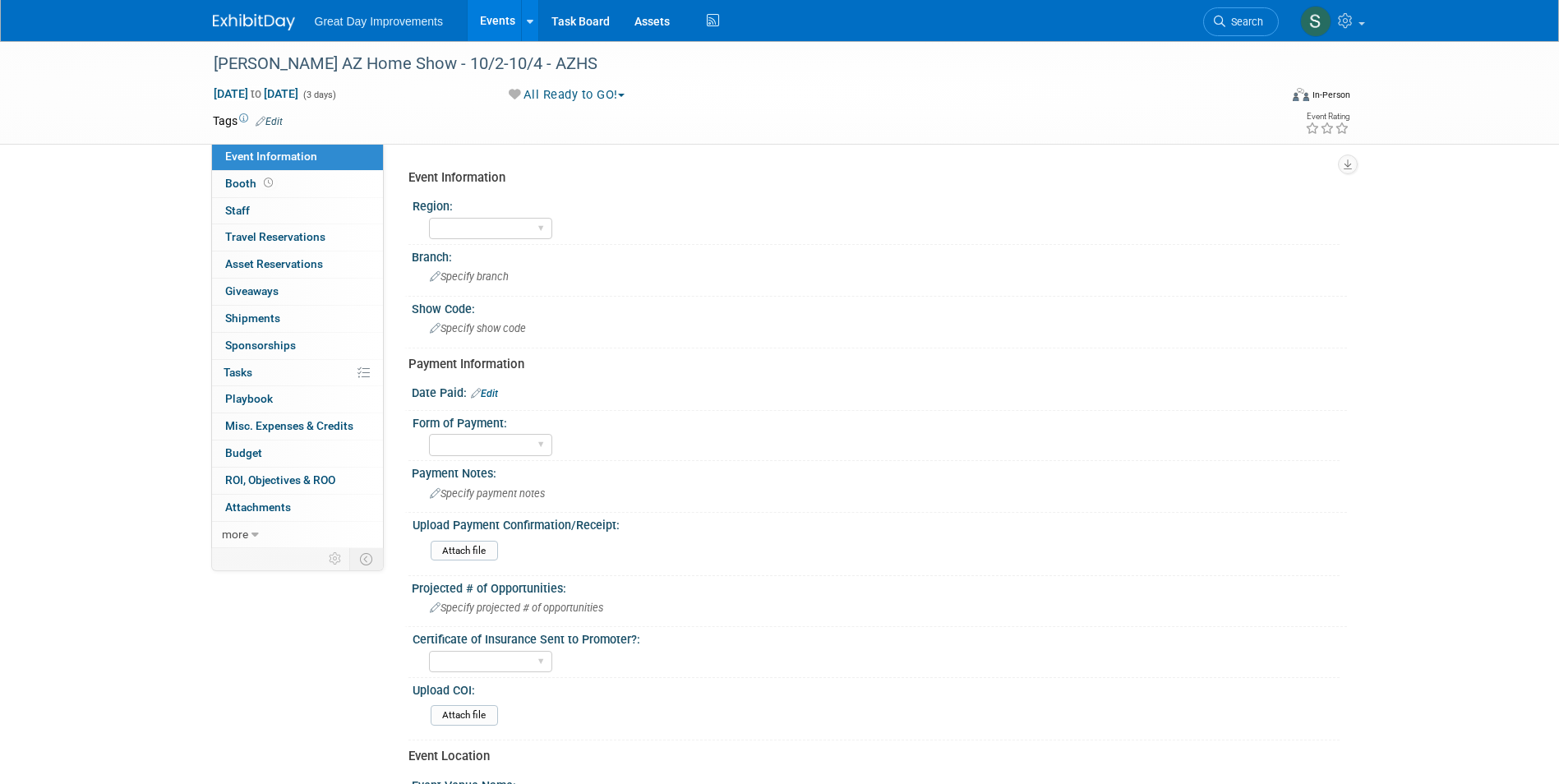
click at [282, 122] on link "Edit" at bounding box center [268, 121] width 27 height 11
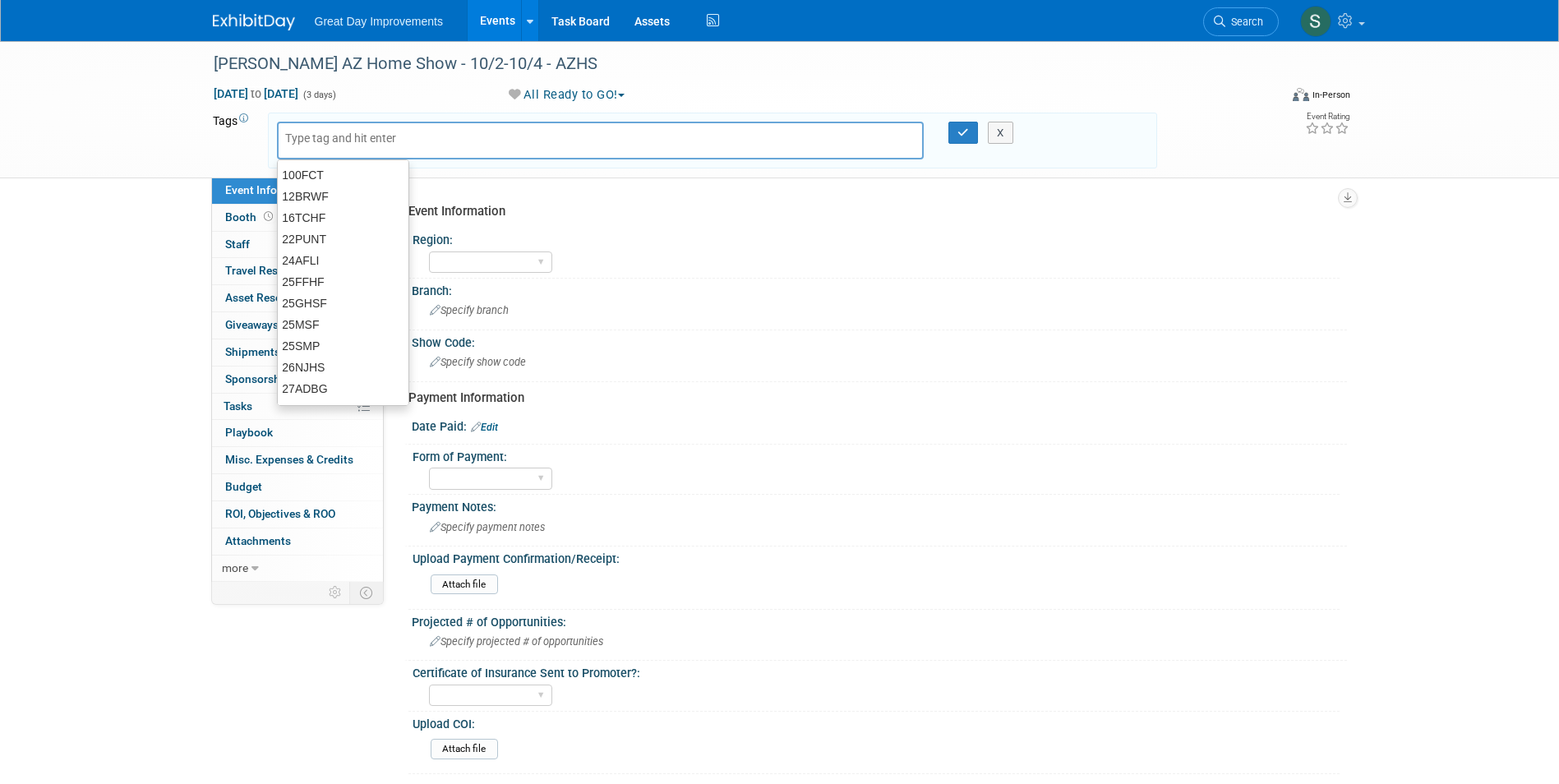
click at [299, 136] on input "text" at bounding box center [351, 137] width 132 height 16
type input "MTW"
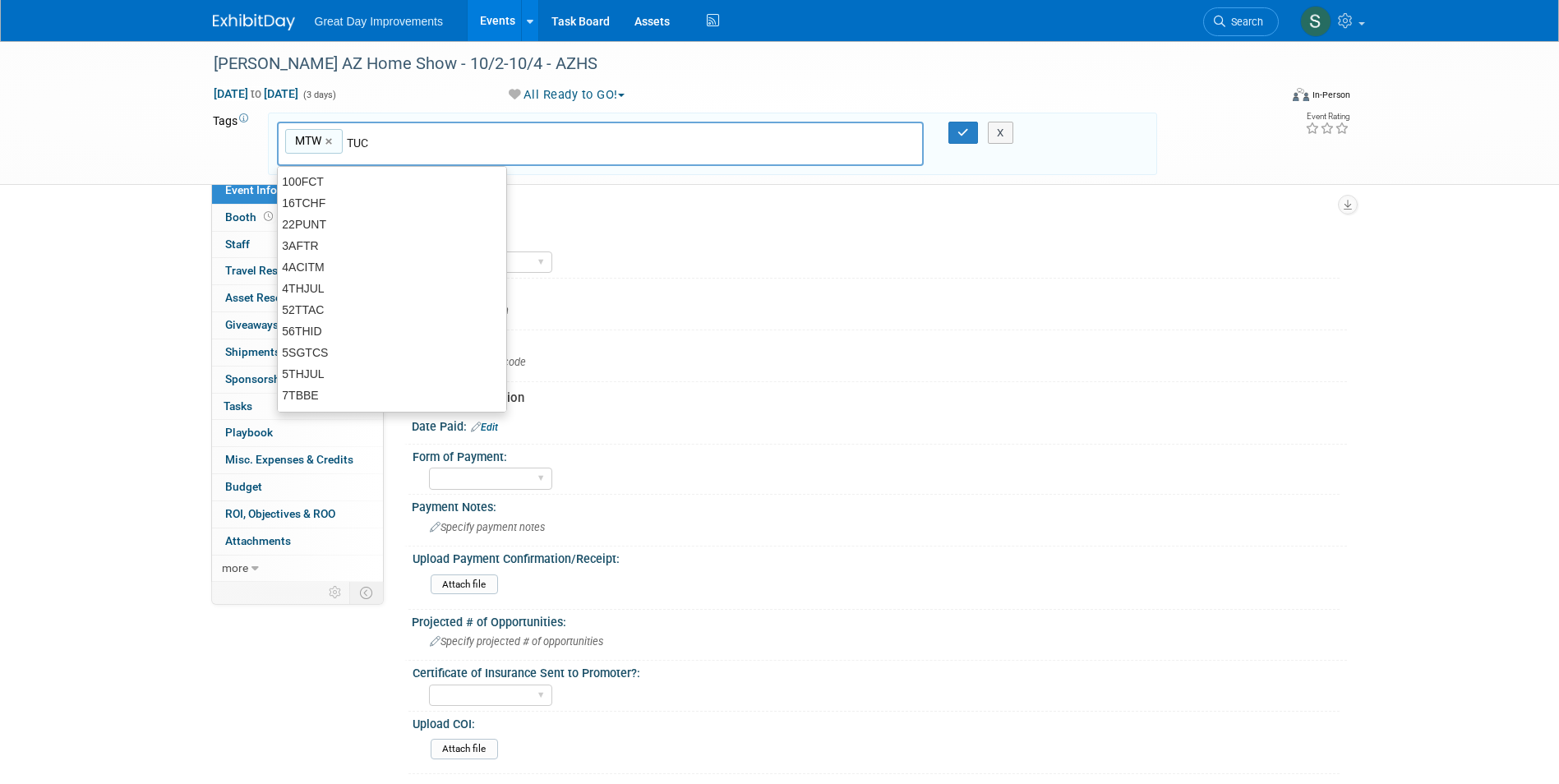
type input "TUC"
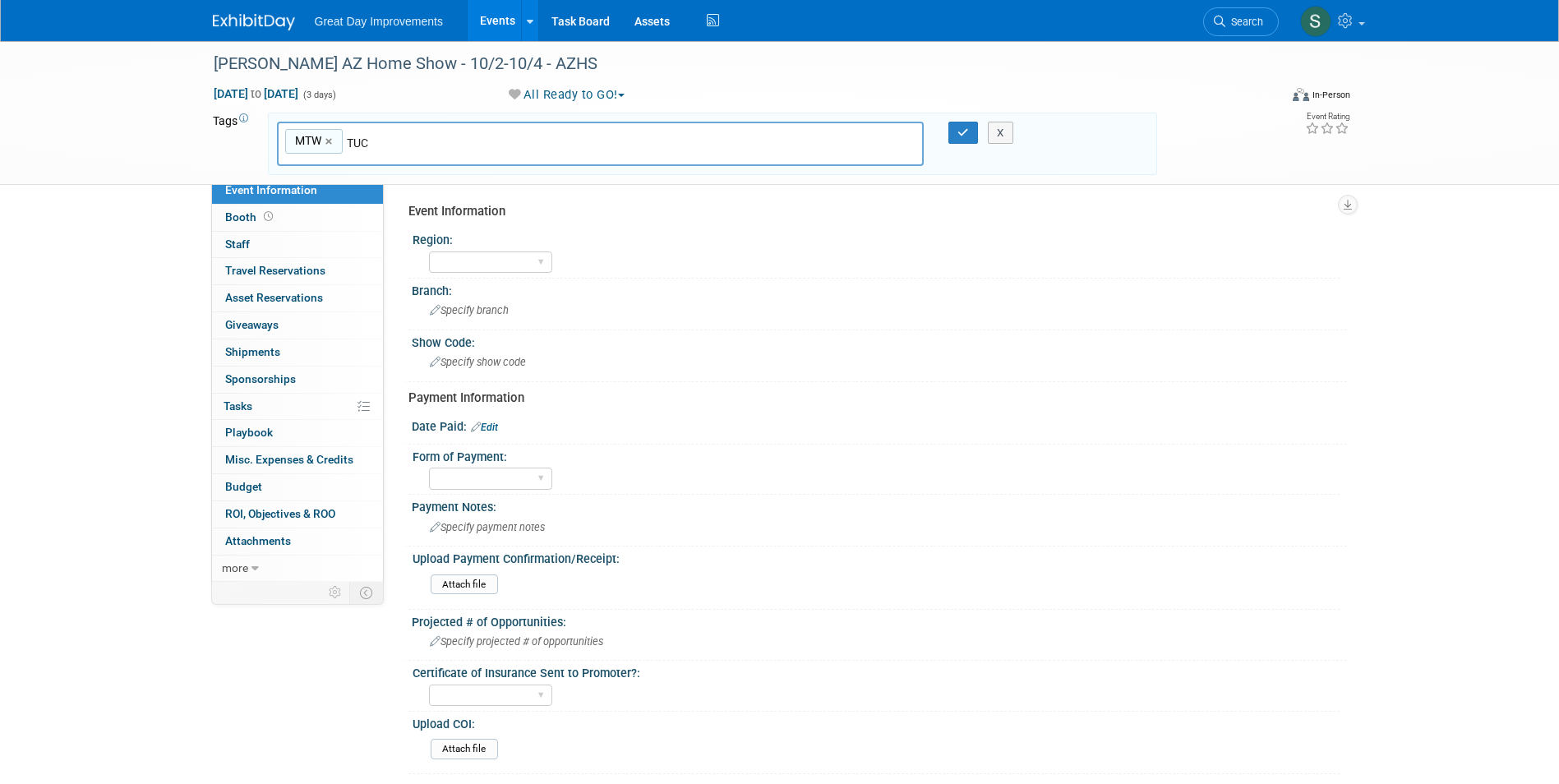
type input "MTW, TUC"
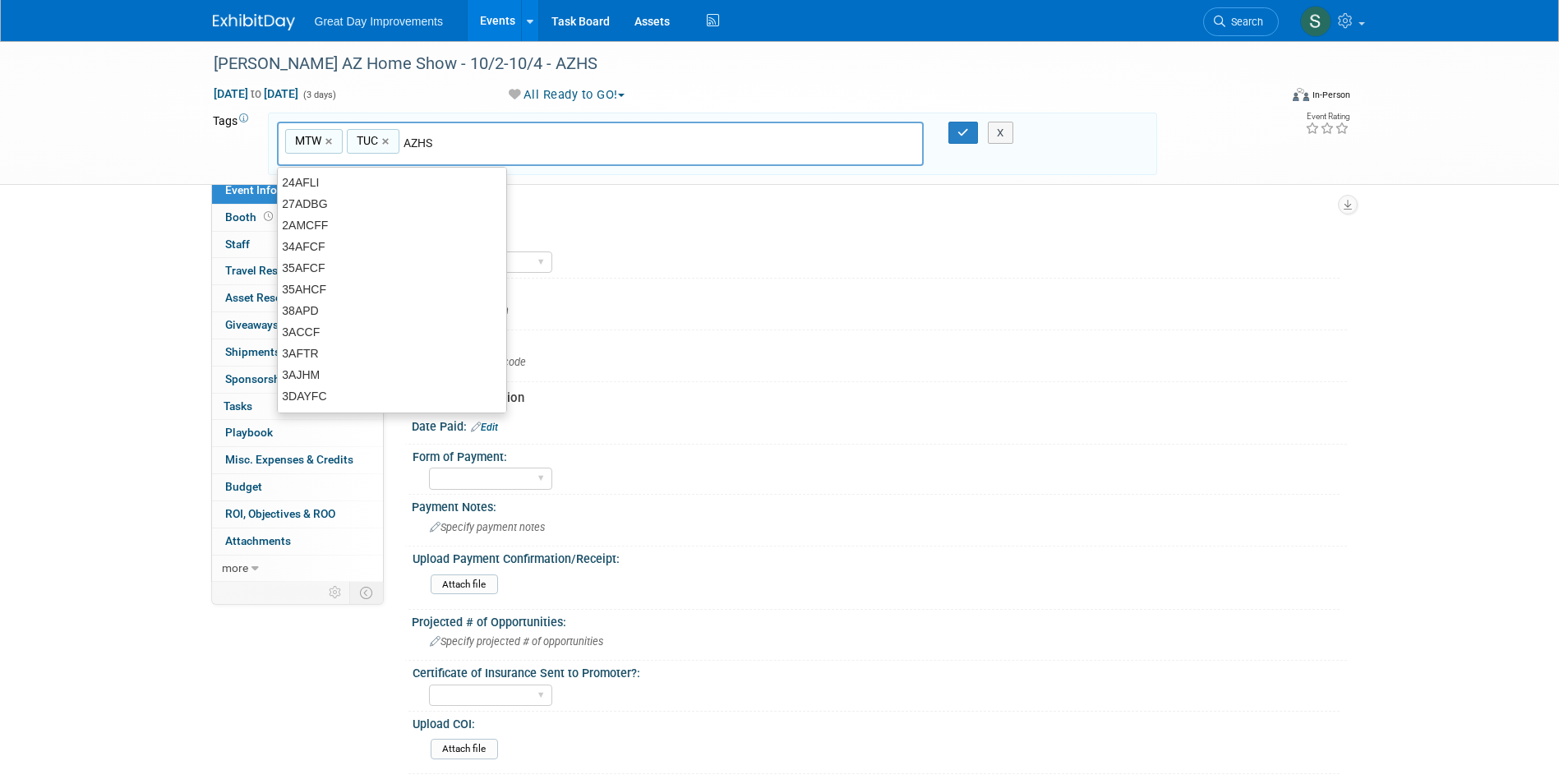
type input "AZHS"
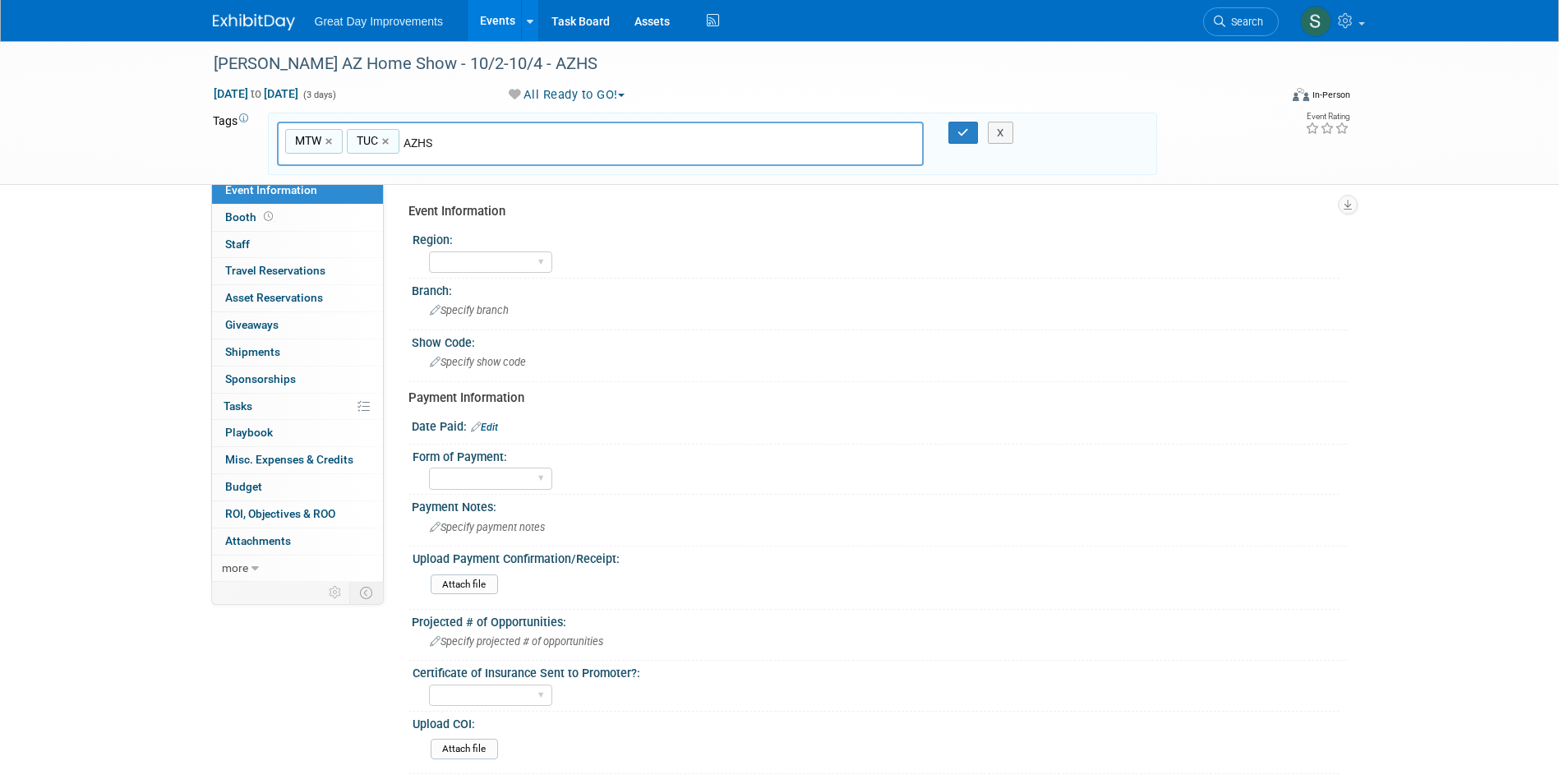
type input "MTW, TUC, AZHS"
type input "C"
type input "[DATE]"
type input "MTW, TUC, AZHS, [DATE]"
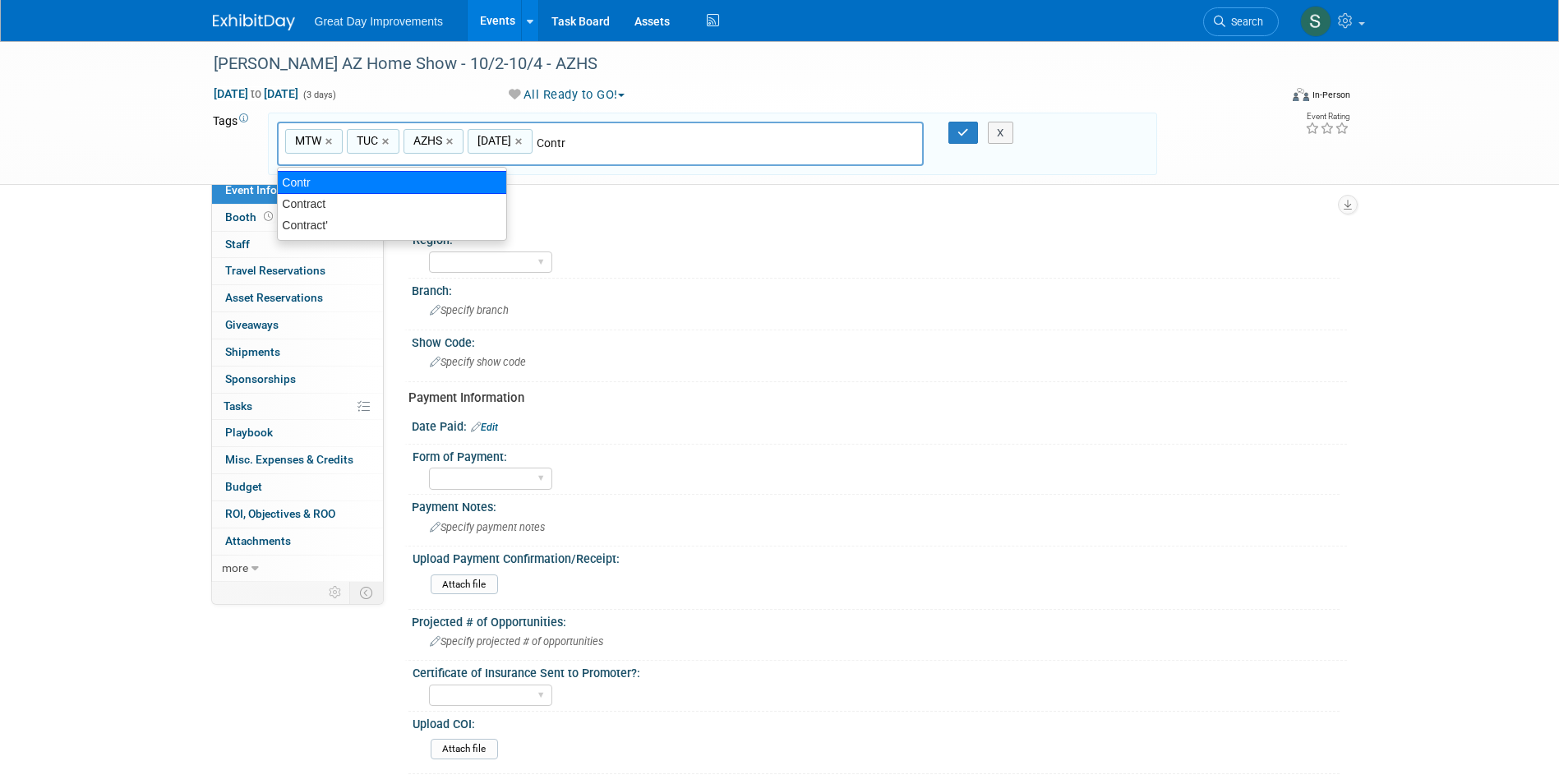
type input "Contract"
type input "MTW, TUC, AZHS, [DATE], Contract"
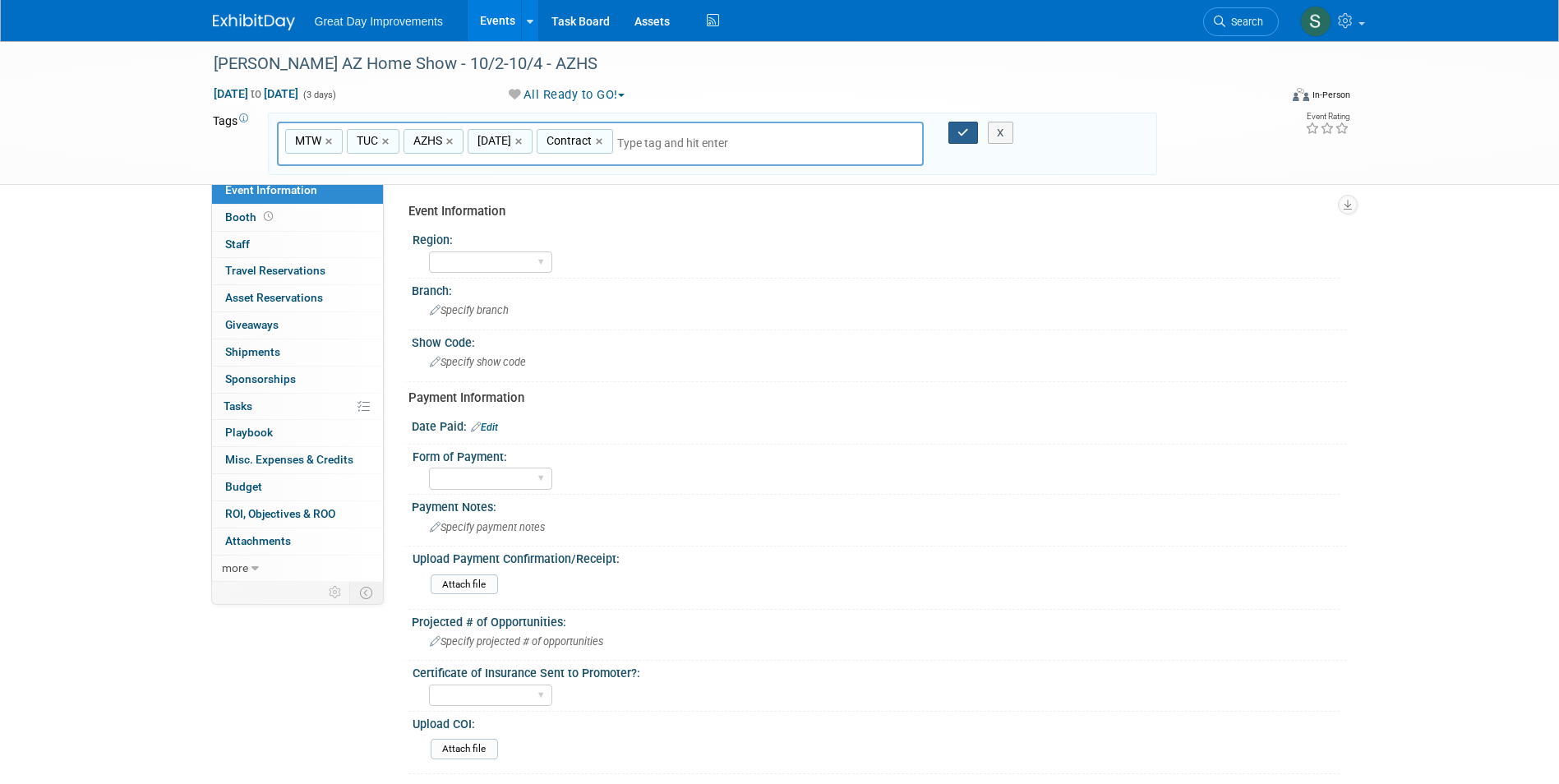
click at [954, 127] on button "button" at bounding box center [962, 133] width 29 height 23
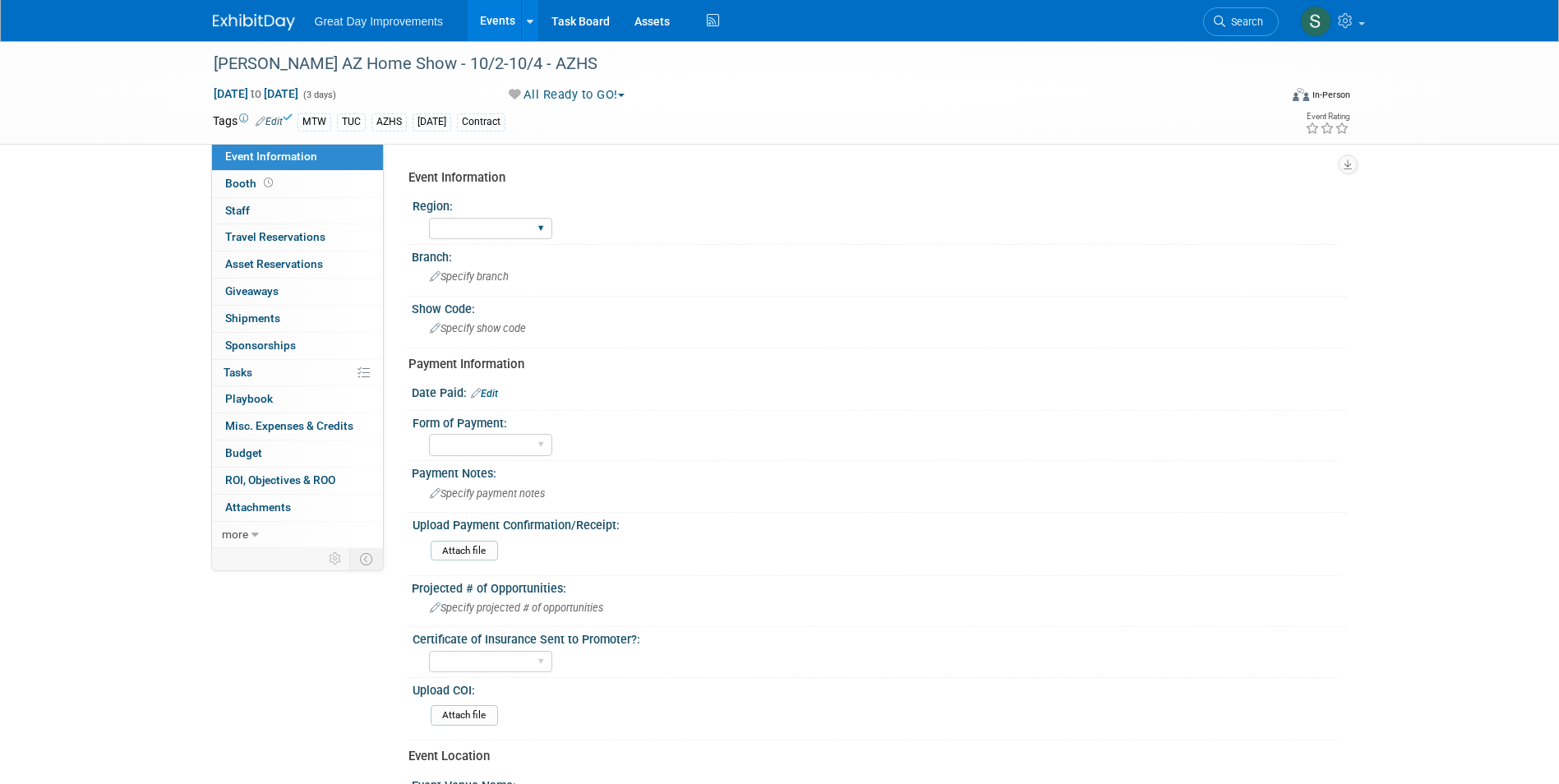
click at [544, 216] on div "GC MA MW MTW NE NEW OV PL PNW SA SE SC UMW FL" at bounding box center [490, 229] width 123 height 30
click at [525, 227] on select "GC MA MW MTW NE NEW OV PL PNW SA SE SC UMW FL" at bounding box center [490, 229] width 123 height 23
select select "MTW"
click at [429, 217] on select "GC MA MW MTW NE NEW OV PL PNW SA SE SC UMW FL" at bounding box center [490, 229] width 123 height 23
click at [490, 283] on div "Specify branch" at bounding box center [878, 276] width 910 height 25
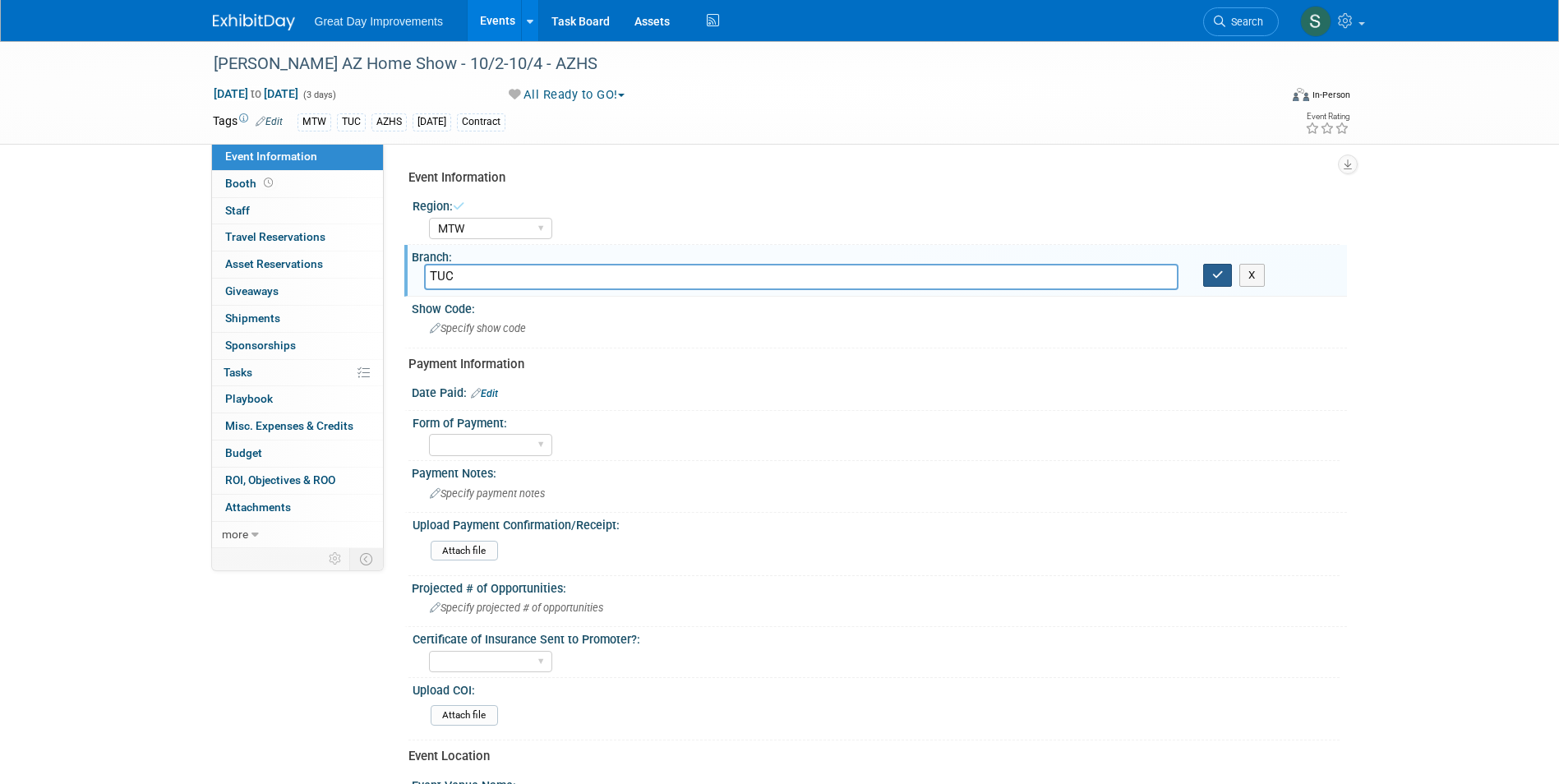
type input "TUC"
click at [1214, 280] on icon "button" at bounding box center [1218, 274] width 11 height 10
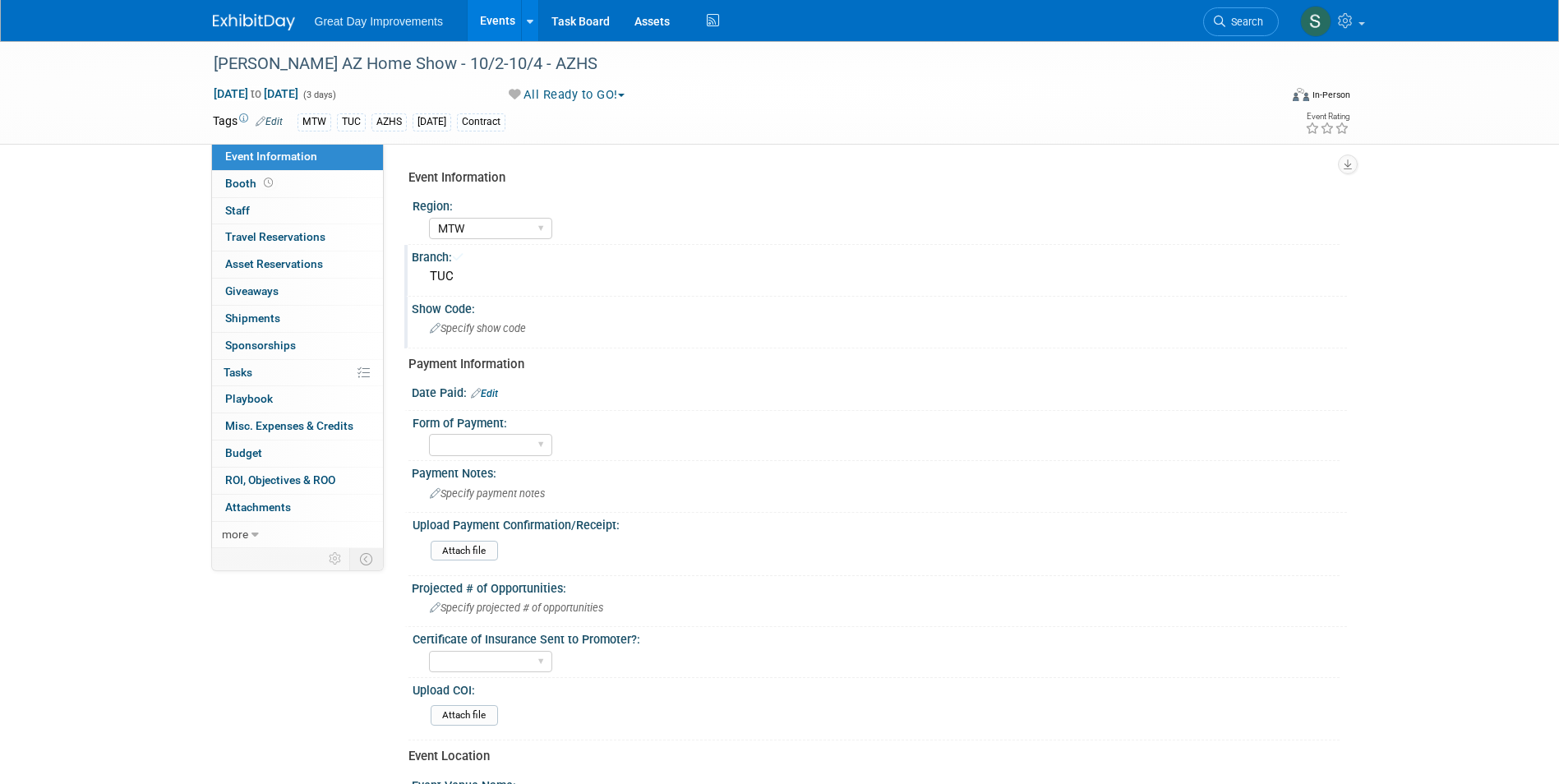
click at [651, 317] on div "Specify show code" at bounding box center [878, 328] width 910 height 25
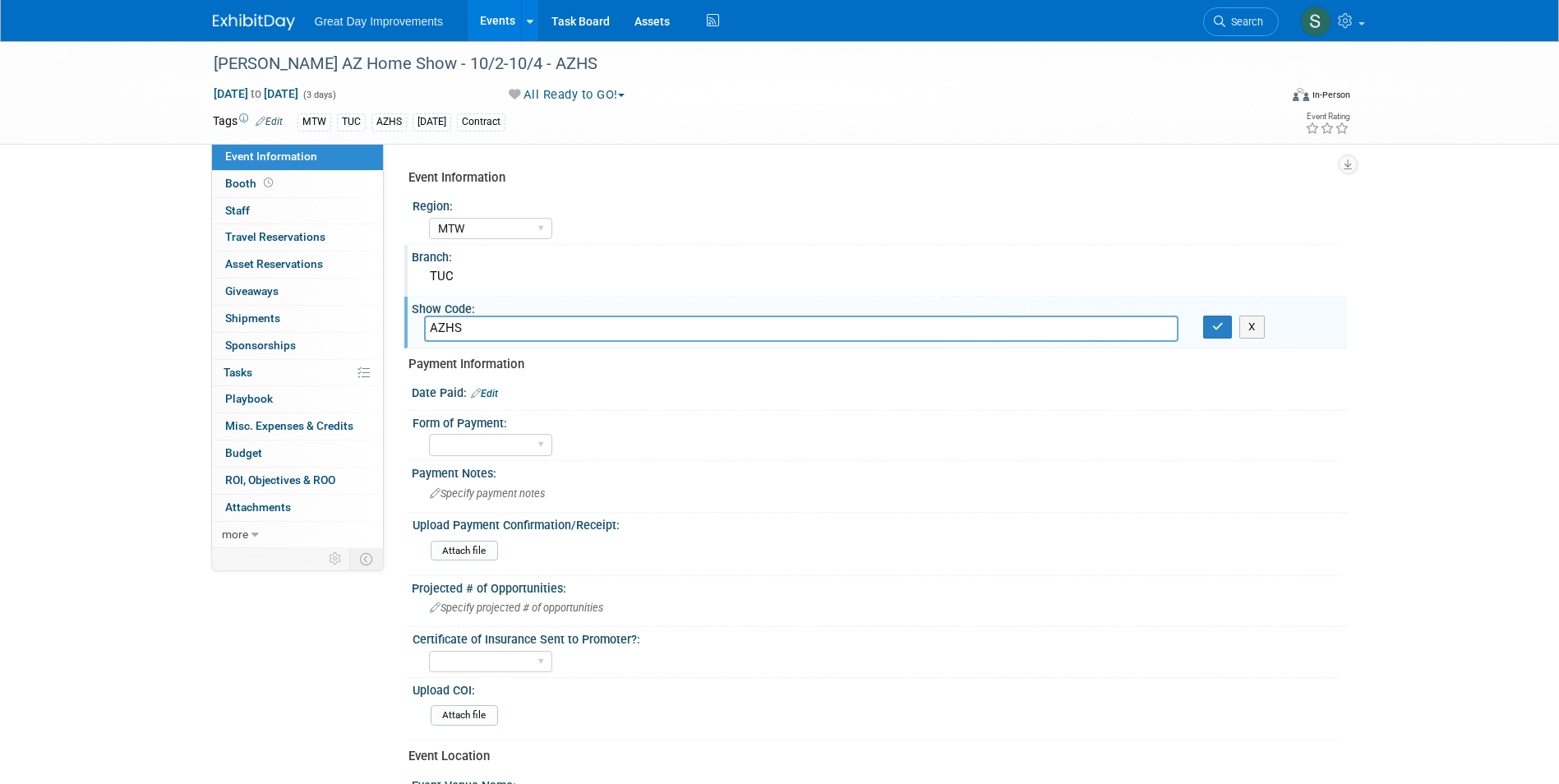
type input "AZHS"
click at [1214, 333] on button "button" at bounding box center [1217, 327] width 29 height 23
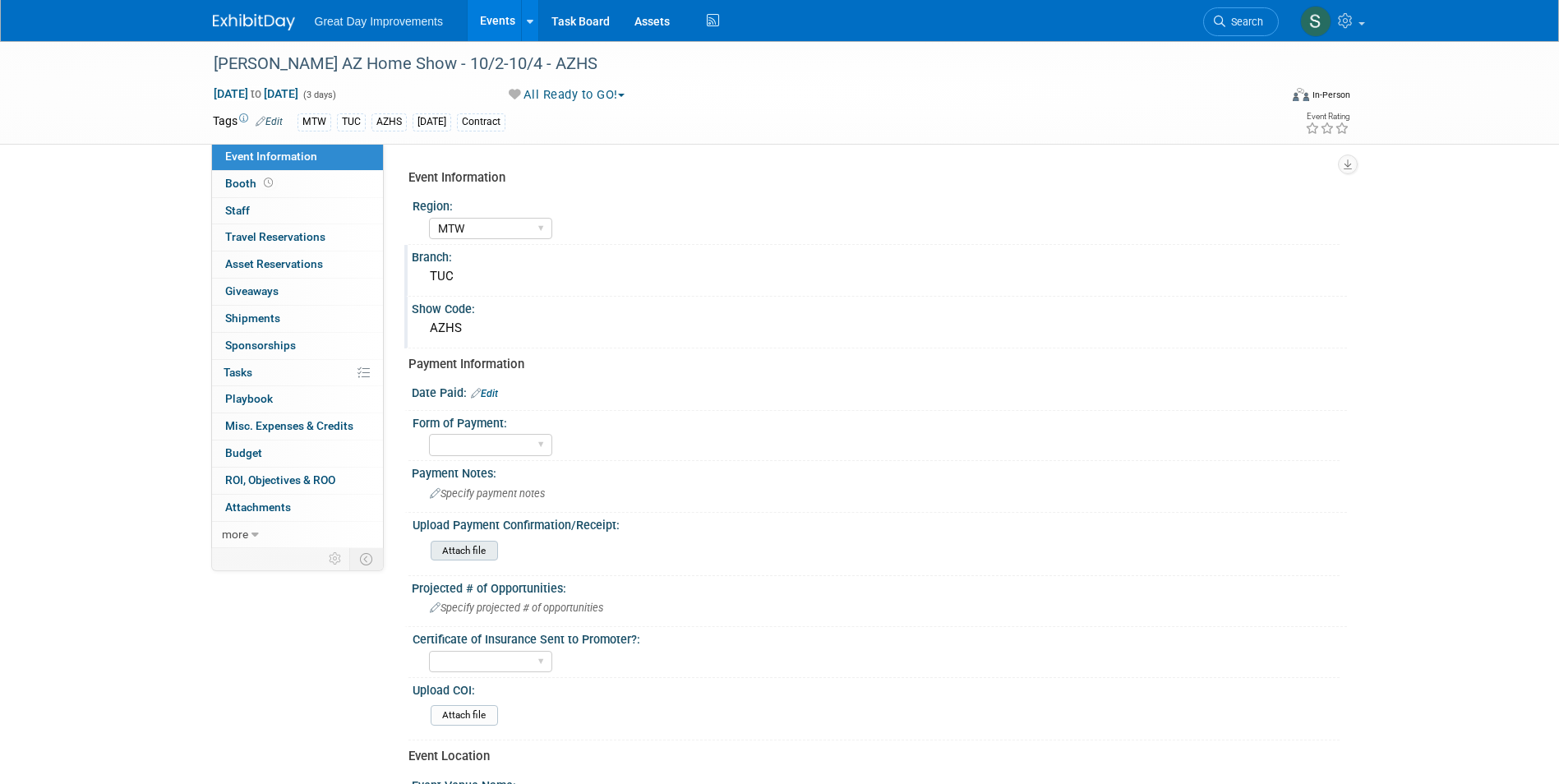
click at [471, 548] on input "file" at bounding box center [385, 551] width 223 height 19
click at [474, 549] on input "file" at bounding box center [385, 551] width 223 height 19
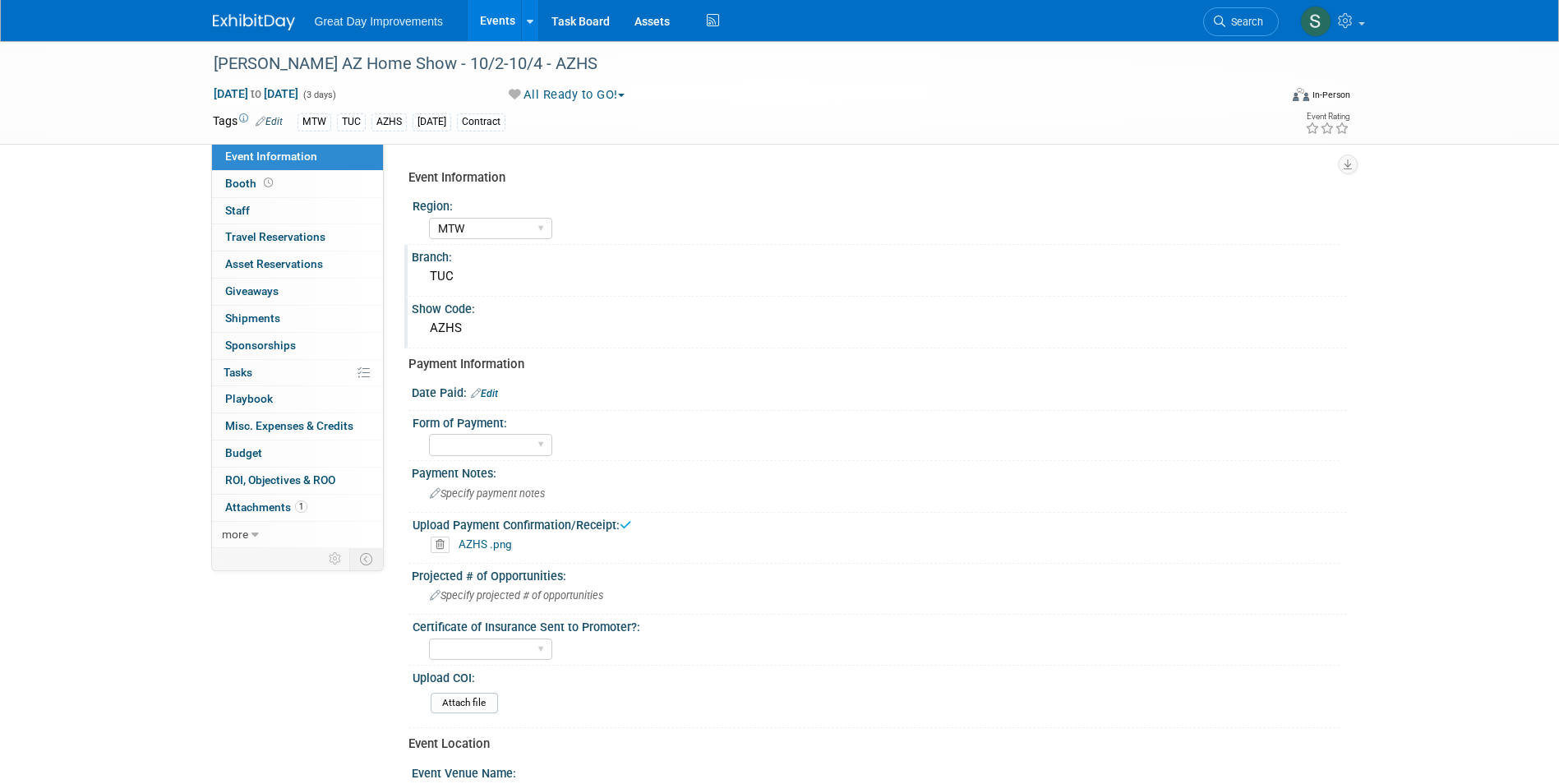
click at [498, 392] on link "Edit" at bounding box center [484, 393] width 27 height 11
select select "9"
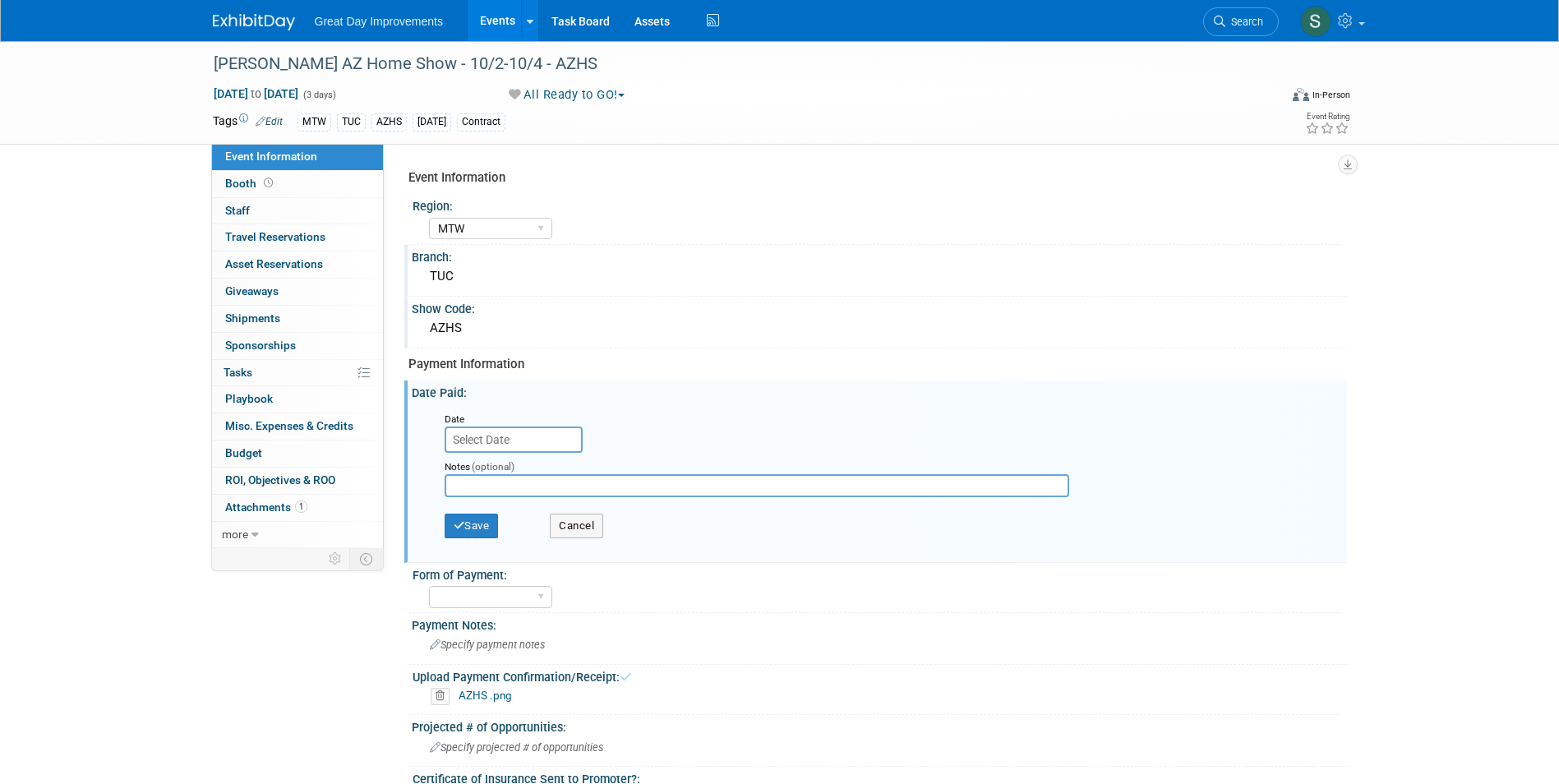
click at [514, 441] on input "text" at bounding box center [513, 440] width 138 height 26
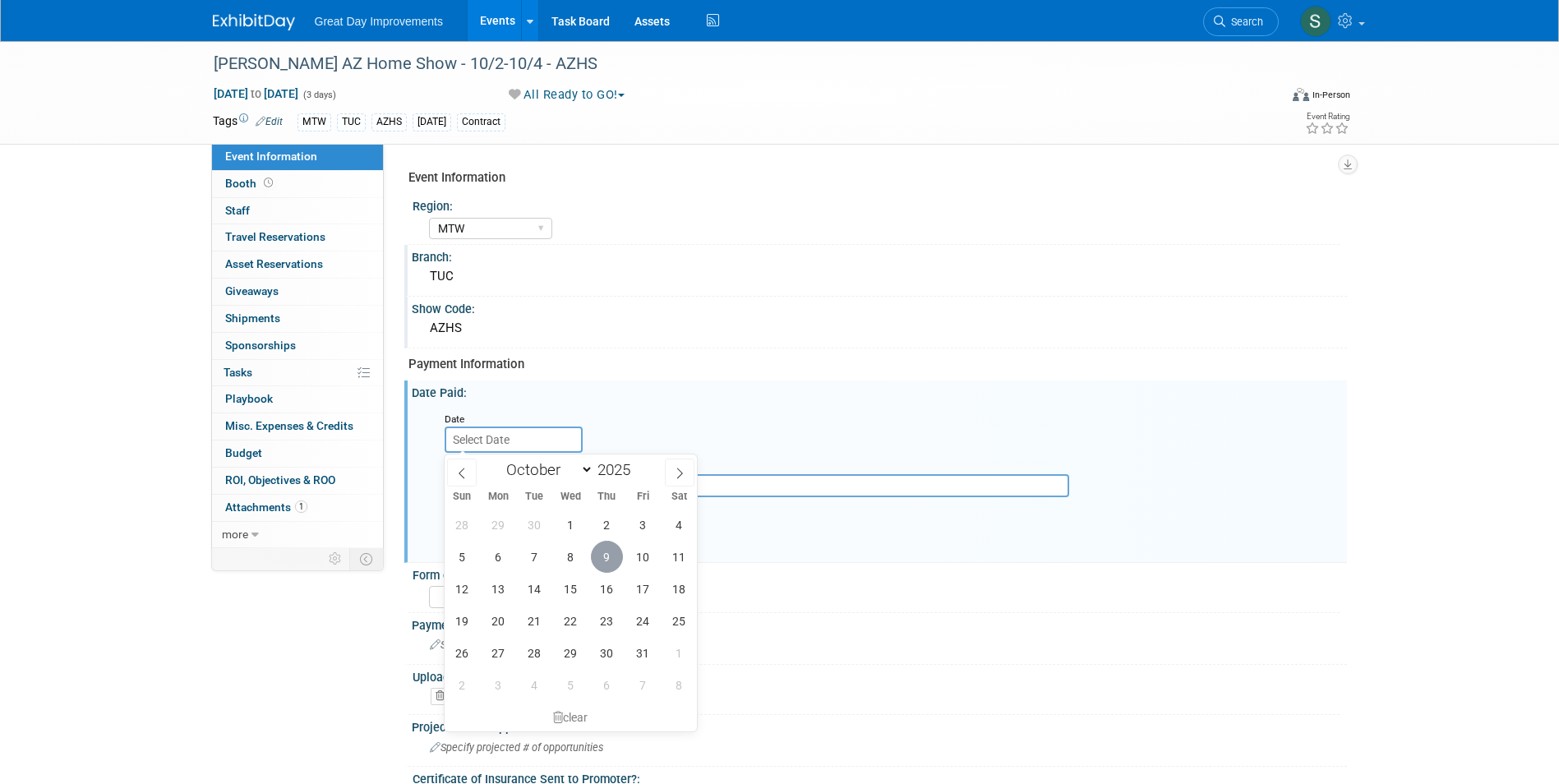
click at [611, 556] on span "9" at bounding box center [607, 556] width 32 height 32
type input "Oct 9, 2025"
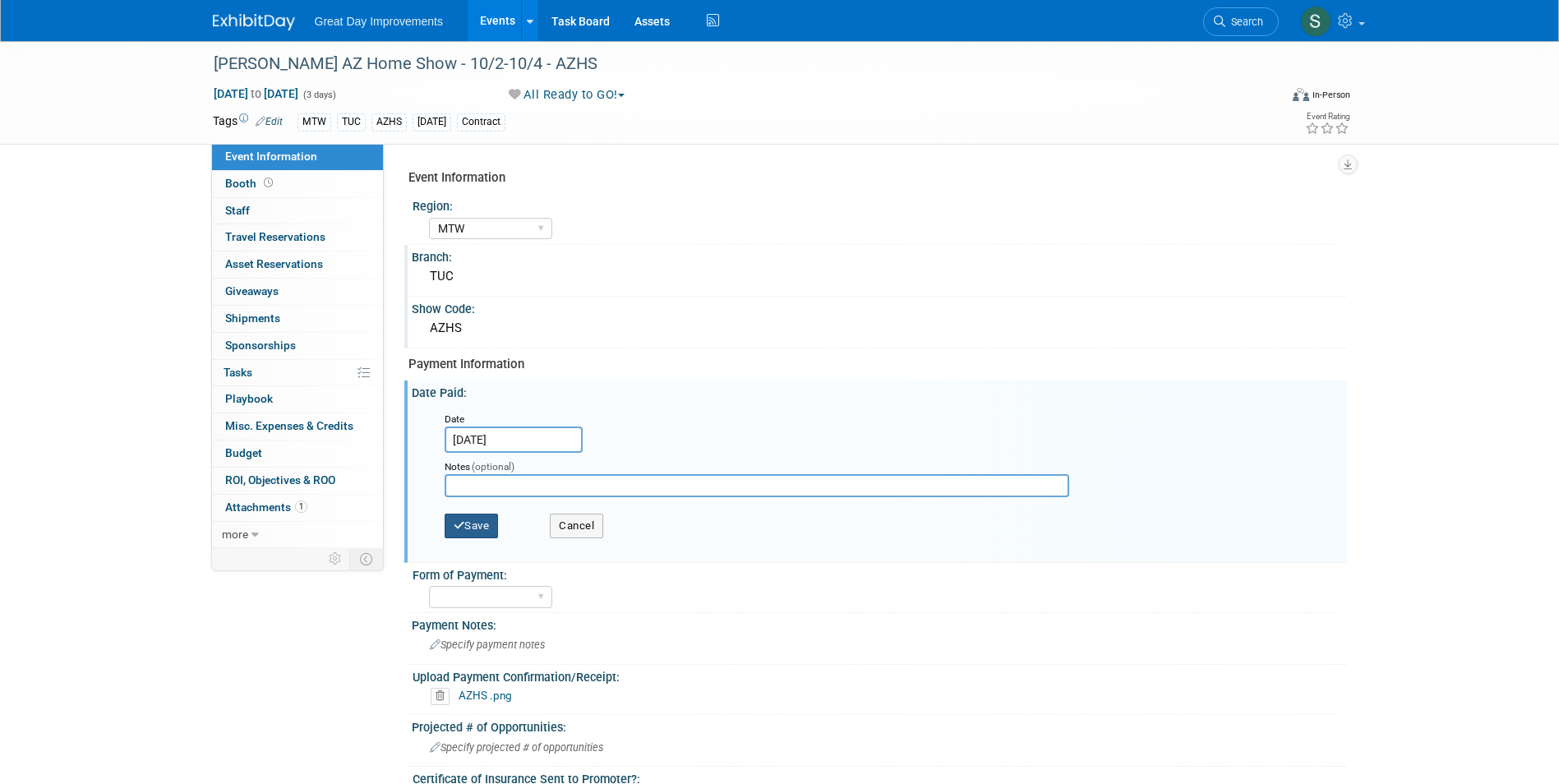
click at [484, 520] on button "Save" at bounding box center [472, 526] width 55 height 24
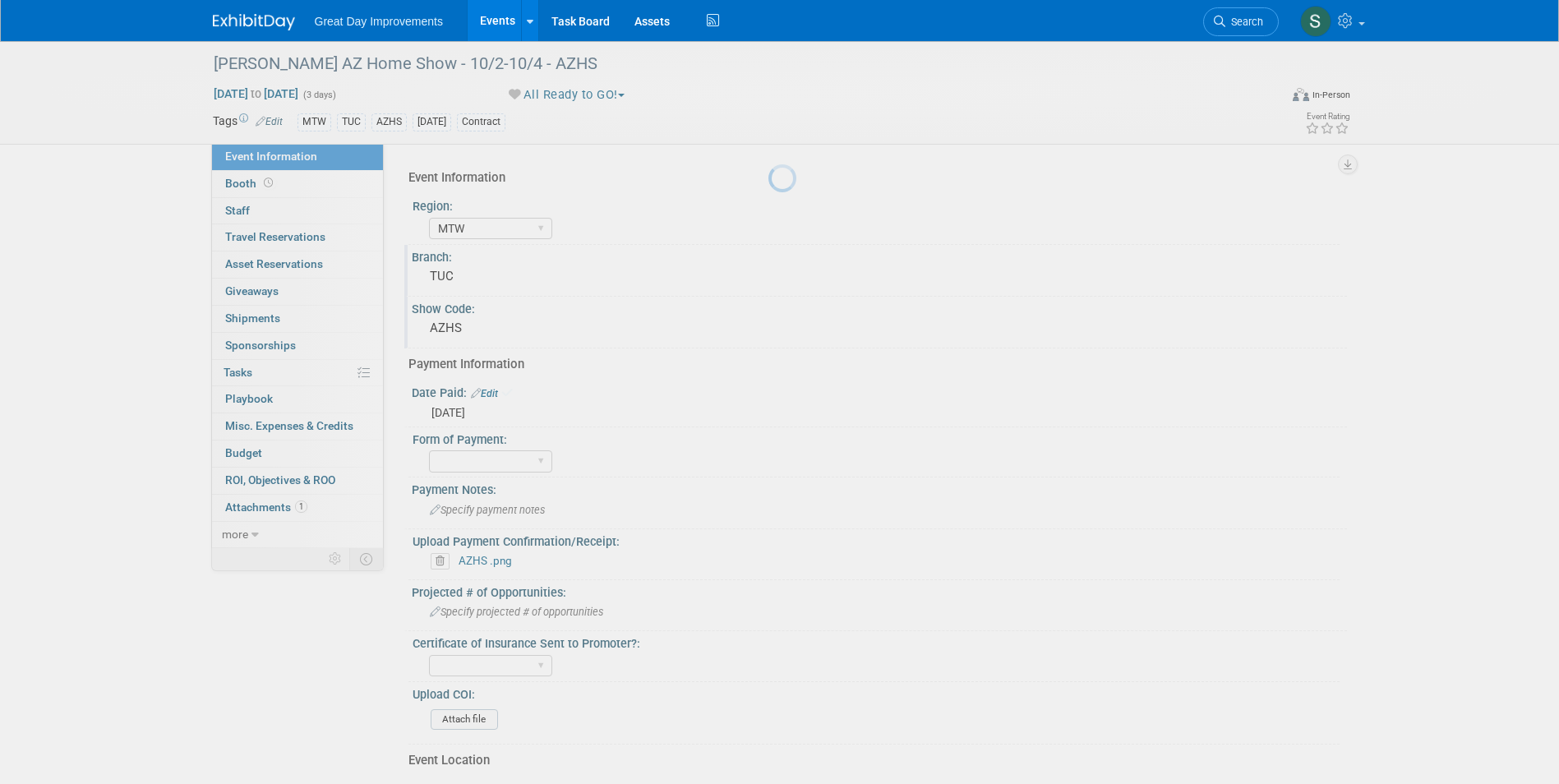
click at [484, 520] on body "Great Day Improvements Events Add Event Bulk Upload Events Shareable Event Boar…" at bounding box center [780, 392] width 1559 height 784
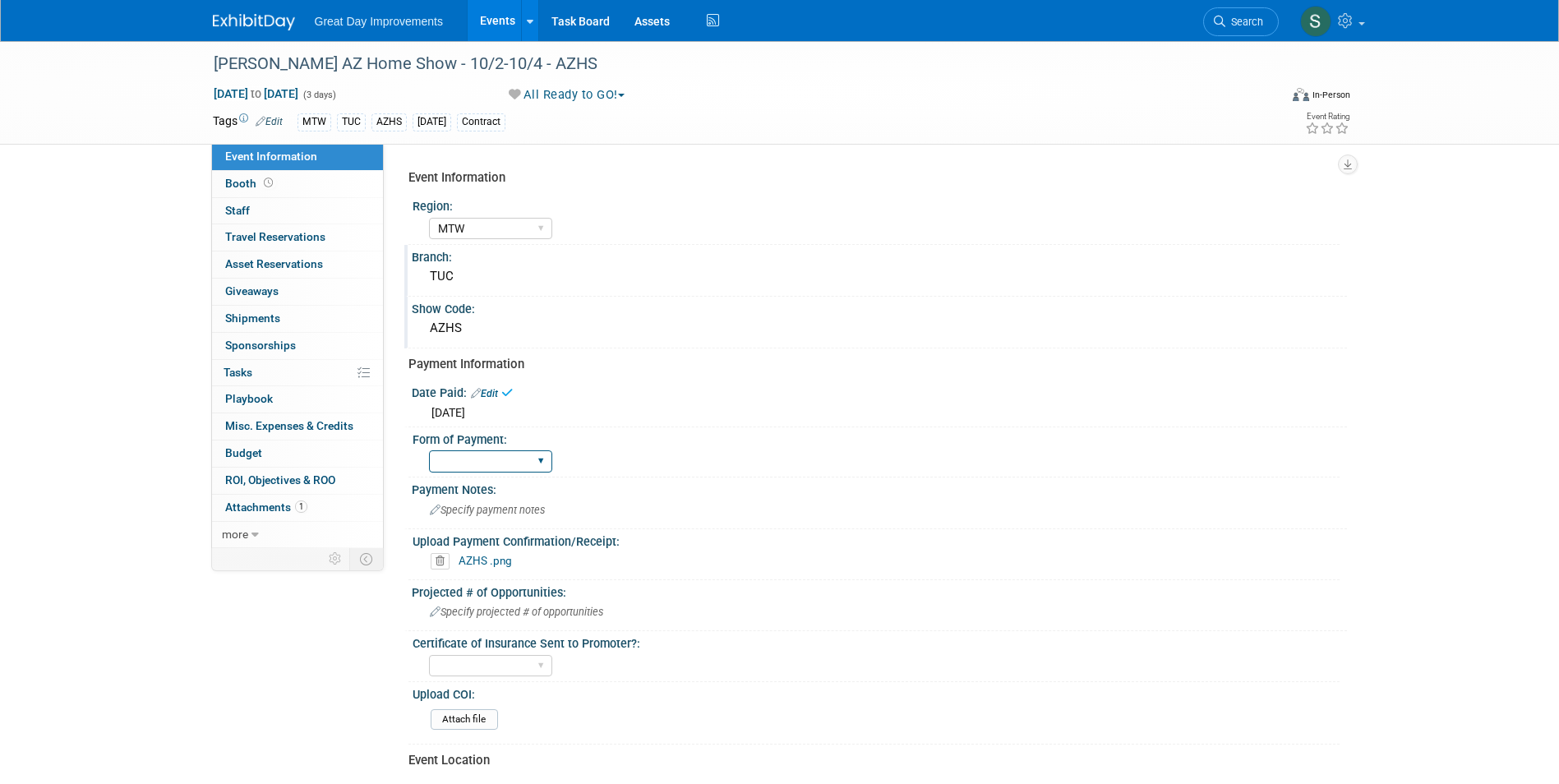
click at [479, 450] on select "Paid via CC Check Requested Pay at the Gate Other" at bounding box center [490, 461] width 123 height 23
select select "Paid via CC"
click at [429, 450] on select "Paid via CC Check Requested Pay at the Gate Other" at bounding box center [490, 461] width 123 height 23
click at [243, 16] on img at bounding box center [253, 22] width 82 height 16
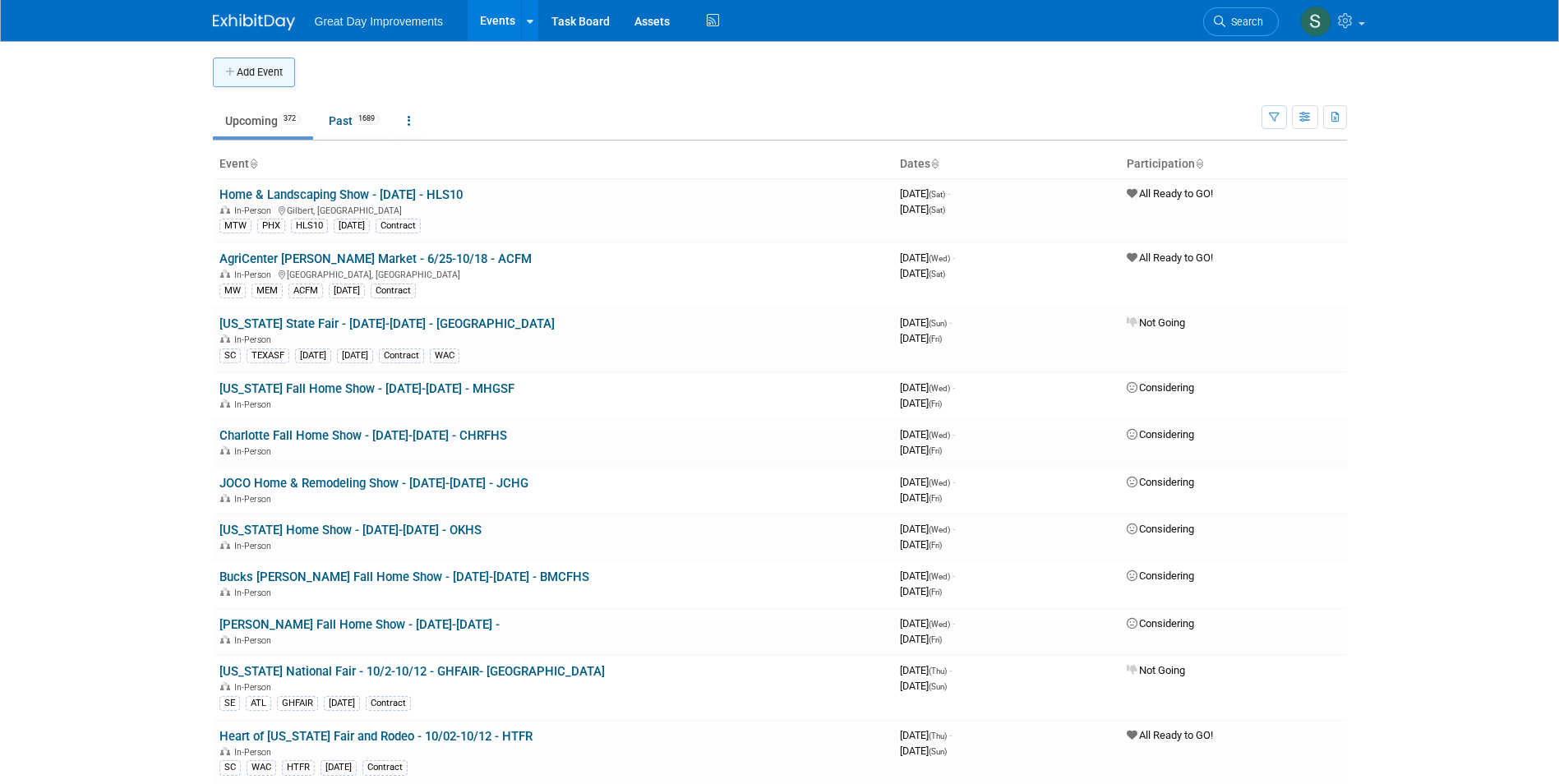
click at [262, 80] on button "Add Event" at bounding box center [253, 72] width 82 height 29
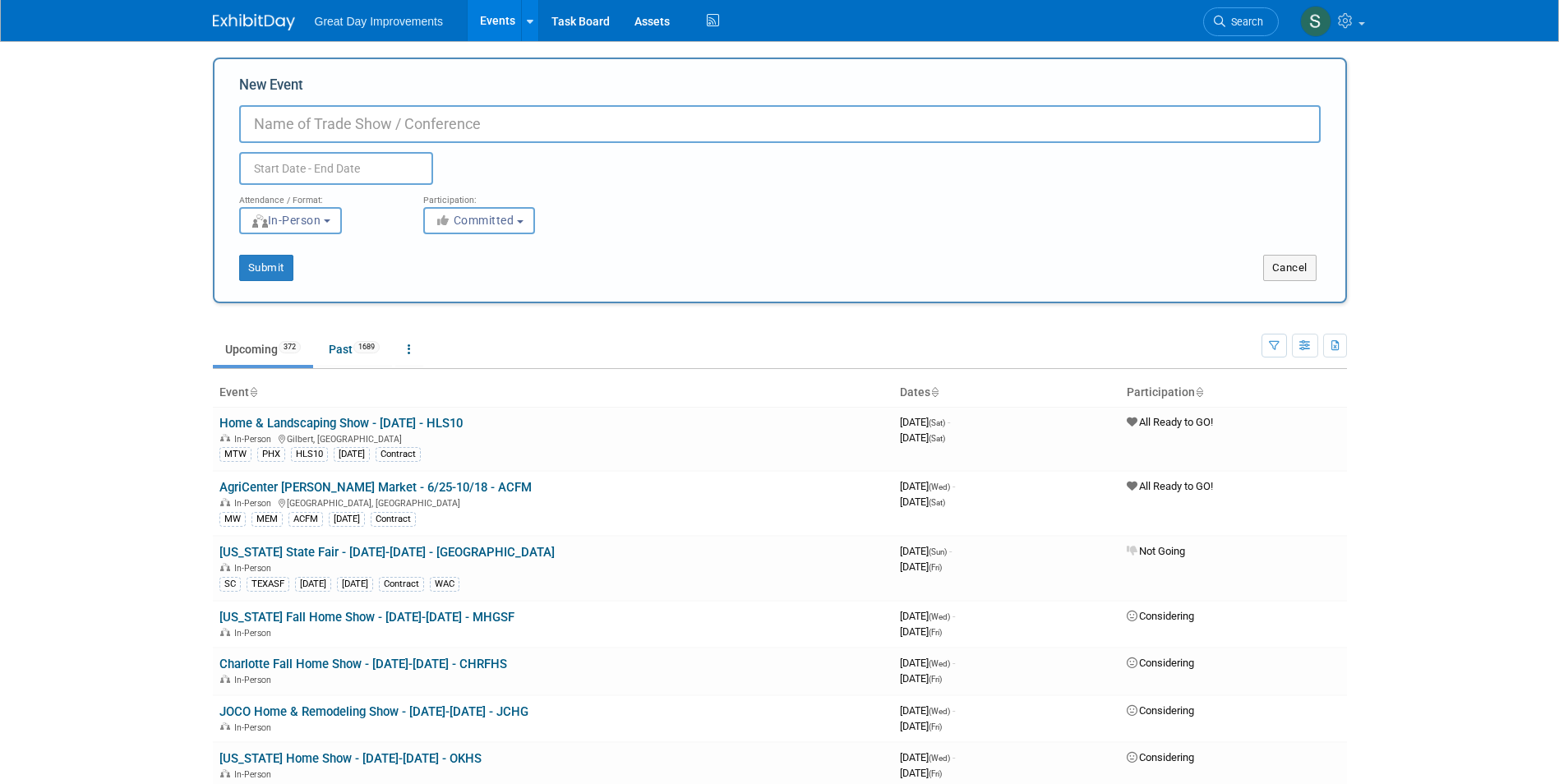
paste input "Southern AZ Home Show MAR"
type input "Southern AZ Home Show MAR - 3/27-3/29 - AZHSM"
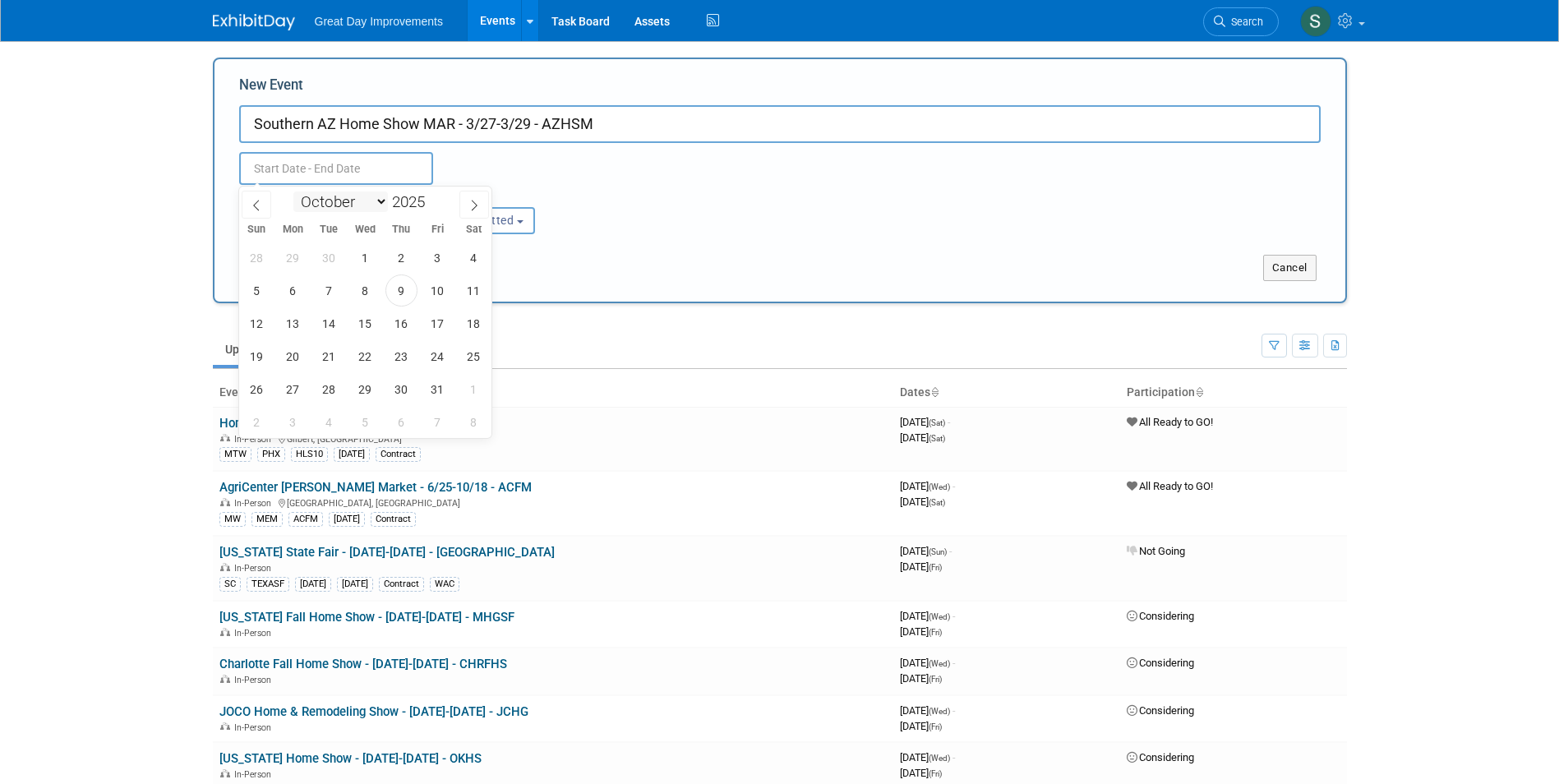
click at [346, 201] on select "January February March April May June July August September October November De…" at bounding box center [341, 201] width 94 height 21
select select "2"
click at [294, 191] on select "January February March April May June July August September October November De…" at bounding box center [341, 201] width 94 height 21
click at [430, 197] on span at bounding box center [431, 197] width 11 height 9
type input "2026"
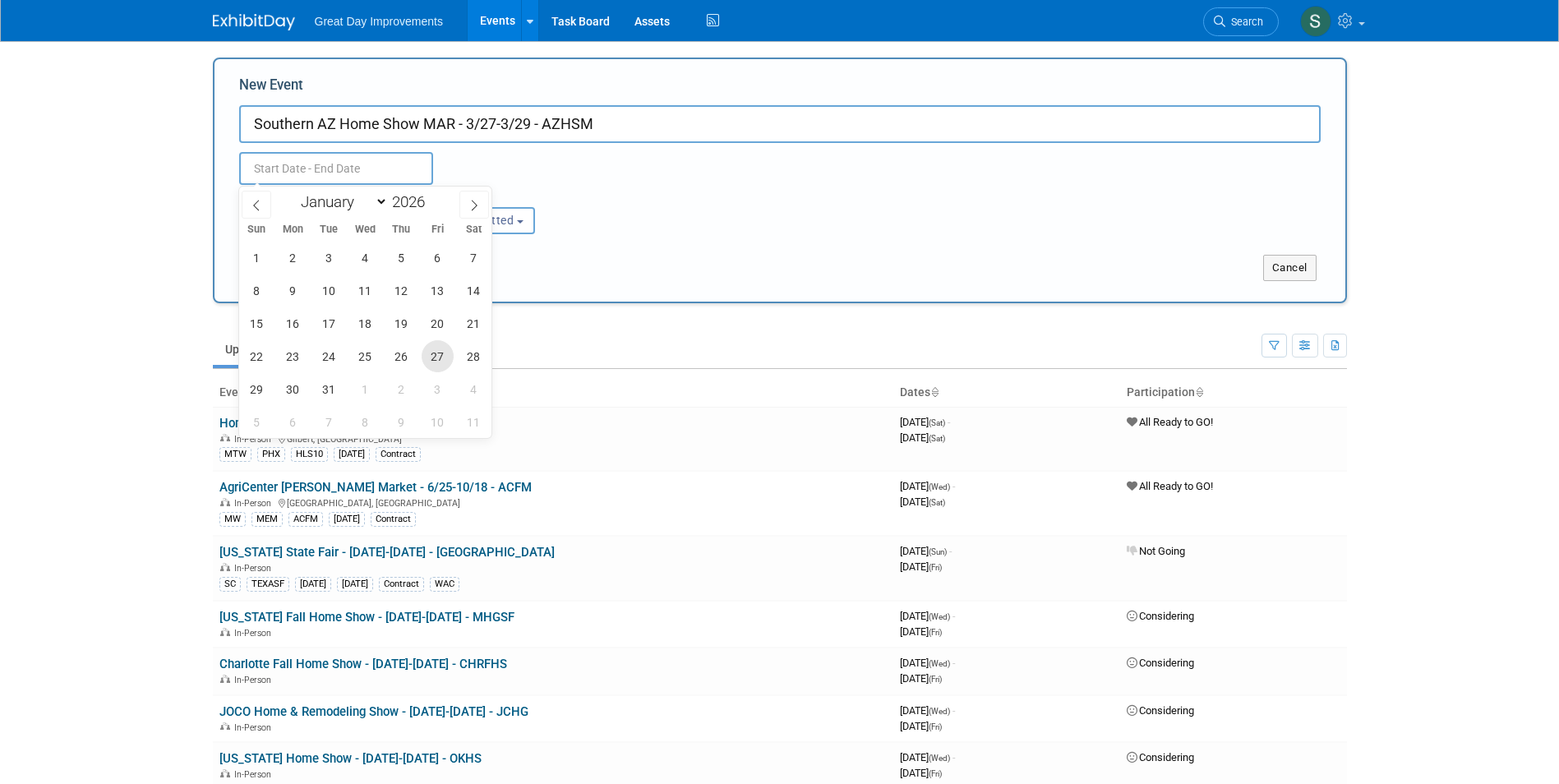
click at [426, 360] on span "27" at bounding box center [438, 356] width 32 height 32
click at [251, 392] on span "29" at bounding box center [257, 389] width 32 height 32
type input "Mar 27, 2026 to Mar 29, 2026"
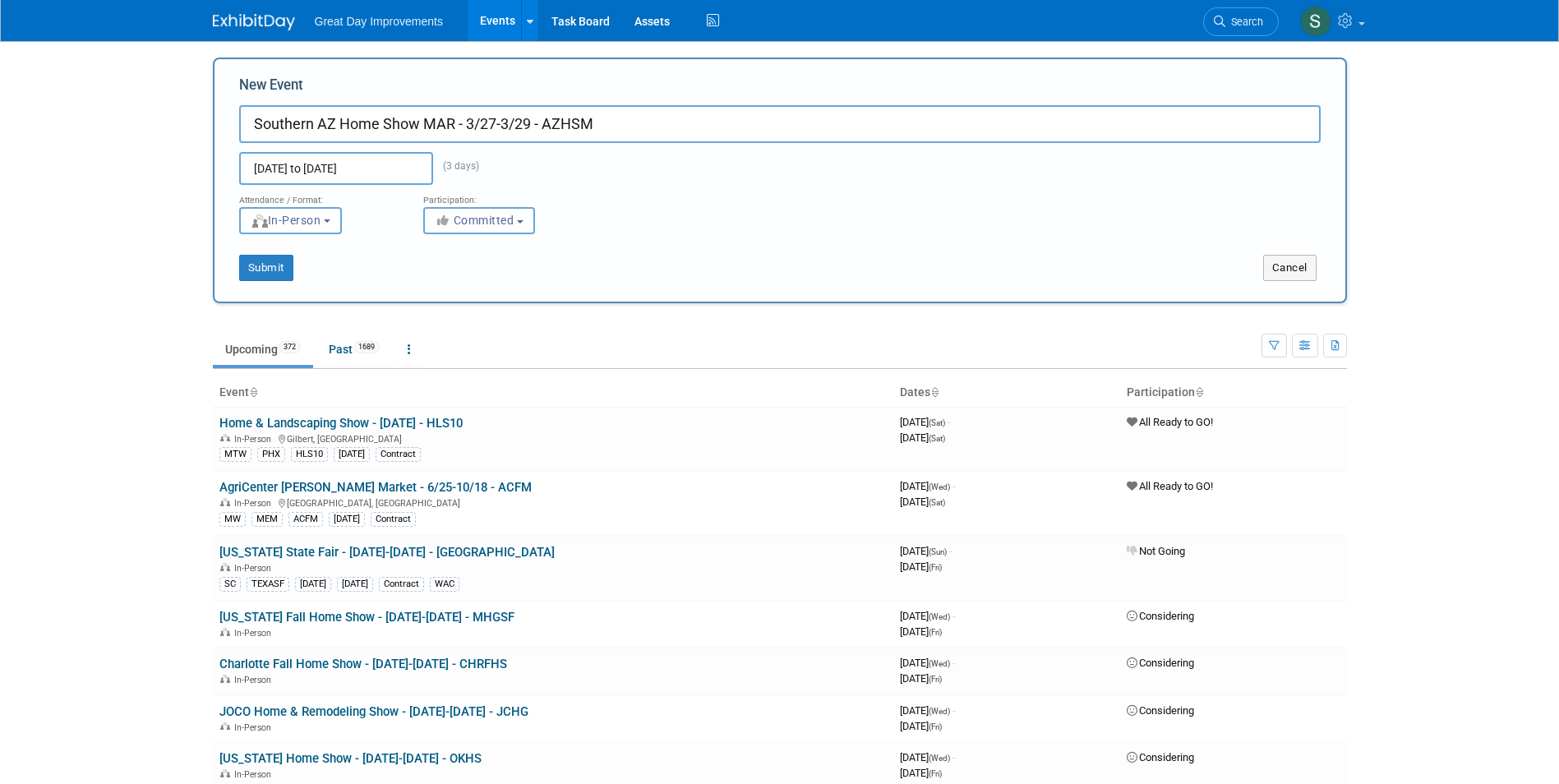
click at [462, 217] on span "Committed" at bounding box center [474, 220] width 80 height 13
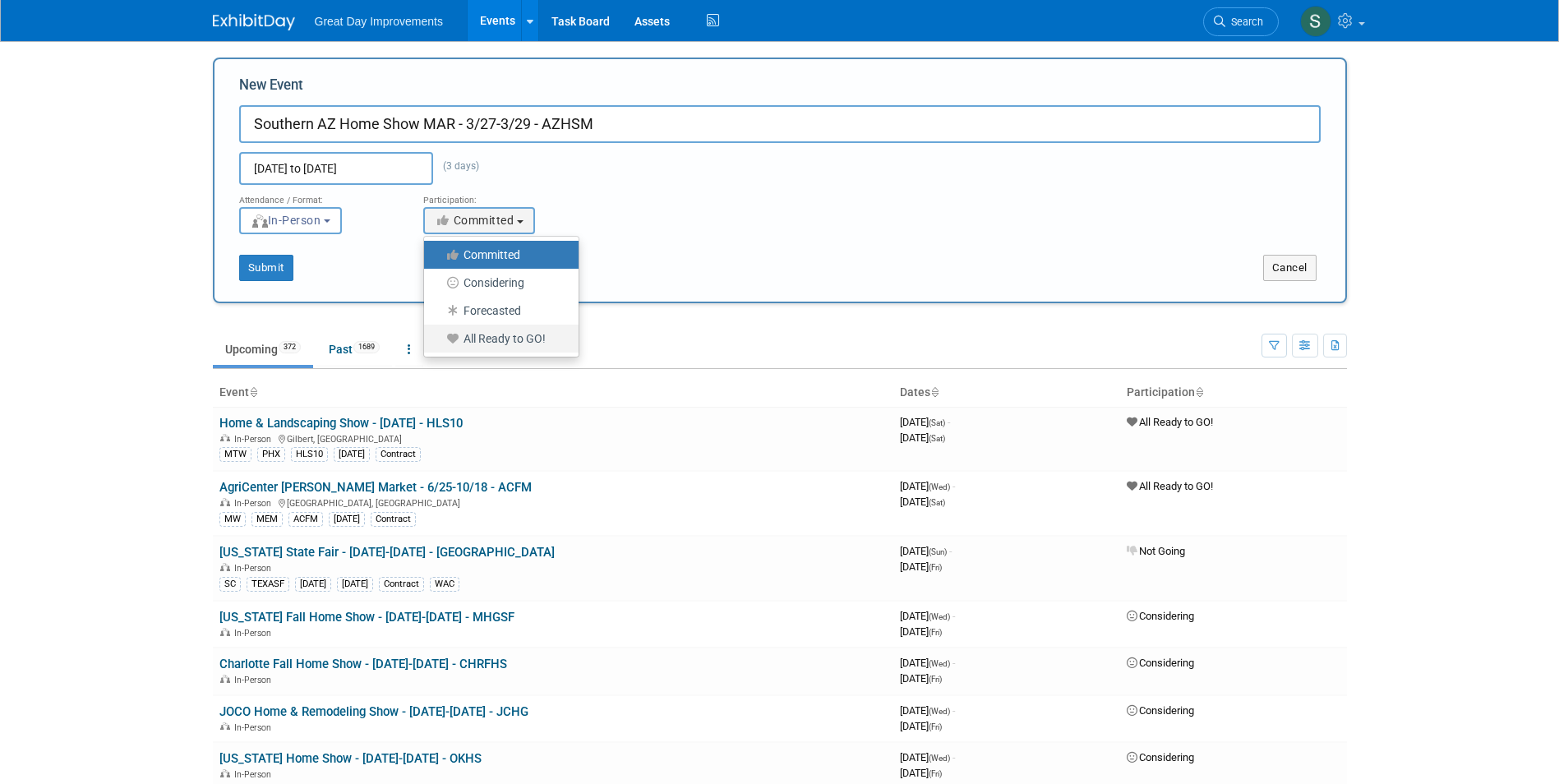
drag, startPoint x: 475, startPoint y: 336, endPoint x: 378, endPoint y: 314, distance: 99.5
click at [475, 338] on label "All Ready to GO!" at bounding box center [497, 338] width 130 height 22
click at [439, 338] on input "All Ready to GO!" at bounding box center [433, 338] width 10 height 10
select select "102"
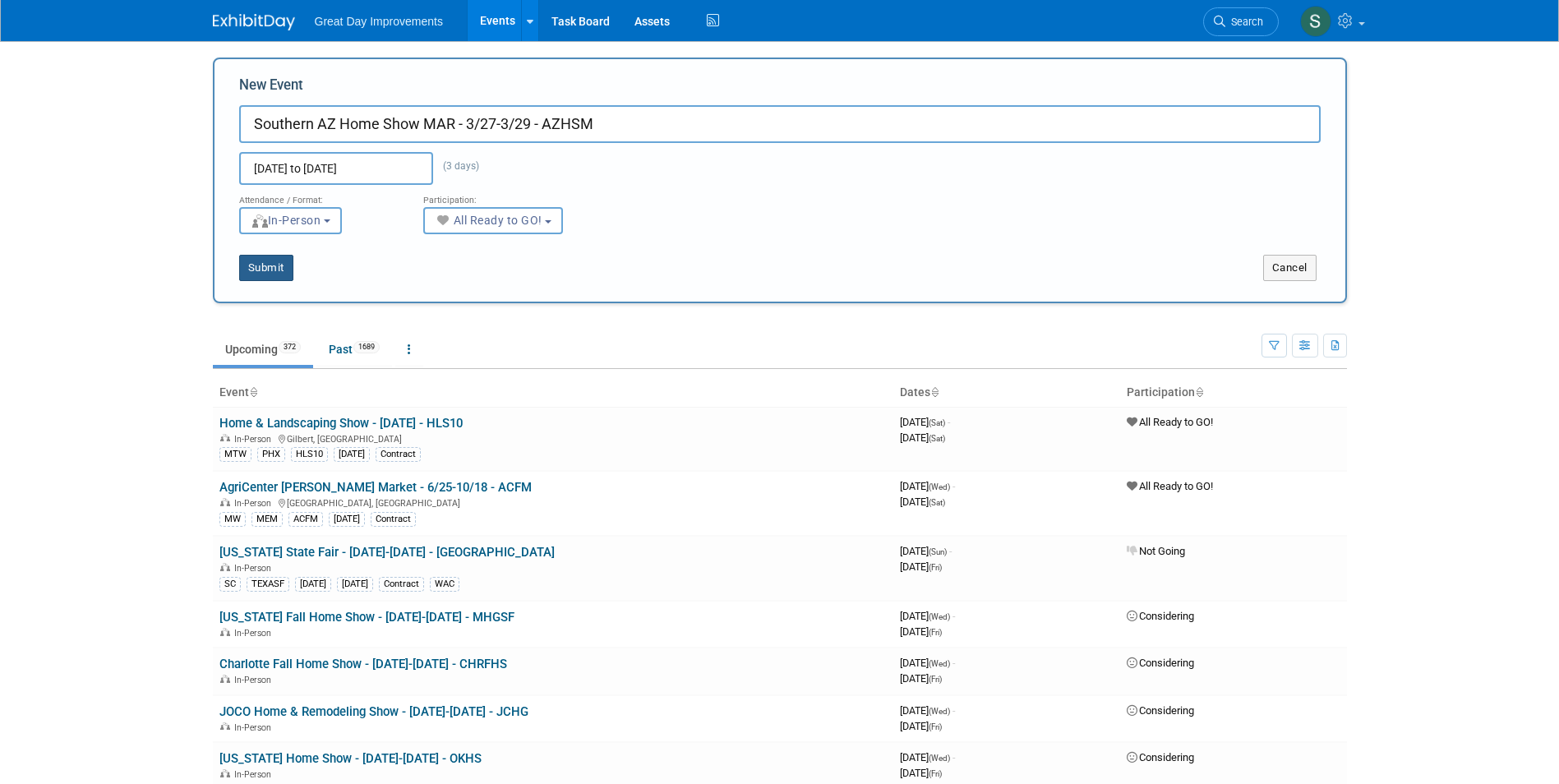
click at [275, 276] on button "Submit" at bounding box center [266, 268] width 55 height 26
type input "Southern AZ Home Show MAR - 3/27-3/29 - AZHSM"
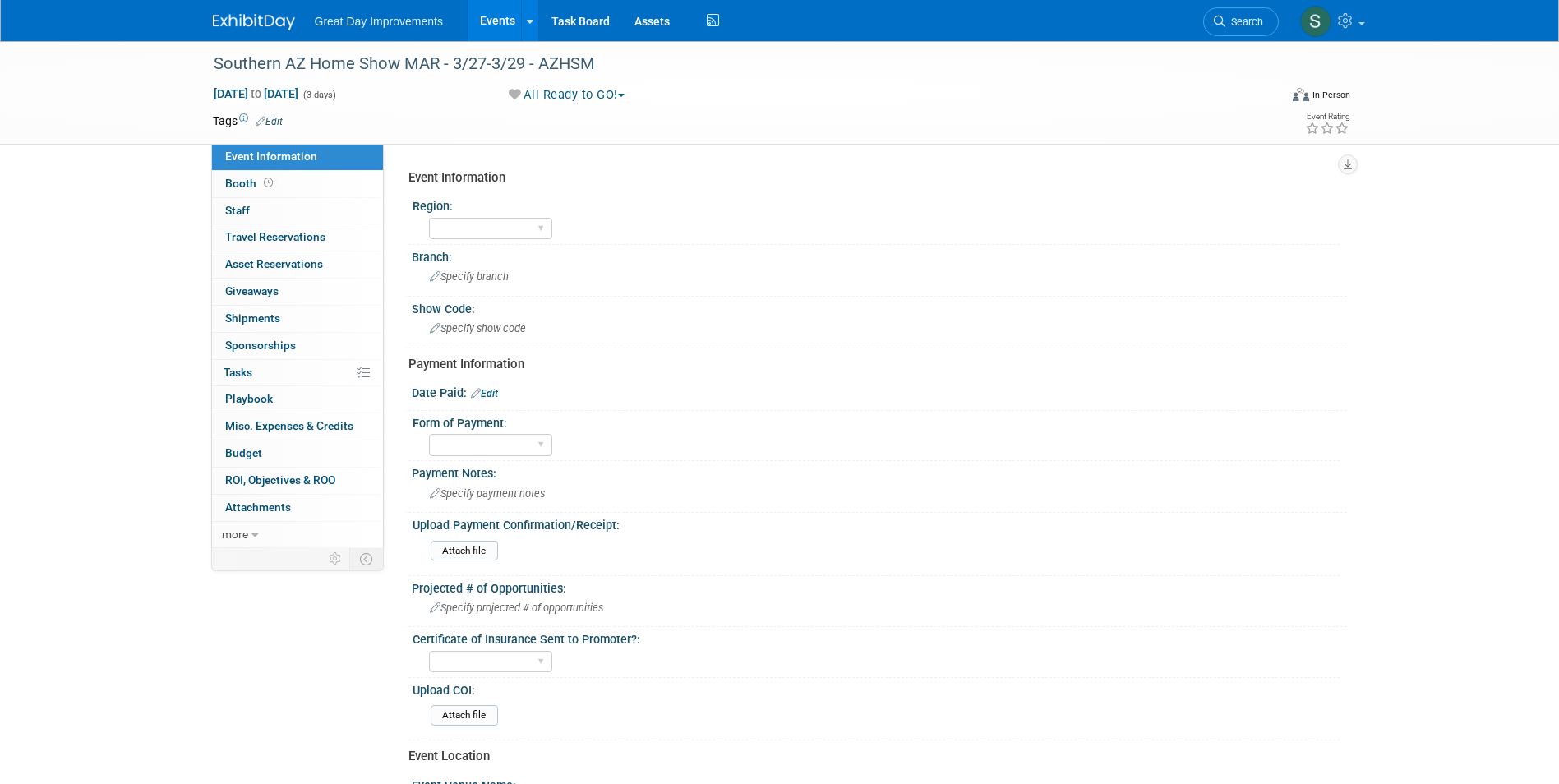
click at [273, 120] on link "Edit" at bounding box center [268, 121] width 27 height 11
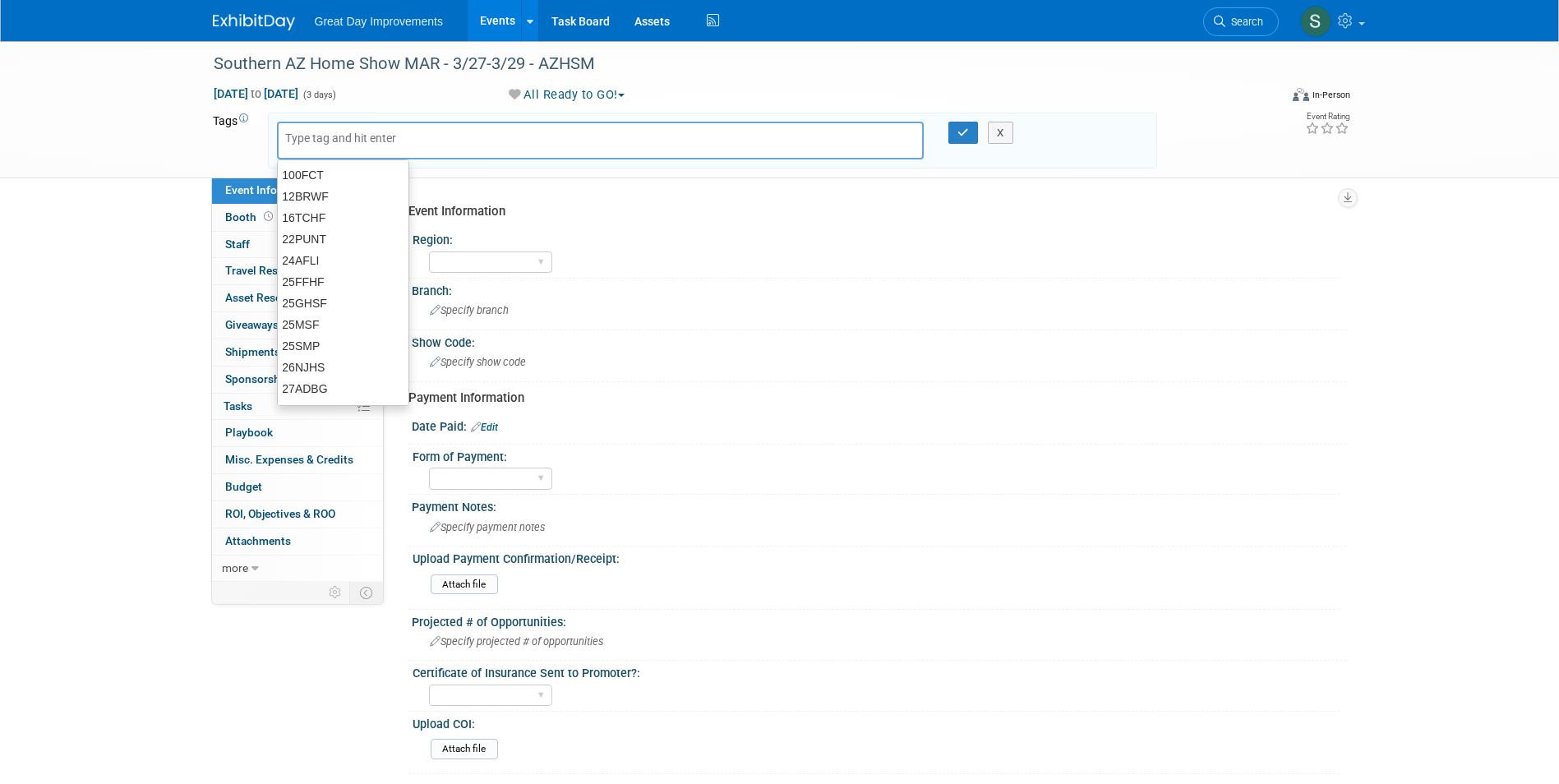
click at [300, 144] on input "text" at bounding box center [351, 137] width 132 height 16
type input "MTW"
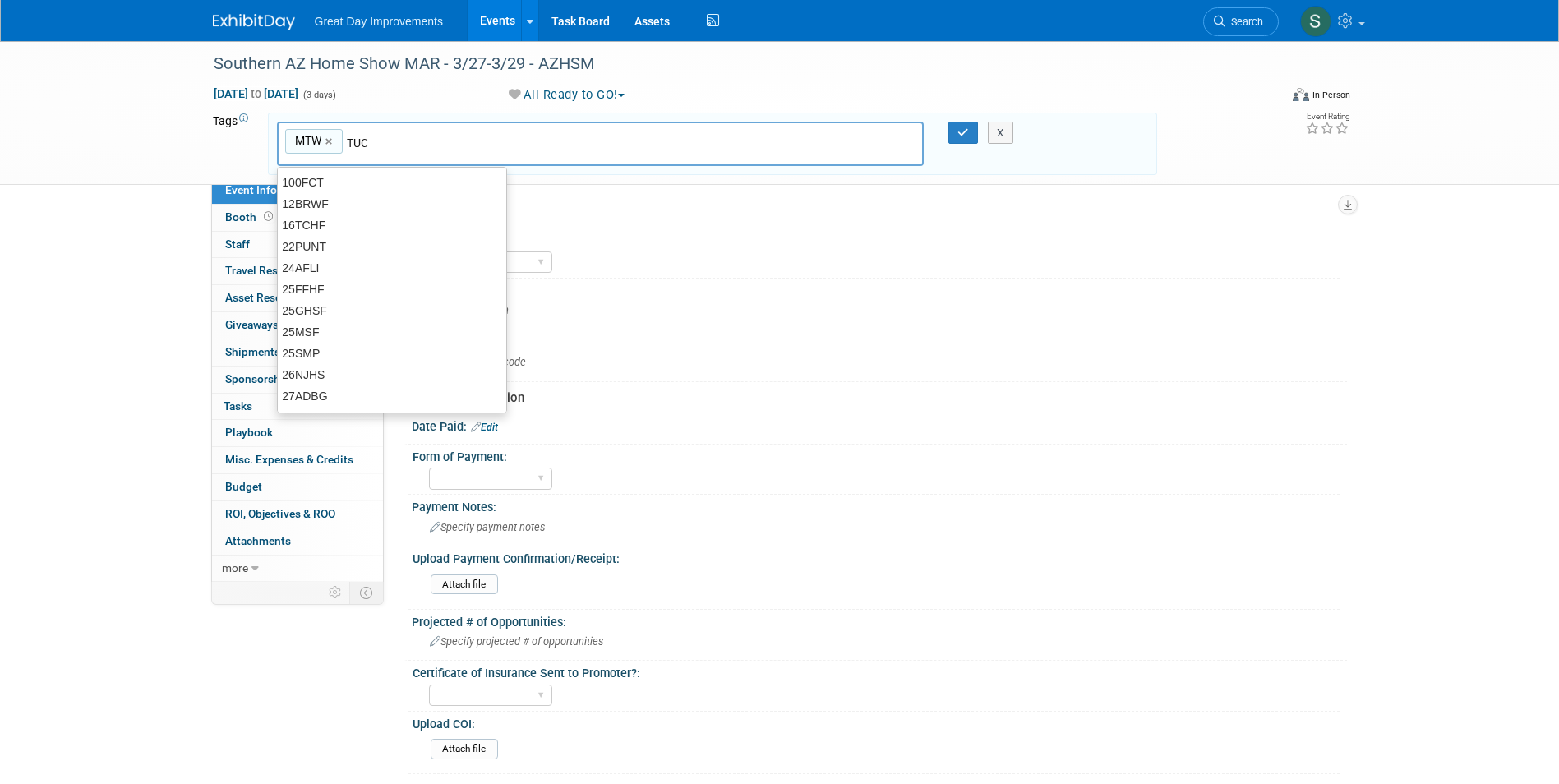
type input "TUC"
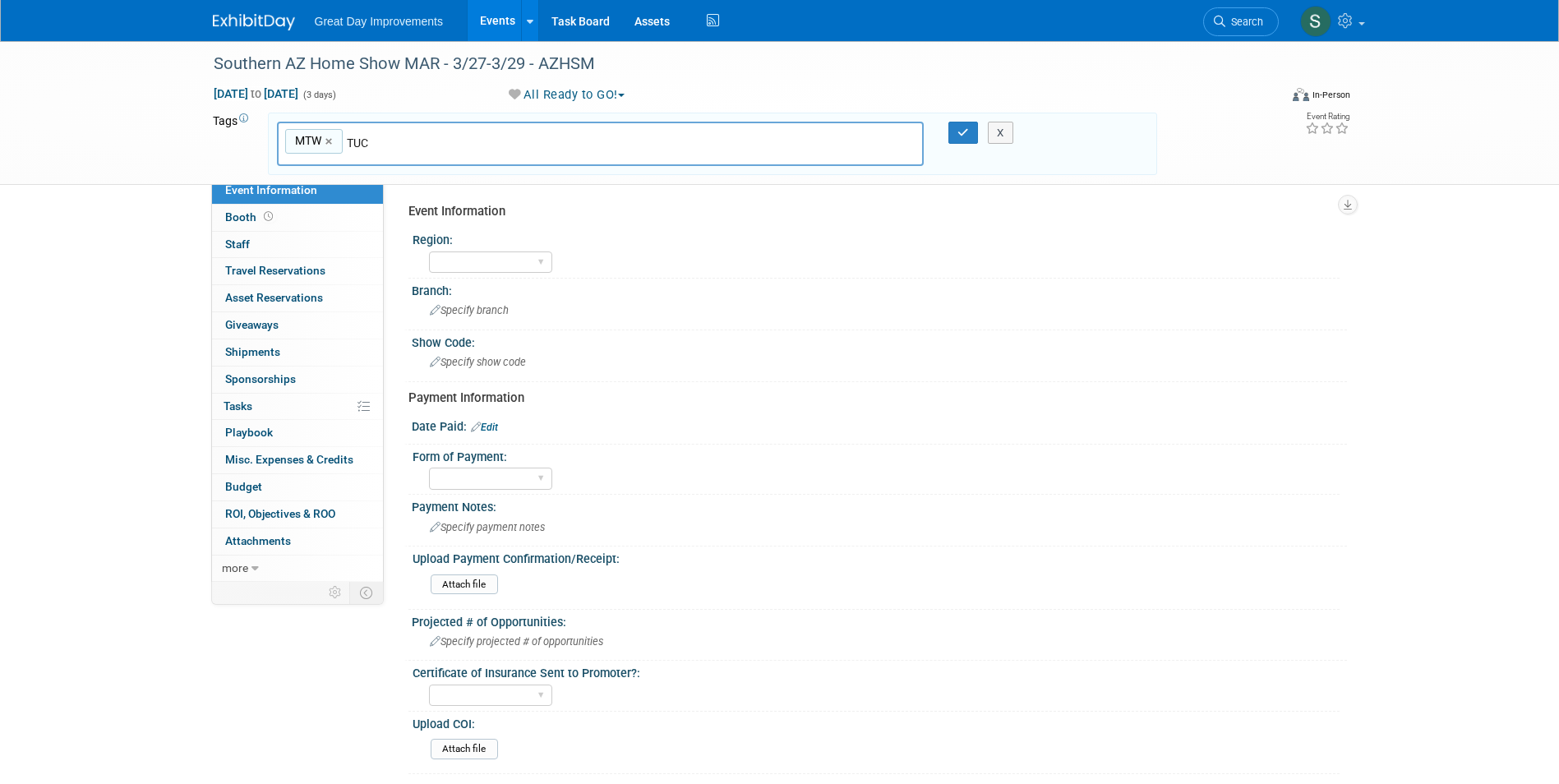
type input "MTW, TUC"
type input "AZHSM"
type input "MTW, TUC, AZHSM"
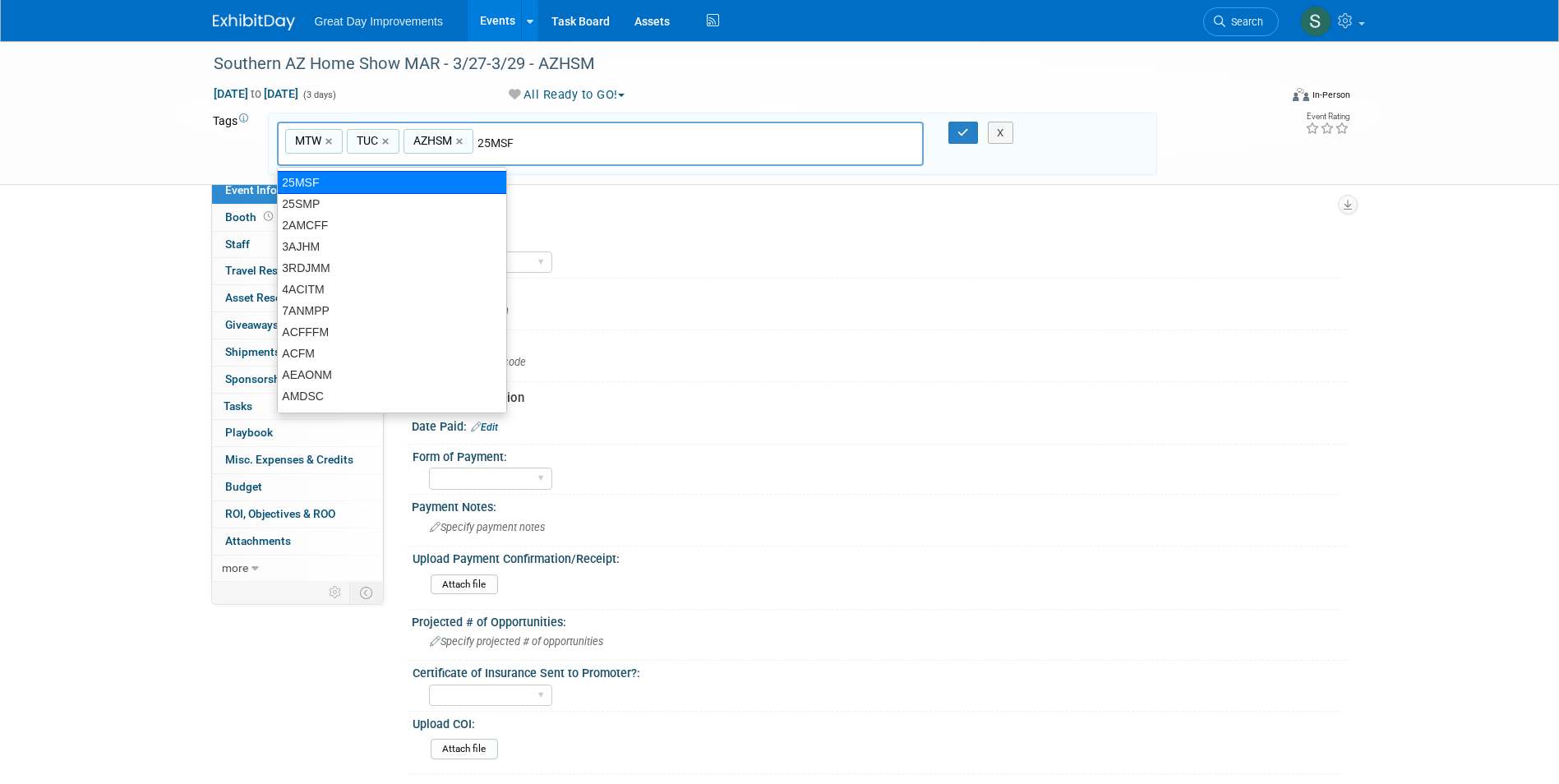
type input "25MSF6"
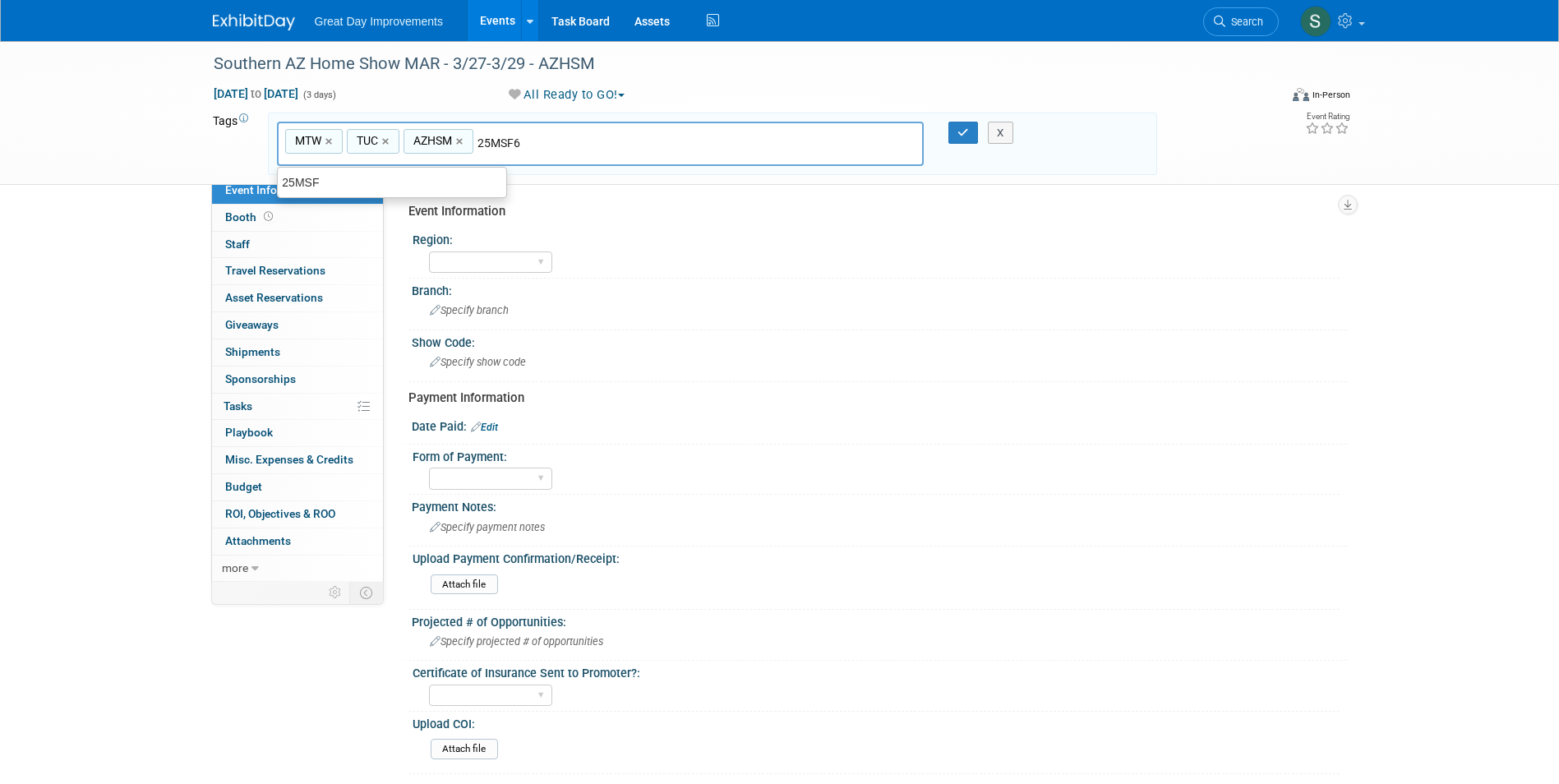
type input "MTW, TUC, AZHSM, 25MSF6"
click at [531, 140] on div "25MSF6 ×" at bounding box center [514, 141] width 74 height 25
type input "25MSF6"
click at [538, 140] on link "×" at bounding box center [538, 142] width 10 height 19
type input "MTW, TUC, AZHSM"
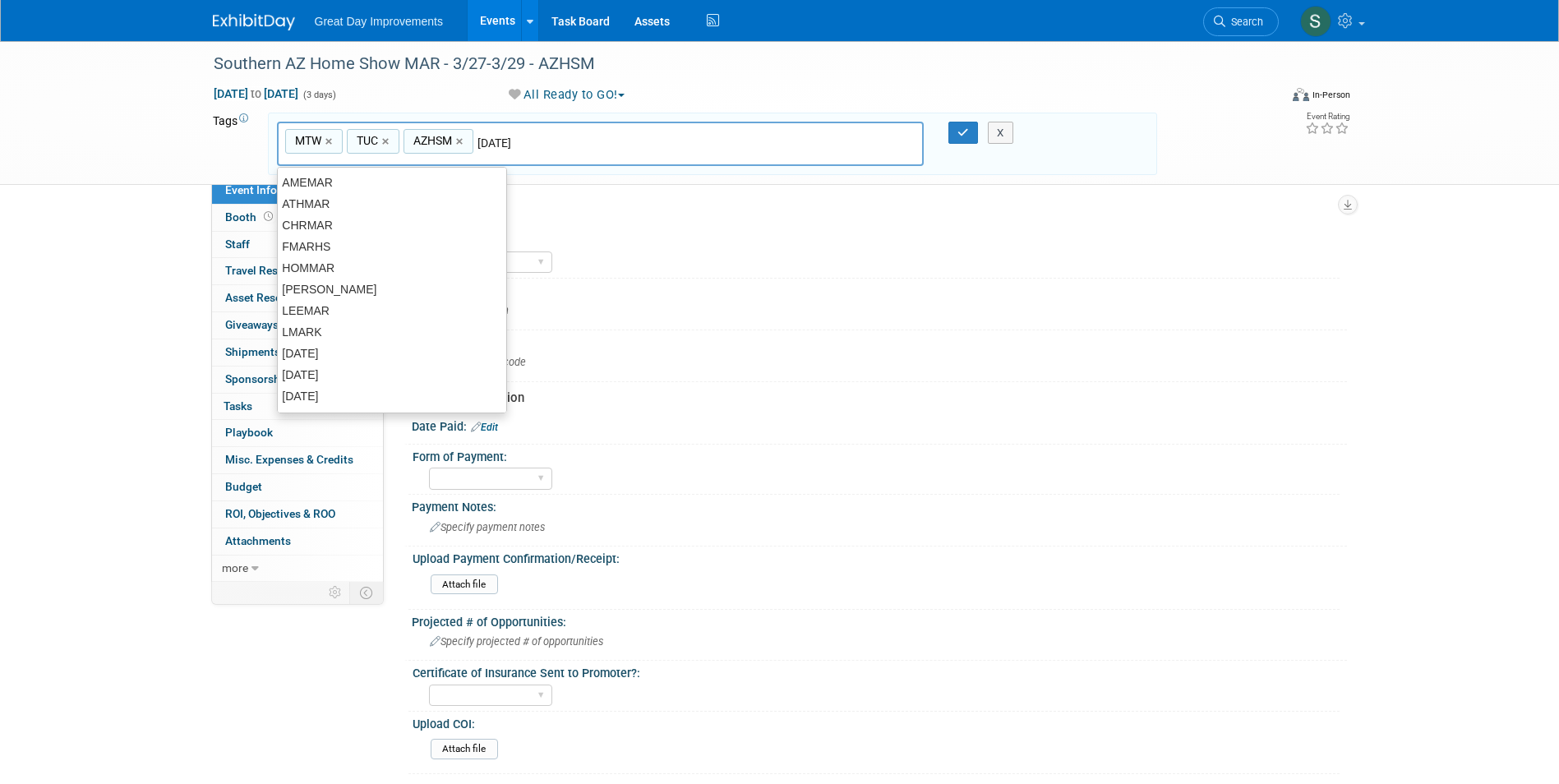
type input "[DATE]"
type input "MTW, TUC, AZHSM, MAR26"
type input "Cont"
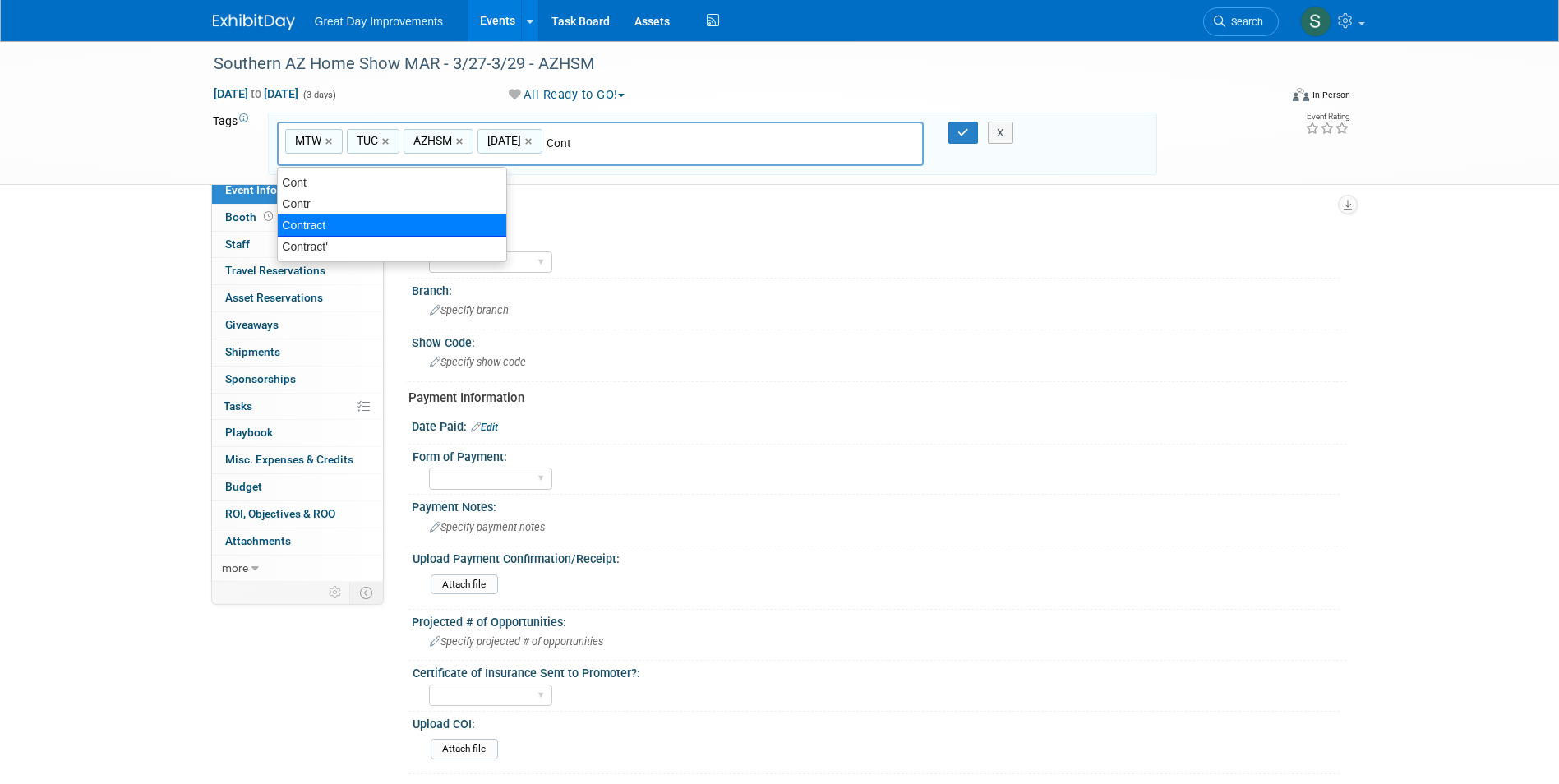
click at [390, 227] on div "Contract" at bounding box center [392, 225] width 230 height 23
type input "MTW, TUC, AZHSM, MAR26, Contract"
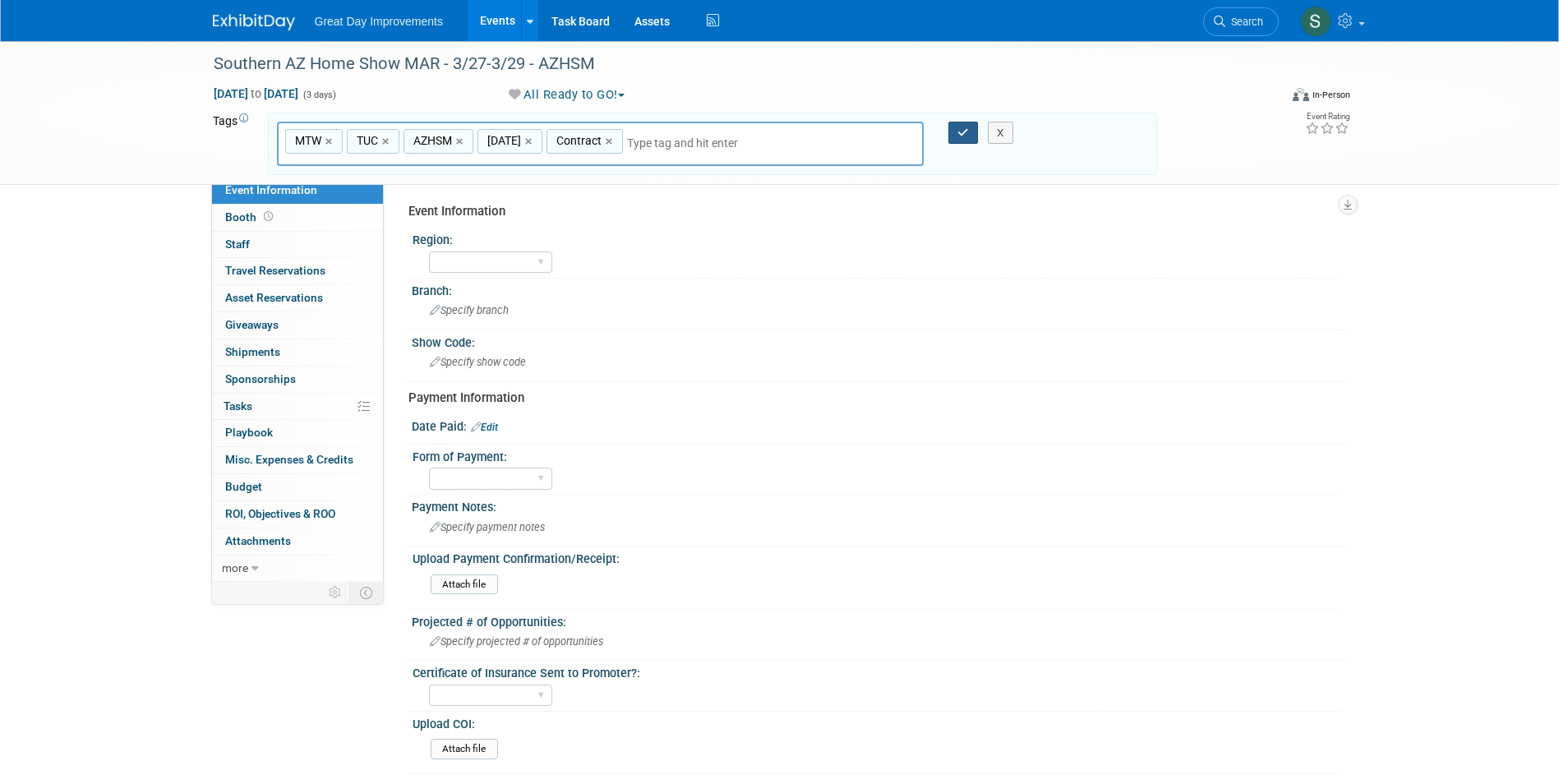
click at [956, 133] on button "button" at bounding box center [962, 133] width 29 height 23
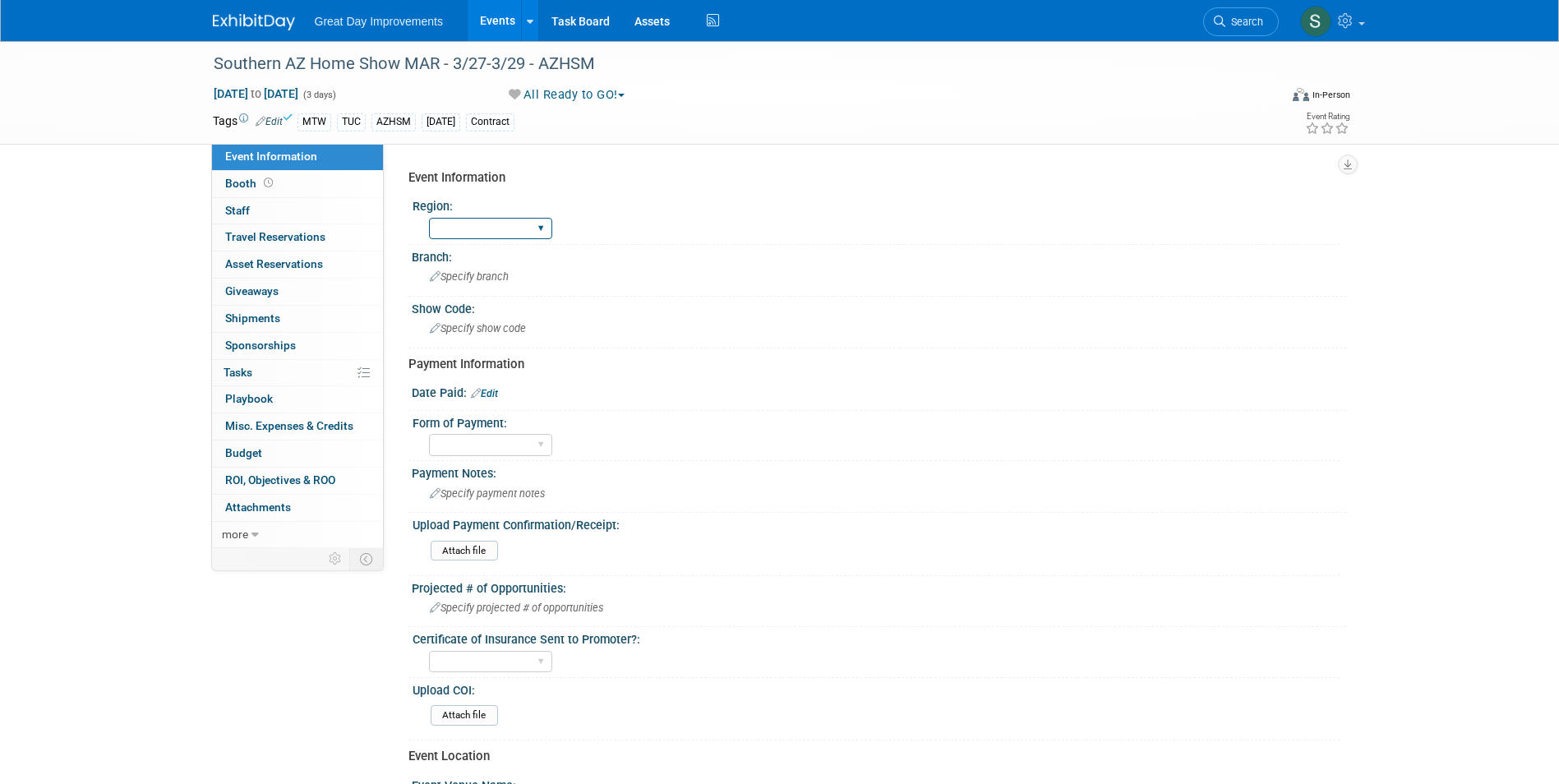
click at [489, 237] on select "GC MA MW MTW NE NEW OV PL PNW SA SE SC UMW FL" at bounding box center [490, 229] width 123 height 23
select select "MTW"
click at [429, 217] on select "GC MA MW MTW NE NEW OV PL PNW SA SE SC UMW FL" at bounding box center [490, 229] width 123 height 23
click at [476, 277] on span "Specify branch" at bounding box center [470, 276] width 79 height 12
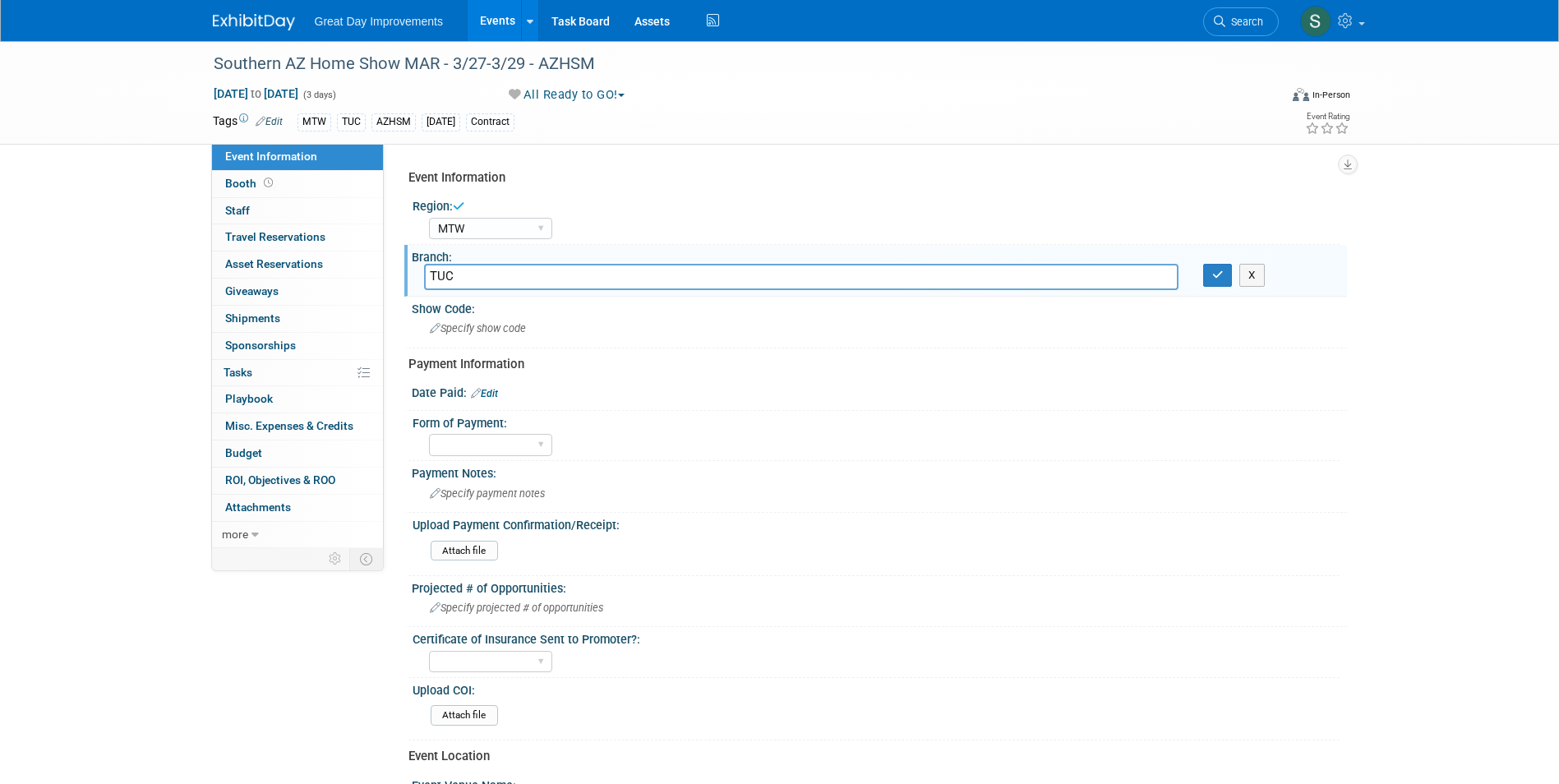
type input "TUC"
click at [1203, 264] on button "button" at bounding box center [1217, 275] width 29 height 23
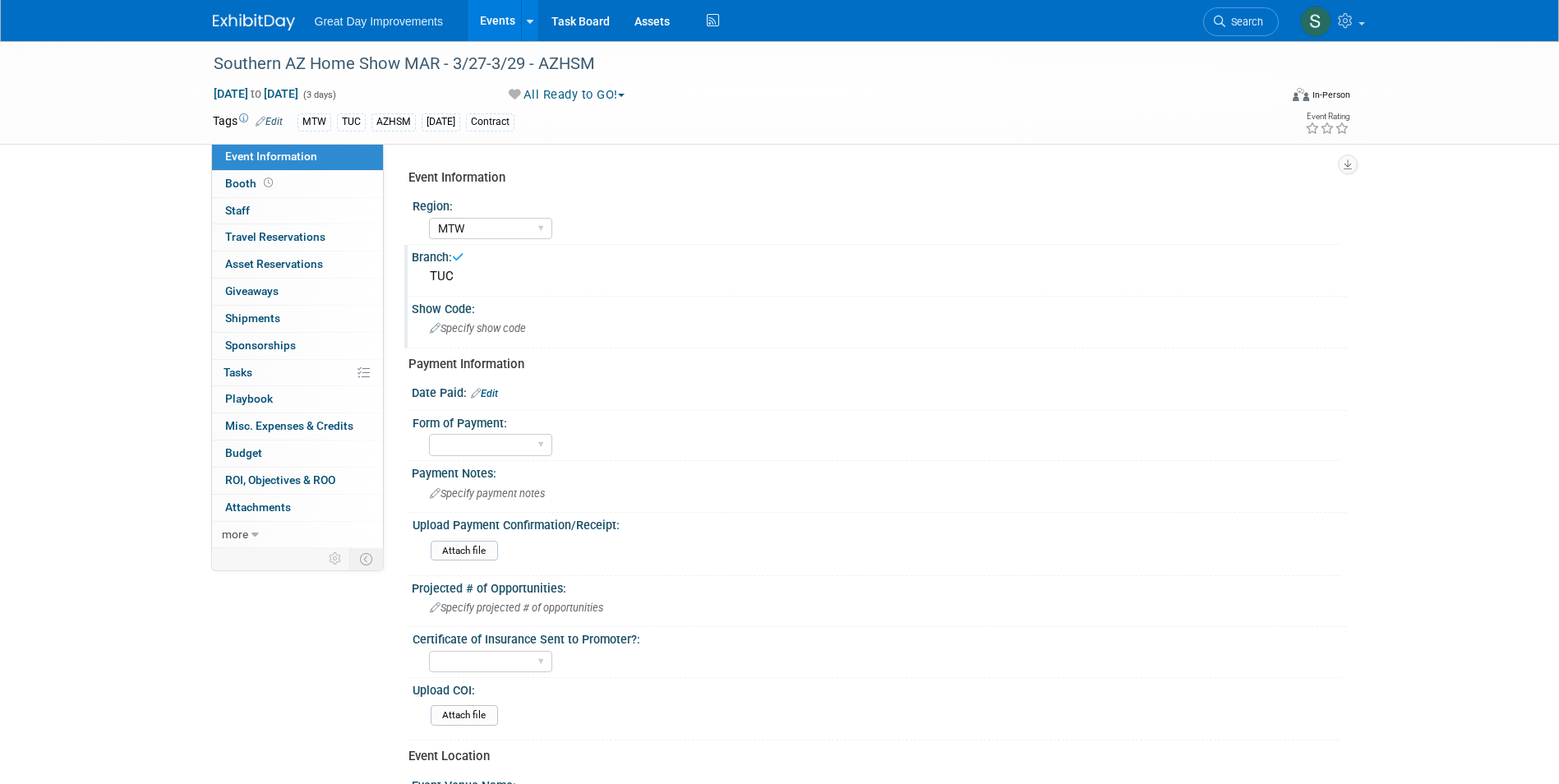
click at [529, 313] on div "Show Code:" at bounding box center [878, 307] width 935 height 21
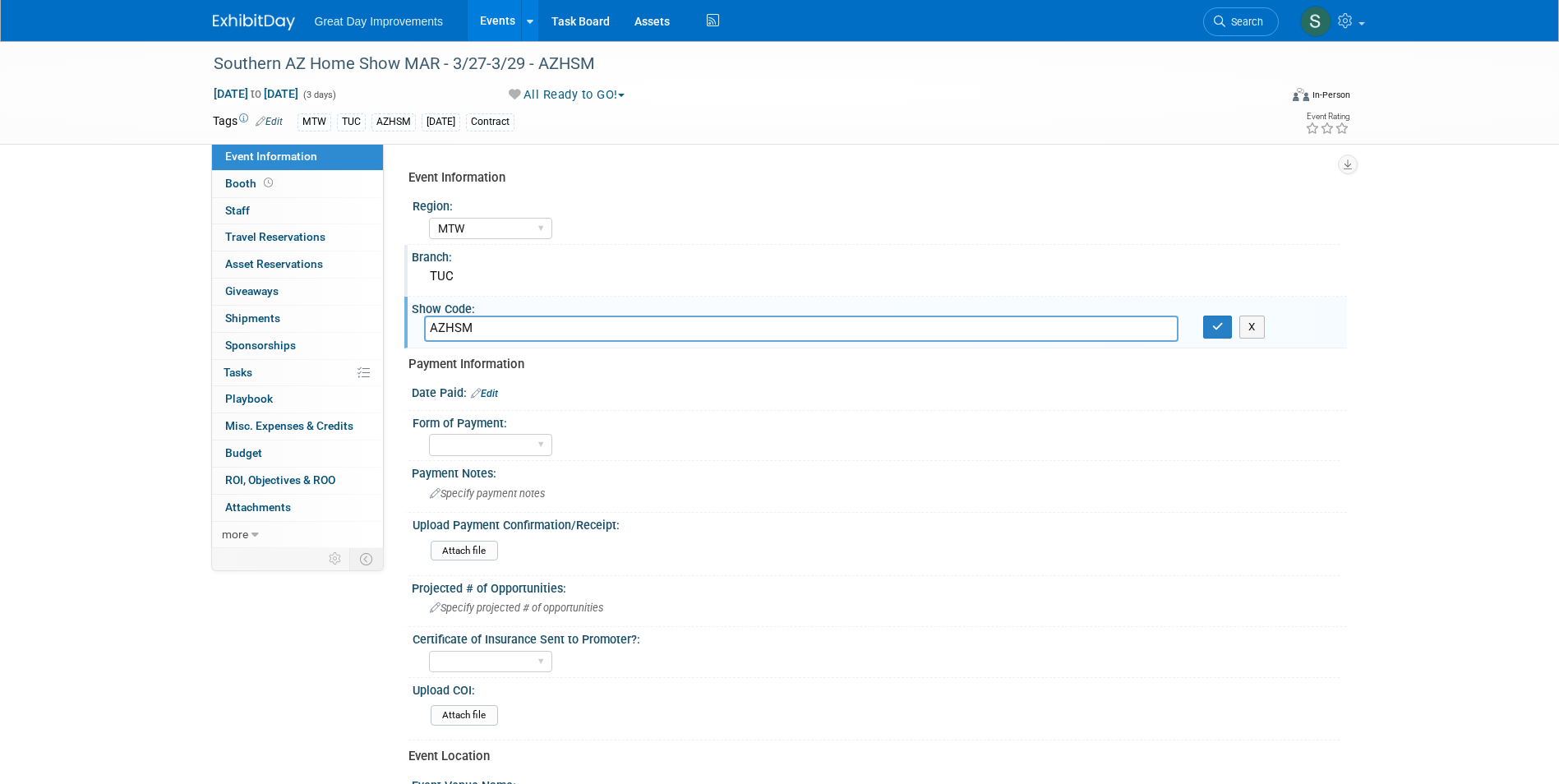
type input "AZHSM"
click at [1203, 315] on button "button" at bounding box center [1217, 327] width 29 height 23
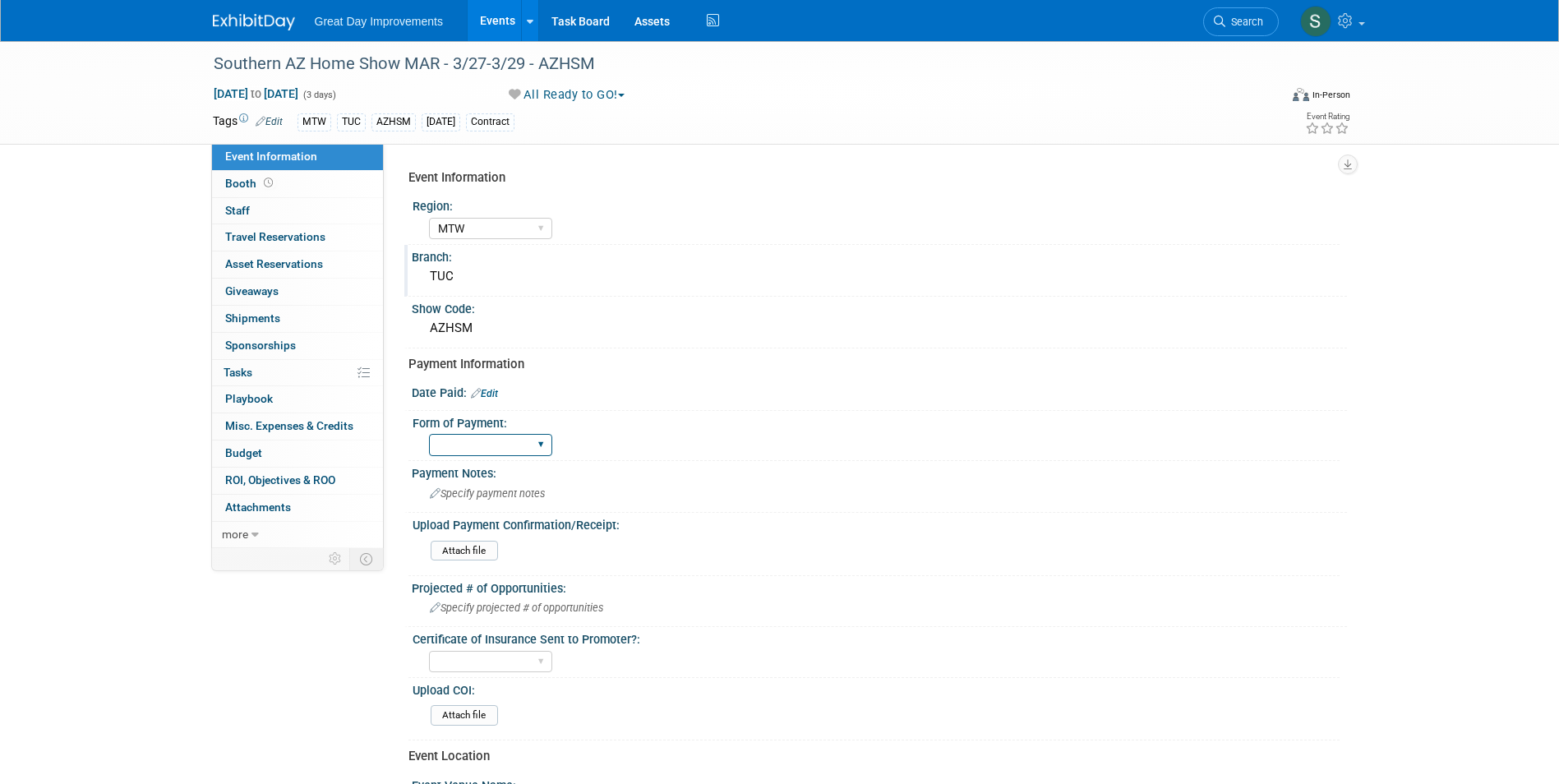
click at [458, 450] on select "Paid via CC Check Requested Pay at the Gate Other" at bounding box center [490, 445] width 123 height 23
click at [429, 434] on select "Paid via CC Check Requested Pay at the Gate Other" at bounding box center [490, 445] width 123 height 23
click at [462, 443] on select "Paid via CC Check Requested Pay at the Gate Other" at bounding box center [490, 445] width 123 height 23
select select "Paid via CC"
click at [429, 434] on select "Paid via CC Check Requested Pay at the Gate Other" at bounding box center [490, 445] width 123 height 23
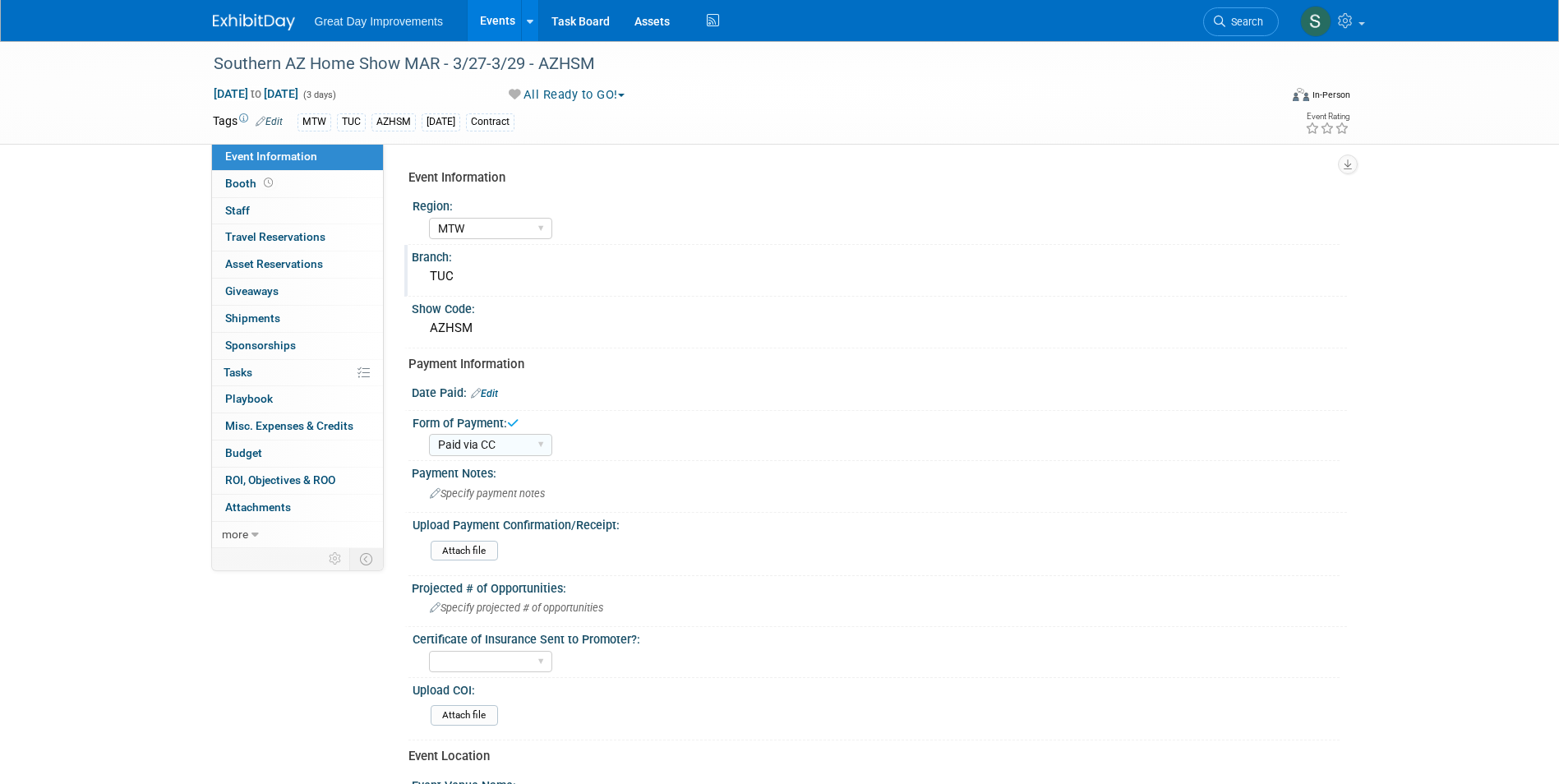
click at [485, 404] on div at bounding box center [878, 402] width 910 height 4
click at [489, 397] on link "Edit" at bounding box center [484, 393] width 27 height 11
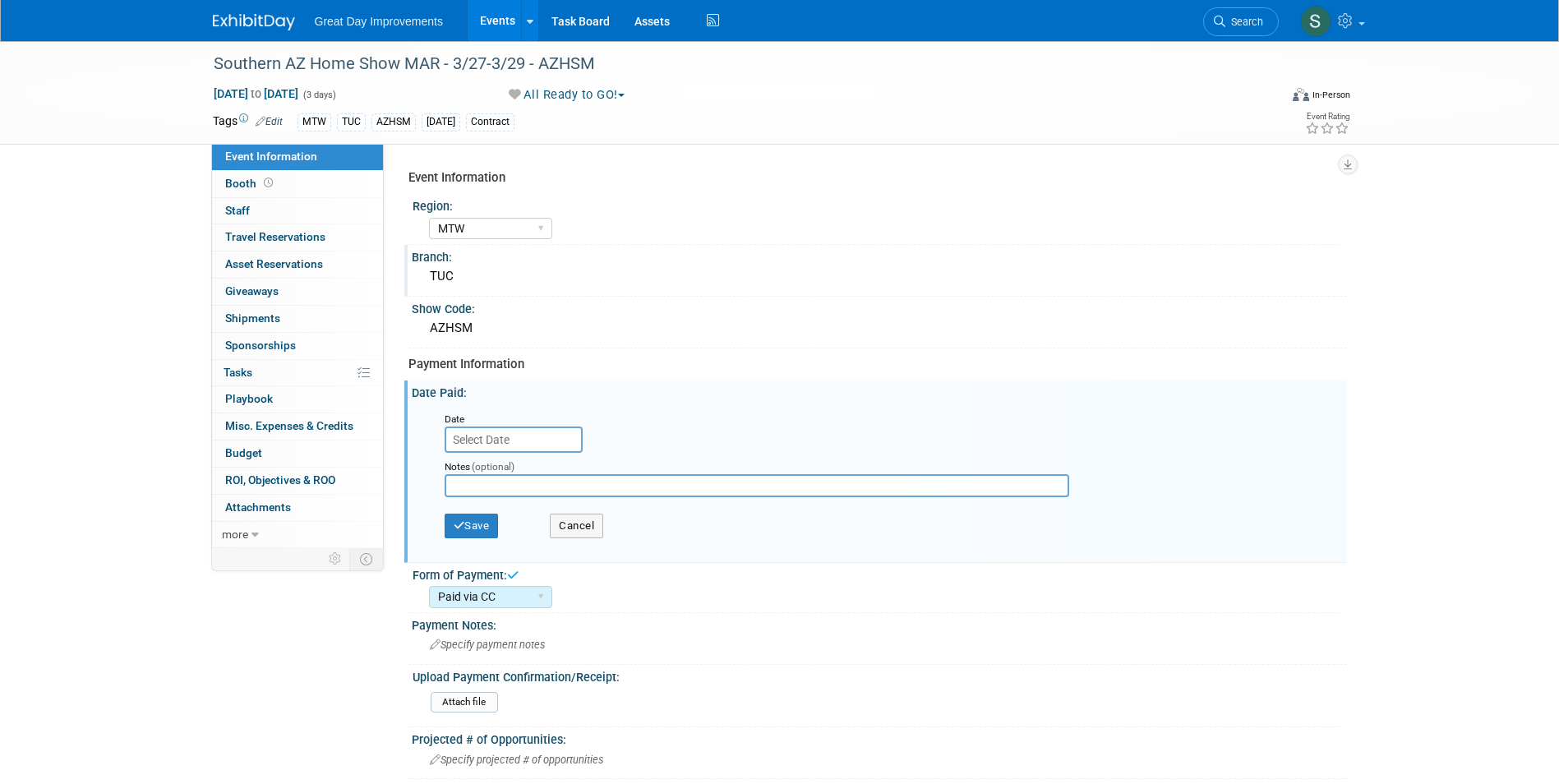
click at [514, 430] on input "text" at bounding box center [513, 440] width 138 height 26
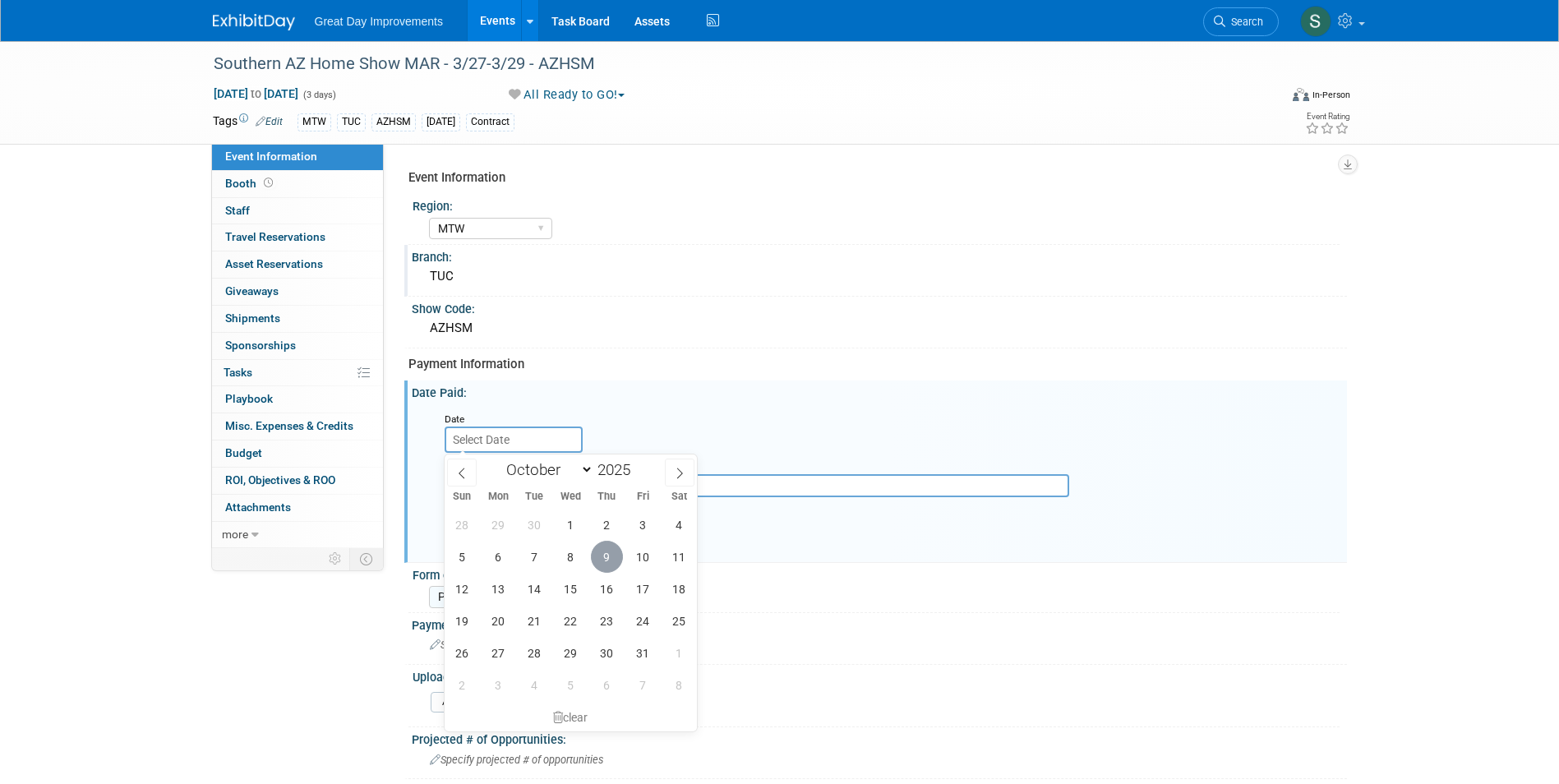
click at [605, 553] on span "9" at bounding box center [607, 556] width 32 height 32
type input "Oct 9, 2025"
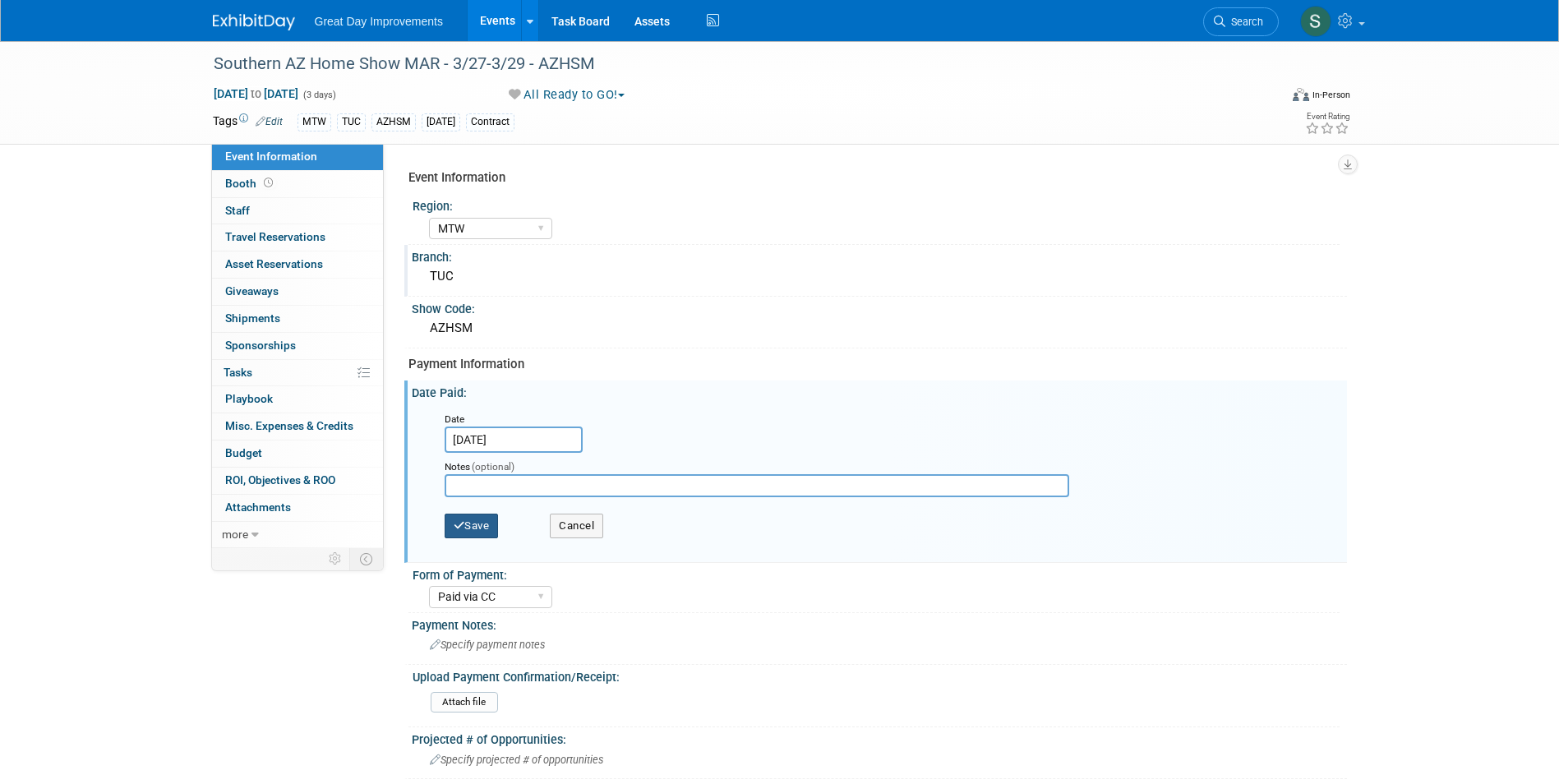
click at [482, 521] on button "Save" at bounding box center [472, 526] width 55 height 24
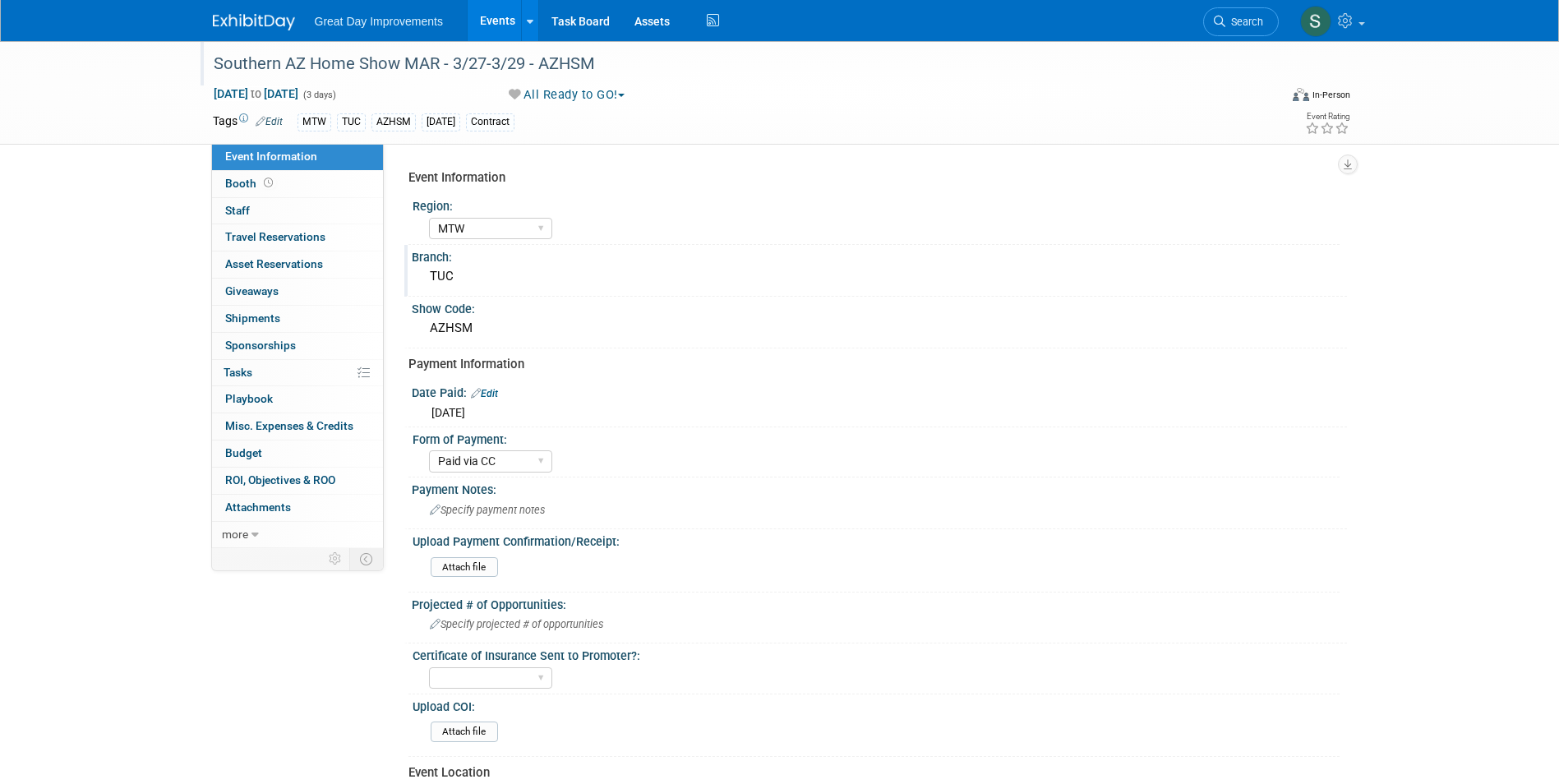
click at [326, 72] on div "Southern AZ Home Show MAR - 3/27-3/29 - AZHSM" at bounding box center [731, 63] width 1046 height 29
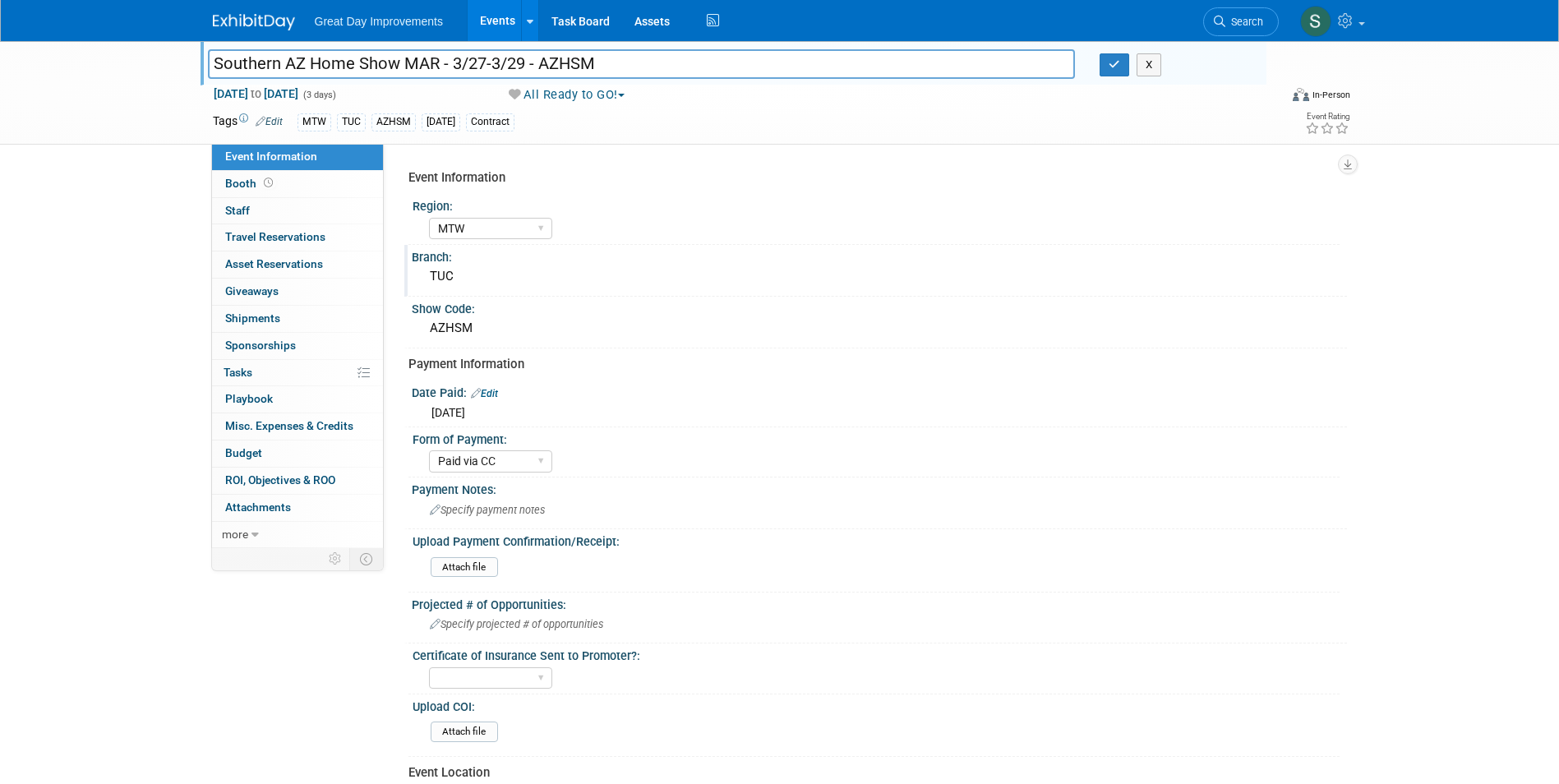
click at [435, 63] on input "Southern AZ Home Show MAR - 3/27-3/29 - AZHSM" at bounding box center [642, 63] width 868 height 29
drag, startPoint x: 436, startPoint y: 66, endPoint x: 211, endPoint y: 63, distance: 225.0
click at [211, 63] on input "Southern AZ Home Show MAR - 3/27-3/29 - AZHSM" at bounding box center [642, 63] width 868 height 29
click at [125, 113] on div "Southern AZ Home Show MAR - 3/27-3/29 - AZHSM Southern AZ Home Show MAR - 3/27-…" at bounding box center [780, 93] width 1559 height 104
click at [233, 23] on img at bounding box center [253, 22] width 82 height 16
